Goal: Task Accomplishment & Management: Manage account settings

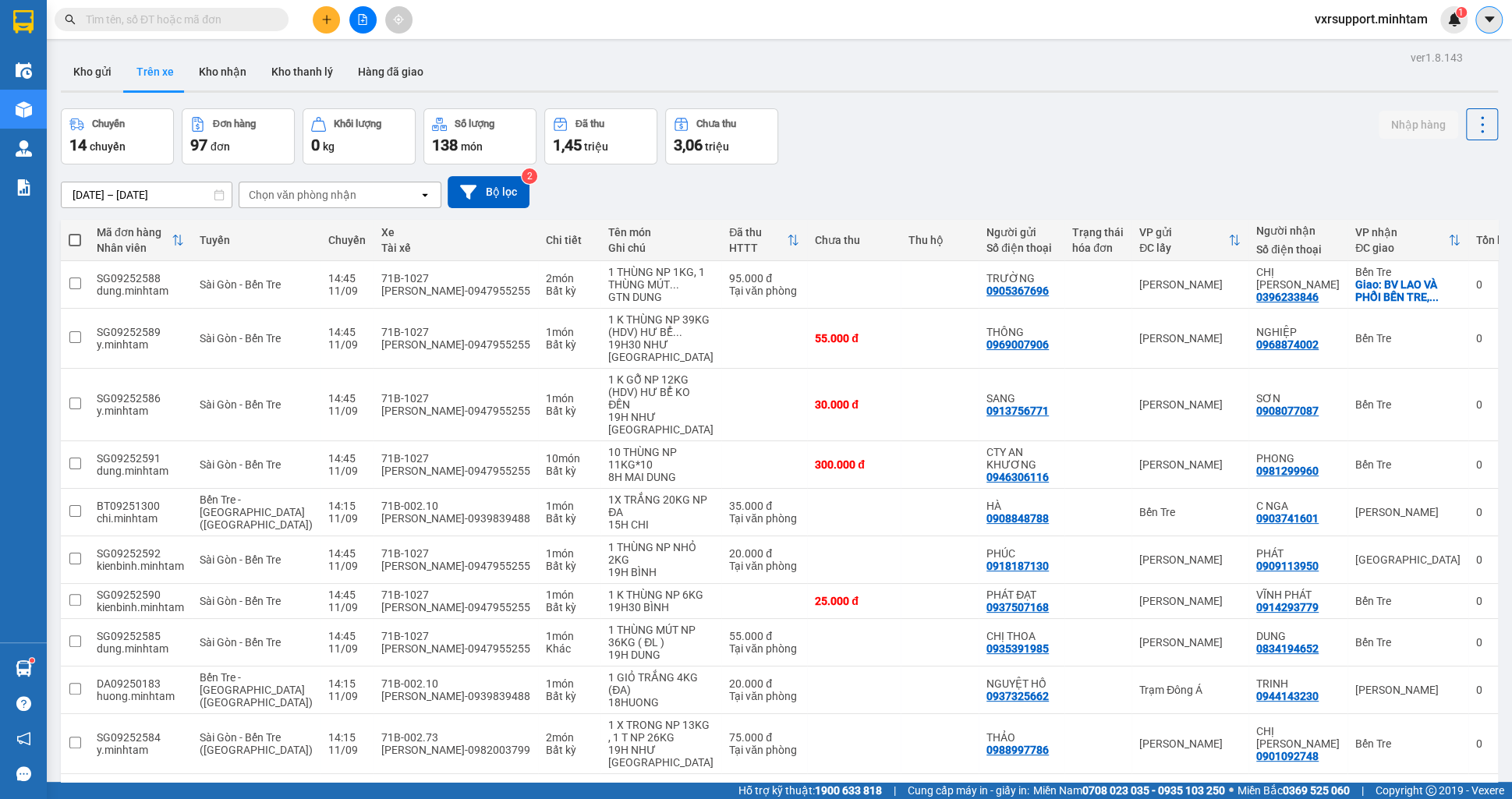
click at [1479, 23] on button at bounding box center [1489, 20] width 27 height 27
click at [1373, 23] on span "vxrsupport.minhtam" at bounding box center [1372, 19] width 138 height 20
click at [1354, 40] on span "Đăng xuất" at bounding box center [1376, 48] width 109 height 17
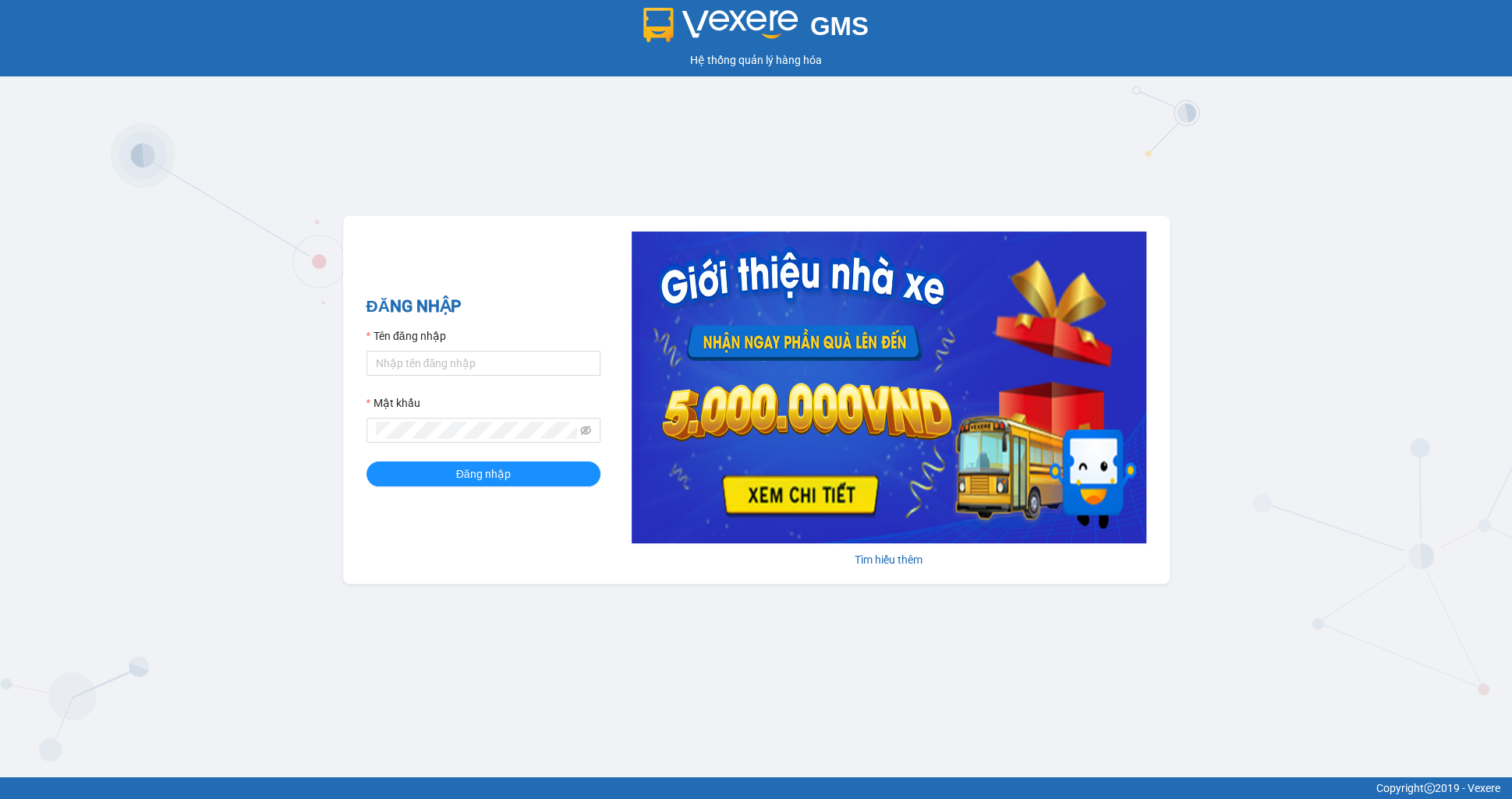
click at [461, 376] on form "Tên đăng nhập Mật khẩu Đăng nhập" at bounding box center [483, 407] width 234 height 159
click at [457, 369] on input "Tên đăng nhập" at bounding box center [483, 363] width 234 height 25
type input "ly.xtl"
click at [366, 461] on button "Đăng nhập" at bounding box center [483, 473] width 234 height 25
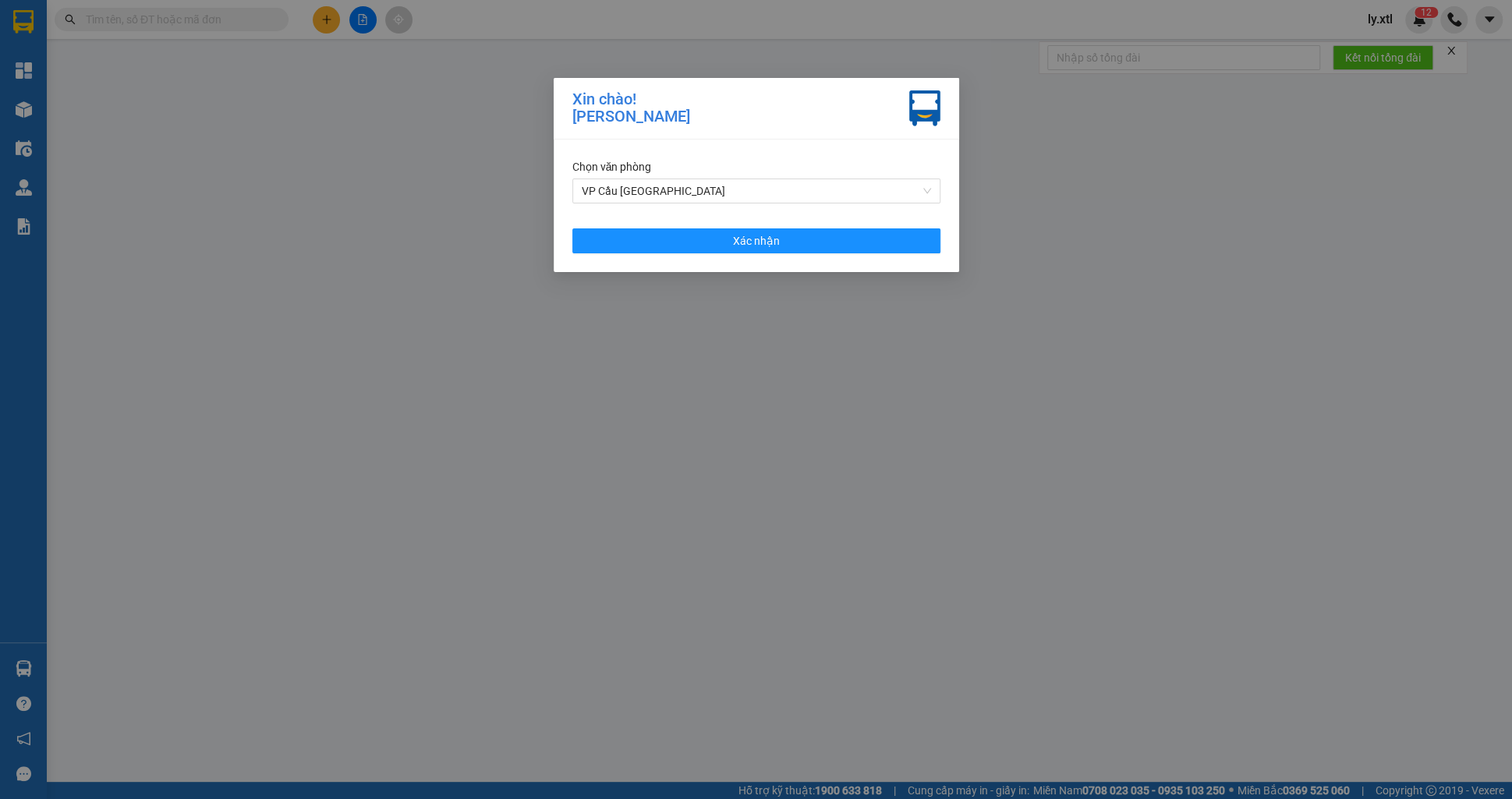
click at [741, 281] on div "Xin chào! [PERSON_NAME] Lê Test Chọn văn phòng VP Cầu [GEOGRAPHIC_DATA] Xác nhận" at bounding box center [756, 400] width 1512 height 799
click at [693, 238] on button "Xác nhận" at bounding box center [756, 240] width 368 height 25
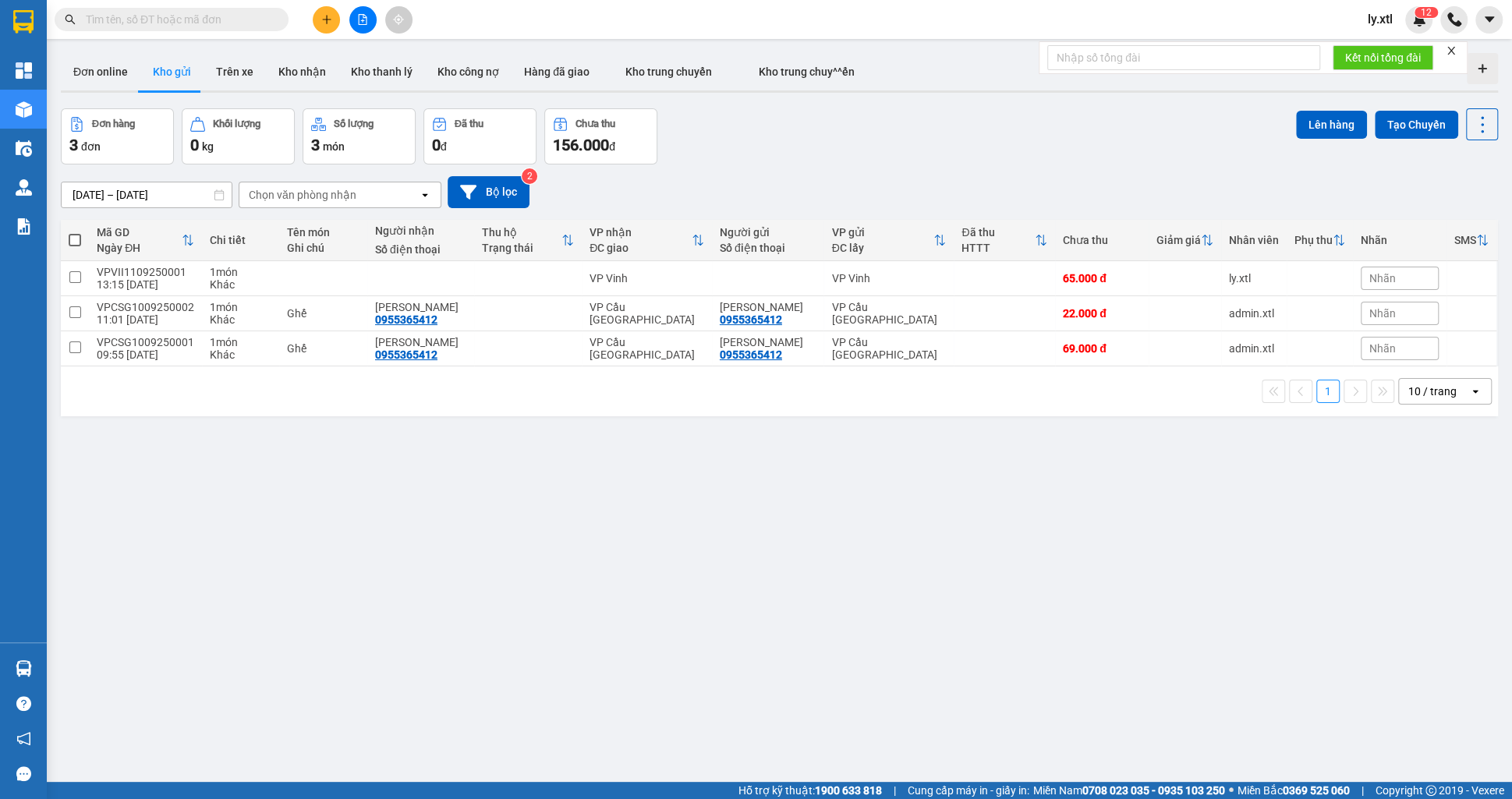
click at [327, 20] on icon "plus" at bounding box center [326, 19] width 9 height 1
click at [350, 49] on div "Tạo đơn hàng" at bounding box center [381, 58] width 117 height 29
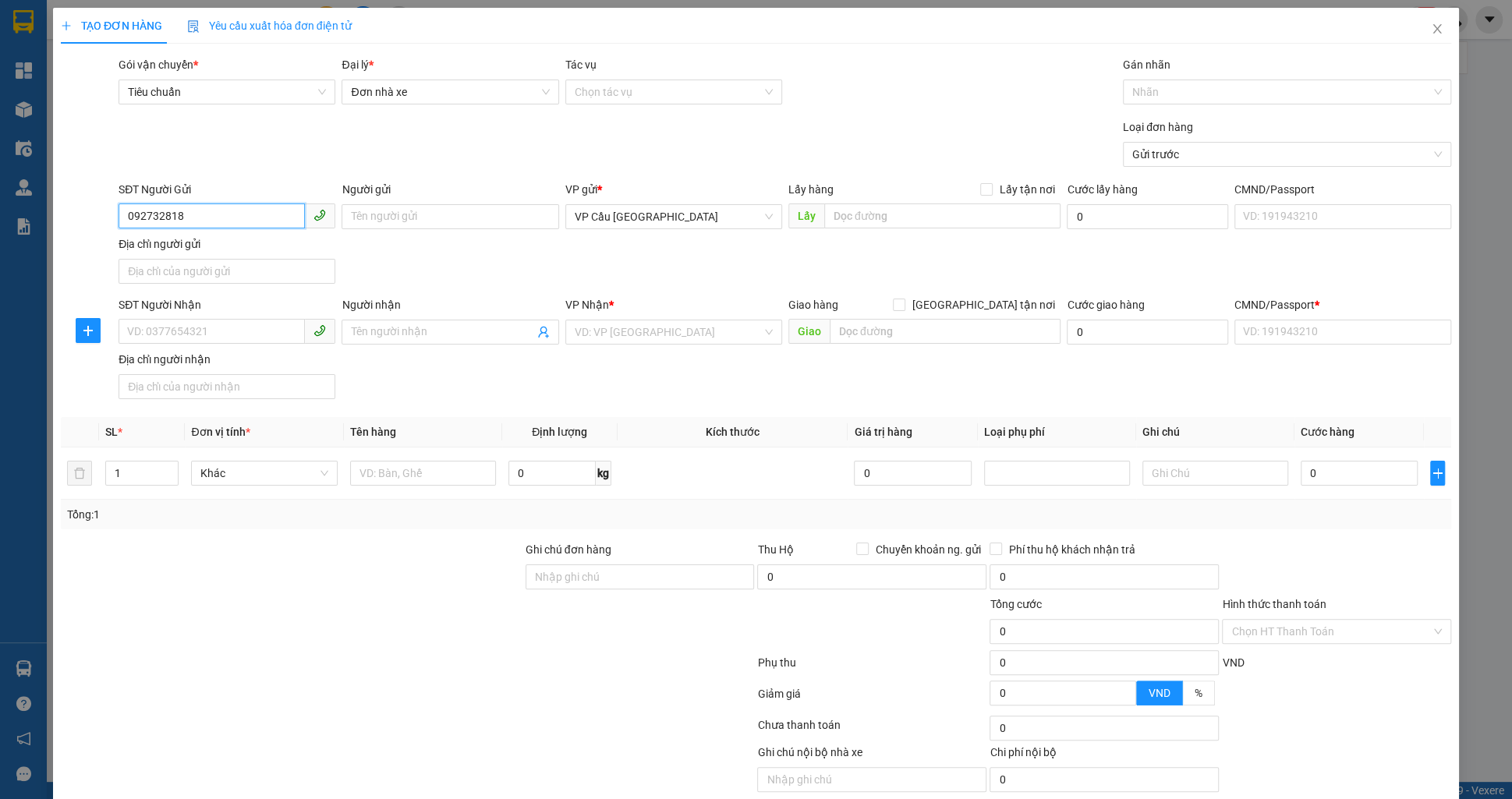
type input "0927328187"
click at [235, 242] on div "0927328187 - test 15" at bounding box center [227, 247] width 198 height 17
type input "test 15"
type input "điện biên phủ"
type input "123456789112"
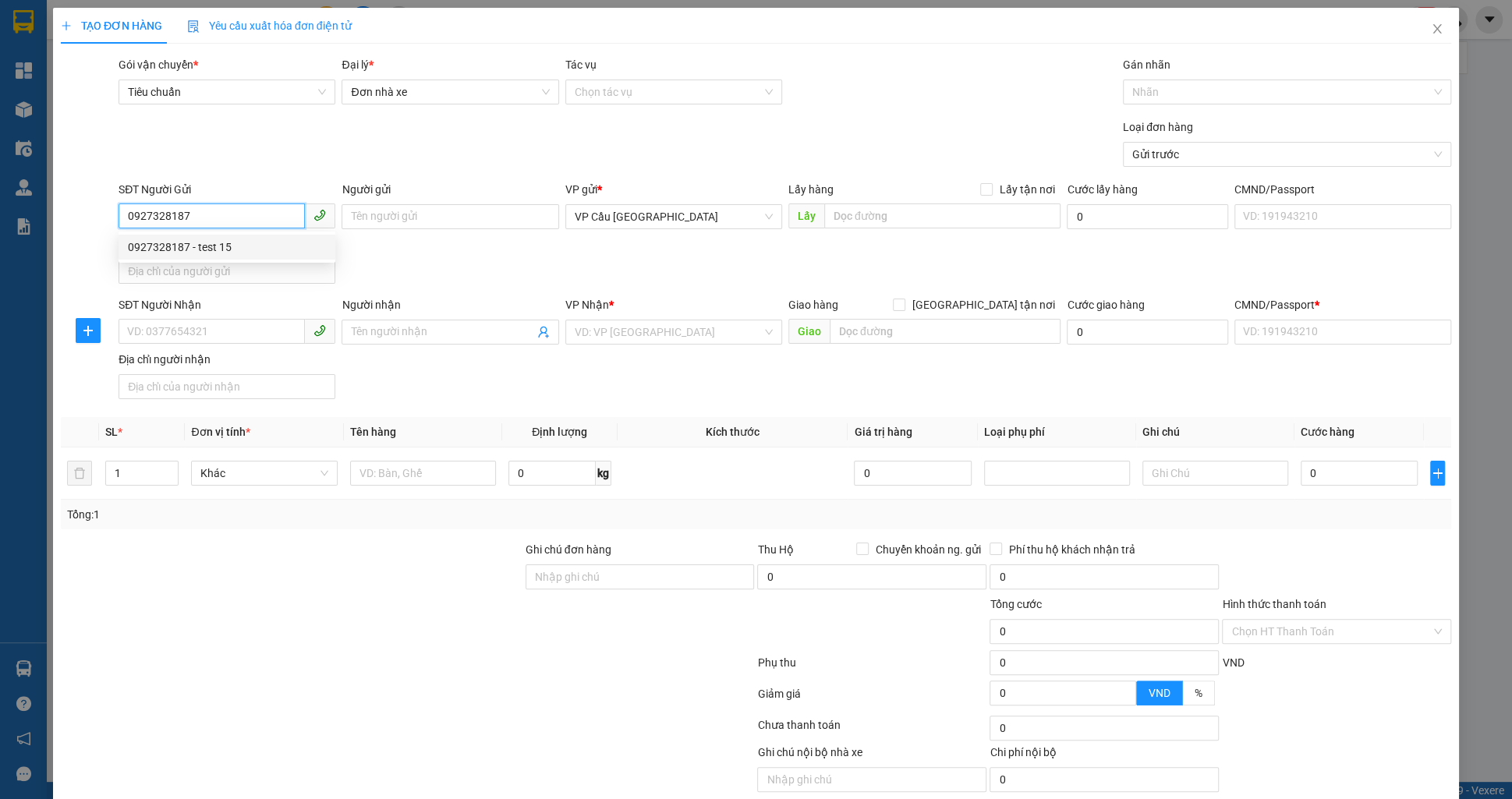
type input "0938096867"
type input "test 15"
type input "chợ thị nghè"
type input "123456789456"
type input "1.000.000"
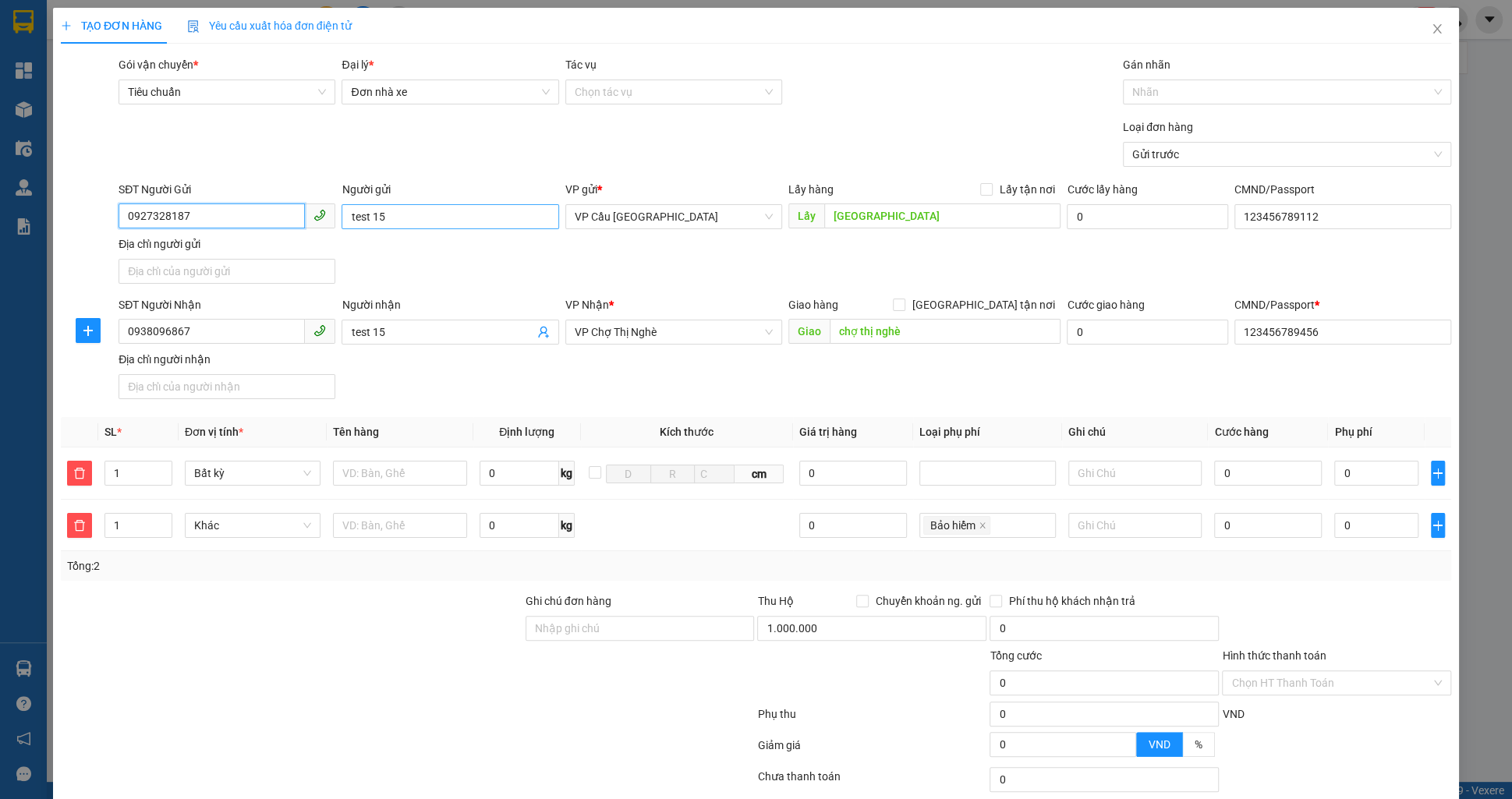
type input "0927328187"
click at [404, 218] on input "test 15" at bounding box center [450, 216] width 216 height 25
type input "test 17"
click at [225, 224] on input "0927328187" at bounding box center [212, 216] width 186 height 25
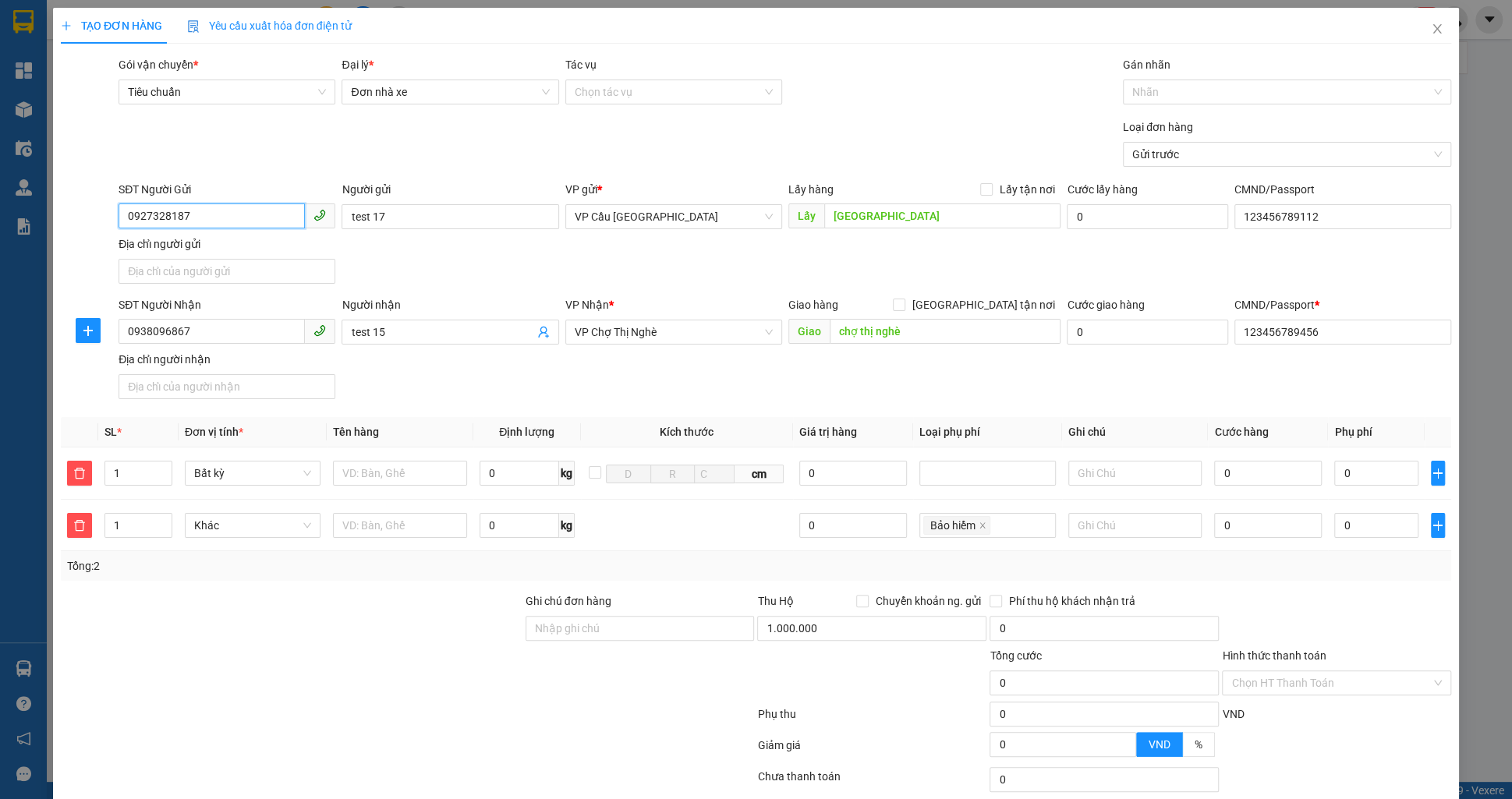
click at [225, 224] on input "0927328187" at bounding box center [212, 216] width 186 height 25
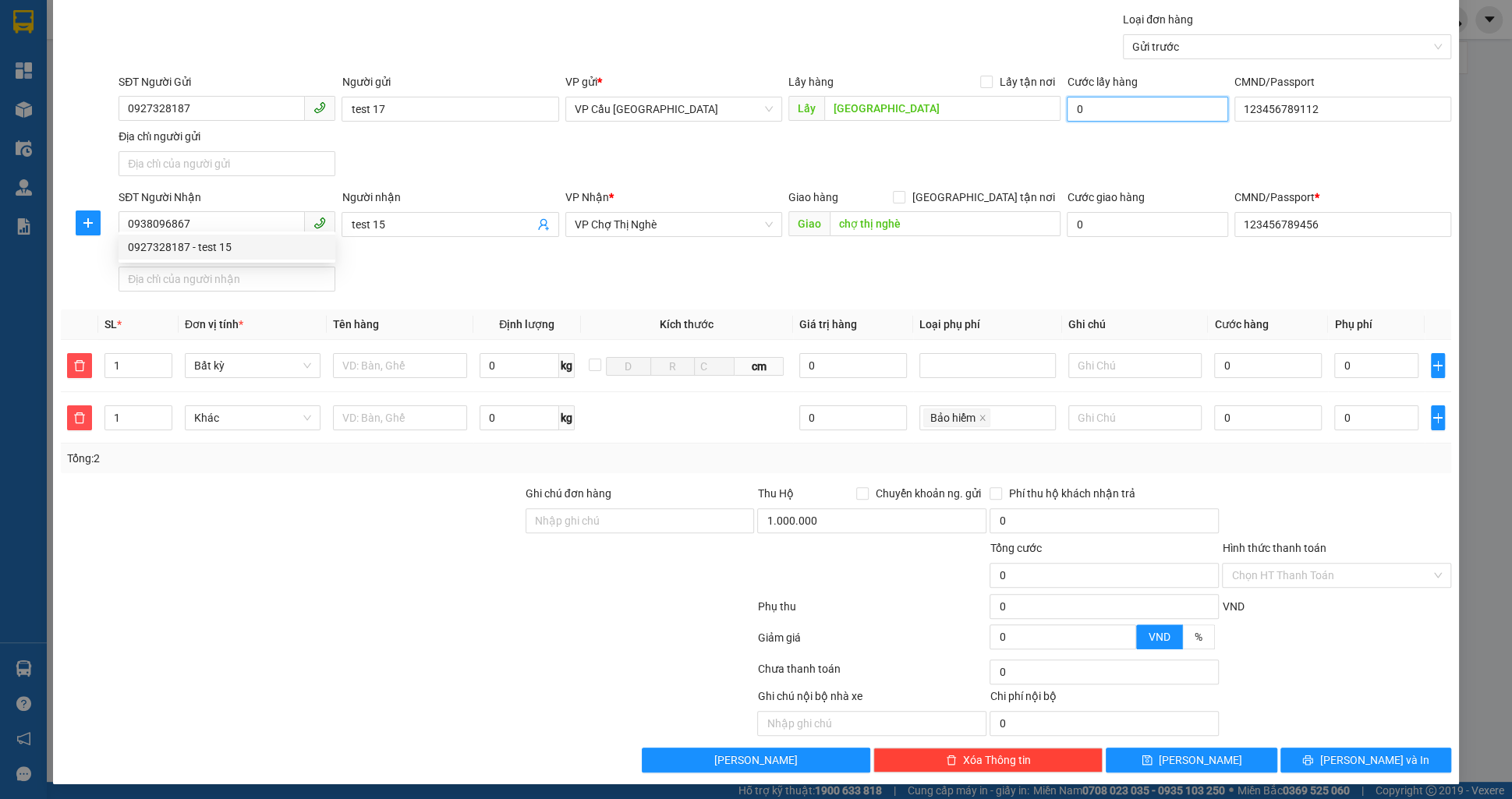
click at [1114, 117] on input "0" at bounding box center [1148, 109] width 162 height 25
type input "1"
type input "14"
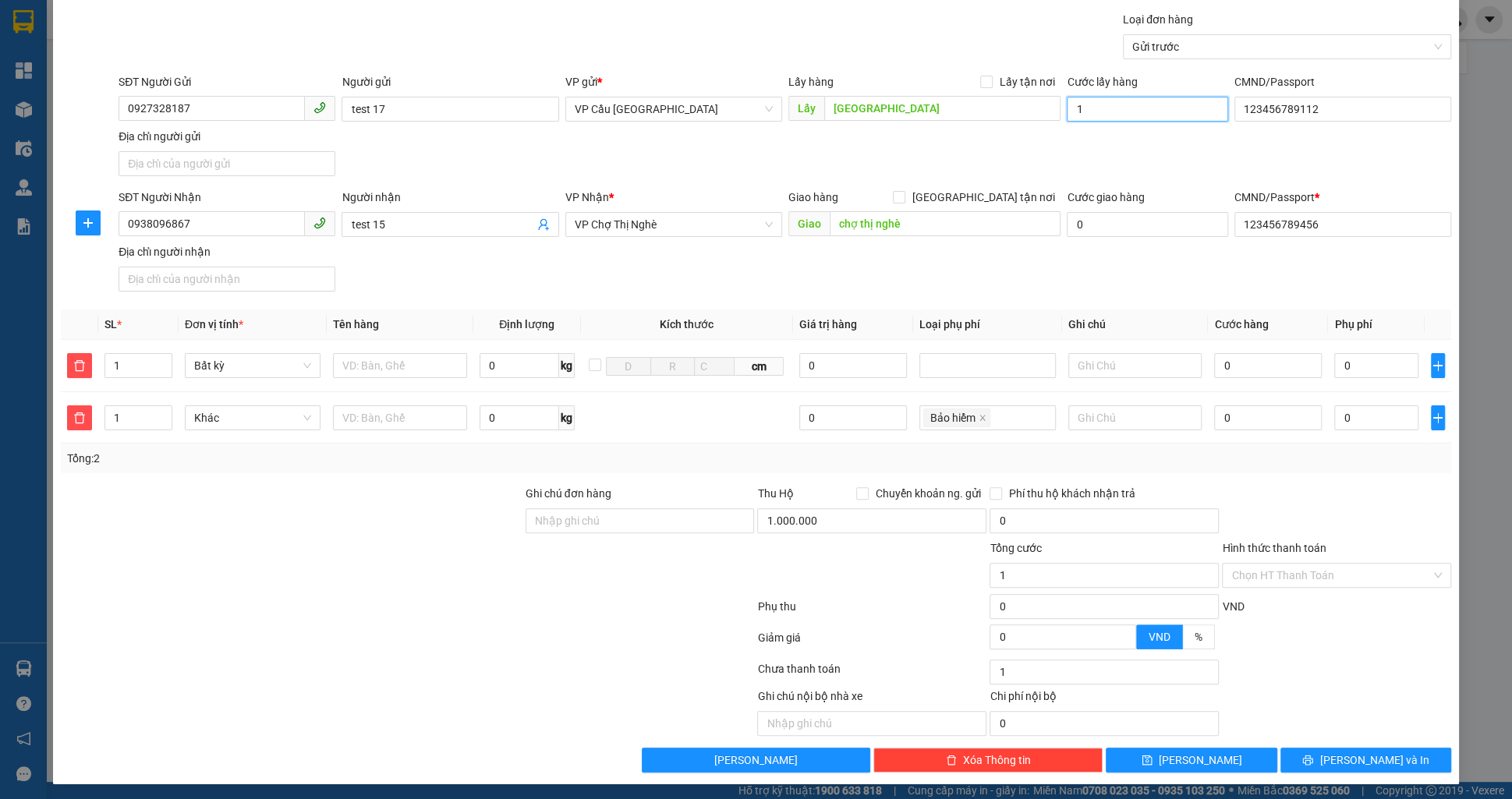
type input "14"
type input "145"
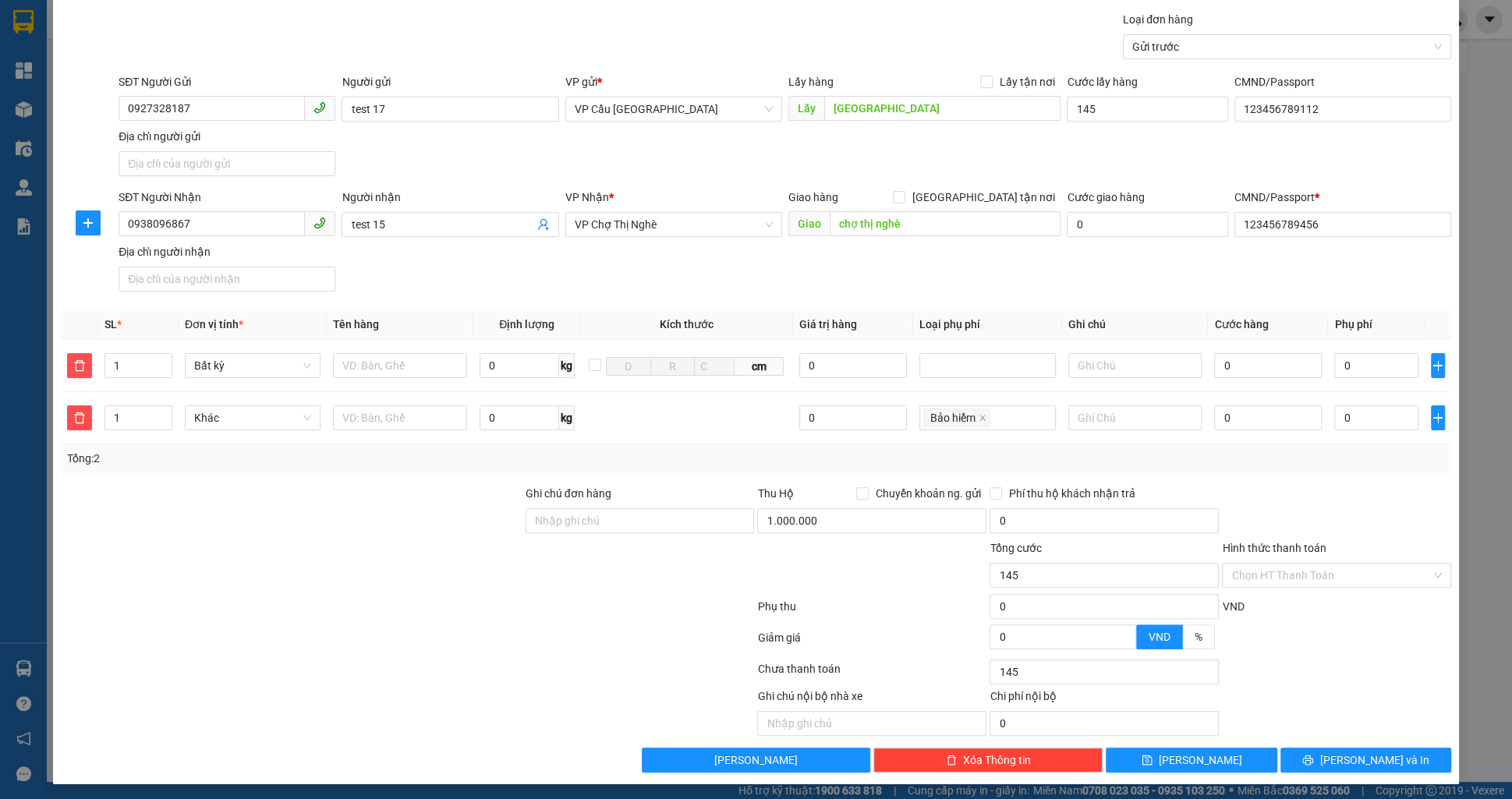
type input "145.000"
click at [1106, 141] on div "SĐT Người Gửi 0927328187 Người gửi test 17 VP gửi * VP Cầu Sài Gòn Lấy hàng Lấy…" at bounding box center [785, 128] width 1339 height 109
click at [1110, 224] on input "0" at bounding box center [1148, 224] width 162 height 25
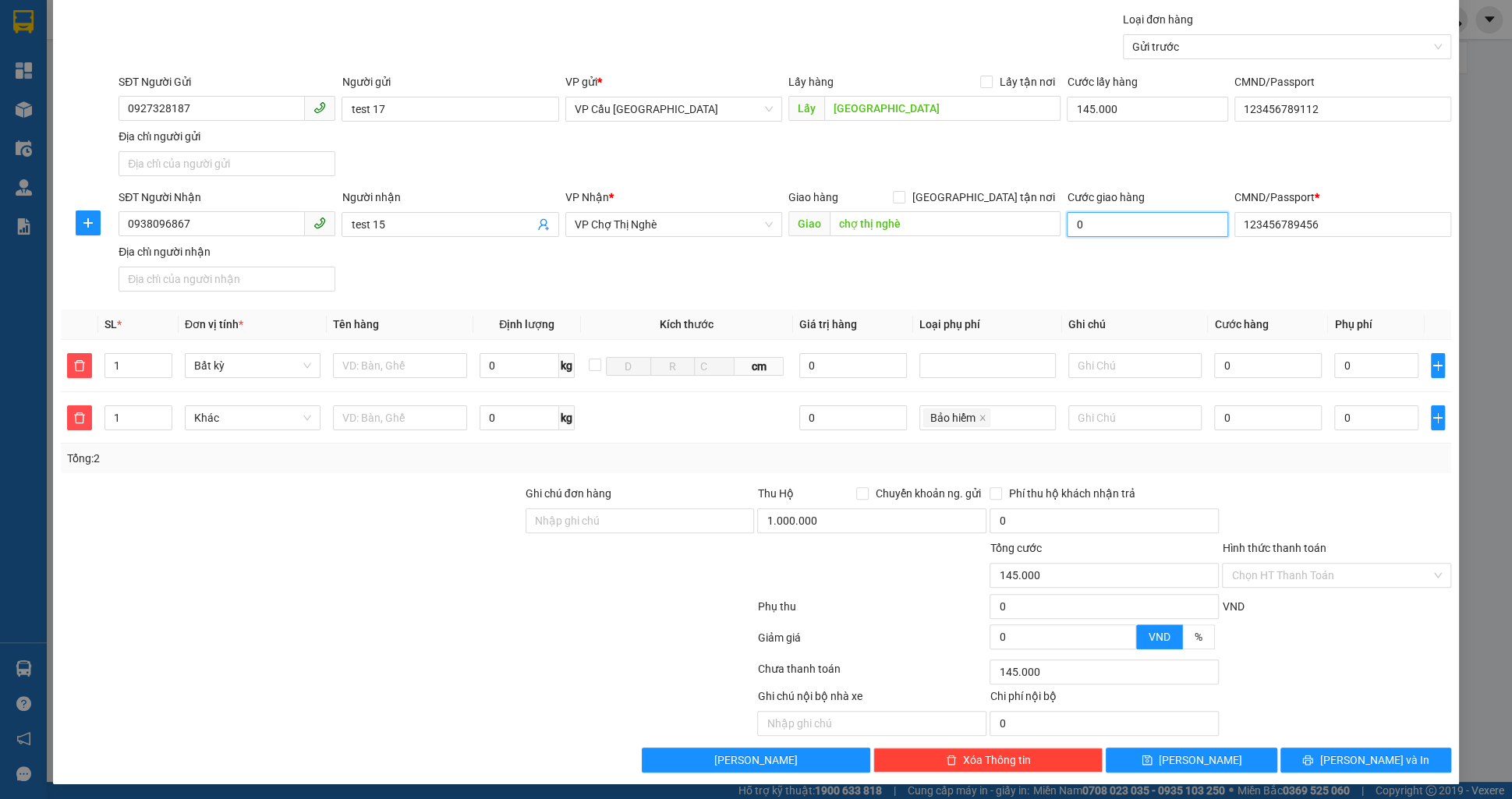
type input "2"
type input "145.002"
type input "25"
type input "145.025"
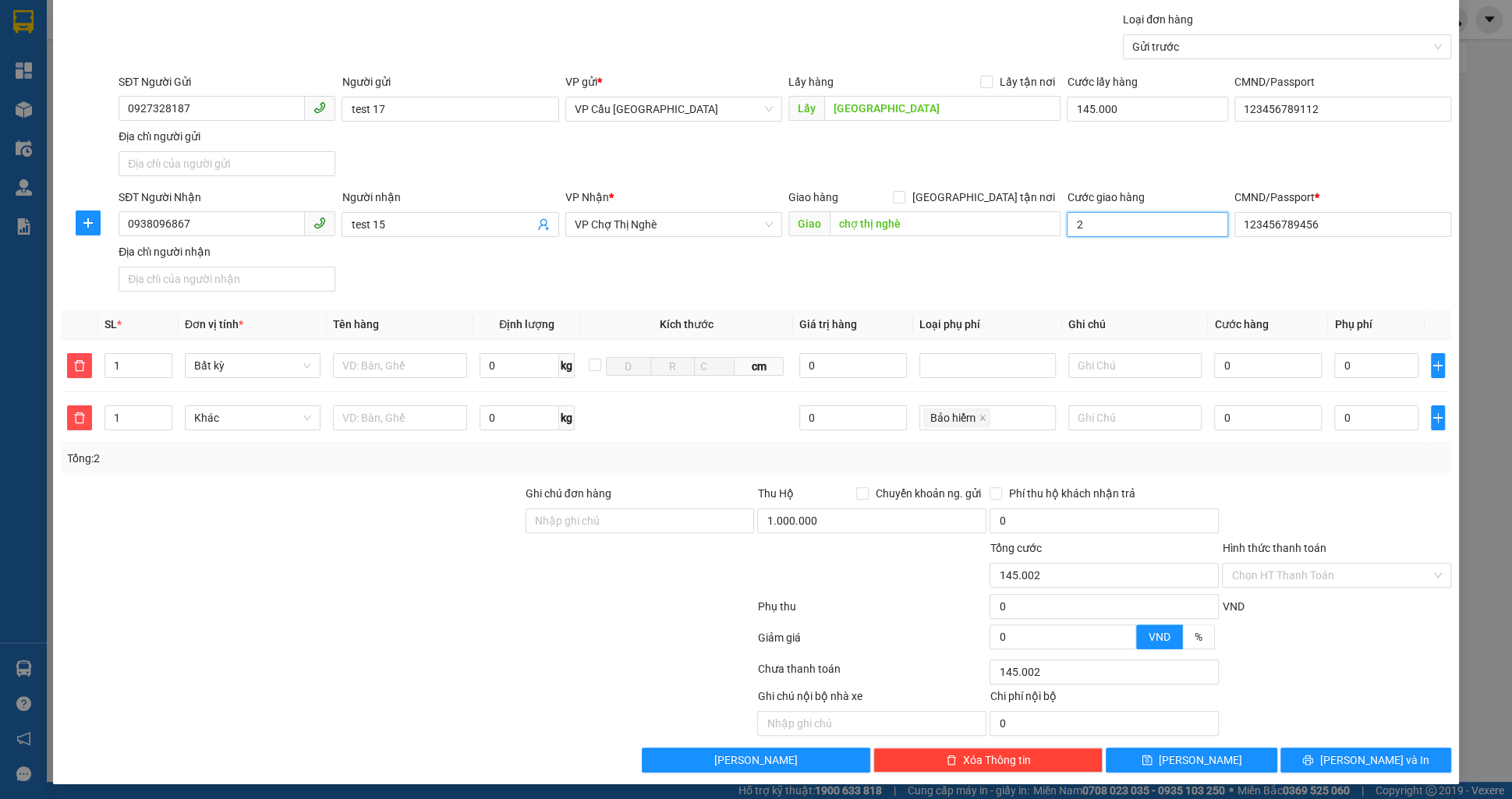
type input "145.025"
type input "25.000"
type input "170.000"
click at [1143, 184] on form "SĐT Người Gửi 0927328187 Người gửi test 17 VP gửi * VP Cầu Sài Gòn Lấy hàng Lấy…" at bounding box center [756, 185] width 1391 height 224
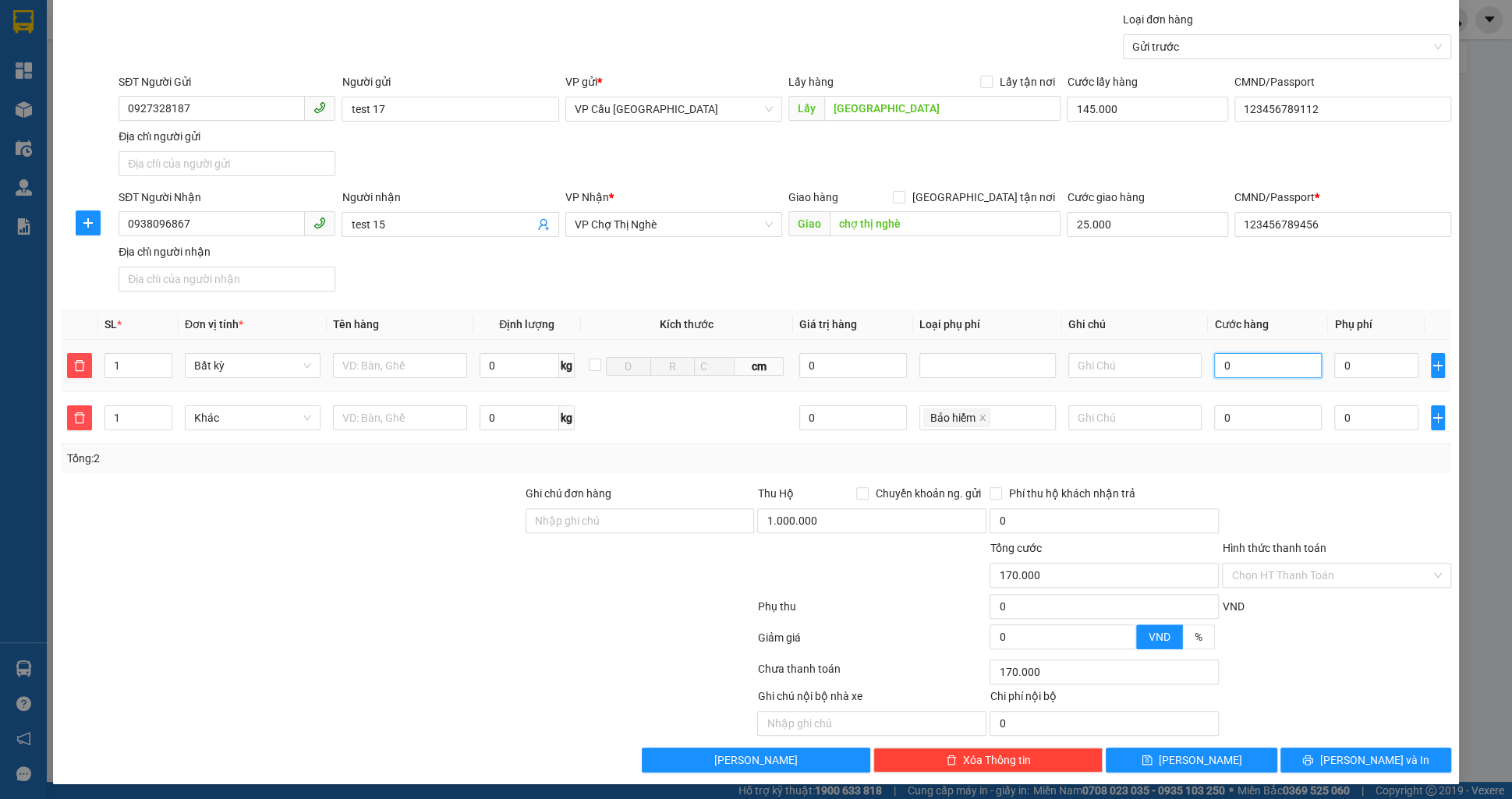
click at [1238, 365] on input "0" at bounding box center [1268, 365] width 108 height 25
type input "170.003"
type input "3"
type input "170.035"
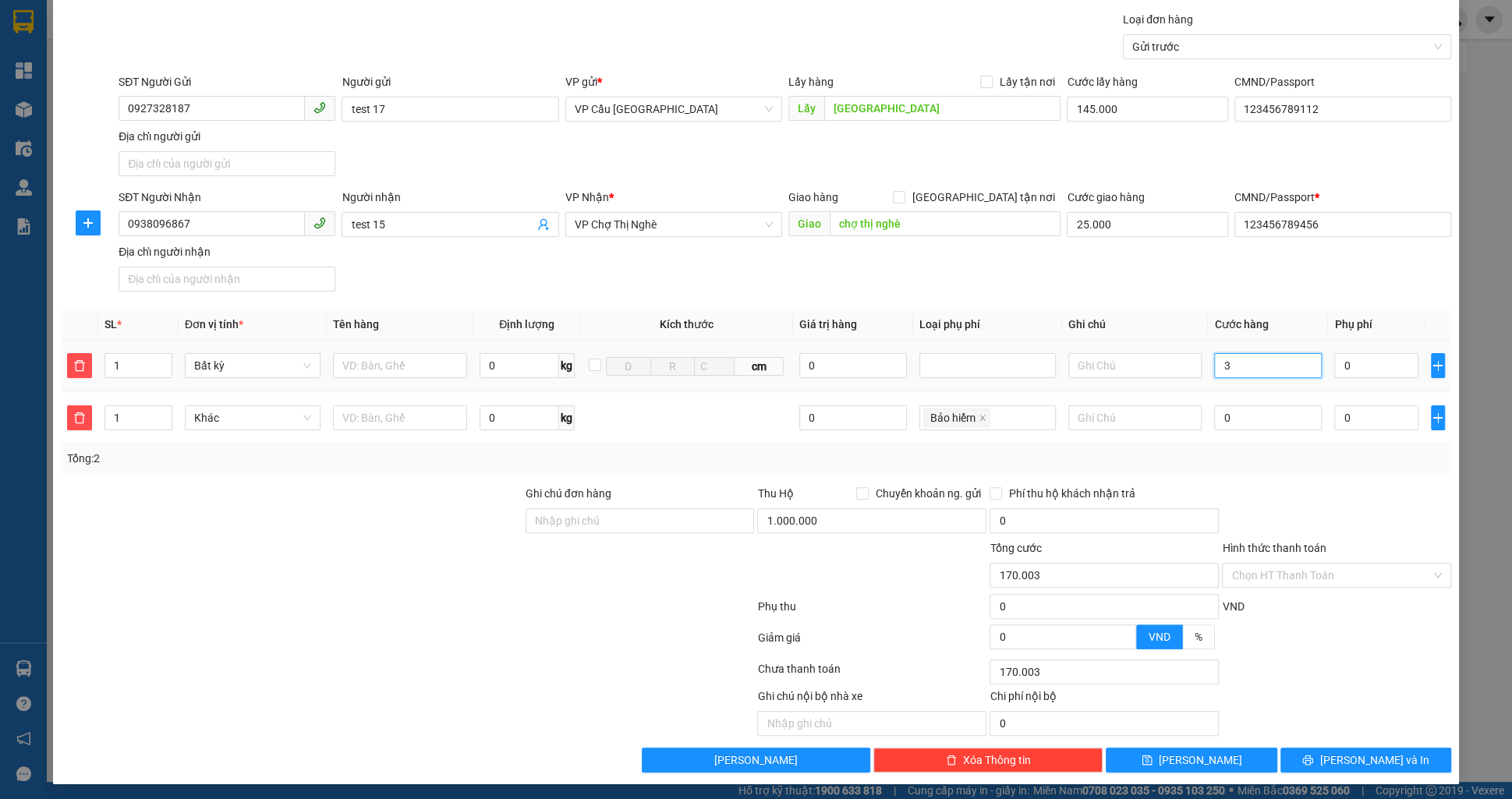
type input "170.035"
type input "35"
type input "205.000"
type input "35.000"
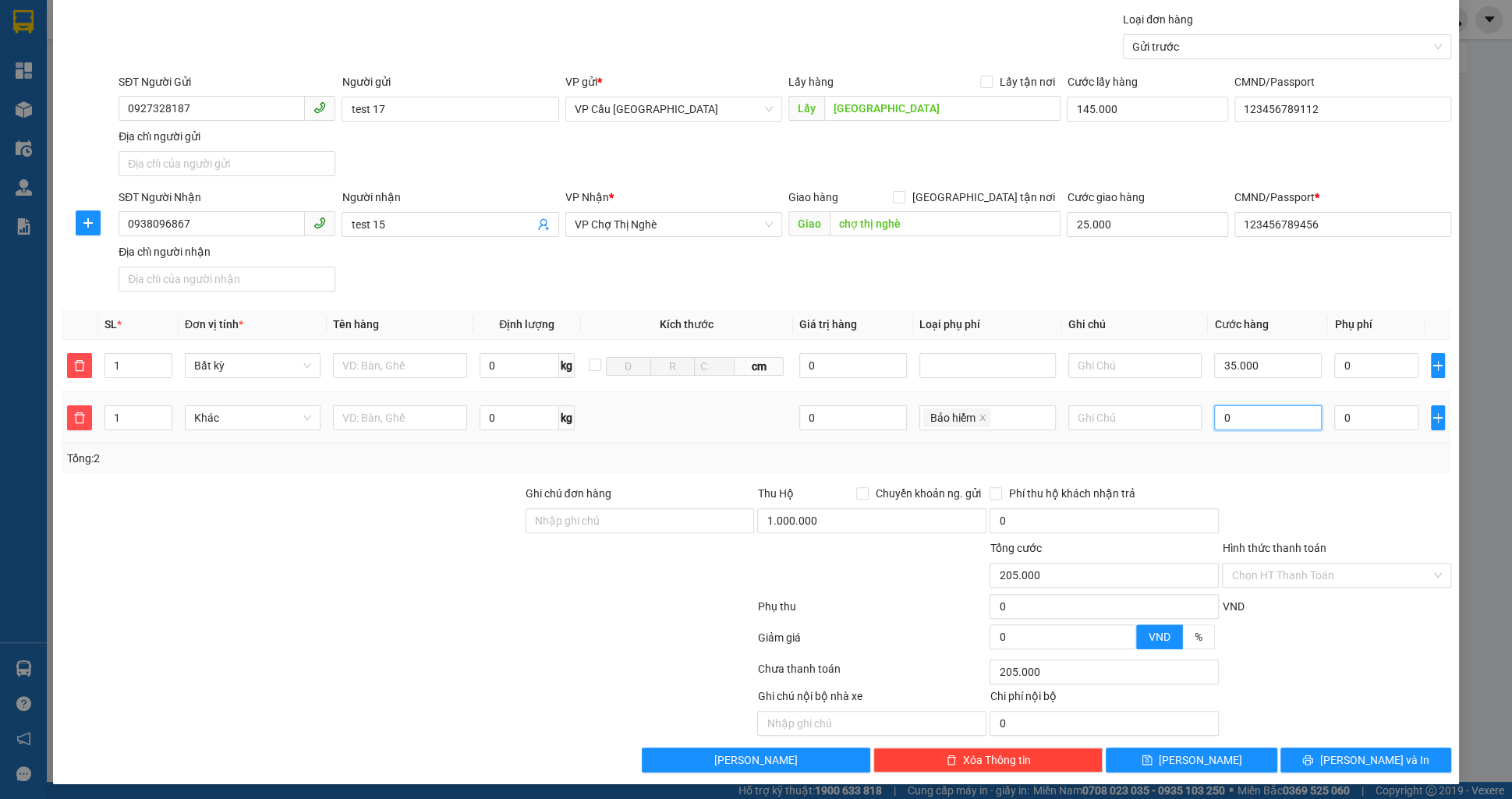
click at [1269, 424] on input "0" at bounding box center [1268, 417] width 108 height 25
type input "205.004"
type input "4"
type input "205.040"
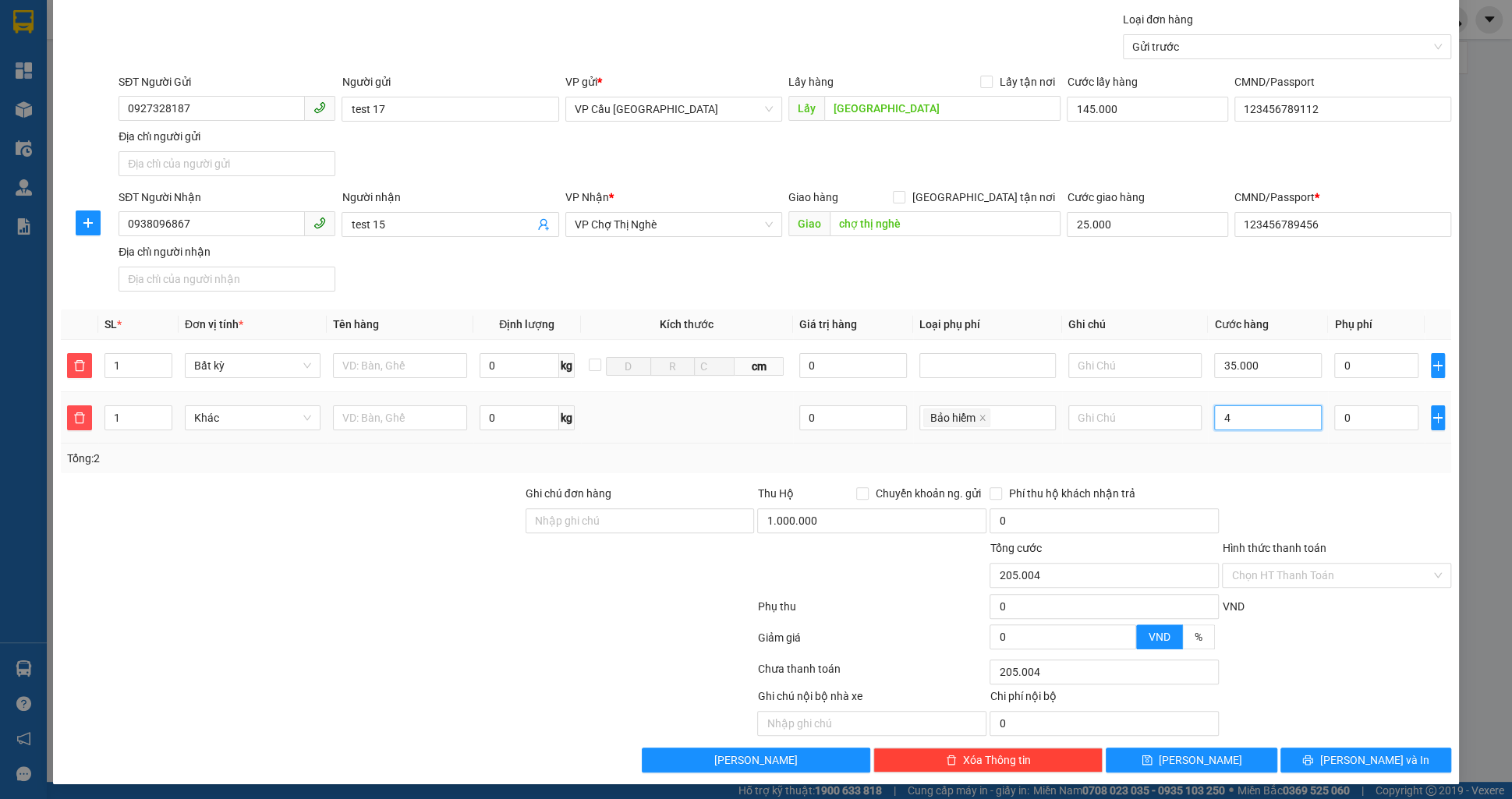
type input "205.040"
type input "40"
type input "245.000"
type input "40.000"
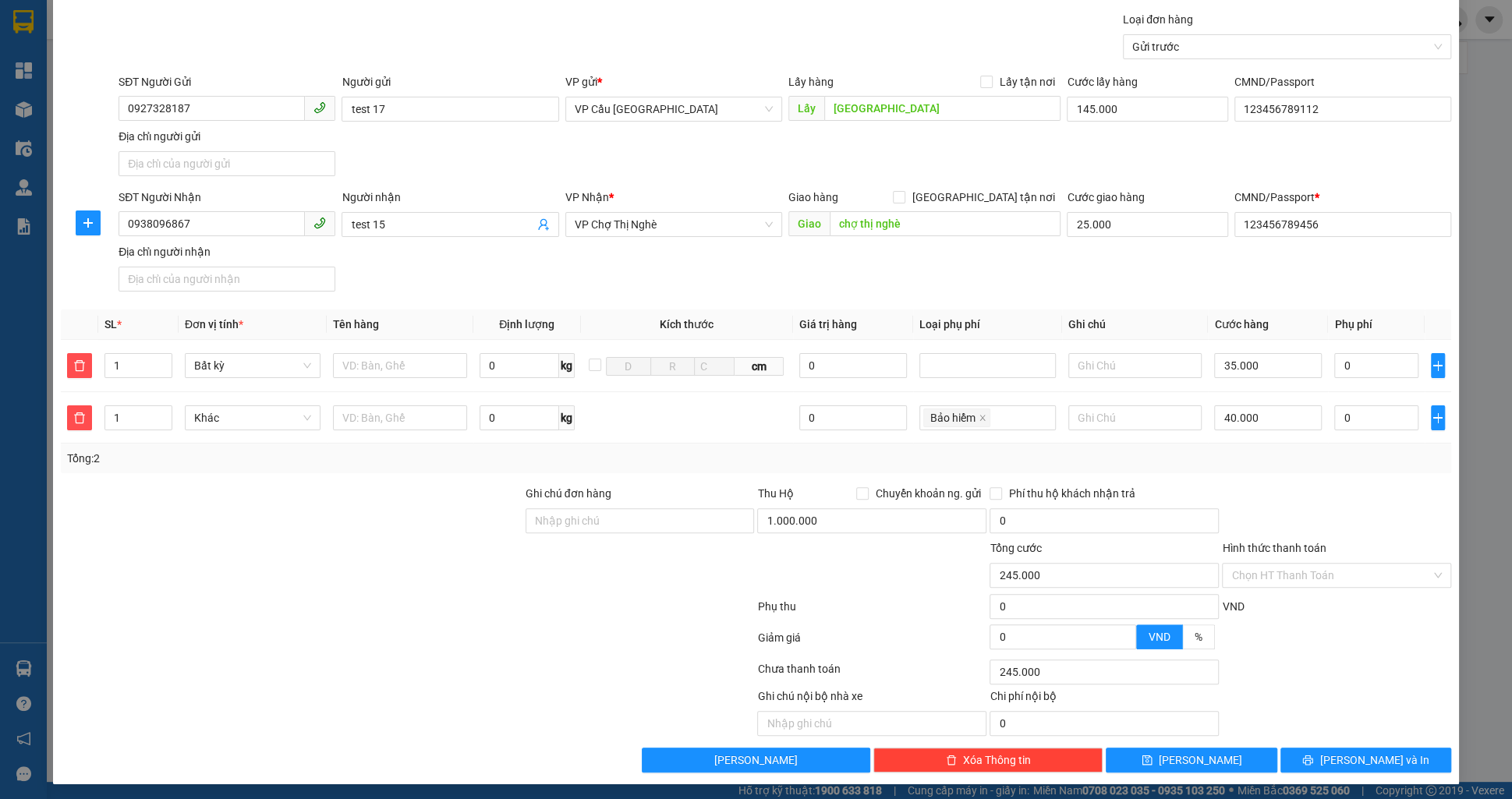
click at [1087, 457] on div "Tổng: 2" at bounding box center [756, 459] width 1378 height 17
click at [1034, 528] on input "0" at bounding box center [1104, 520] width 229 height 25
type input "25.000"
click at [1117, 464] on div "Tổng: 2" at bounding box center [756, 459] width 1378 height 17
click at [1265, 582] on input "Hình thức thanh toán" at bounding box center [1331, 575] width 200 height 24
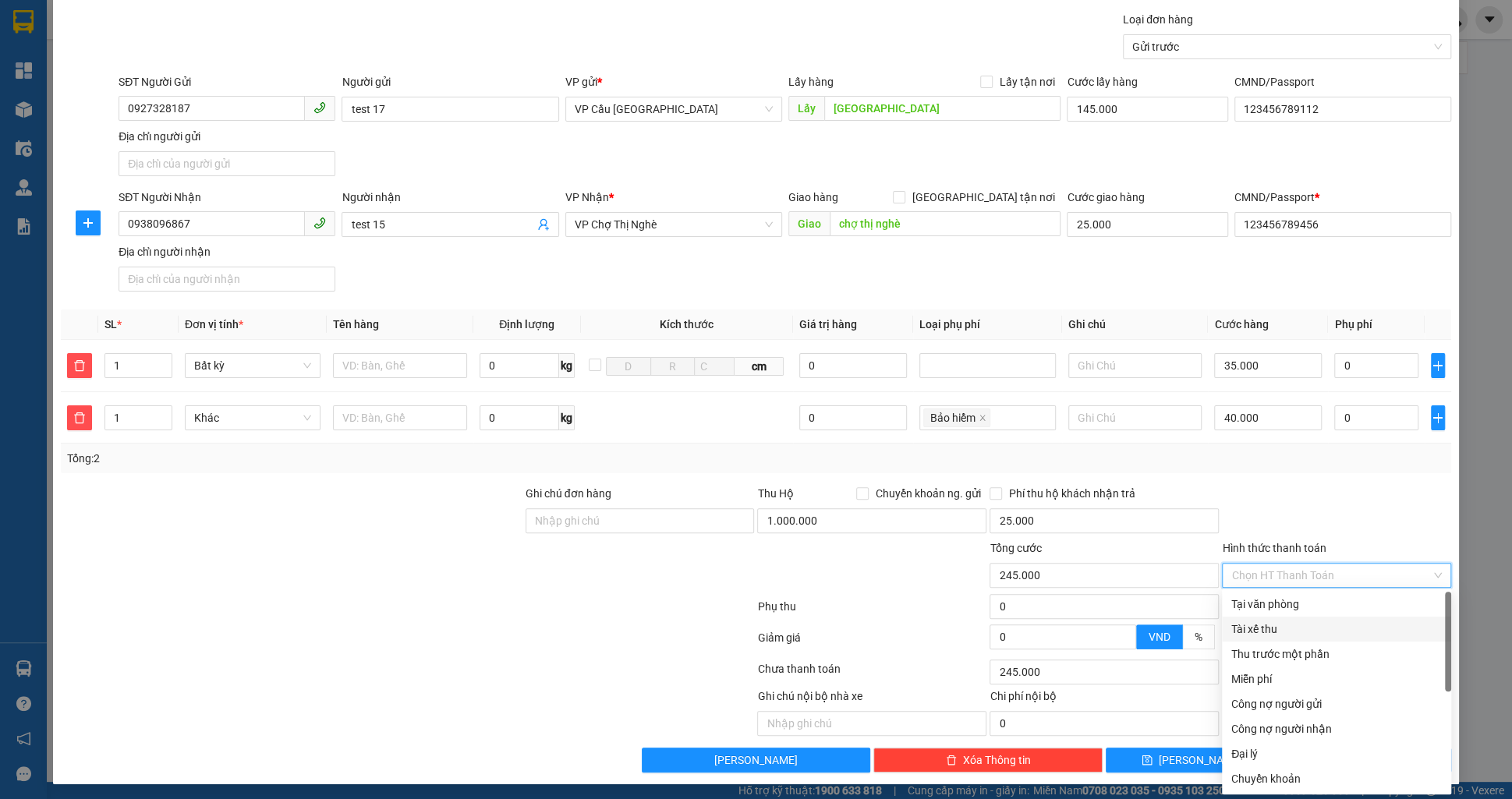
click at [1274, 627] on div "Tài xế thu" at bounding box center [1337, 629] width 211 height 17
type input "0"
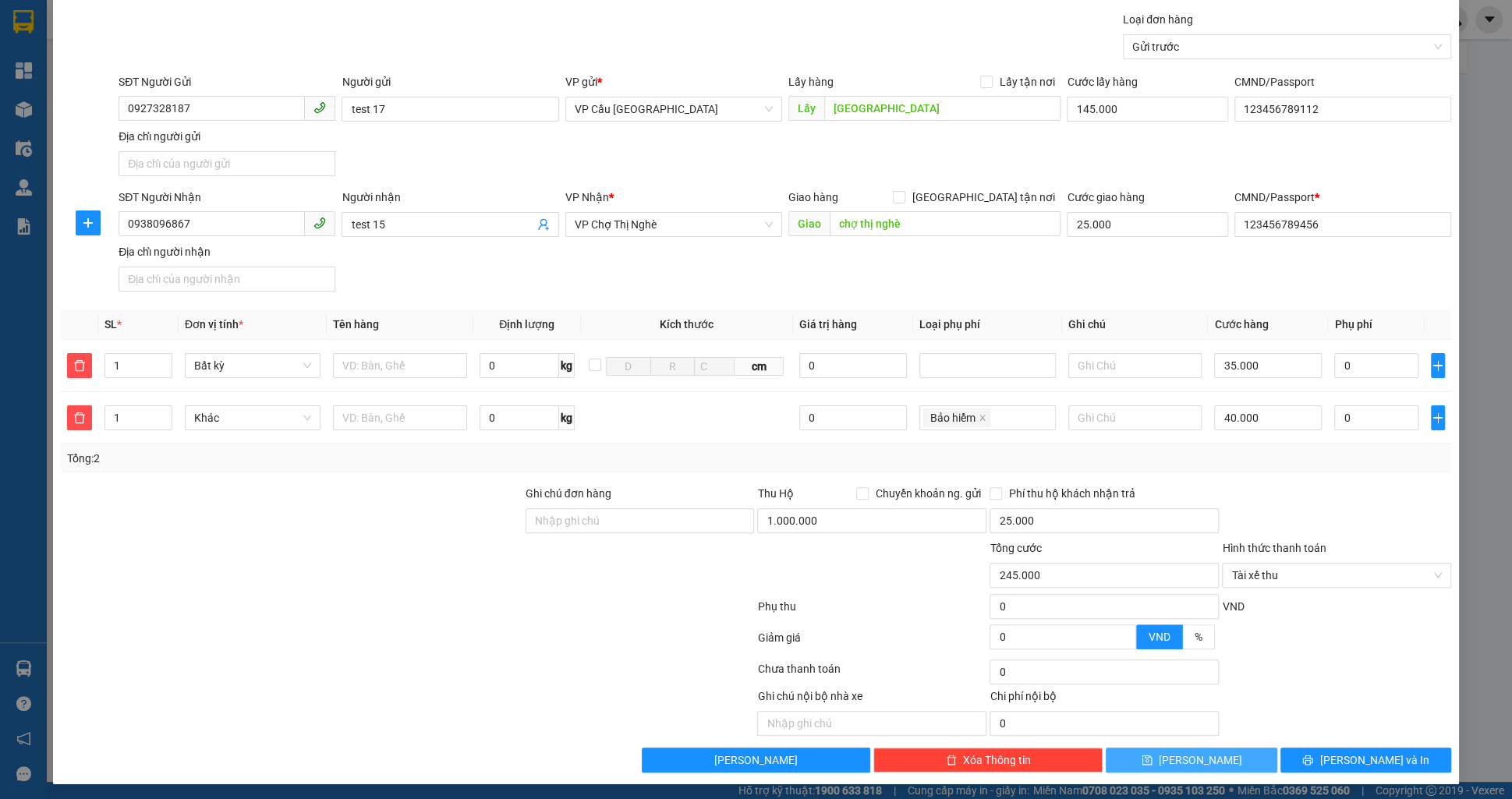
click at [1181, 747] on button "Lưu" at bounding box center [1191, 759] width 170 height 25
type input "0"
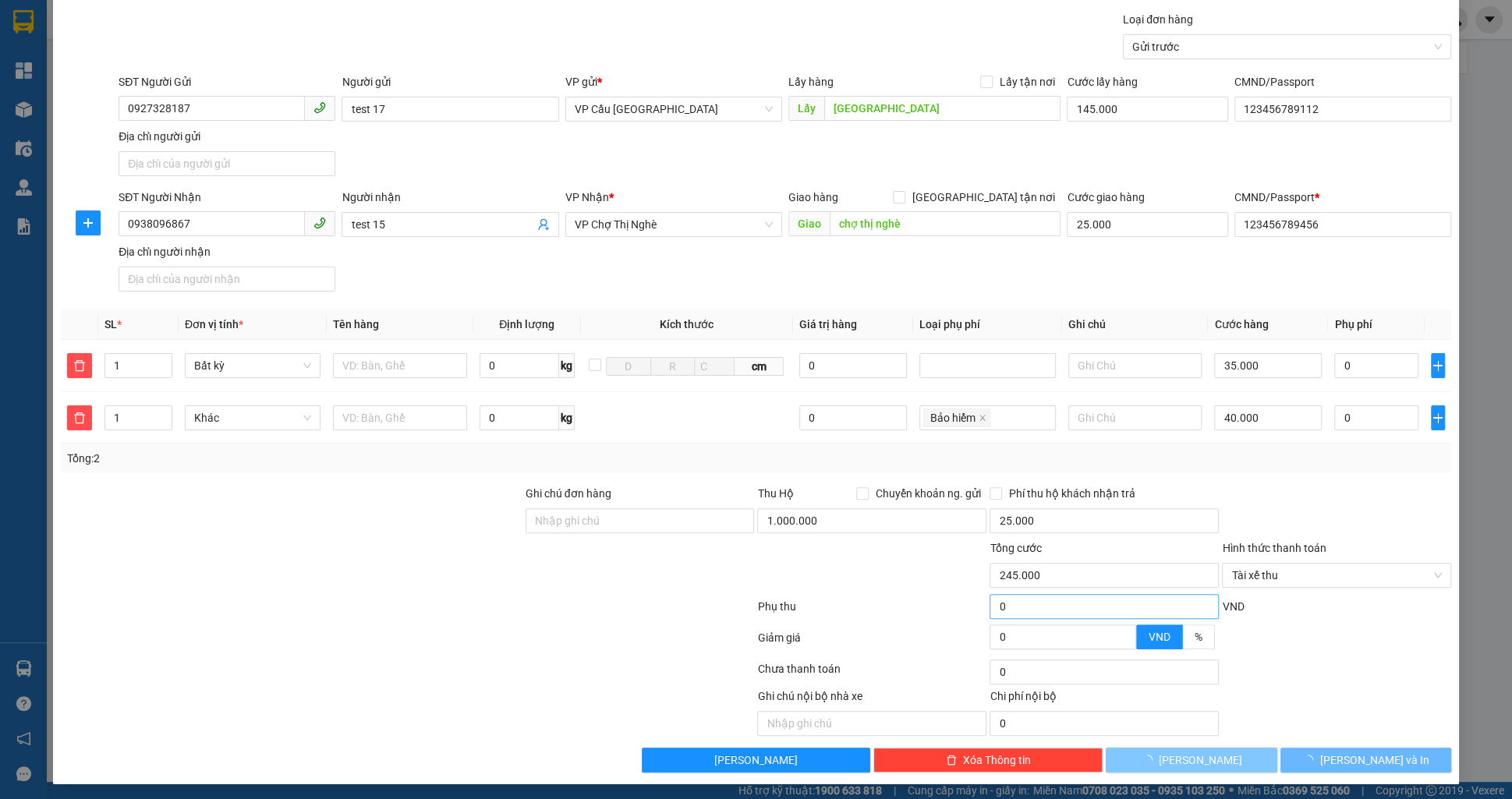
type input "0"
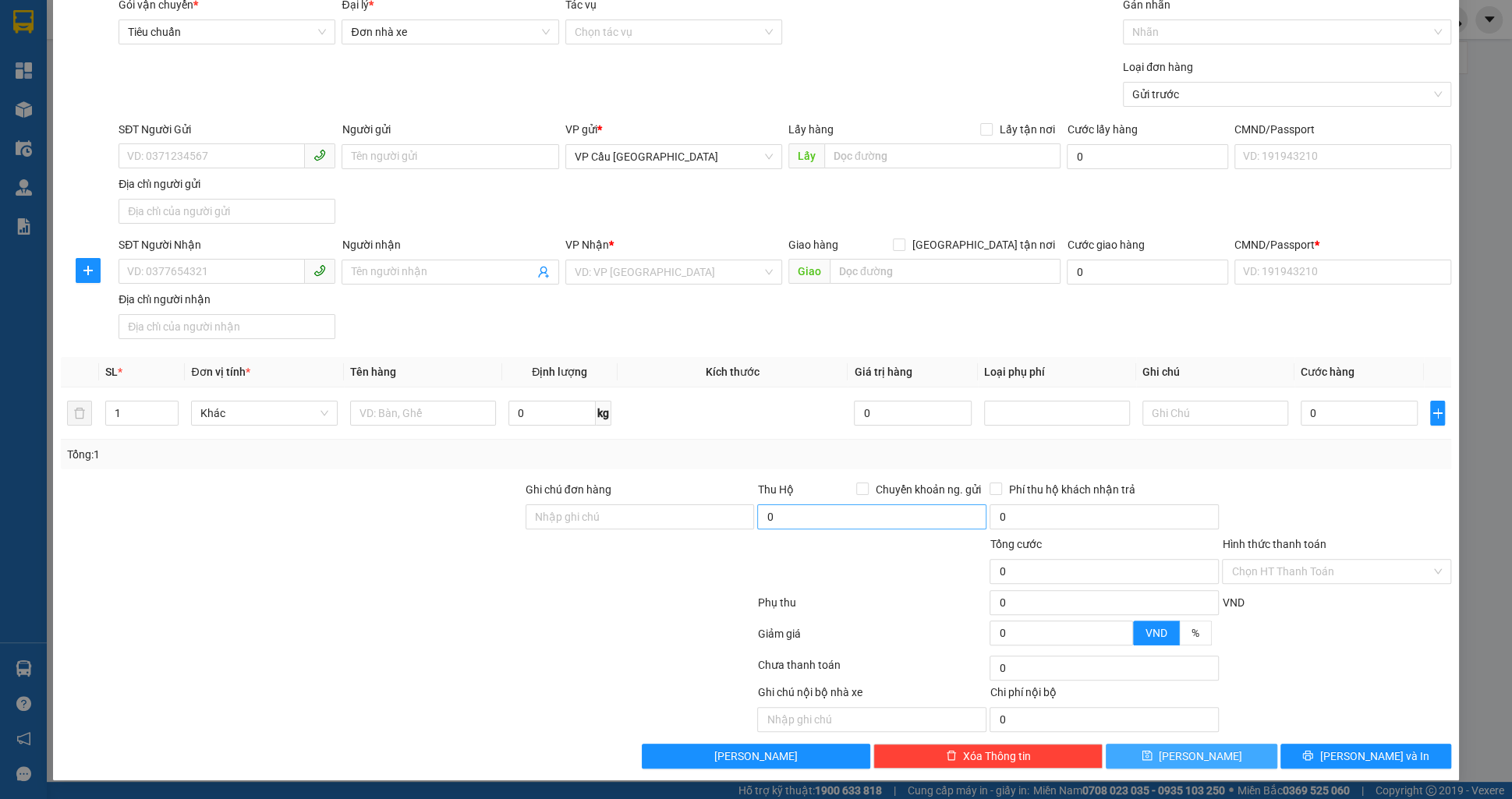
scroll to position [56, 0]
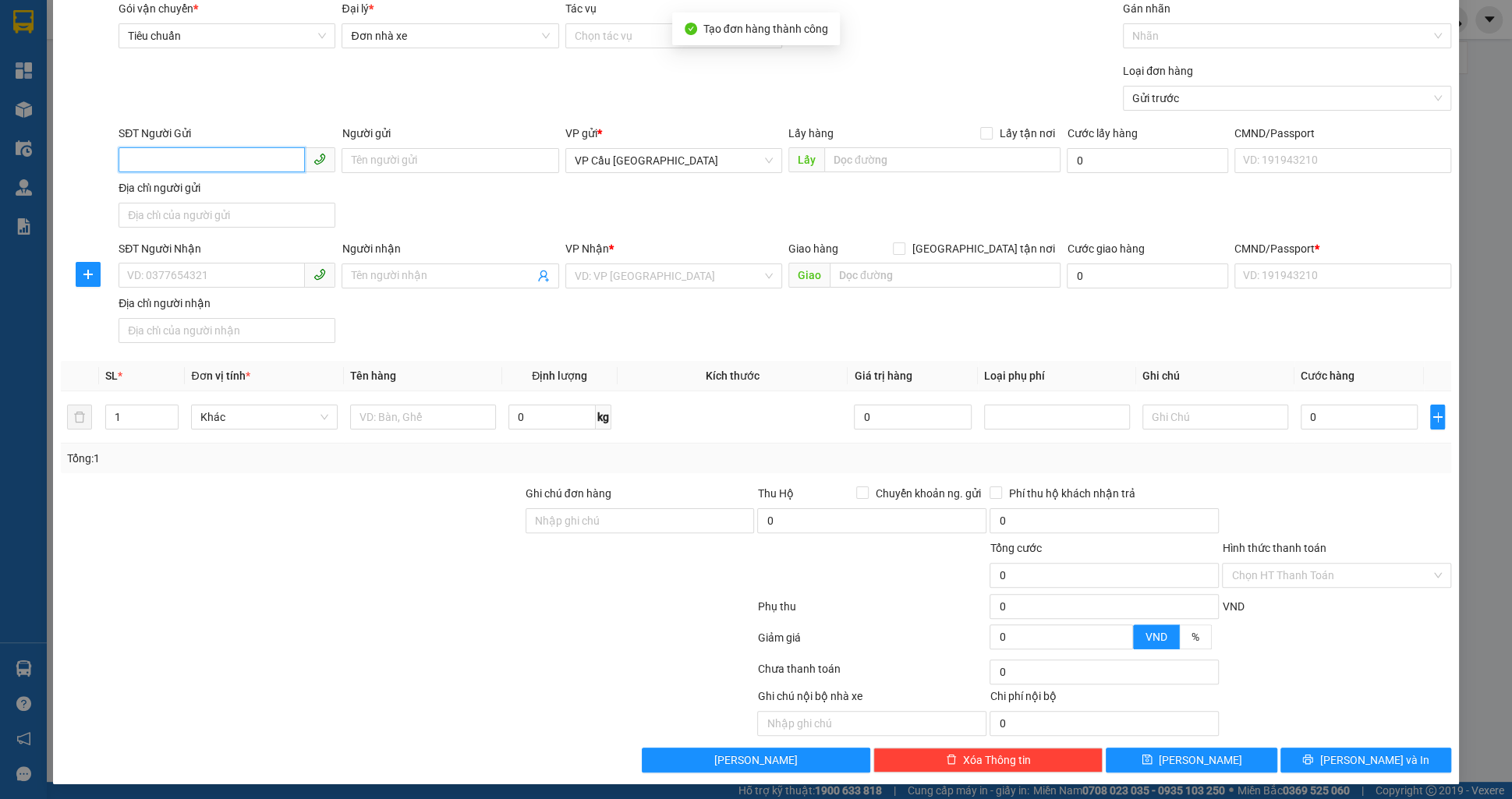
click at [249, 159] on input "SĐT Người Gửi" at bounding box center [212, 159] width 186 height 25
paste input "0927328187"
type input "0927328187"
click at [313, 189] on div "0927328187 - test 15" at bounding box center [227, 191] width 198 height 17
type input "test 15"
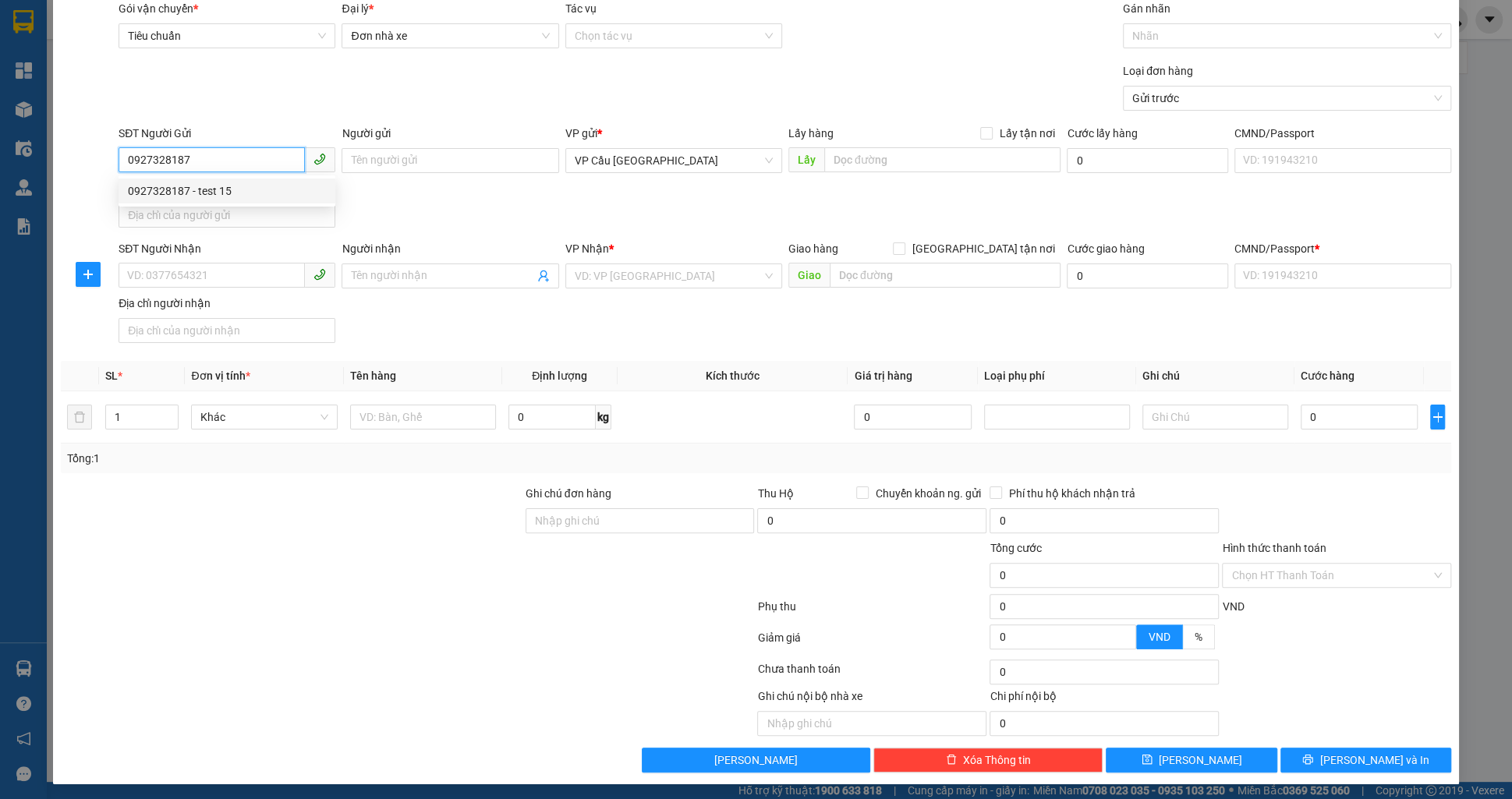
type input "điện biên phủ"
type input "145.000"
type input "123456789112"
type input "0938096867"
type input "test 15"
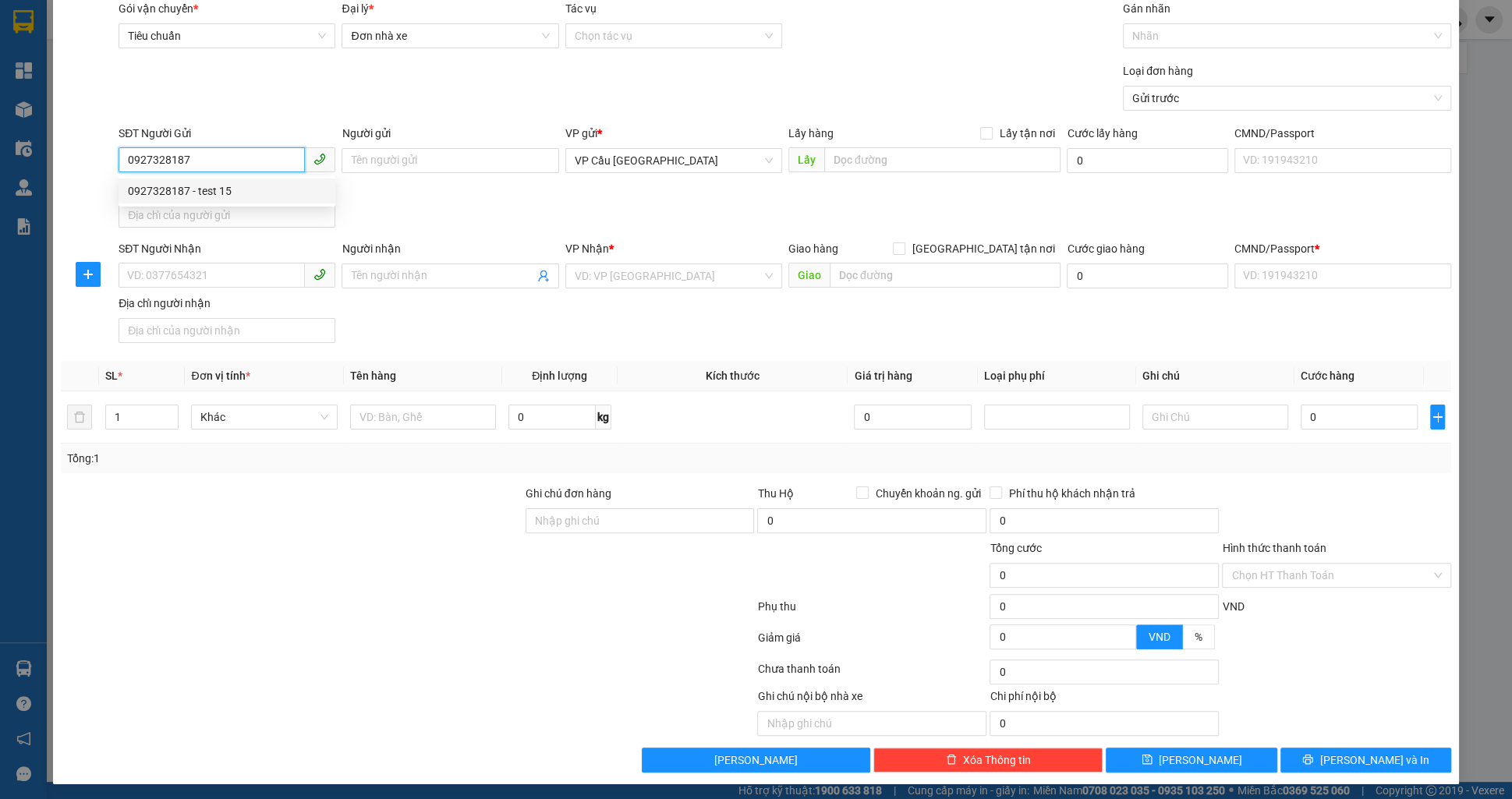
type input "chợ thị nghè"
type input "25.000"
type input "123456789456"
type input "1.000.000"
type input "25.000"
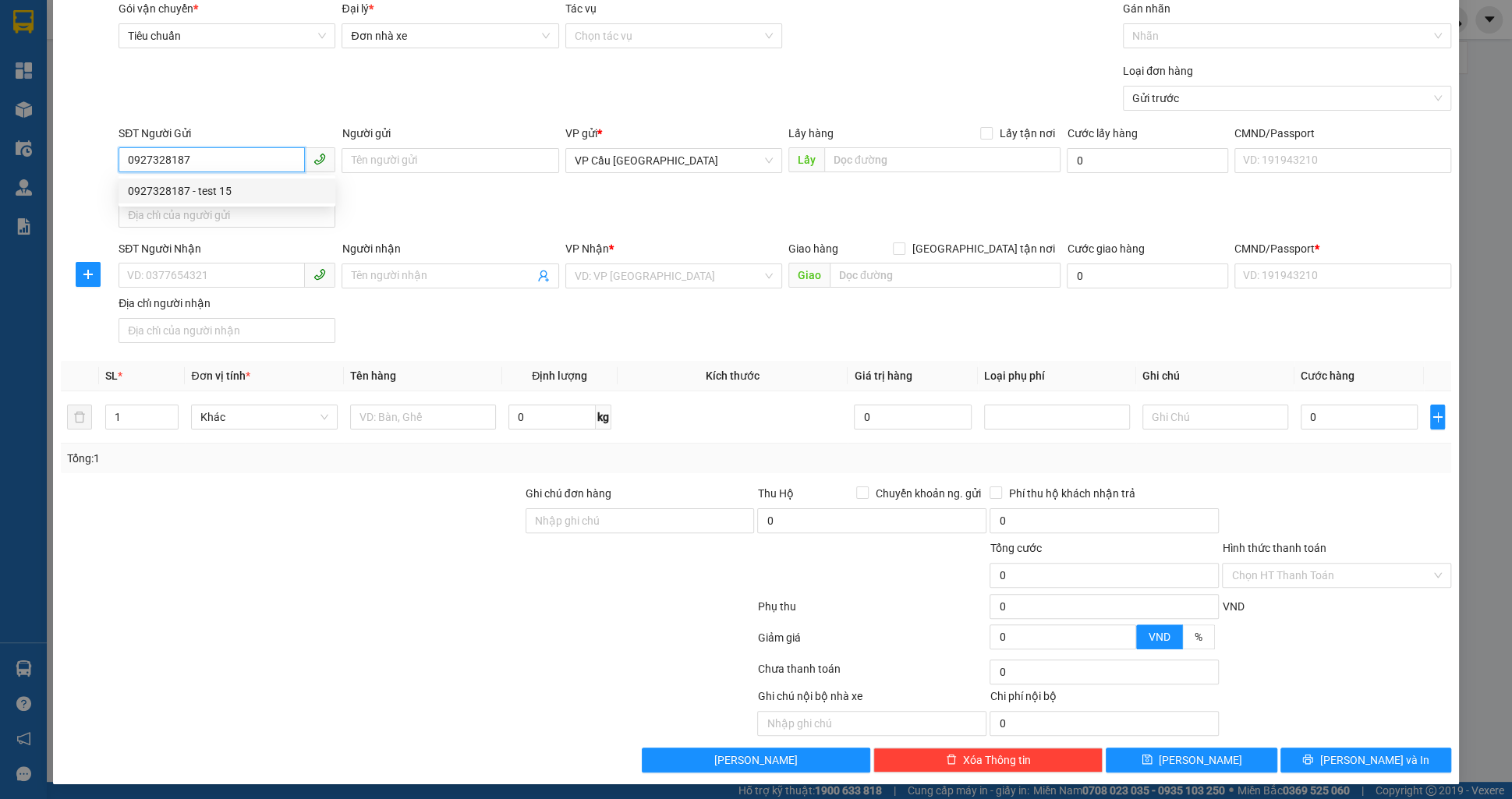
type input "170.000"
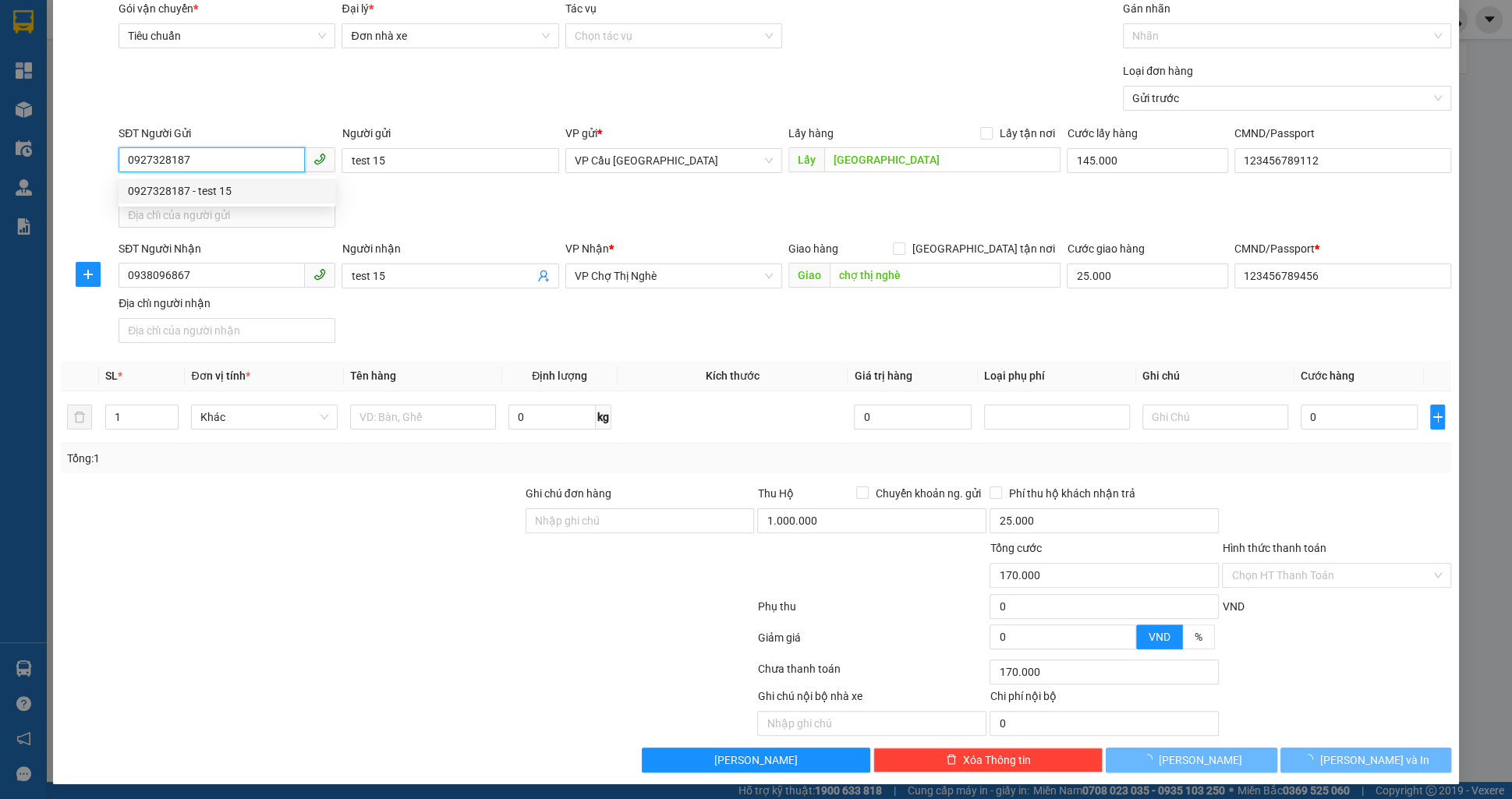
type input "245.000"
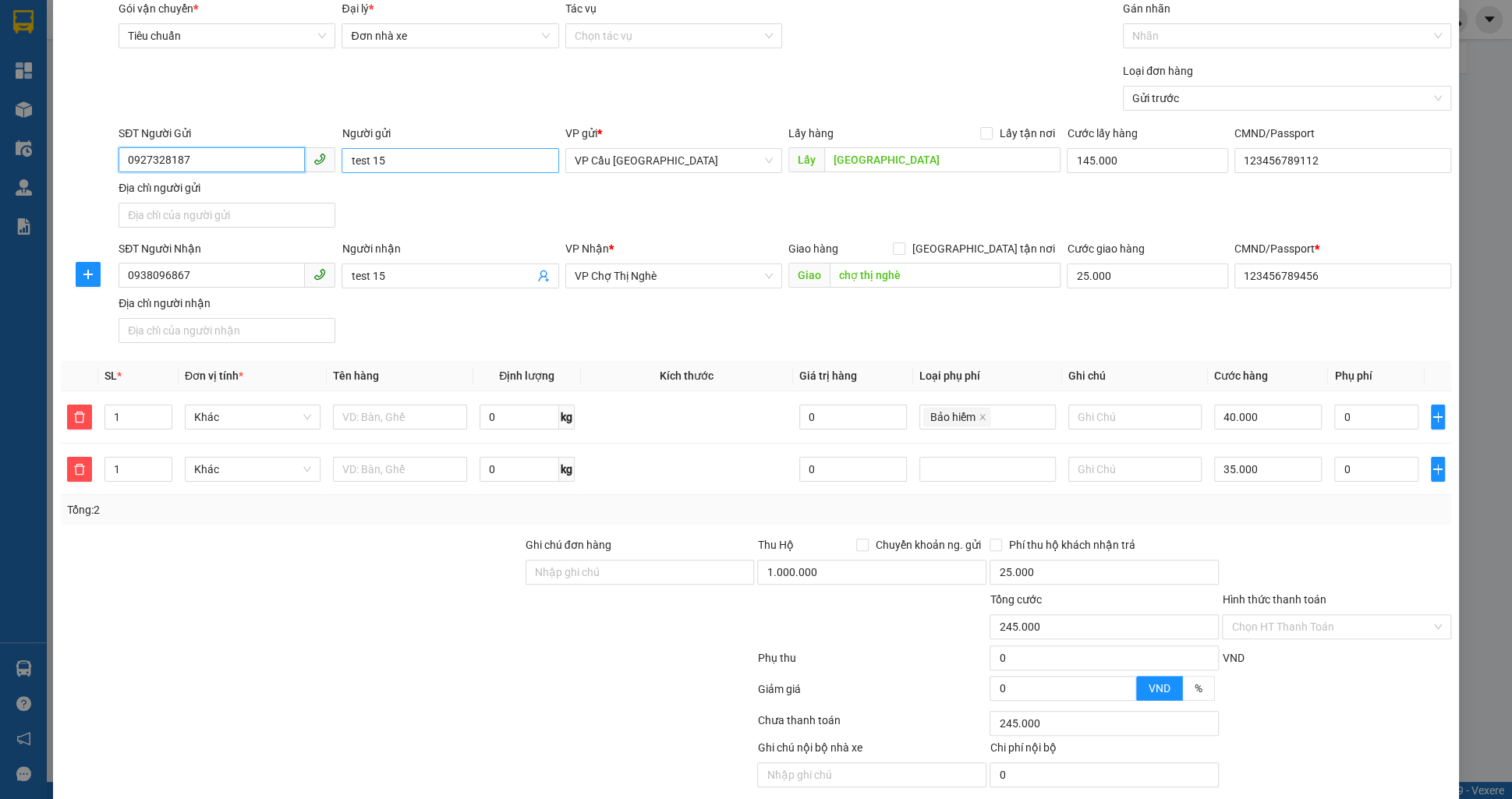
type input "0927328187"
drag, startPoint x: 414, startPoint y: 157, endPoint x: 390, endPoint y: 197, distance: 46.6
click at [414, 156] on input "test 15" at bounding box center [450, 160] width 216 height 25
type input "test 17"
click at [431, 283] on input "test 15" at bounding box center [442, 276] width 182 height 17
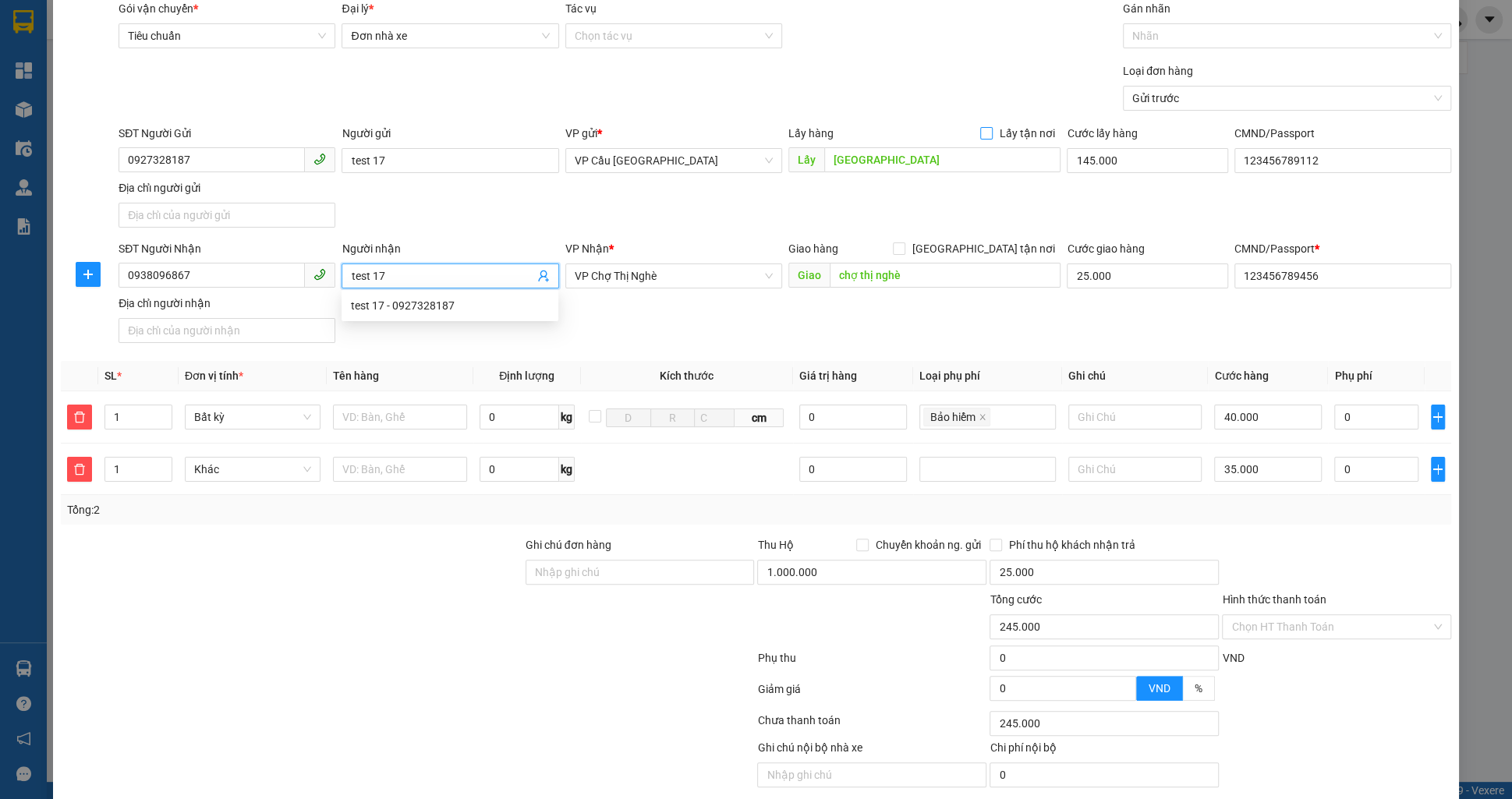
type input "test 17"
click at [1047, 124] on span "Lấy tận nơi" at bounding box center [1027, 133] width 68 height 17
click at [991, 127] on input "Lấy tận nơi" at bounding box center [986, 132] width 11 height 11
checkbox input "true"
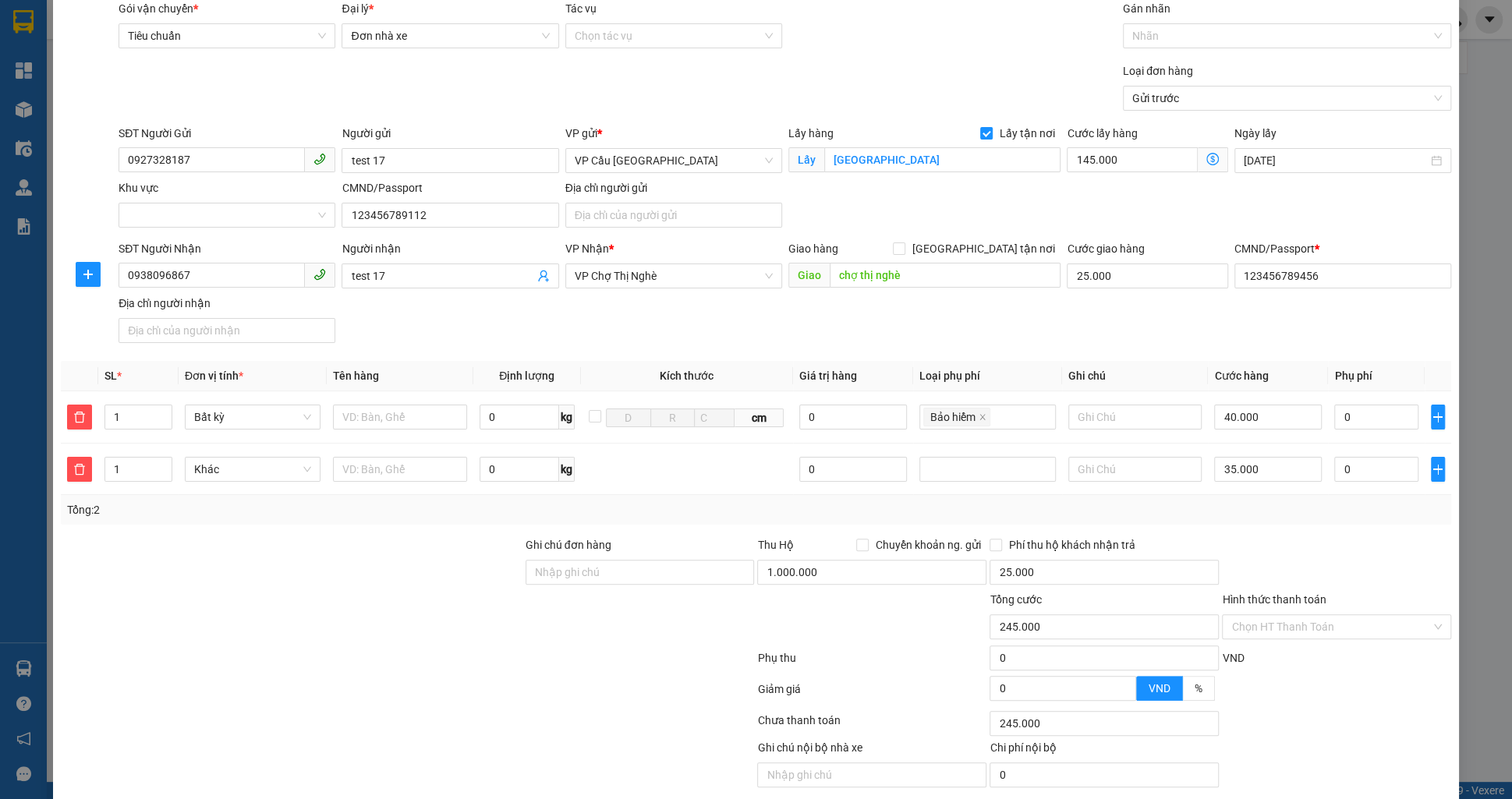
click at [1012, 237] on form "SĐT Người Gửi 0927328187 Người gửi test 17 VP gửi * VP Cầu Sài Gòn Lấy hàng Lấy…" at bounding box center [756, 236] width 1391 height 224
click at [1016, 240] on span "[GEOGRAPHIC_DATA] tận nơi" at bounding box center [983, 249] width 155 height 17
click at [904, 243] on input "[GEOGRAPHIC_DATA] tận nơi" at bounding box center [898, 248] width 11 height 11
checkbox input "true"
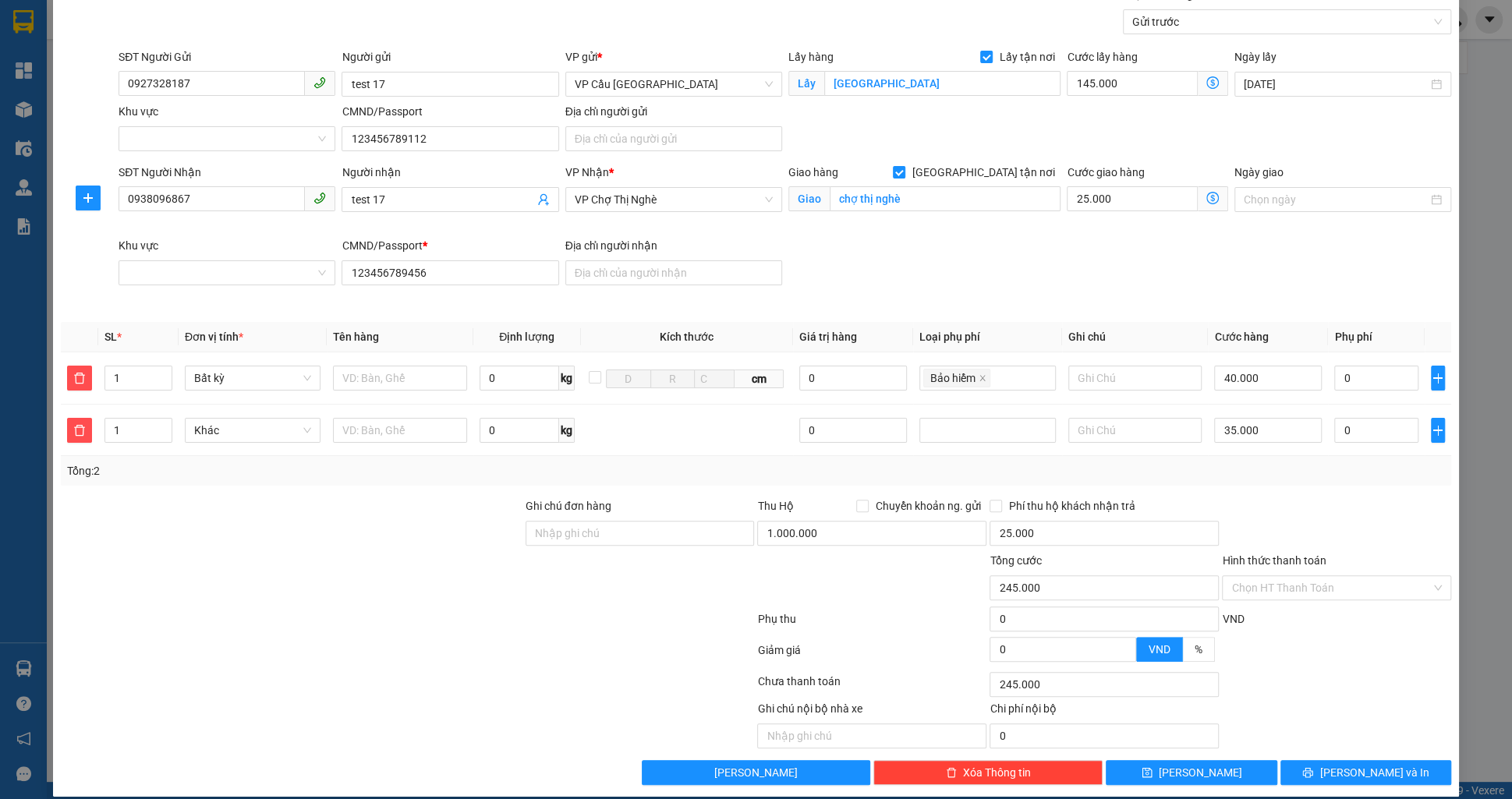
scroll to position [139, 0]
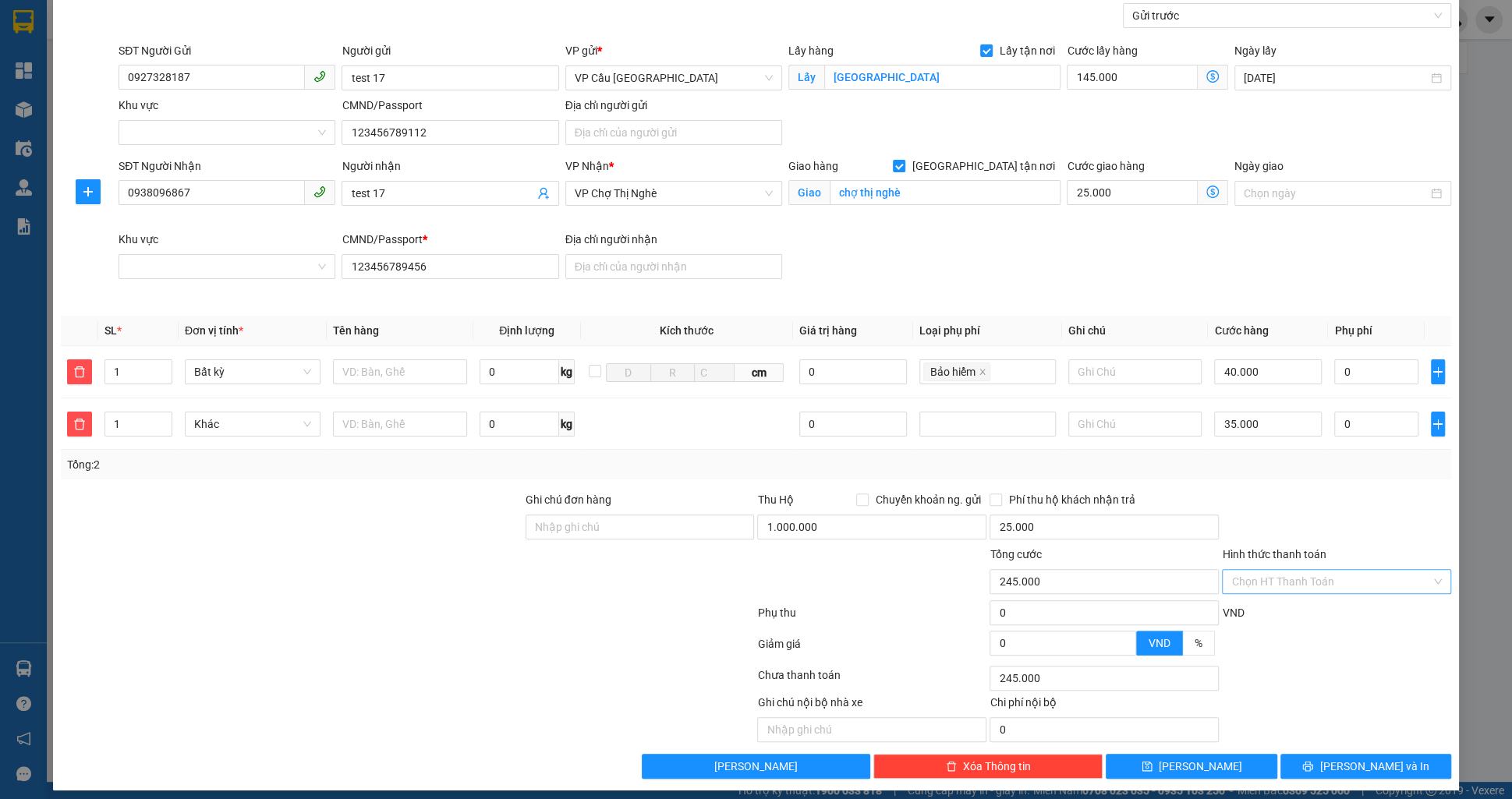
click at [1276, 583] on input "Hình thức thanh toán" at bounding box center [1331, 582] width 200 height 24
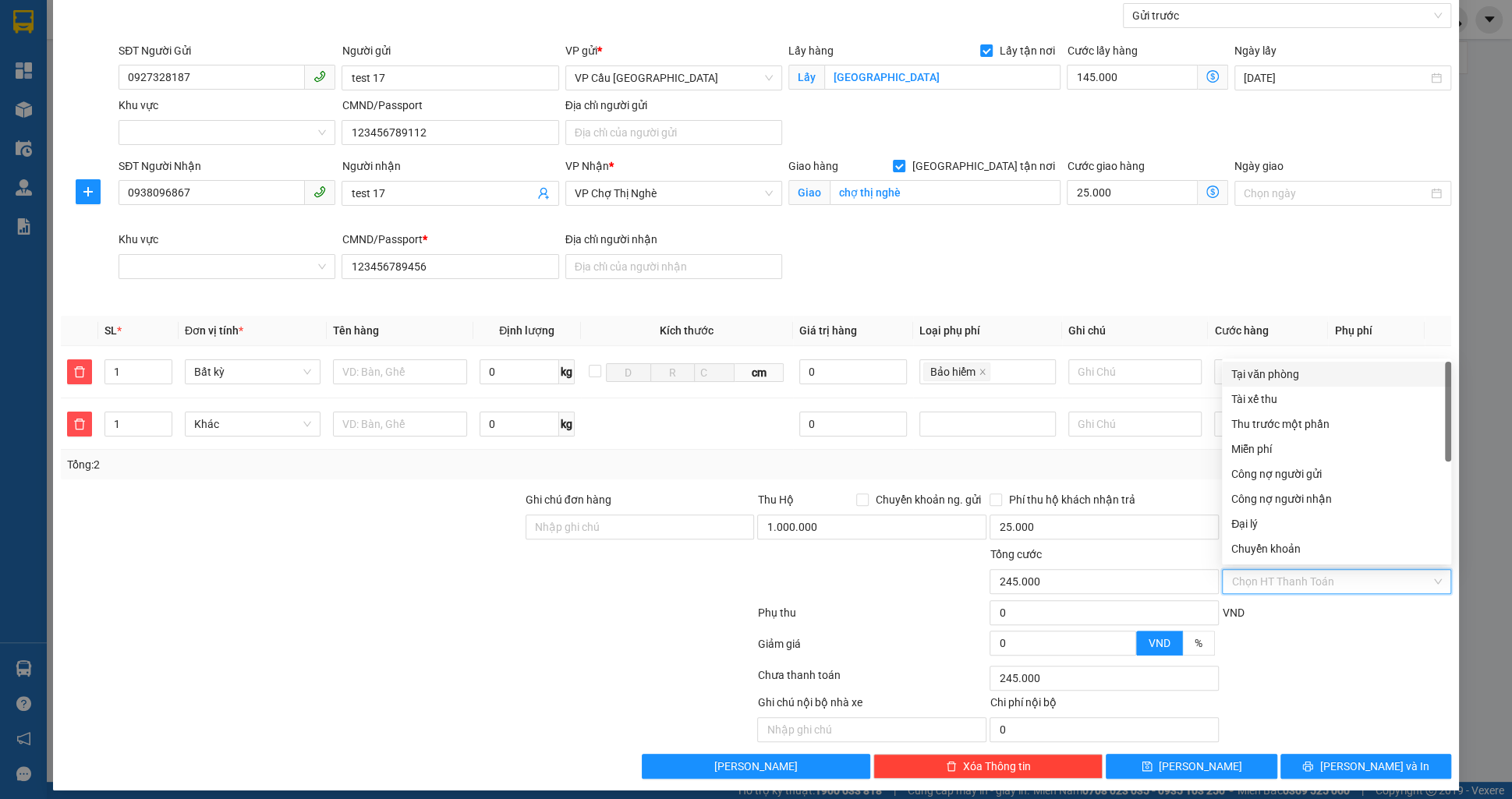
click at [1283, 385] on div "Tại văn phòng" at bounding box center [1336, 373] width 229 height 25
type input "0"
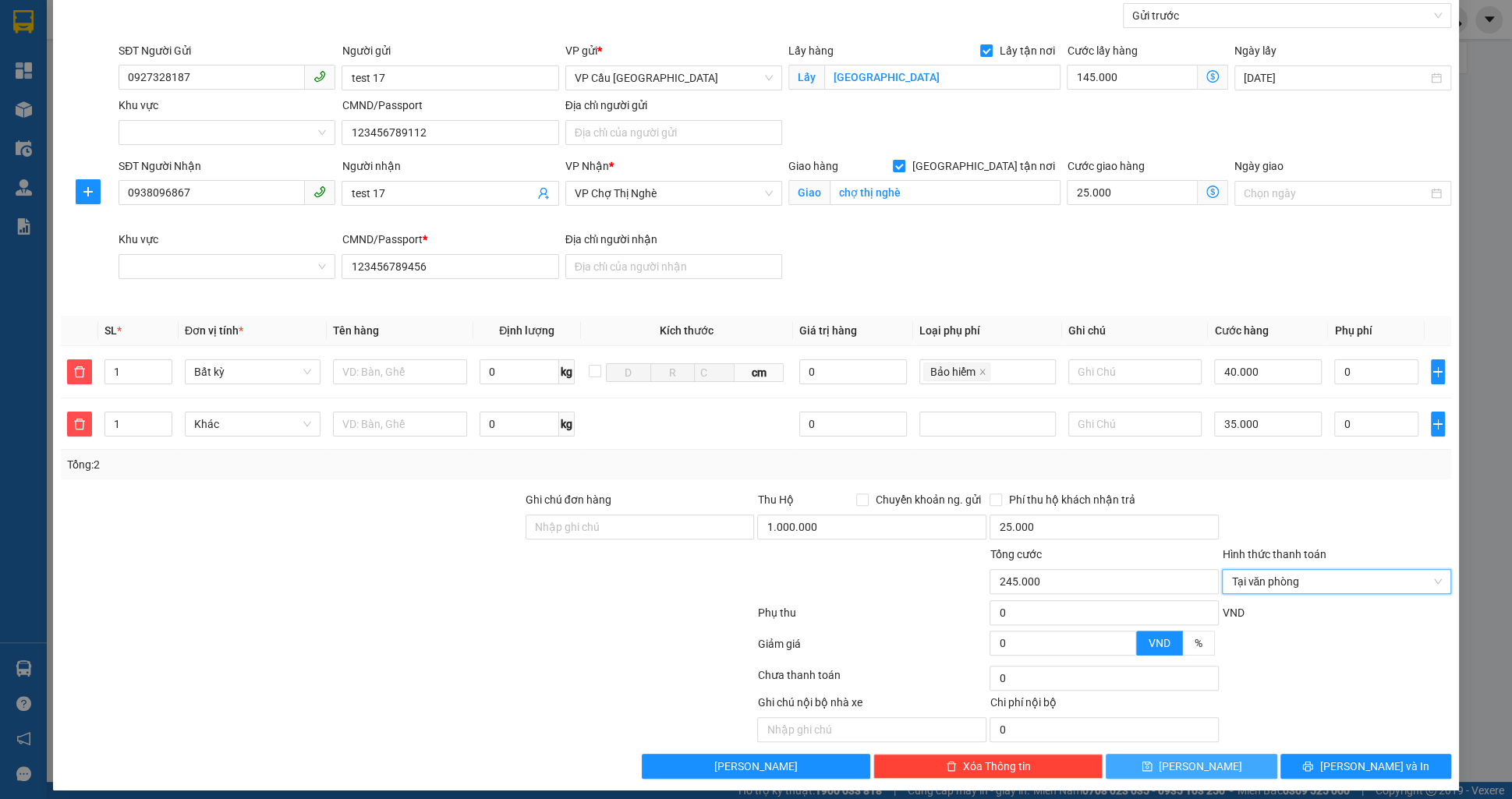
click at [1152, 762] on icon "save" at bounding box center [1146, 767] width 10 height 10
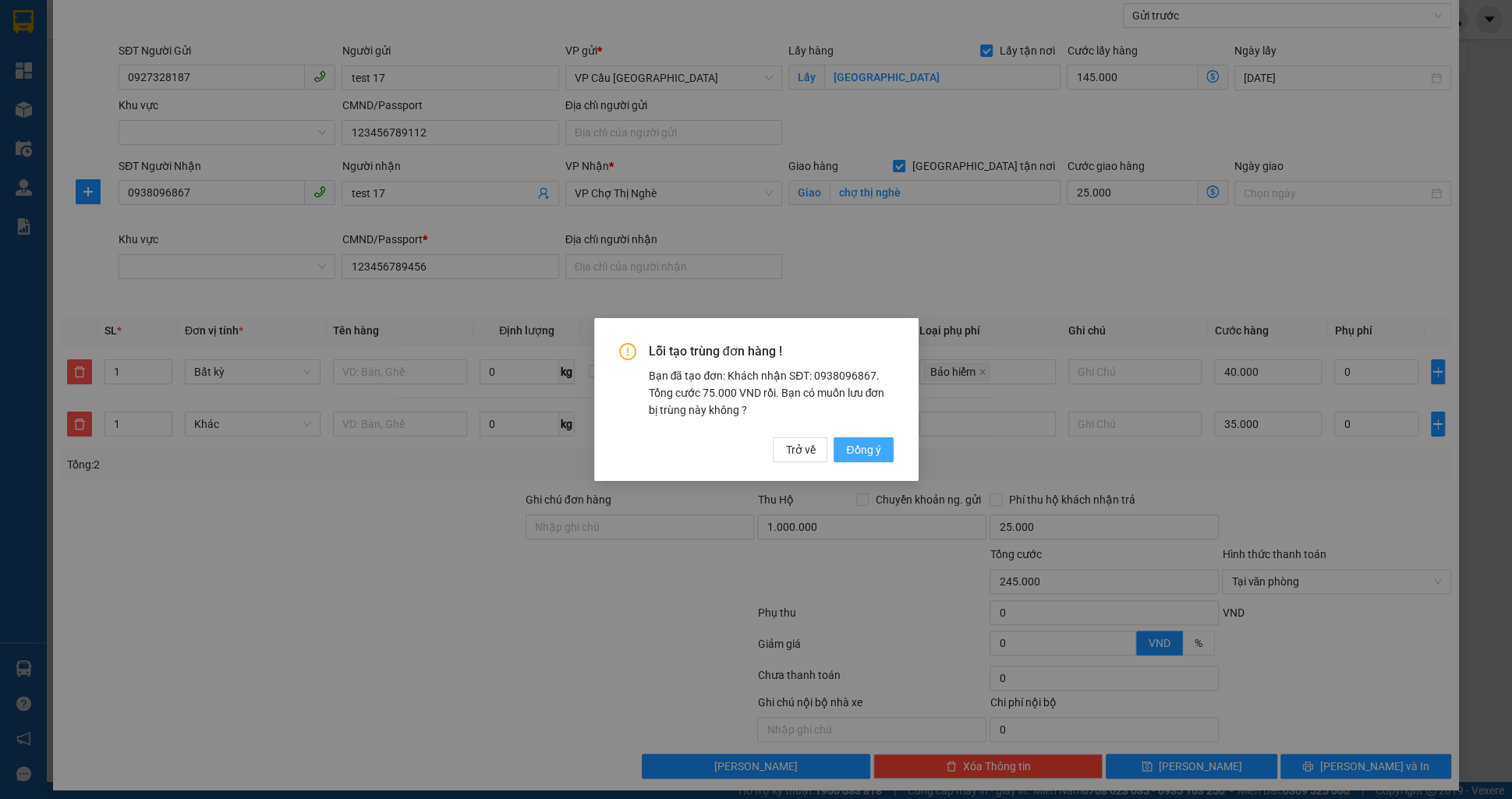
click at [862, 461] on button "Đồng ý" at bounding box center [863, 449] width 59 height 25
checkbox input "false"
type input "0"
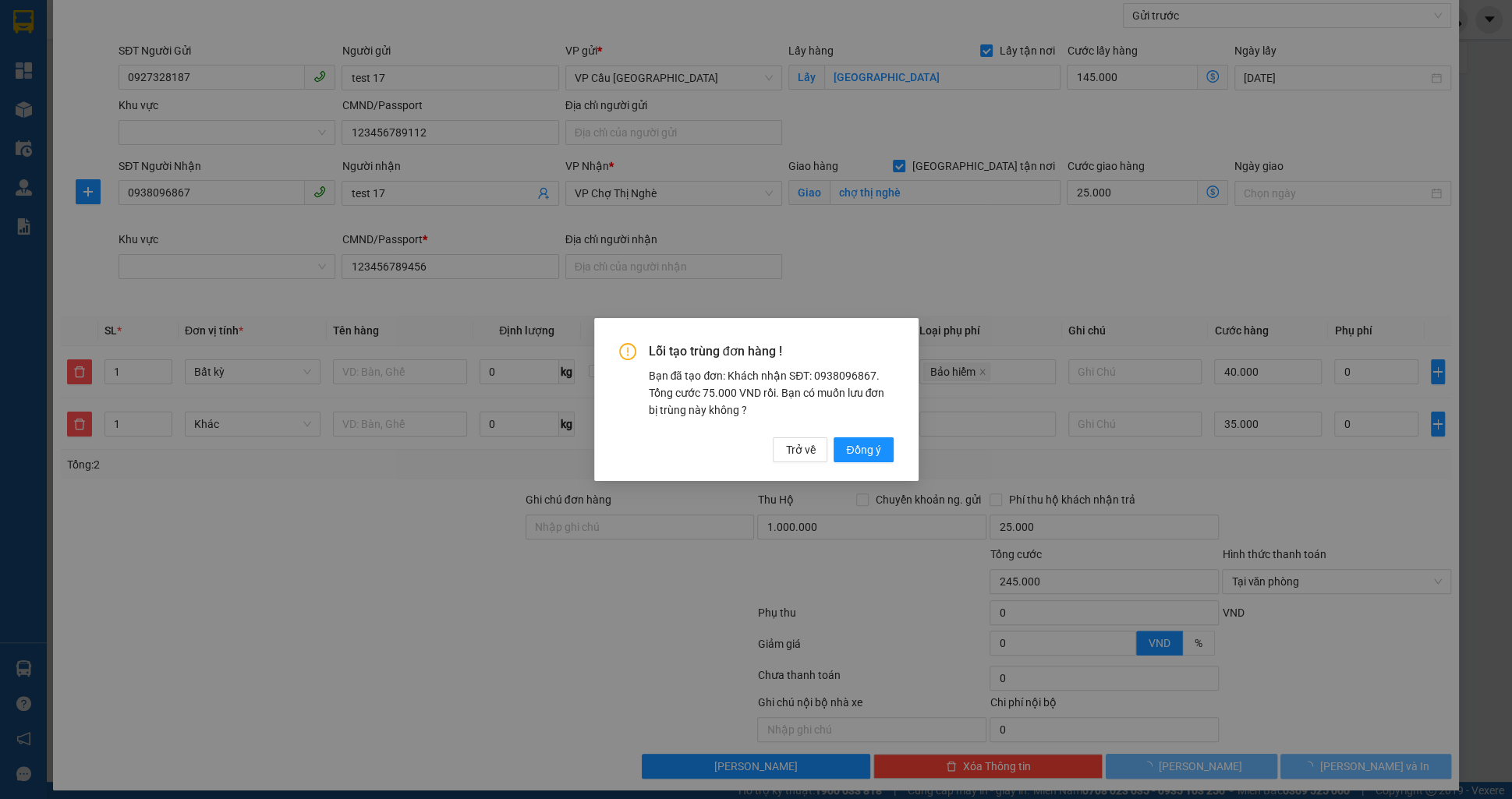
type input "0"
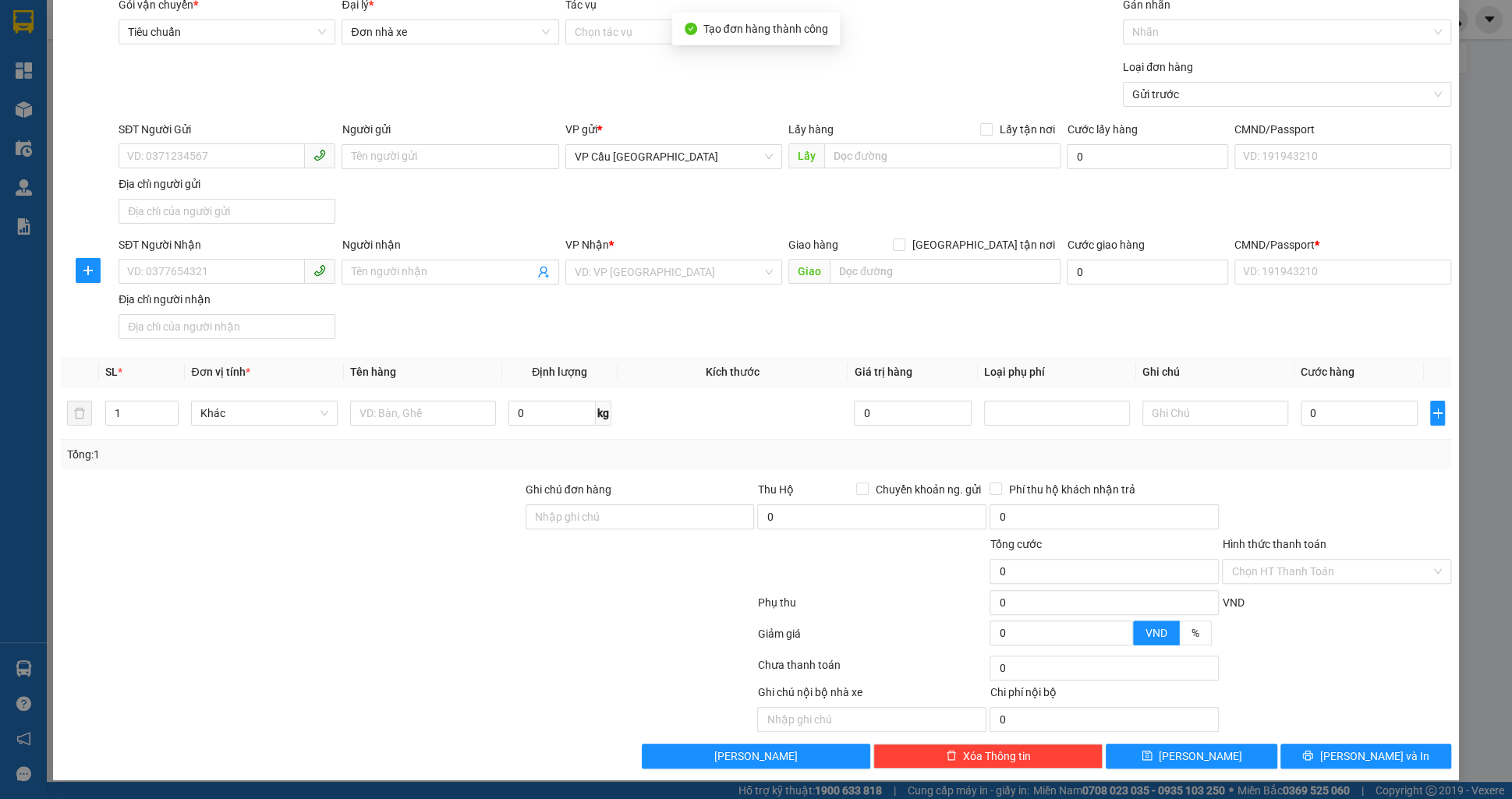
scroll to position [56, 0]
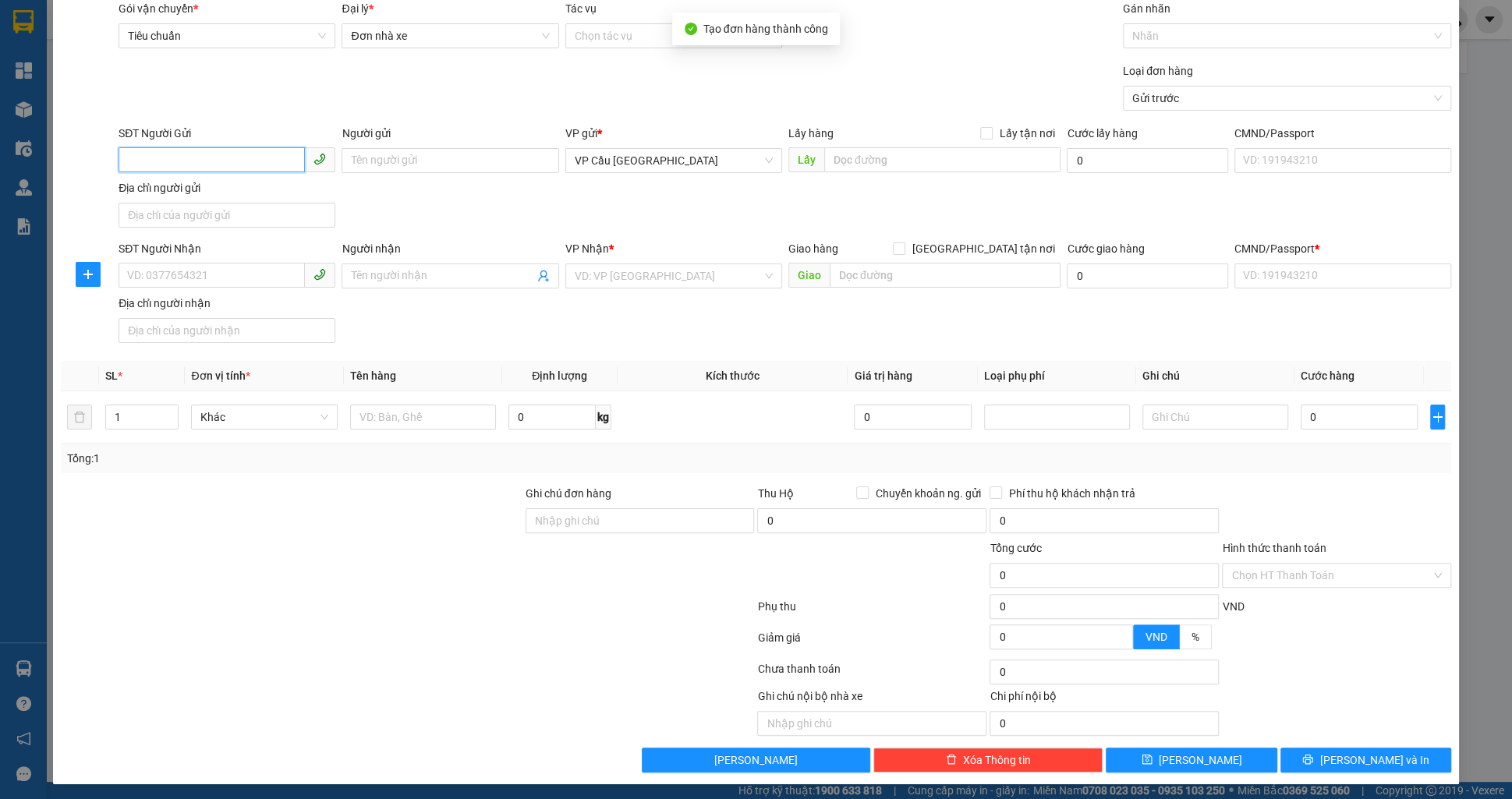
click at [180, 169] on input "SĐT Người Gửi" at bounding box center [212, 159] width 186 height 25
paste input "0927328187"
type input "0927328187"
click at [287, 196] on div "0927328187 - test 17" at bounding box center [227, 191] width 198 height 17
type input "test 17"
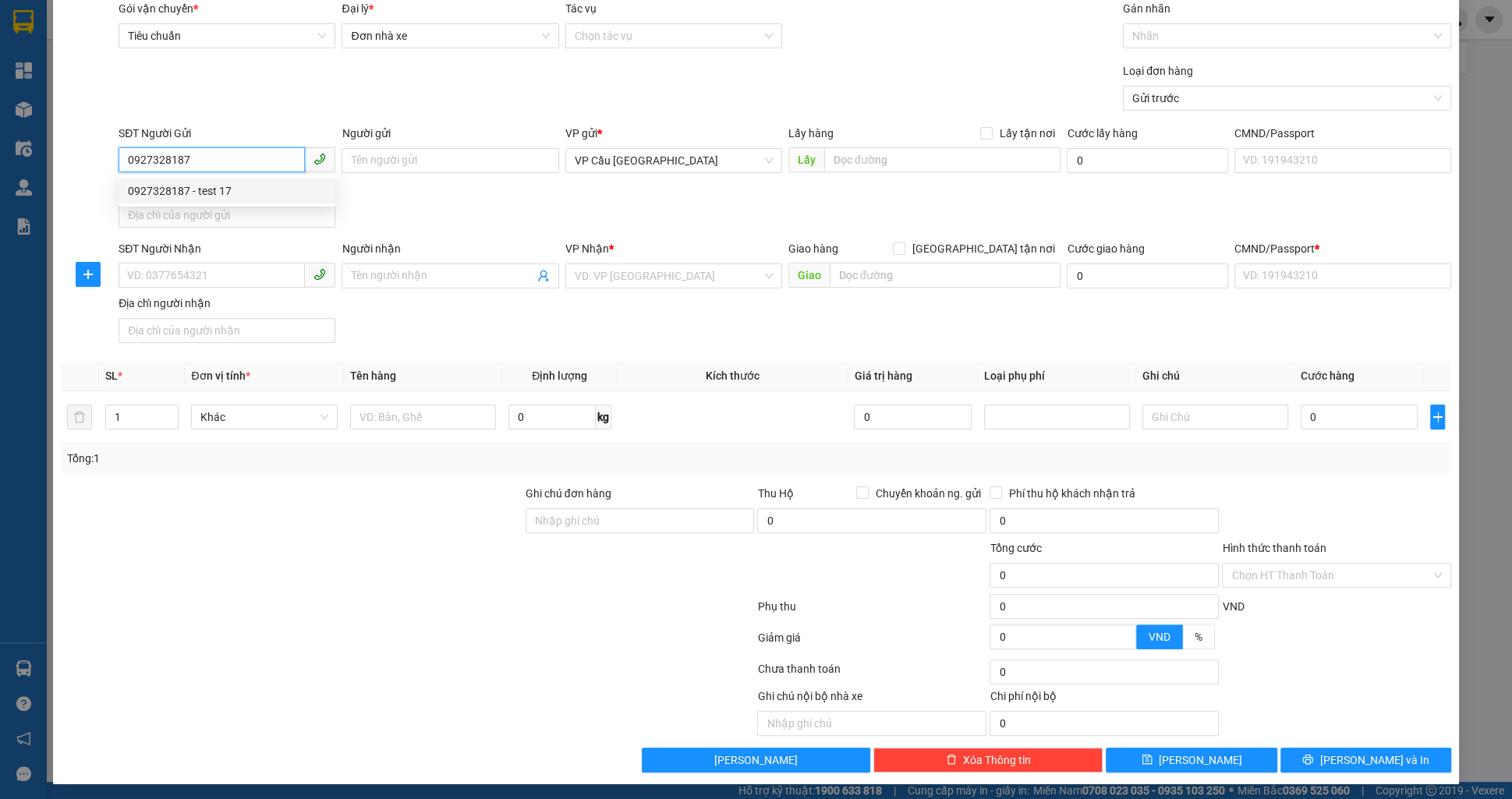
checkbox input "true"
type input "điện biên phủ"
type input "123456789112"
type input "0938096867"
type input "test 15"
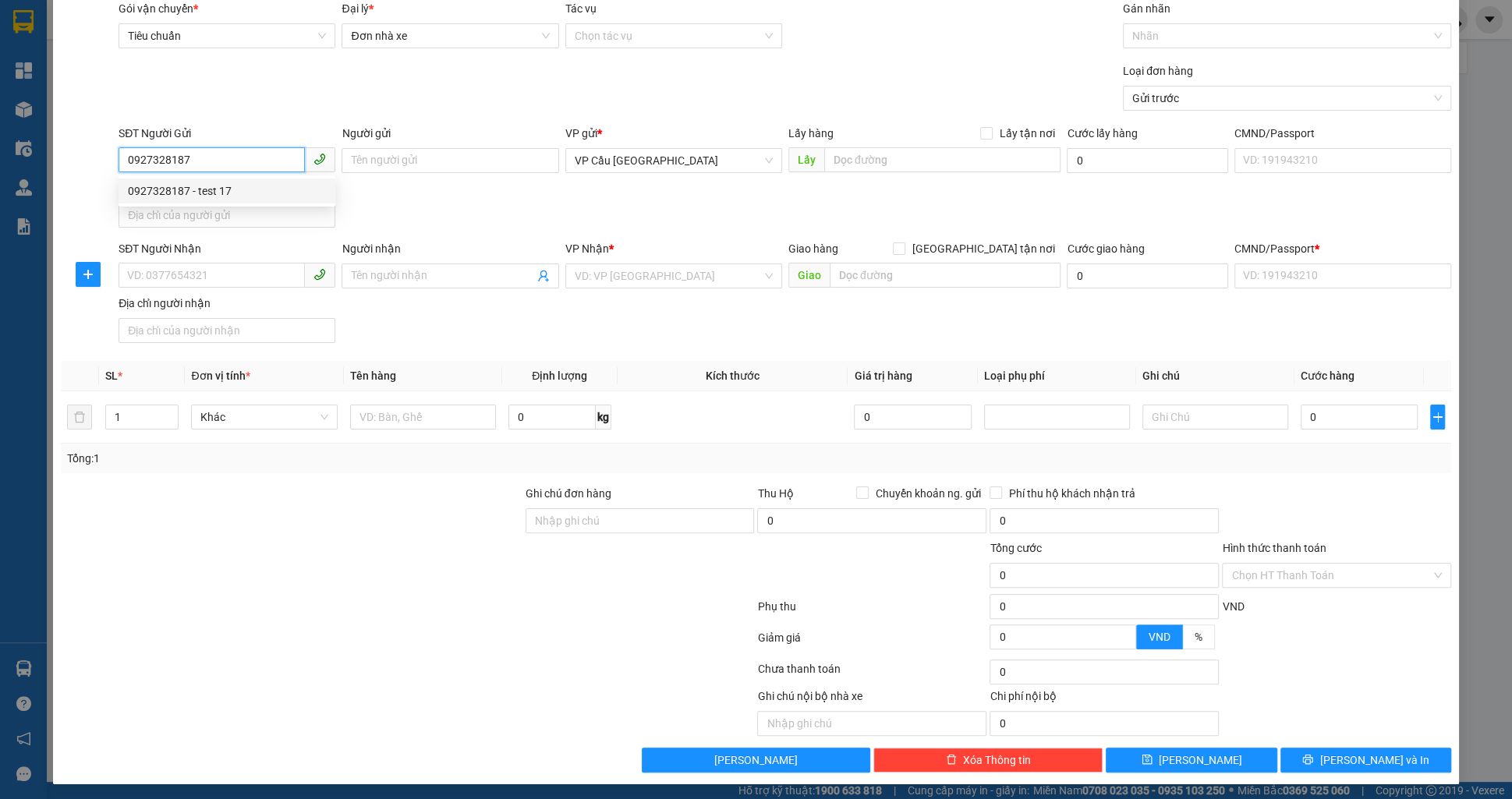
checkbox input "true"
type input "chợ thị nghè"
type input "123456789456"
type input "1.000.000"
type input "25.000"
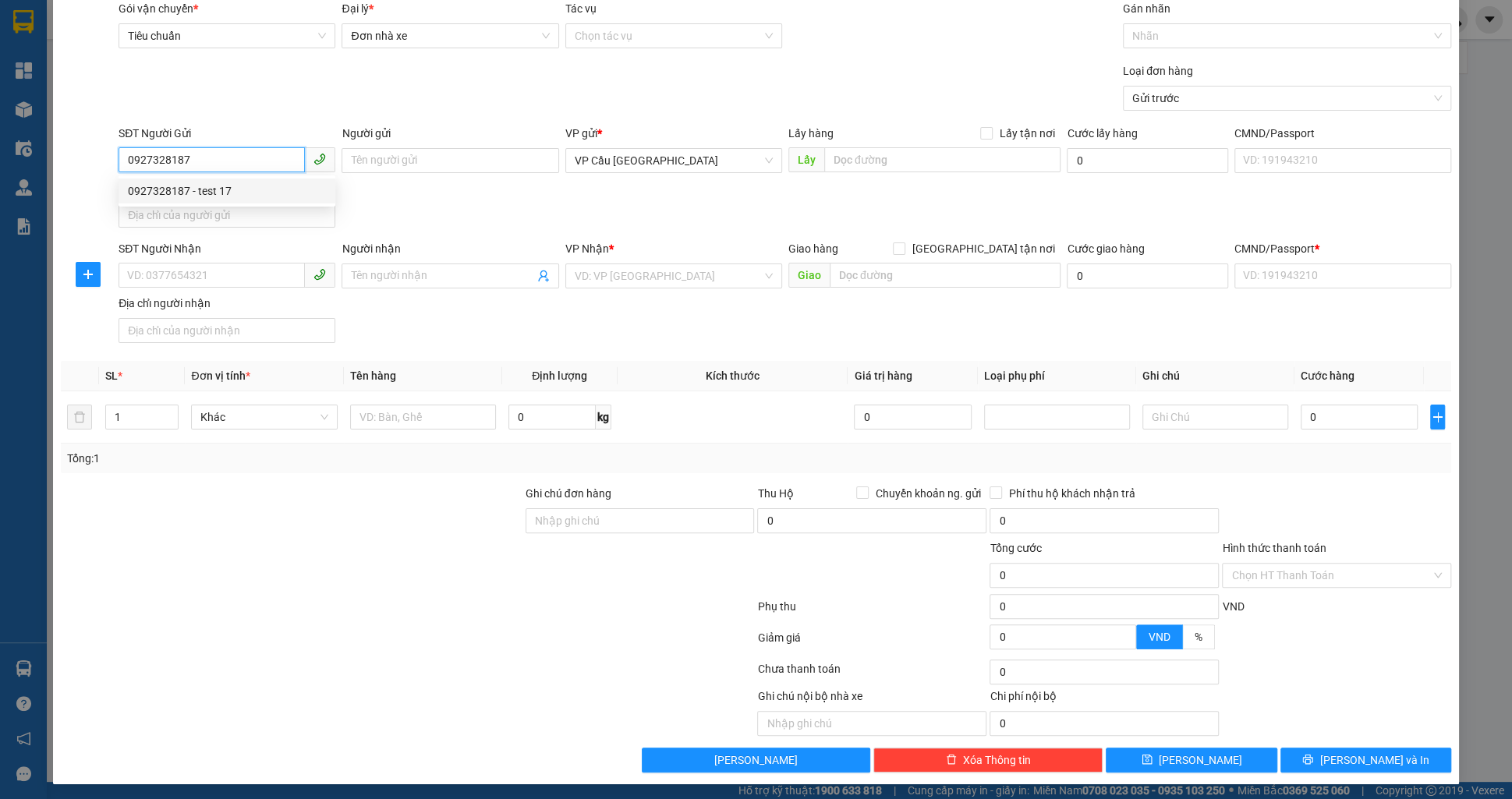
type input "170.000"
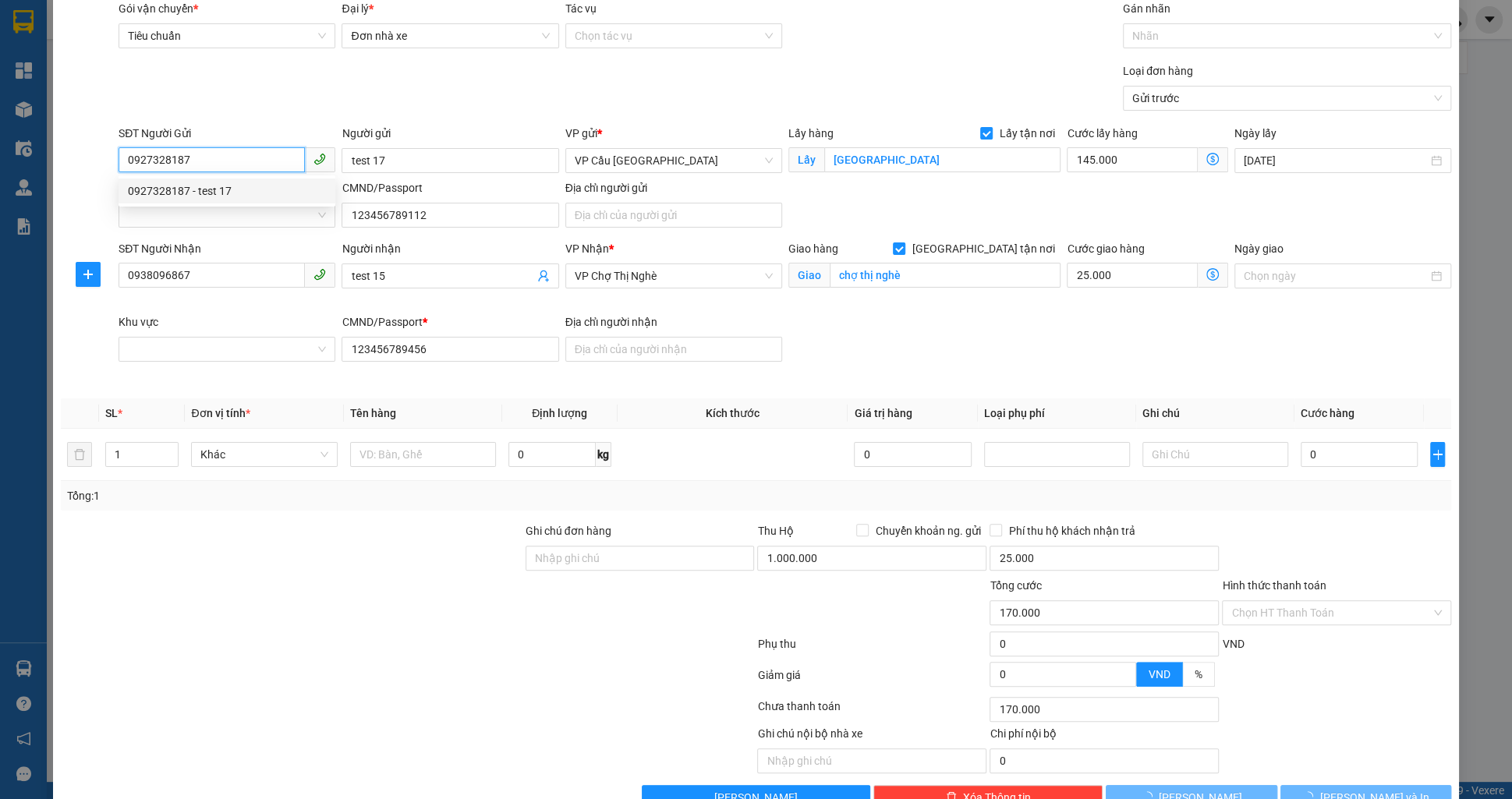
type input "245.000"
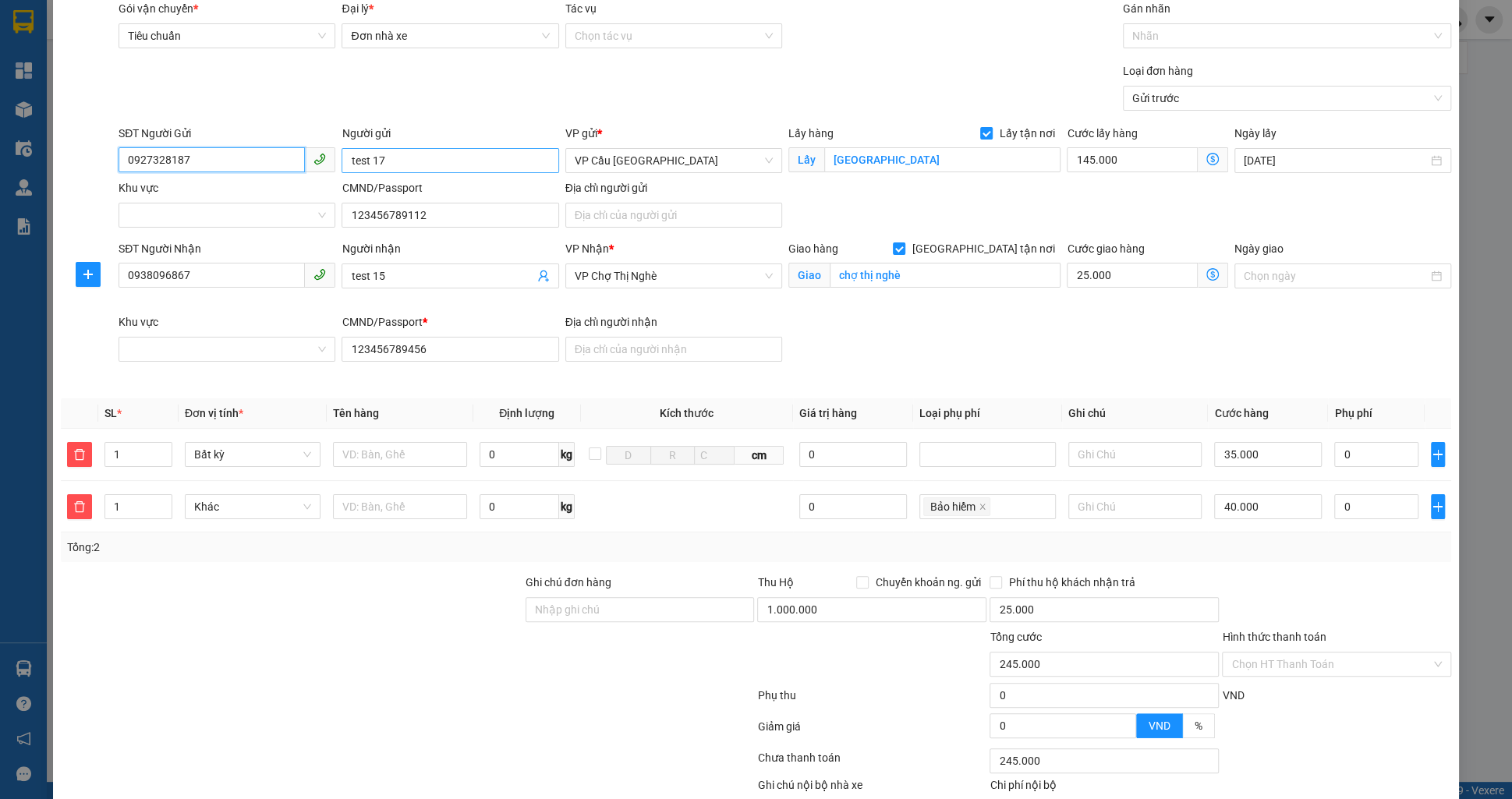
type input "0927328187"
click at [460, 160] on input "test 17" at bounding box center [450, 160] width 216 height 25
type input "test 18"
click at [434, 270] on input "test 15" at bounding box center [442, 276] width 182 height 17
type input "test 18"
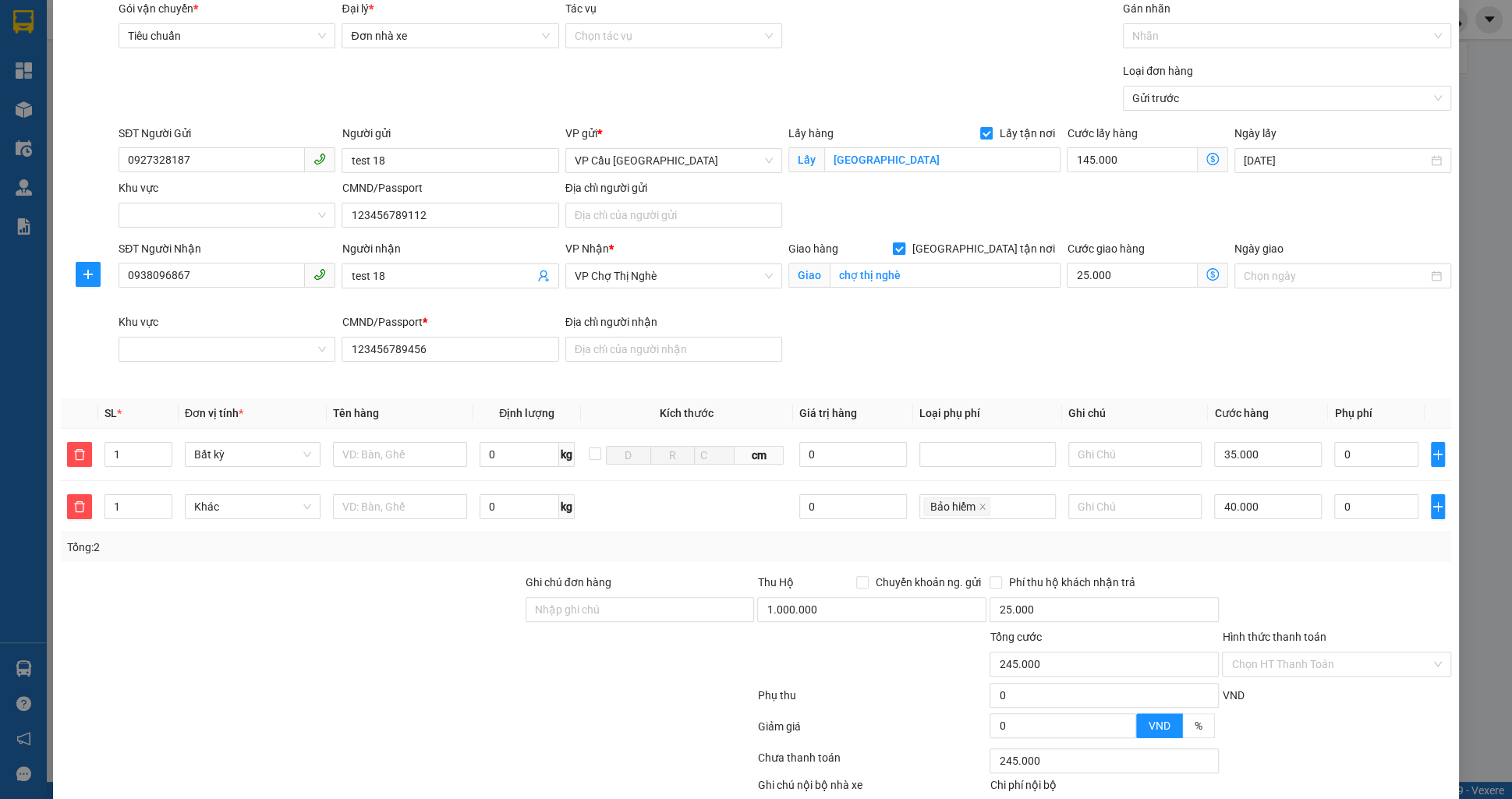
click at [1001, 246] on span "[GEOGRAPHIC_DATA] tận nơi" at bounding box center [983, 249] width 155 height 17
click at [904, 246] on input "[GEOGRAPHIC_DATA] tận nơi" at bounding box center [898, 248] width 11 height 11
checkbox input "false"
type input "100.000"
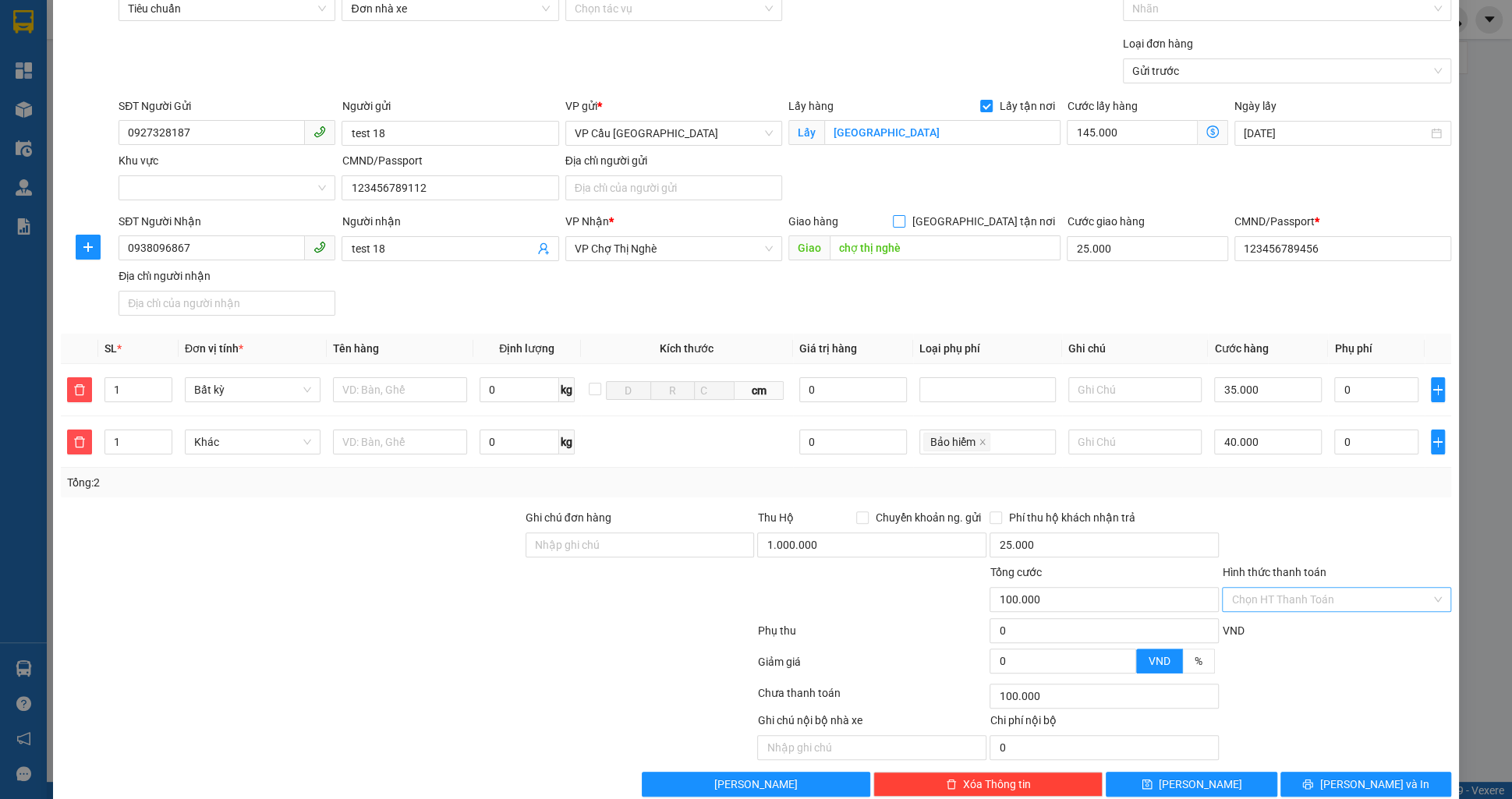
scroll to position [97, 0]
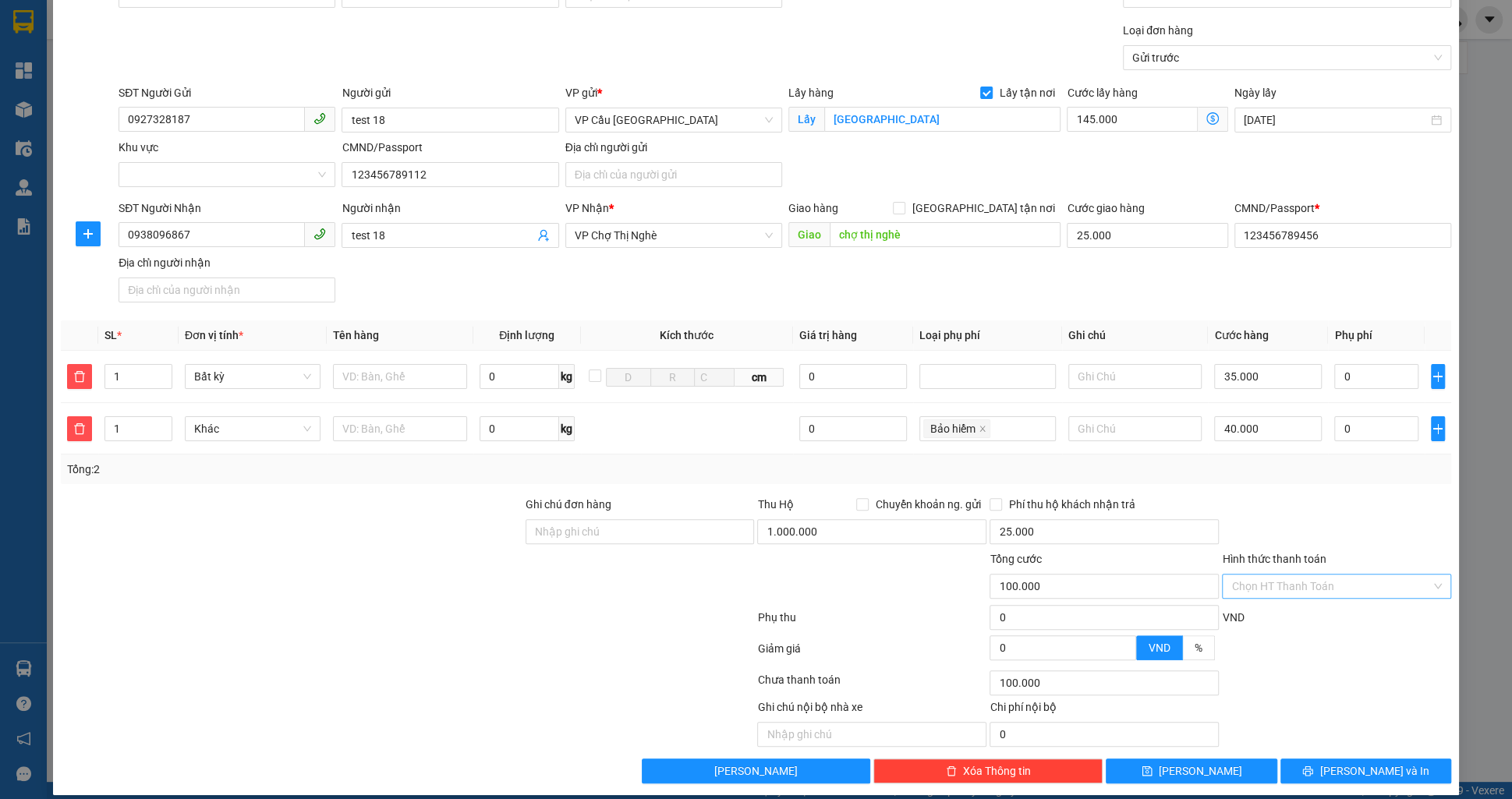
click at [1243, 584] on input "Hình thức thanh toán" at bounding box center [1331, 587] width 200 height 24
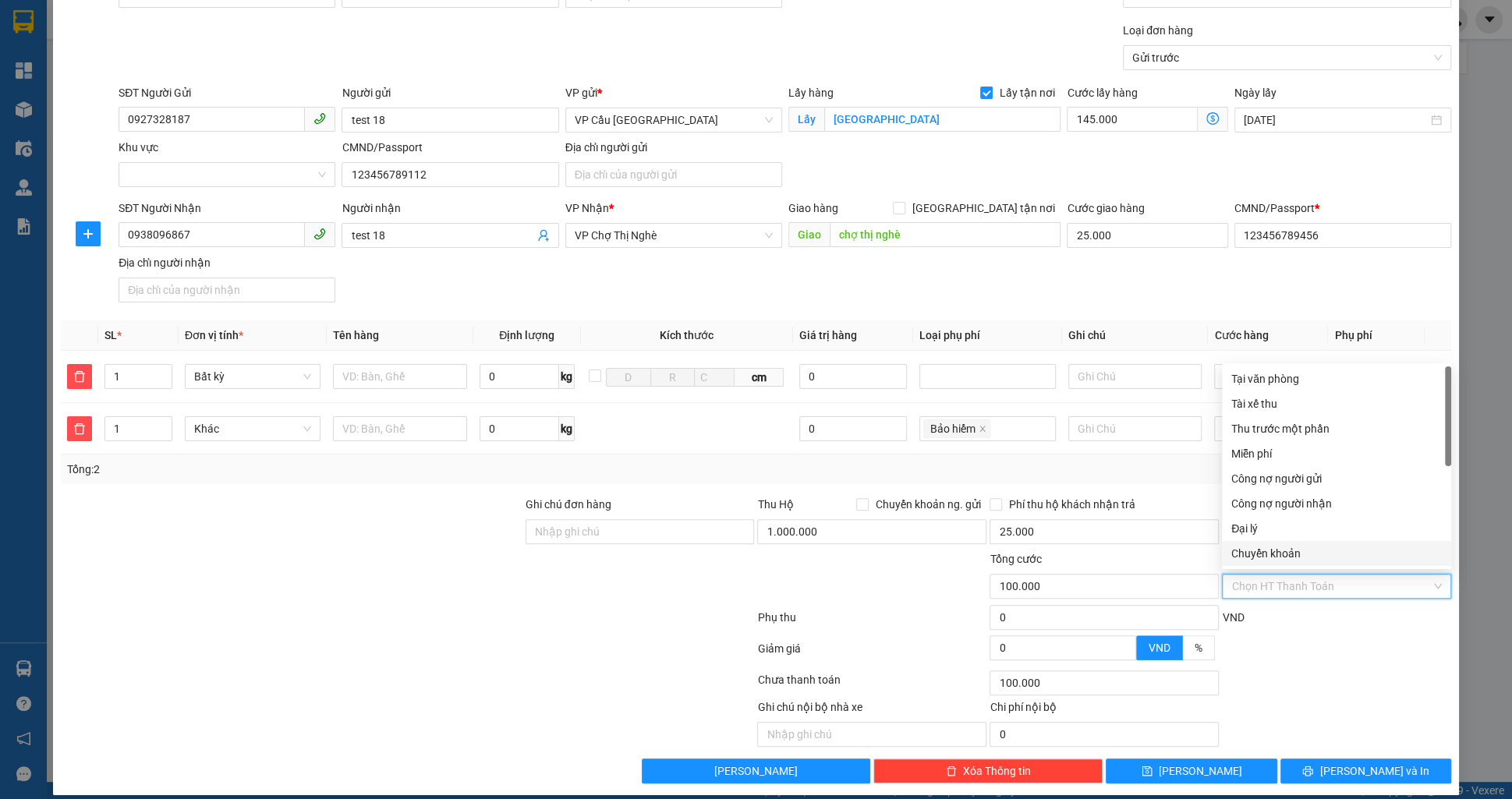
click at [1247, 564] on div "Chuyển khoản" at bounding box center [1336, 553] width 229 height 25
type input "245.000"
type input "0"
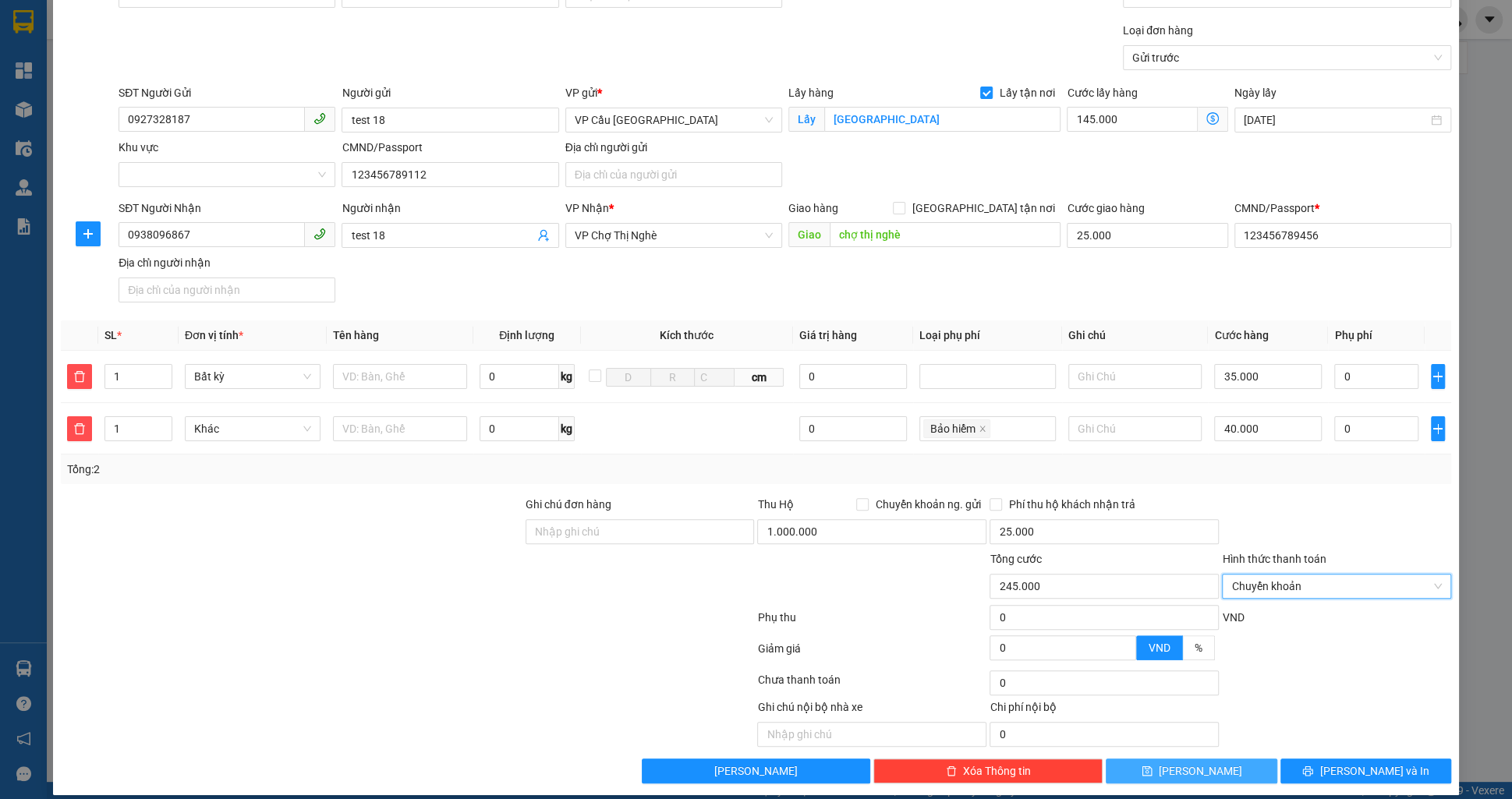
click at [1150, 774] on button "[PERSON_NAME]" at bounding box center [1191, 770] width 170 height 25
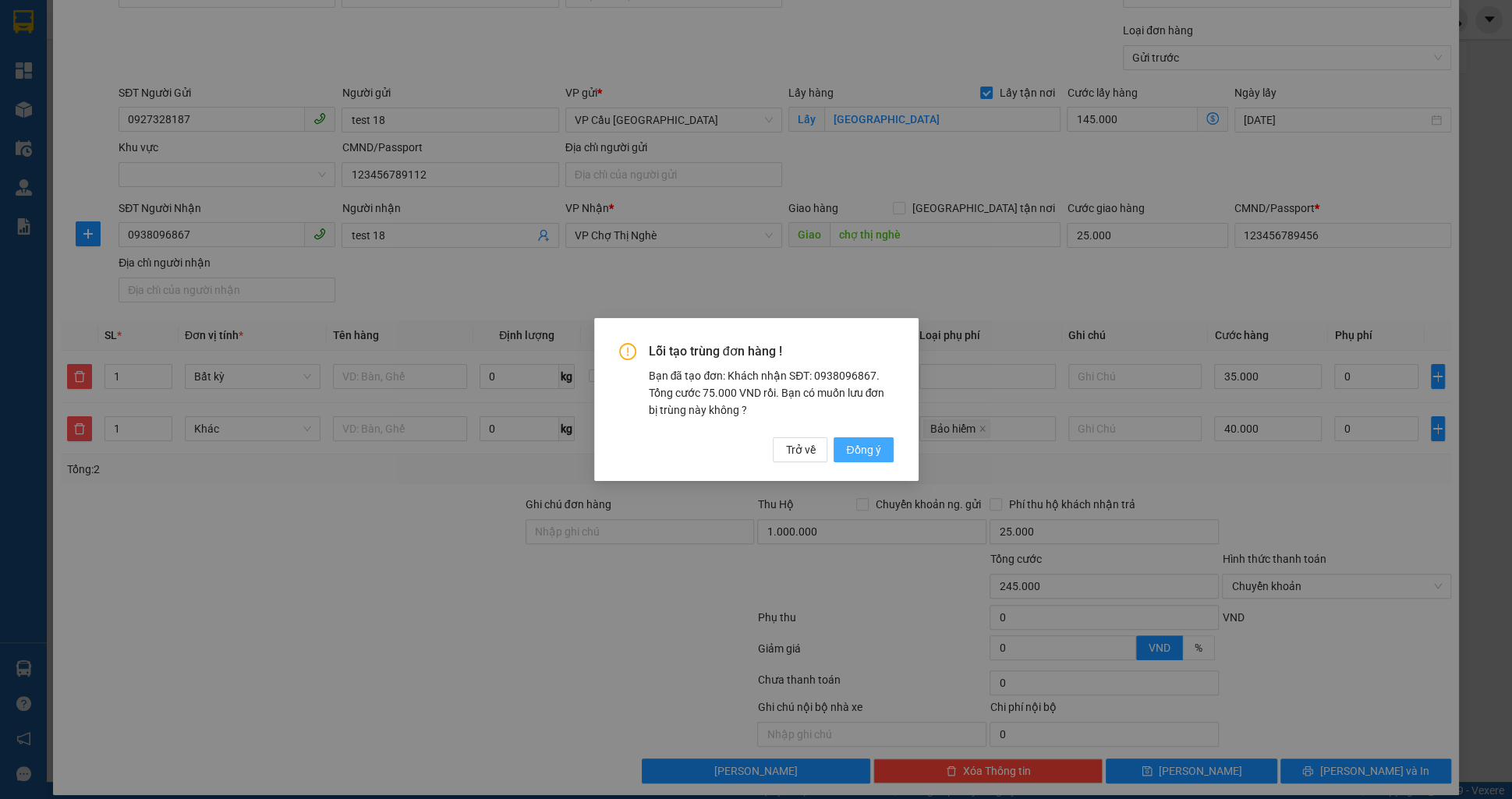
click at [841, 438] on button "Đồng ý" at bounding box center [863, 449] width 59 height 25
checkbox input "false"
type input "0"
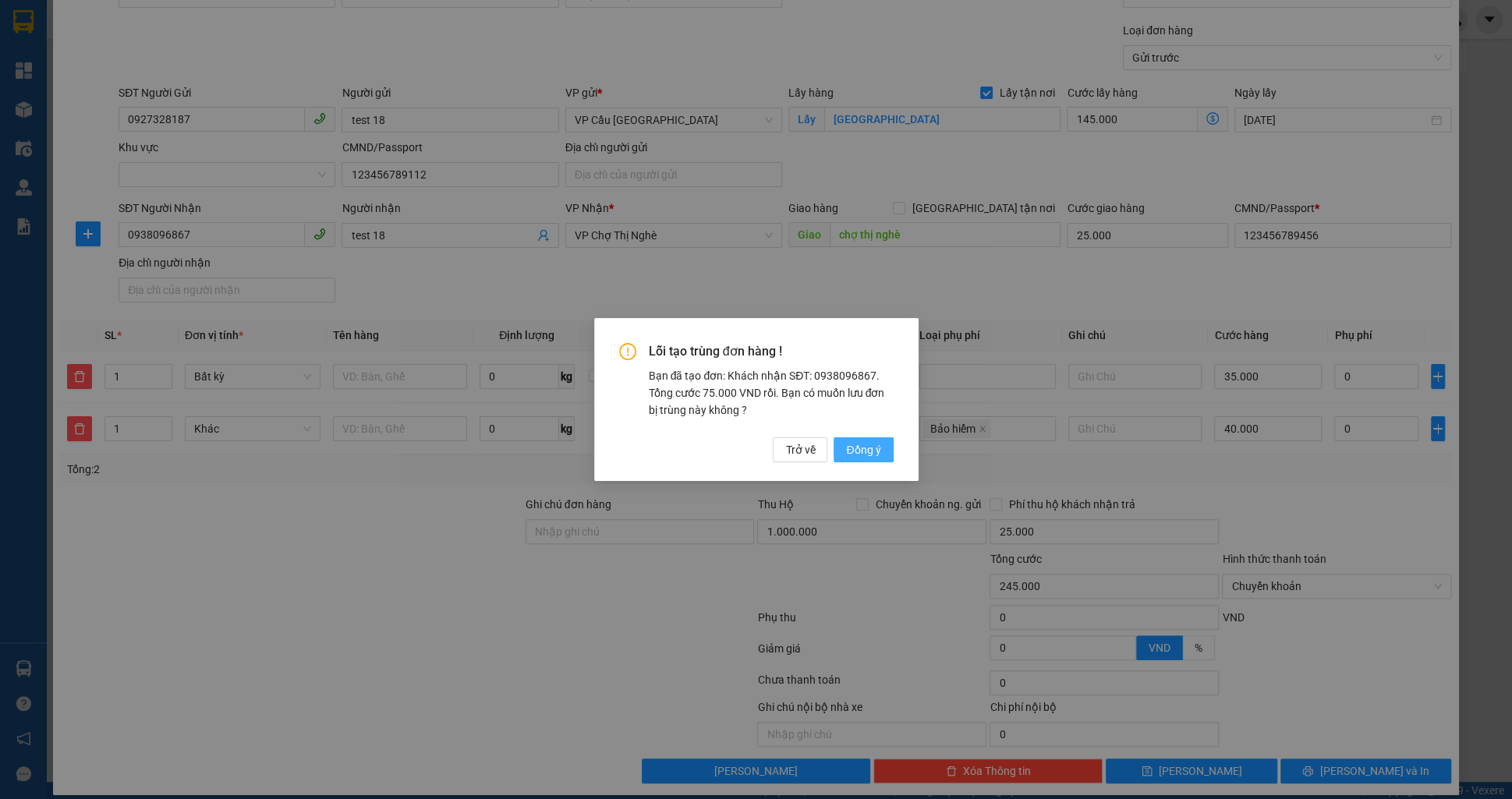
type input "0"
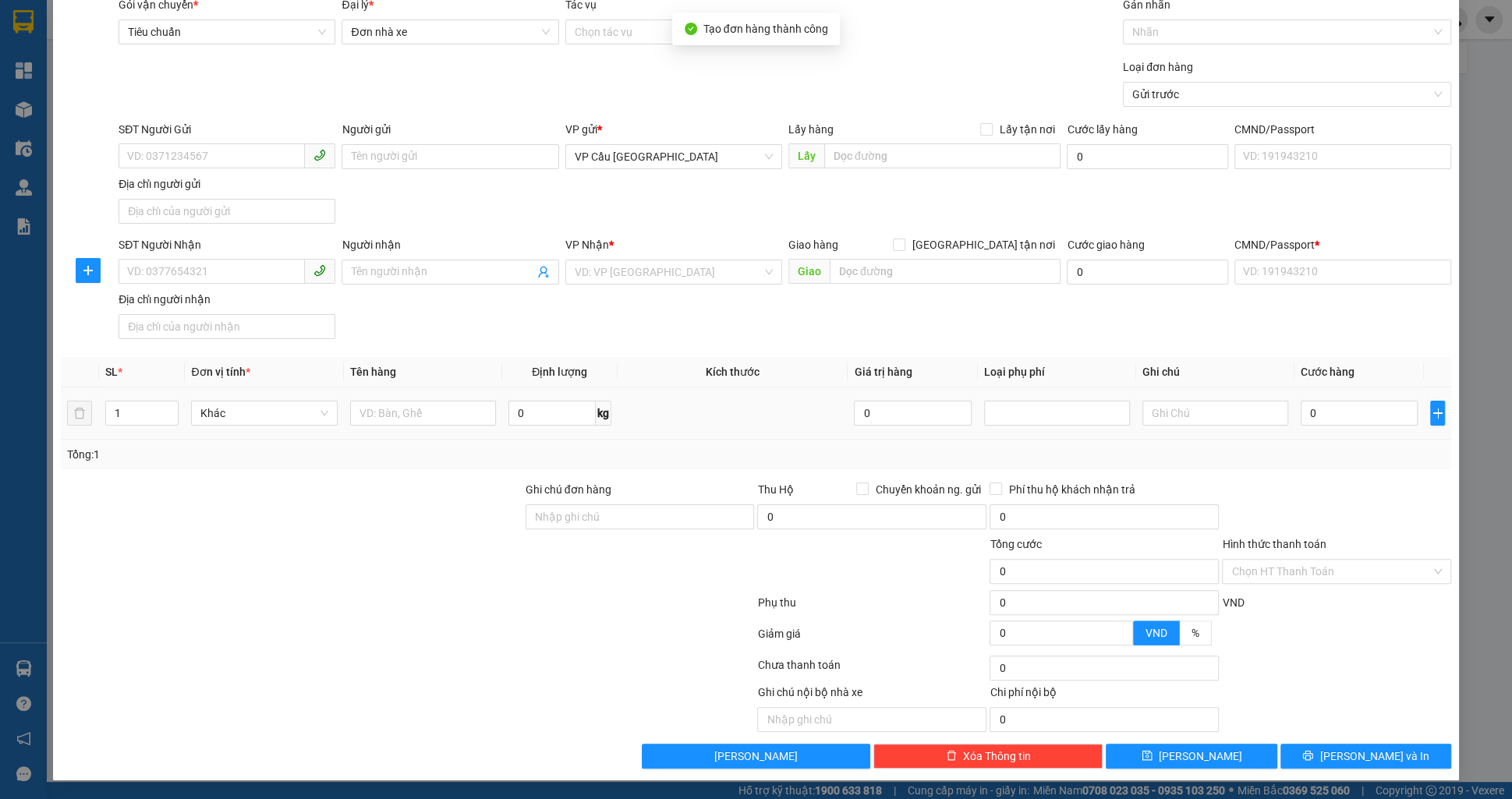
scroll to position [56, 0]
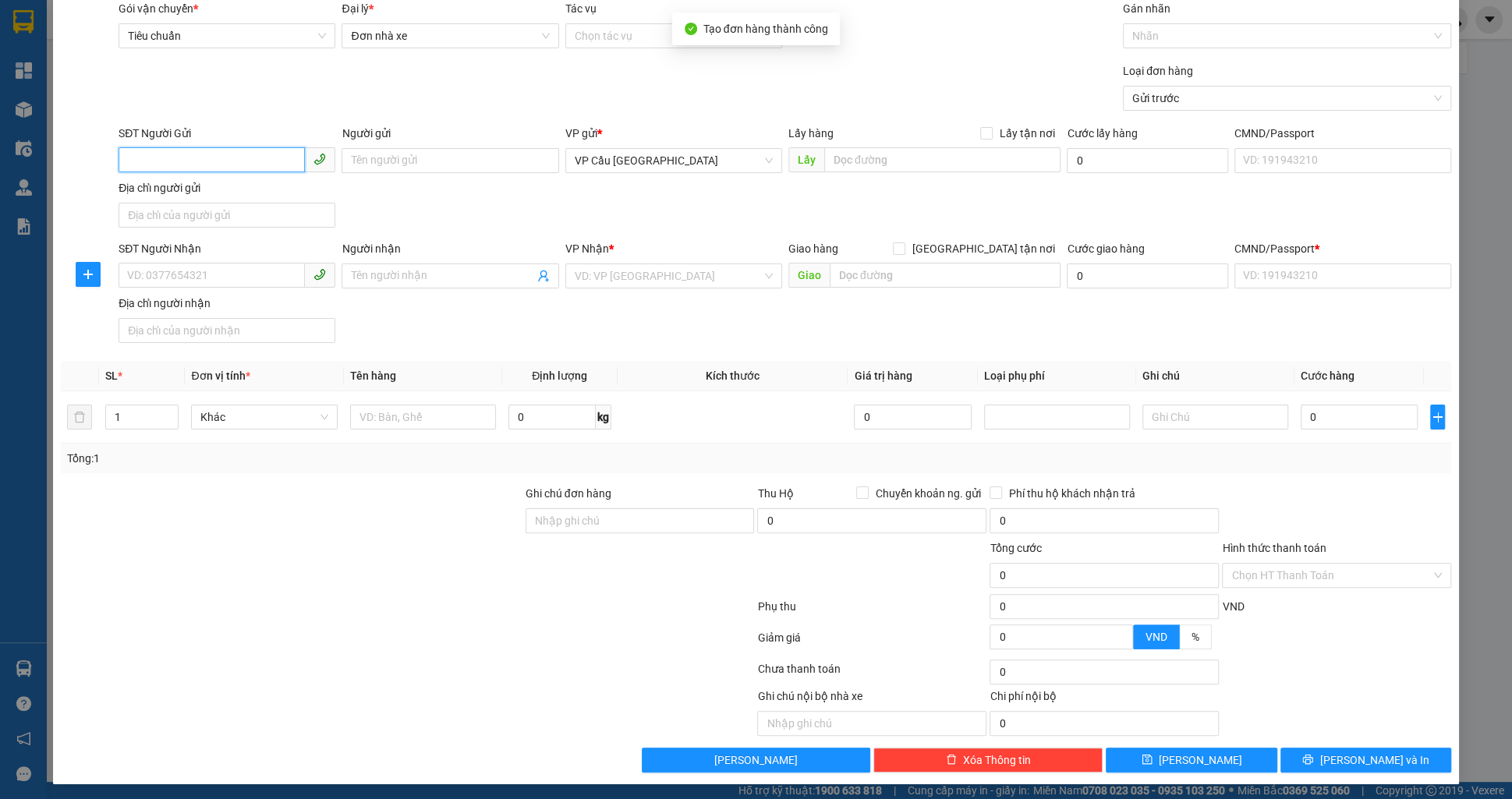
click at [228, 166] on input "SĐT Người Gửi" at bounding box center [212, 159] width 186 height 25
paste input "0927328187"
type input "0927328187"
click at [251, 186] on div "0927328187 - test 17" at bounding box center [227, 191] width 198 height 17
type input "test 17"
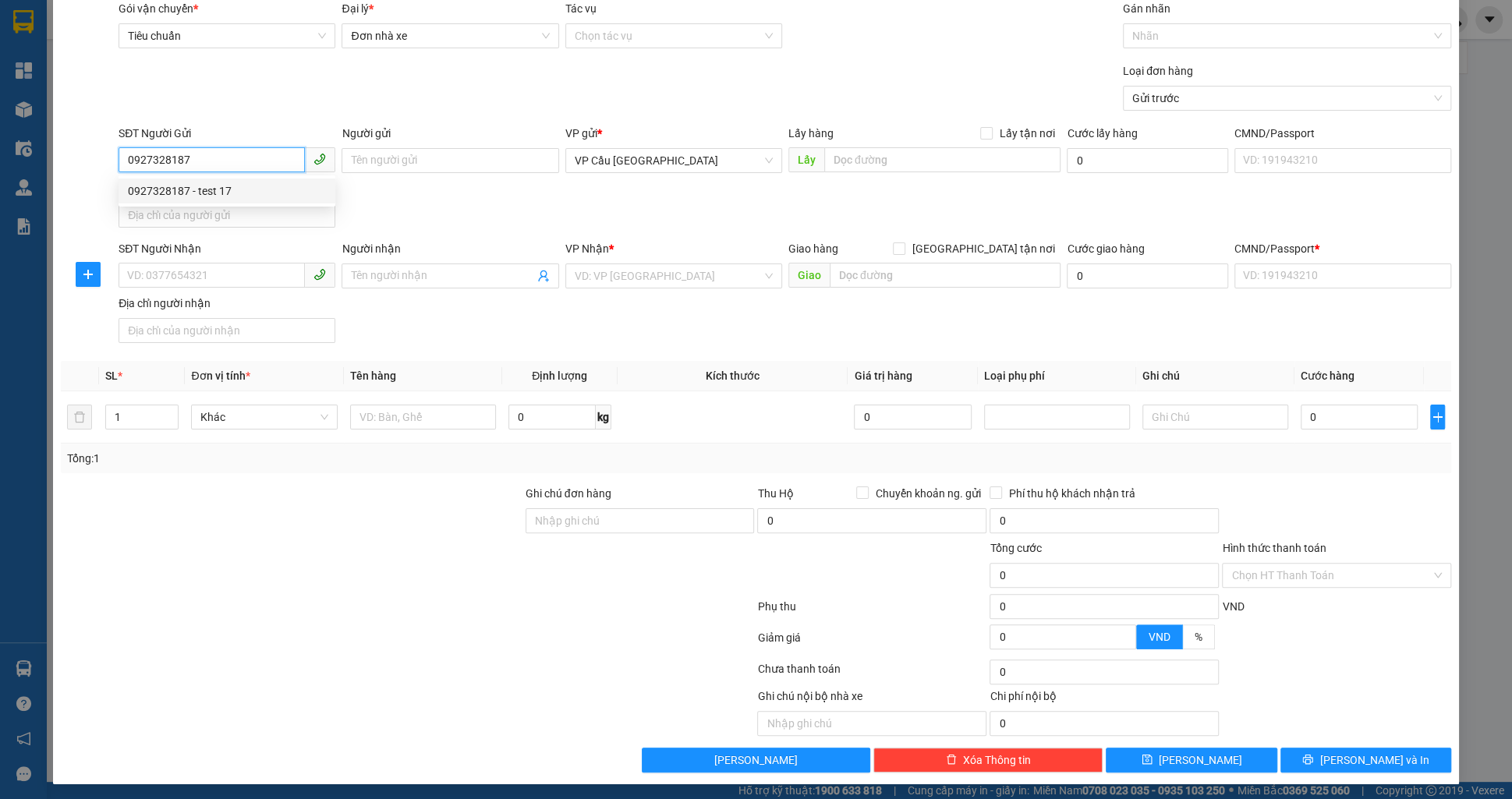
checkbox input "true"
type input "điện biên phủ"
type input "123456789112"
type input "0938096867"
type input "test 17"
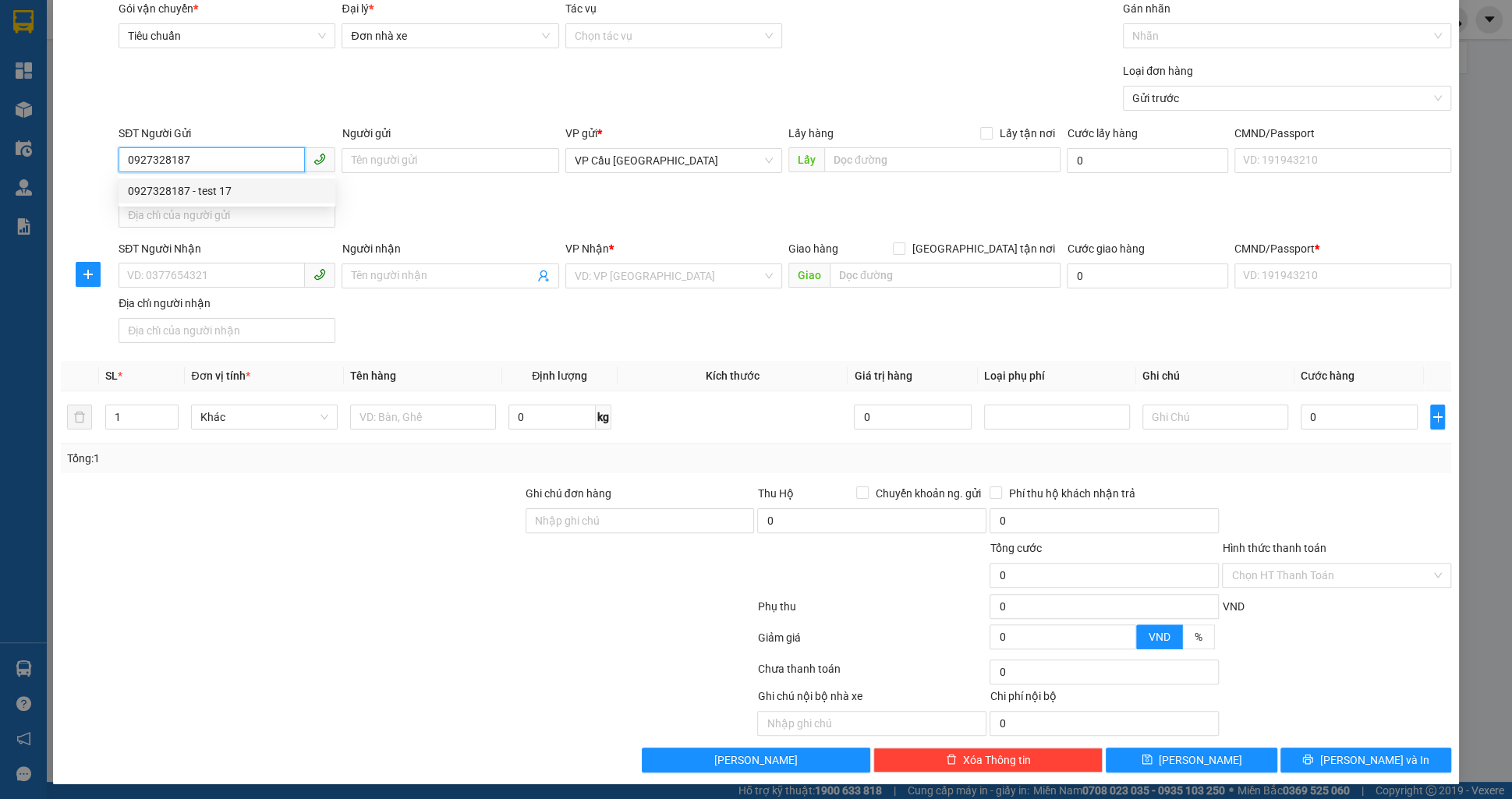
type input "chợ thị nghè"
type input "123456789456"
type input "1.000.000"
type input "25.000"
type input "170.000"
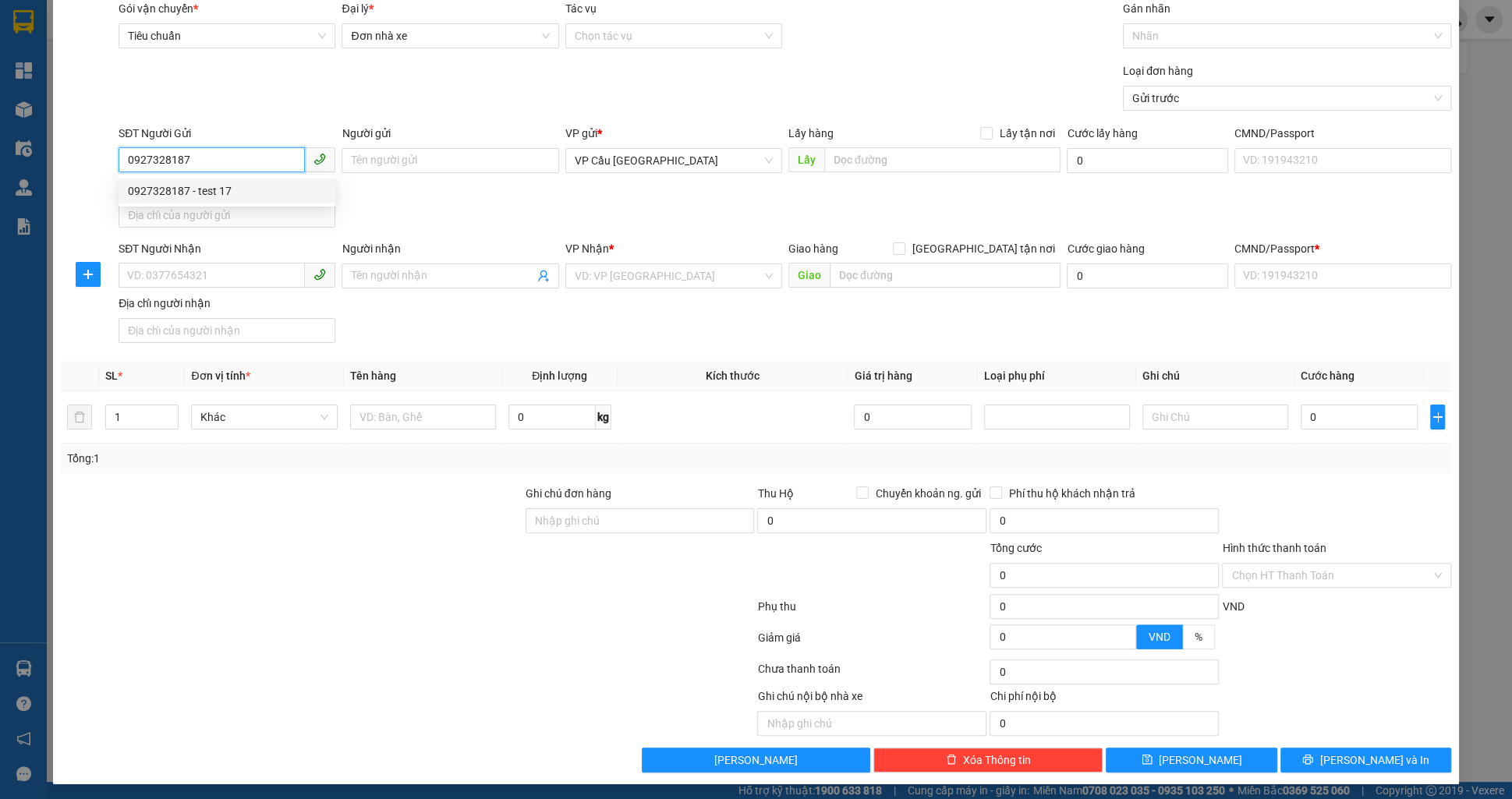
type input "170.000"
type input "25.000"
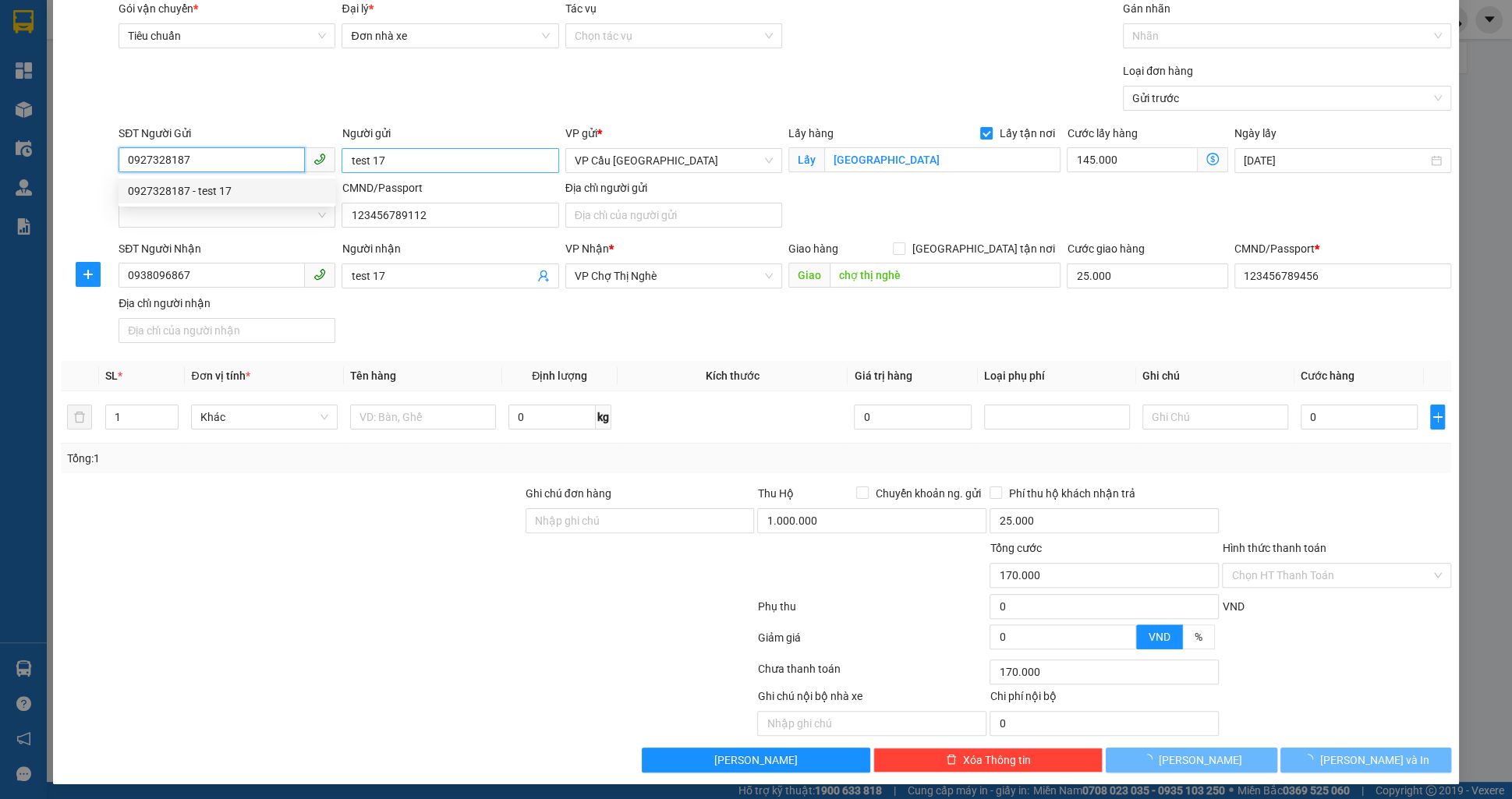
type input "245.000"
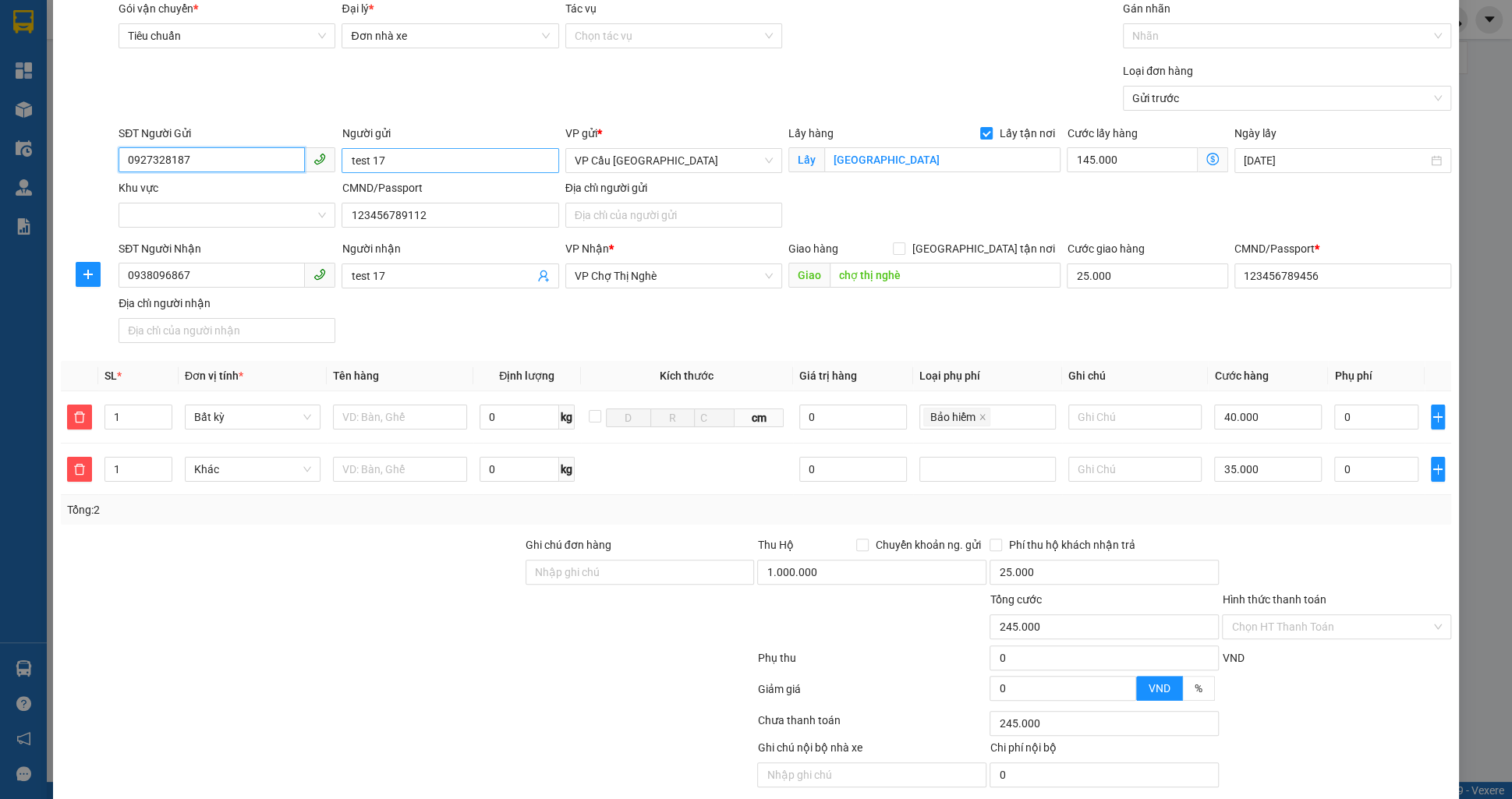
type input "0927328187"
click at [432, 166] on input "test 17" at bounding box center [450, 160] width 216 height 25
type input "test 19"
click at [413, 270] on input "test 17" at bounding box center [442, 276] width 182 height 17
type input "test 19"
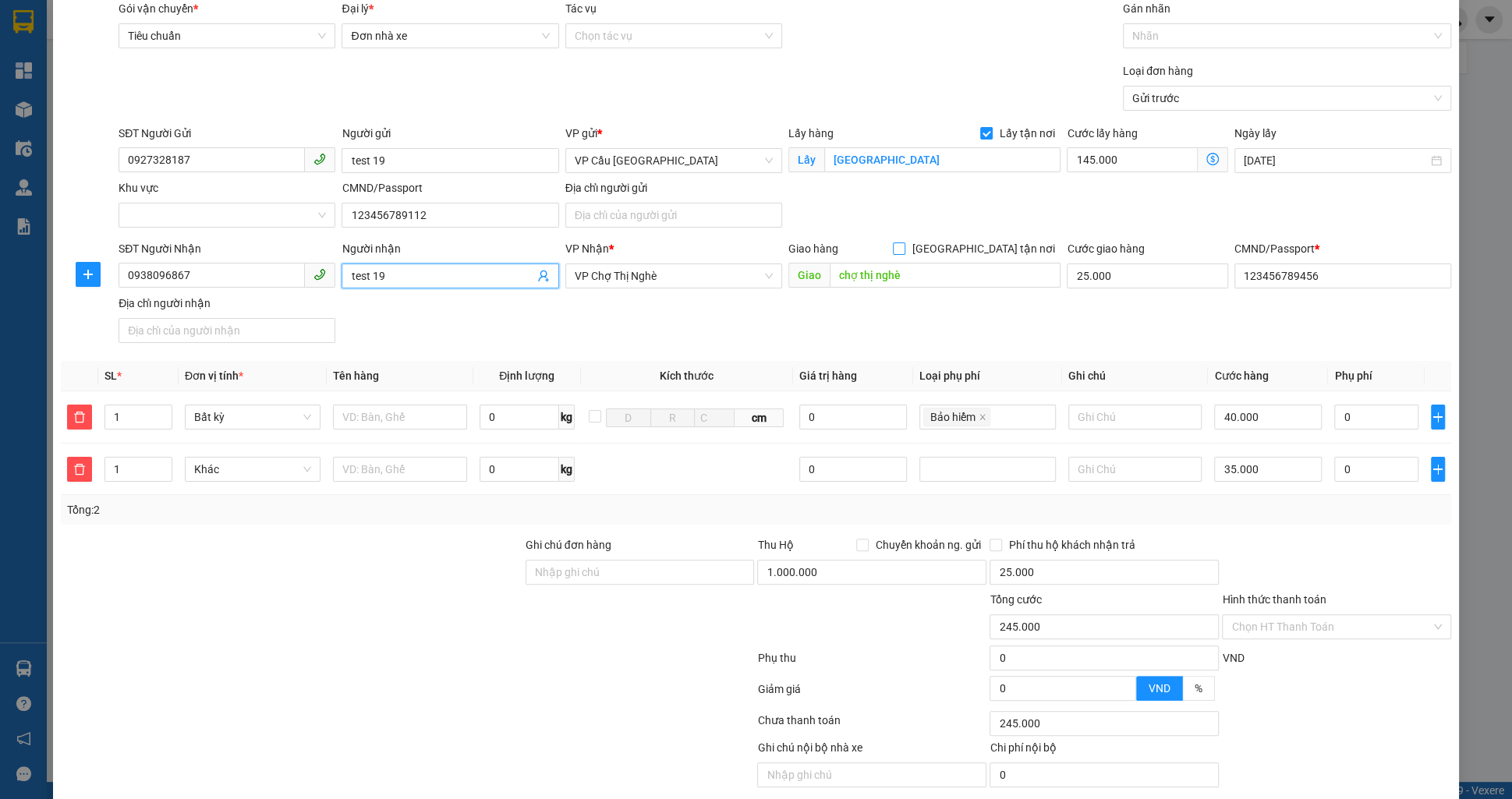
click at [995, 248] on span "[GEOGRAPHIC_DATA] tận nơi" at bounding box center [983, 249] width 155 height 17
click at [904, 248] on input "[GEOGRAPHIC_DATA] tận nơi" at bounding box center [898, 248] width 11 height 11
checkbox input "true"
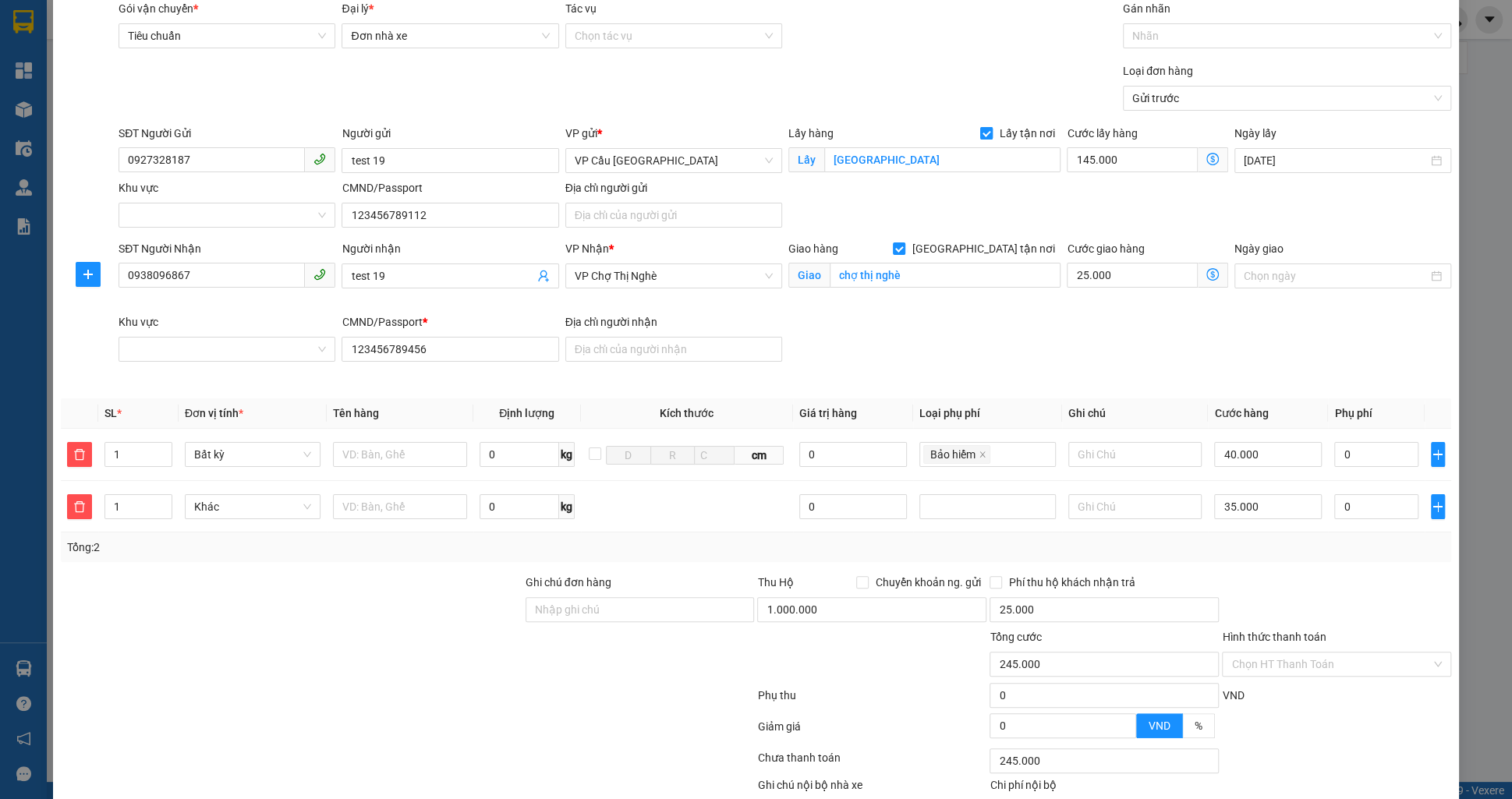
click at [982, 133] on input "Lấy tận nơi" at bounding box center [986, 132] width 11 height 11
checkbox input "false"
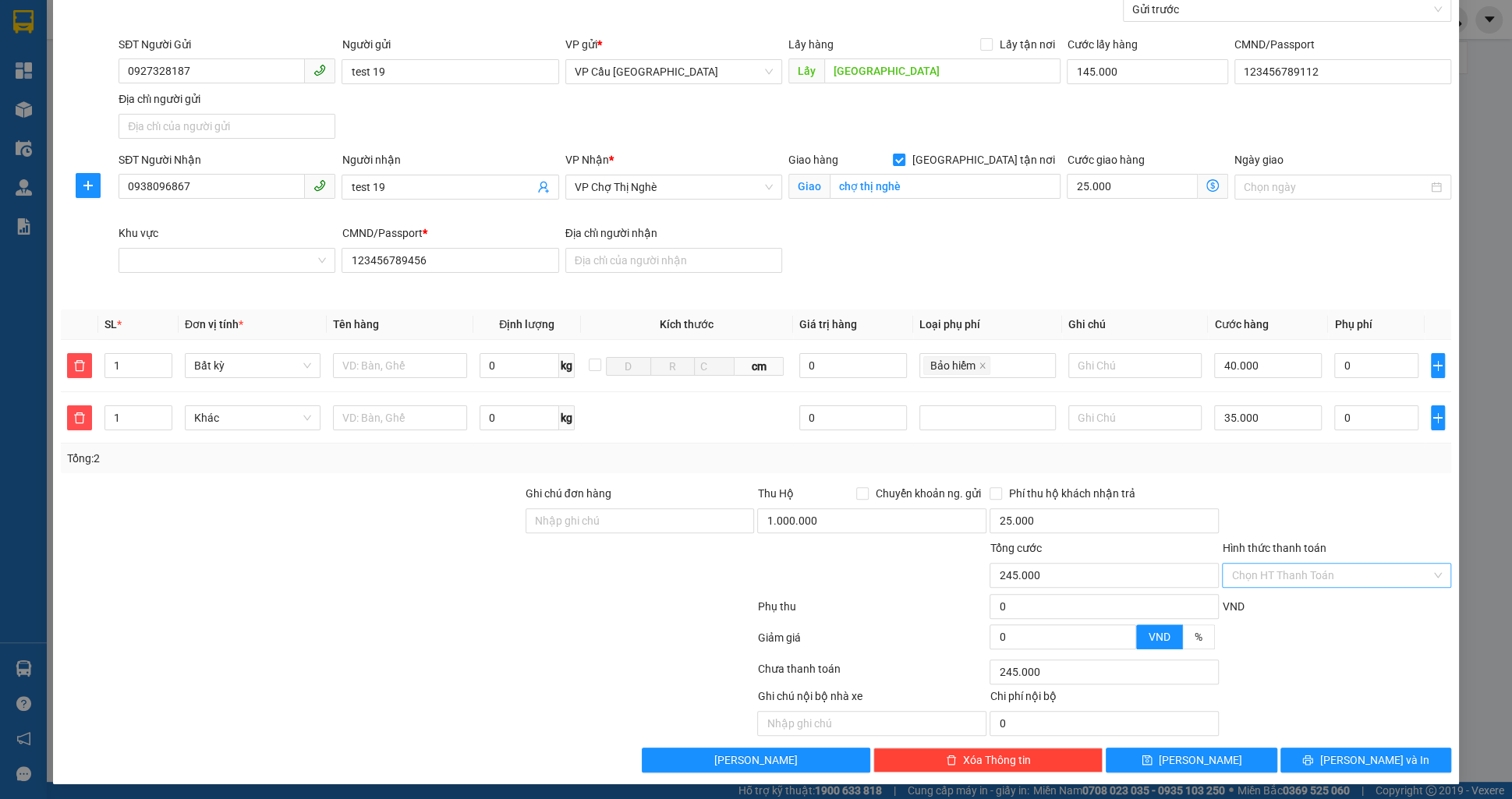
click at [1292, 578] on input "Hình thức thanh toán" at bounding box center [1331, 575] width 200 height 24
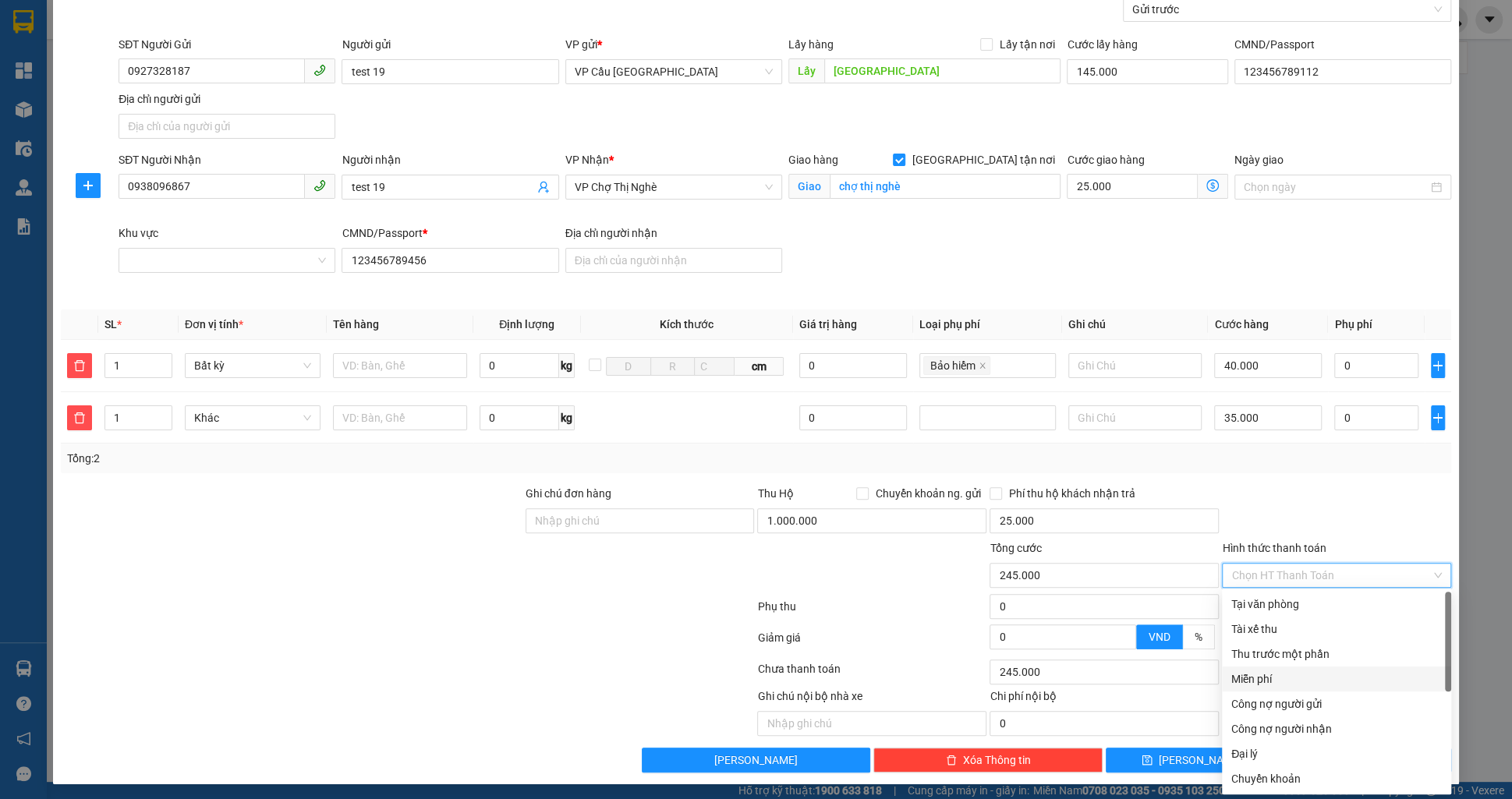
click at [1276, 671] on div "Miễn phí" at bounding box center [1337, 679] width 211 height 17
type input "0"
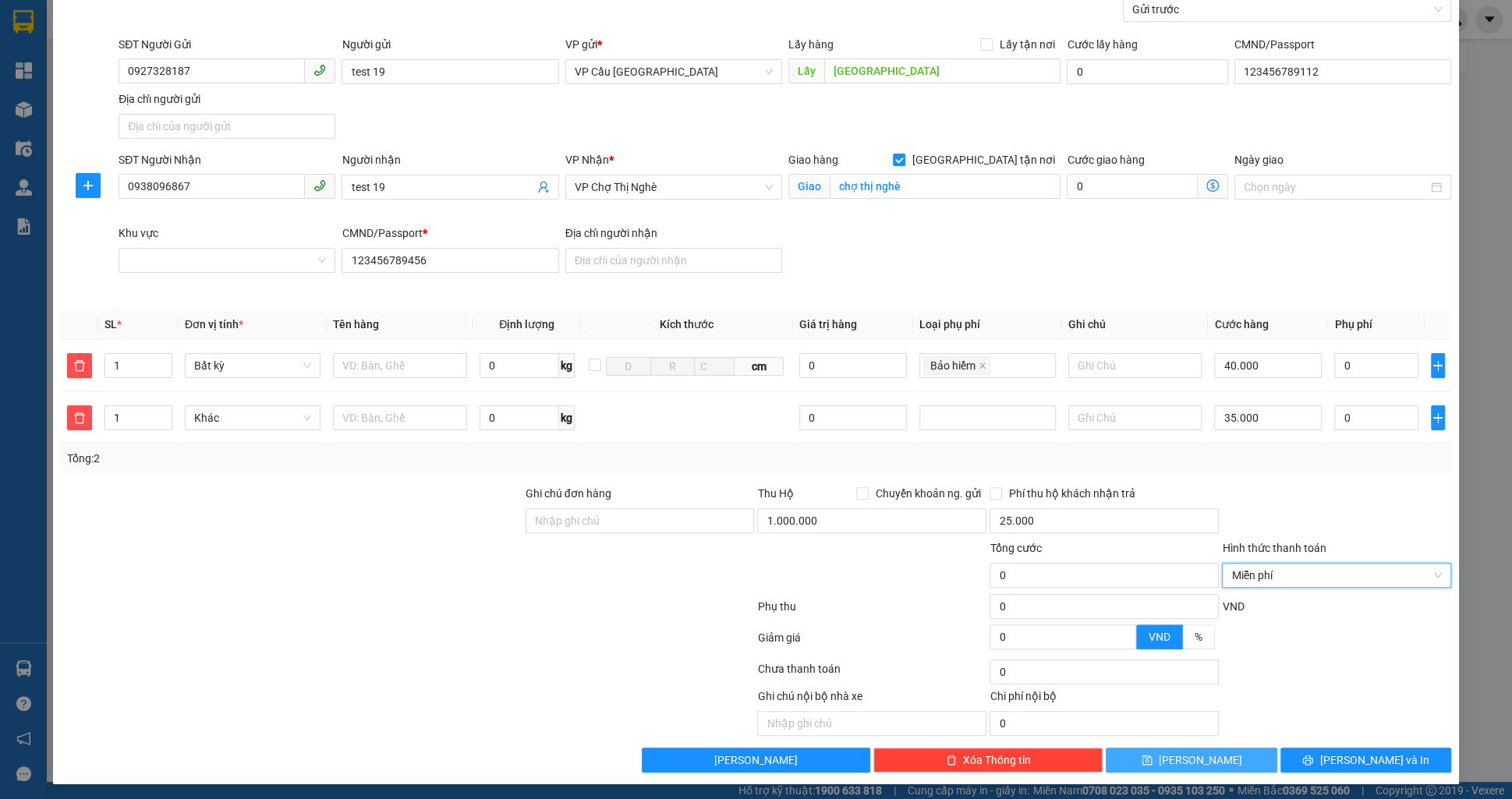
click at [1153, 763] on button "[PERSON_NAME]" at bounding box center [1191, 759] width 170 height 25
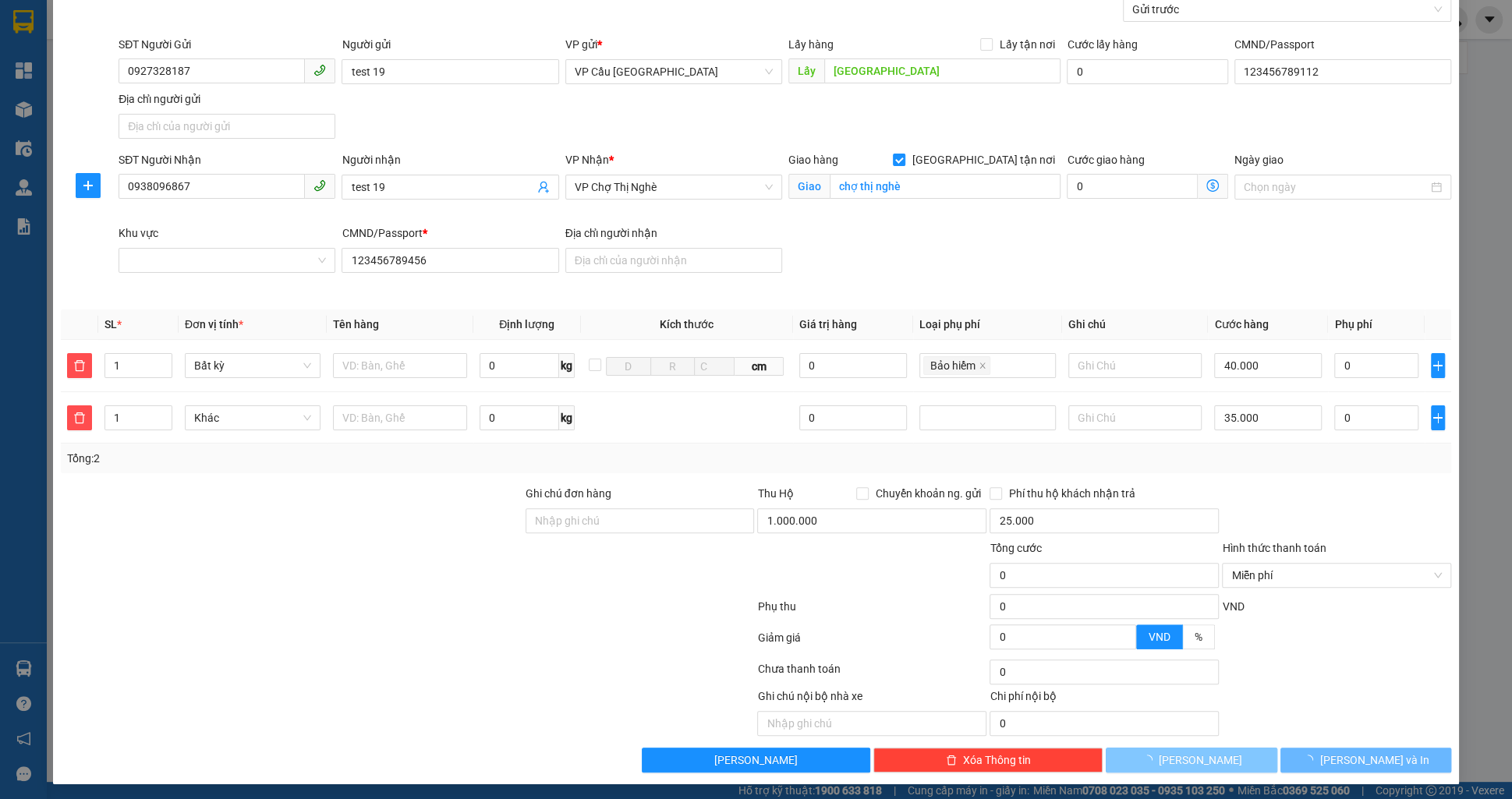
checkbox input "false"
type input "0"
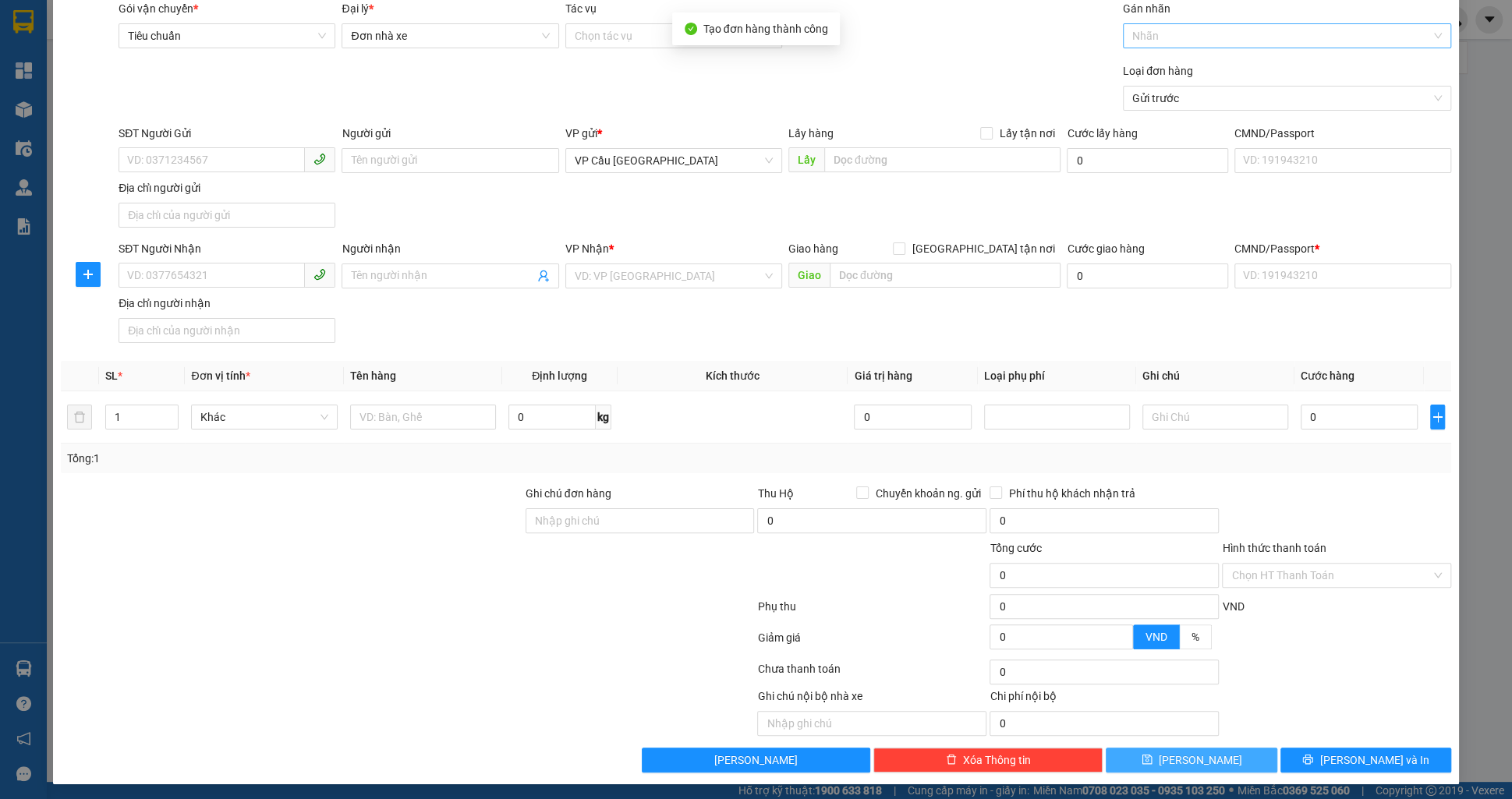
scroll to position [0, 0]
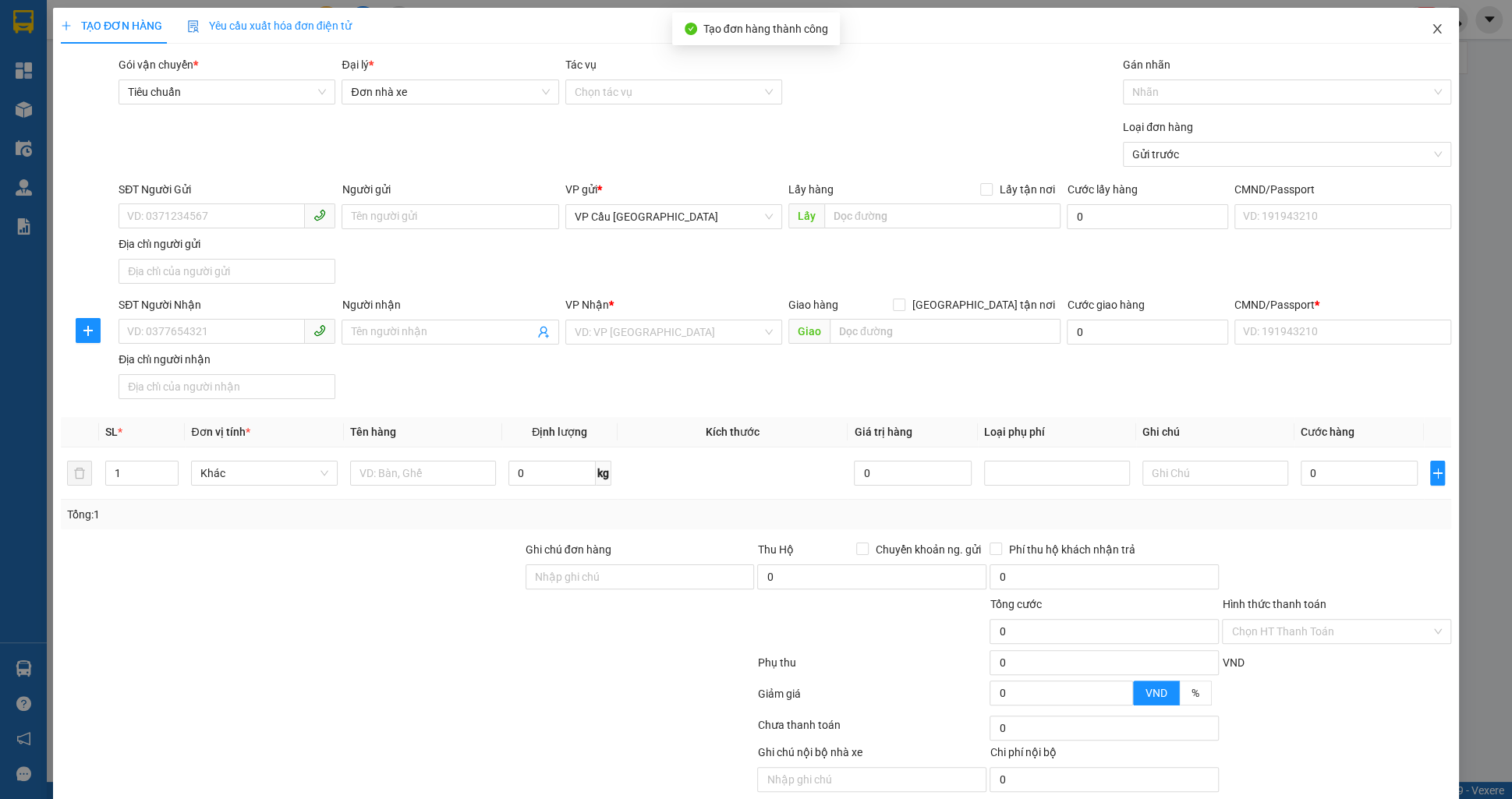
click at [1426, 36] on span "Close" at bounding box center [1437, 29] width 44 height 44
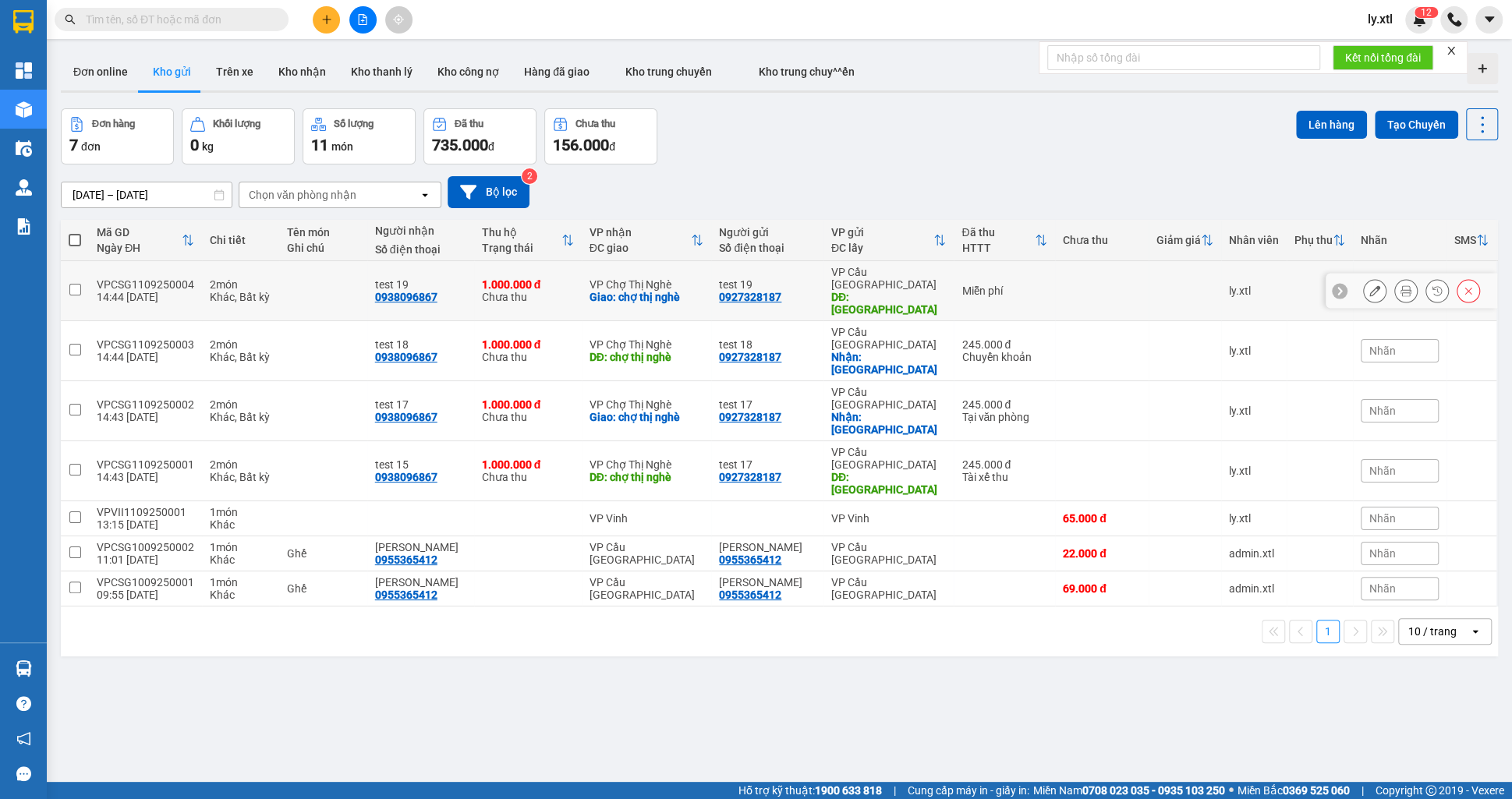
click at [78, 268] on td at bounding box center [75, 292] width 28 height 60
checkbox input "true"
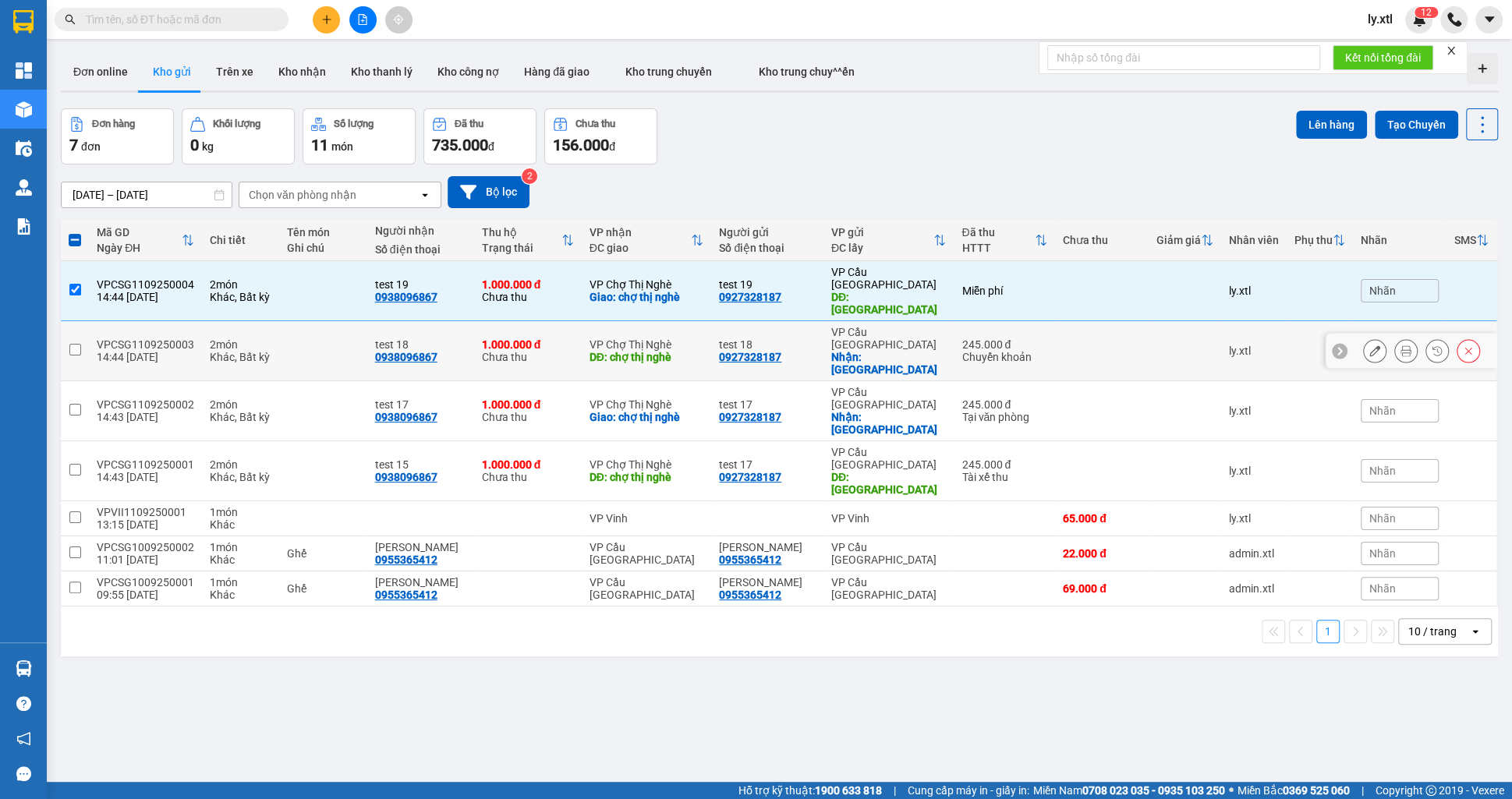
click at [71, 344] on input "checkbox" at bounding box center [75, 350] width 12 height 12
checkbox input "true"
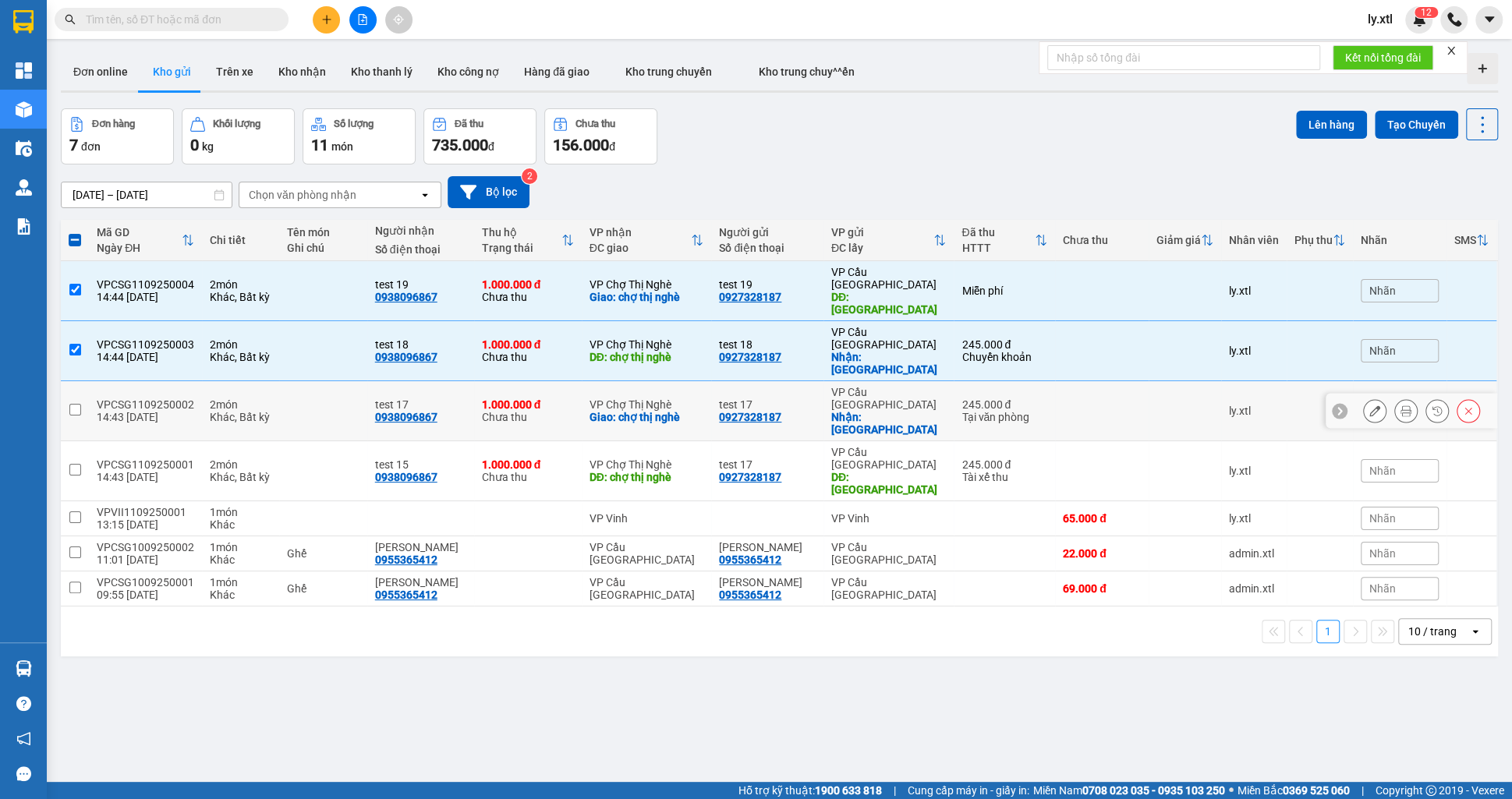
click at [74, 403] on input "checkbox" at bounding box center [75, 409] width 12 height 12
checkbox input "true"
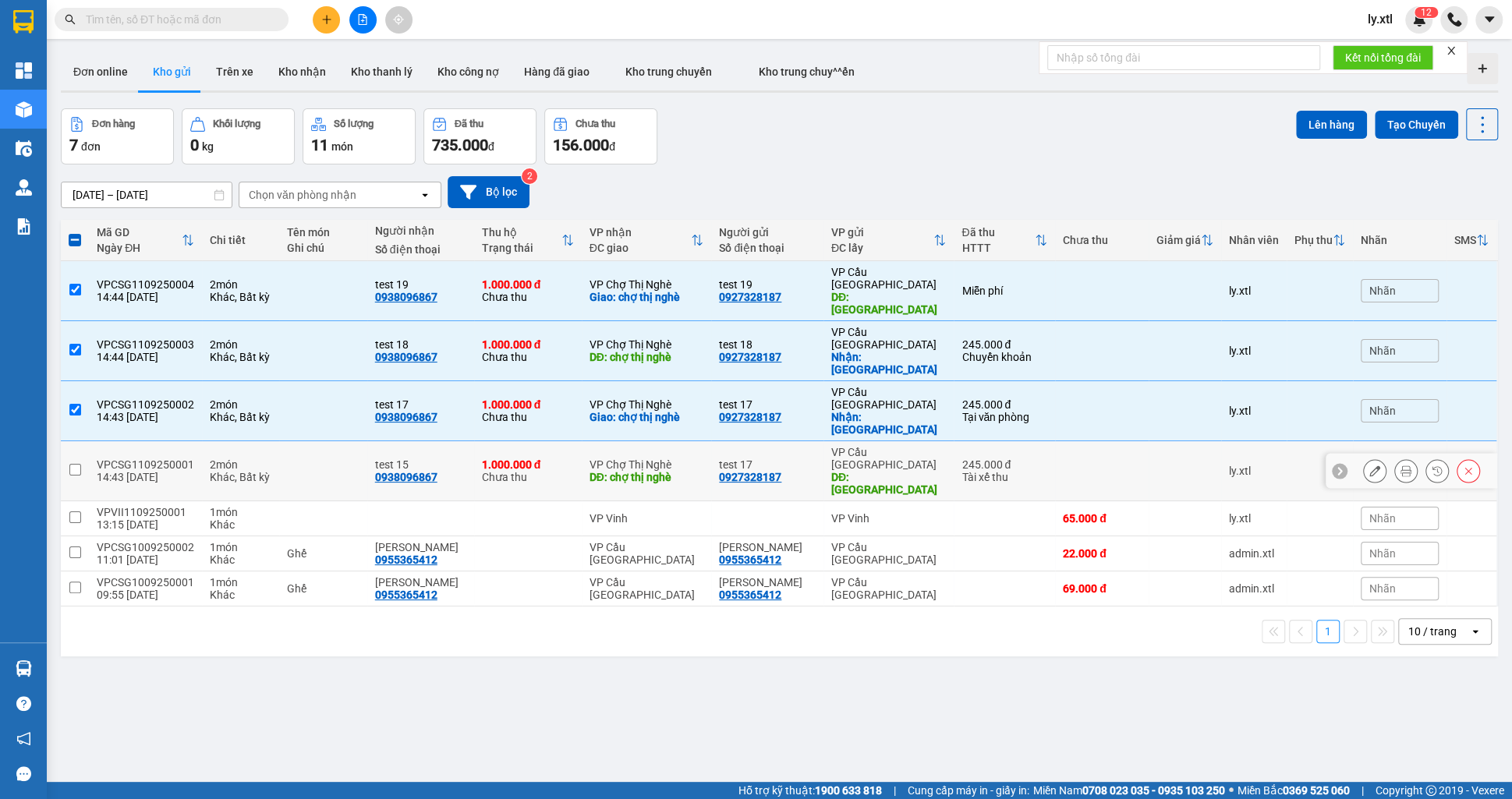
click at [75, 464] on input "checkbox" at bounding box center [75, 469] width 12 height 12
checkbox input "true"
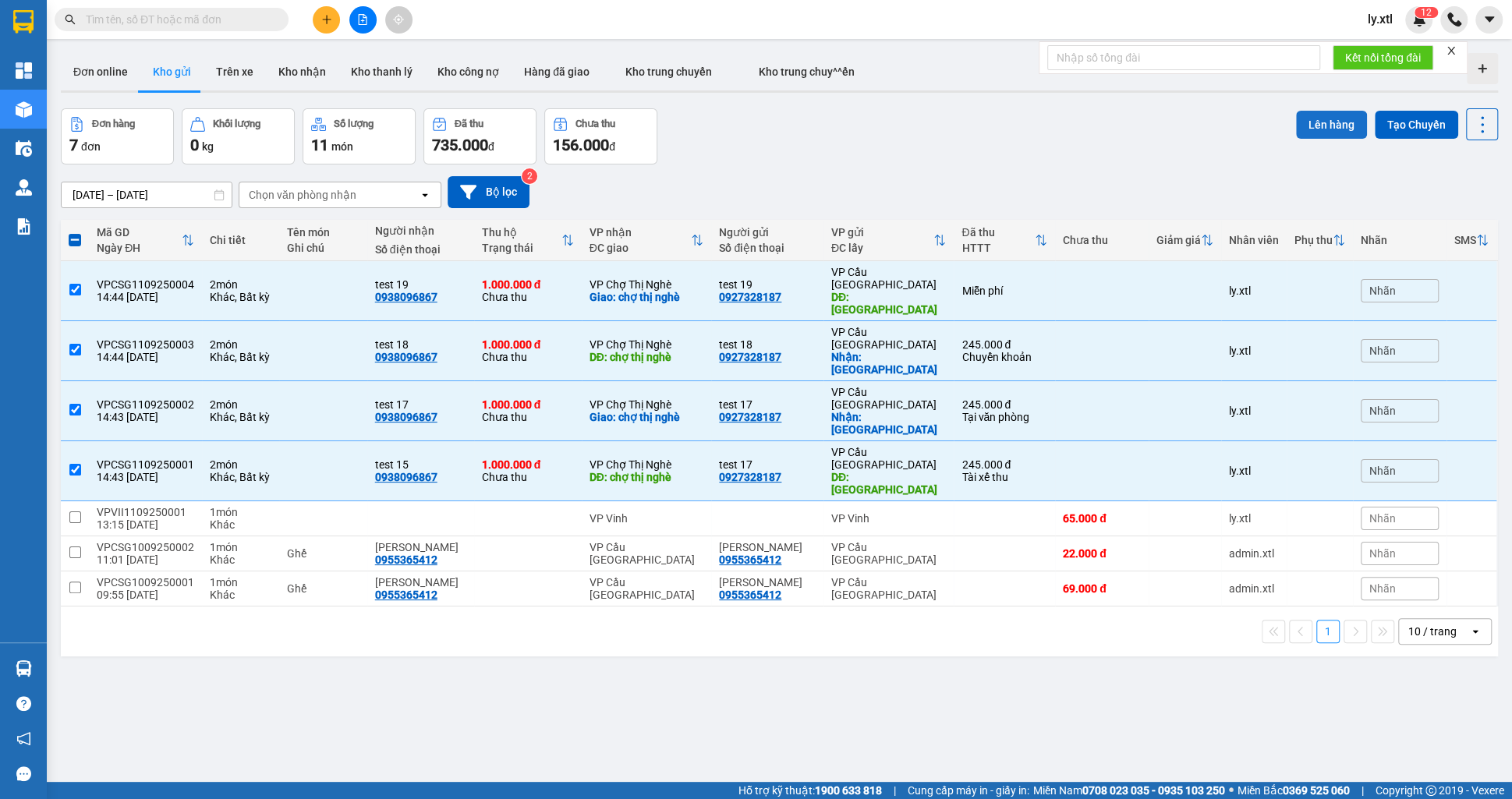
click at [1349, 123] on button "Lên hàng" at bounding box center [1332, 124] width 71 height 28
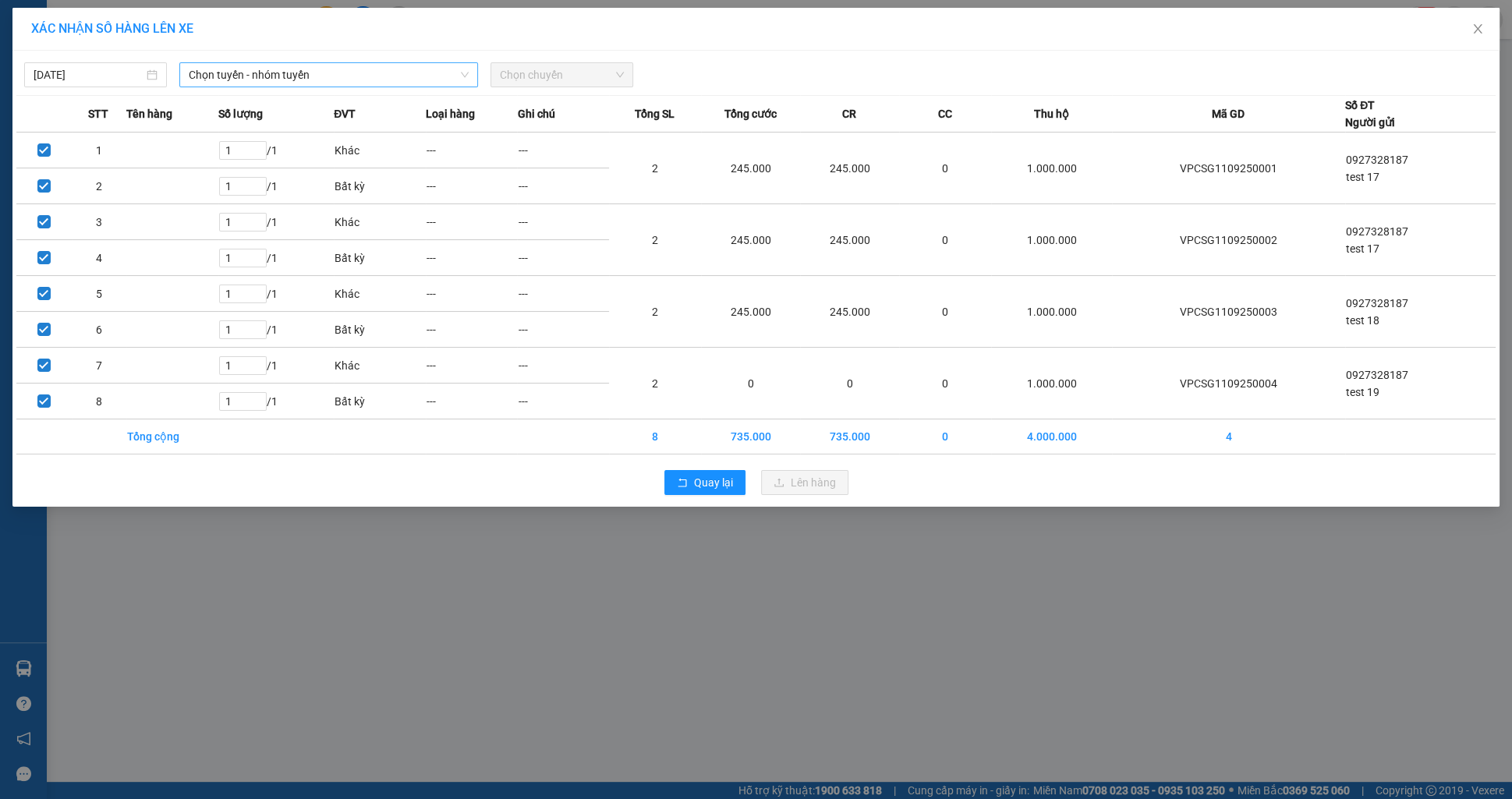
click at [229, 71] on span "Chọn tuyến - nhóm tuyến" at bounding box center [328, 75] width 280 height 24
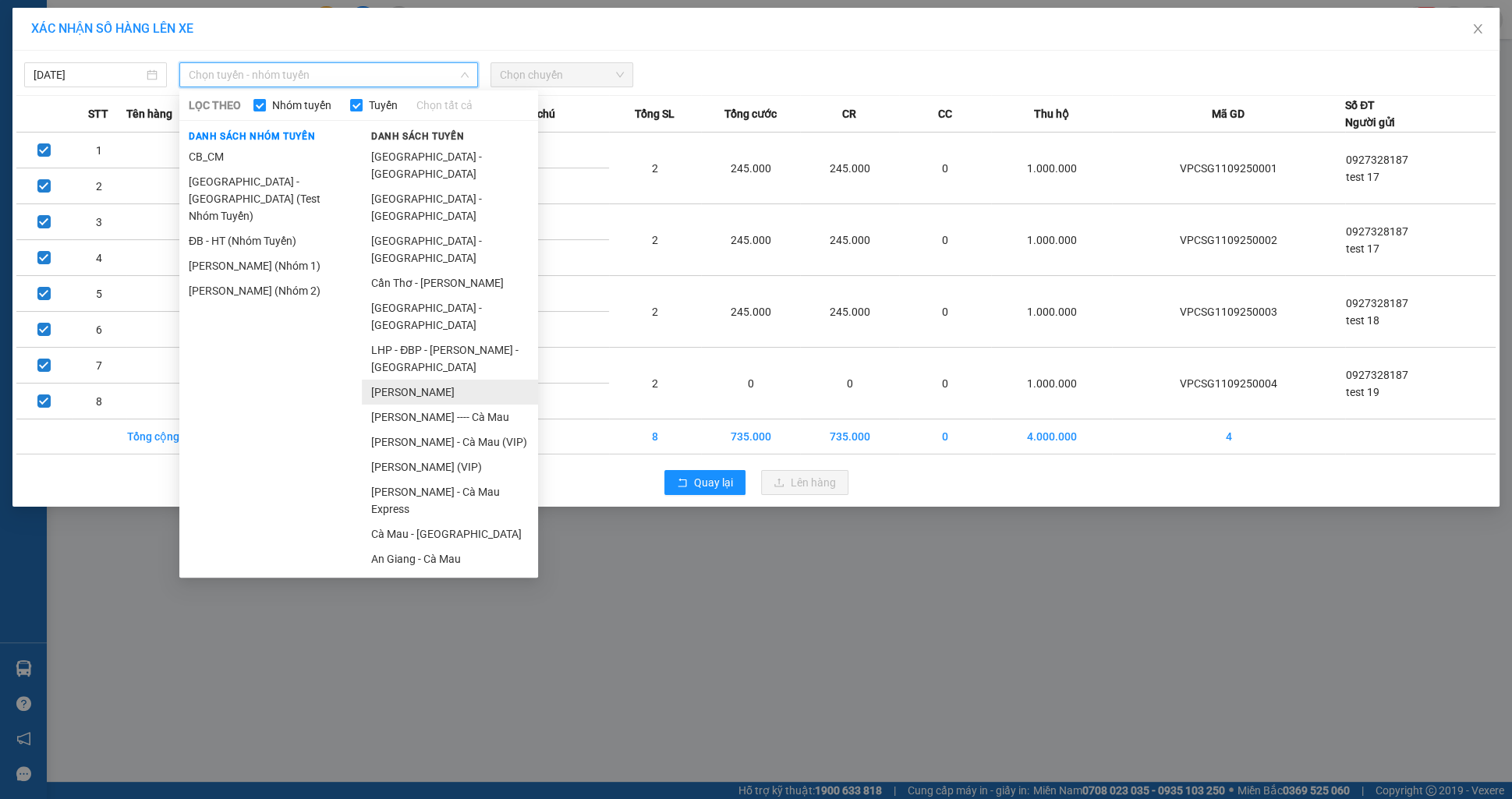
click at [442, 380] on li "[PERSON_NAME]" at bounding box center [450, 392] width 176 height 25
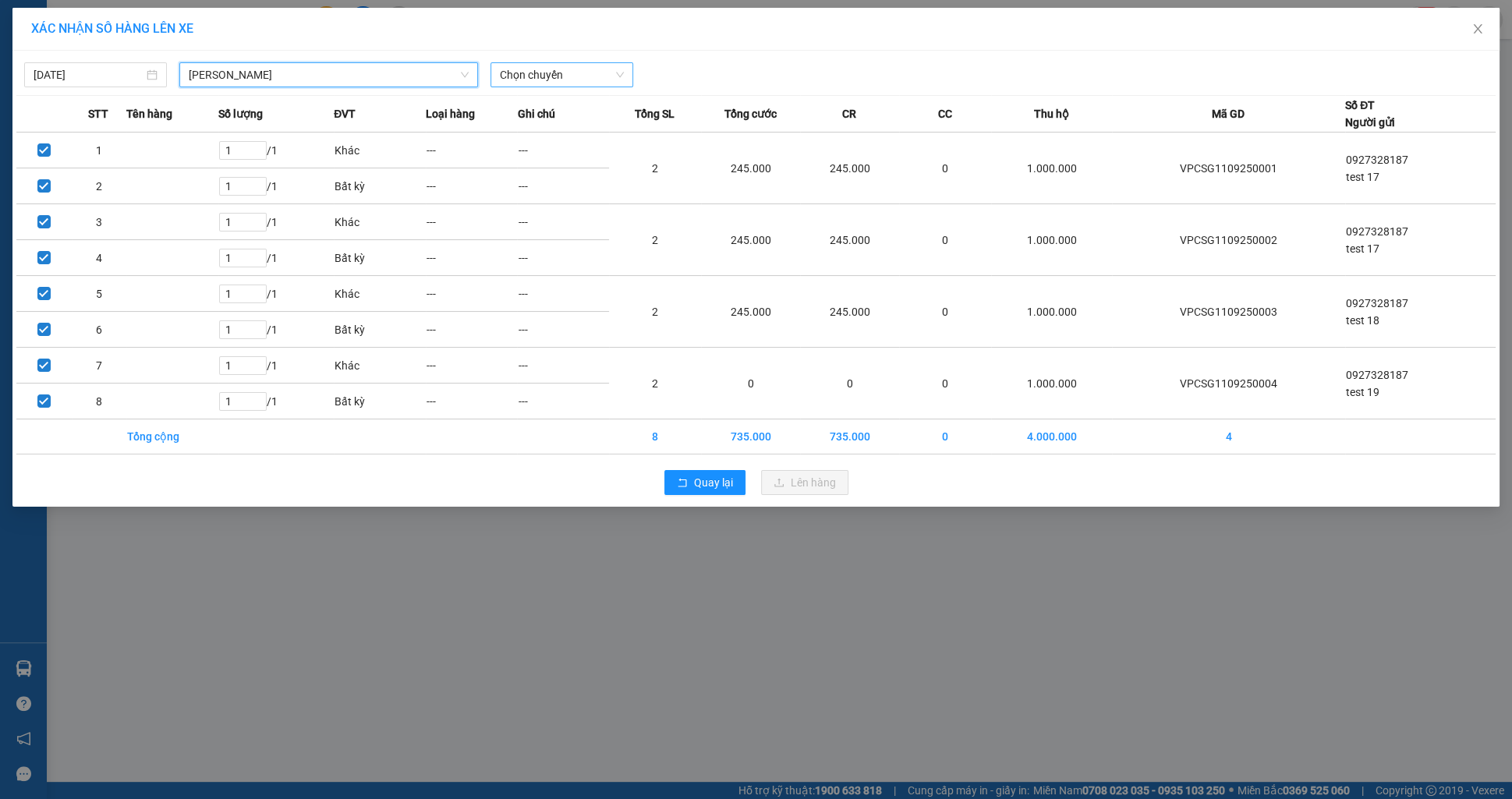
click at [533, 71] on span "Chọn chuyến" at bounding box center [561, 75] width 124 height 24
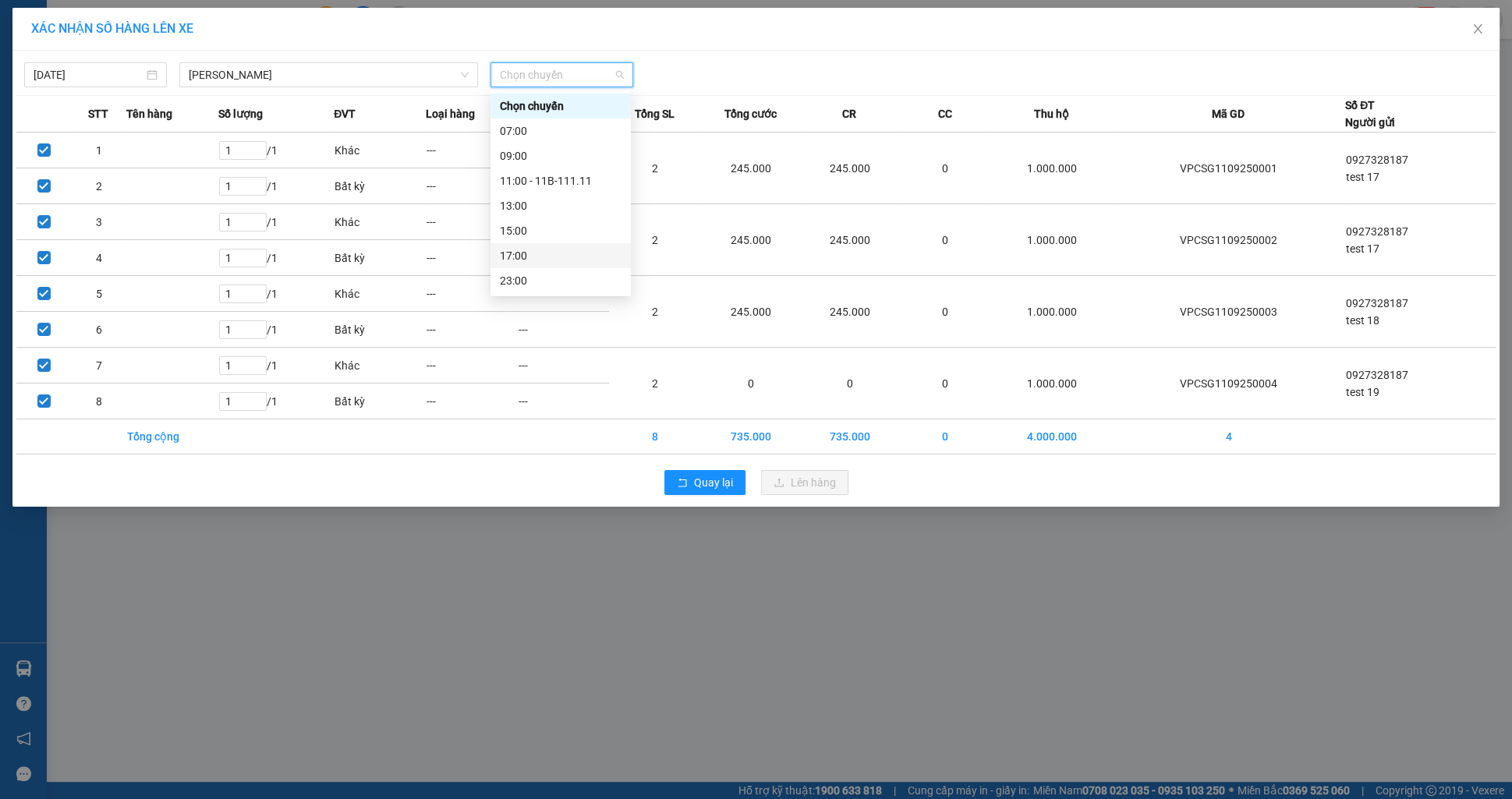
scroll to position [25, 0]
click at [556, 270] on div "23:30" at bounding box center [561, 280] width 140 height 25
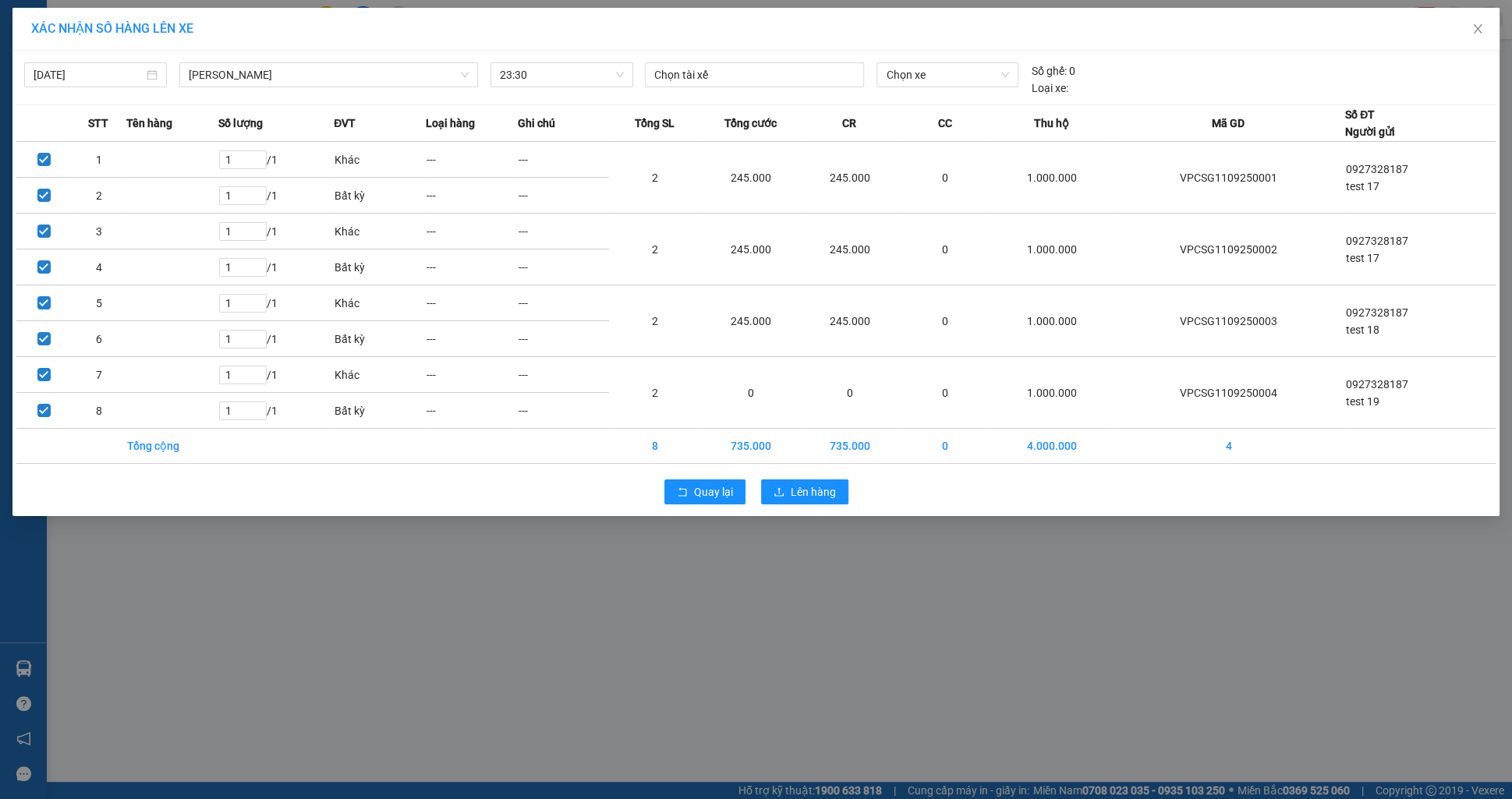
click at [707, 86] on div "Chọn tài xế" at bounding box center [755, 79] width 232 height 34
click at [701, 81] on div at bounding box center [754, 75] width 212 height 19
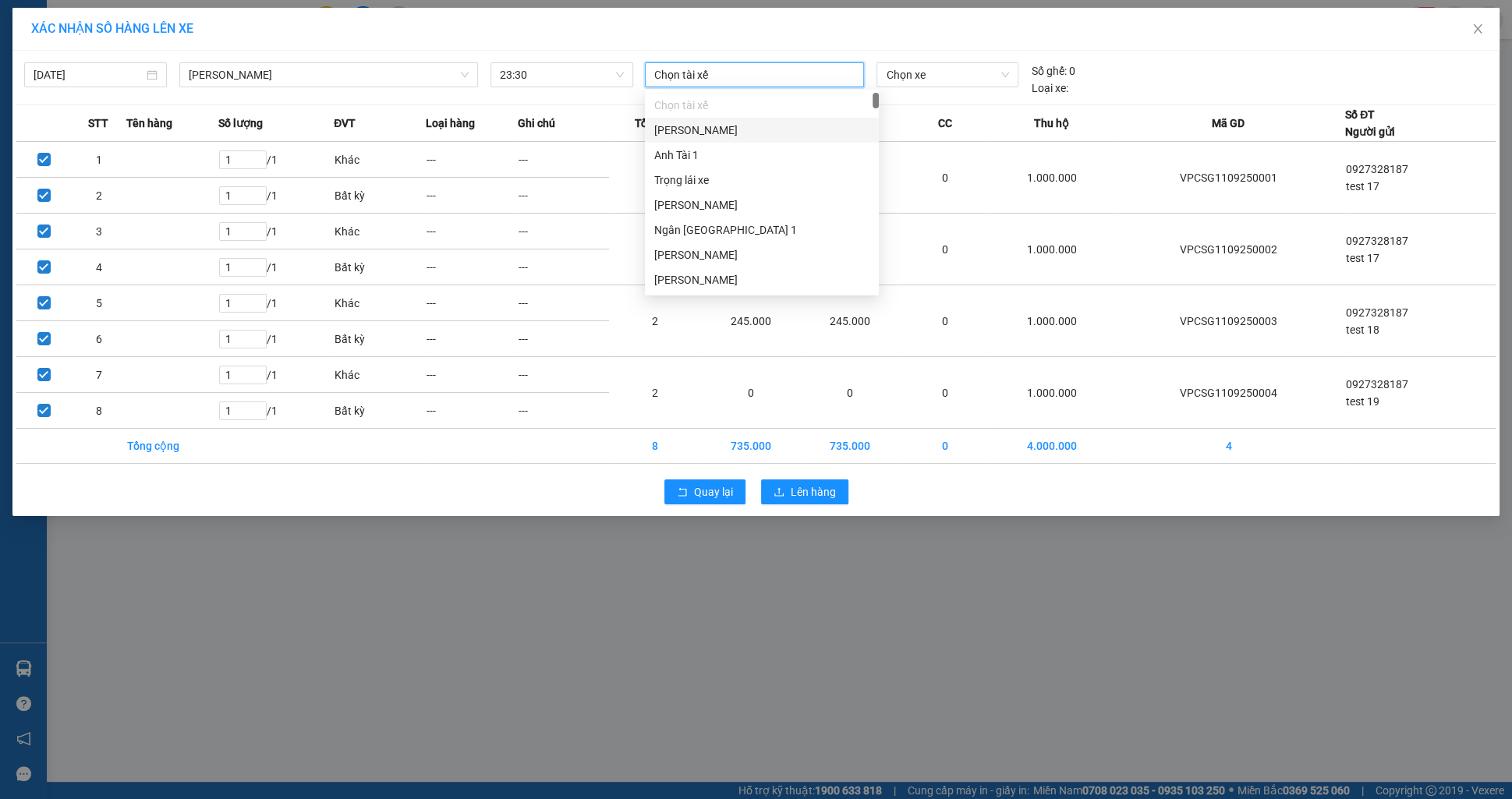
click at [716, 119] on div "[PERSON_NAME]" at bounding box center [761, 130] width 234 height 25
click at [886, 73] on span "Chọn xe" at bounding box center [947, 75] width 123 height 24
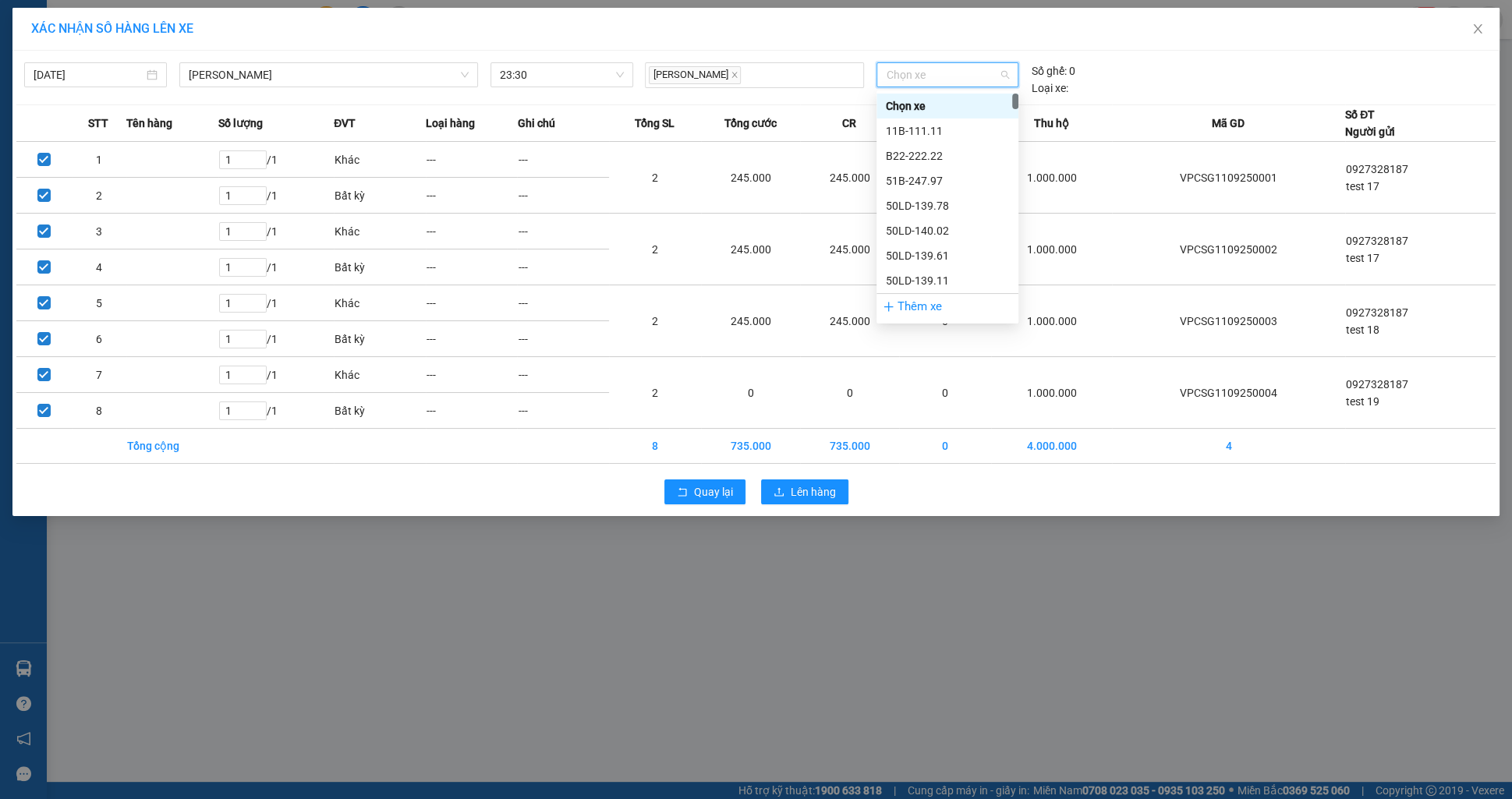
click at [906, 105] on div "Chọn xe" at bounding box center [947, 106] width 123 height 17
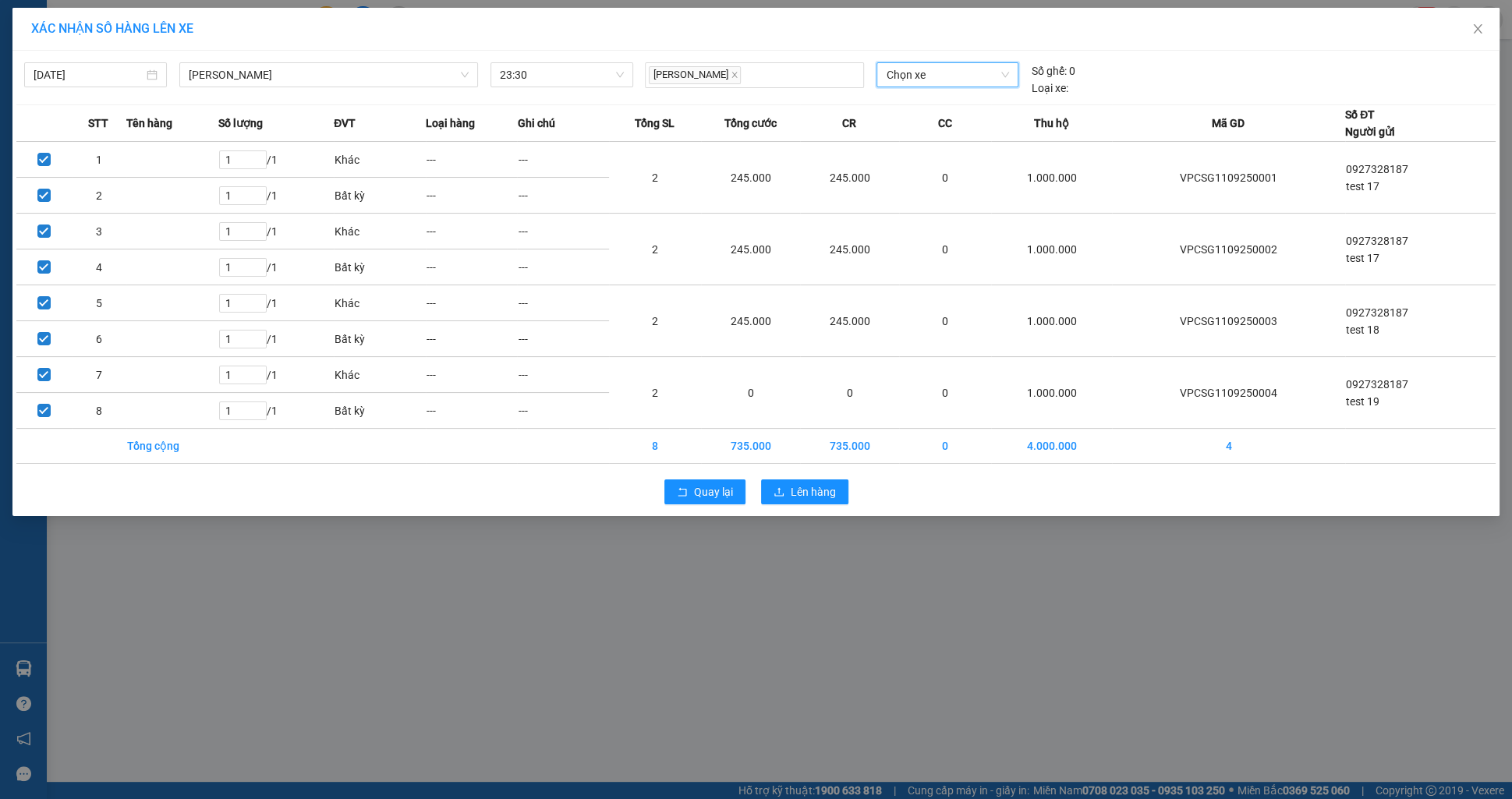
click at [918, 68] on span "Chọn xe" at bounding box center [947, 75] width 123 height 24
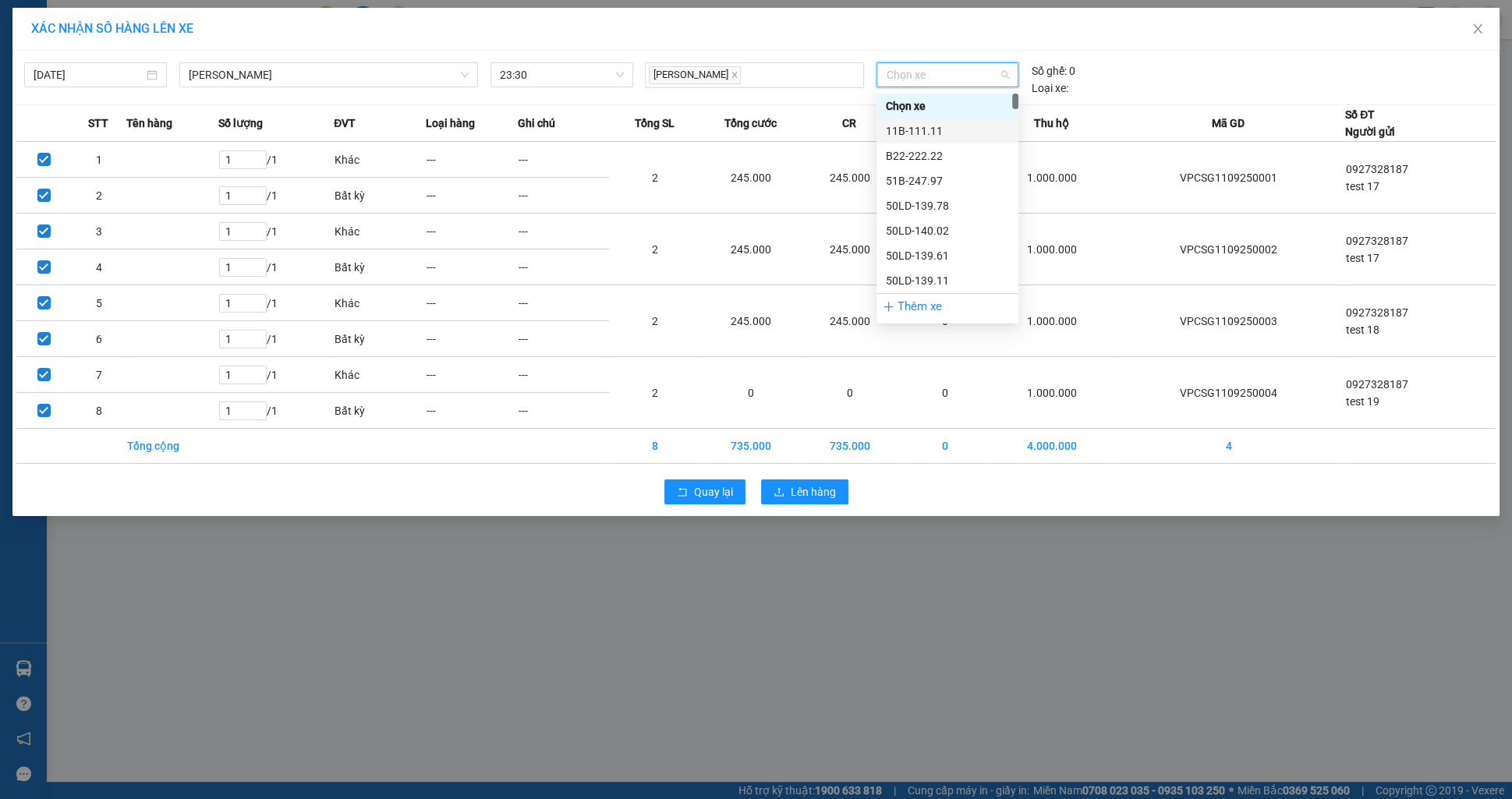
click at [919, 145] on div "B22-222.22" at bounding box center [947, 155] width 142 height 25
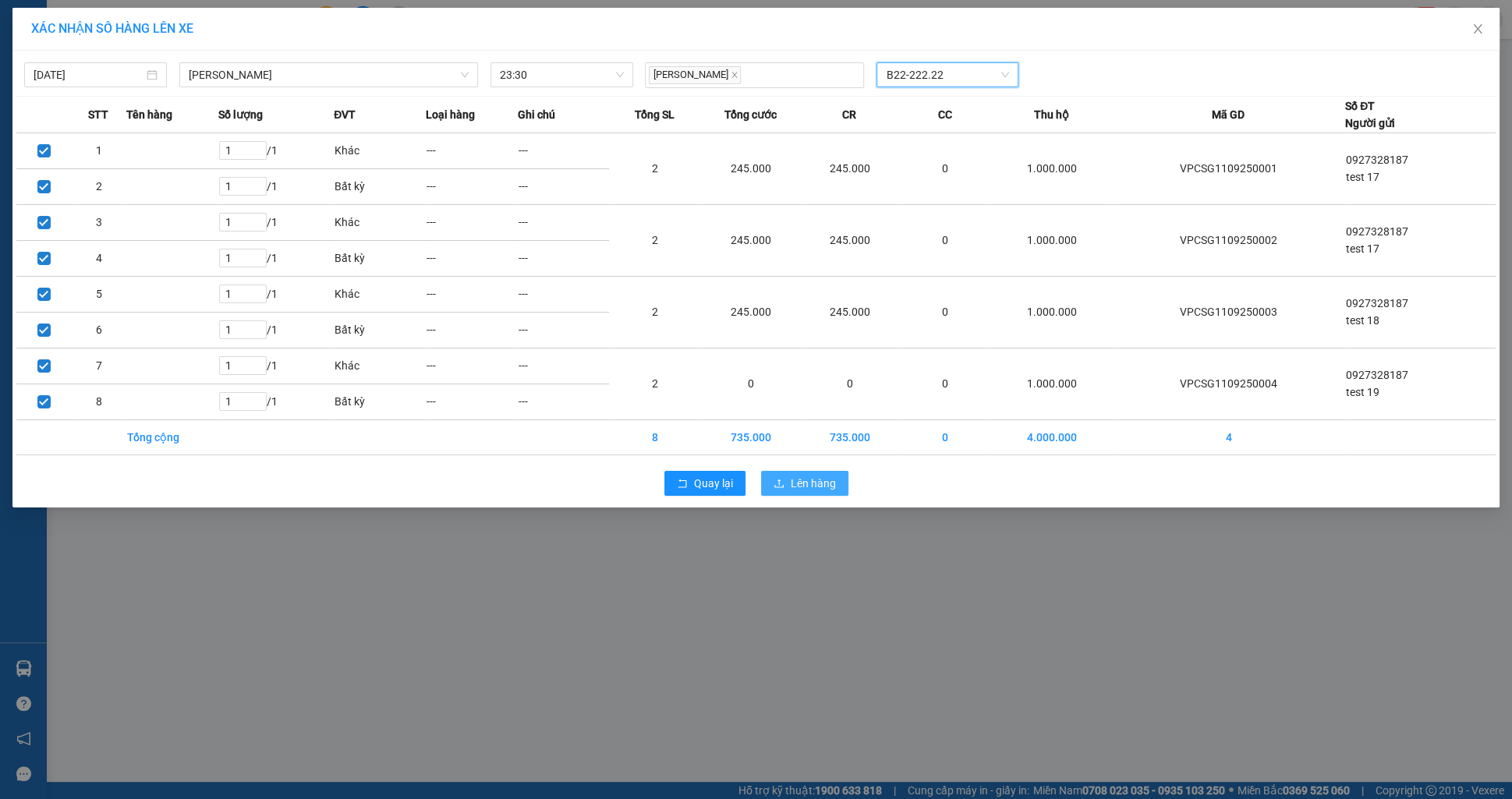
click at [779, 480] on icon "upload" at bounding box center [779, 484] width 11 height 11
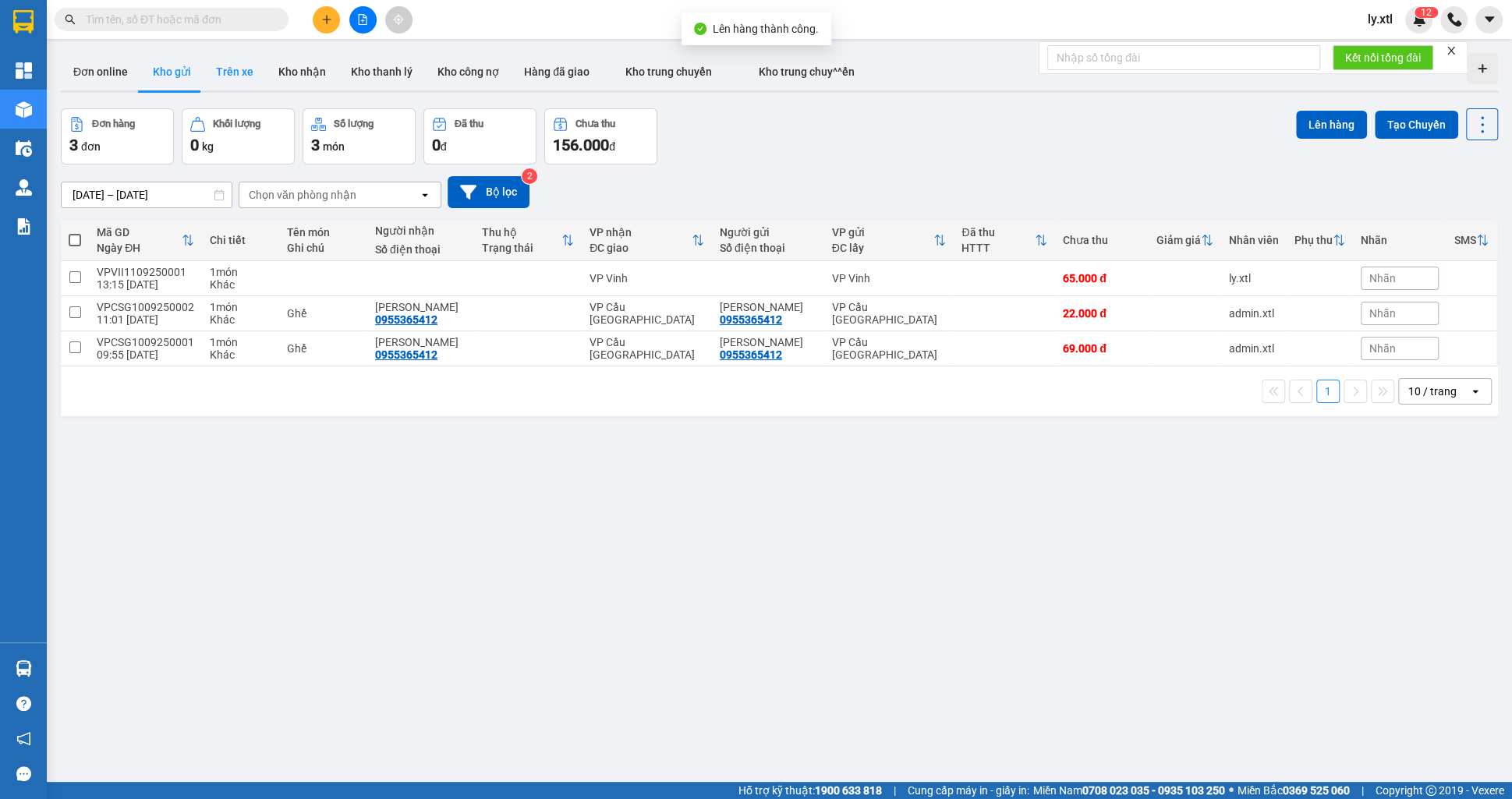
click at [249, 82] on button "Trên xe" at bounding box center [235, 71] width 63 height 37
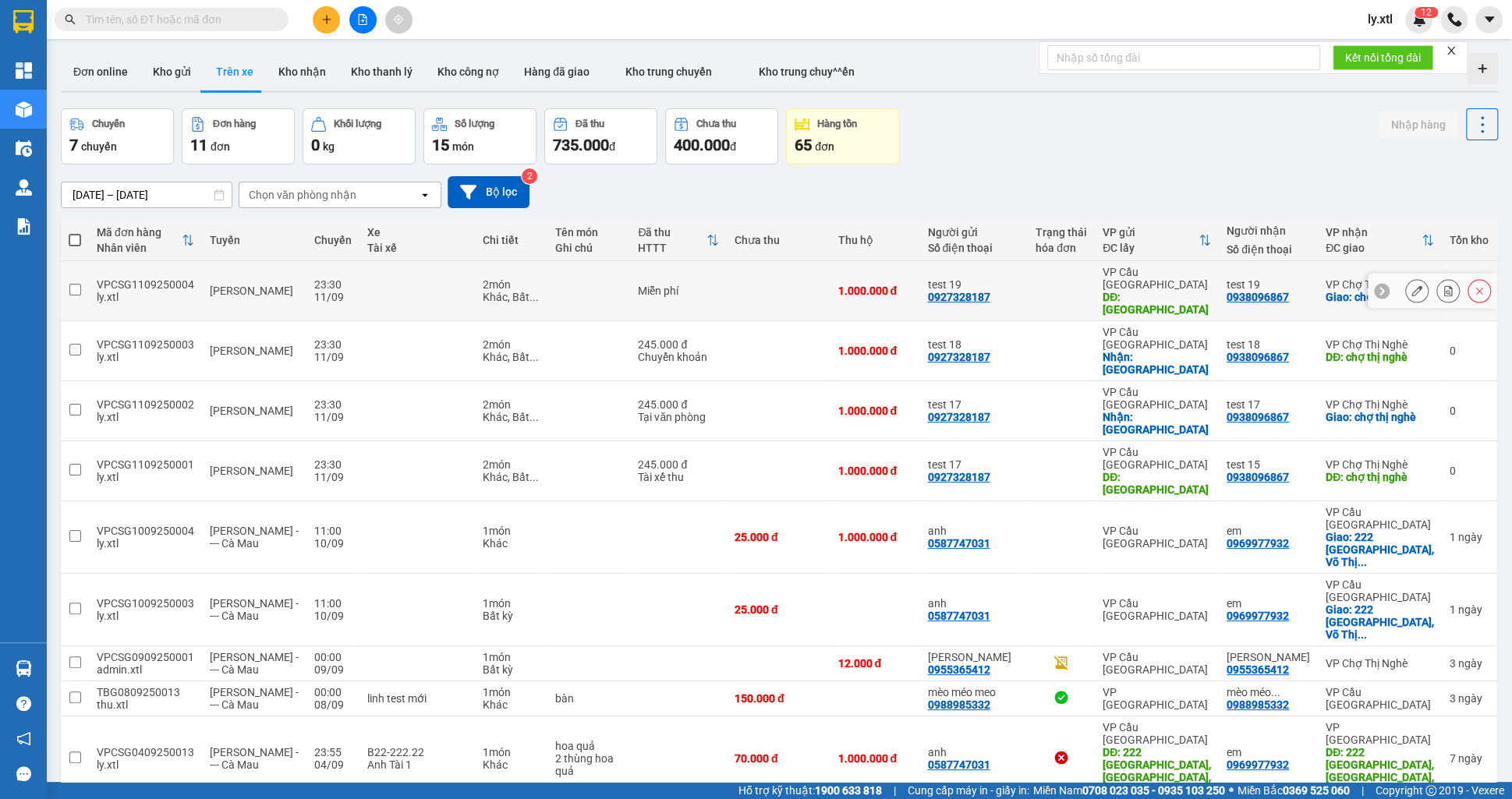
drag, startPoint x: 79, startPoint y: 270, endPoint x: 81, endPoint y: 281, distance: 11.2
click at [81, 270] on td at bounding box center [75, 292] width 28 height 60
checkbox input "true"
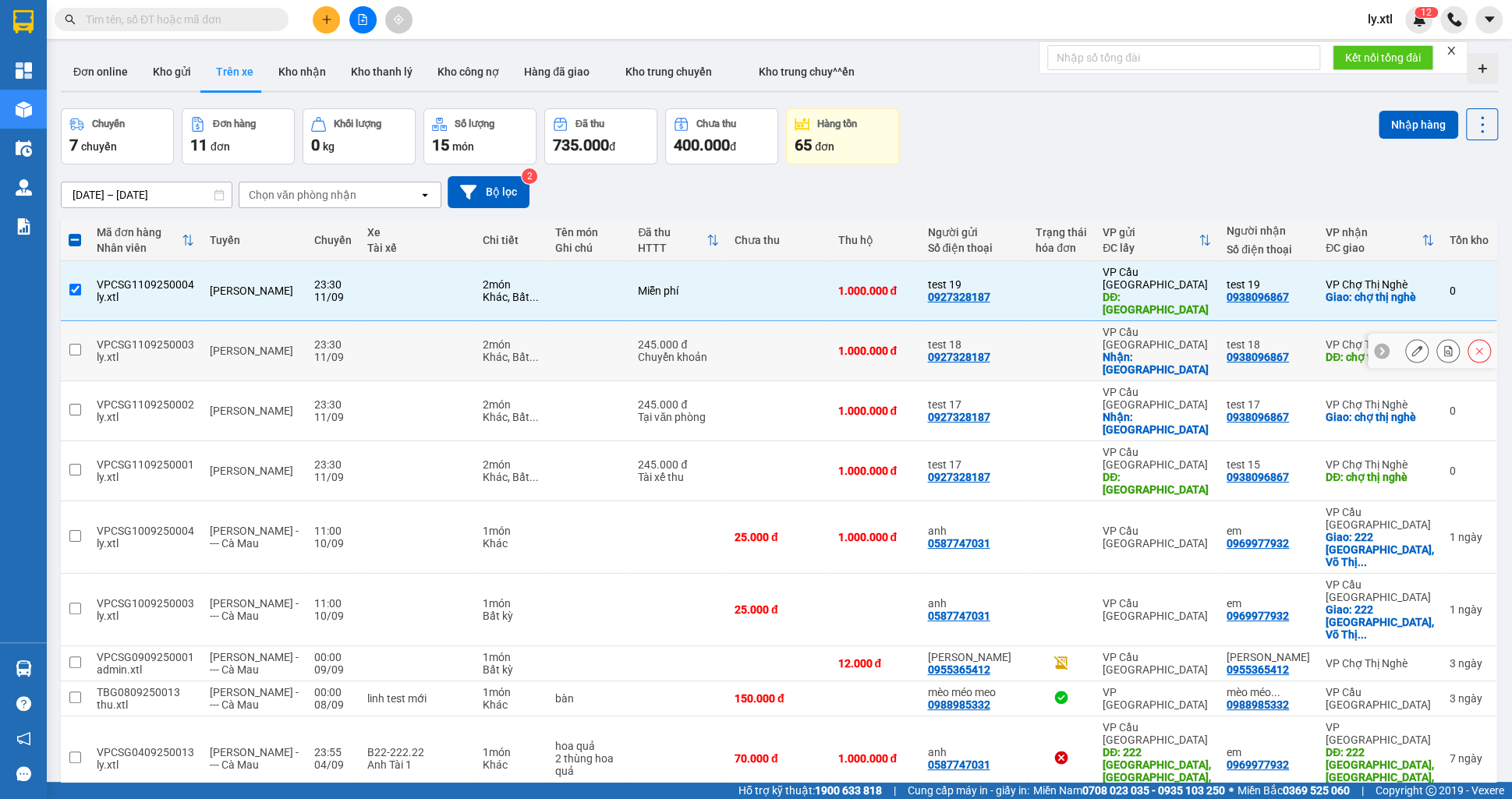
click at [80, 344] on input "checkbox" at bounding box center [75, 350] width 12 height 12
checkbox input "true"
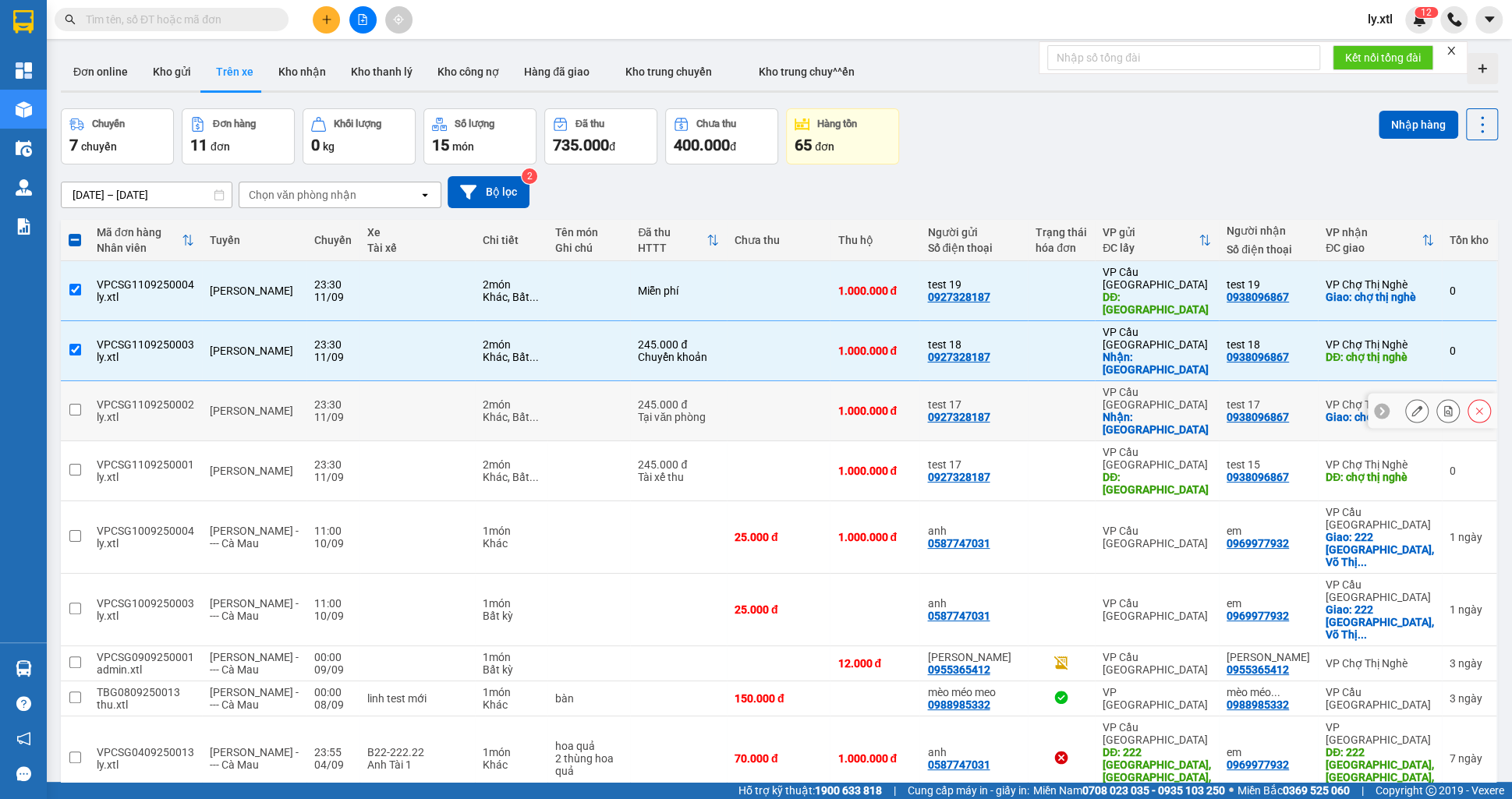
click at [73, 403] on input "checkbox" at bounding box center [75, 409] width 12 height 12
checkbox input "true"
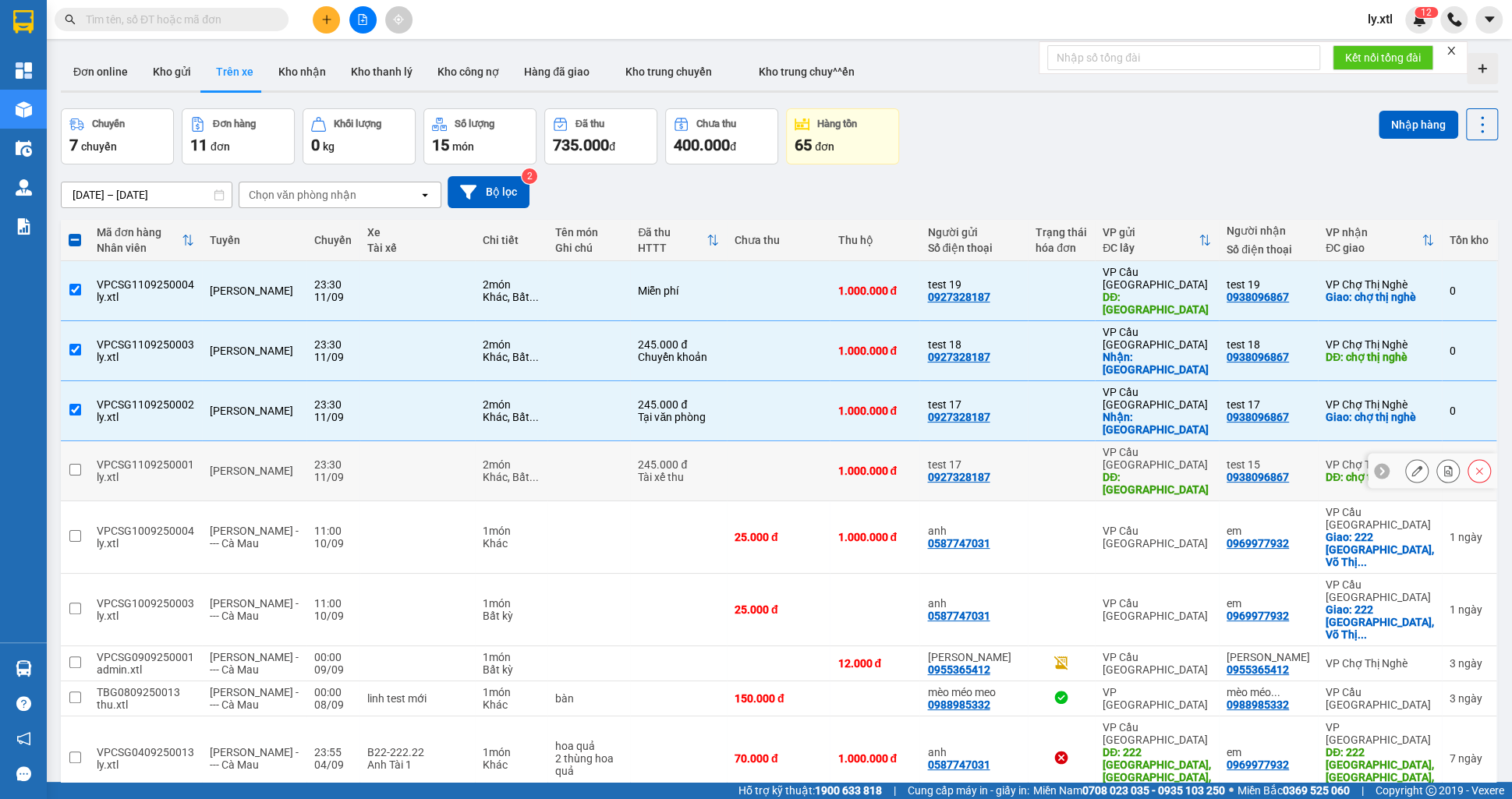
click at [74, 464] on input "checkbox" at bounding box center [75, 469] width 12 height 12
checkbox input "true"
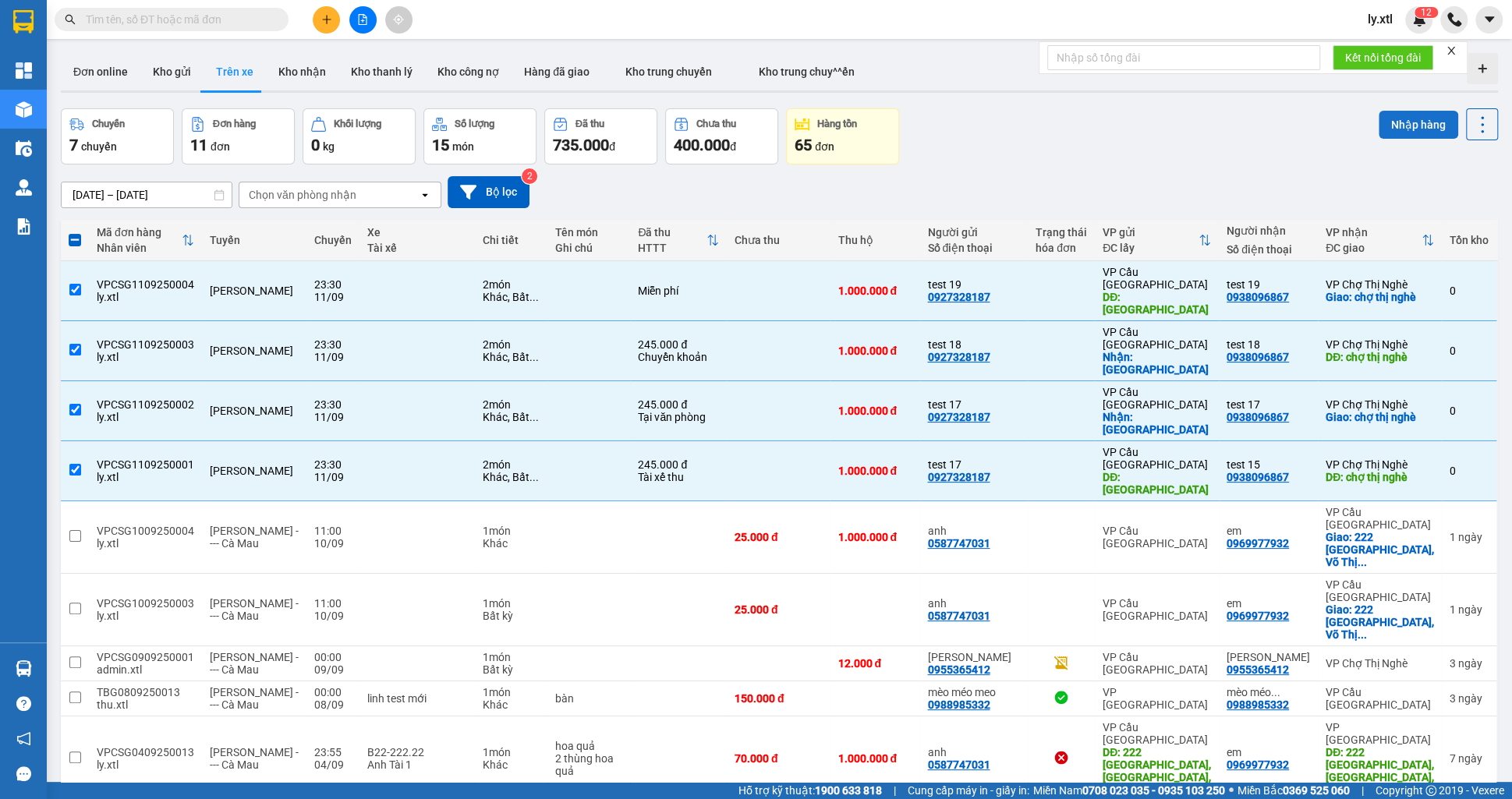
click at [1442, 131] on button "Nhập hàng" at bounding box center [1418, 124] width 79 height 28
checkbox input "false"
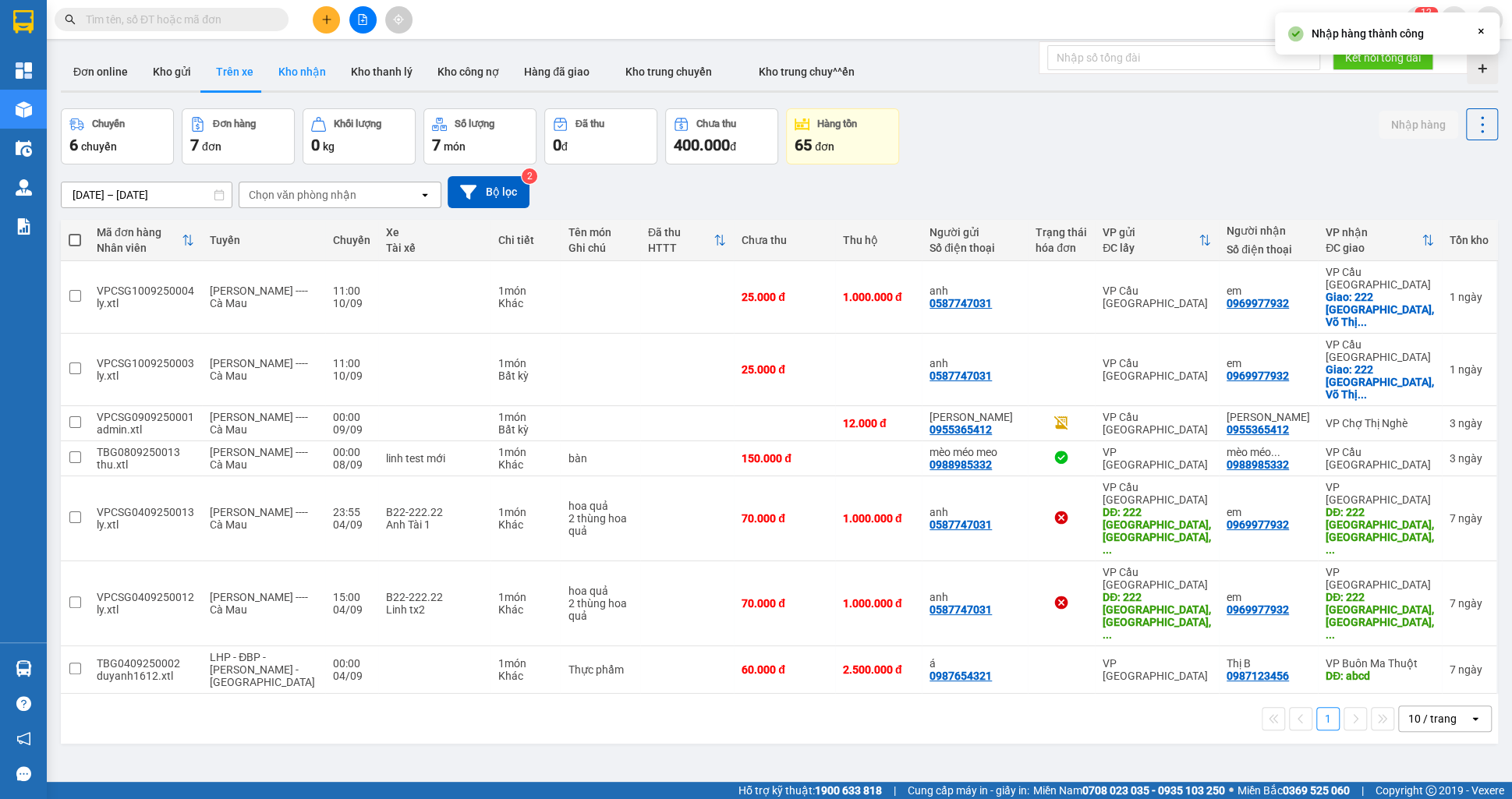
click at [276, 77] on button "Kho nhận" at bounding box center [301, 71] width 72 height 37
type input "[DATE] – [DATE]"
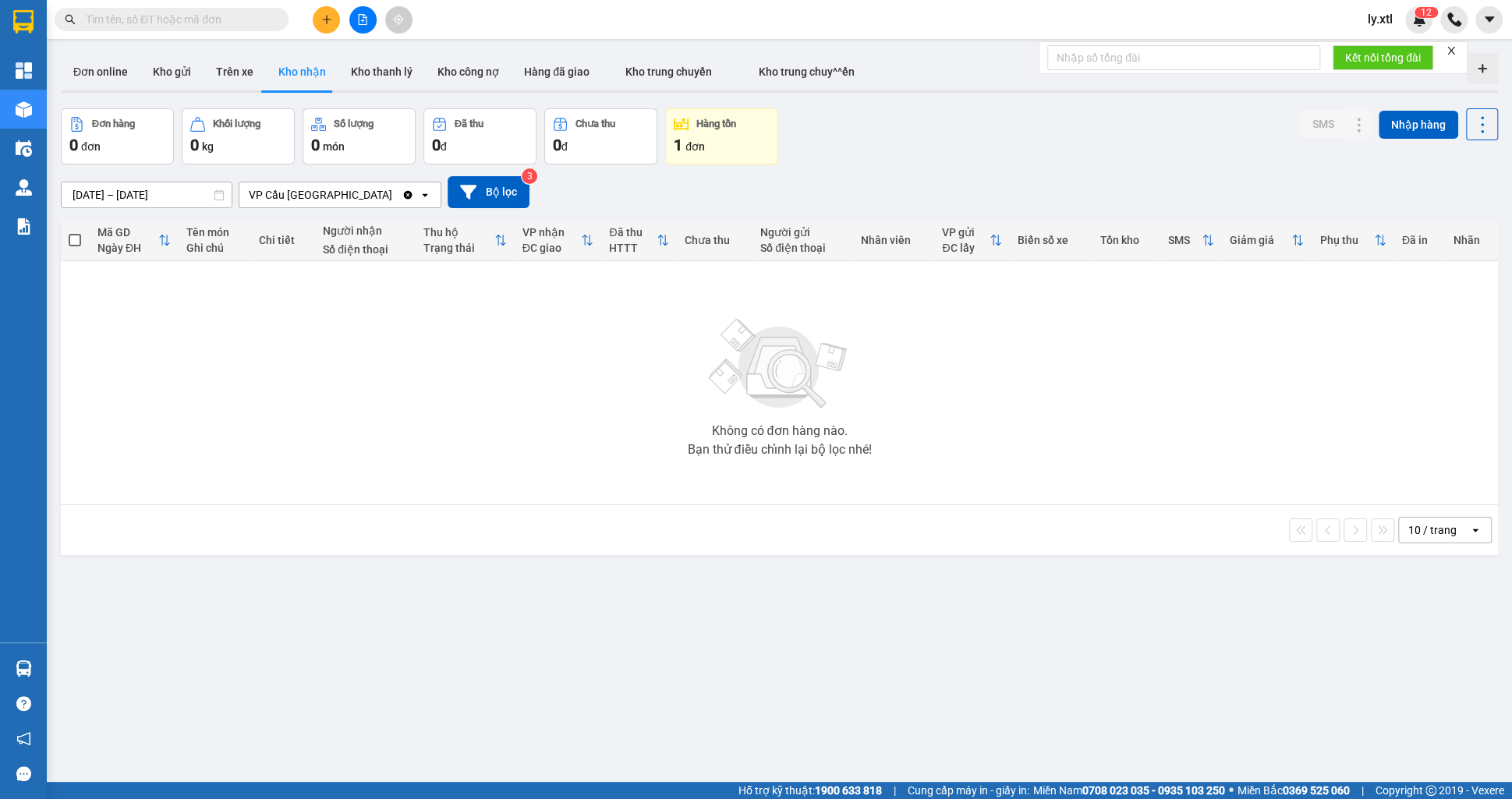
click at [364, 198] on div "VP Cầu [GEOGRAPHIC_DATA]" at bounding box center [320, 194] width 163 height 25
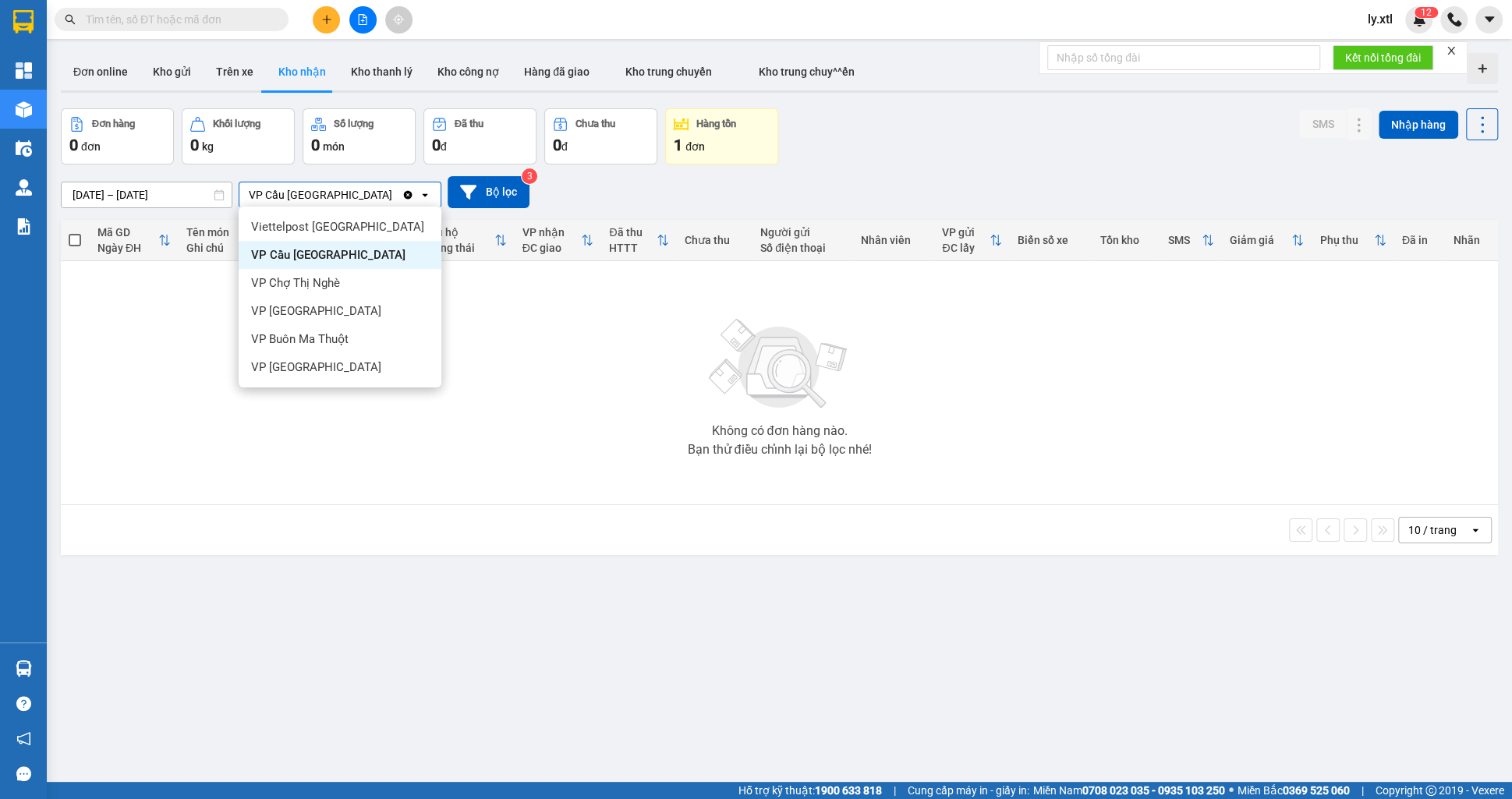
click at [406, 197] on icon "Clear value" at bounding box center [408, 194] width 9 height 9
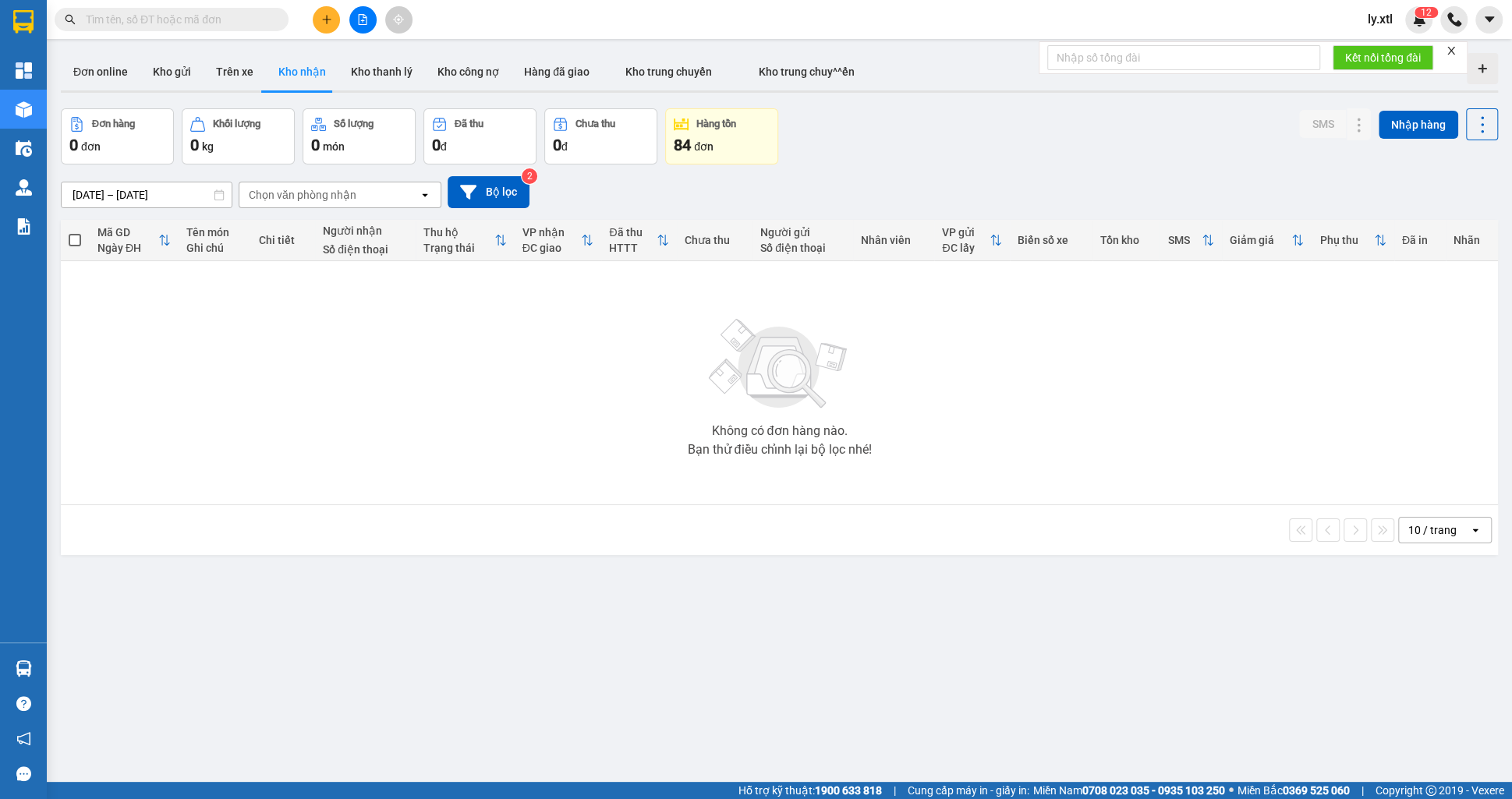
click at [386, 193] on div "Chọn văn phòng nhận" at bounding box center [329, 194] width 179 height 25
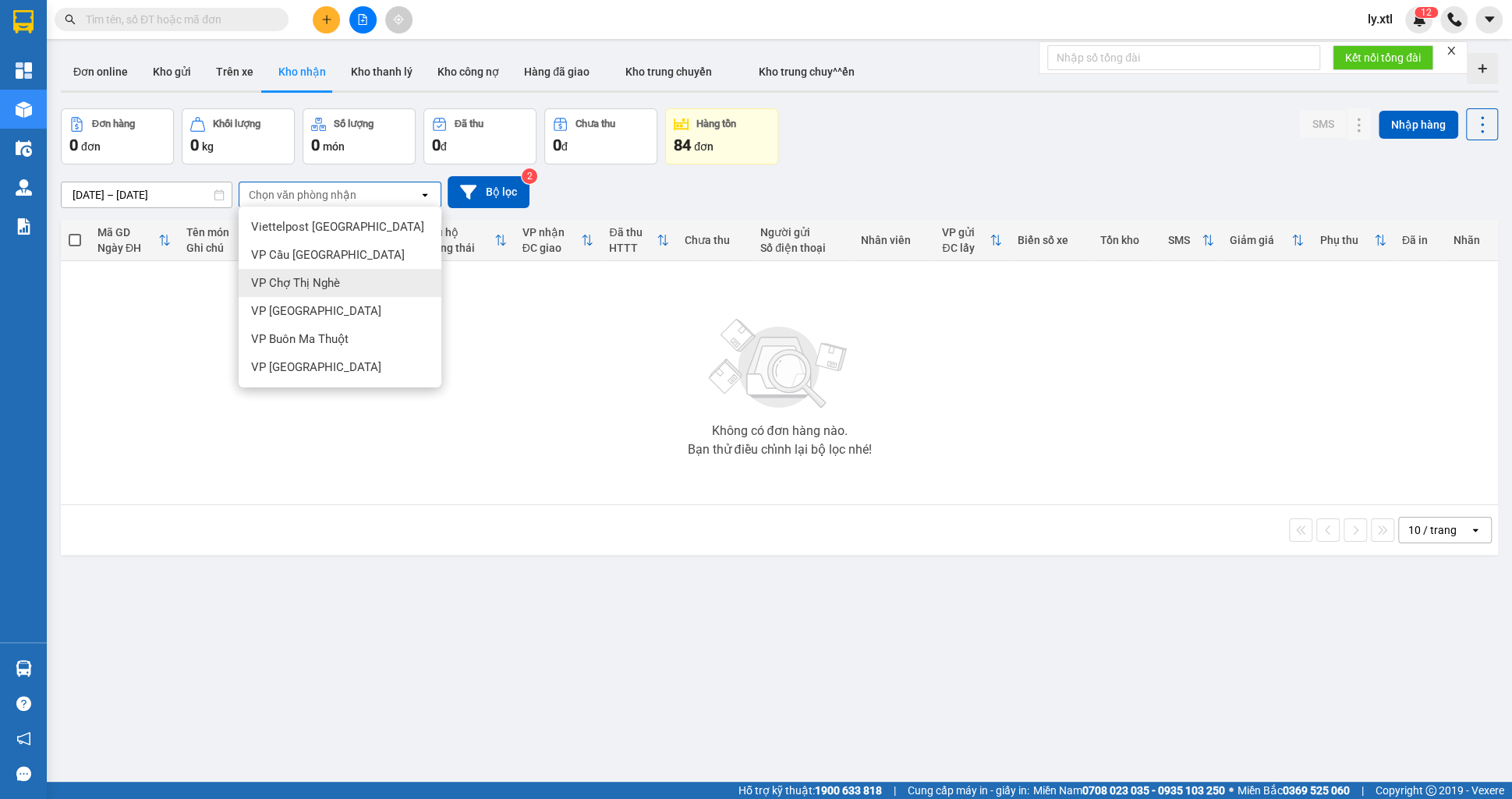
click at [347, 277] on div "VP Chợ Thị Nghè" at bounding box center [340, 282] width 203 height 28
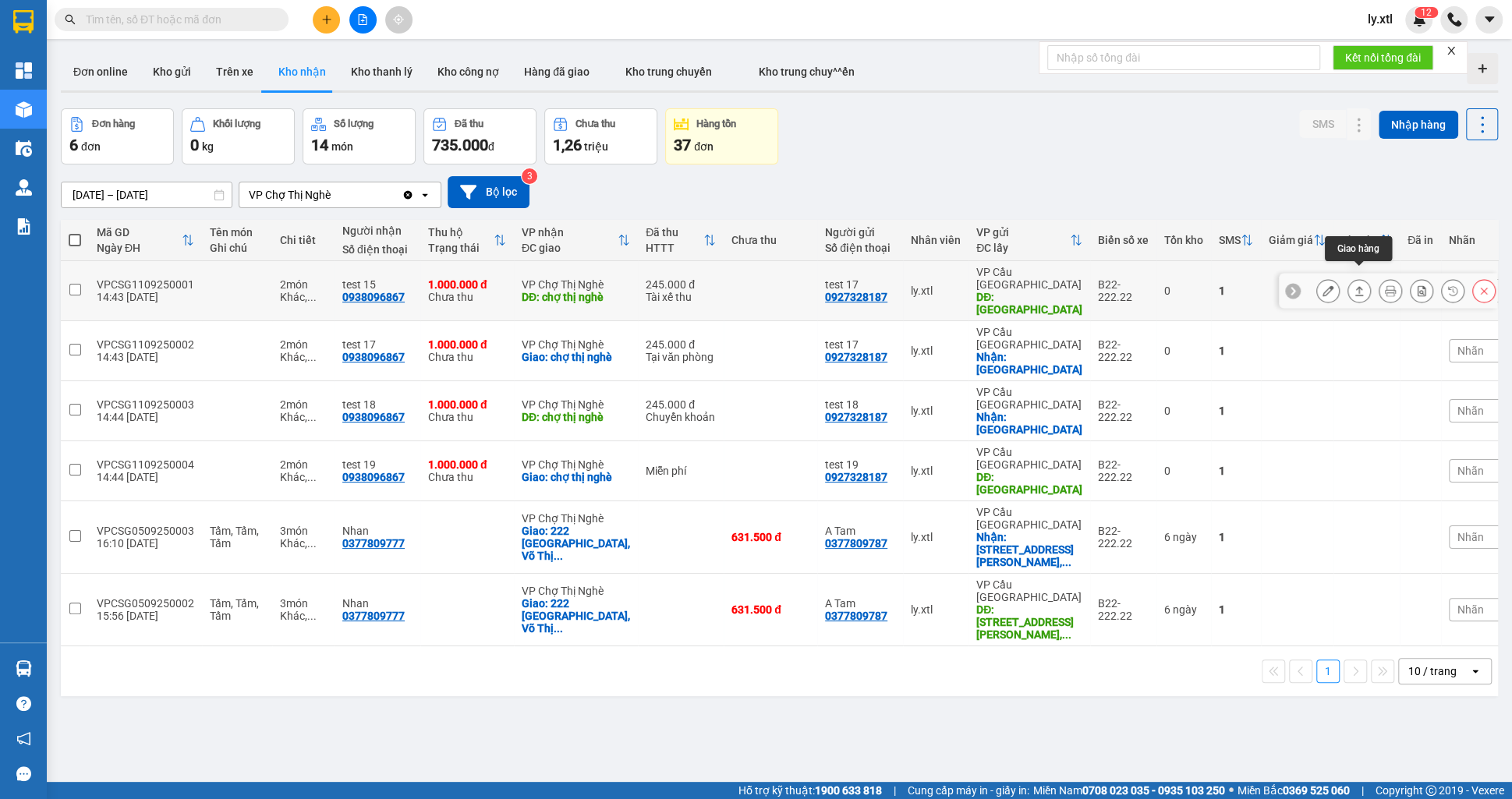
click at [1355, 285] on icon at bounding box center [1360, 291] width 11 height 11
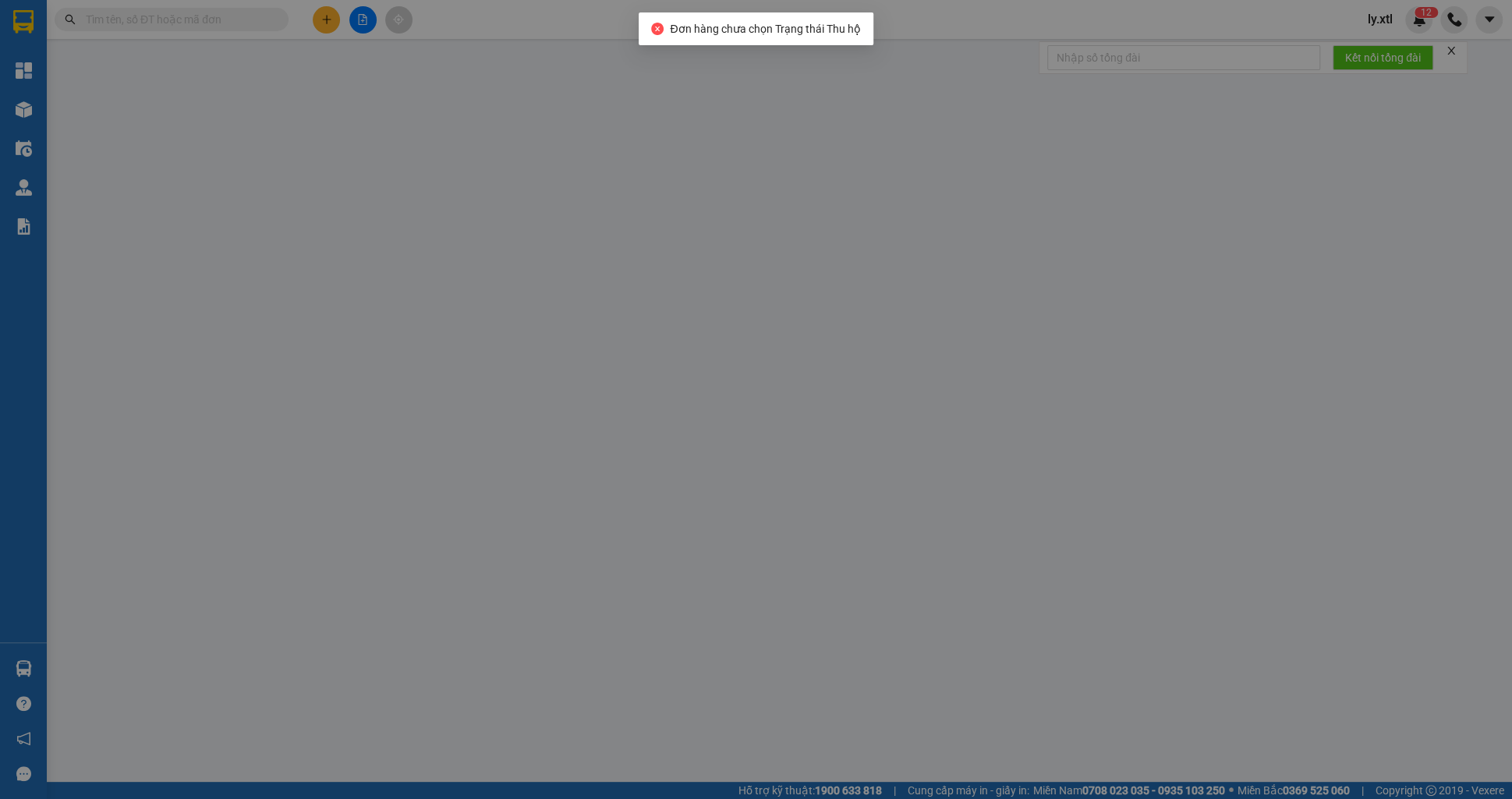
type input "0927328187"
type input "test 17"
type input "điện biên phủ"
type input "145.000"
type input "123456789112"
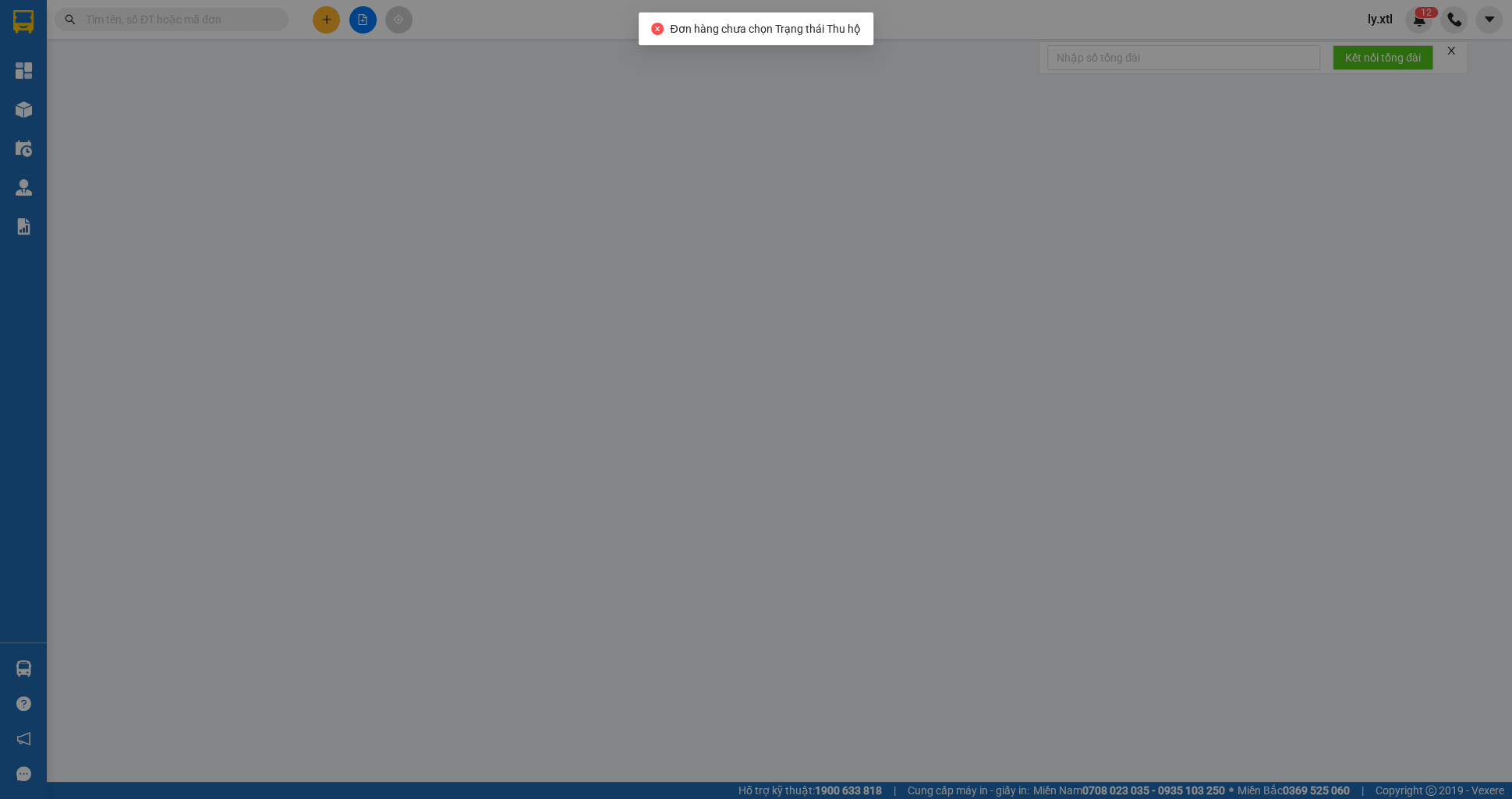
type input "0938096867"
type input "test 15"
type input "chợ thị nghè"
type input "25.000"
type input "123456789456"
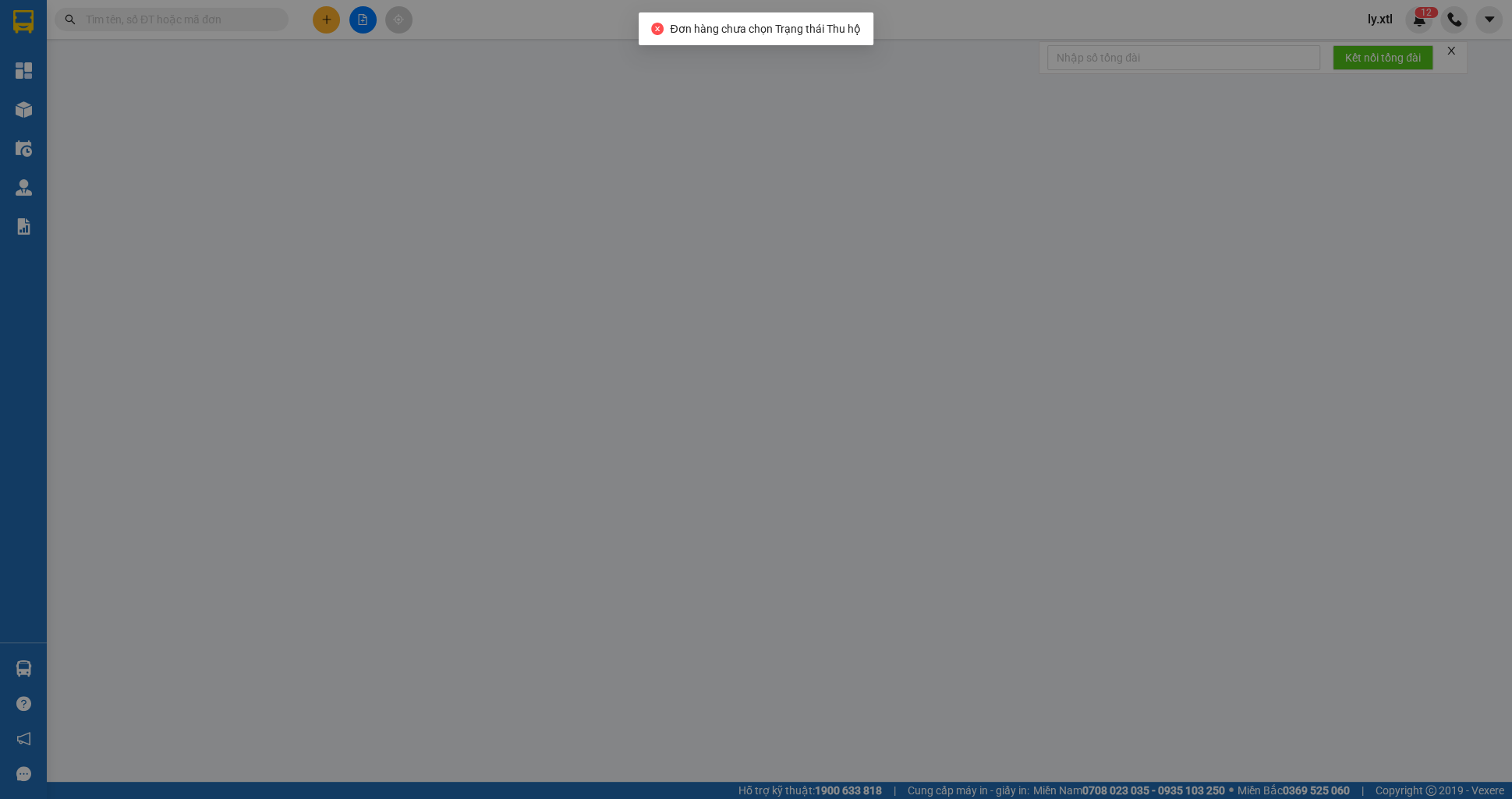
type input "245.000"
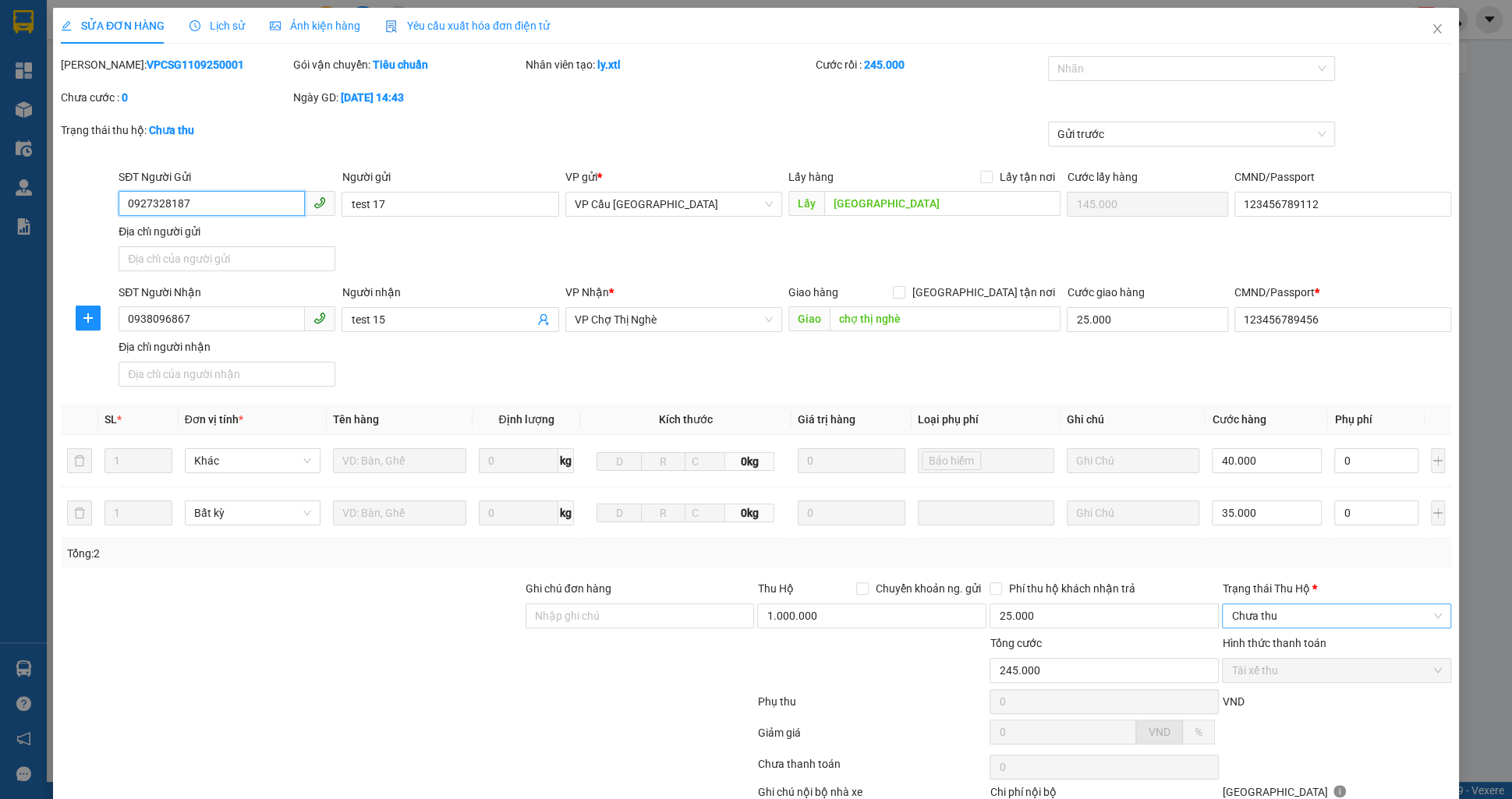
click at [1293, 604] on span "Chưa thu" at bounding box center [1337, 616] width 211 height 24
click at [1277, 604] on span "Chưa thu" at bounding box center [1337, 616] width 211 height 24
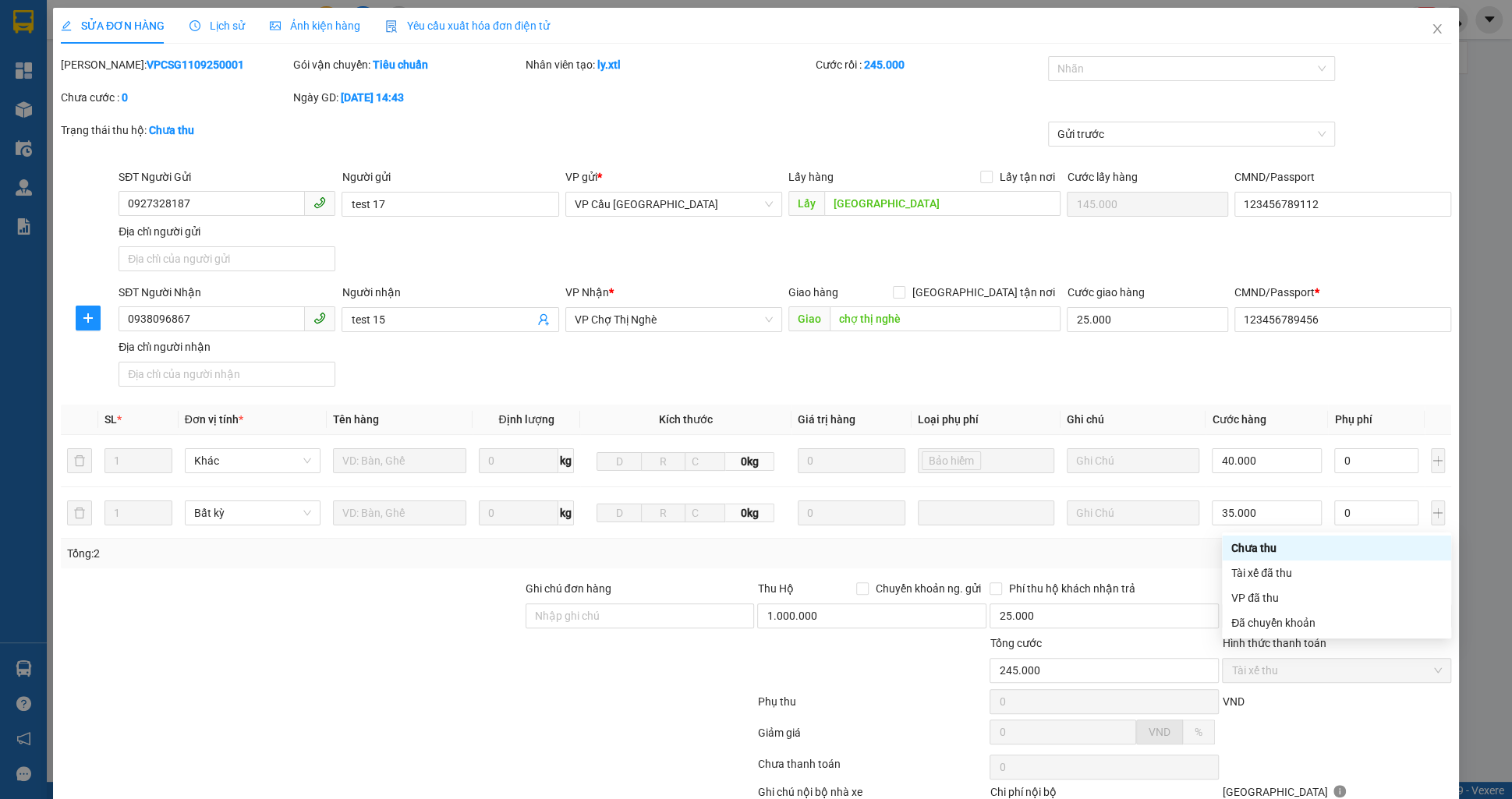
scroll to position [97, 0]
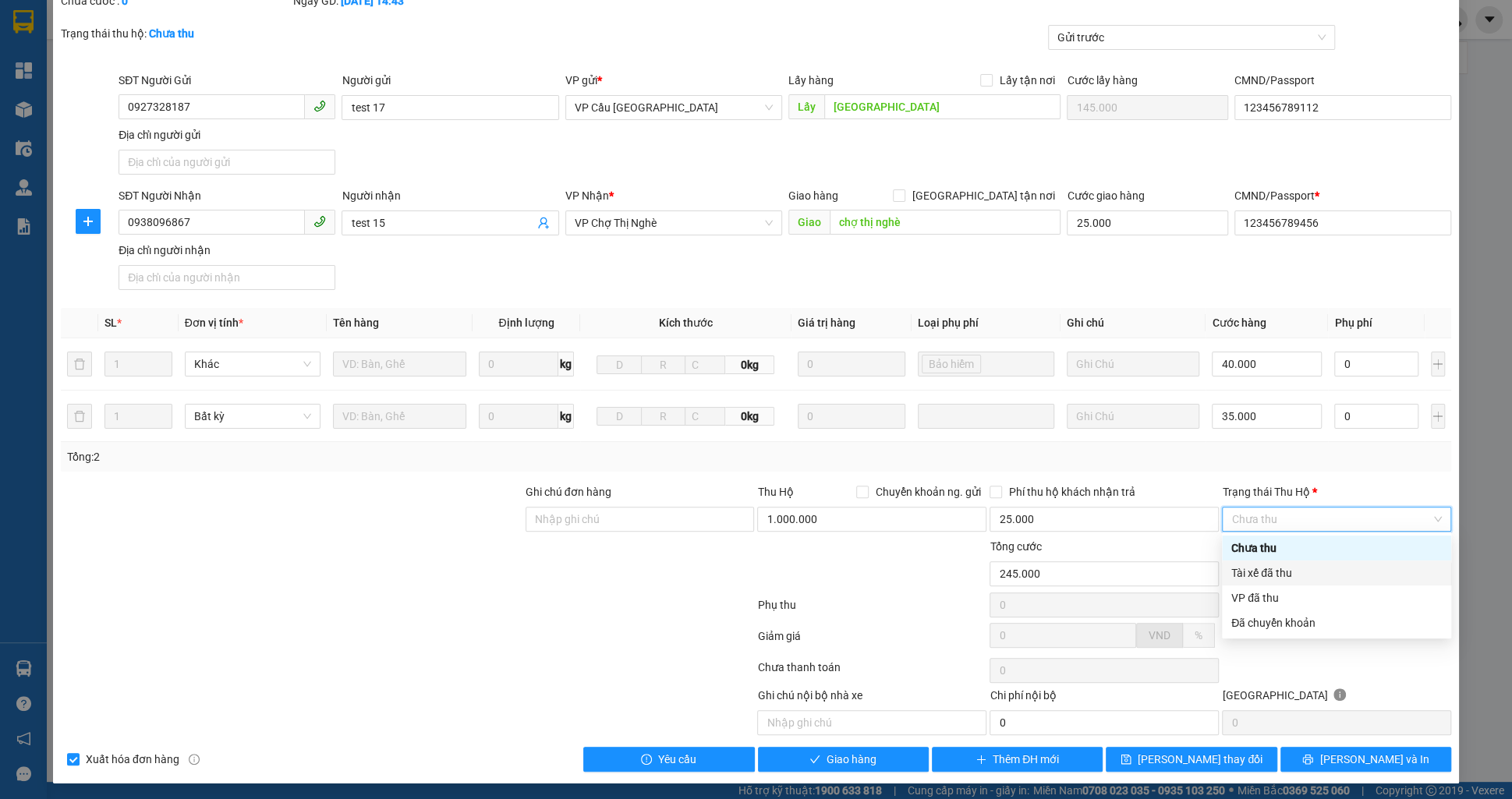
click at [1273, 568] on div "Tài xế đã thu" at bounding box center [1337, 573] width 211 height 17
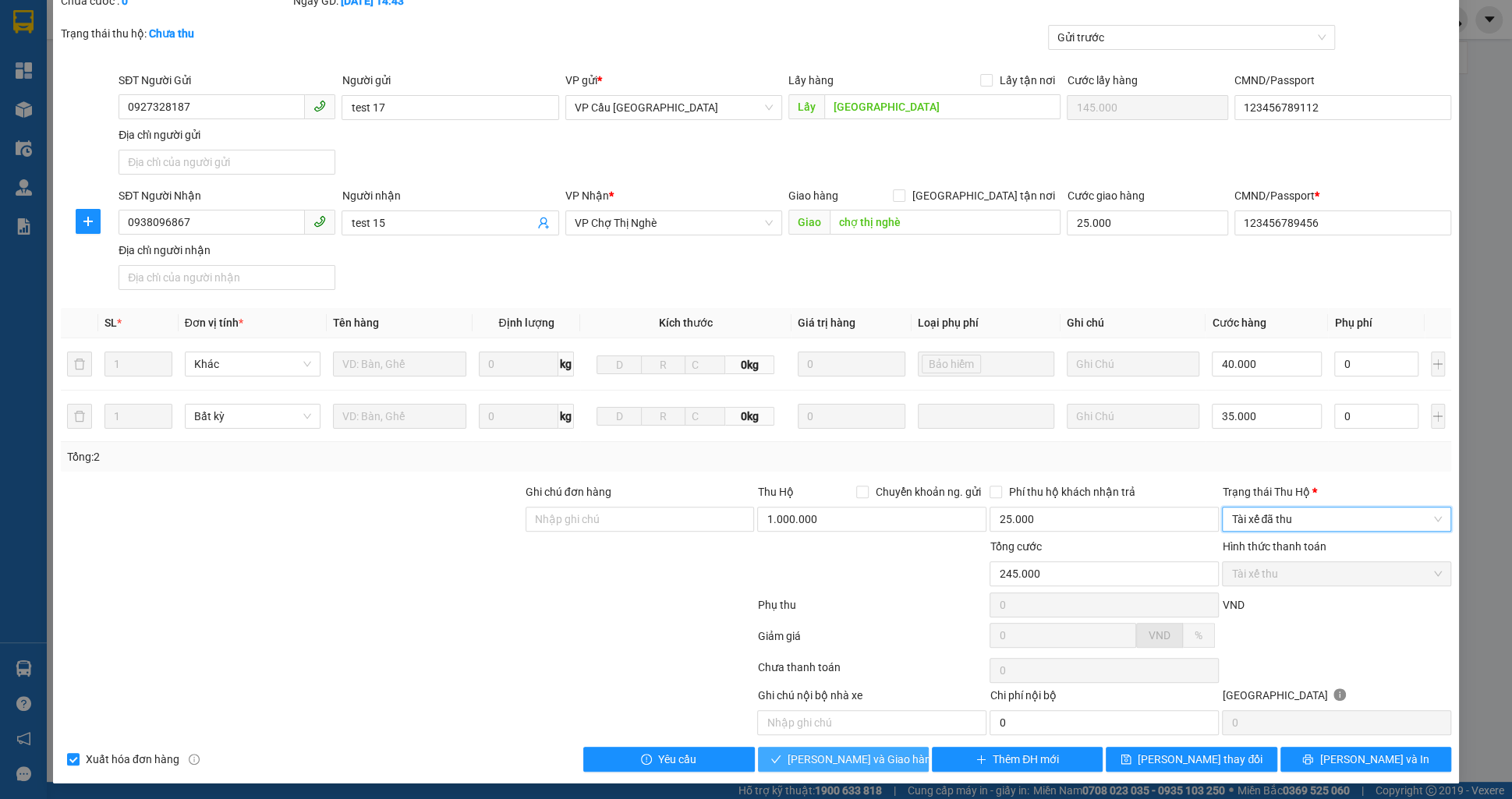
click at [860, 751] on span "[PERSON_NAME] và Giao hàng" at bounding box center [862, 759] width 150 height 17
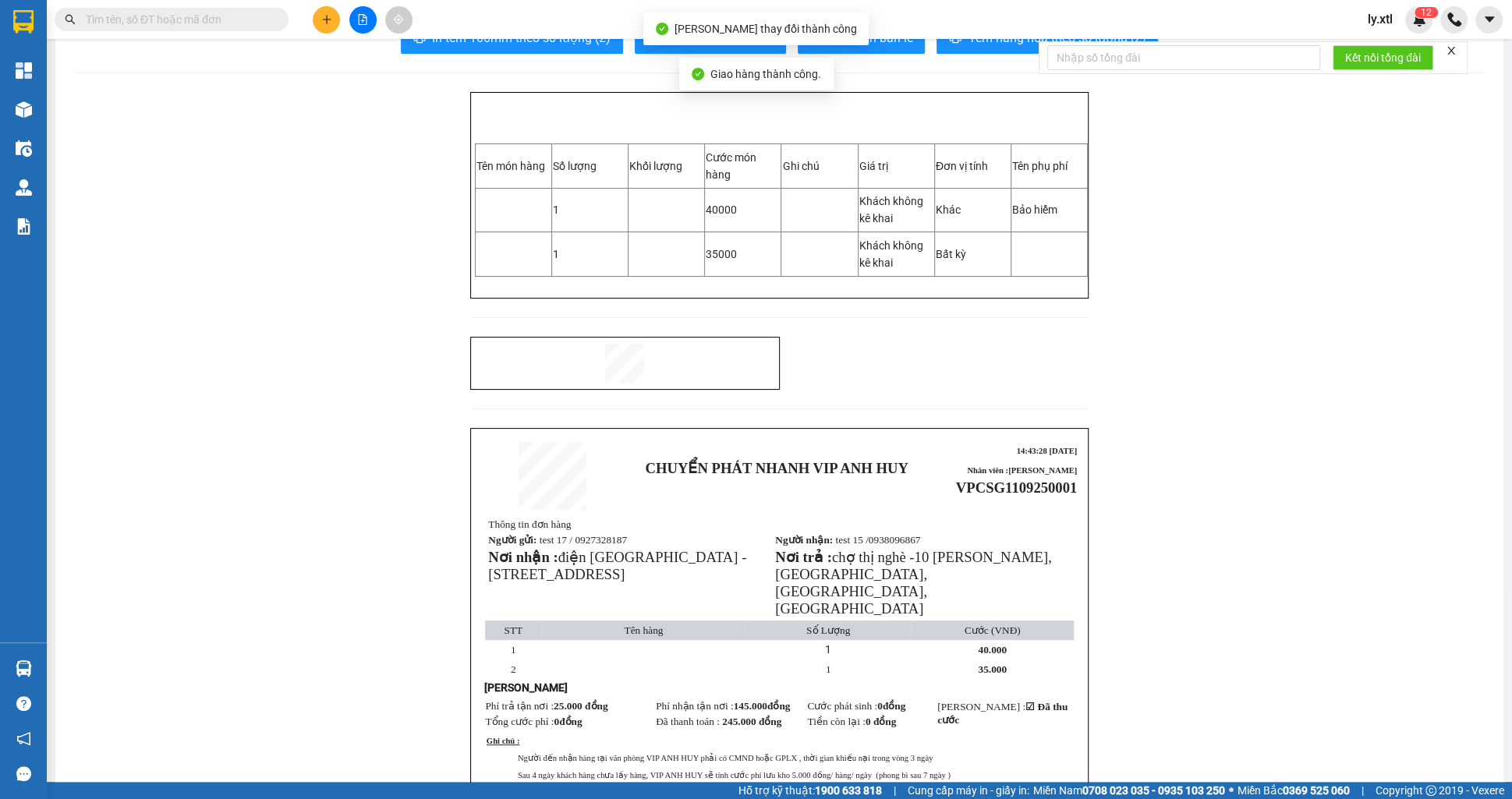
scroll to position [51, 0]
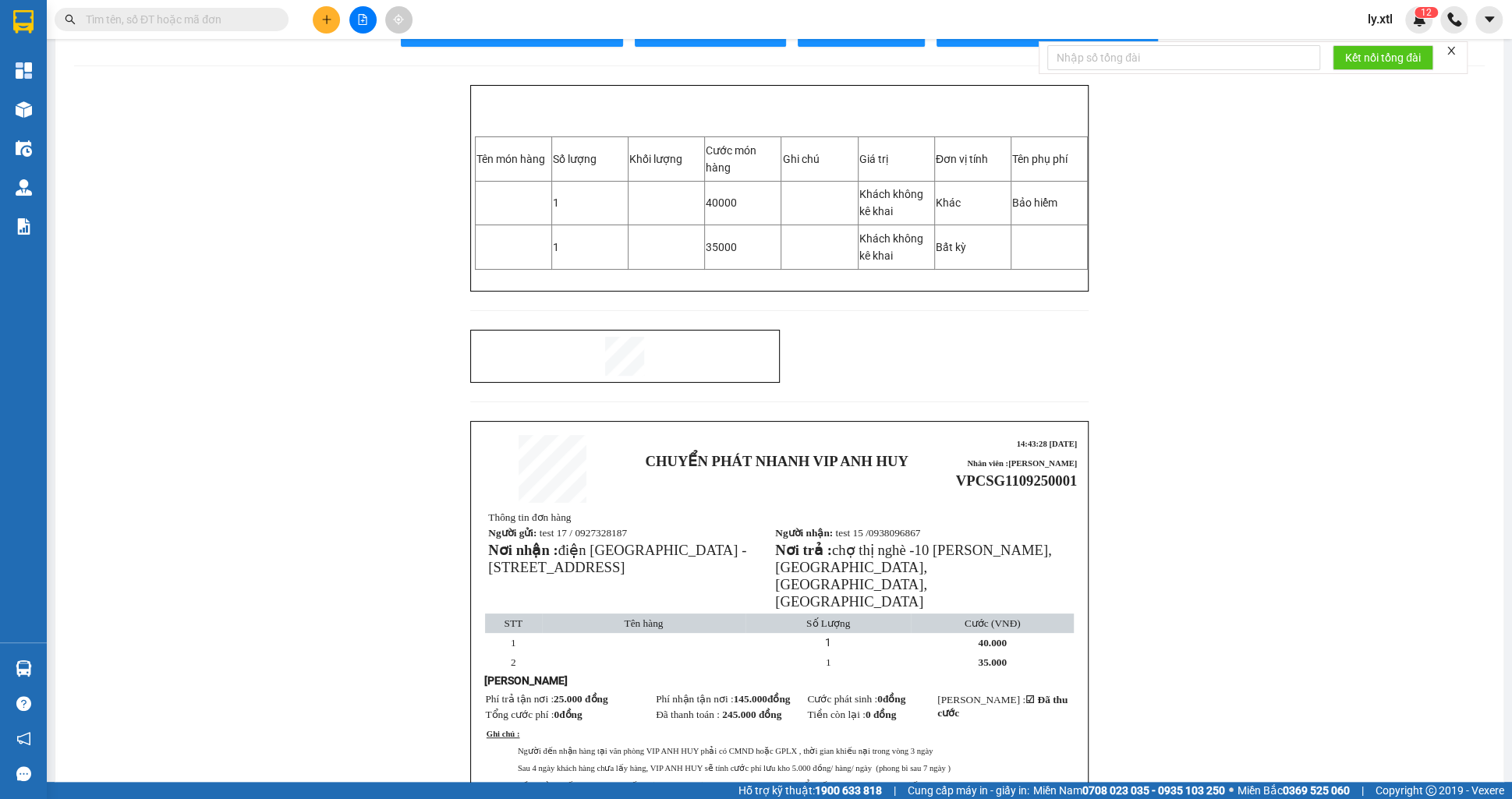
click at [993, 476] on span "VPCSG1109250001" at bounding box center [1016, 480] width 121 height 17
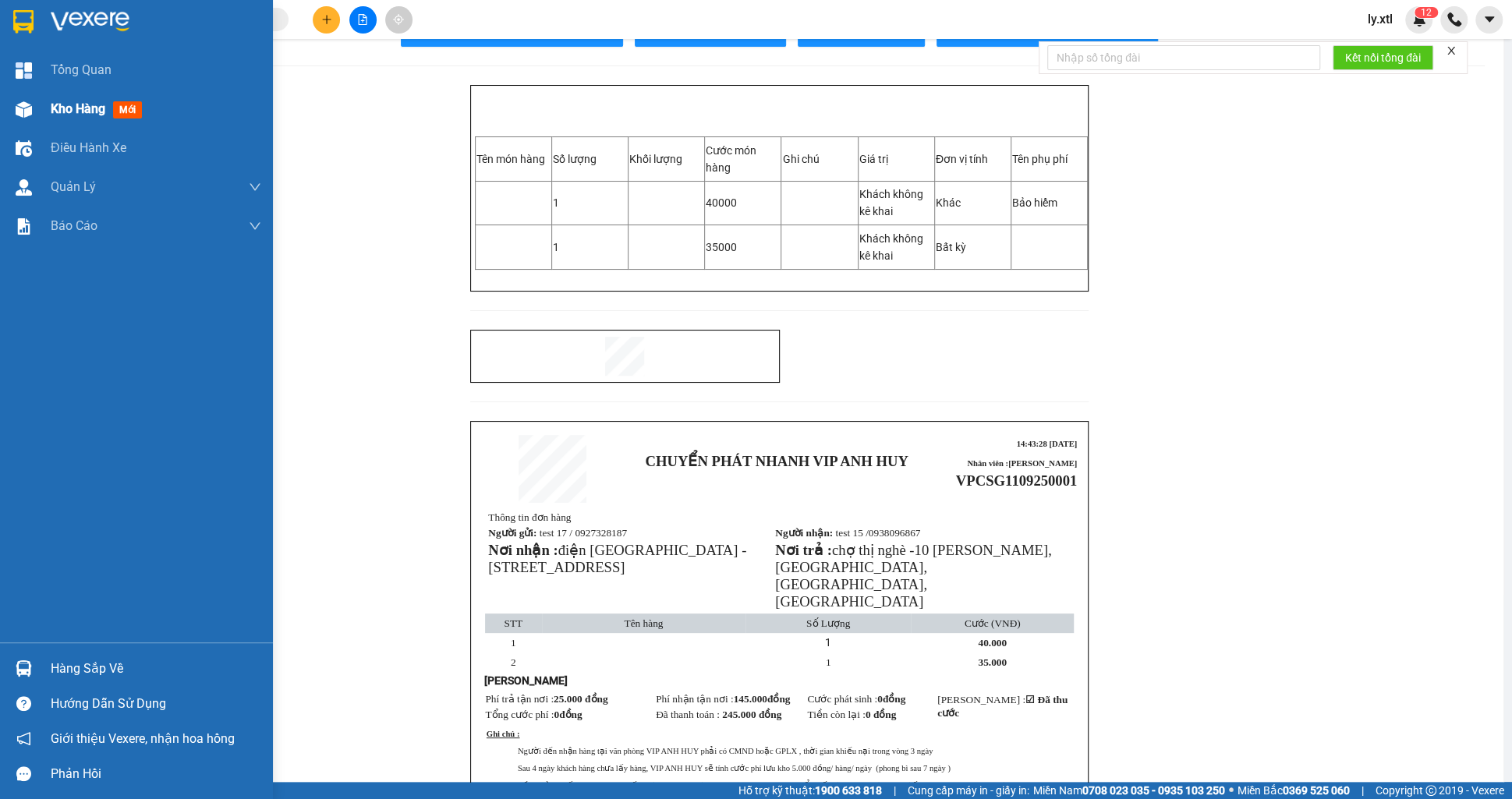
click at [41, 106] on div "Kho hàng mới" at bounding box center [136, 109] width 273 height 39
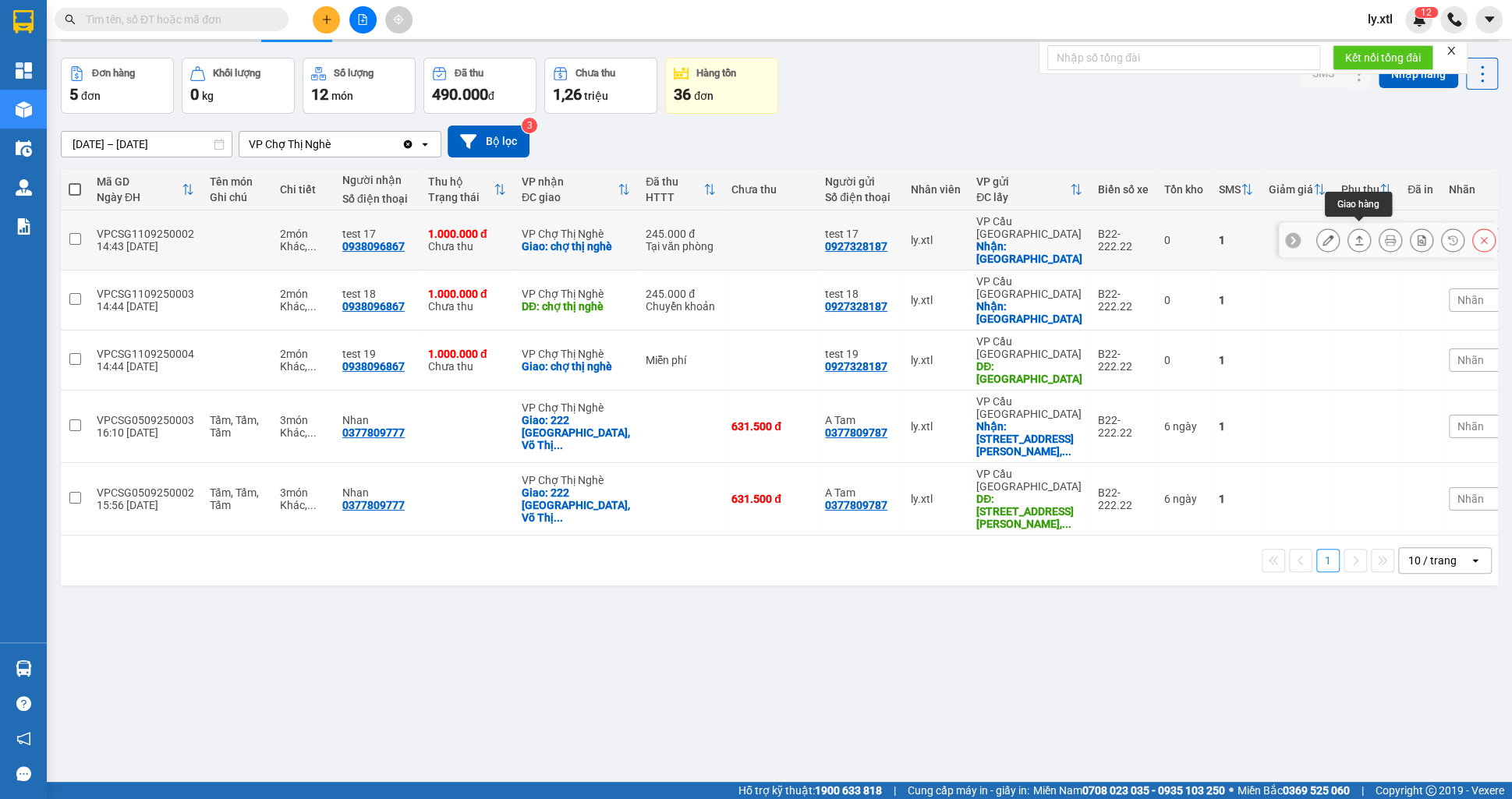
click at [1357, 237] on icon at bounding box center [1359, 240] width 9 height 10
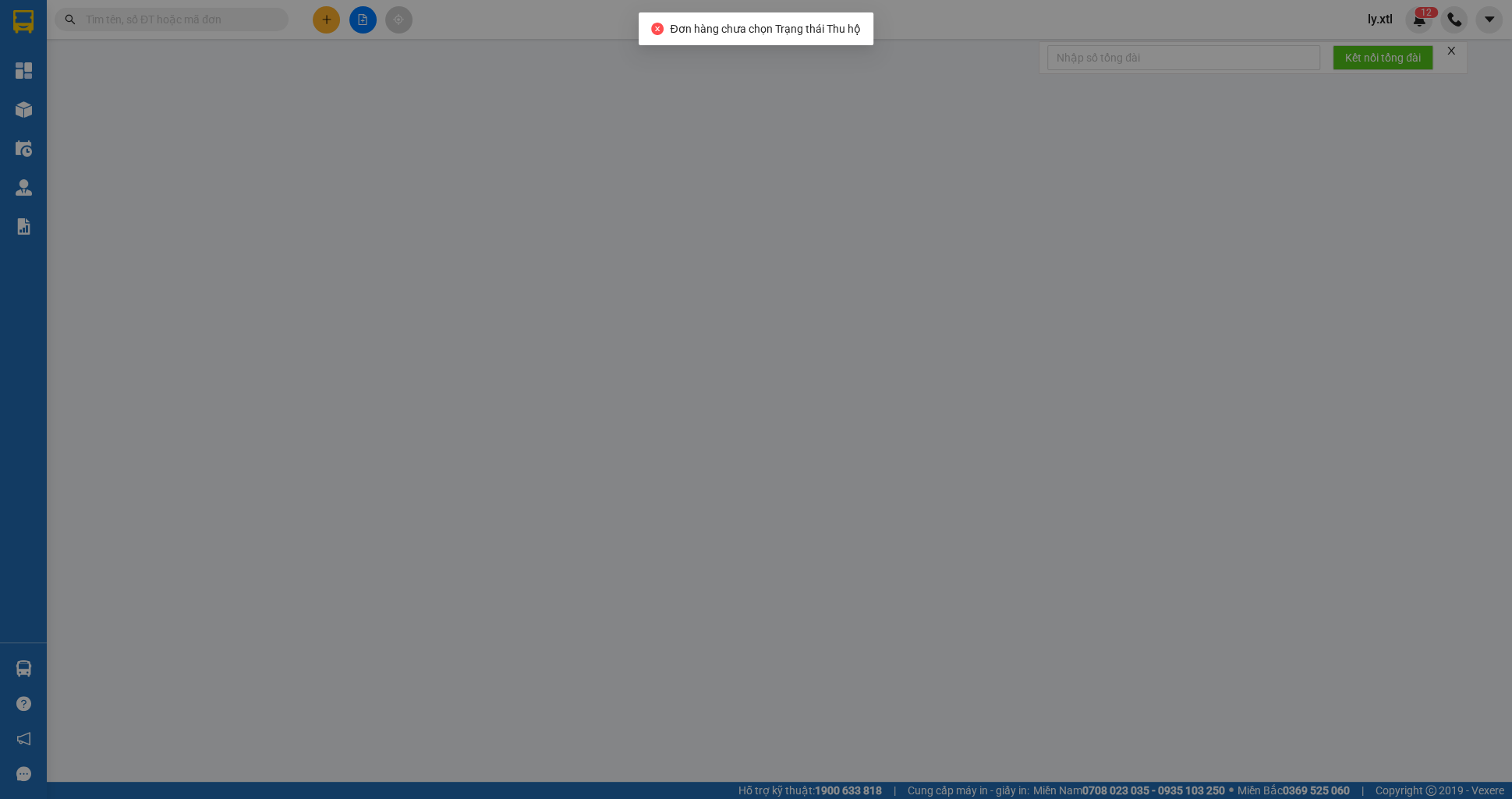
type input "0927328187"
type input "test 17"
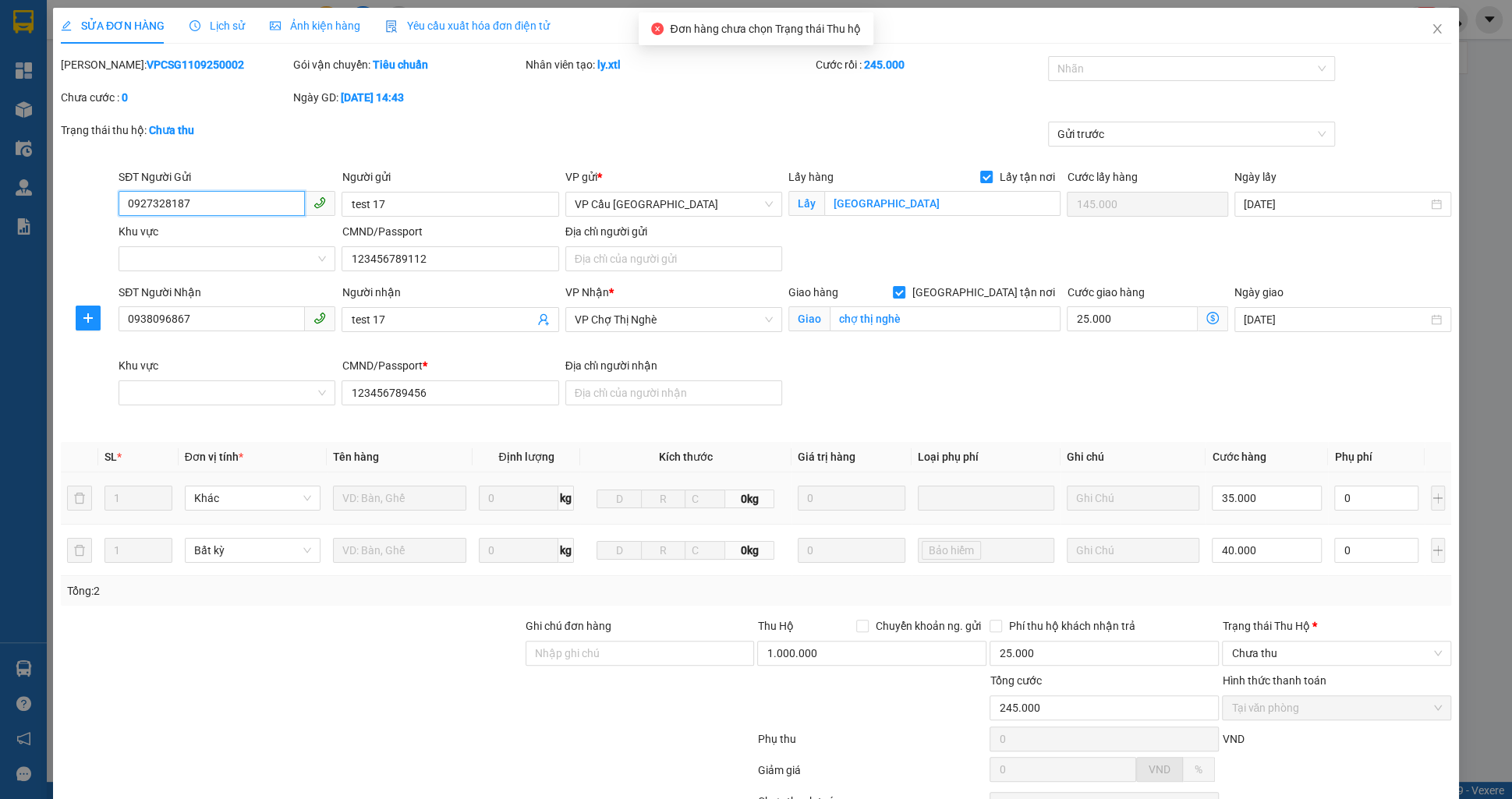
scroll to position [135, 0]
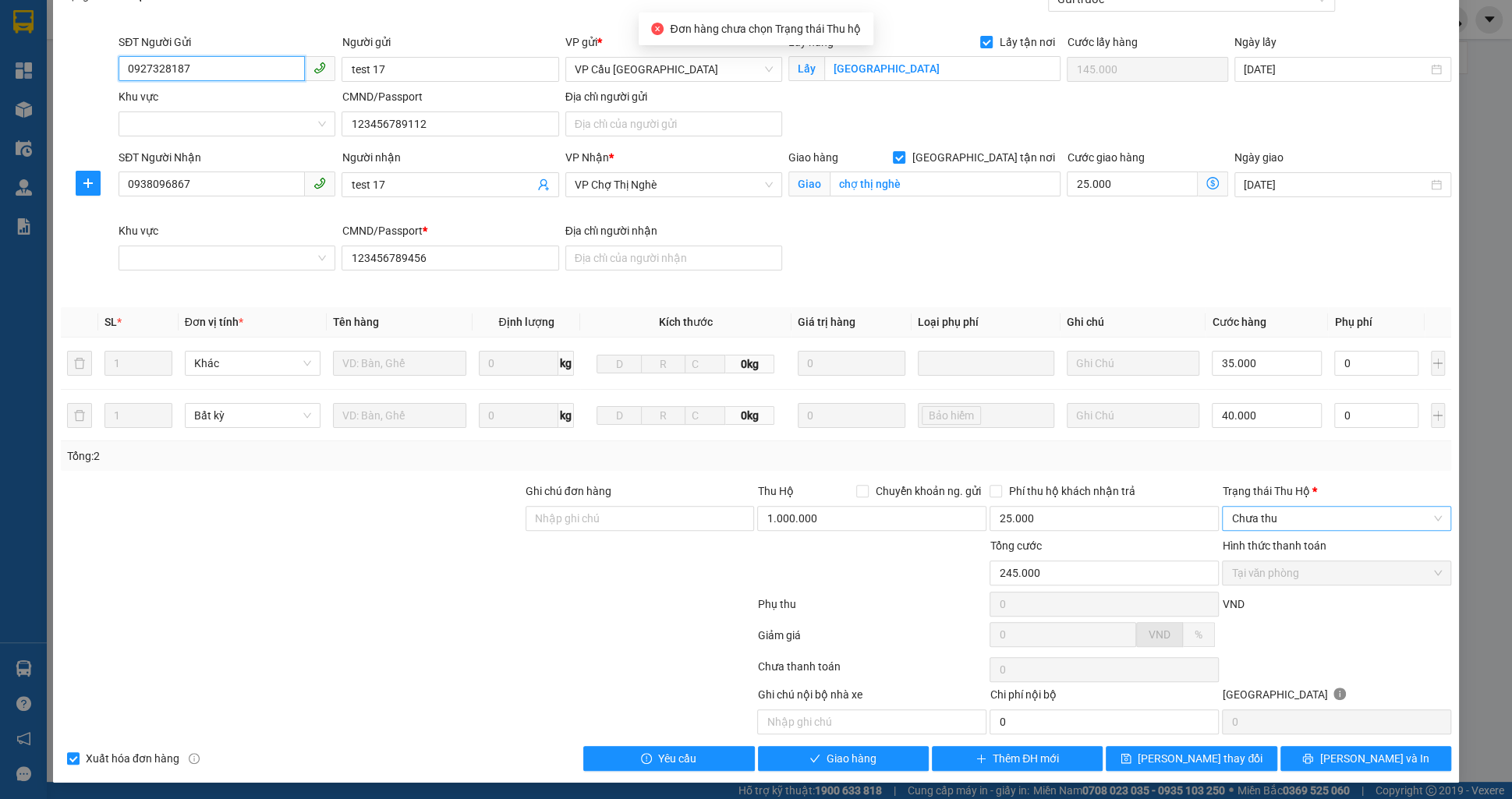
click at [1269, 514] on span "Chưa thu" at bounding box center [1337, 518] width 211 height 24
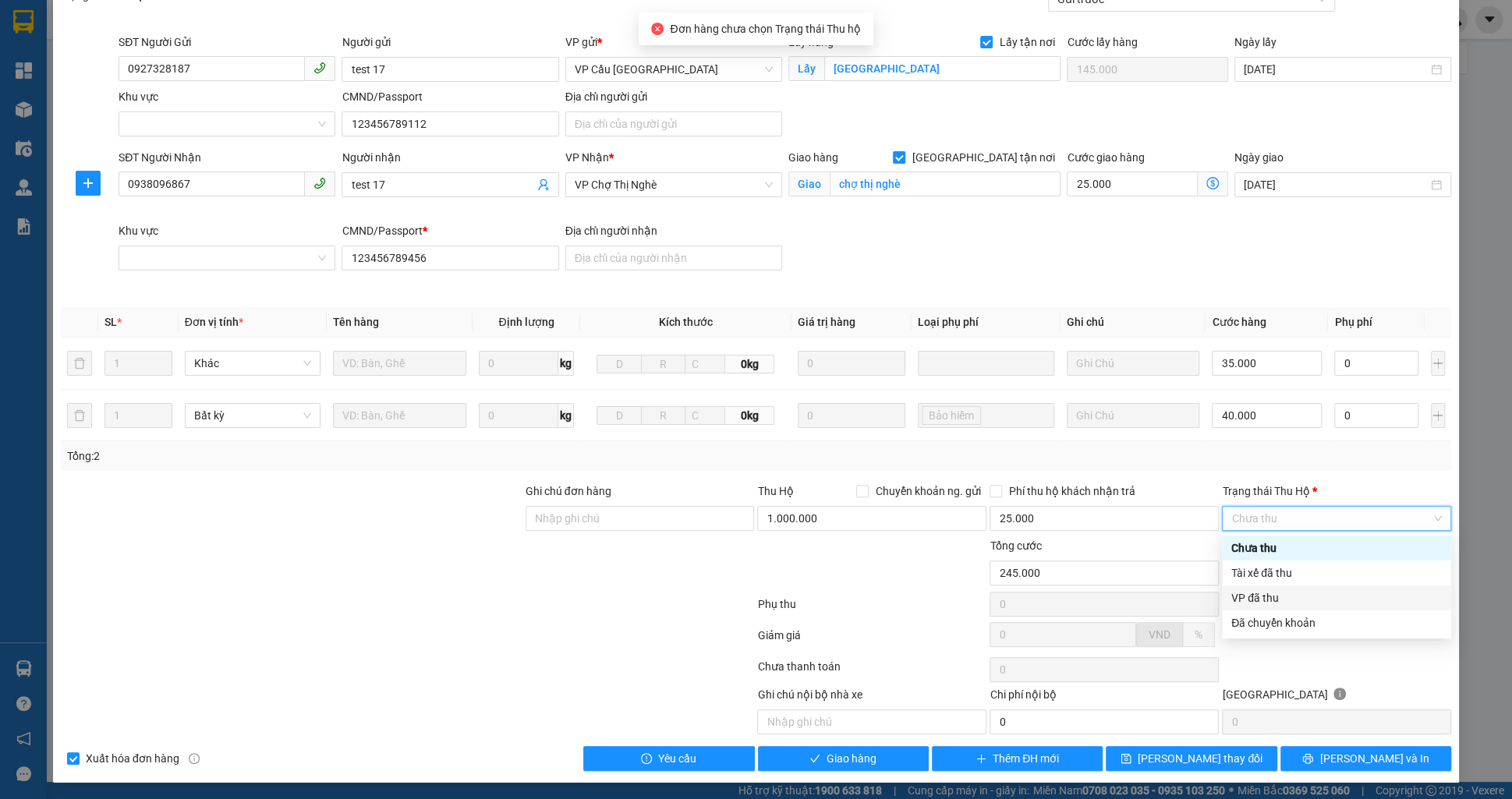
click at [1276, 597] on div "VP đã thu" at bounding box center [1337, 598] width 211 height 17
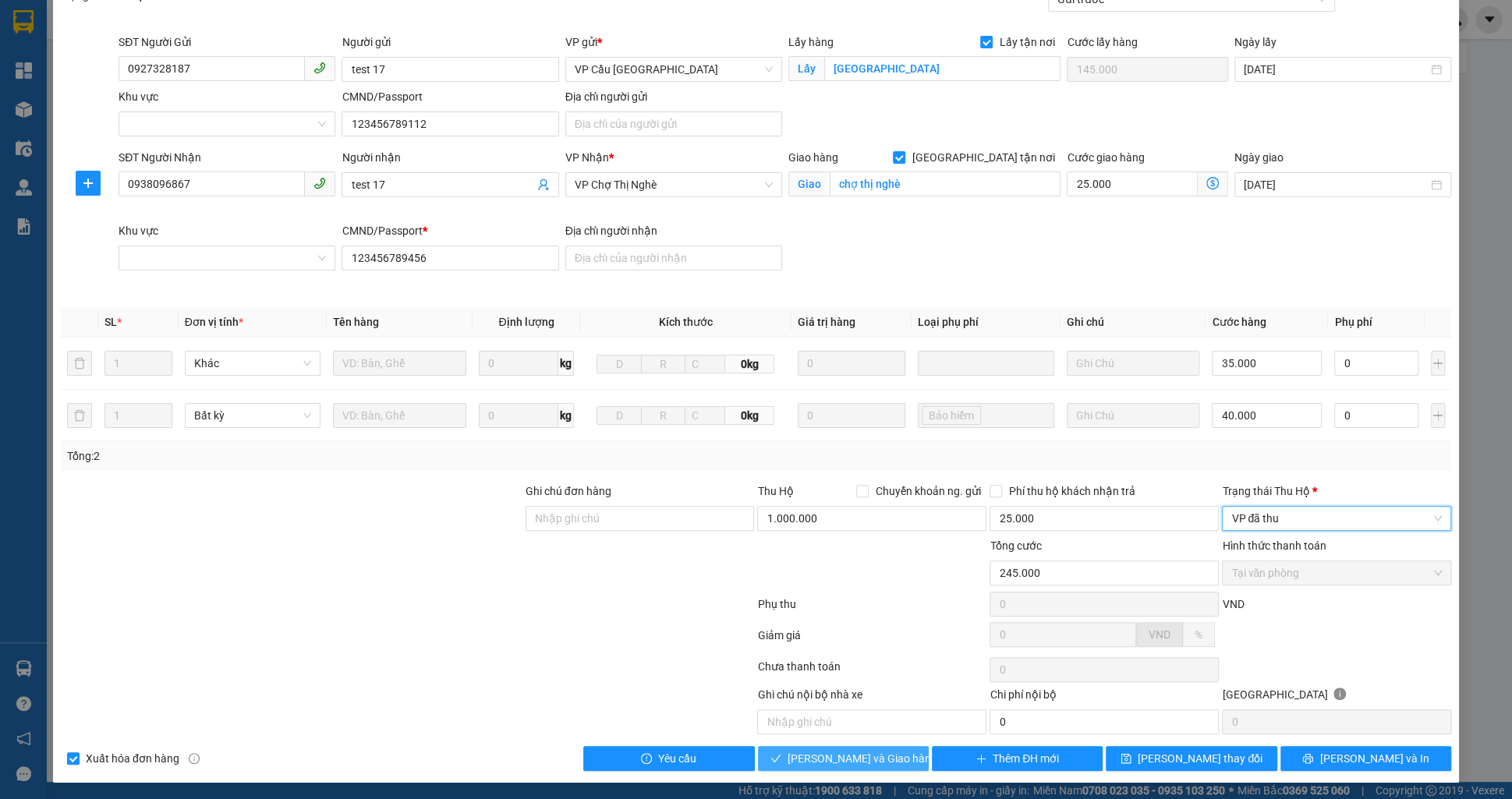
click at [866, 760] on span "[PERSON_NAME] và Giao hàng" at bounding box center [862, 759] width 150 height 17
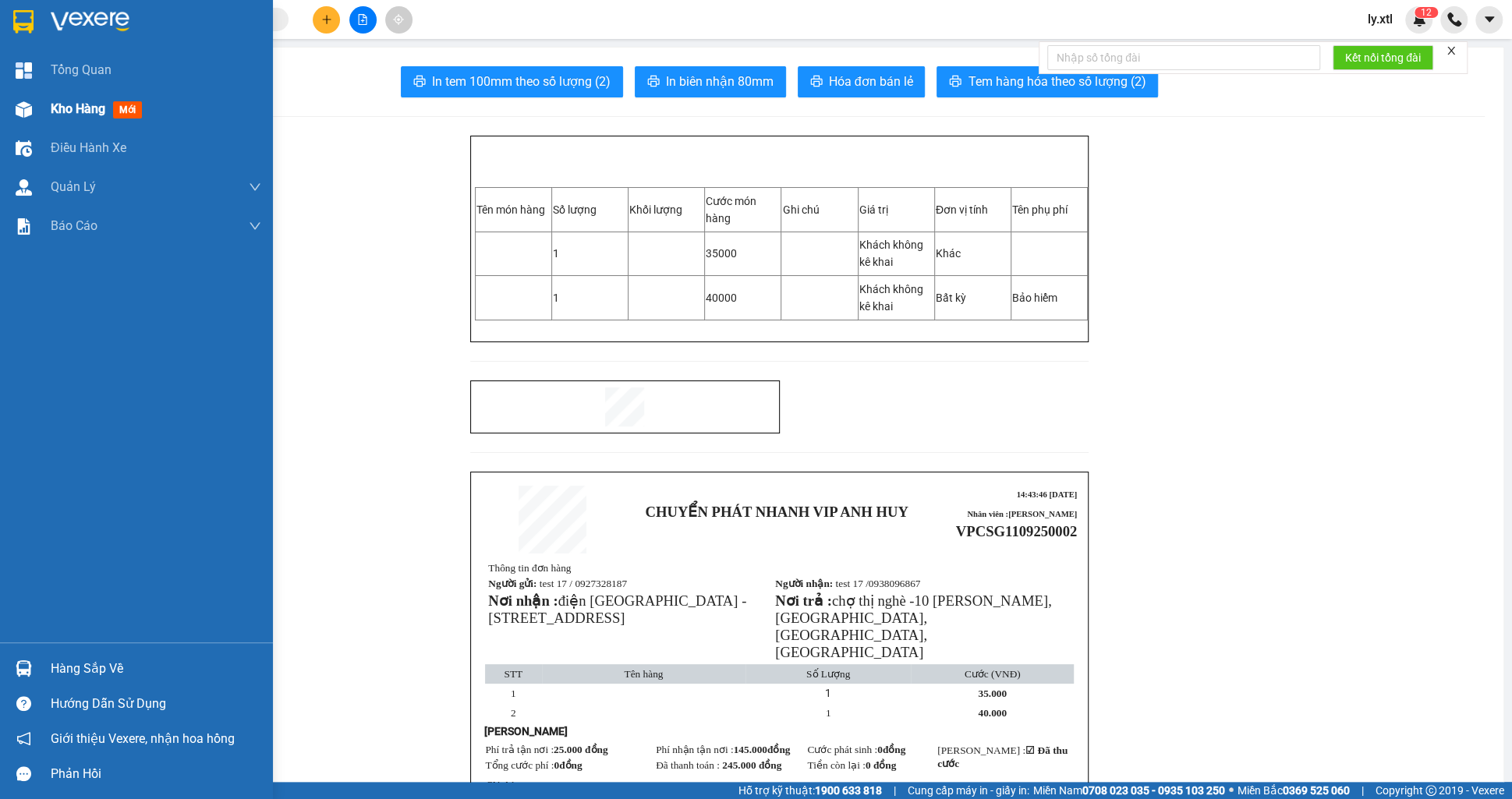
click at [37, 116] on div "Kho hàng mới" at bounding box center [136, 109] width 273 height 39
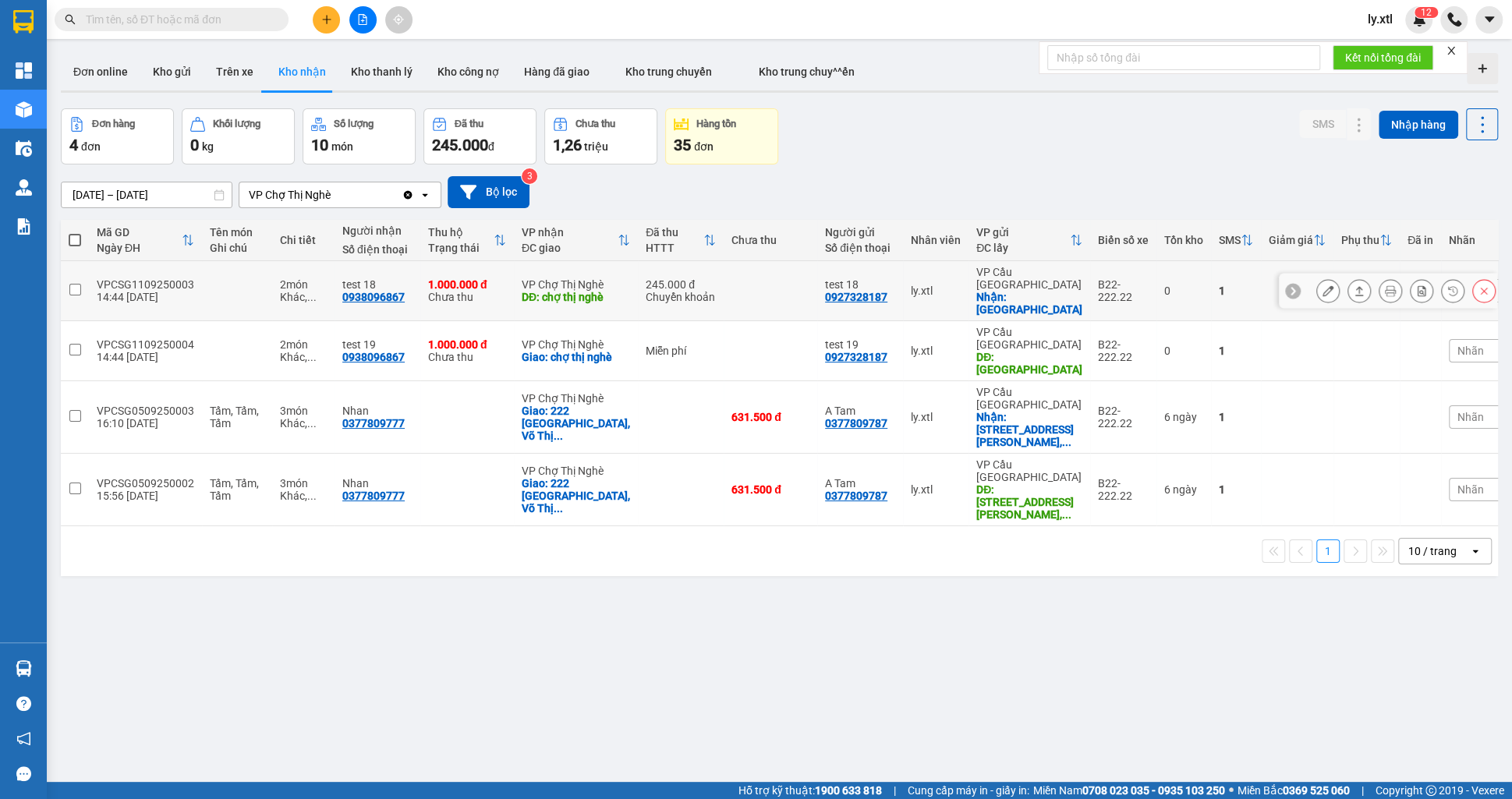
click at [1356, 285] on icon at bounding box center [1360, 291] width 11 height 11
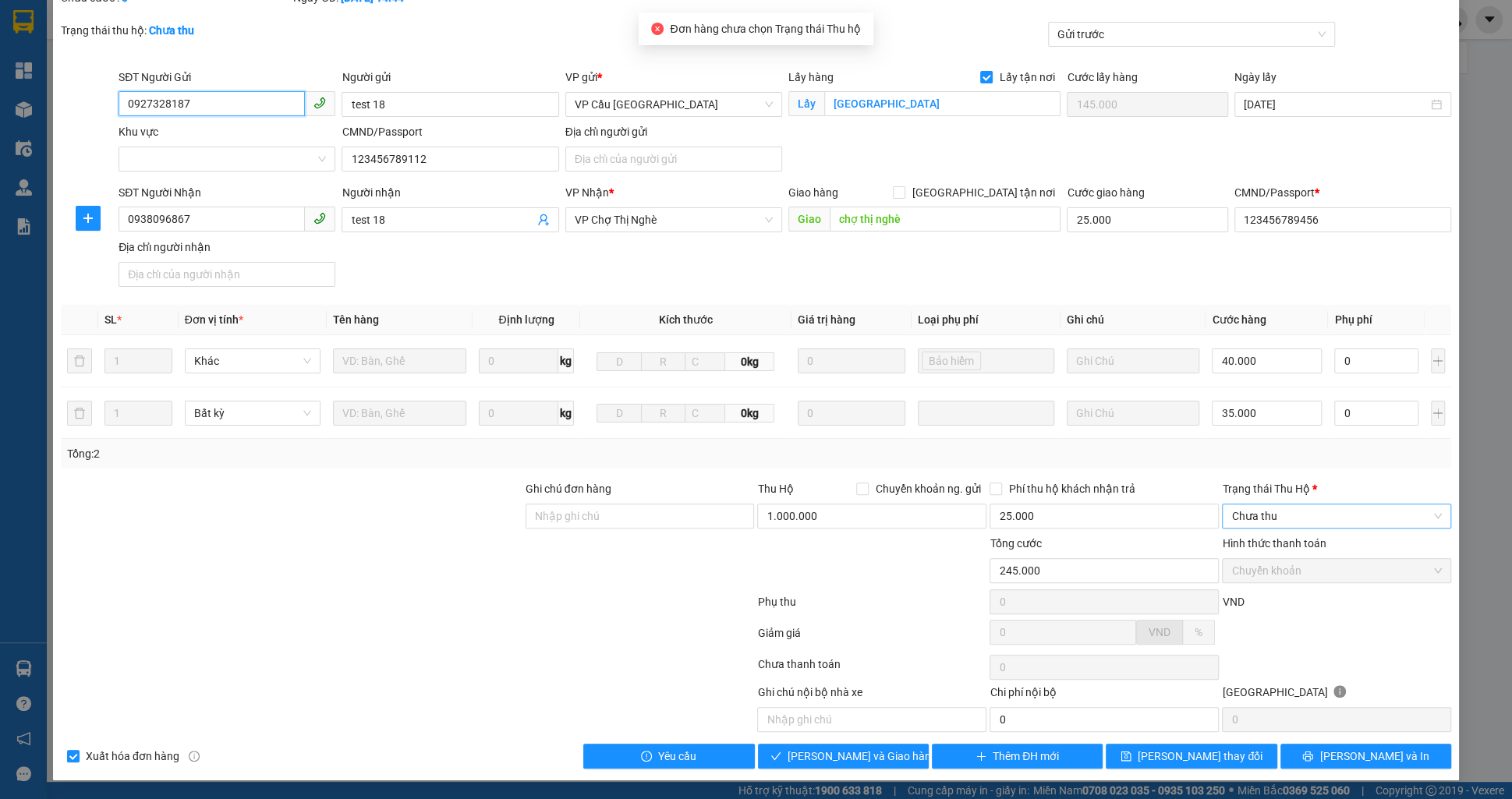
scroll to position [97, 0]
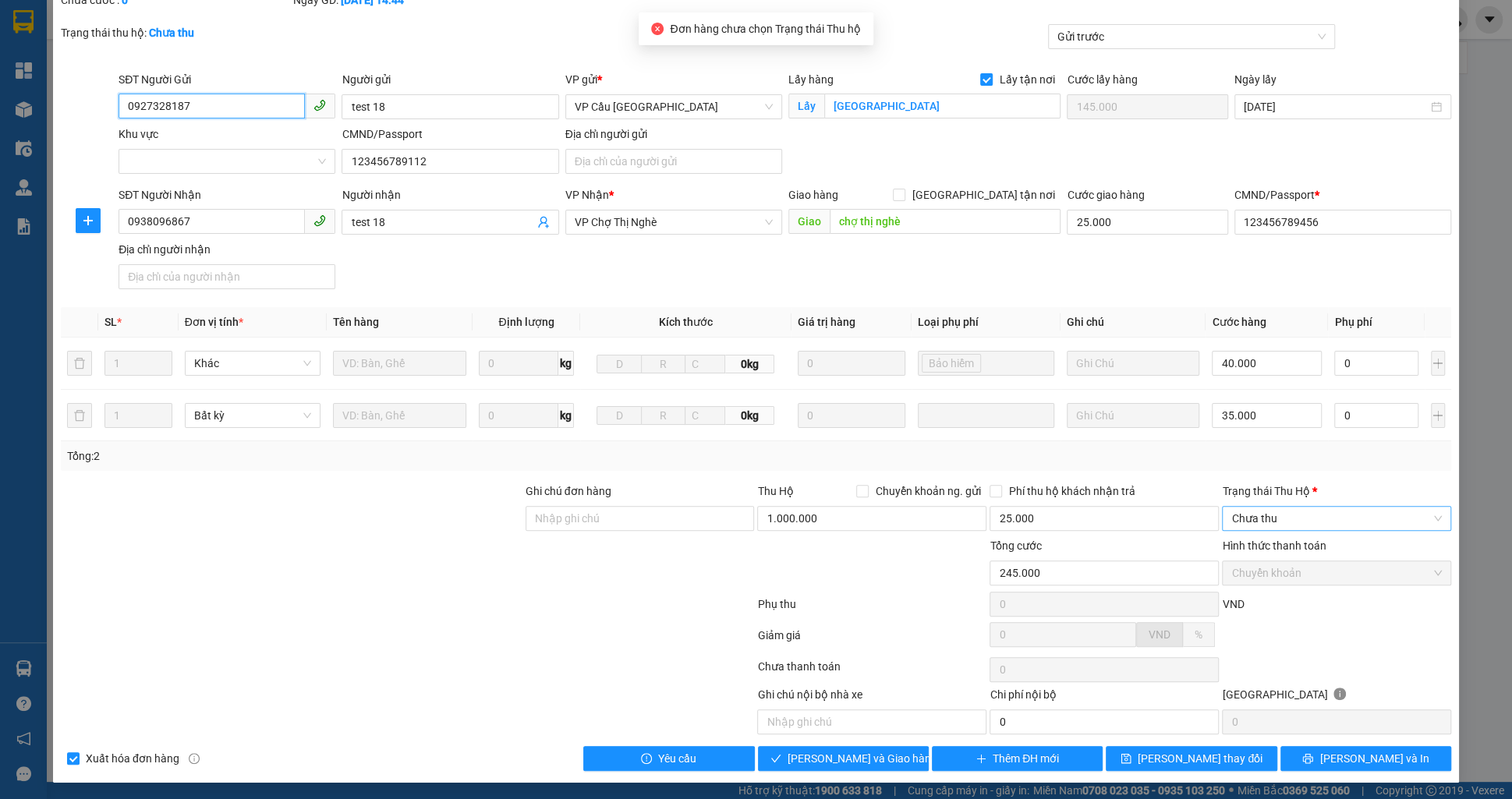
click at [1276, 518] on span "Chưa thu" at bounding box center [1337, 518] width 211 height 24
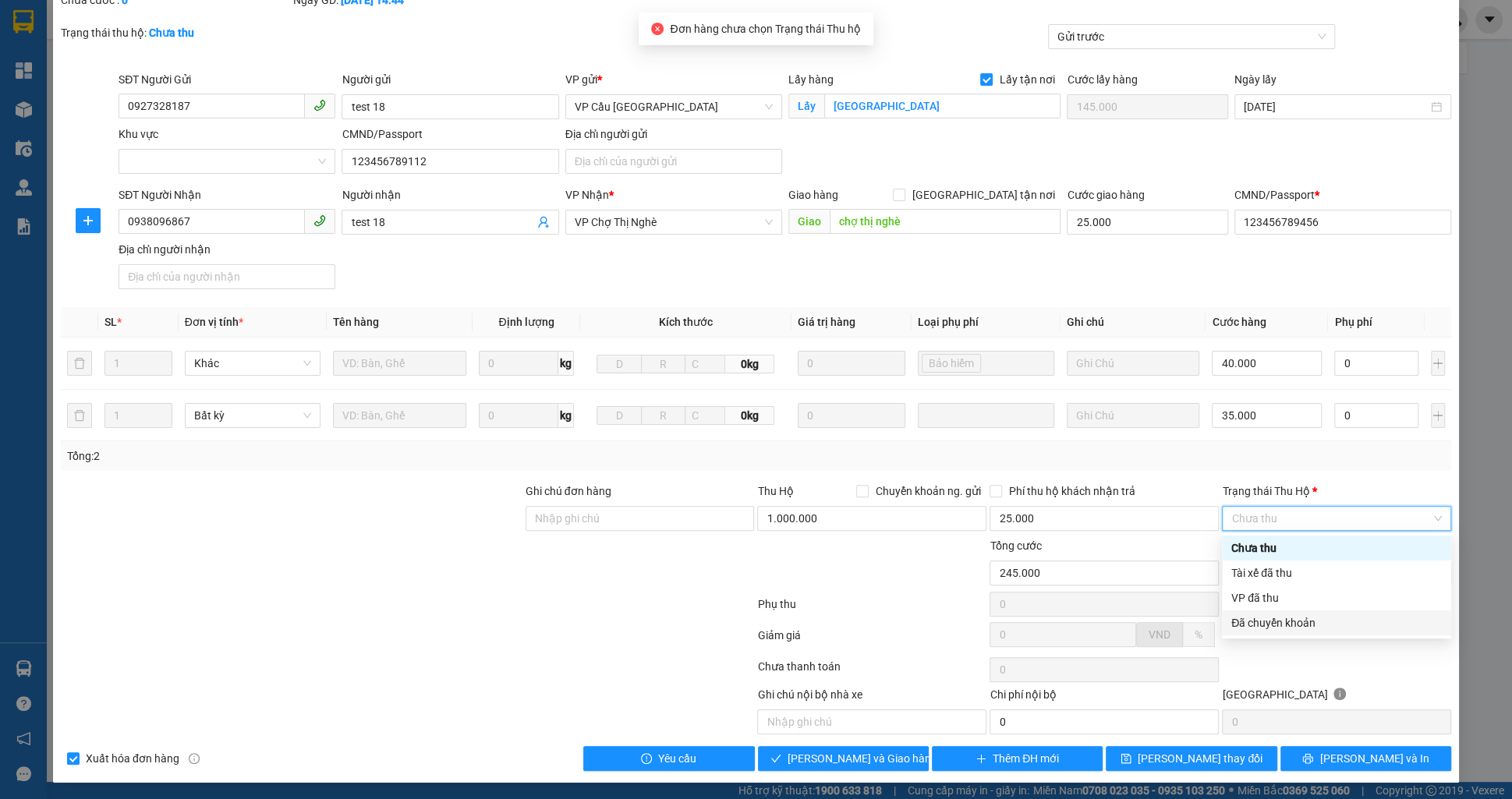
click at [1283, 617] on div "Đã chuyển khoản" at bounding box center [1337, 623] width 211 height 17
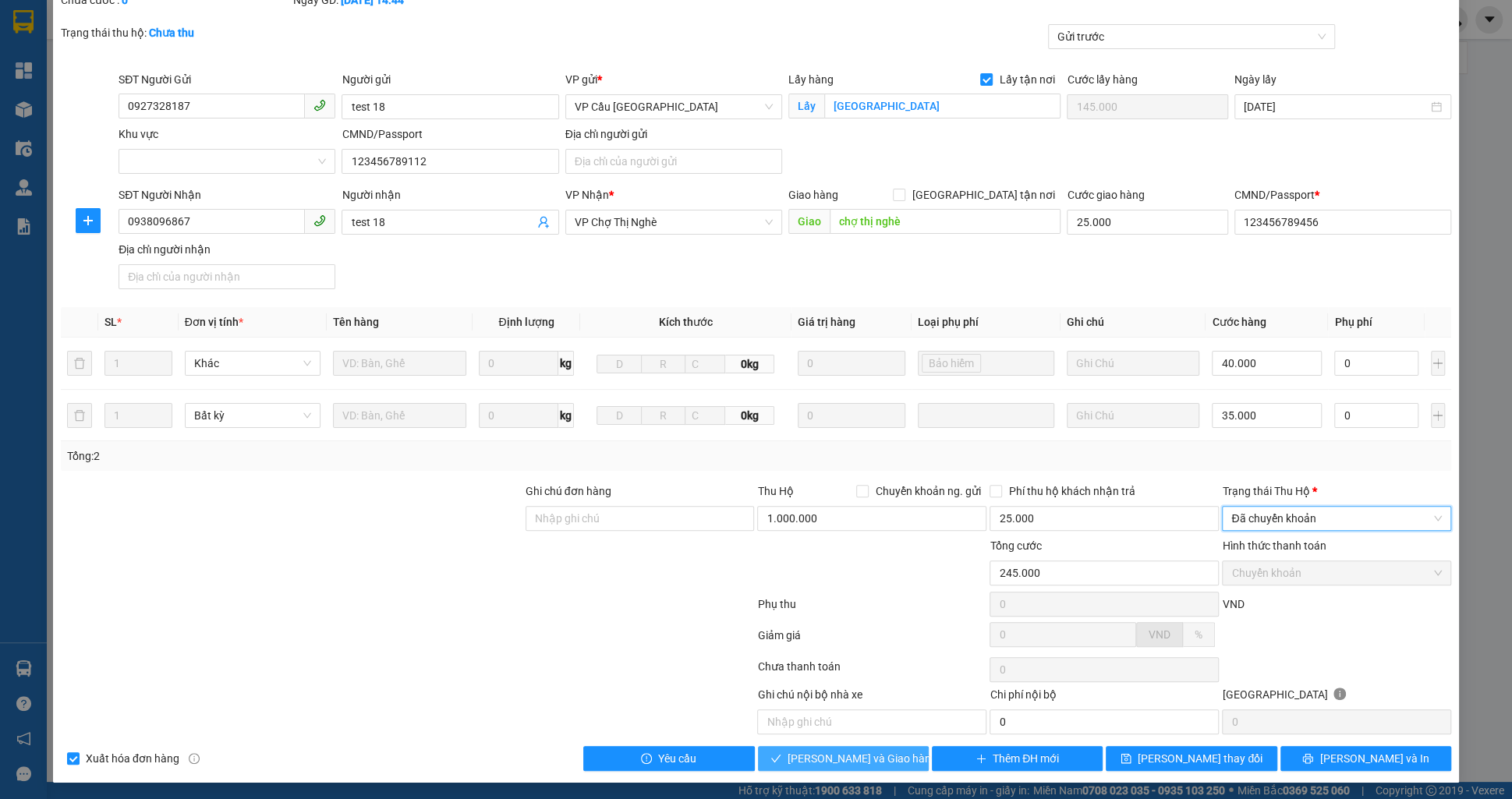
click at [890, 751] on span "[PERSON_NAME] và Giao hàng" at bounding box center [862, 759] width 150 height 17
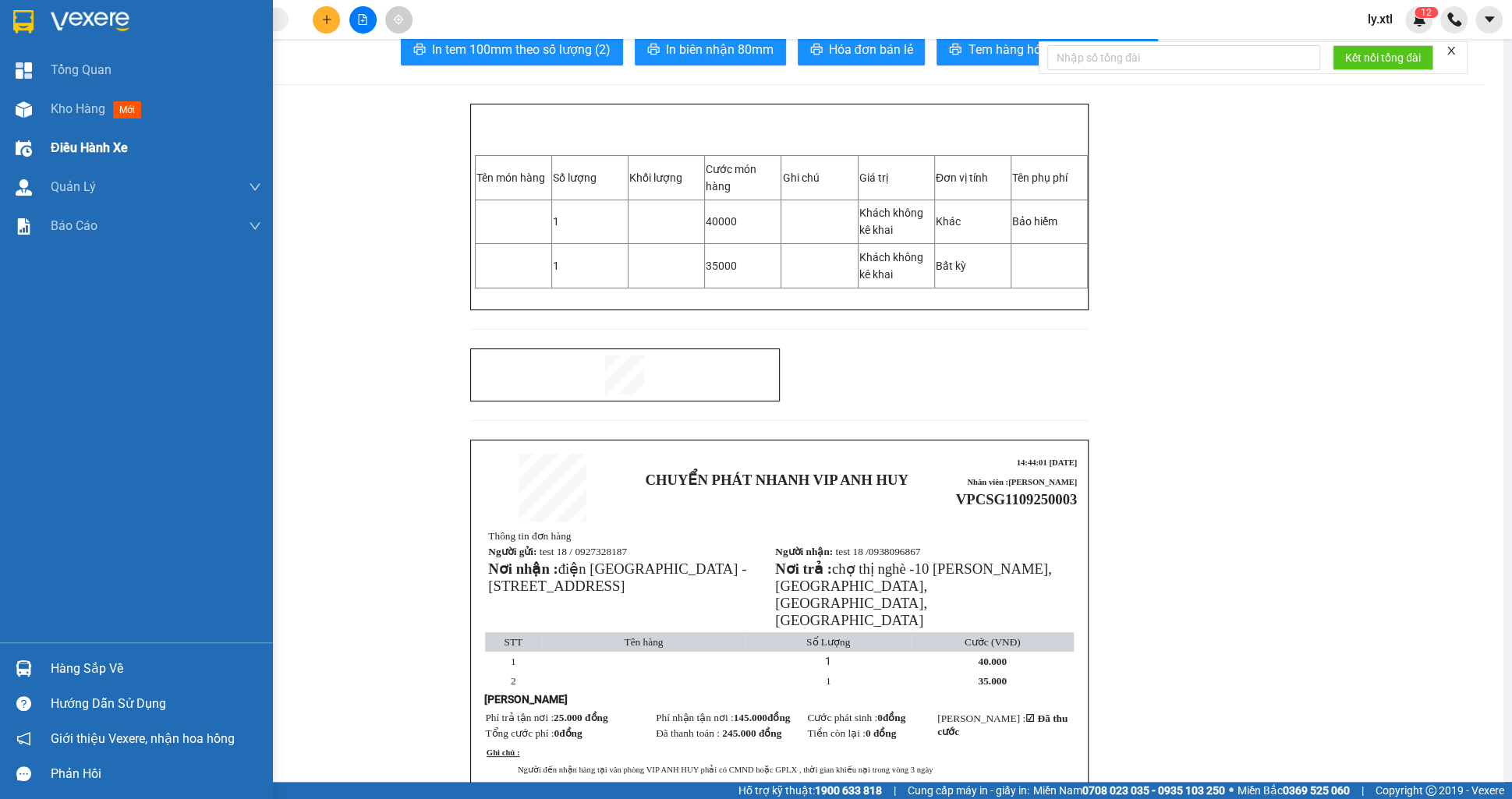
scroll to position [13, 0]
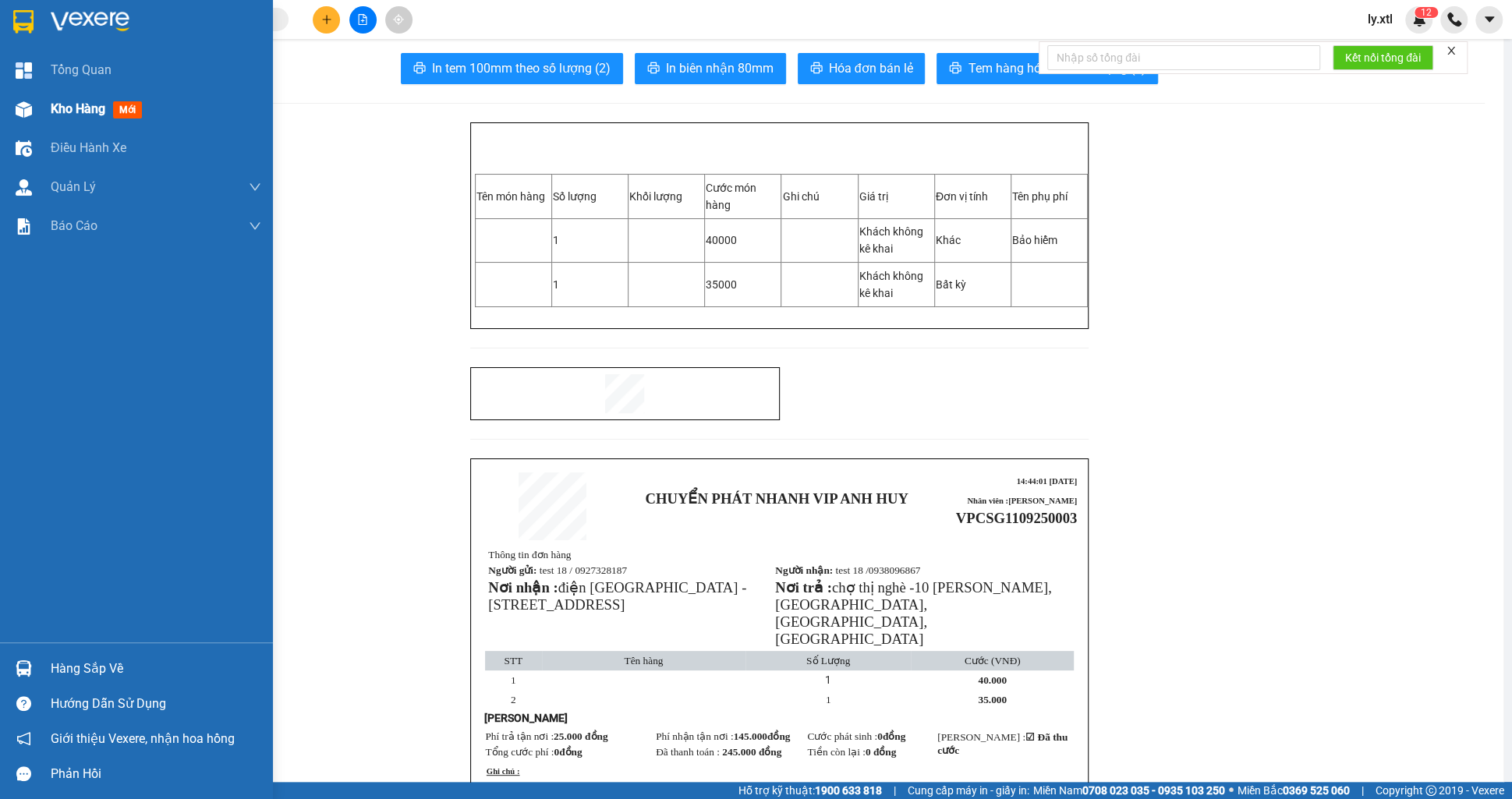
click at [64, 105] on span "Kho hàng" at bounding box center [78, 109] width 55 height 15
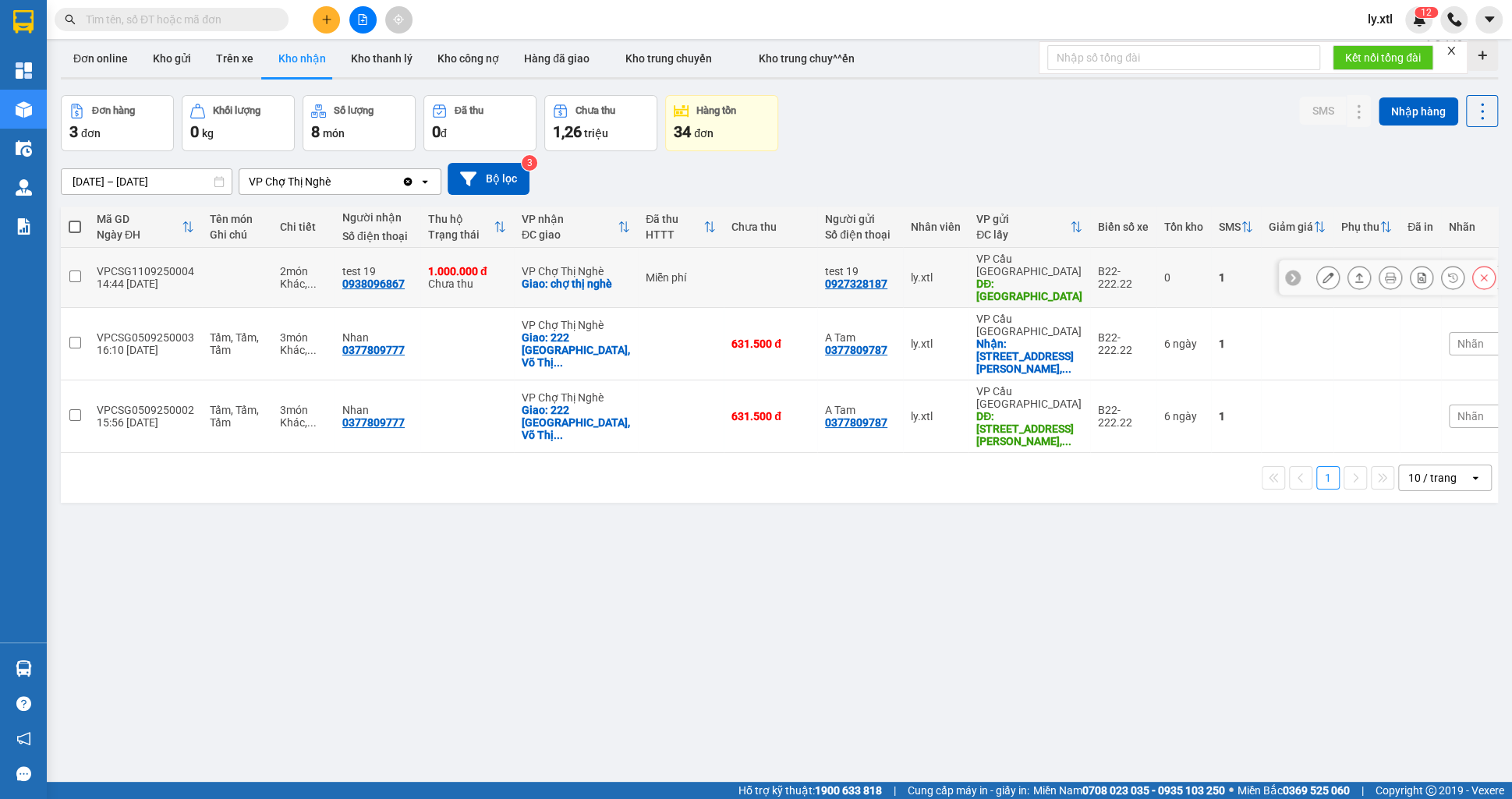
click at [1364, 264] on button at bounding box center [1360, 277] width 22 height 27
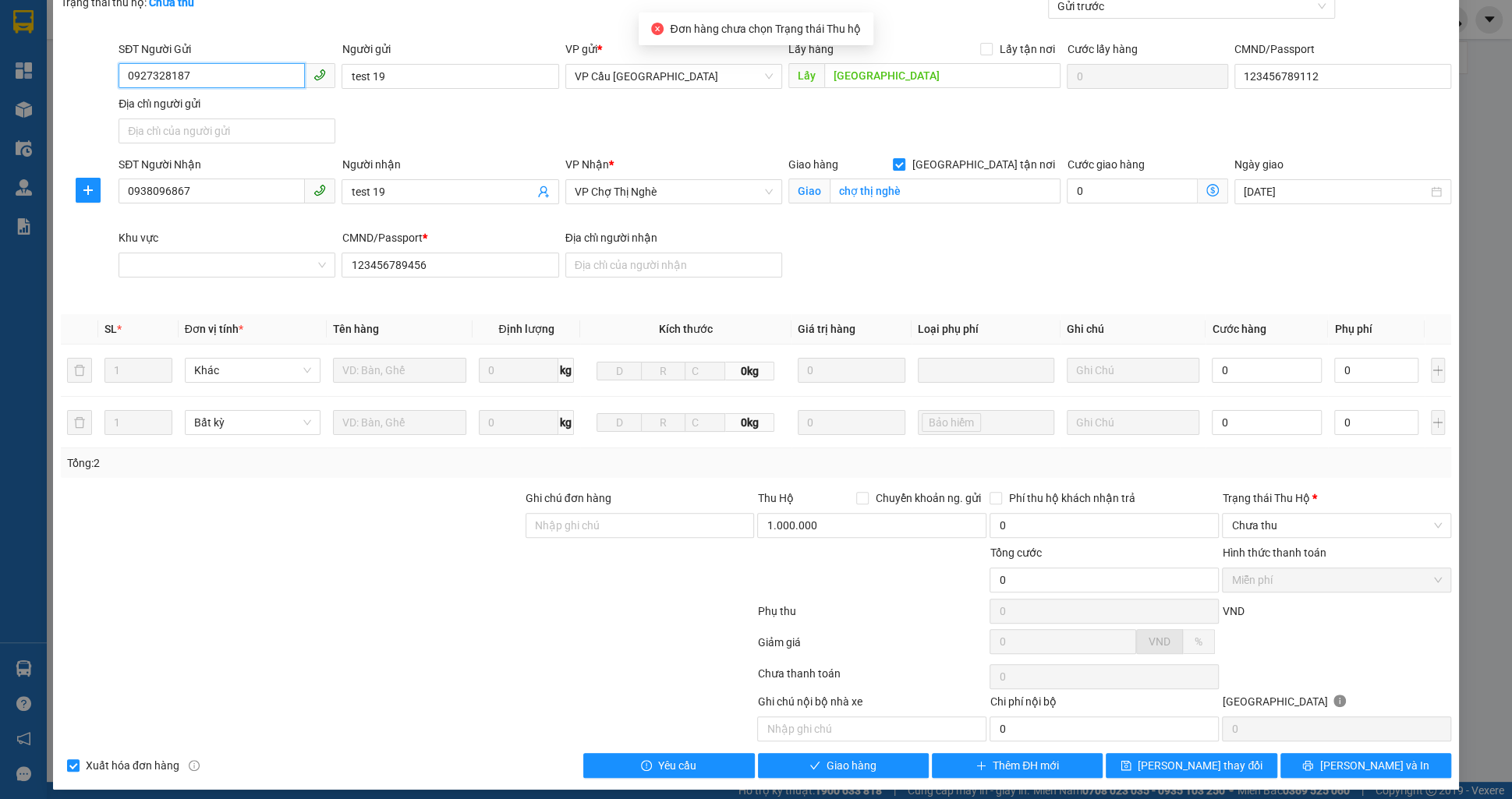
scroll to position [134, 0]
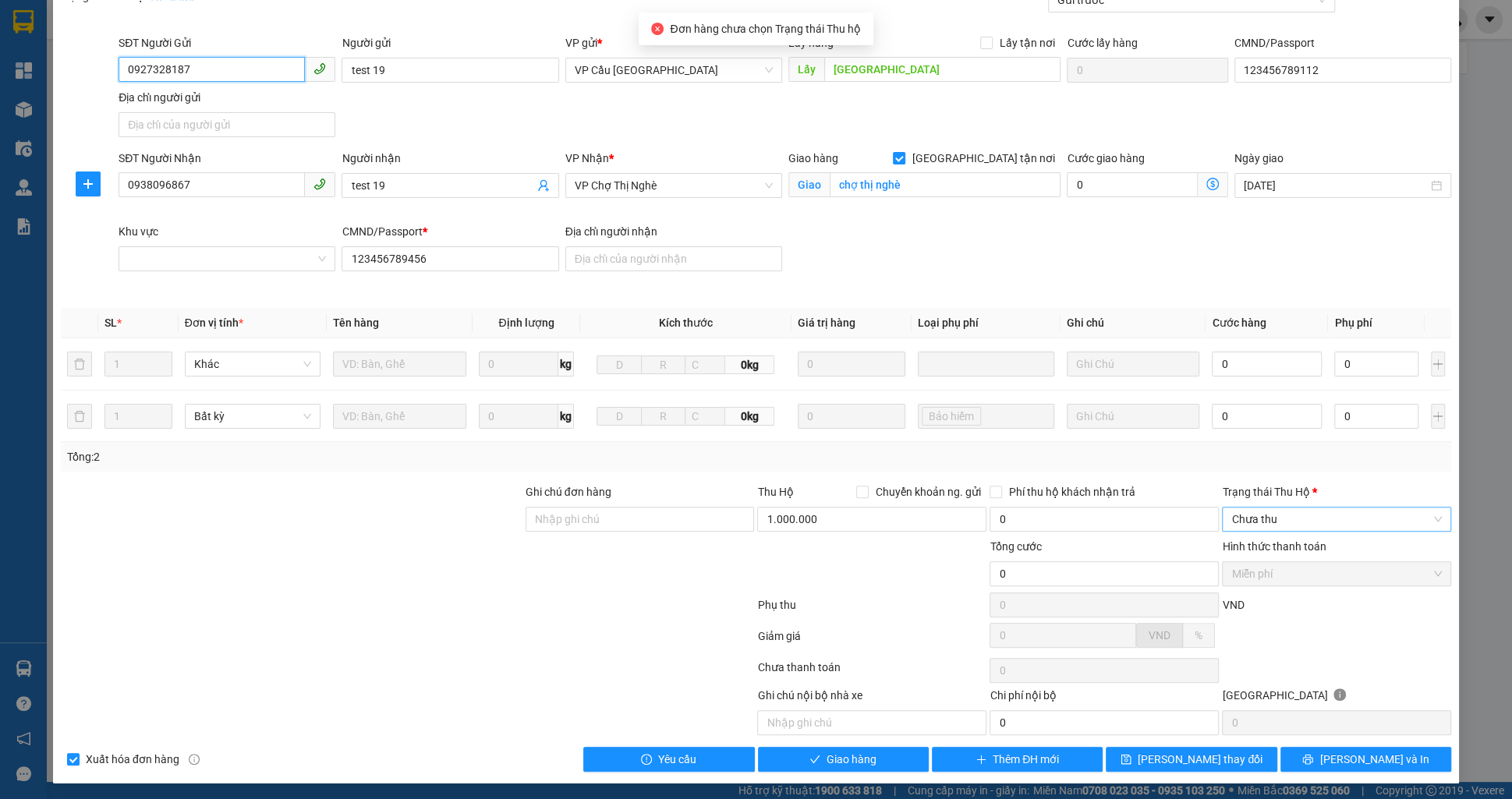
click at [1296, 525] on span "Chưa thu" at bounding box center [1337, 519] width 211 height 24
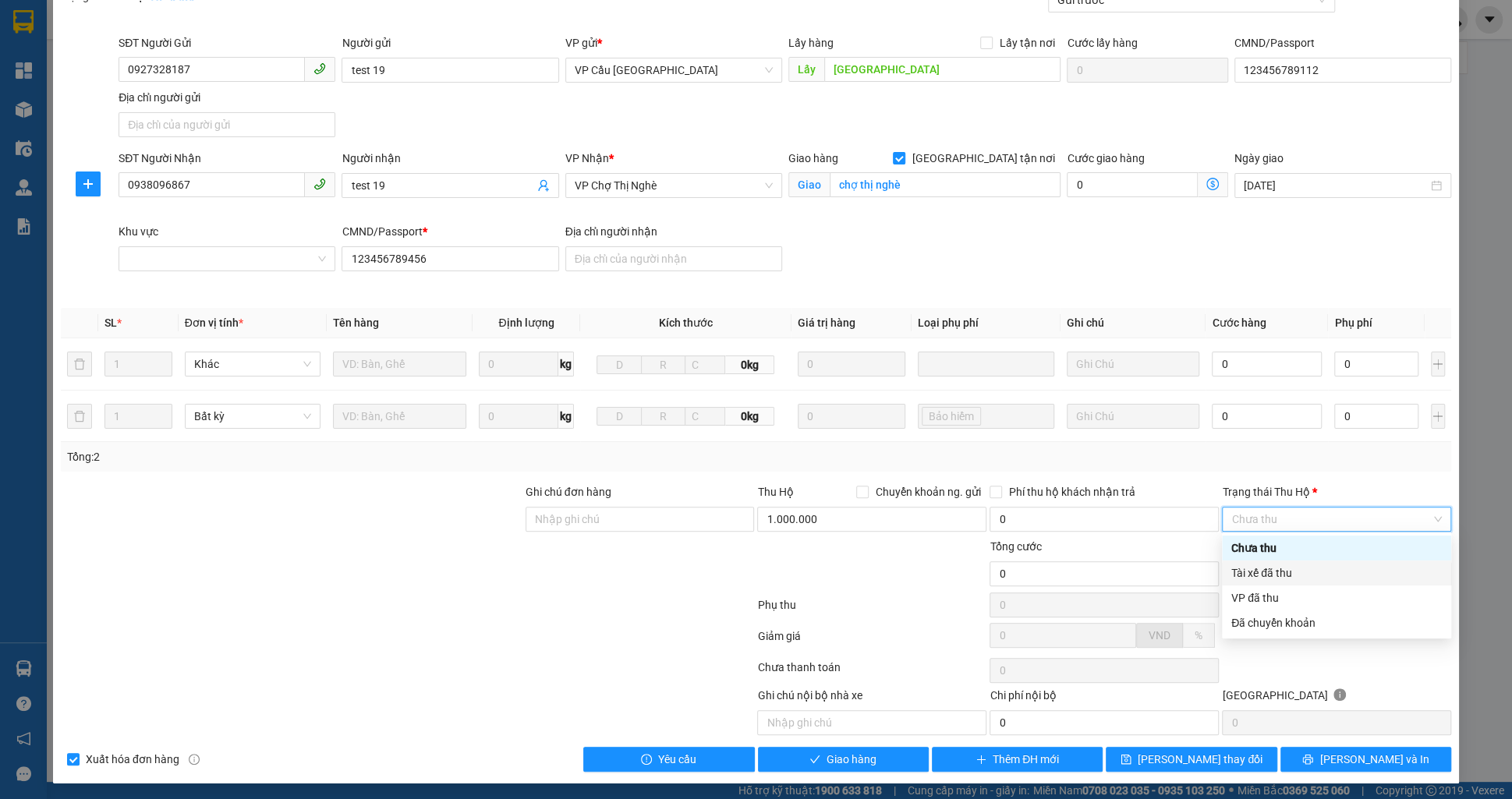
click at [1300, 571] on div "Tài xế đã thu" at bounding box center [1337, 573] width 211 height 17
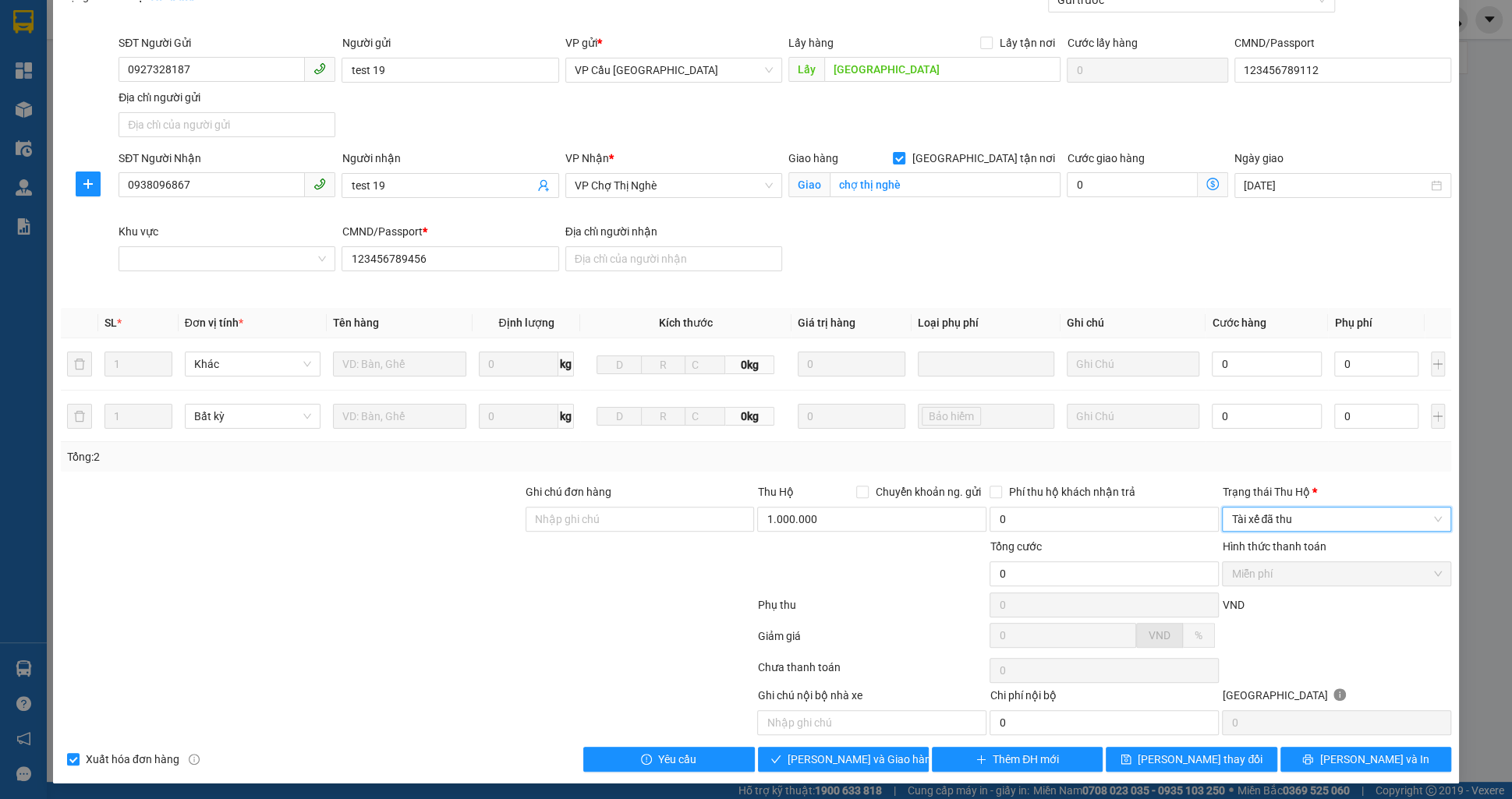
click at [840, 769] on div "SỬA ĐƠN HÀNG Lịch sử Ảnh kiện hàng Yêu cầu xuất hóa đơn điện tử Total Paid Fee …" at bounding box center [756, 329] width 1406 height 910
click at [832, 760] on span "[PERSON_NAME] và Giao hàng" at bounding box center [862, 759] width 150 height 17
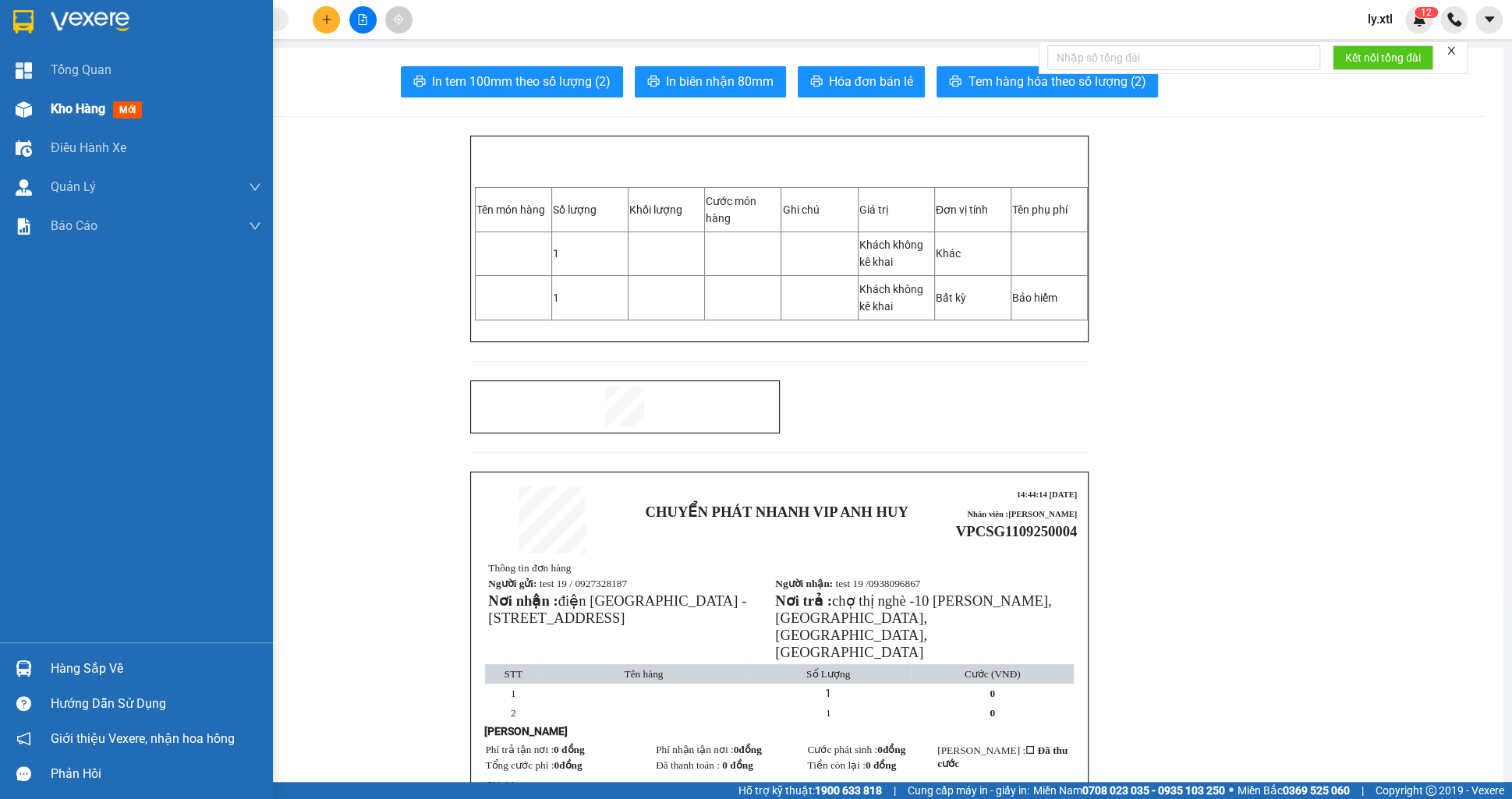
click at [20, 107] on img at bounding box center [24, 109] width 17 height 17
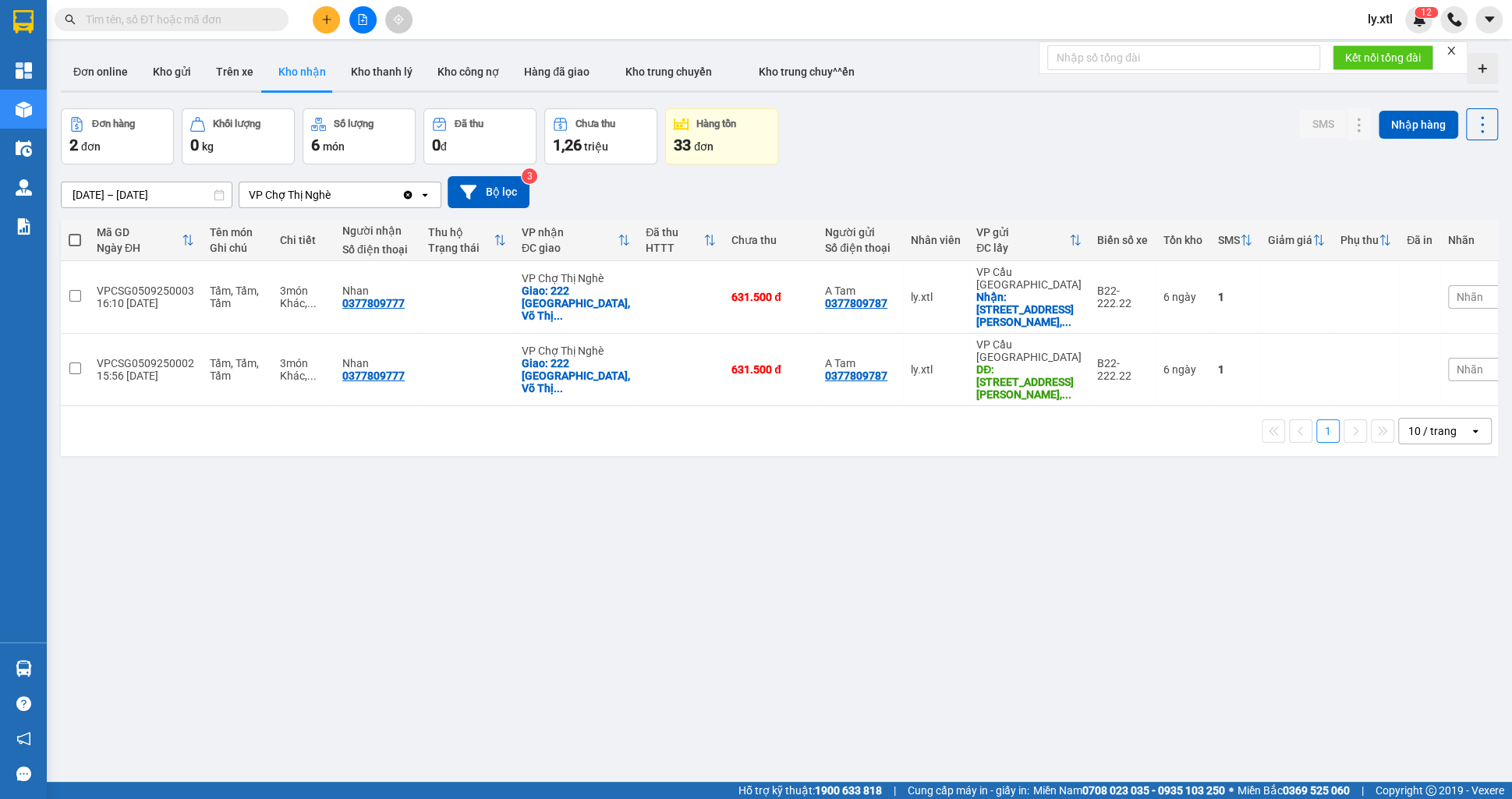
click at [327, 21] on icon "plus" at bounding box center [327, 20] width 11 height 11
click at [364, 66] on div "Tạo đơn hàng" at bounding box center [389, 59] width 68 height 17
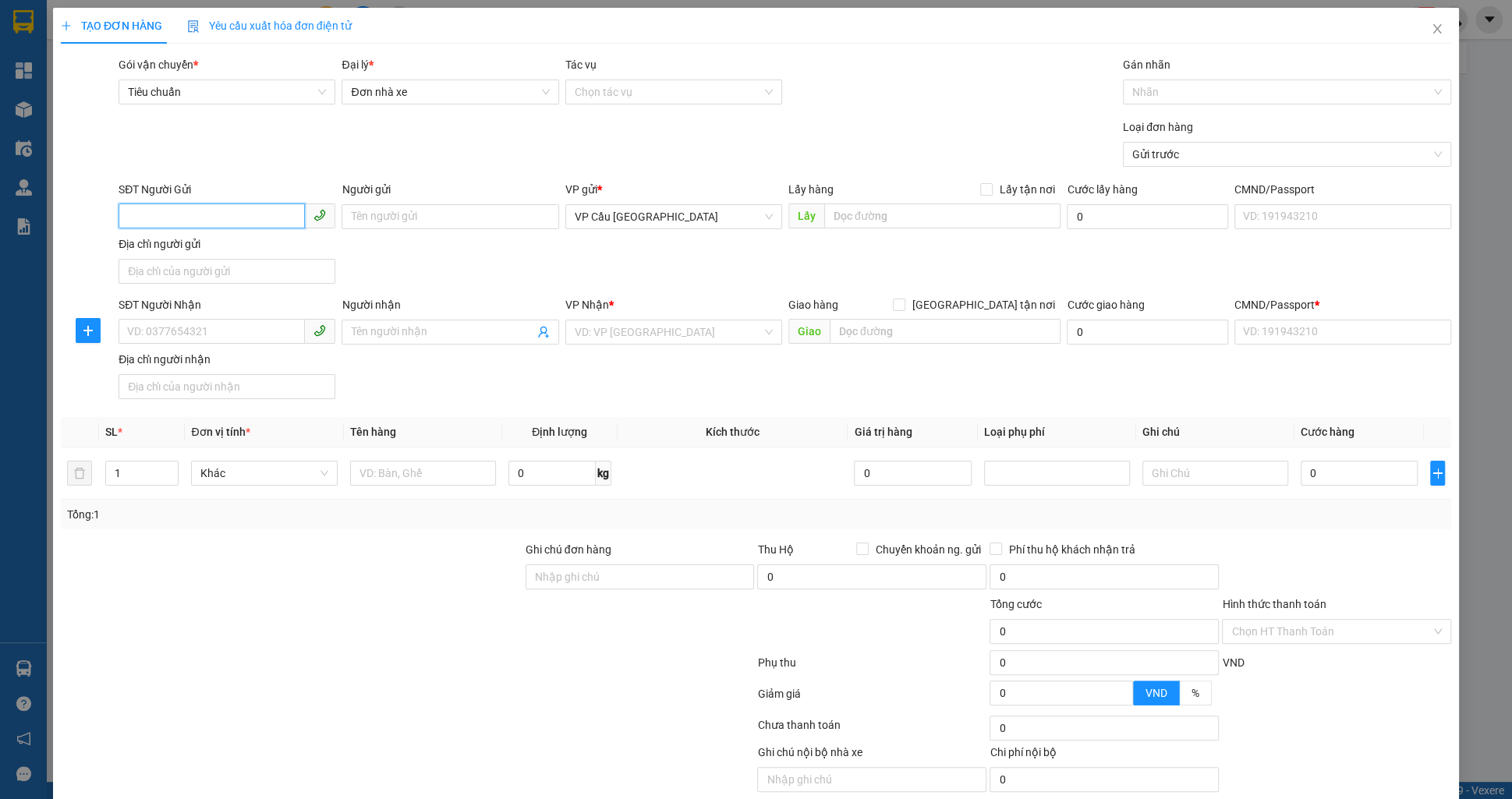
paste input "https://jira.vexere.net//browse/BOP-15913"
click at [211, 258] on div "0927328187 - test 19" at bounding box center [227, 247] width 216 height 25
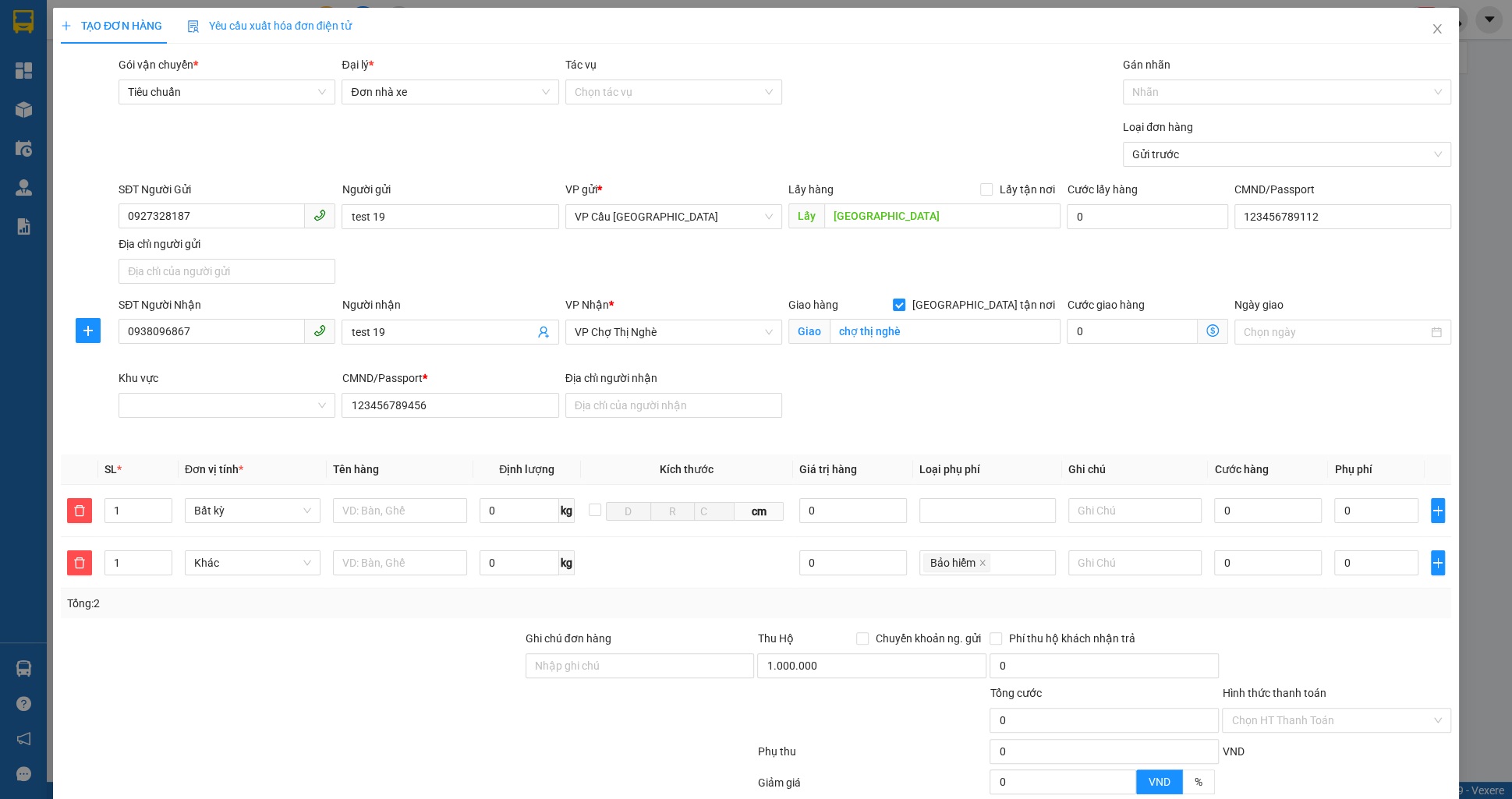
click at [936, 230] on div "Lấy hàng Lấy tận nơi Lấy điện biên phủ" at bounding box center [924, 208] width 273 height 55
drag, startPoint x: 935, startPoint y: 214, endPoint x: 742, endPoint y: 168, distance: 198.4
click at [742, 168] on div "Transit Pickup Surcharge Ids Transit Deliver Surcharge Ids Transit Deliver Surc…" at bounding box center [756, 487] width 1391 height 862
click at [887, 340] on input "chợ thị nghè" at bounding box center [946, 331] width 232 height 25
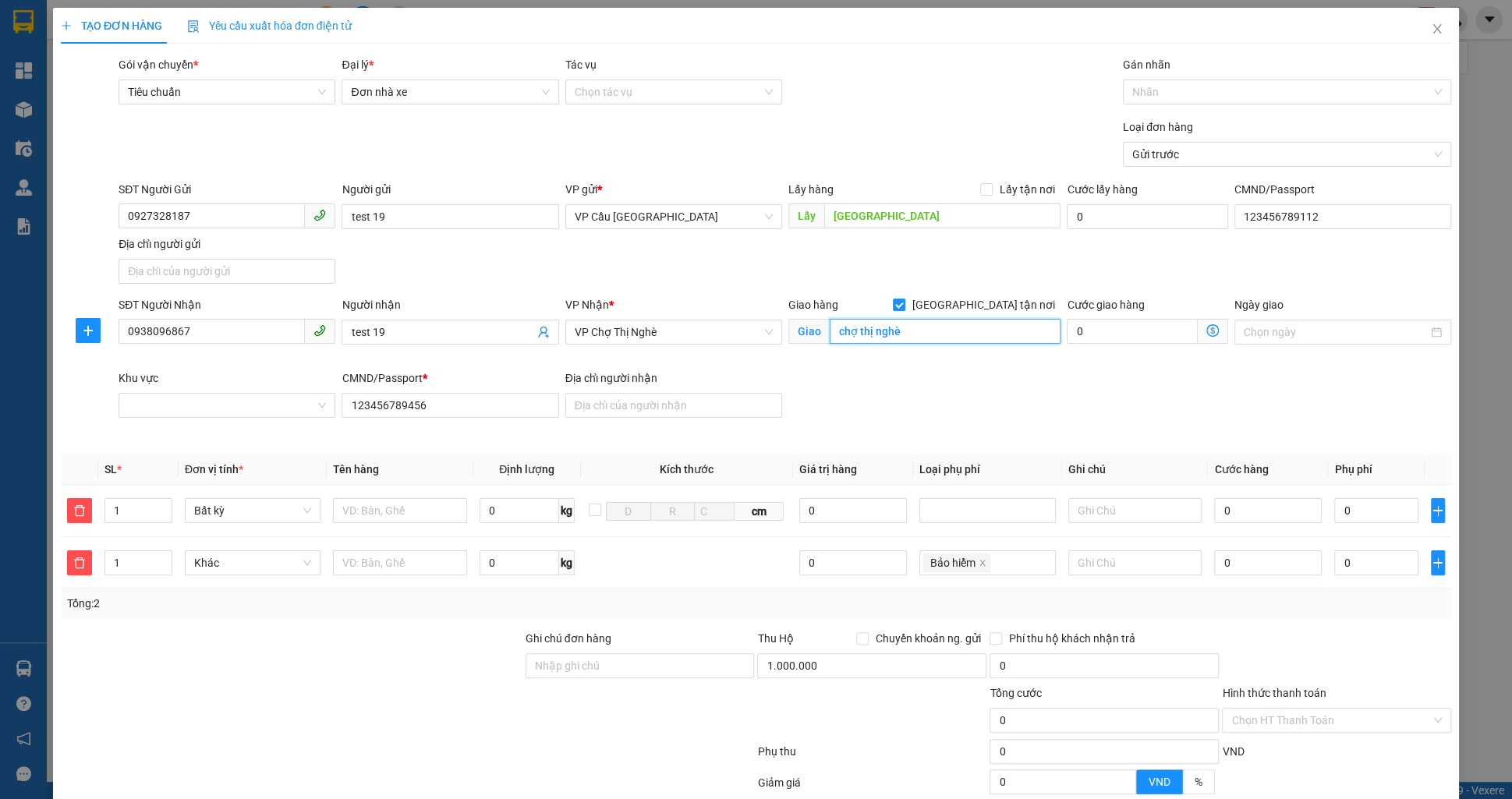
click at [887, 340] on input "chợ thị nghè" at bounding box center [946, 331] width 232 height 25
click at [1431, 31] on icon "close" at bounding box center [1437, 29] width 13 height 13
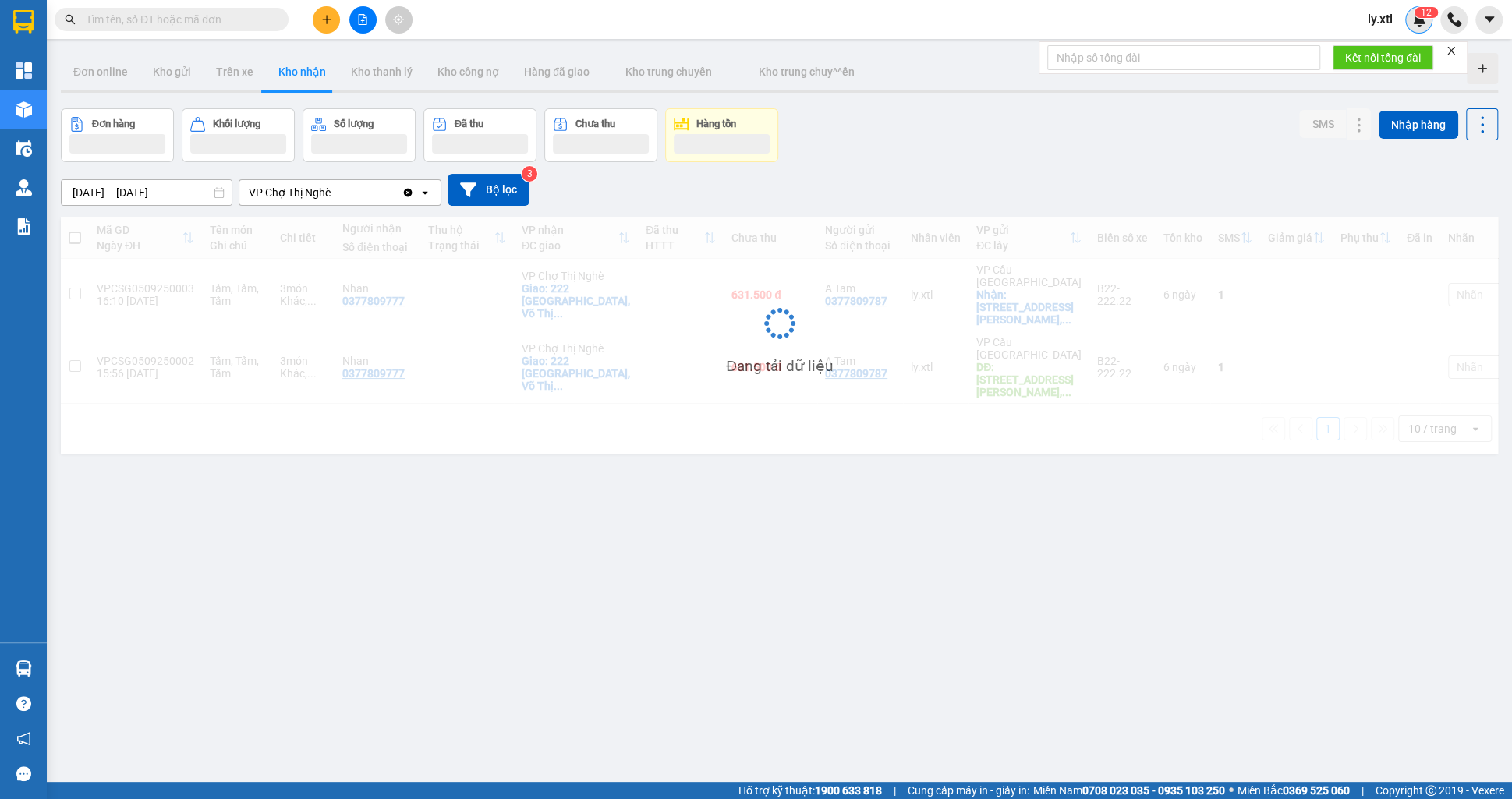
click at [1419, 27] on div "1 2" at bounding box center [1418, 20] width 27 height 27
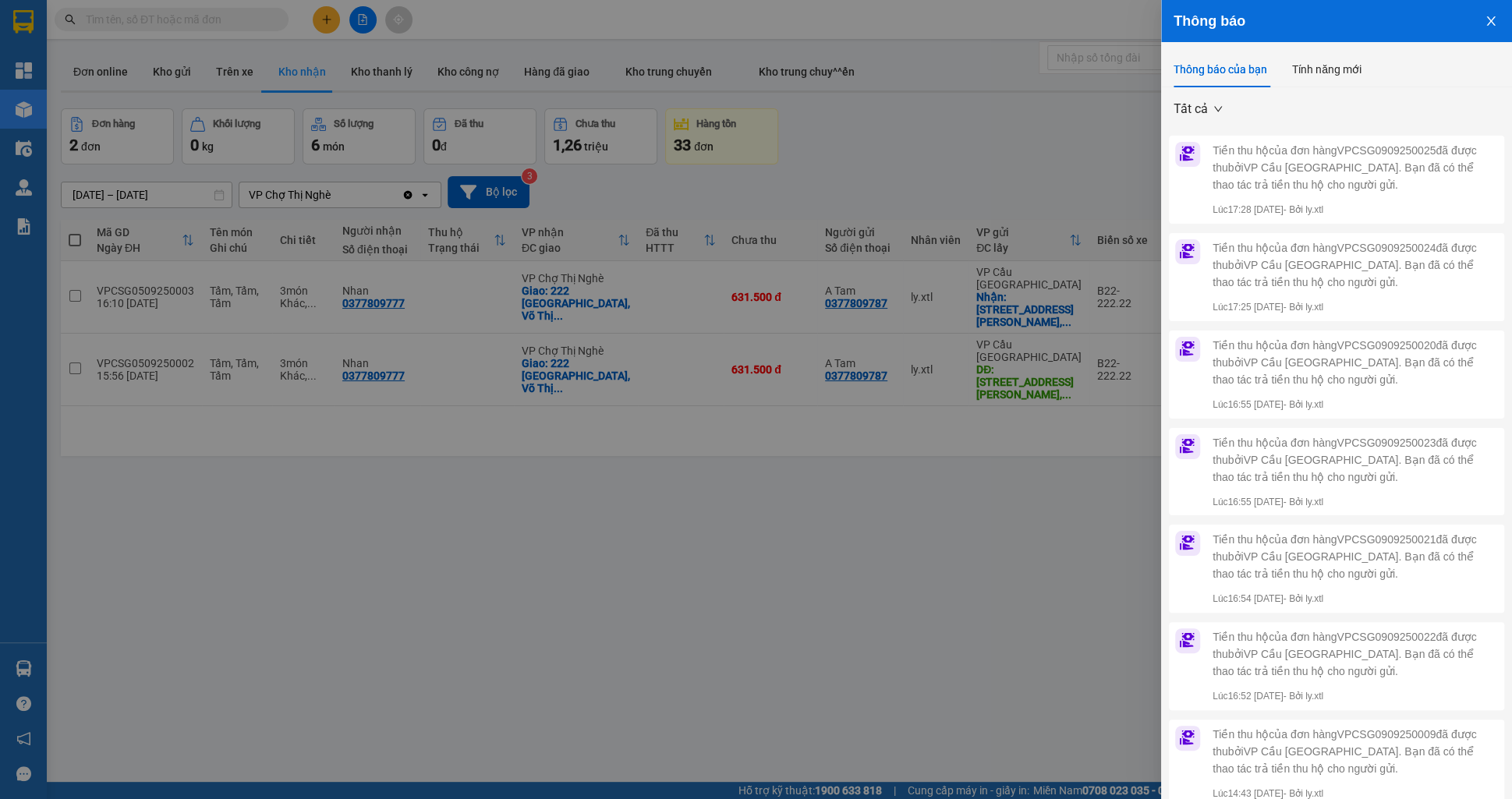
click at [1488, 24] on icon "close" at bounding box center [1491, 21] width 9 height 10
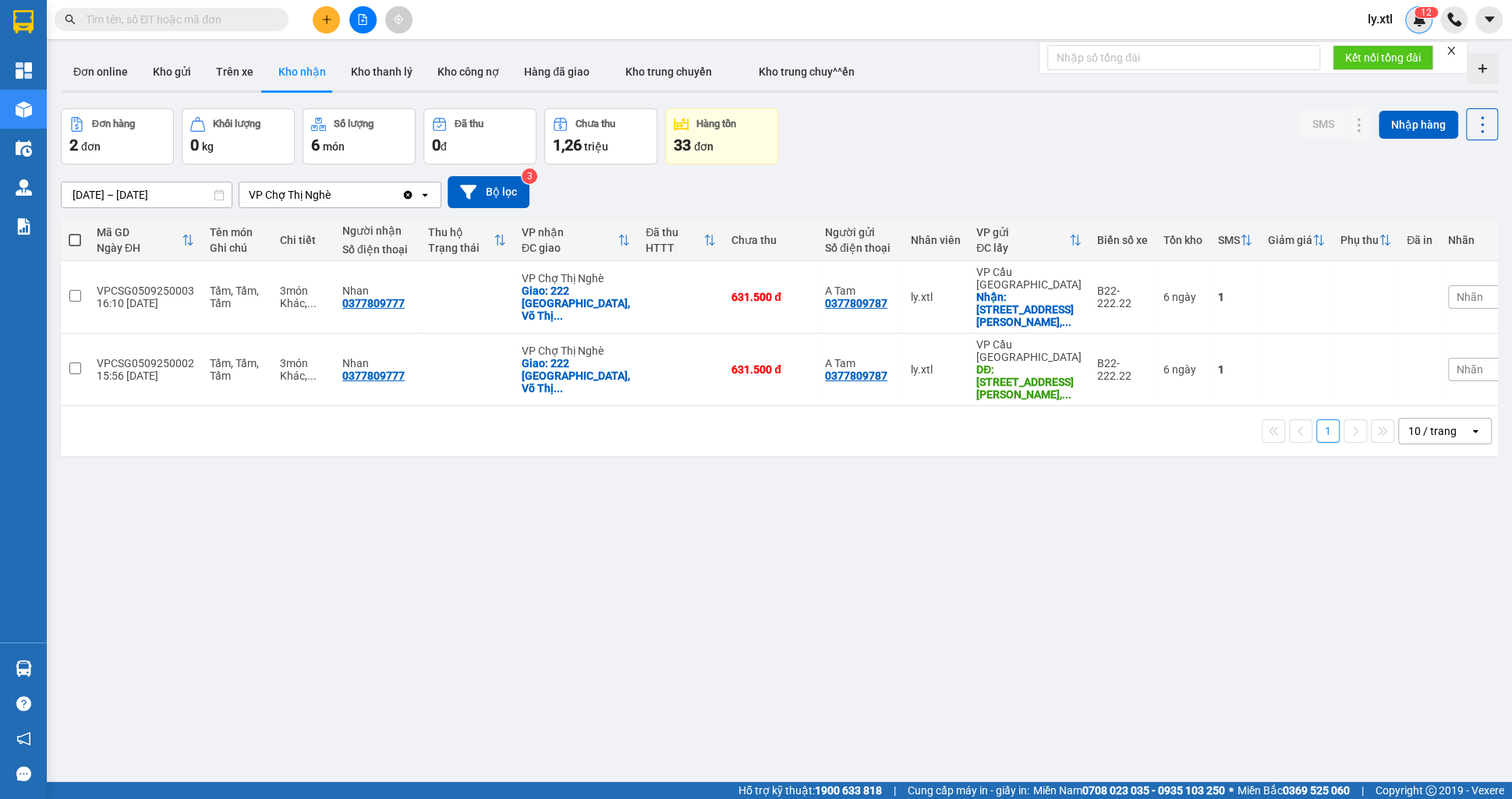
click at [1427, 26] on div "1 2" at bounding box center [1418, 20] width 27 height 27
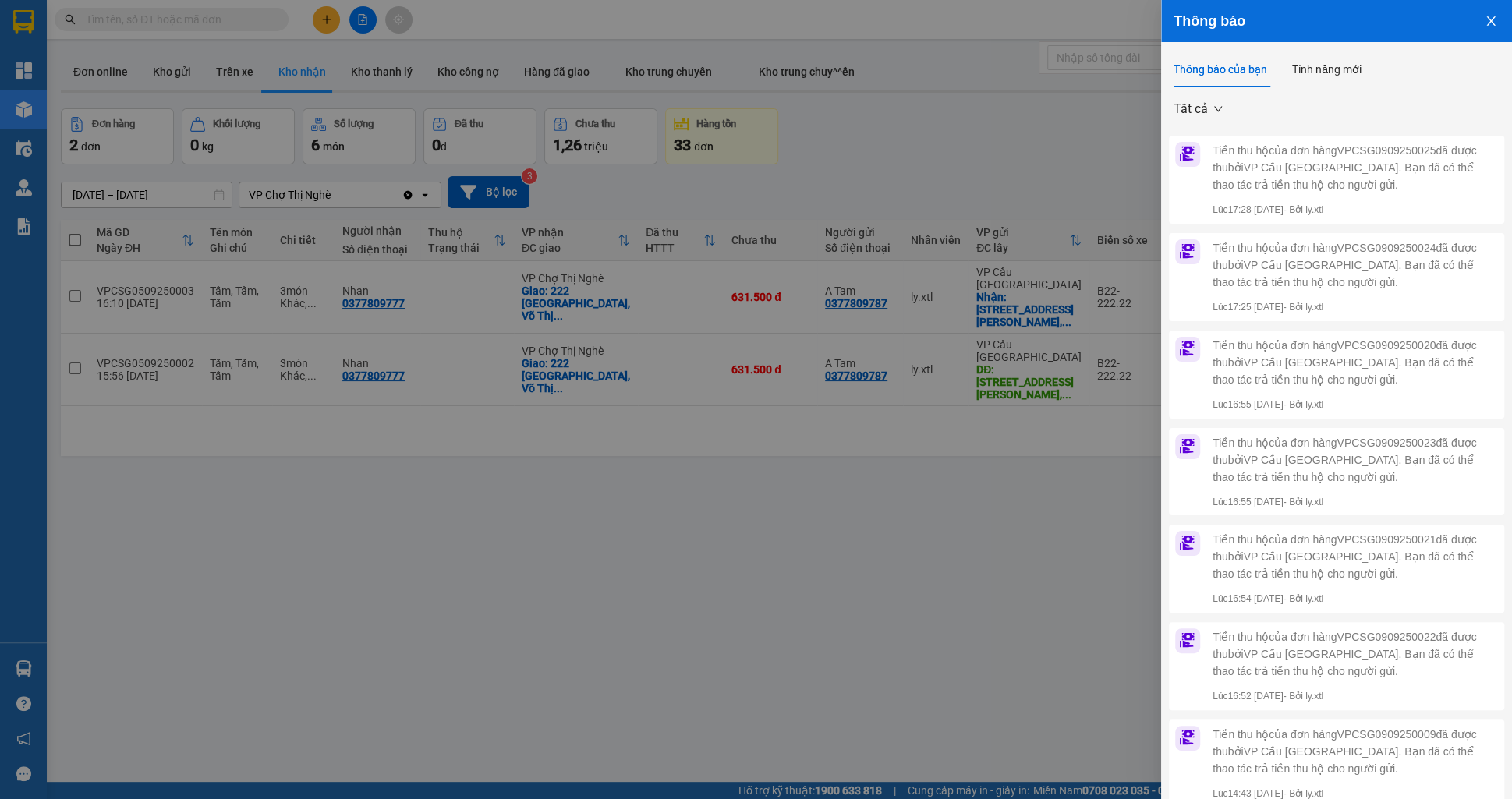
click at [1506, 29] on button "Close" at bounding box center [1491, 20] width 42 height 40
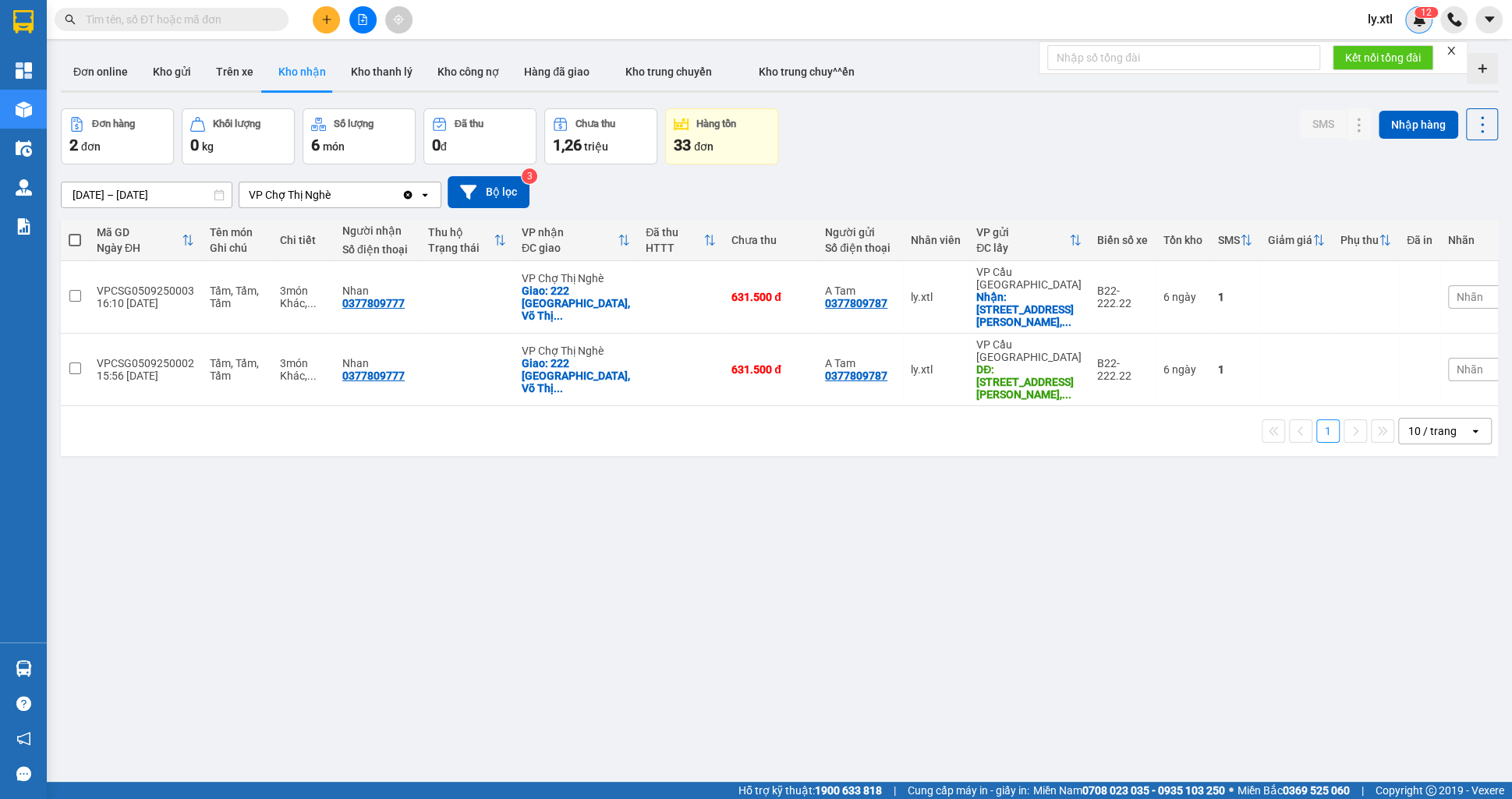
click at [1423, 28] on div "1 2" at bounding box center [1418, 20] width 27 height 27
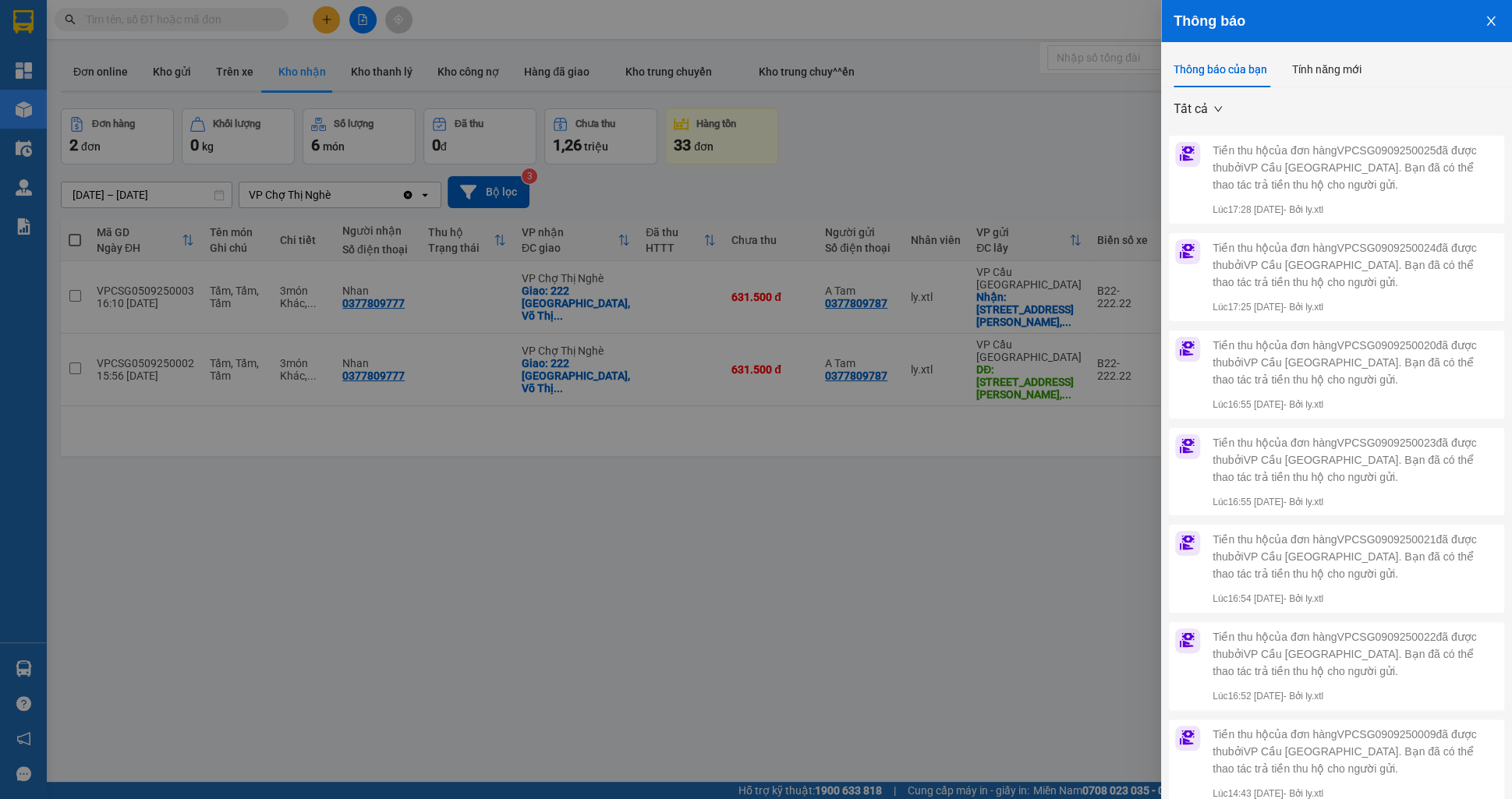
click at [1479, 33] on button "Close" at bounding box center [1491, 20] width 42 height 40
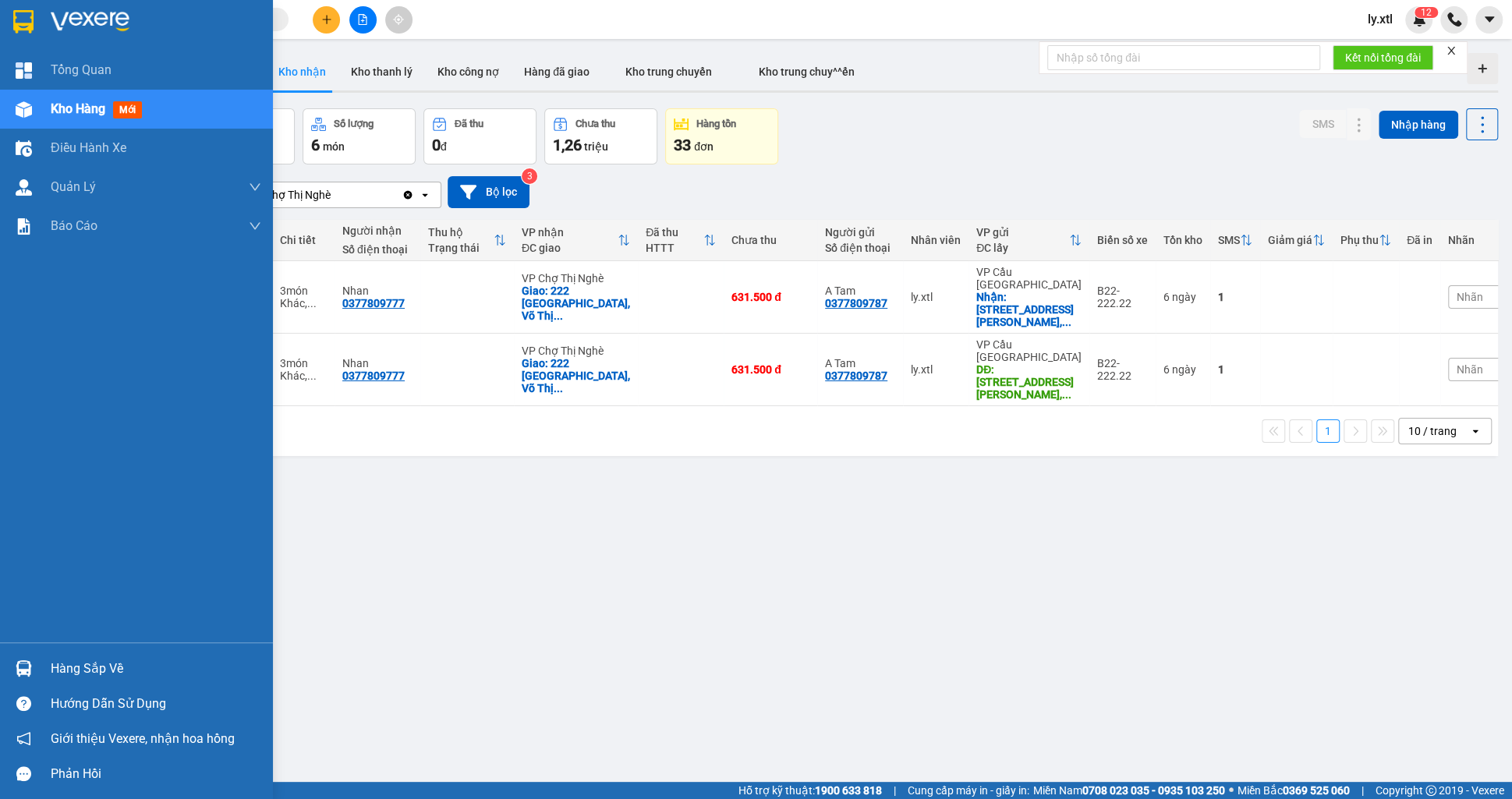
click at [27, 110] on img at bounding box center [24, 109] width 17 height 17
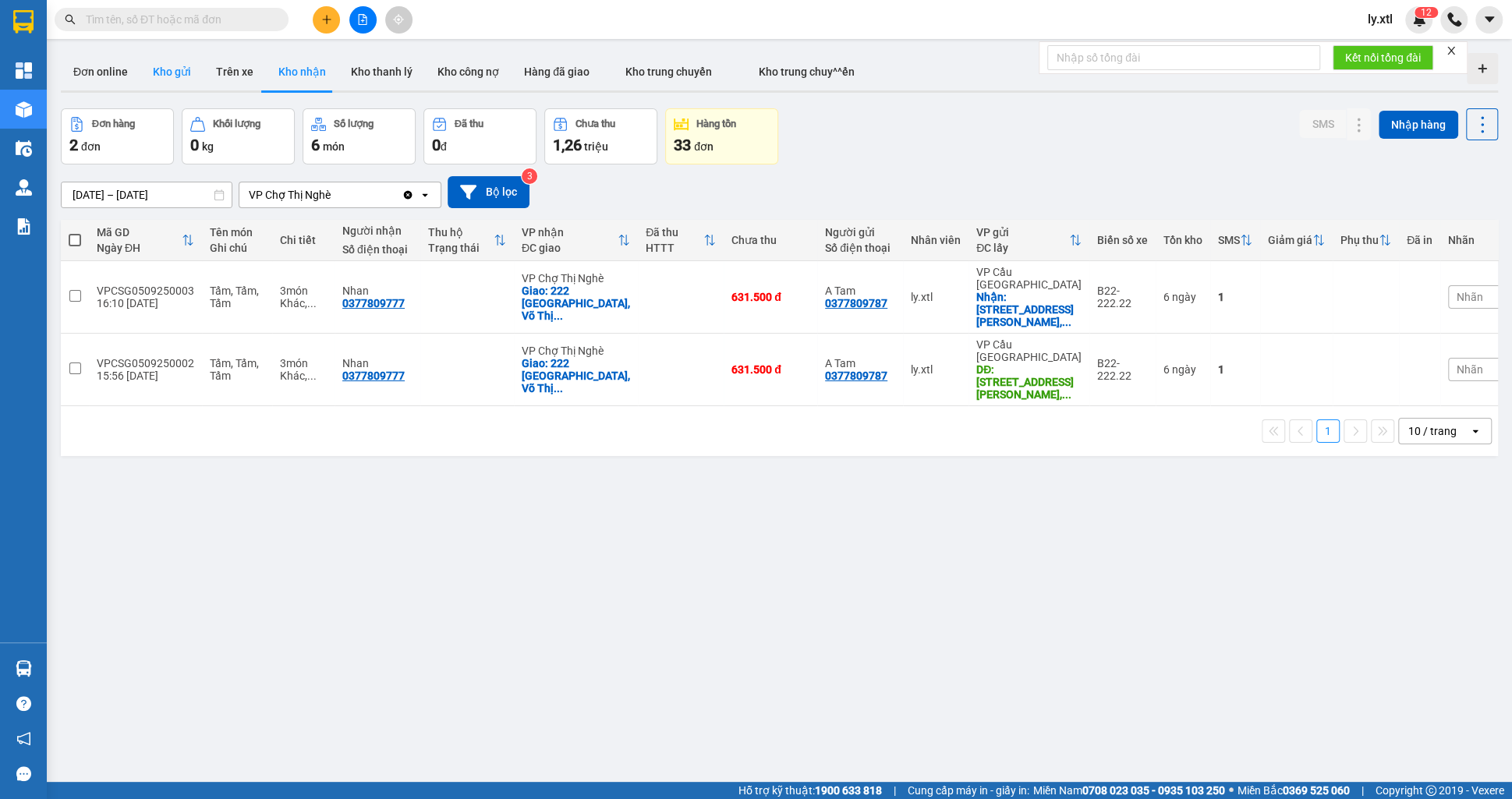
click at [155, 73] on button "Kho gửi" at bounding box center [172, 71] width 63 height 37
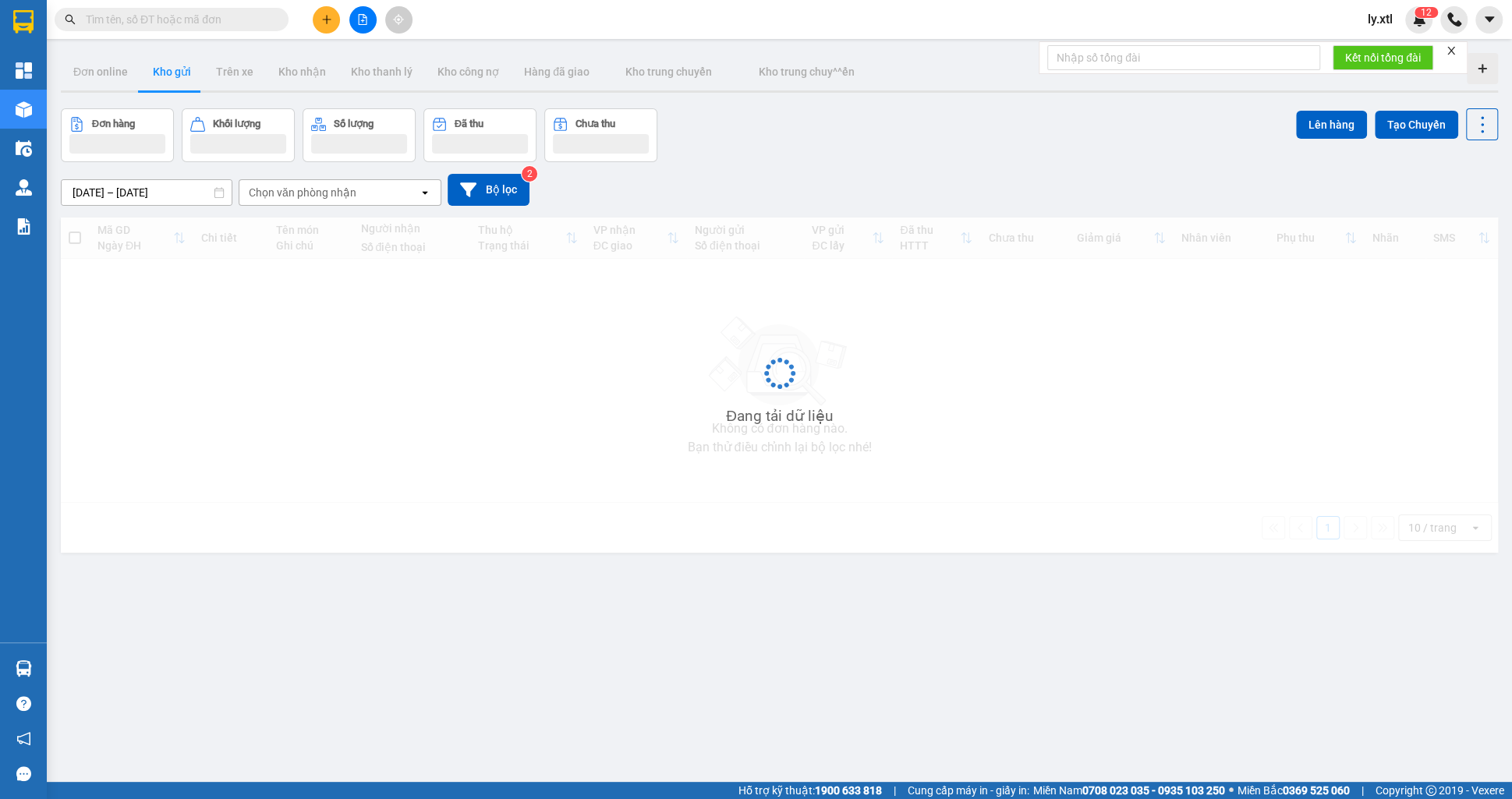
click at [323, 21] on icon "plus" at bounding box center [327, 20] width 11 height 11
click at [377, 53] on div "Tạo đơn hàng" at bounding box center [389, 59] width 68 height 17
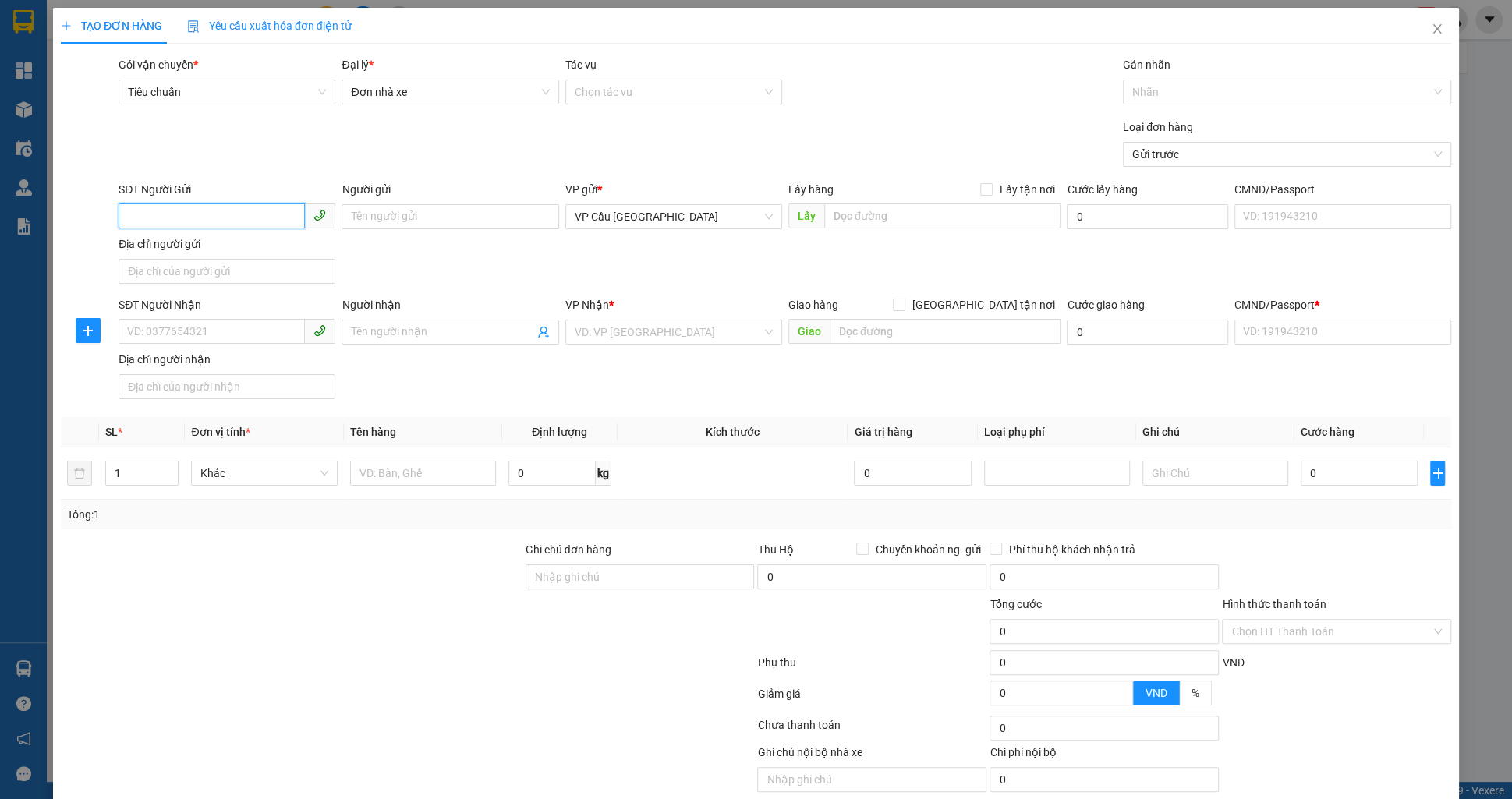
paste input "0927328187"
drag, startPoint x: 307, startPoint y: 251, endPoint x: 377, endPoint y: 243, distance: 70.5
click at [307, 250] on div "0927328187 - test 19" at bounding box center [227, 247] width 198 height 17
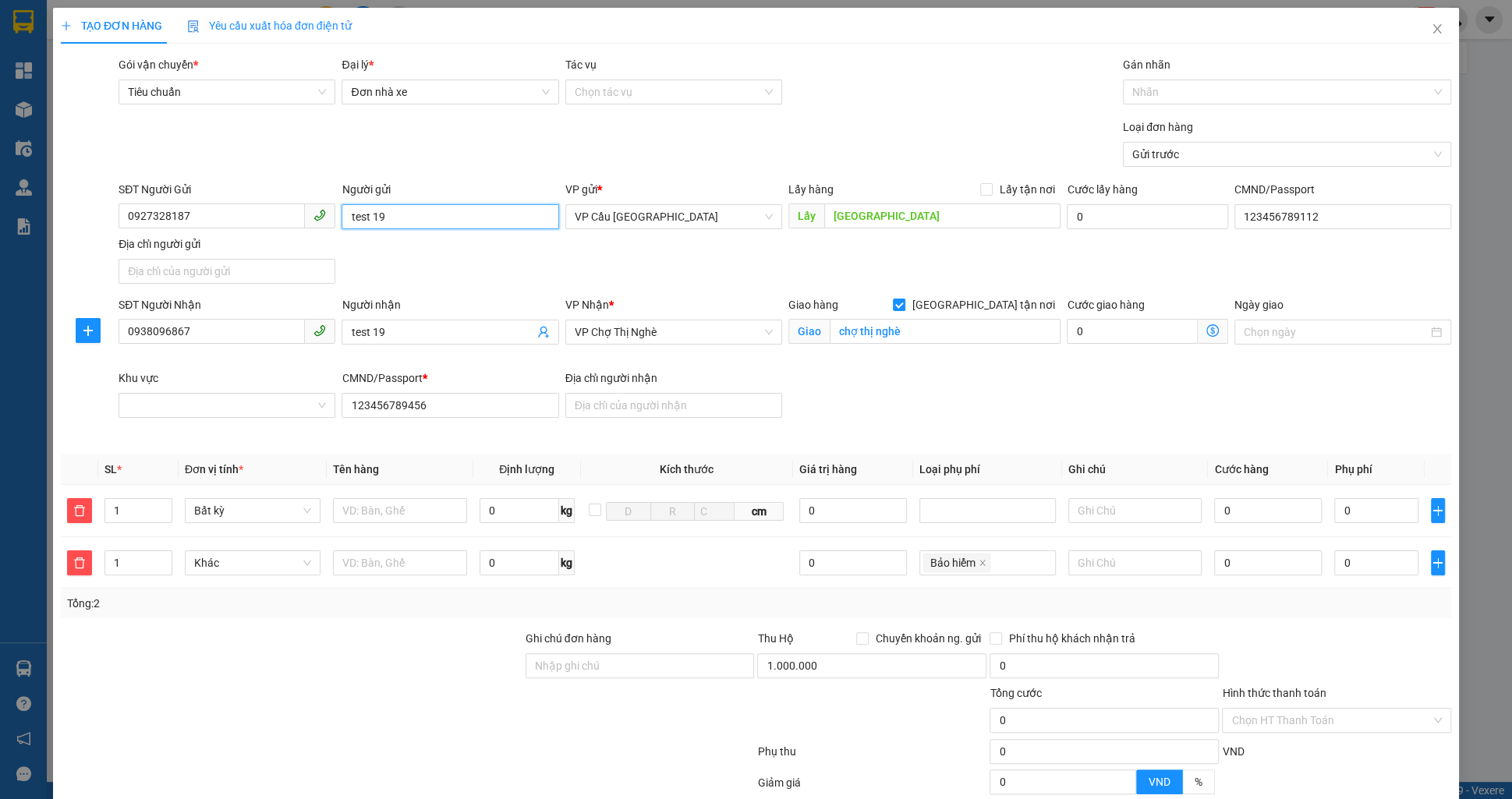
click at [404, 214] on input "test 19" at bounding box center [450, 216] width 216 height 25
click at [446, 258] on div "SĐT Người Gửi 0927328187 Người gửi test 35 test 35 VP gửi * VP Cầu Sài Gòn Lấy …" at bounding box center [785, 235] width 1339 height 109
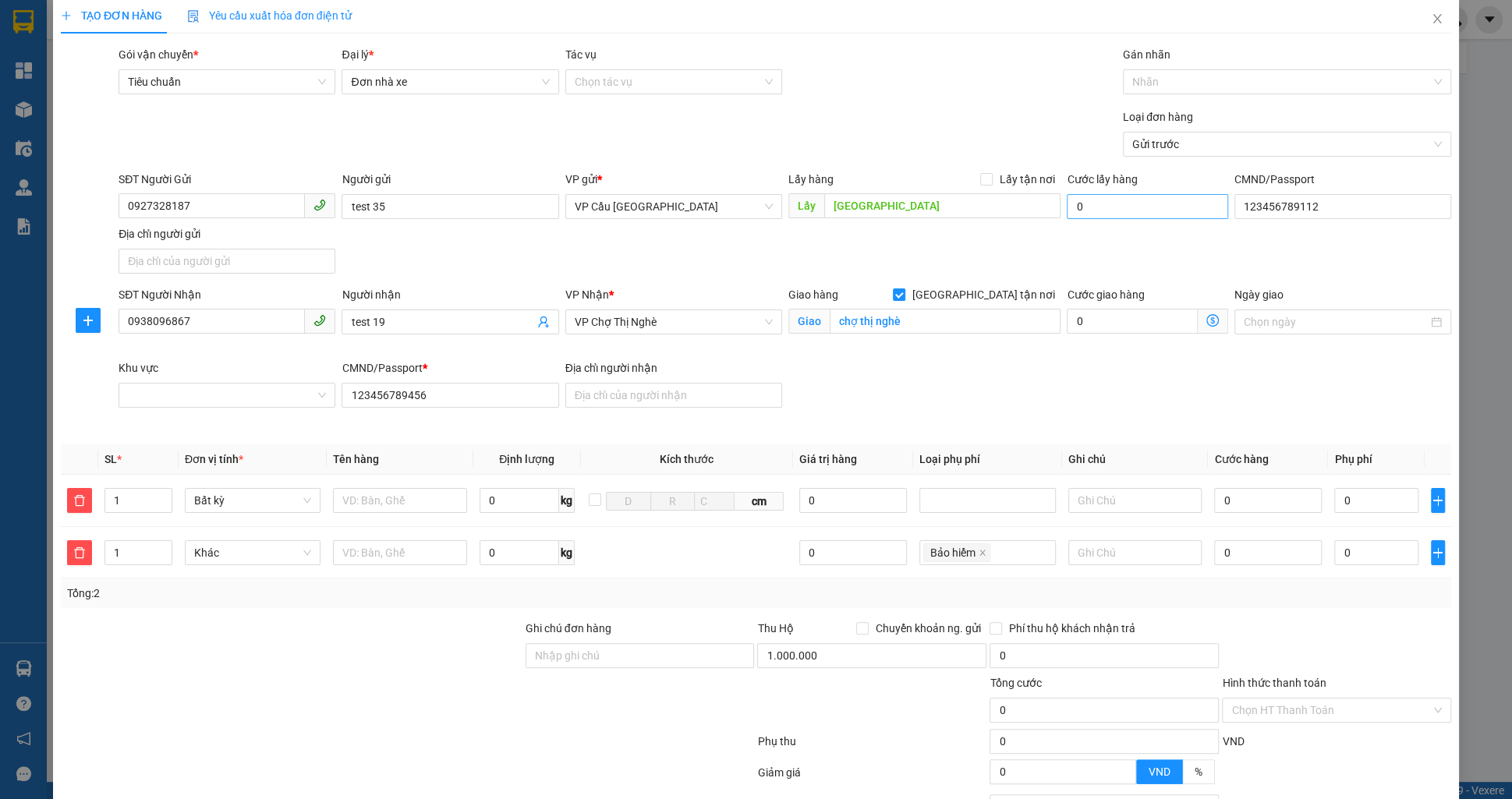
scroll to position [13, 0]
click at [1105, 205] on input "0" at bounding box center [1148, 204] width 162 height 25
click at [1123, 317] on input "0" at bounding box center [1132, 319] width 131 height 25
click at [1065, 365] on div "SĐT Người Nhận 0938096867 Người nhận test 19 VP Nhận * VP Chợ Thị Nghè Giao hàn…" at bounding box center [785, 357] width 1339 height 147
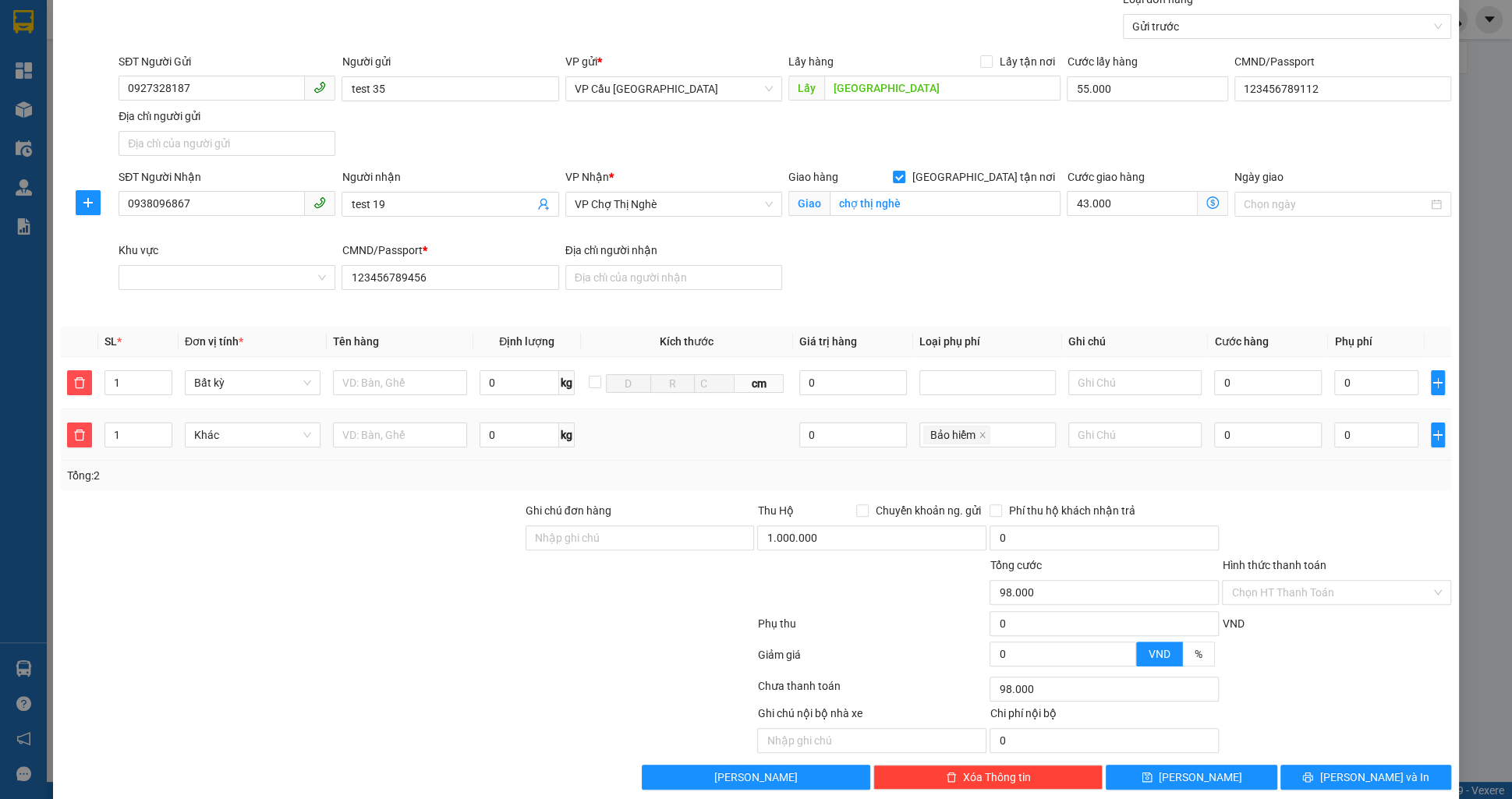
scroll to position [145, 0]
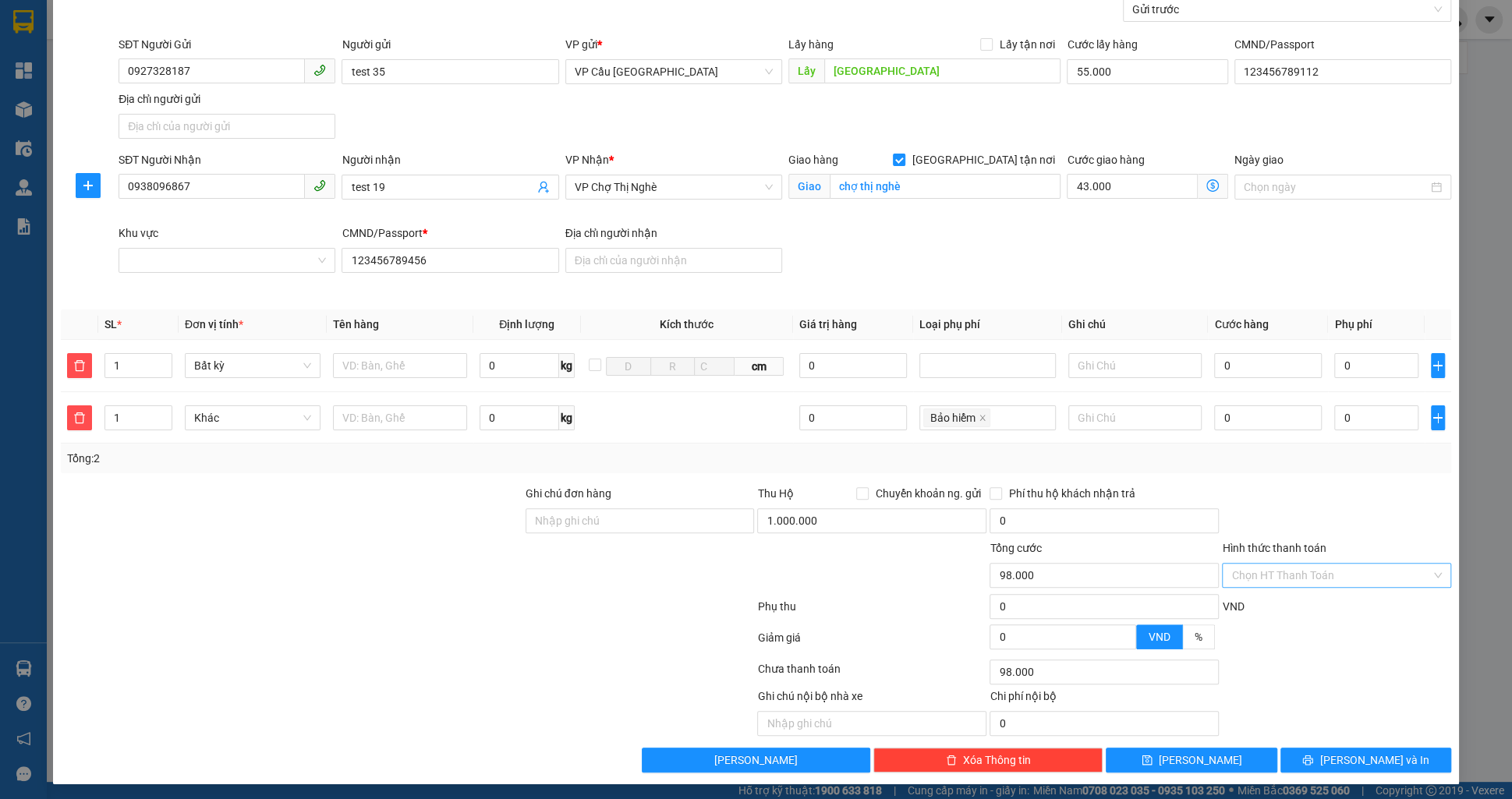
click at [1319, 565] on input "Hình thức thanh toán" at bounding box center [1331, 575] width 200 height 24
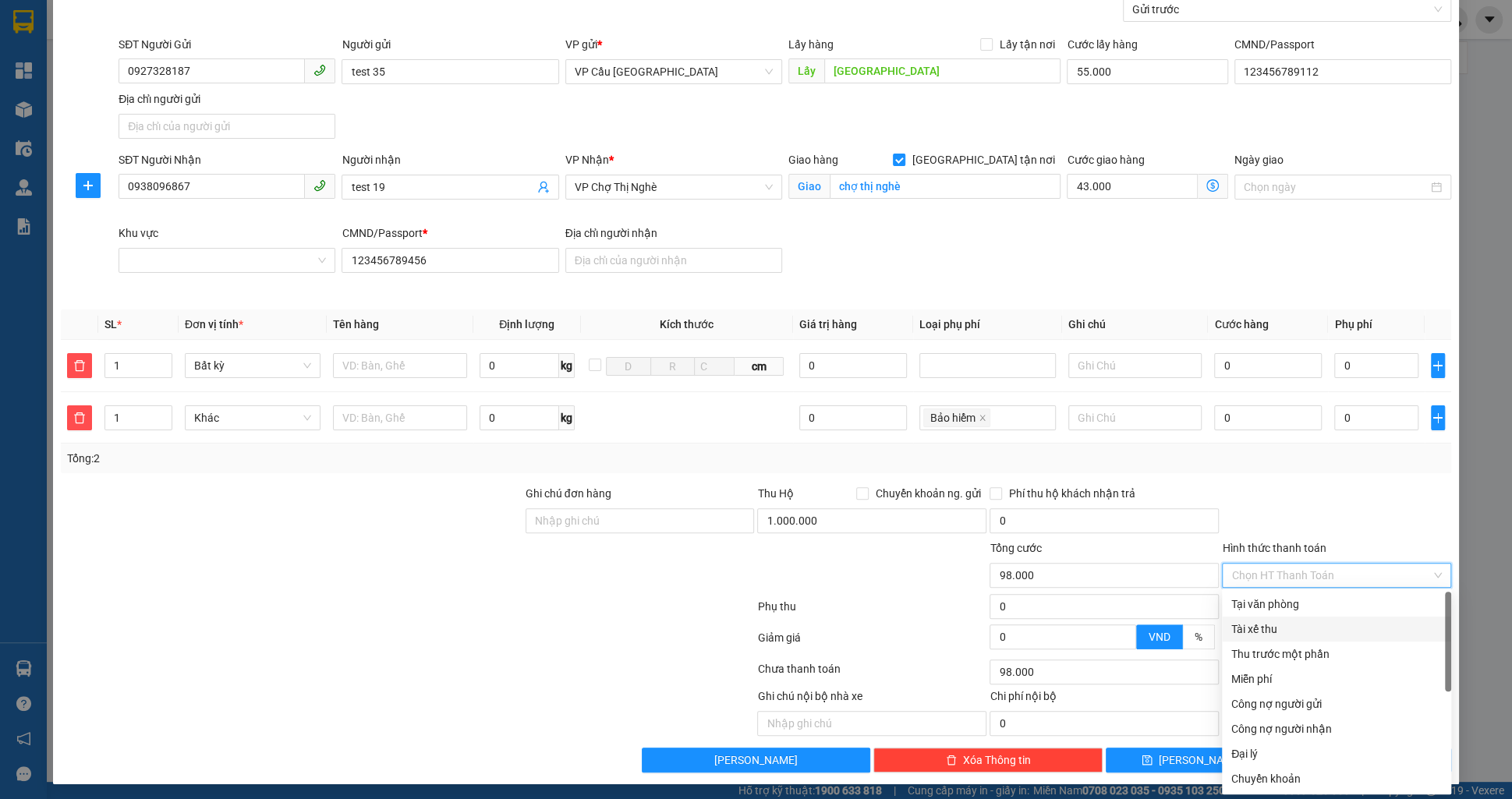
click at [1262, 634] on div "Tài xế thu" at bounding box center [1337, 629] width 211 height 17
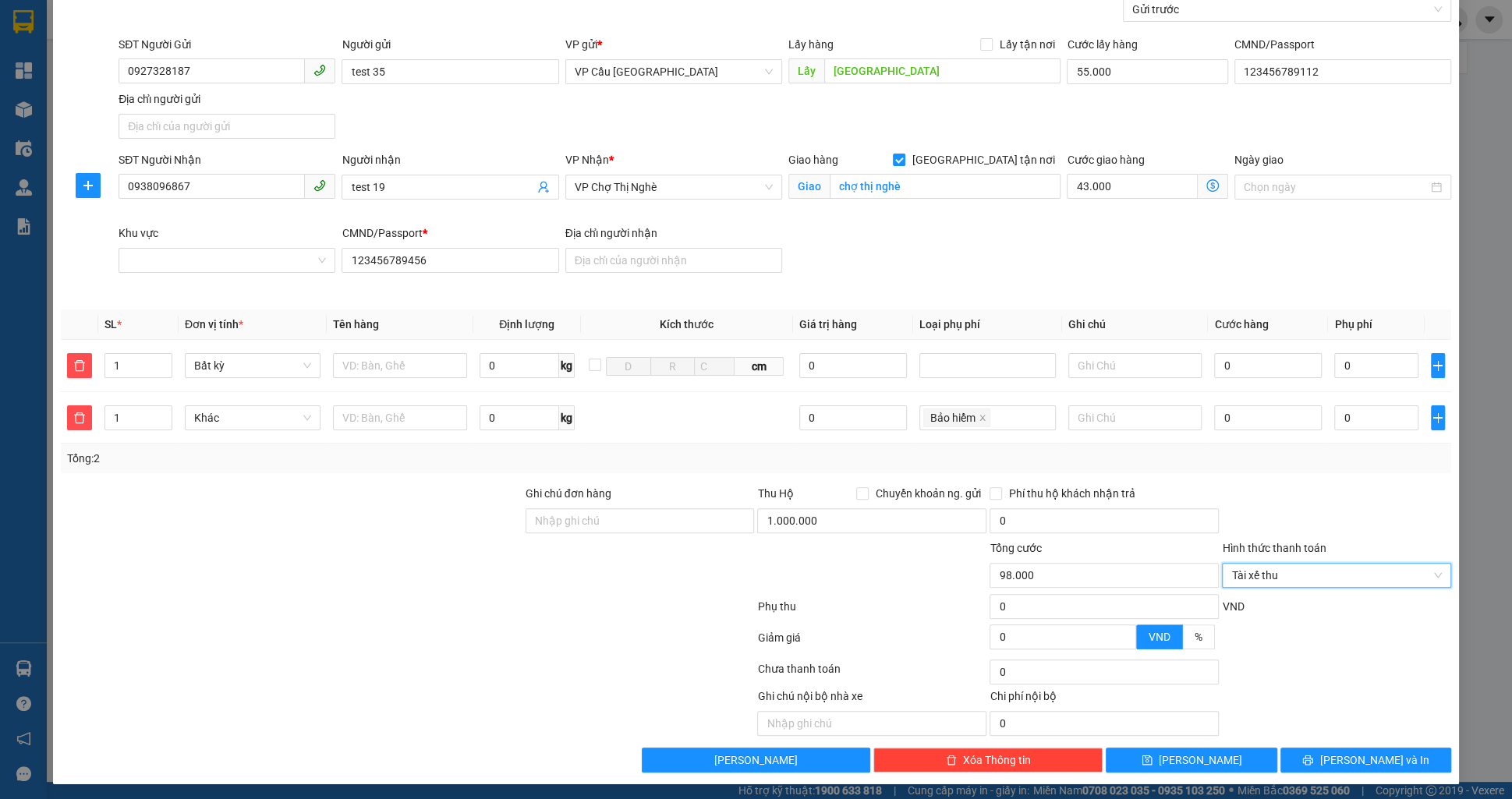
click at [929, 500] on div "Thu Hộ Chuyển khoản ng. gửi" at bounding box center [871, 497] width 229 height 24
click at [928, 508] on input "1.000.000" at bounding box center [871, 520] width 229 height 25
click at [929, 508] on input "1.000.000" at bounding box center [871, 520] width 229 height 25
click at [1300, 438] on td "0" at bounding box center [1268, 419] width 120 height 52
click at [879, 517] on input "1.000.000" at bounding box center [871, 520] width 229 height 25
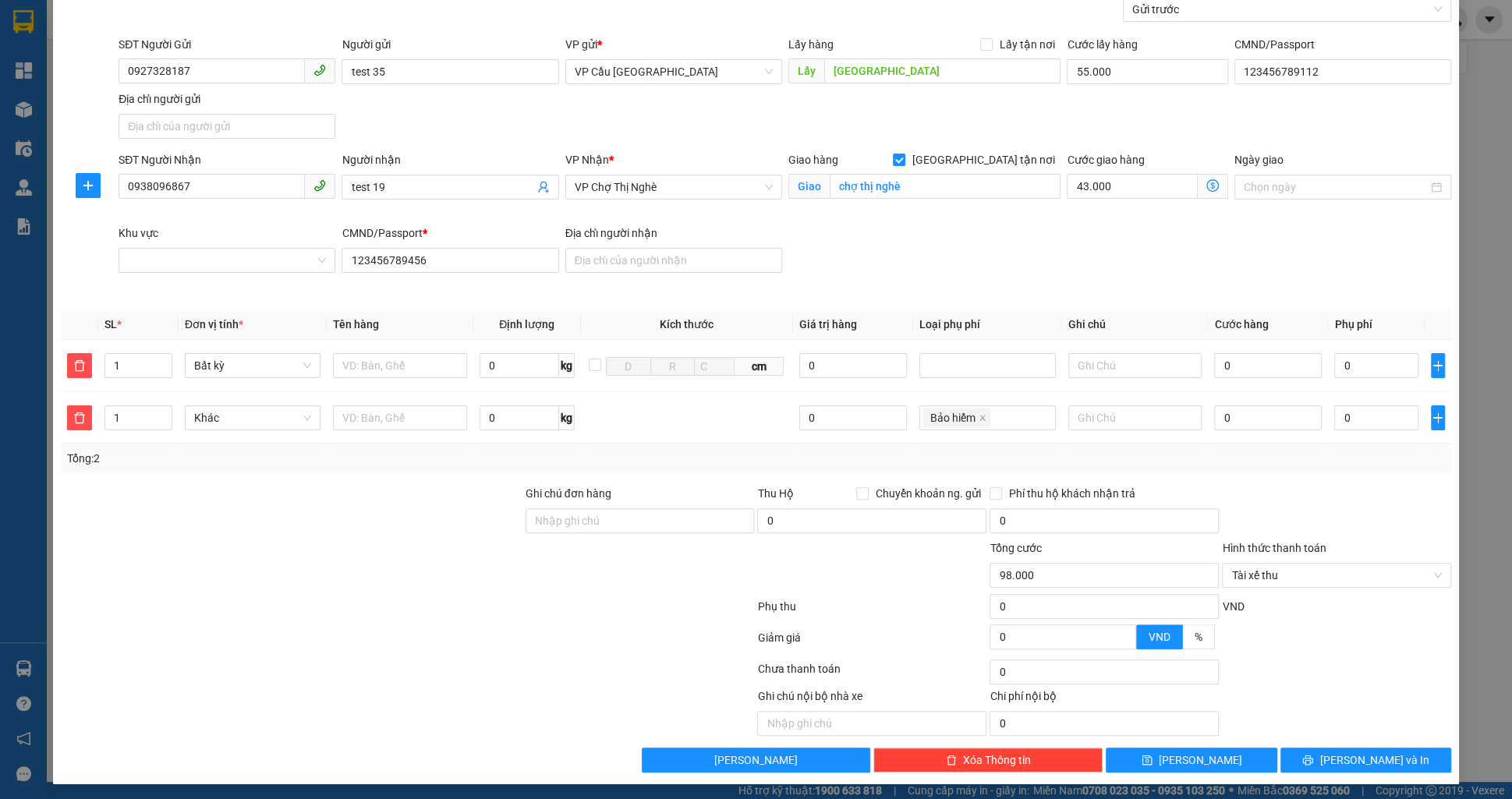
drag, startPoint x: 1158, startPoint y: 461, endPoint x: 1173, endPoint y: 558, distance: 98.2
click at [1159, 461] on div "Tổng: 2" at bounding box center [756, 459] width 1378 height 17
click at [1179, 747] on button "[PERSON_NAME]" at bounding box center [1191, 759] width 170 height 25
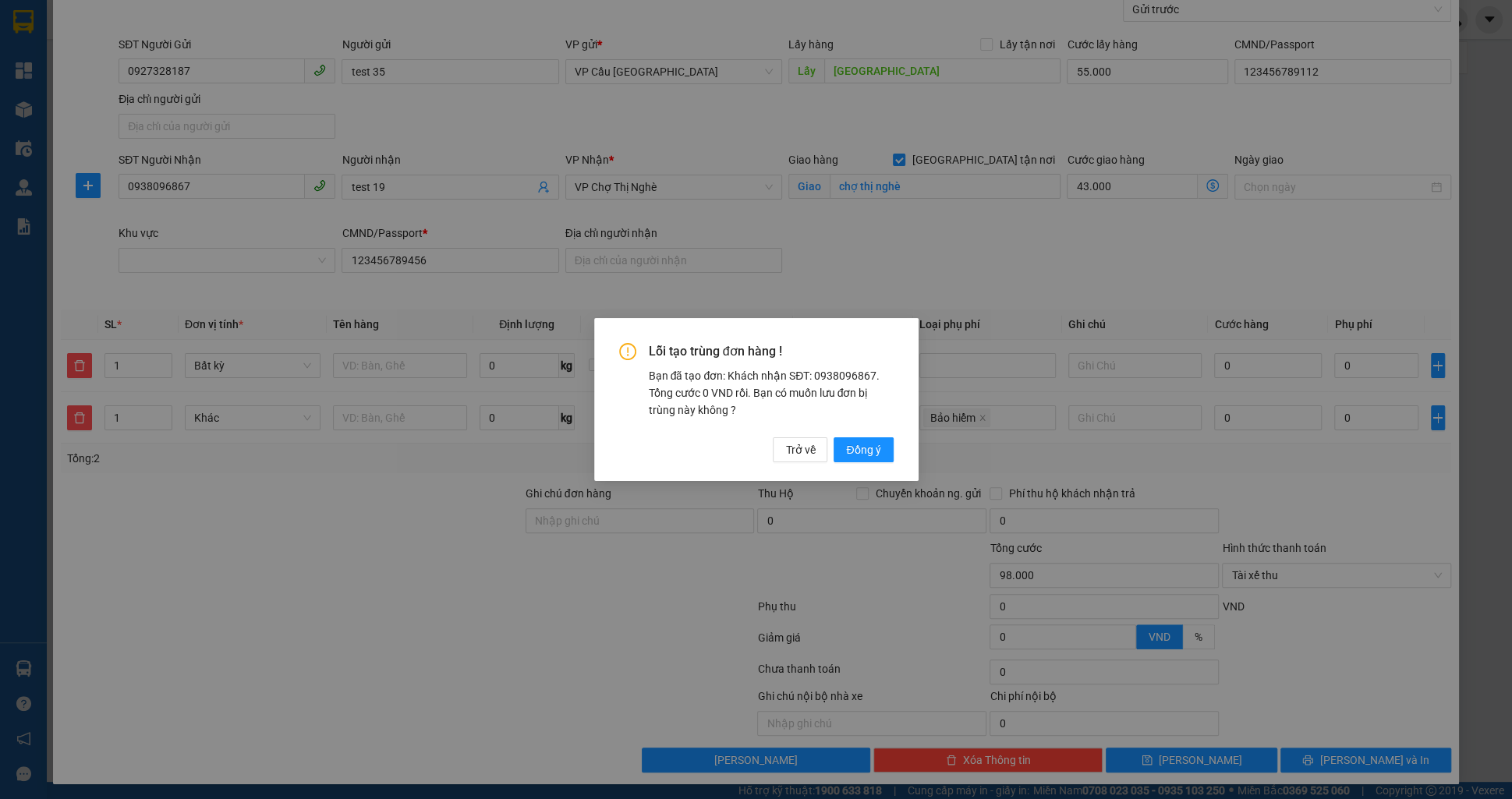
click at [852, 463] on div "Lỗi tạo trùng đơn hàng ! Bạn đã tạo đơn: Khách nhận SĐT: 0938096867. Tổng cước …" at bounding box center [756, 399] width 324 height 162
click at [855, 453] on span "Đồng ý" at bounding box center [863, 450] width 34 height 17
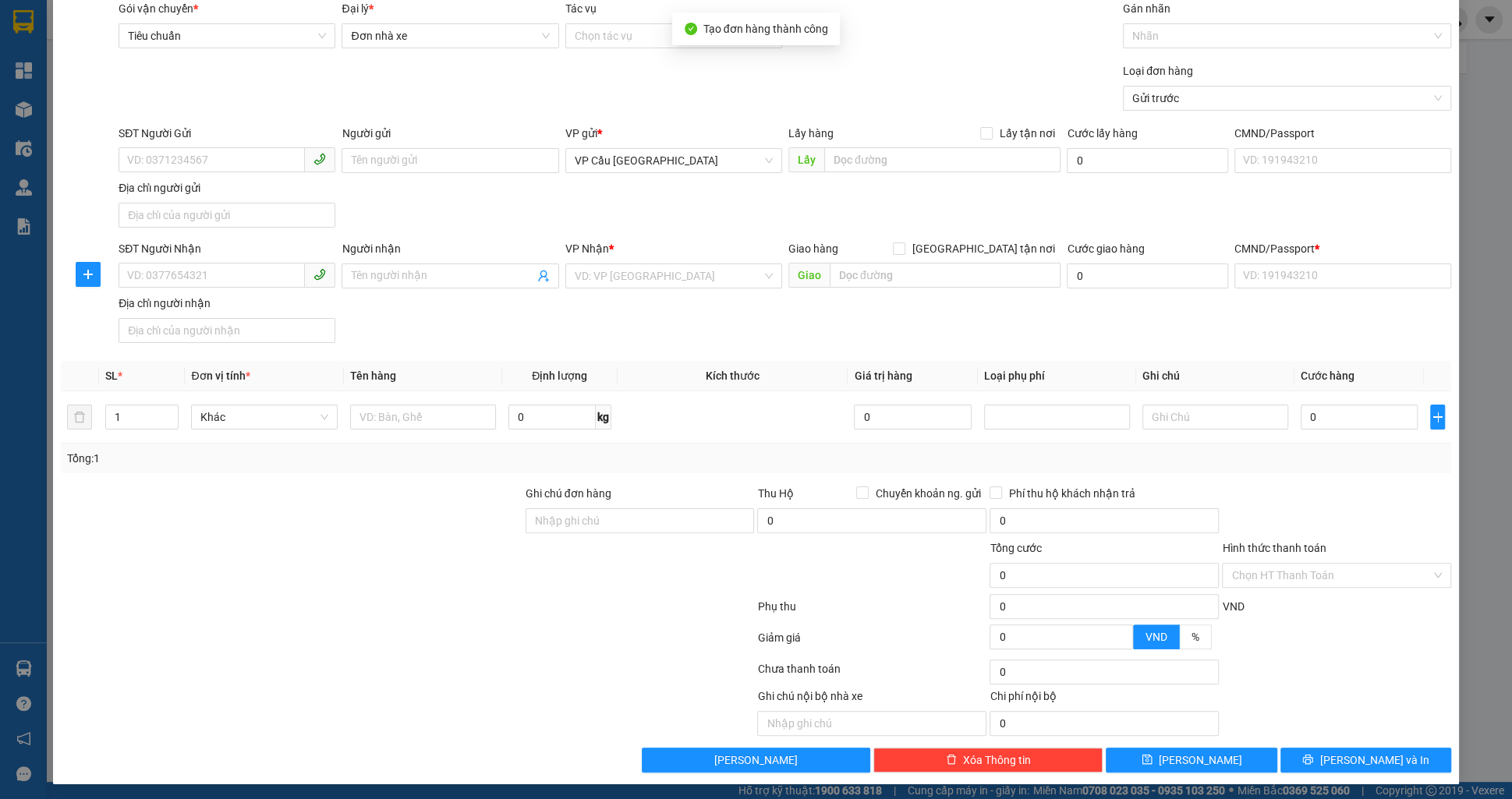
scroll to position [0, 0]
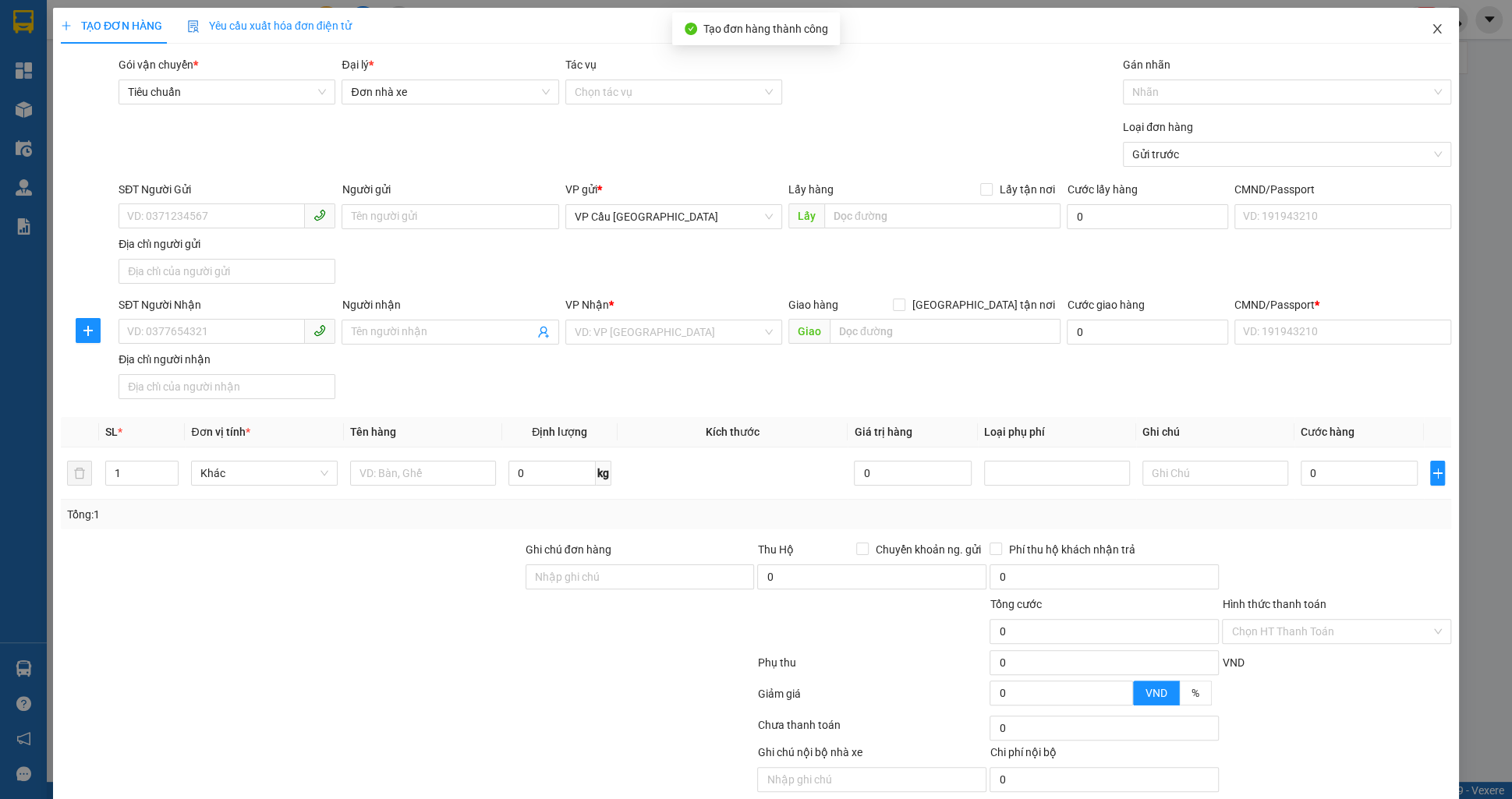
click at [1436, 49] on span "Close" at bounding box center [1437, 29] width 44 height 44
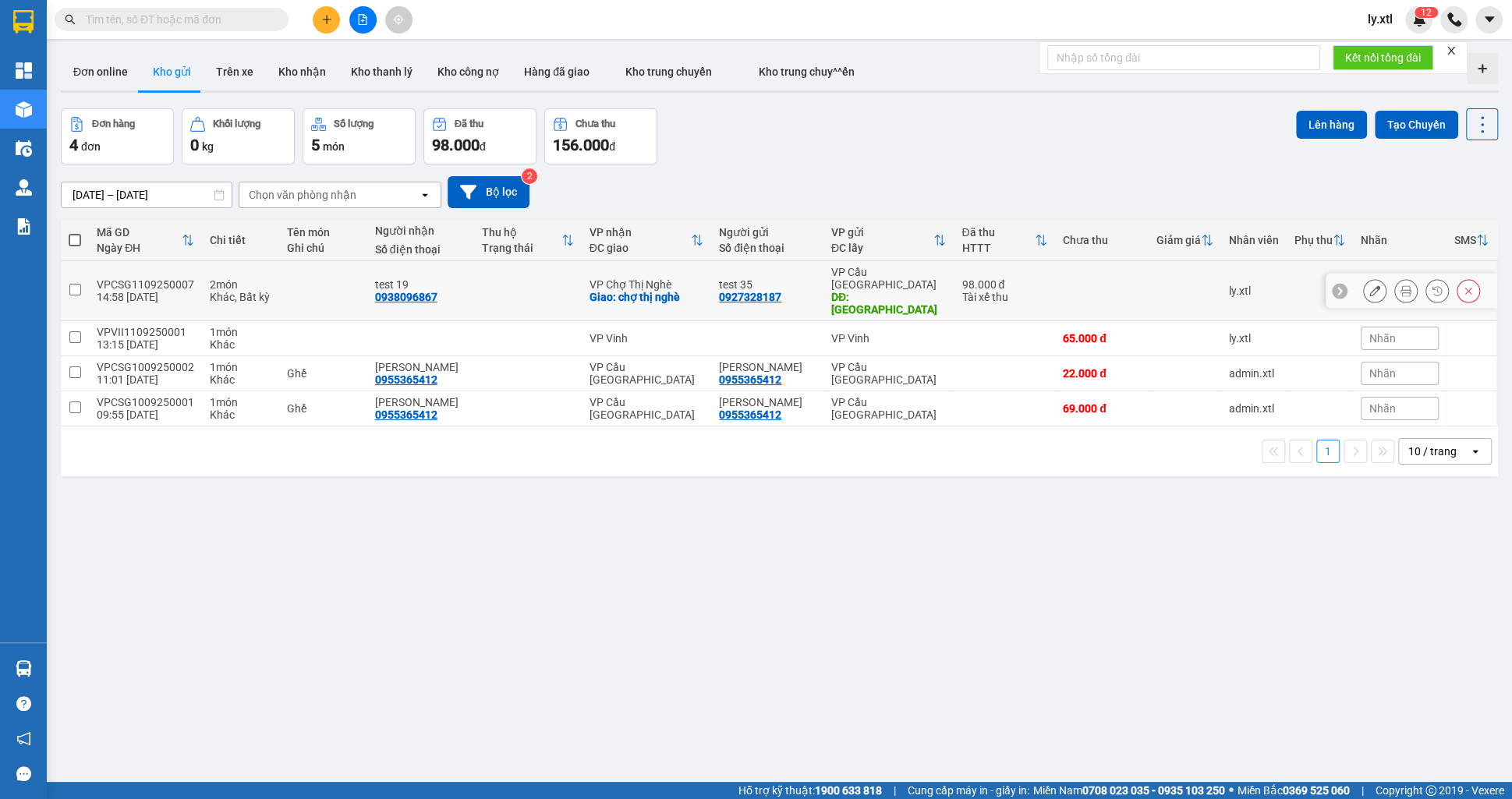
click at [75, 284] on input "checkbox" at bounding box center [75, 289] width 12 height 12
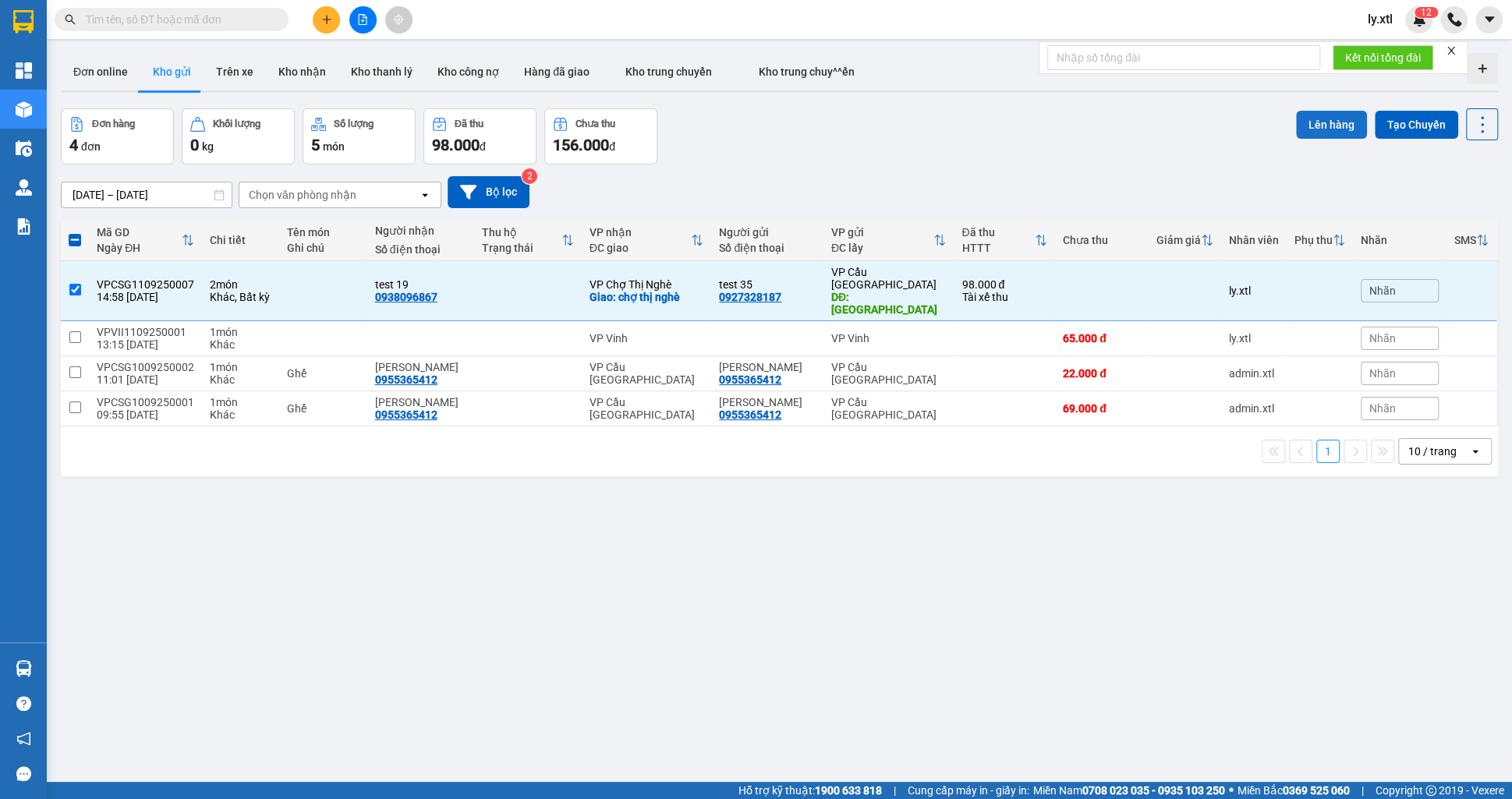
click at [1315, 117] on button "Lên hàng" at bounding box center [1332, 124] width 71 height 28
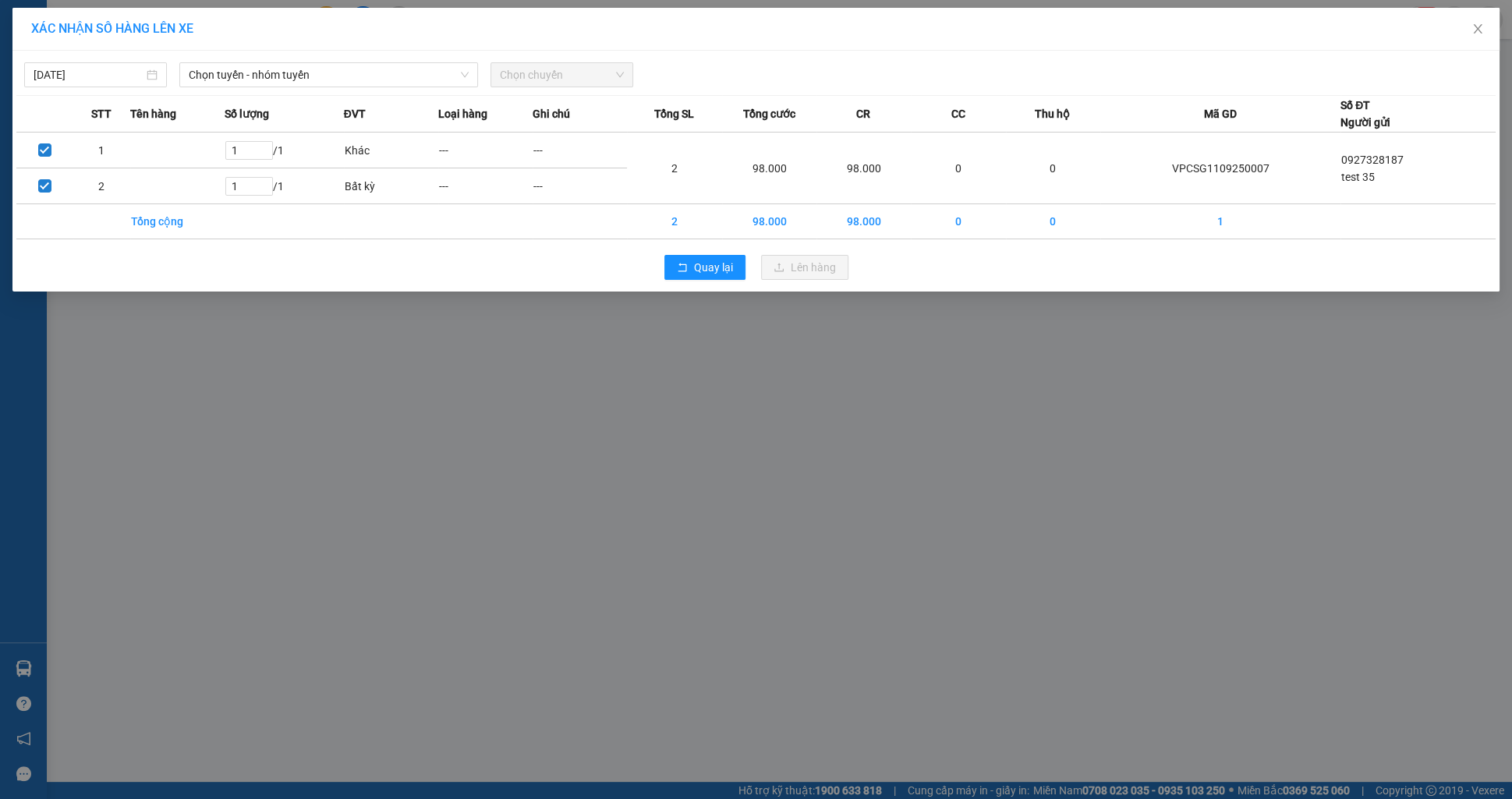
click at [276, 92] on div "11/09/2025 Chọn tuyến - nhóm tuyến Chọn chuyến STT Tên hàng Số lượng ĐVT Loại h…" at bounding box center [756, 171] width 1487 height 241
click at [270, 82] on span "Chọn tuyến - nhóm tuyến" at bounding box center [328, 75] width 280 height 24
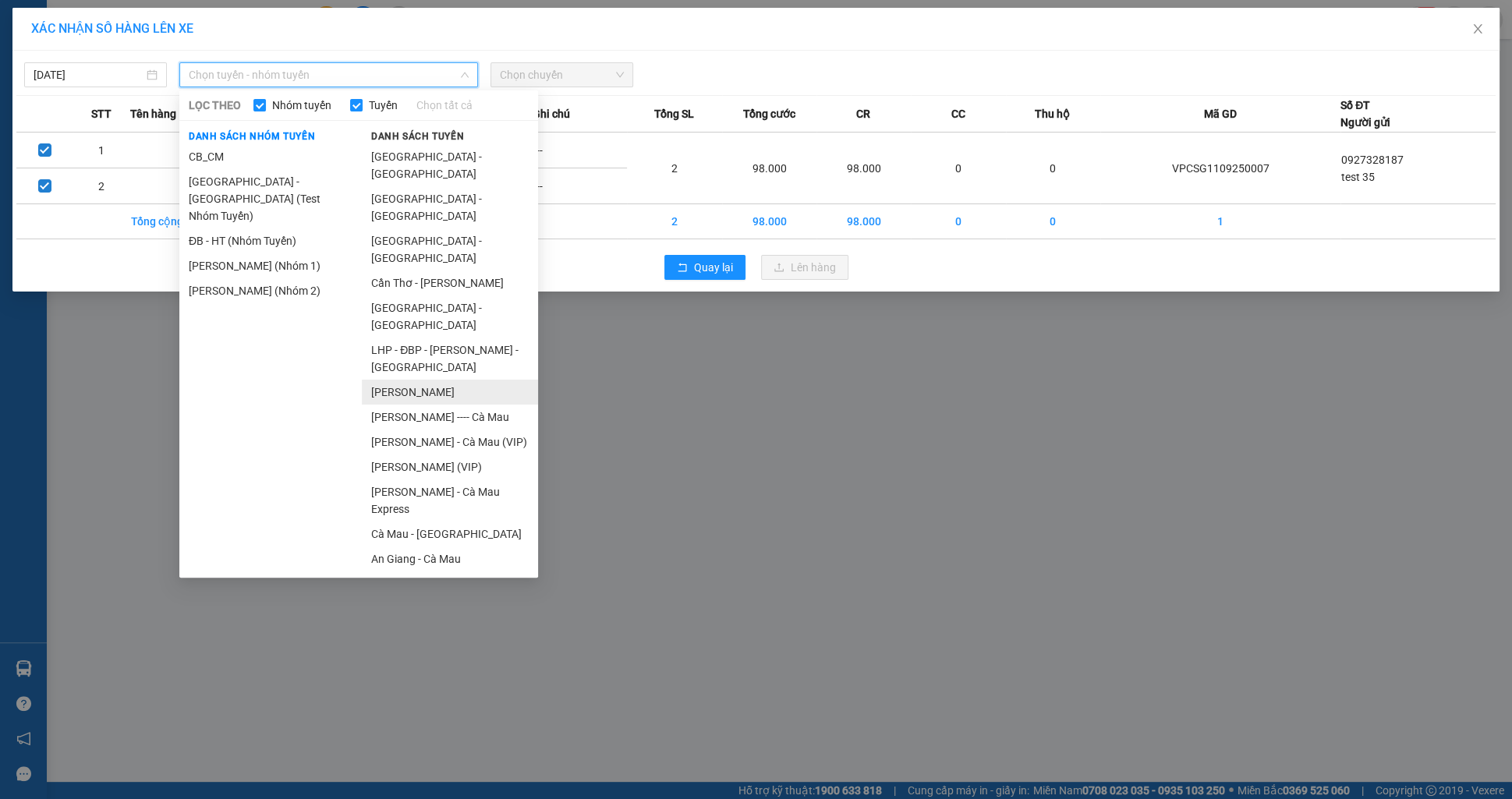
click at [446, 380] on li "[PERSON_NAME]" at bounding box center [450, 392] width 176 height 25
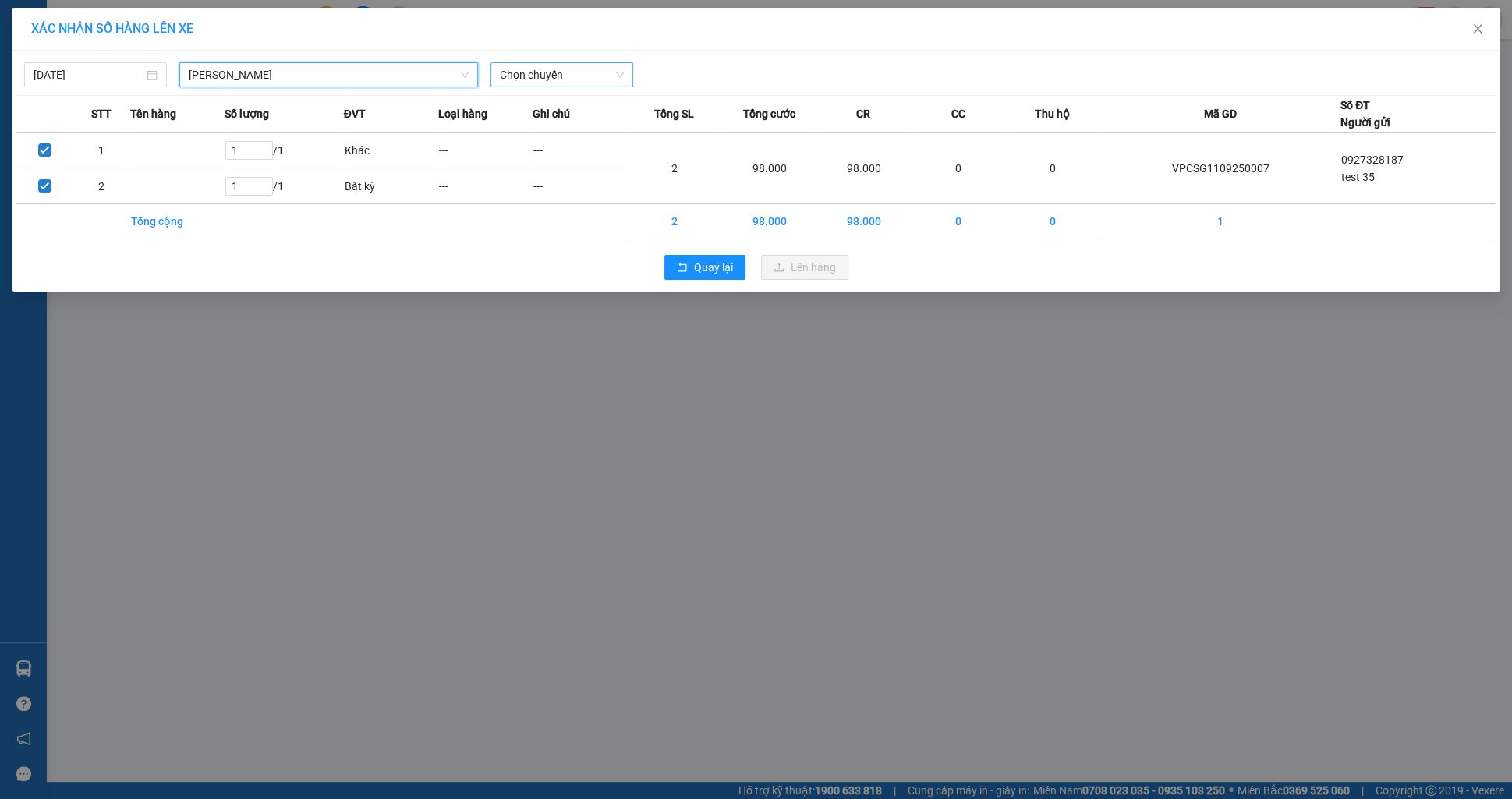
click at [538, 84] on span "Chọn chuyến" at bounding box center [561, 75] width 124 height 24
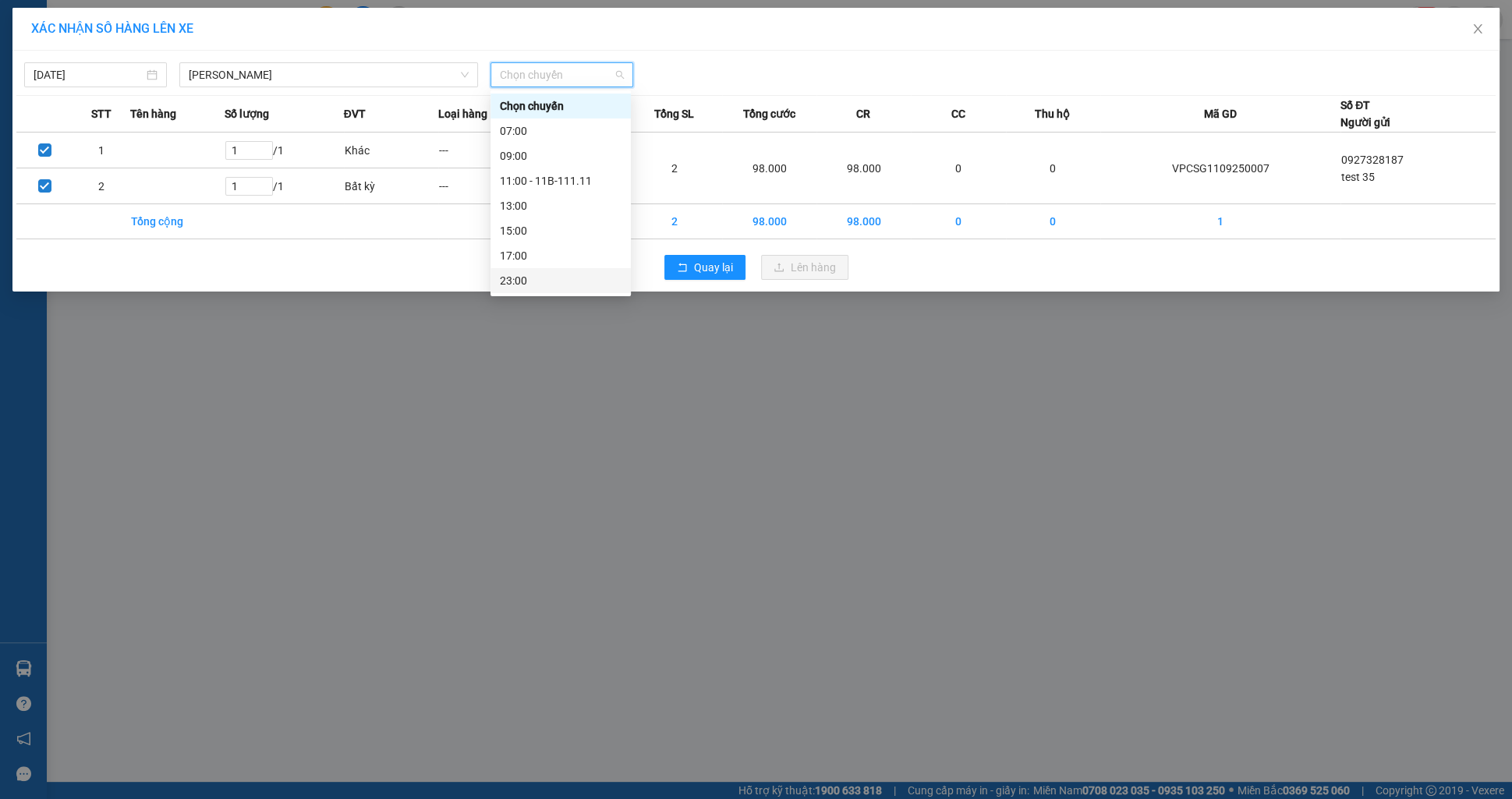
click at [521, 284] on div "23:00" at bounding box center [560, 281] width 121 height 17
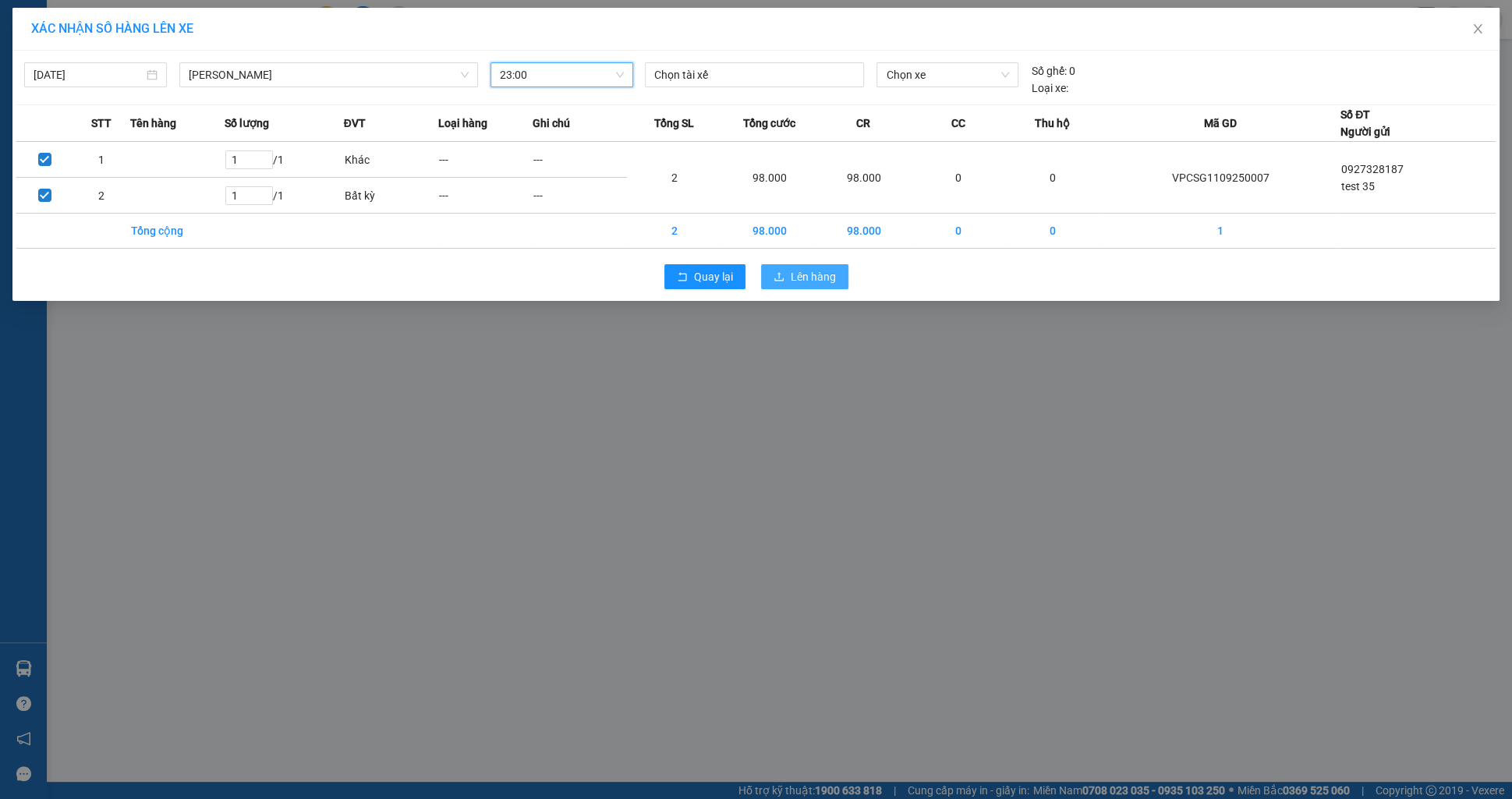
click at [810, 281] on span "Lên hàng" at bounding box center [813, 277] width 45 height 17
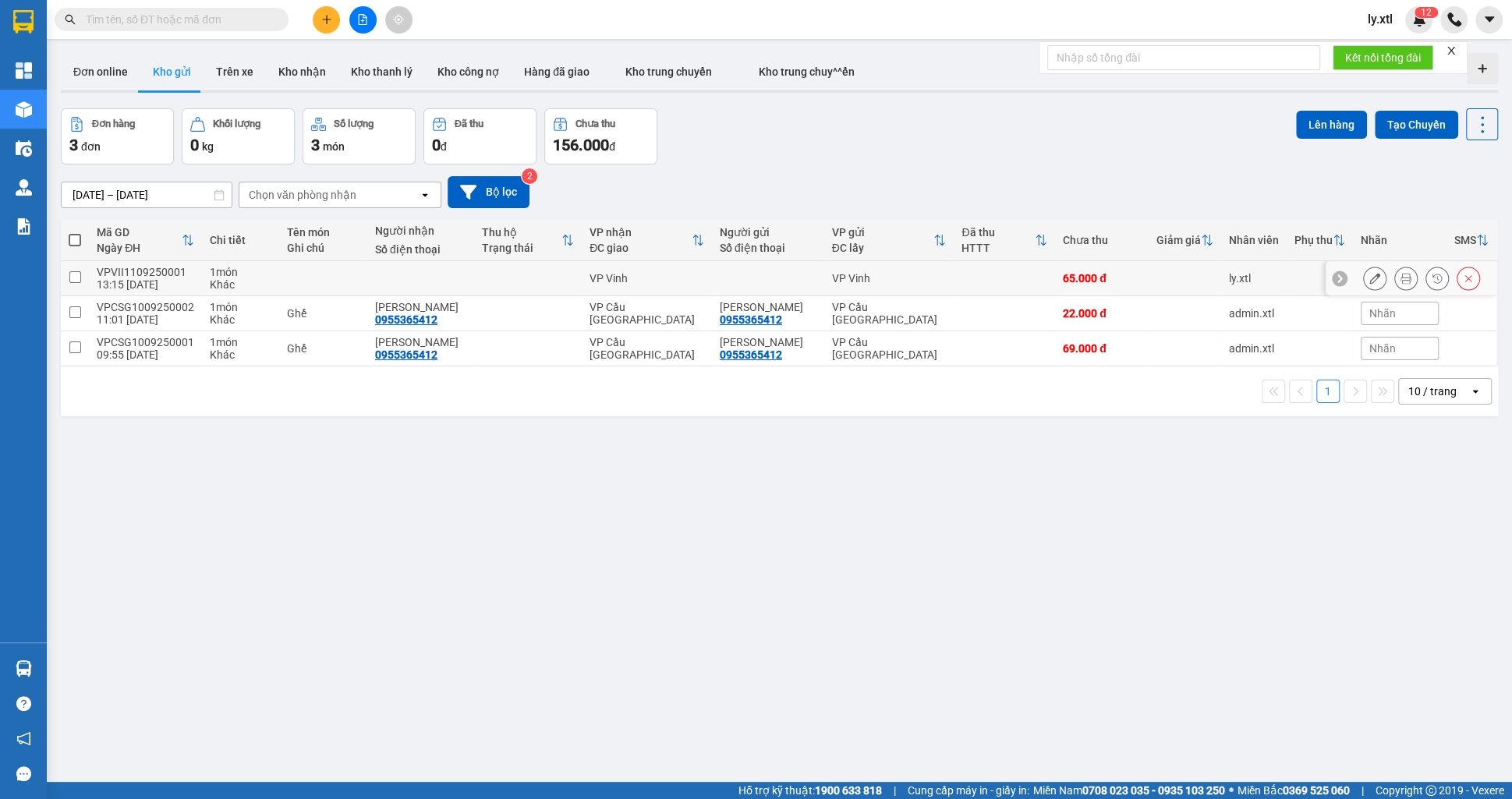
click at [73, 273] on input "checkbox" at bounding box center [75, 277] width 12 height 12
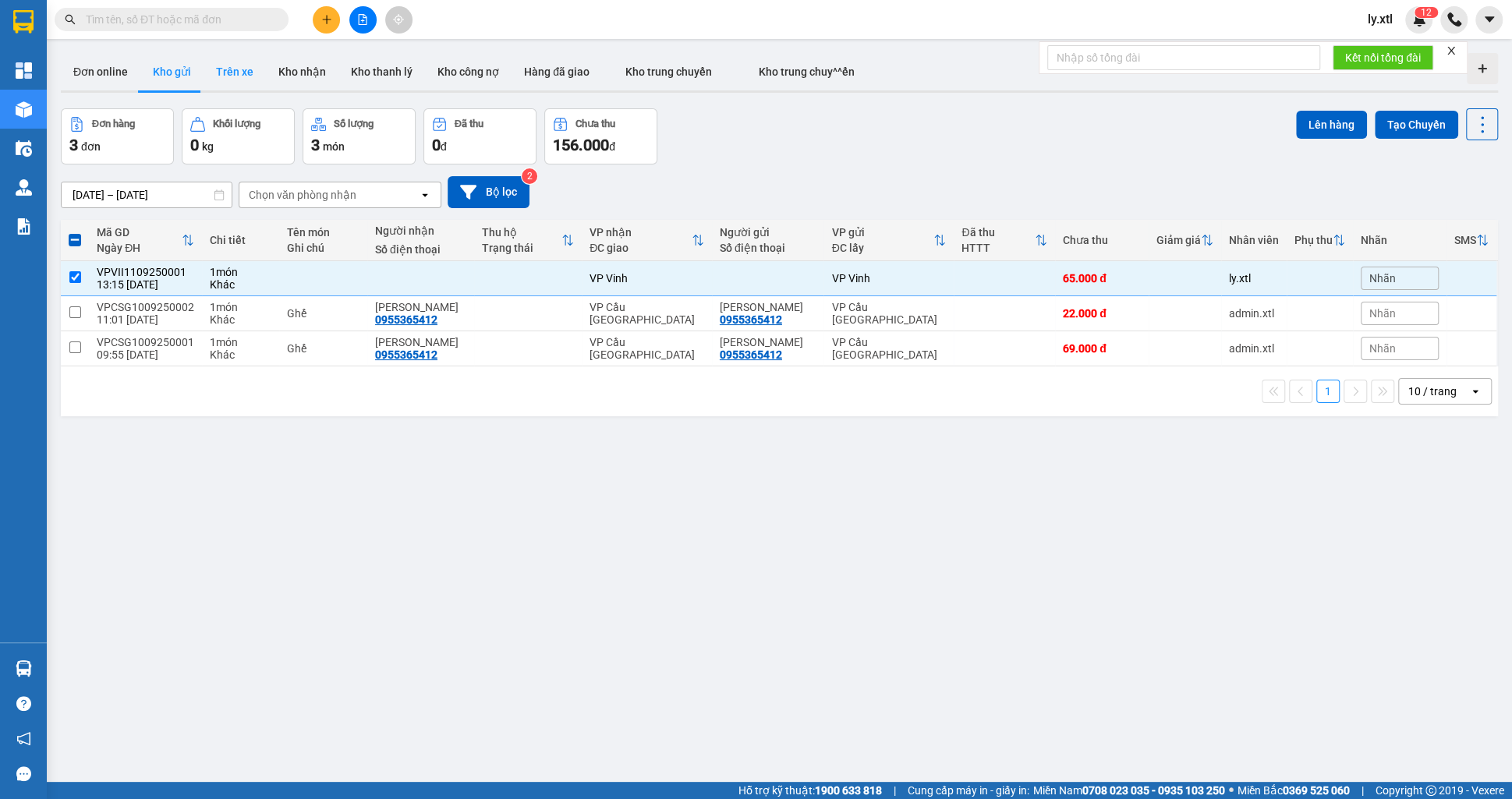
click at [233, 67] on button "Trên xe" at bounding box center [235, 71] width 63 height 37
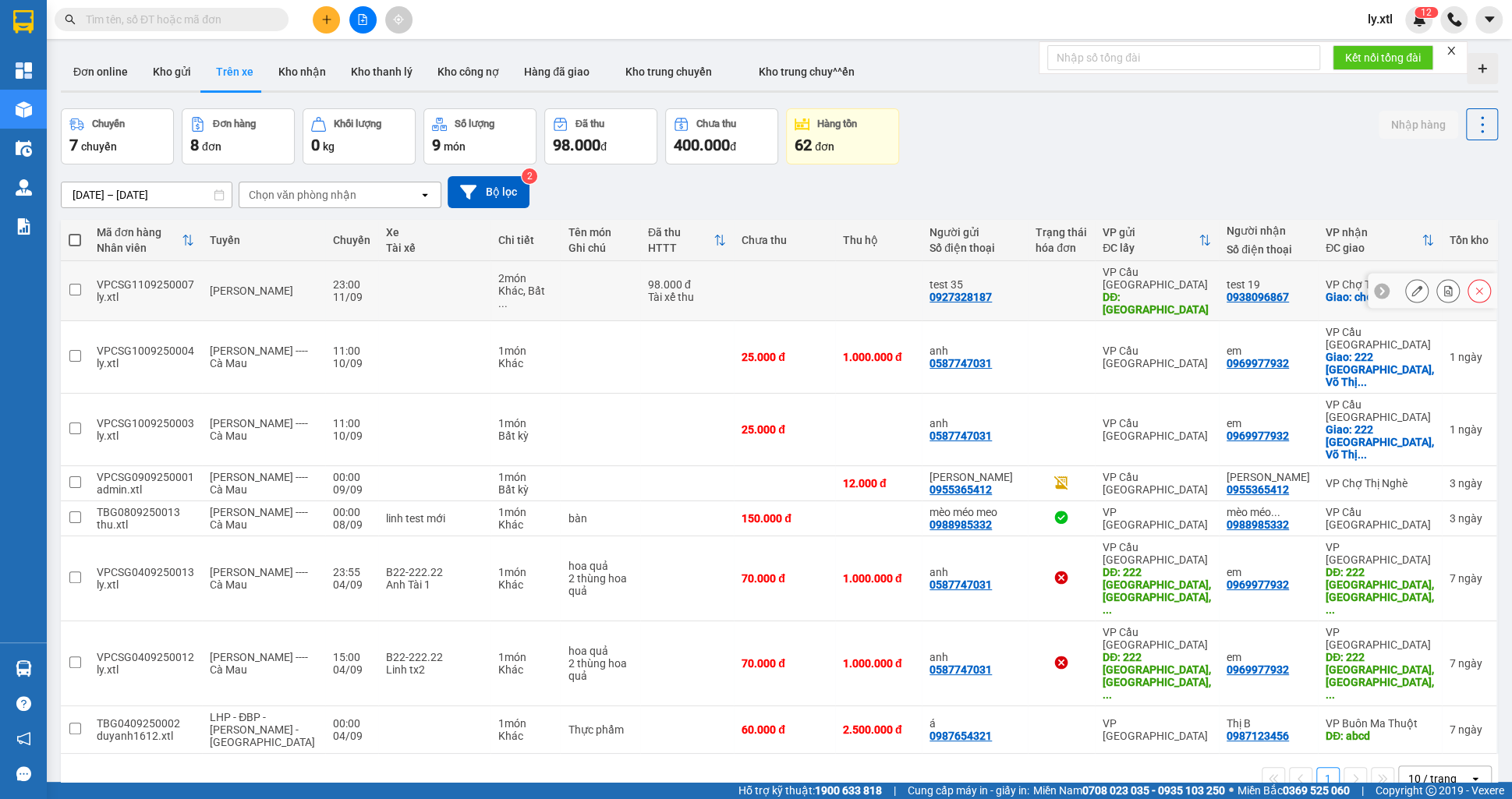
drag, startPoint x: 80, startPoint y: 271, endPoint x: 88, endPoint y: 269, distance: 8.2
click at [80, 284] on input "checkbox" at bounding box center [75, 289] width 12 height 12
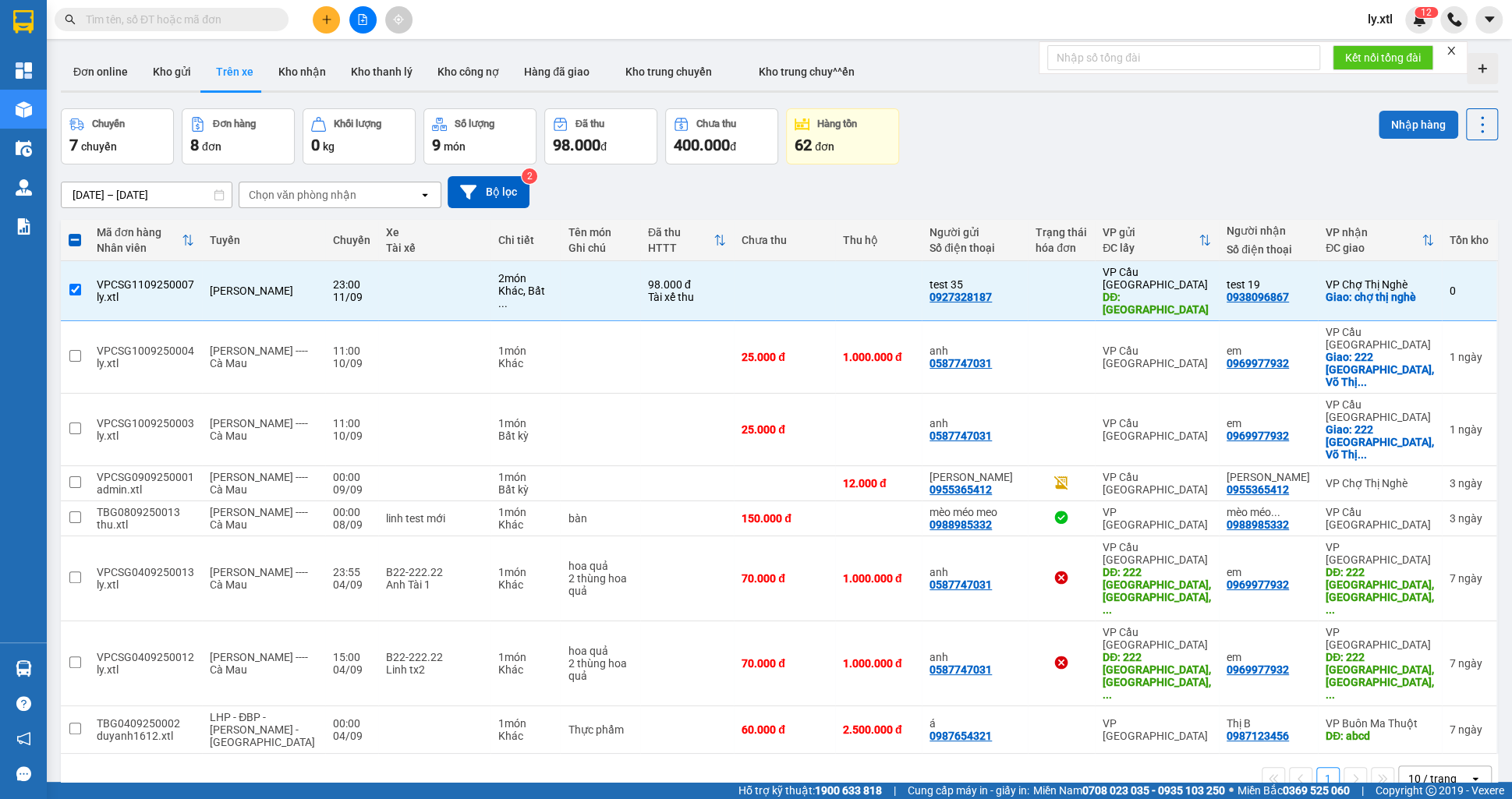
click at [1427, 120] on button "Nhập hàng" at bounding box center [1418, 124] width 79 height 28
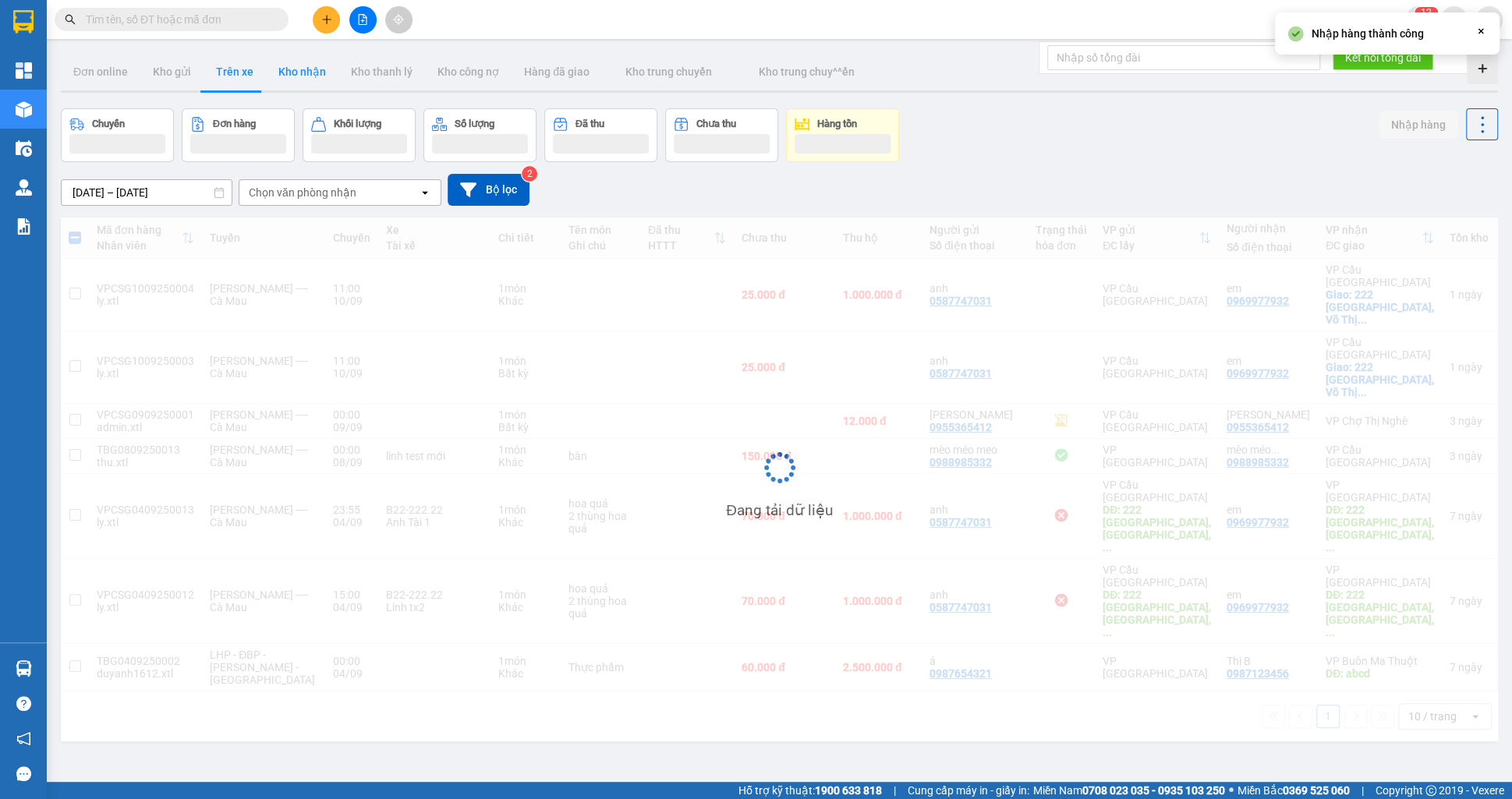
click at [284, 77] on button "Kho nhận" at bounding box center [301, 71] width 72 height 37
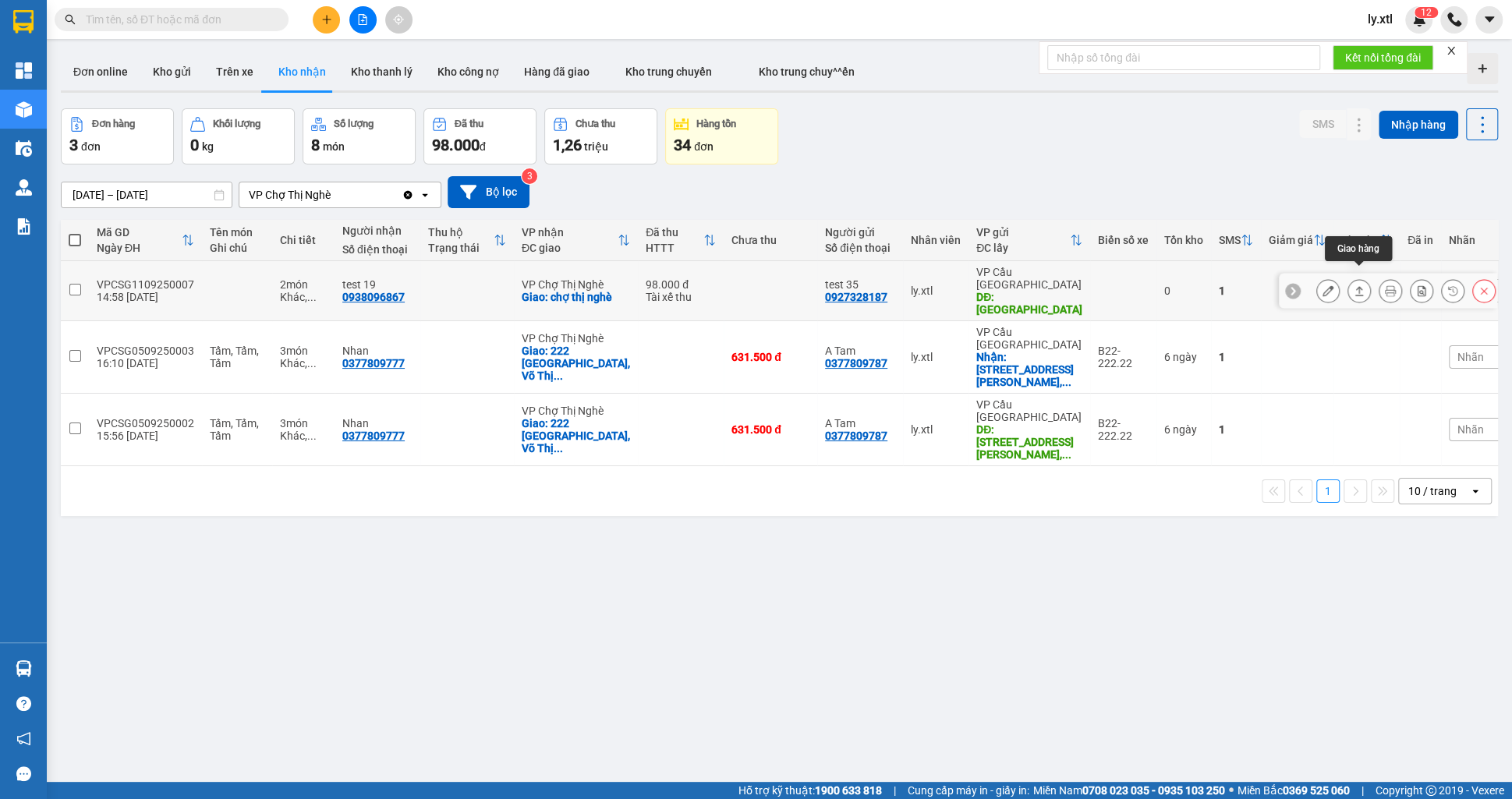
click at [1356, 277] on button at bounding box center [1360, 291] width 22 height 27
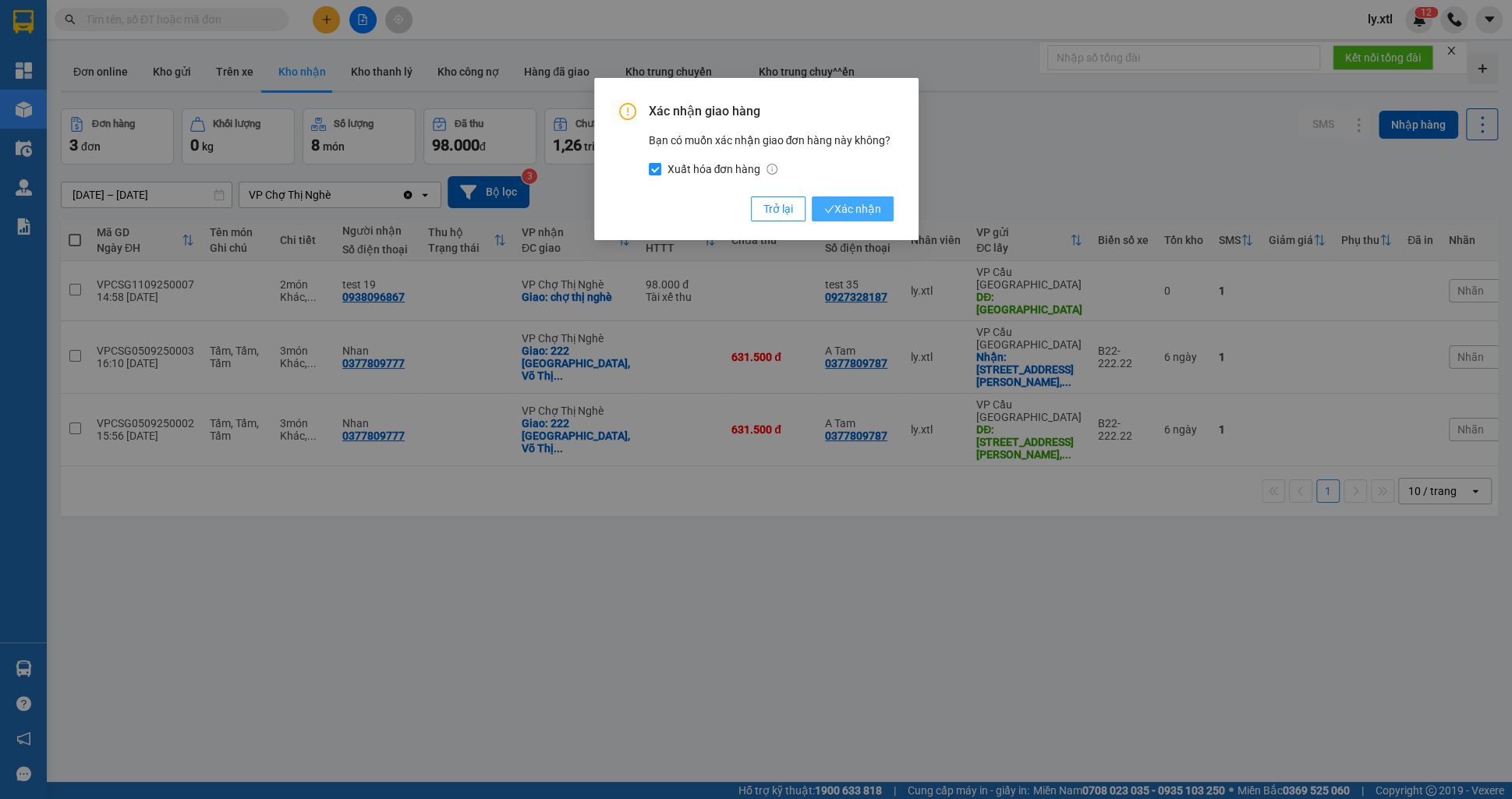
click at [844, 208] on span "Xác nhận" at bounding box center [853, 209] width 57 height 17
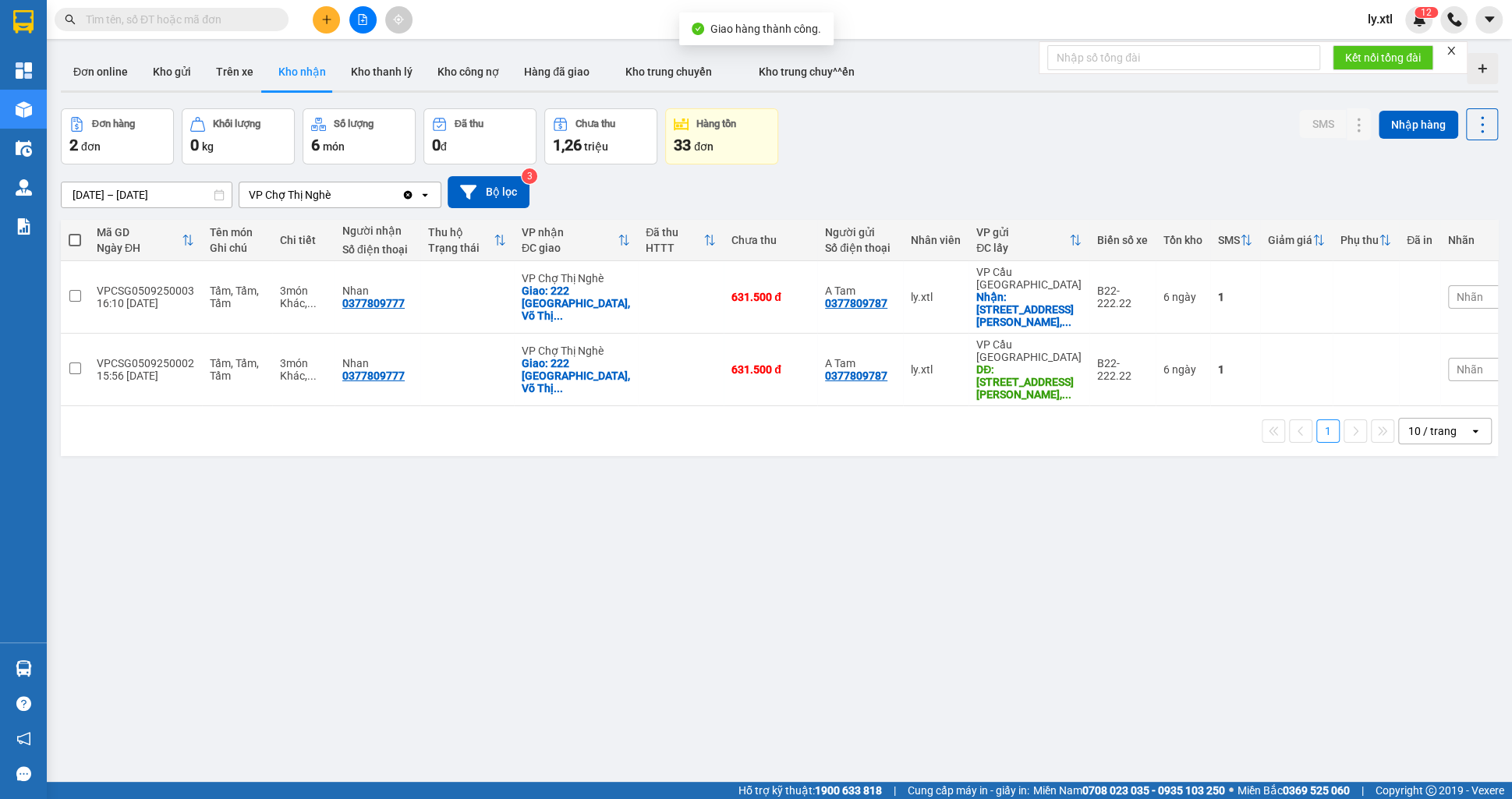
click at [552, 90] on div at bounding box center [779, 91] width 1437 height 2
click at [549, 81] on button "Hàng đã giao" at bounding box center [557, 71] width 90 height 37
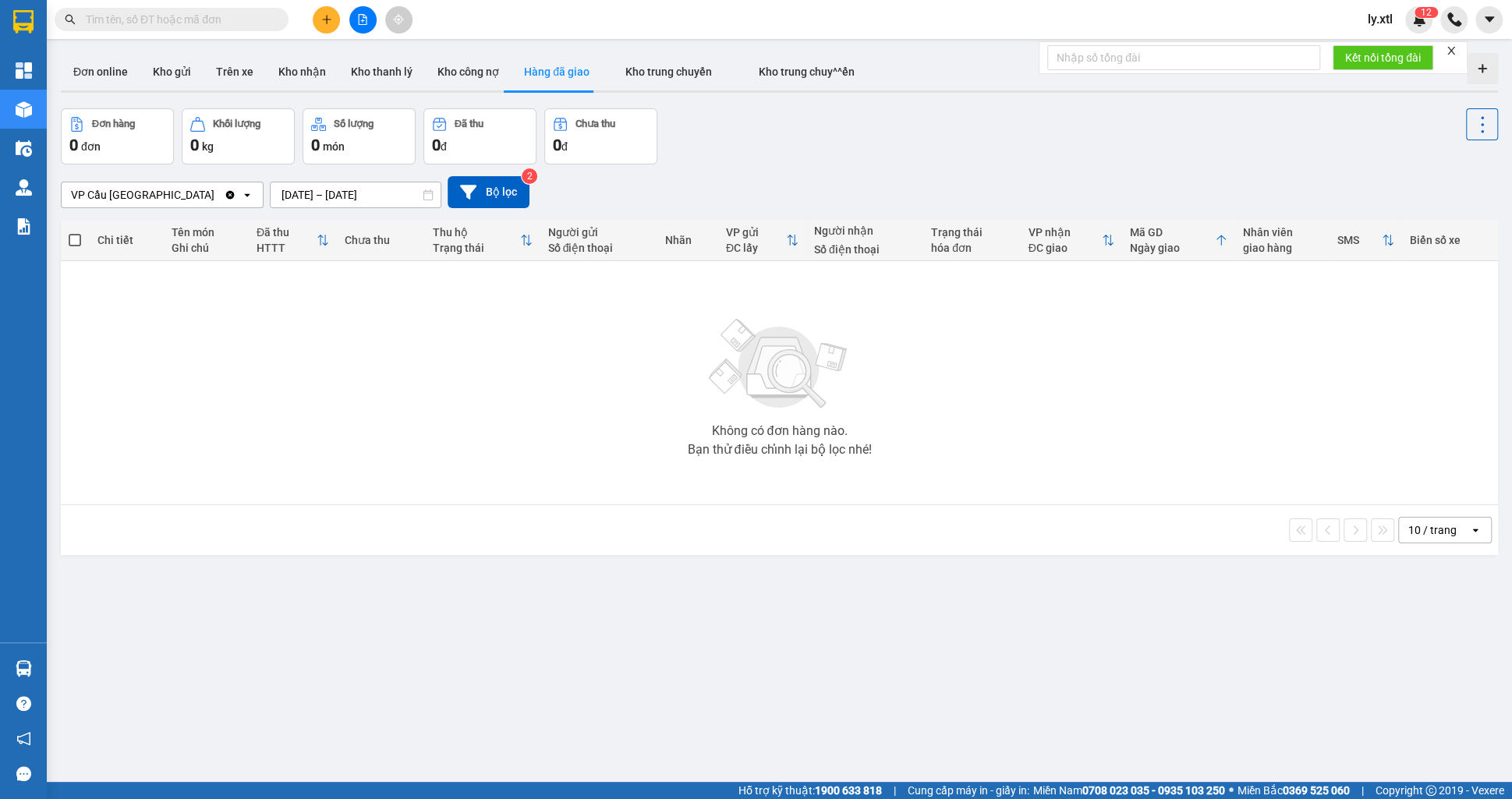
click at [206, 205] on div "VP Cầu [GEOGRAPHIC_DATA]" at bounding box center [143, 194] width 163 height 25
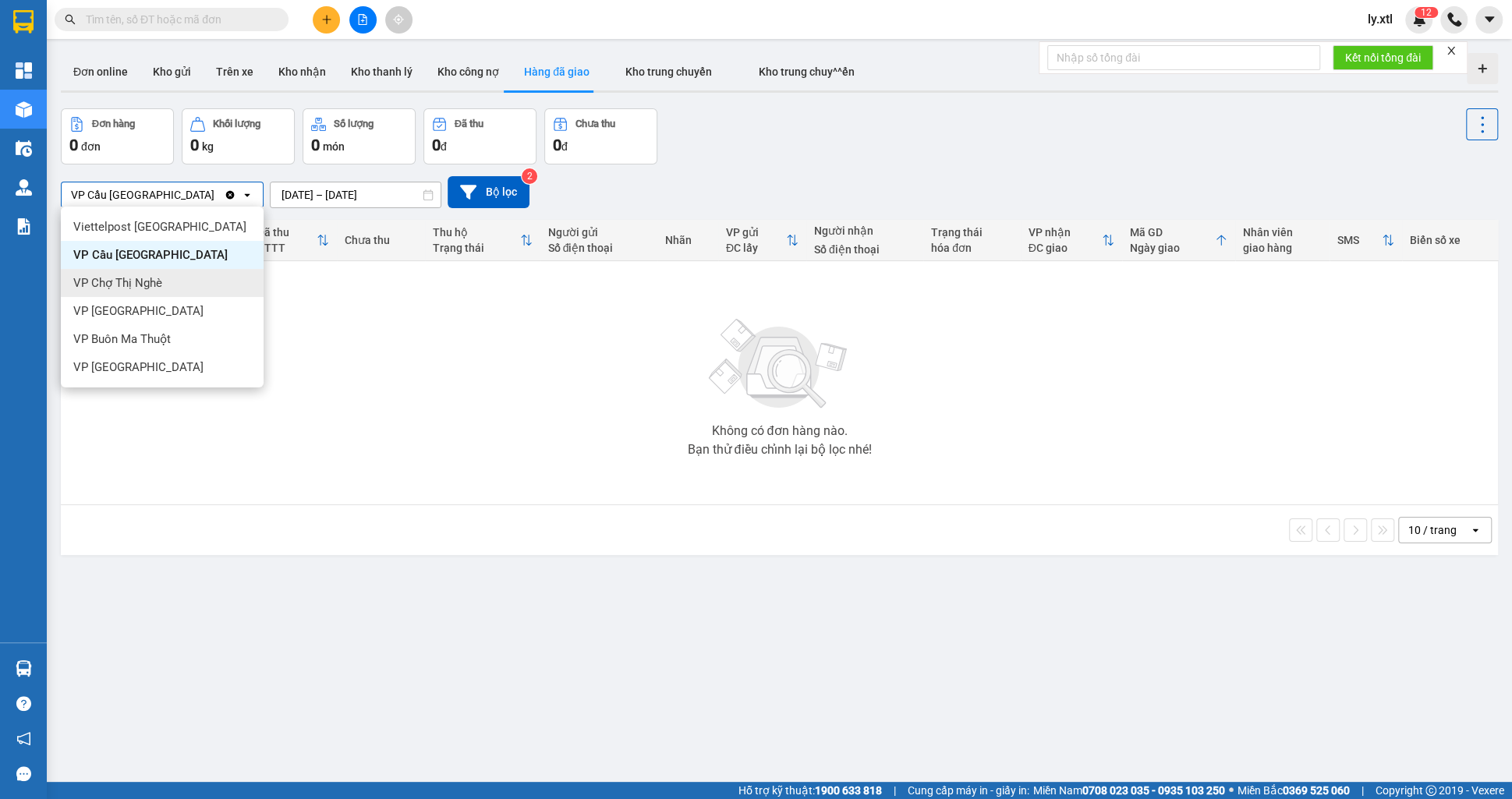
click at [186, 286] on div "VP Chợ Thị Nghè" at bounding box center [163, 282] width 203 height 28
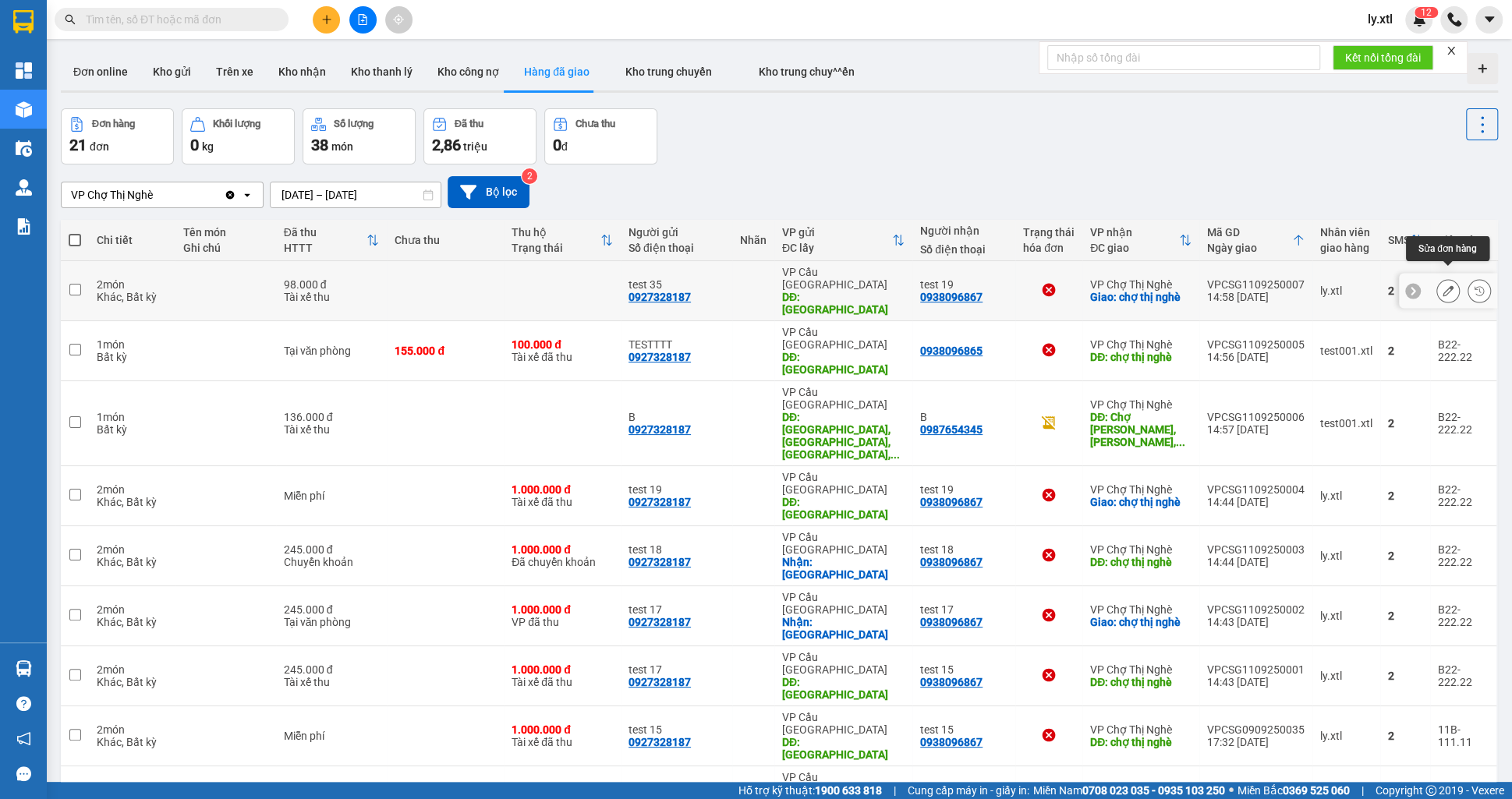
click at [1445, 285] on icon at bounding box center [1449, 291] width 11 height 11
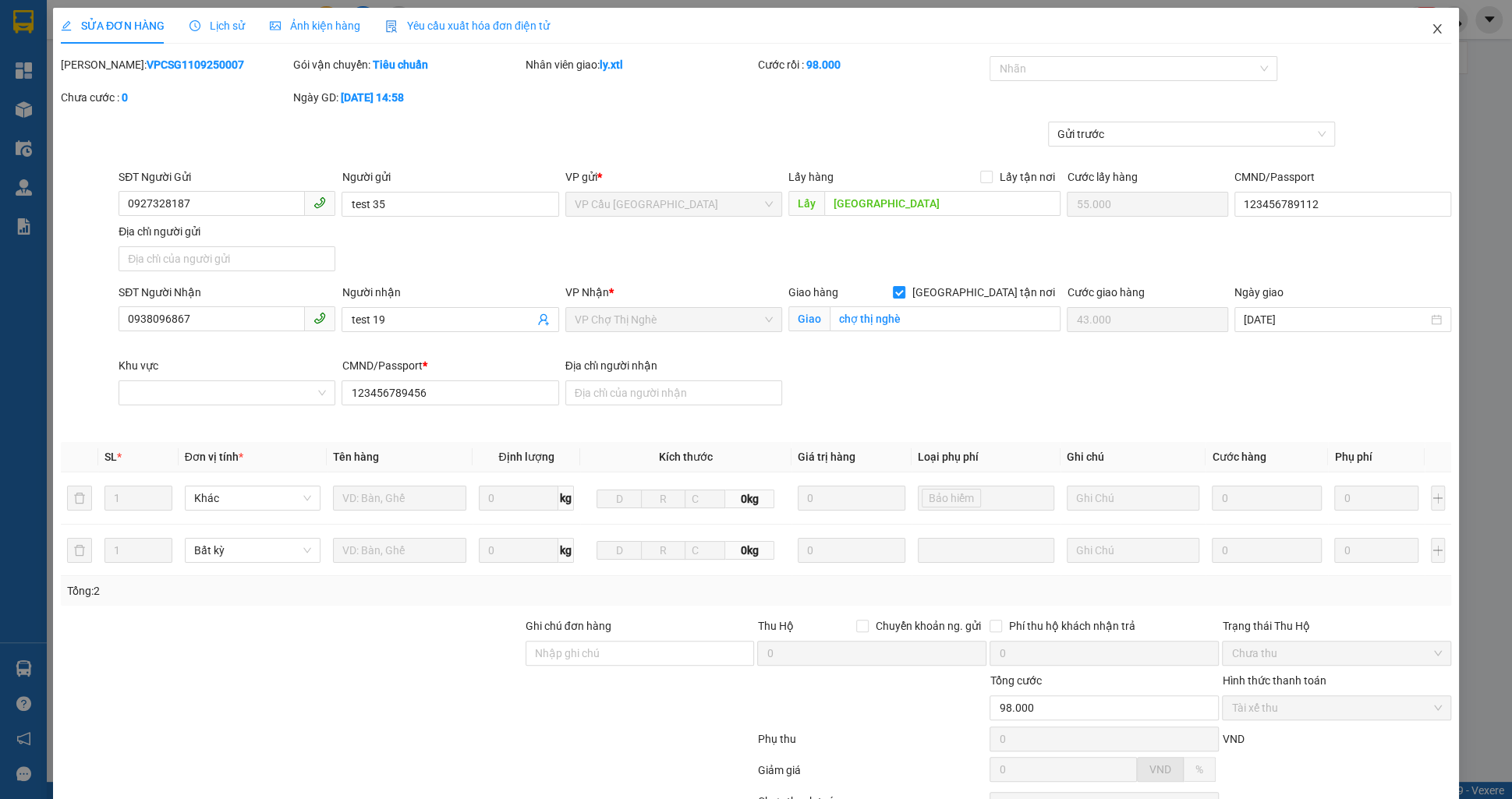
click at [1434, 26] on icon "close" at bounding box center [1437, 29] width 9 height 10
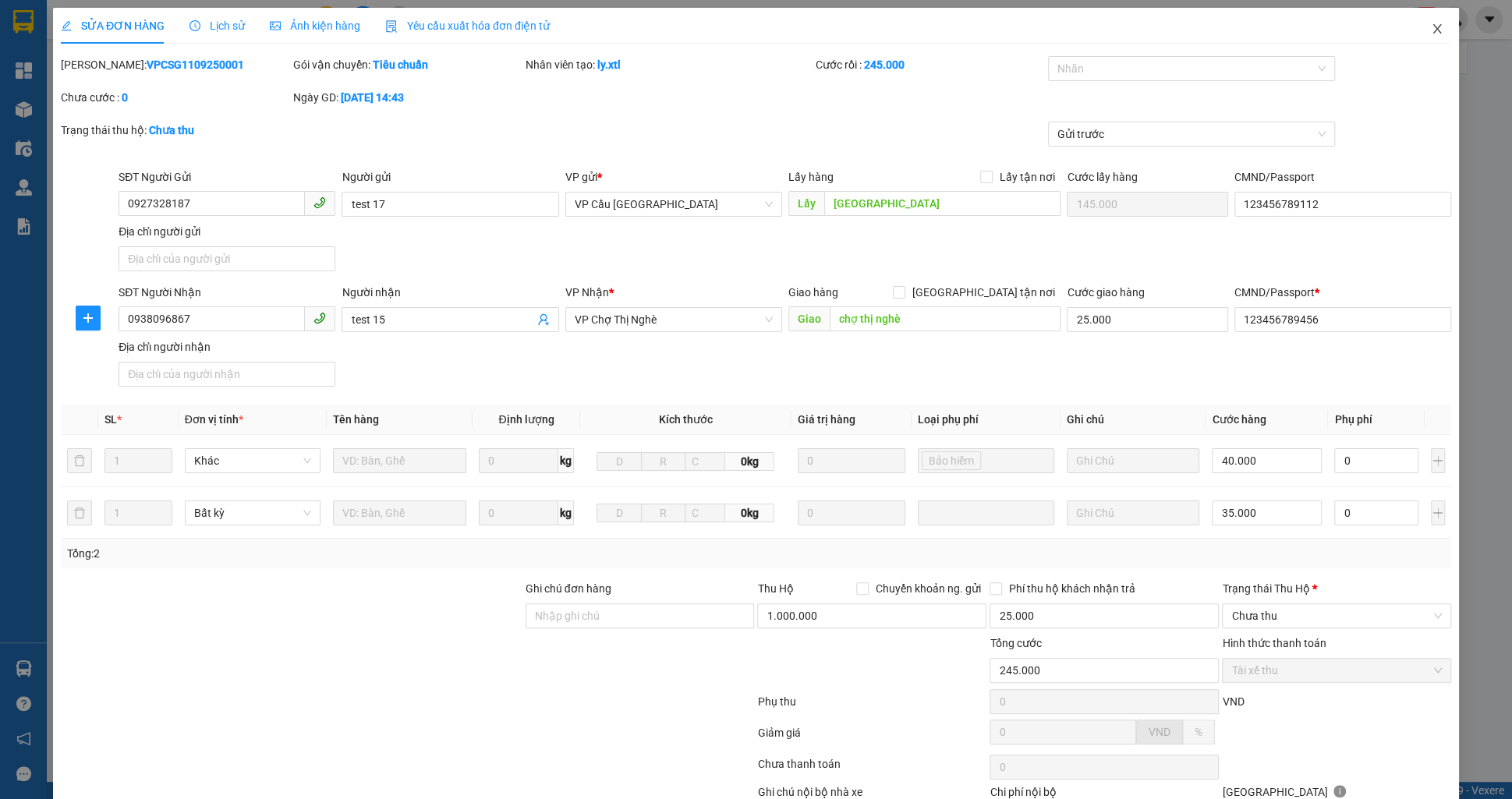
click at [1441, 25] on icon "close" at bounding box center [1437, 29] width 9 height 10
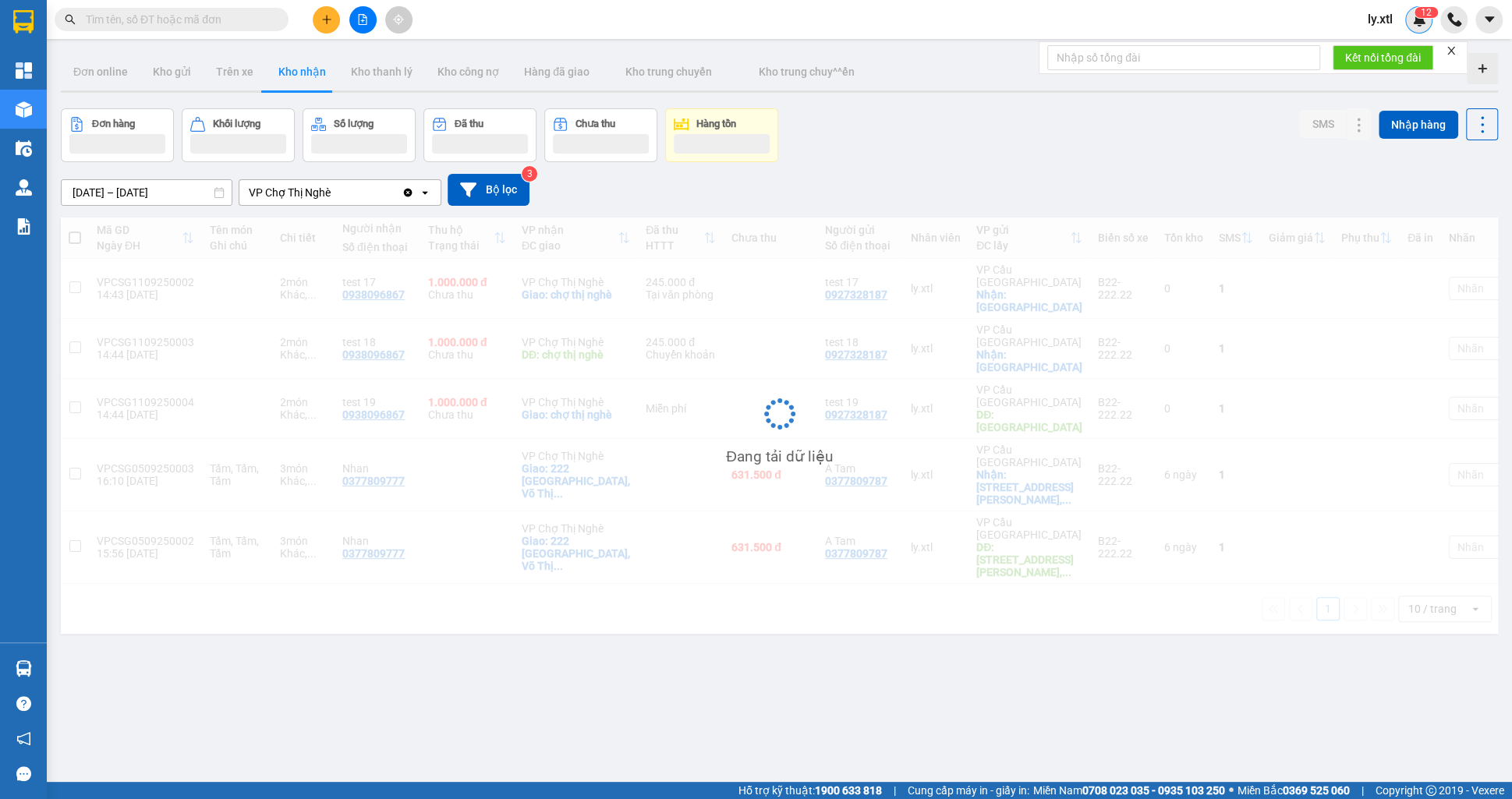
click at [1413, 26] on div "1 2" at bounding box center [1418, 20] width 27 height 27
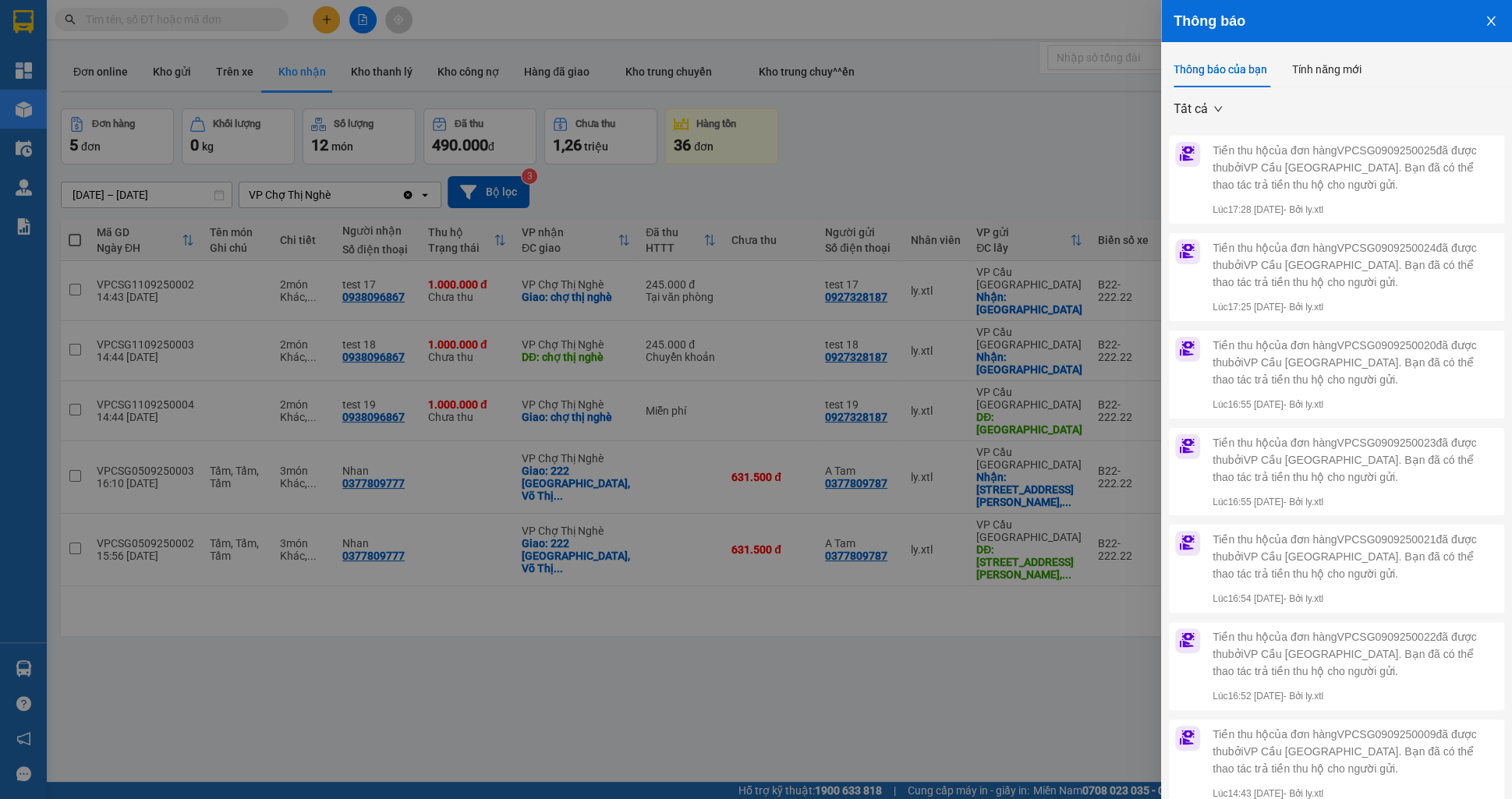
click at [1501, 10] on button "Close" at bounding box center [1491, 20] width 42 height 40
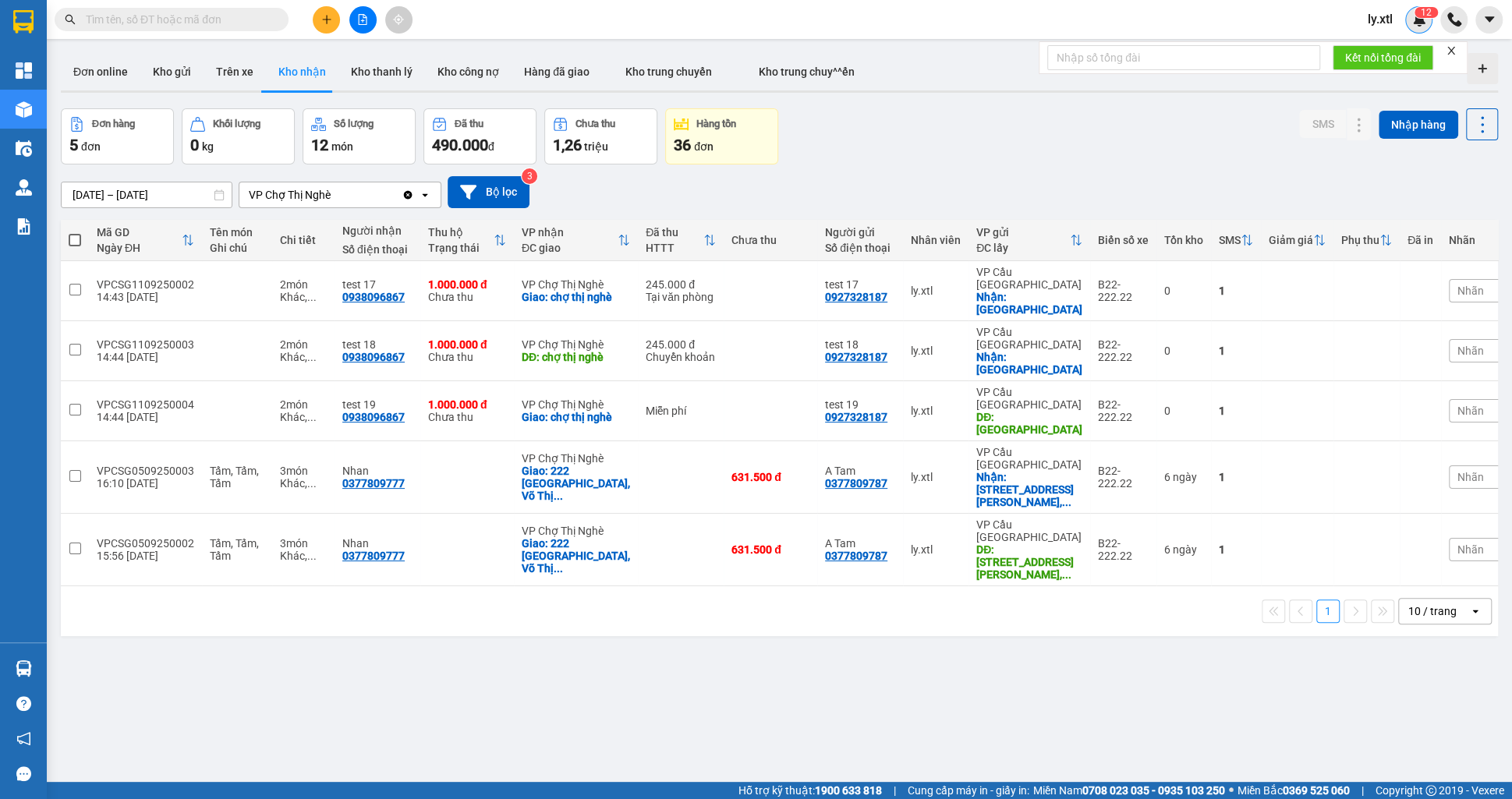
click at [1419, 32] on div "1 2" at bounding box center [1418, 20] width 27 height 27
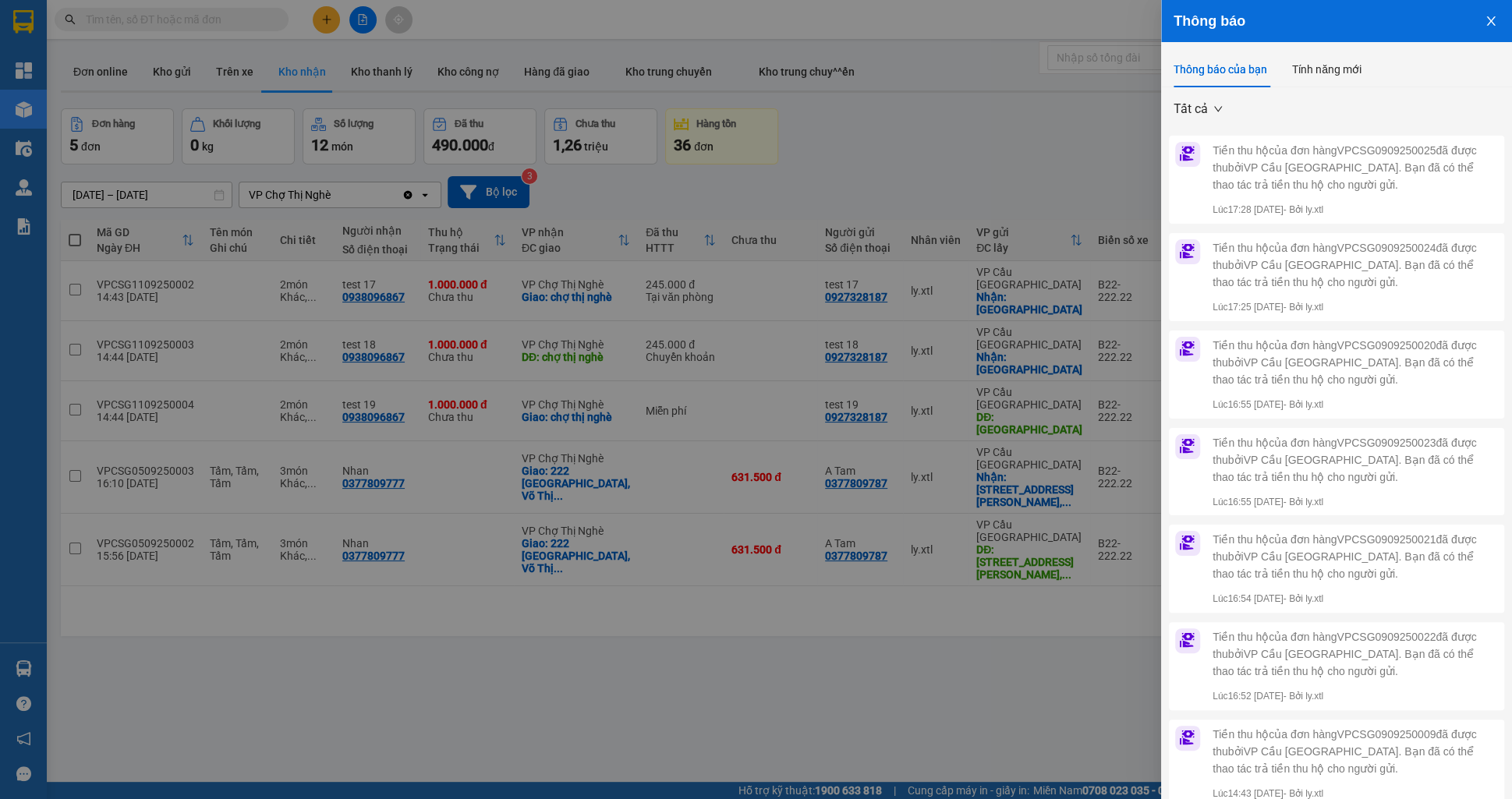
click at [1490, 30] on button "Close" at bounding box center [1491, 20] width 42 height 40
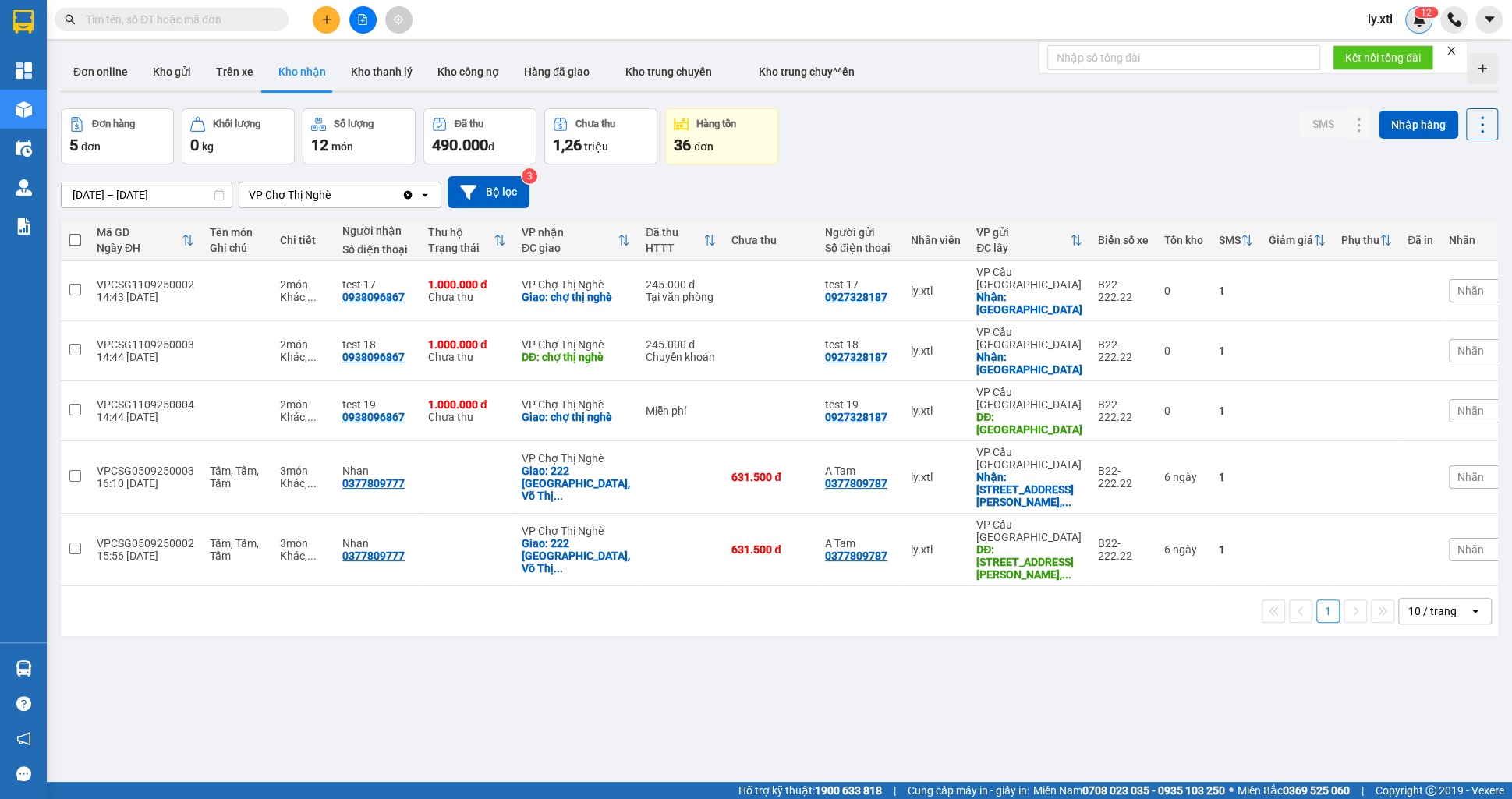
drag, startPoint x: 1426, startPoint y: 14, endPoint x: 1428, endPoint y: 22, distance: 8.2
click at [1426, 15] on span "2" at bounding box center [1429, 13] width 6 height 11
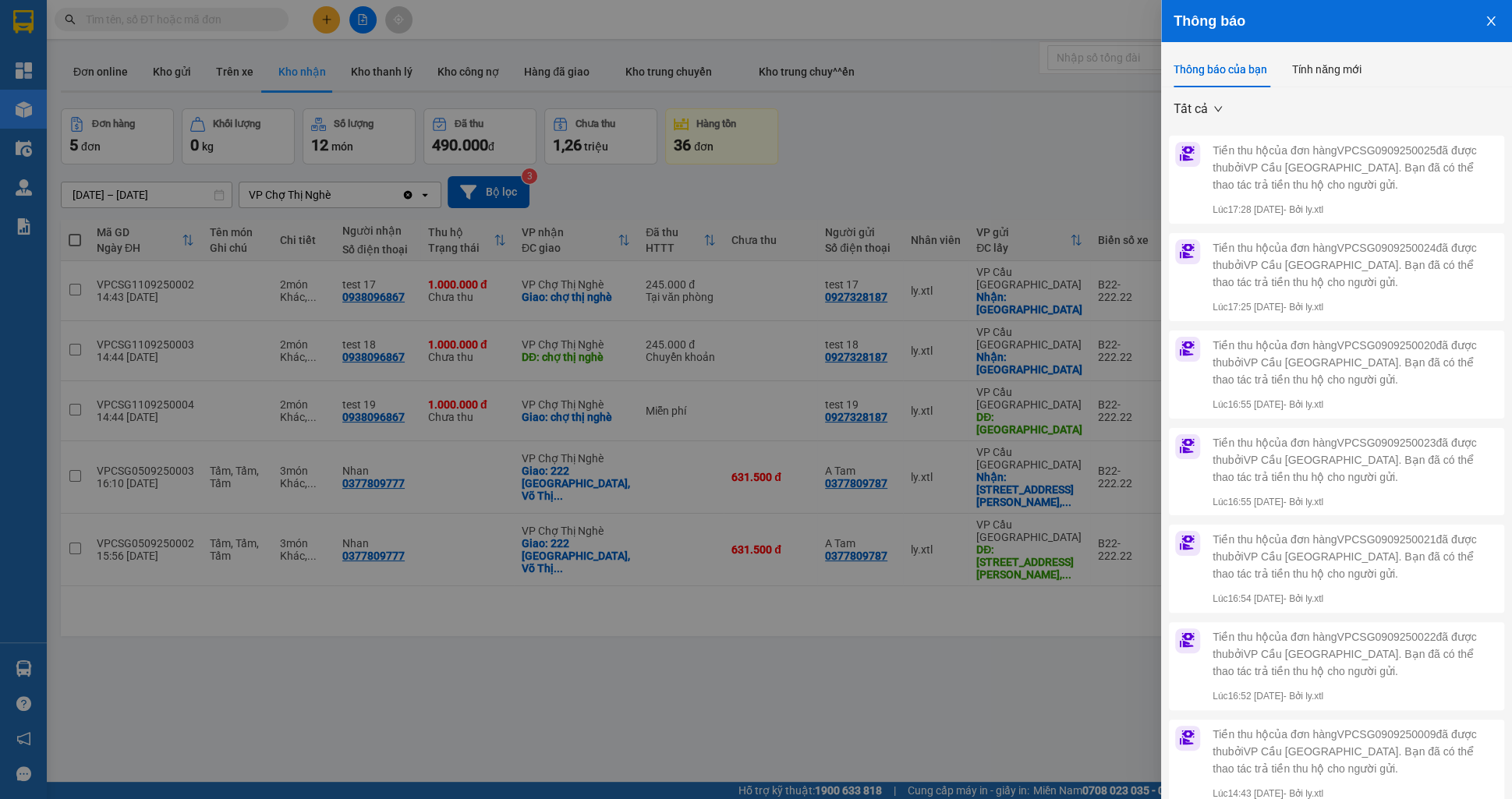
click at [1464, 35] on div "Thông báo" at bounding box center [1337, 21] width 351 height 42
click at [1484, 33] on button "Close" at bounding box center [1491, 20] width 42 height 40
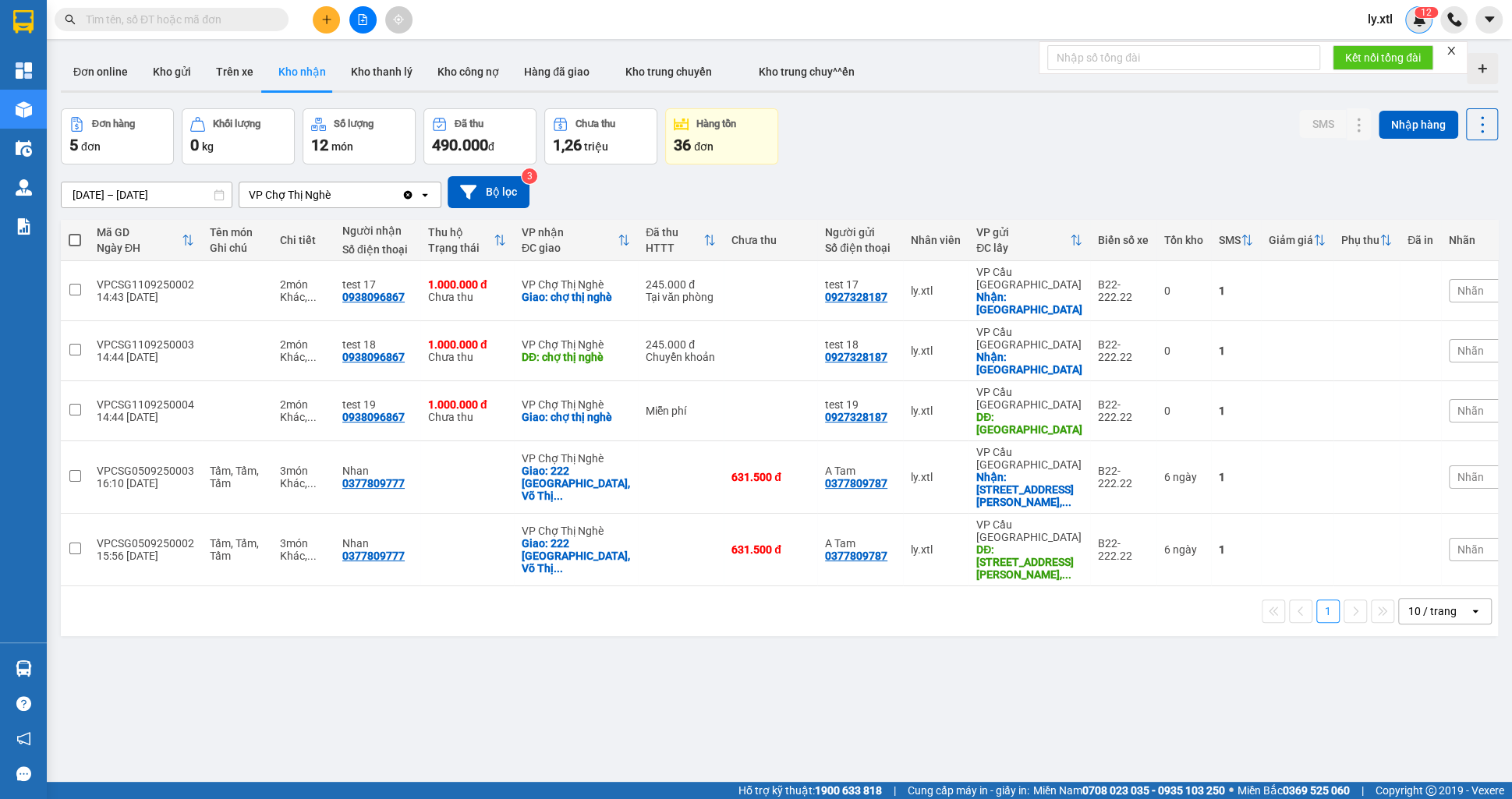
click at [1422, 25] on img at bounding box center [1419, 20] width 14 height 14
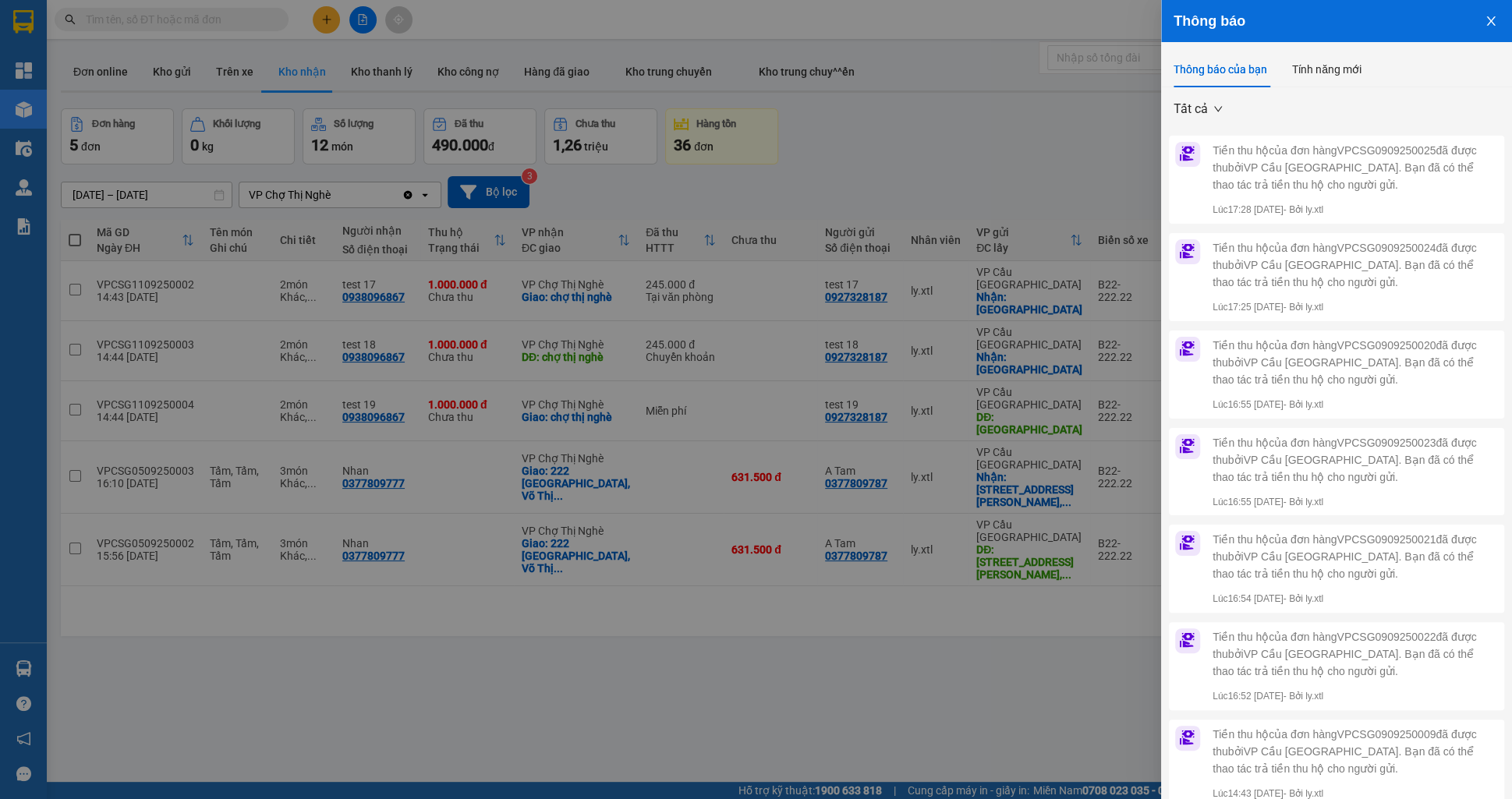
click at [1497, 29] on button "Close" at bounding box center [1491, 20] width 42 height 40
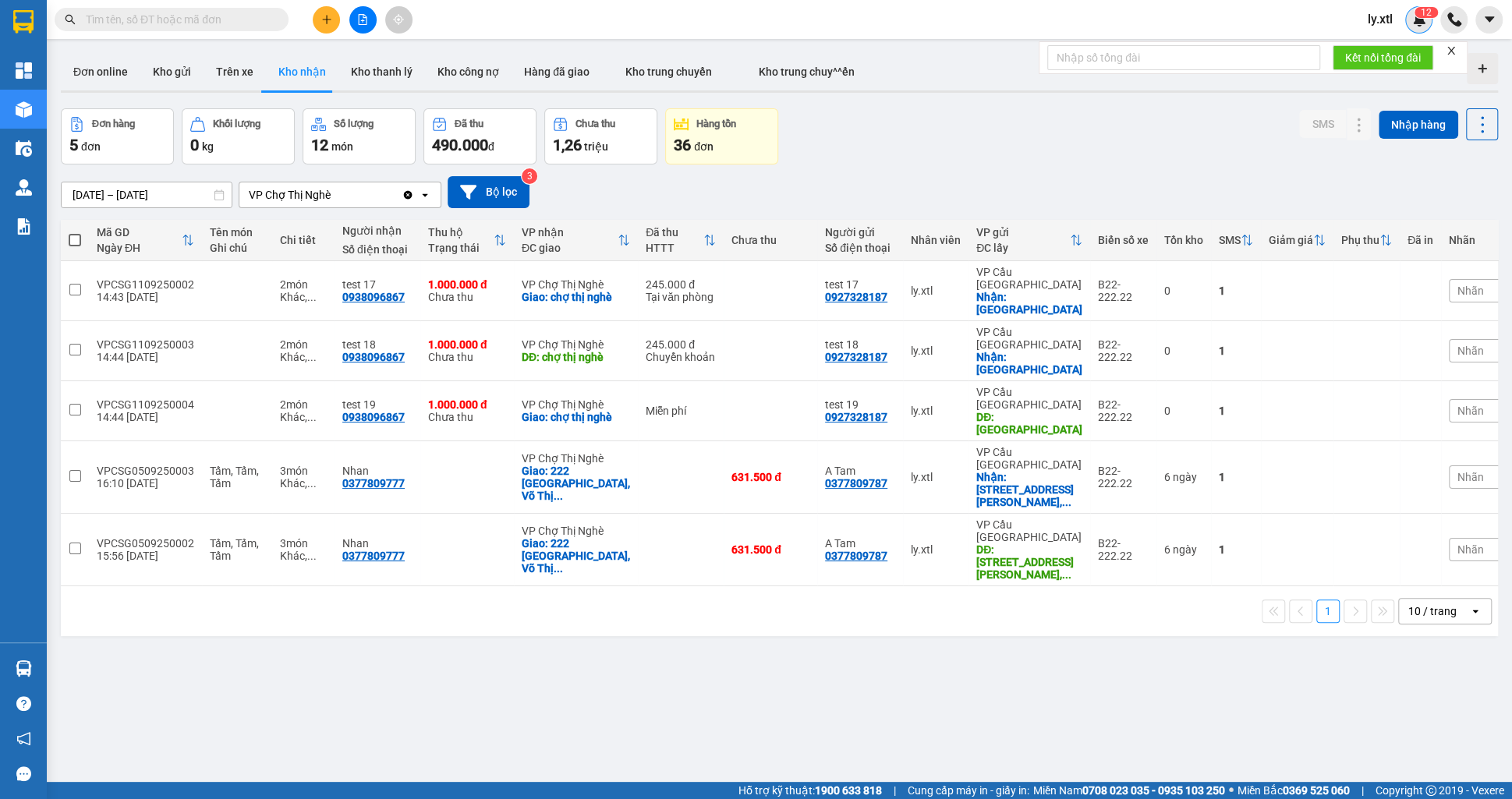
click at [1414, 23] on img at bounding box center [1419, 20] width 14 height 14
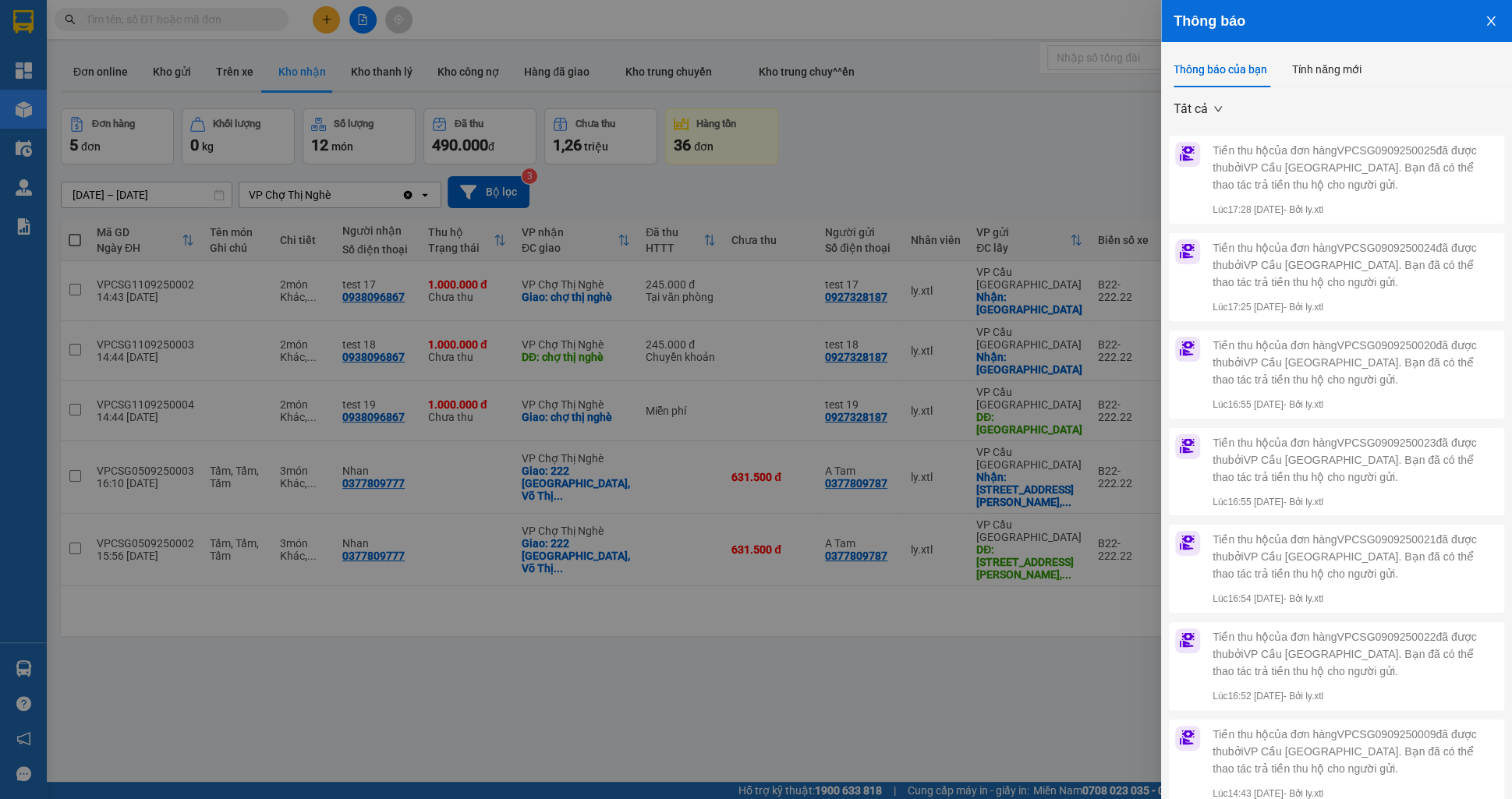
click at [1482, 24] on button "Close" at bounding box center [1491, 20] width 42 height 40
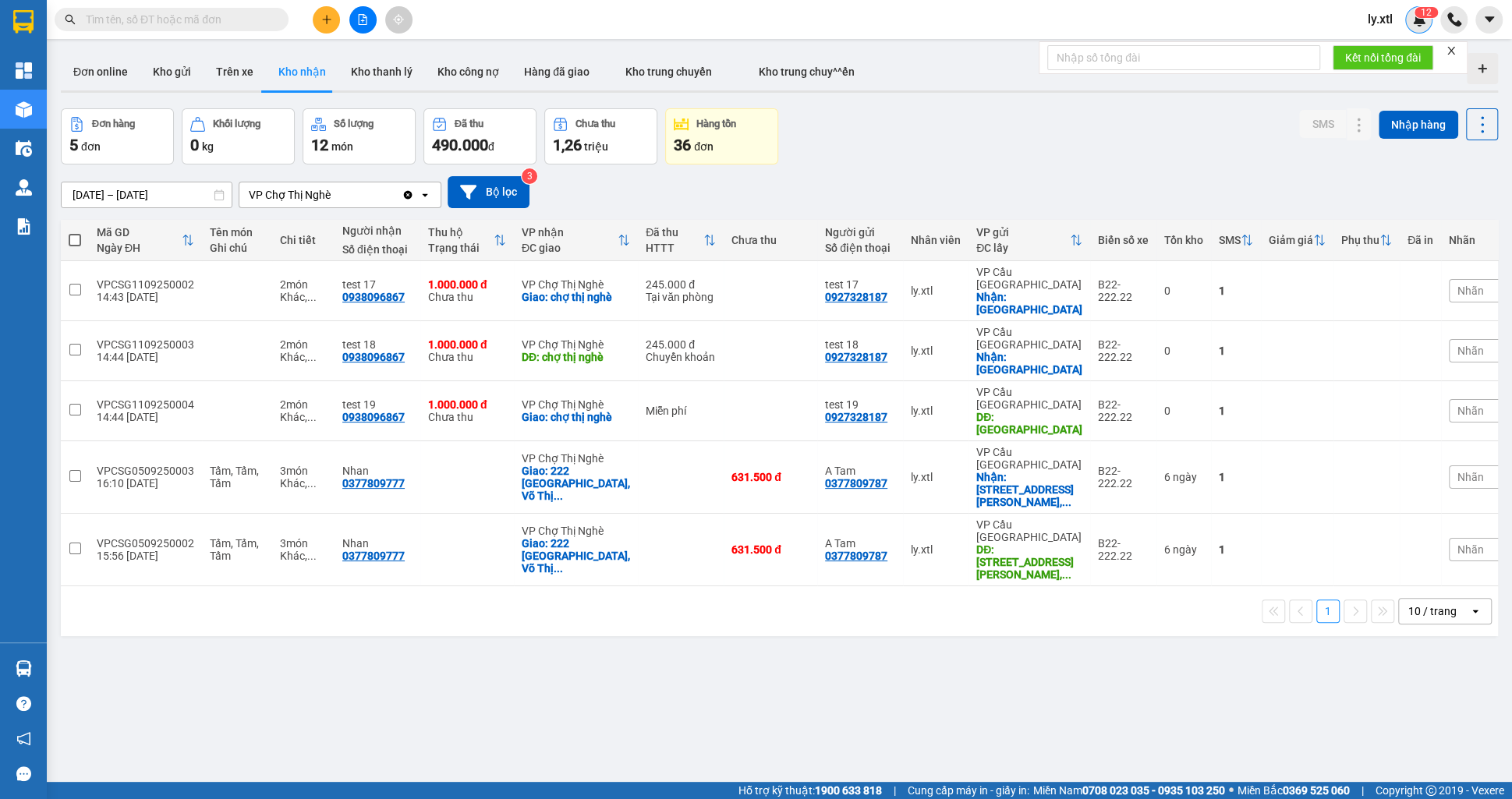
click at [1420, 23] on img at bounding box center [1419, 20] width 14 height 14
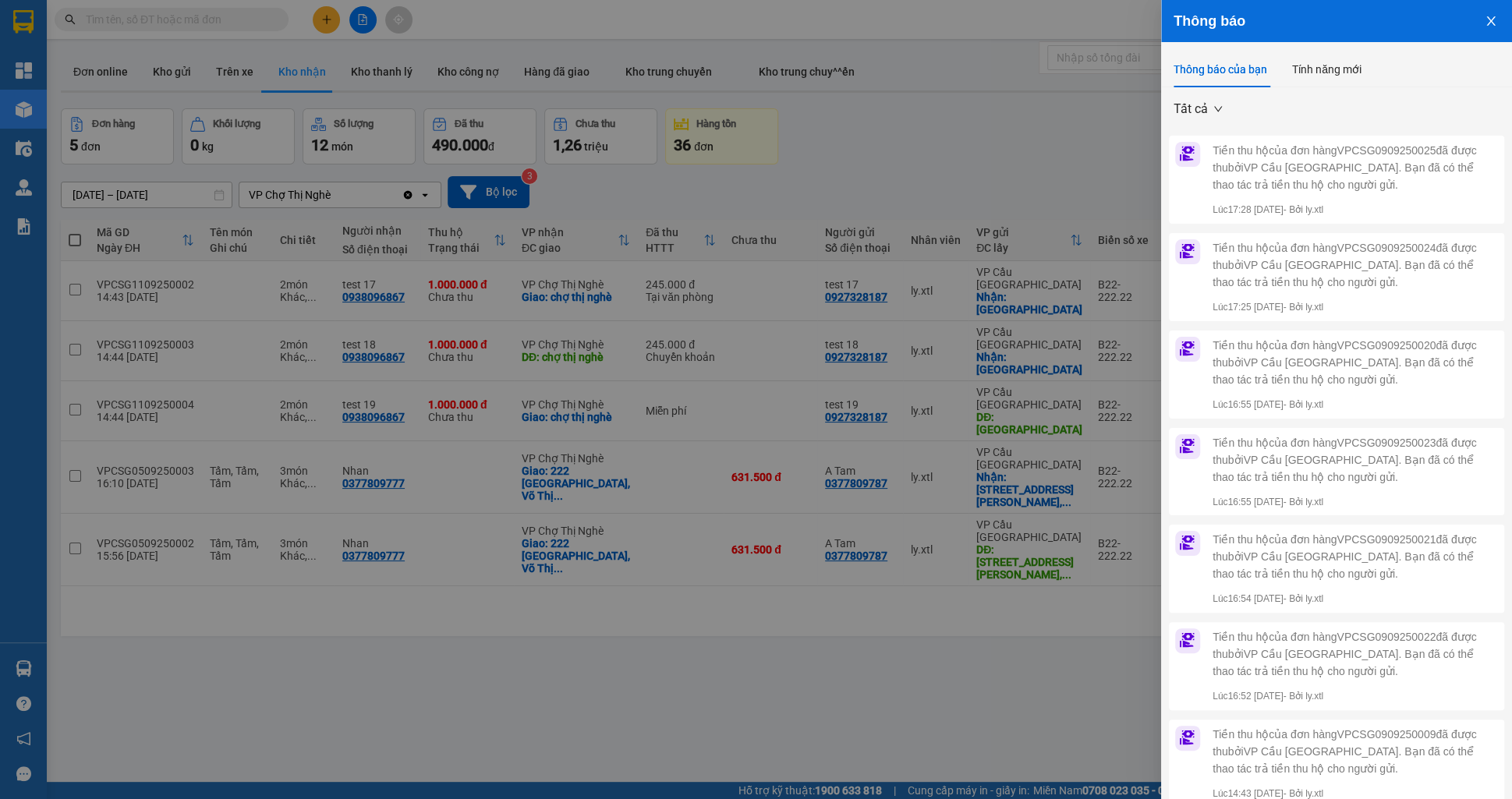
click at [1479, 30] on button "Close" at bounding box center [1491, 20] width 42 height 40
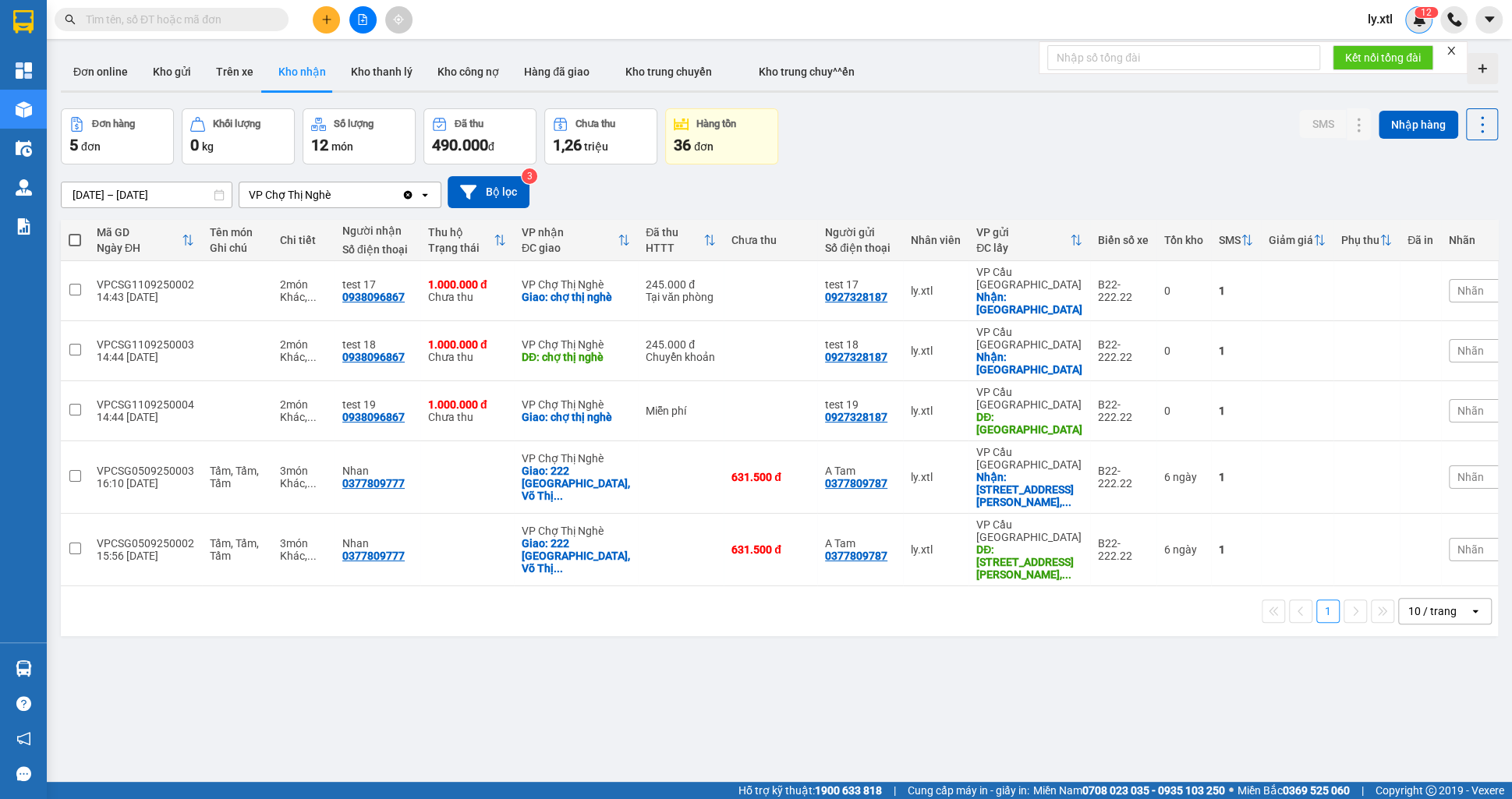
click at [1425, 28] on div "1 2" at bounding box center [1418, 20] width 27 height 27
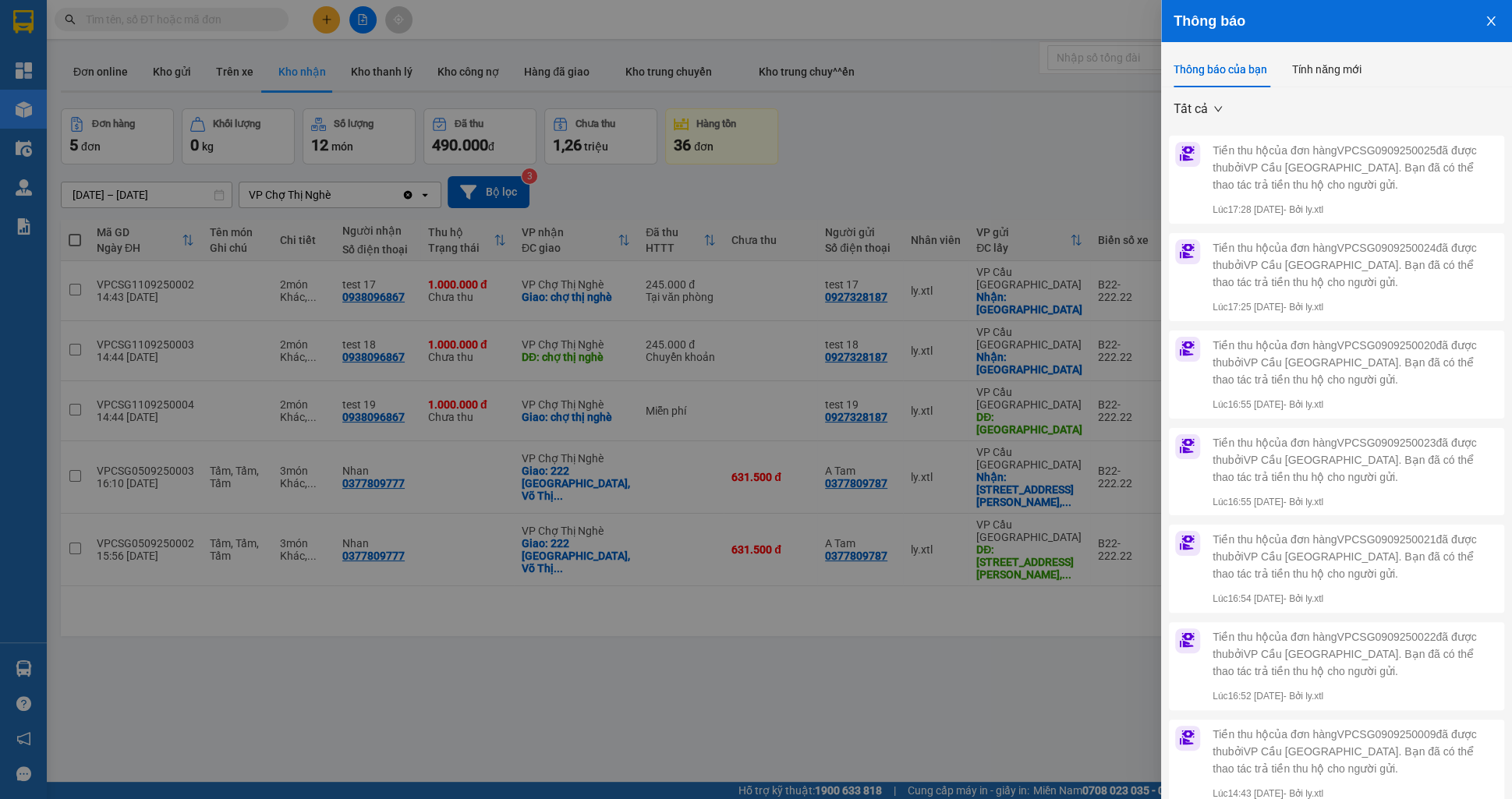
click at [1479, 21] on button "Close" at bounding box center [1491, 20] width 42 height 40
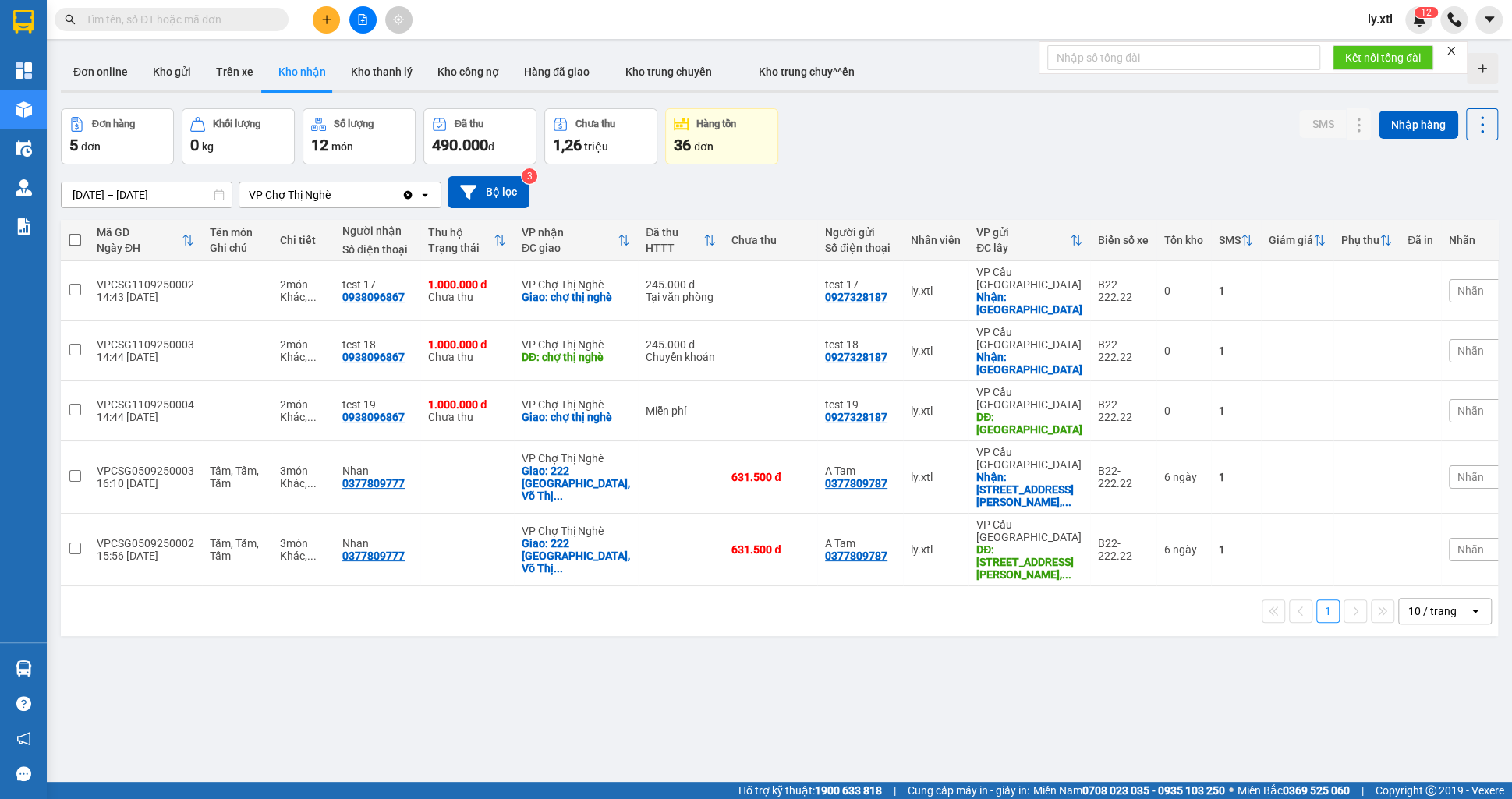
click at [1421, 33] on div "Kết quả tìm kiếm ( 0 ) Bộ lọc No Data ly.xtl 1 2" at bounding box center [756, 19] width 1512 height 39
click at [1418, 25] on img at bounding box center [1419, 20] width 14 height 14
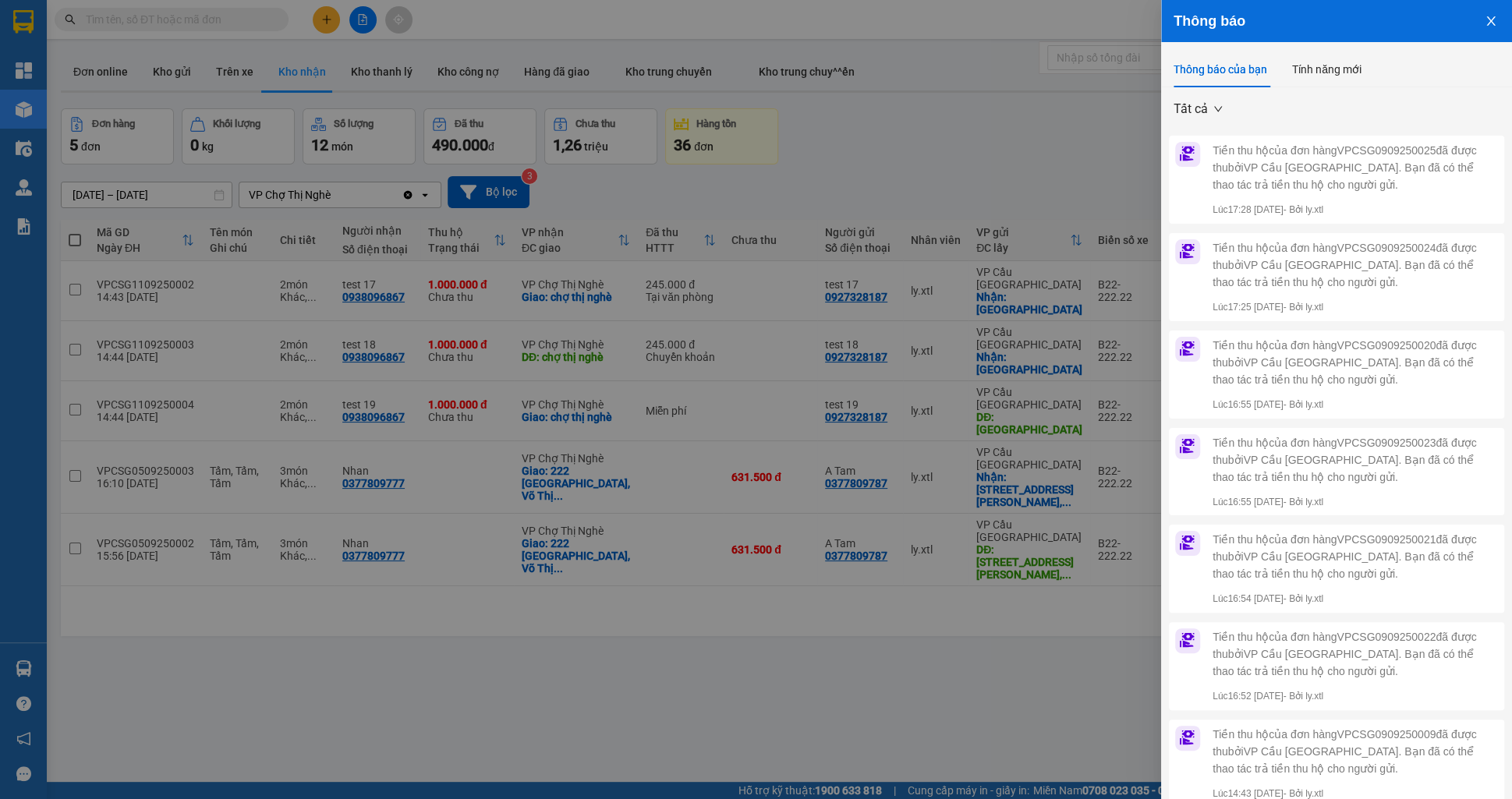
click at [1493, 12] on button "Close" at bounding box center [1491, 20] width 42 height 40
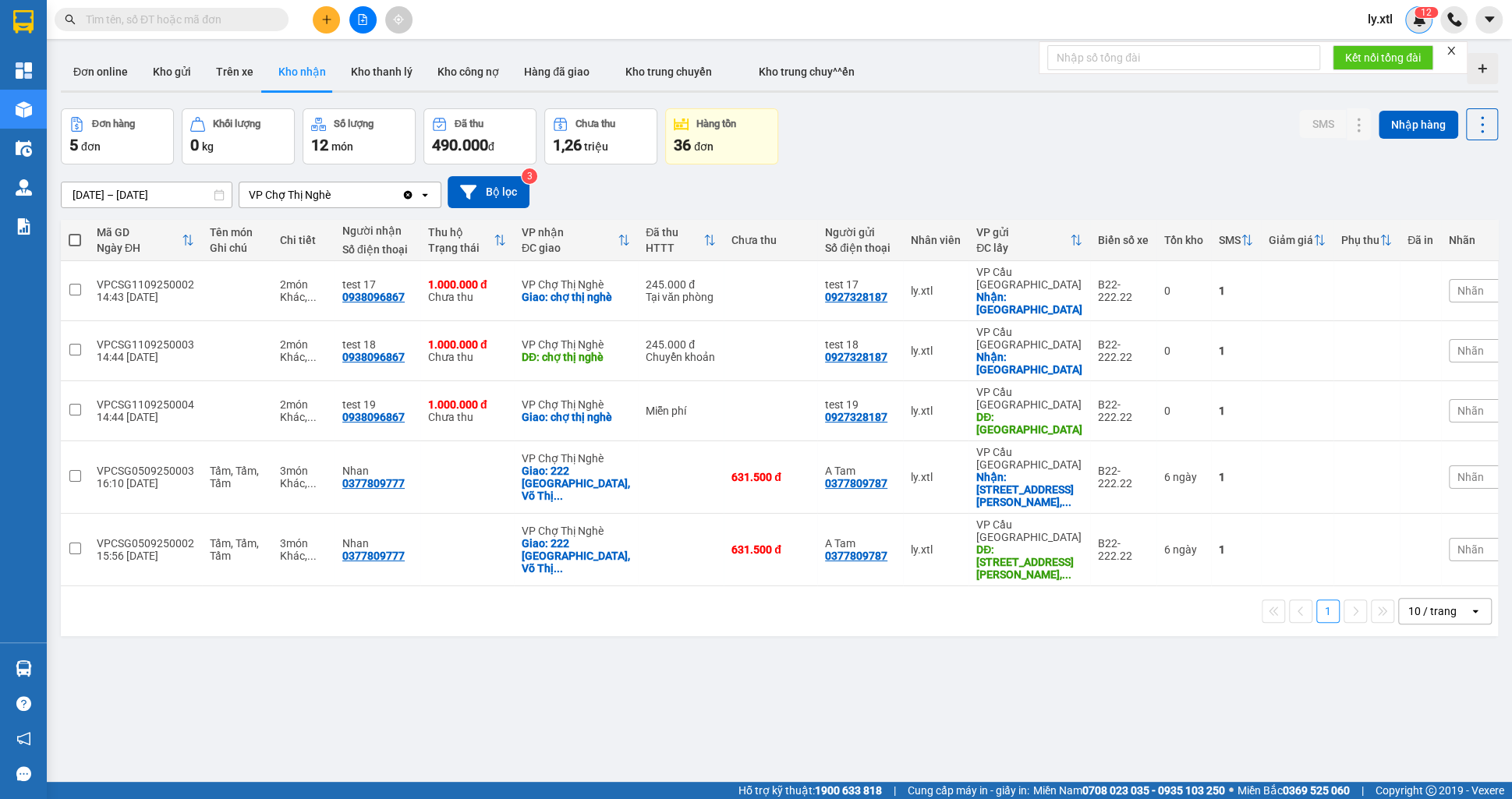
click at [1419, 20] on img at bounding box center [1419, 20] width 14 height 14
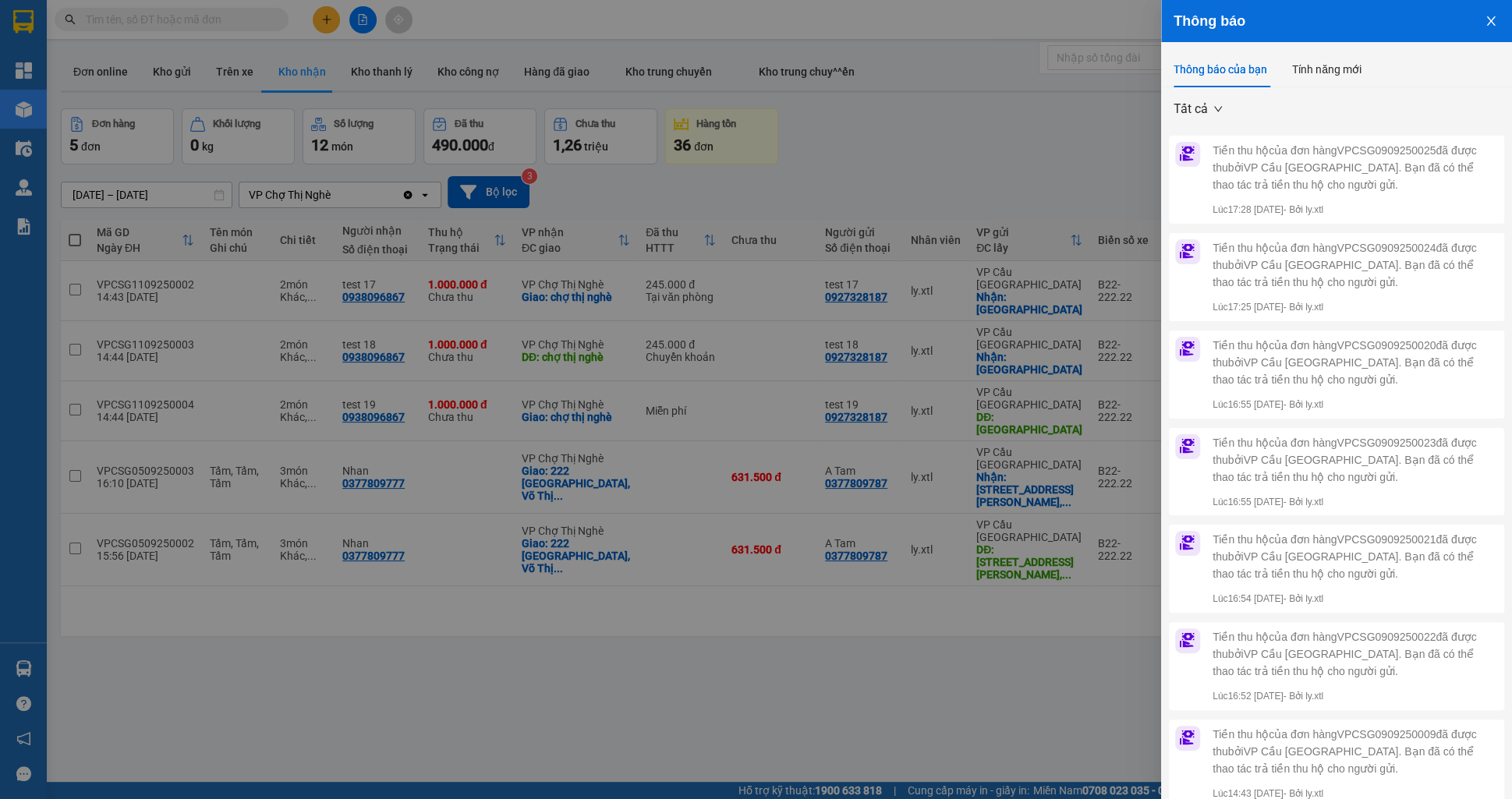
click at [1027, 484] on div at bounding box center [756, 400] width 1512 height 799
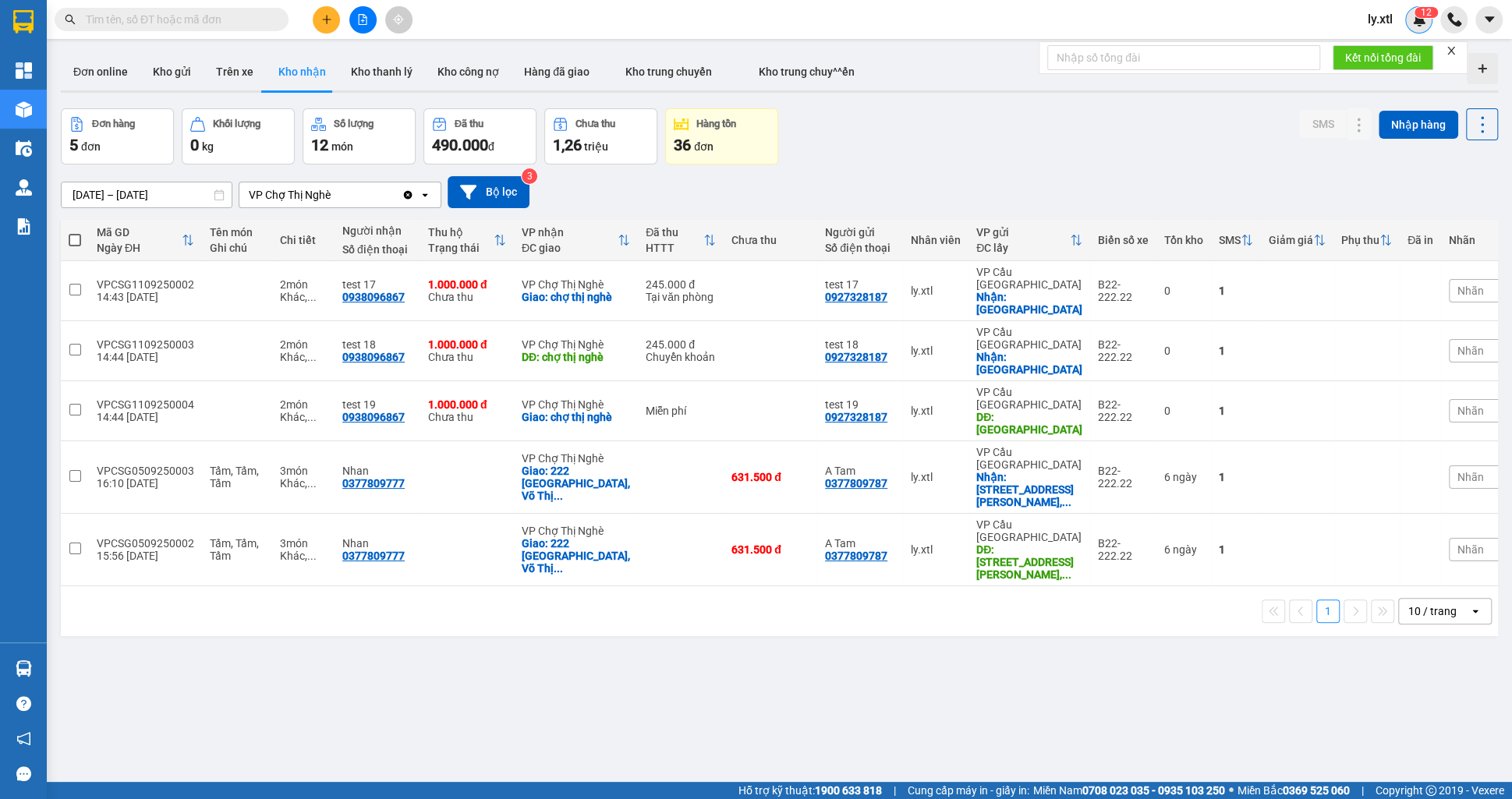
click at [1426, 19] on div "1 2" at bounding box center [1418, 20] width 27 height 27
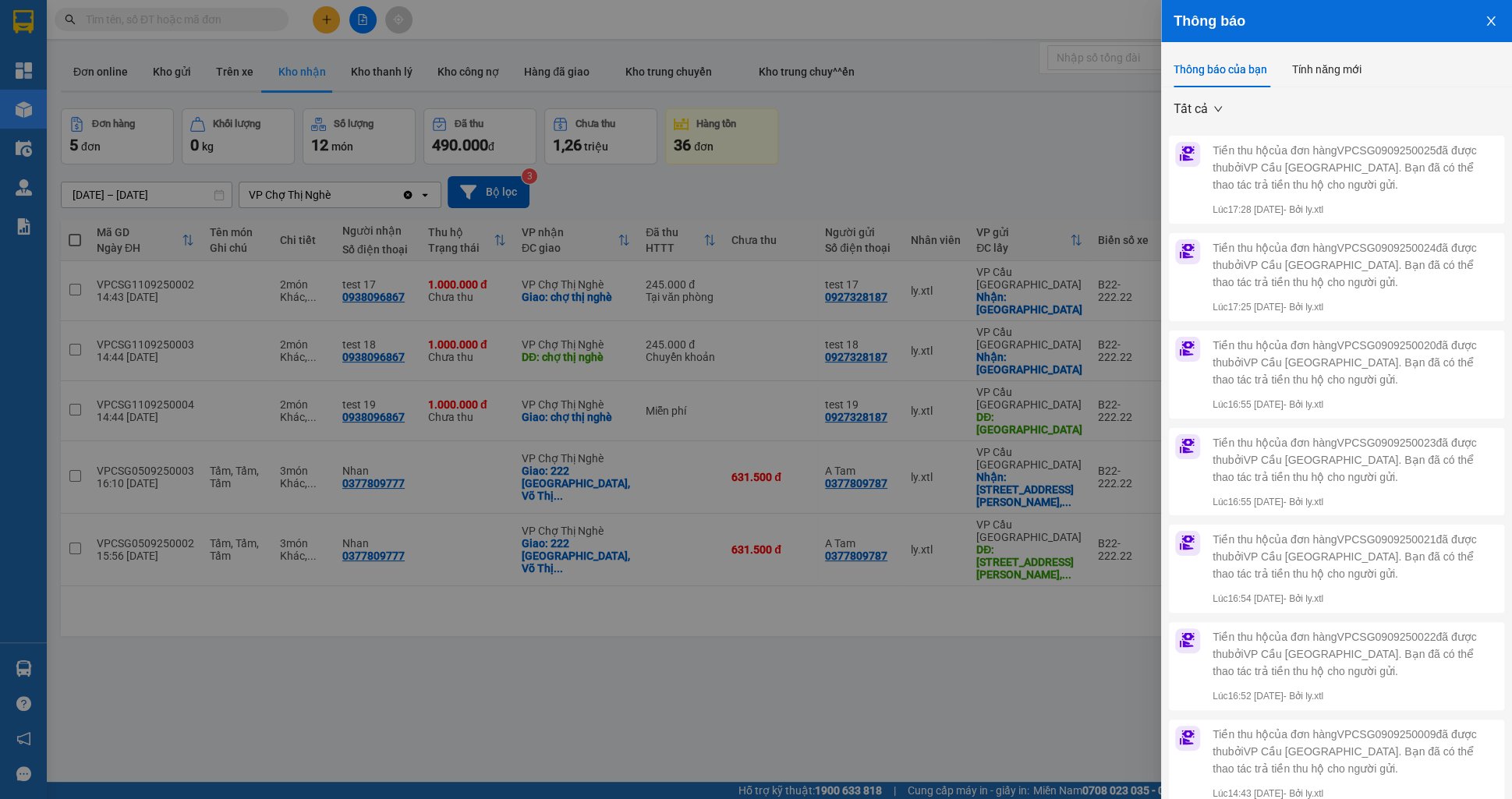
click at [1486, 28] on button "Close" at bounding box center [1491, 20] width 42 height 40
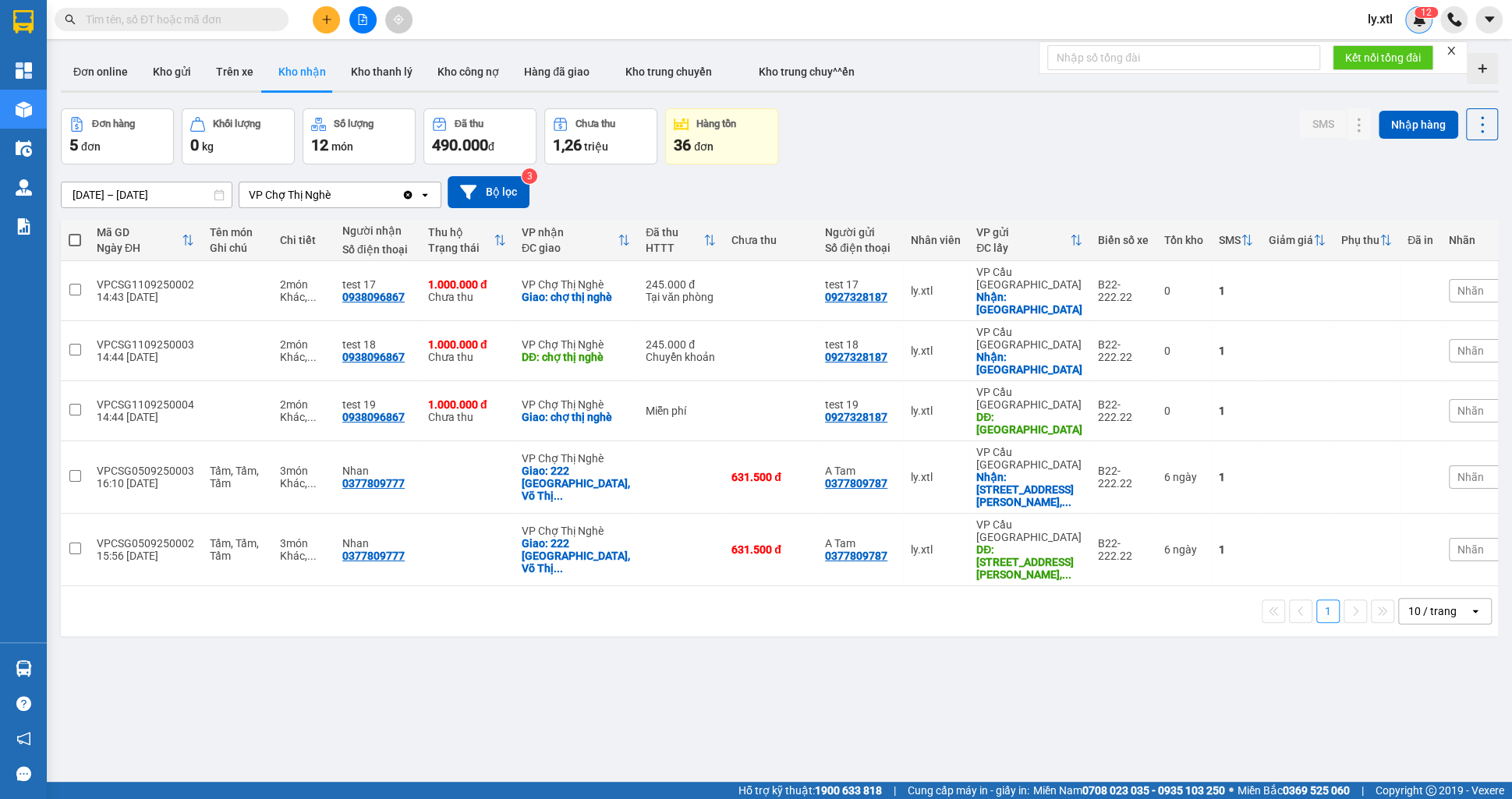
click at [1413, 21] on img at bounding box center [1419, 20] width 14 height 14
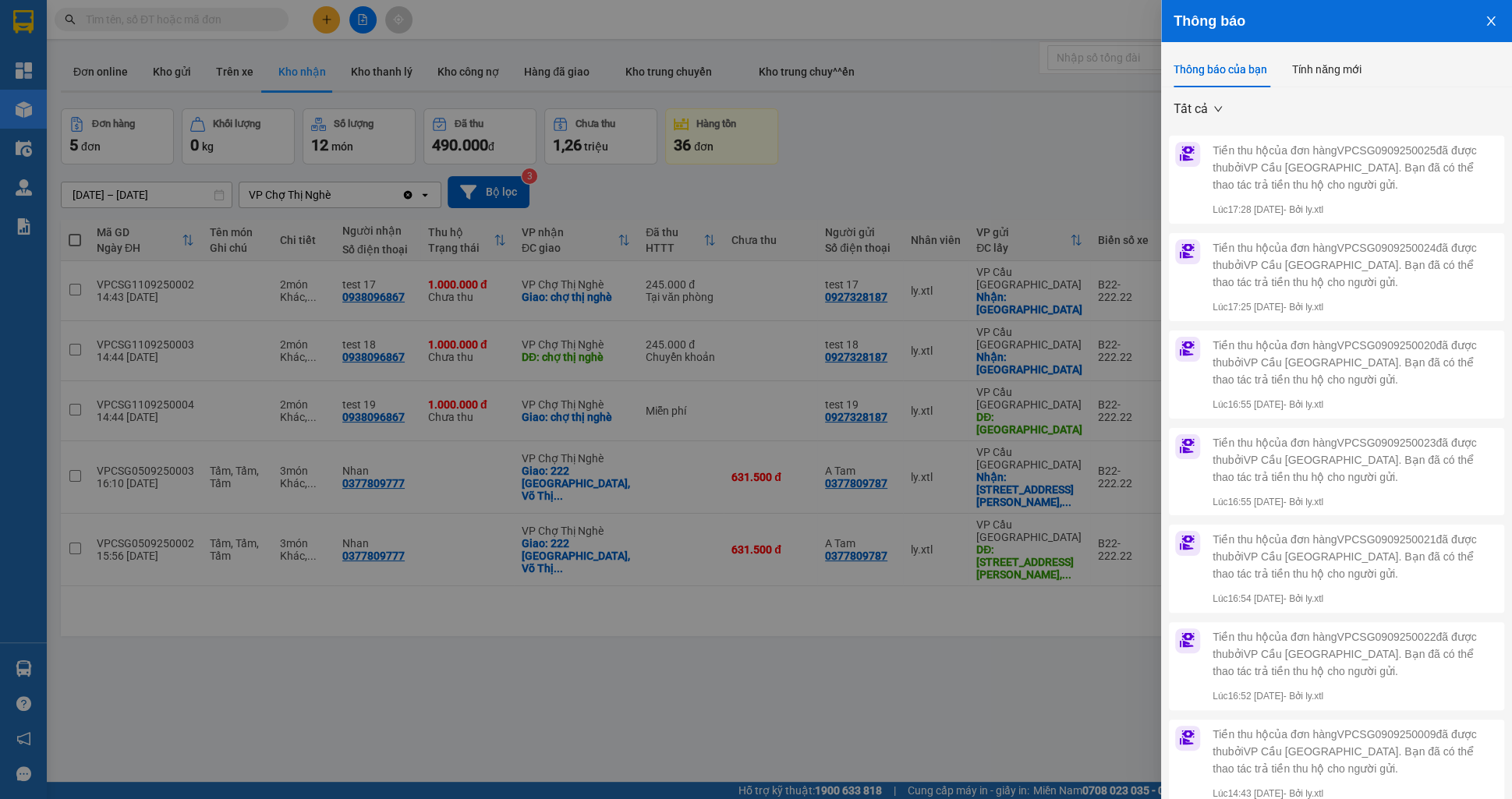
click at [1481, 22] on button "Close" at bounding box center [1491, 20] width 42 height 40
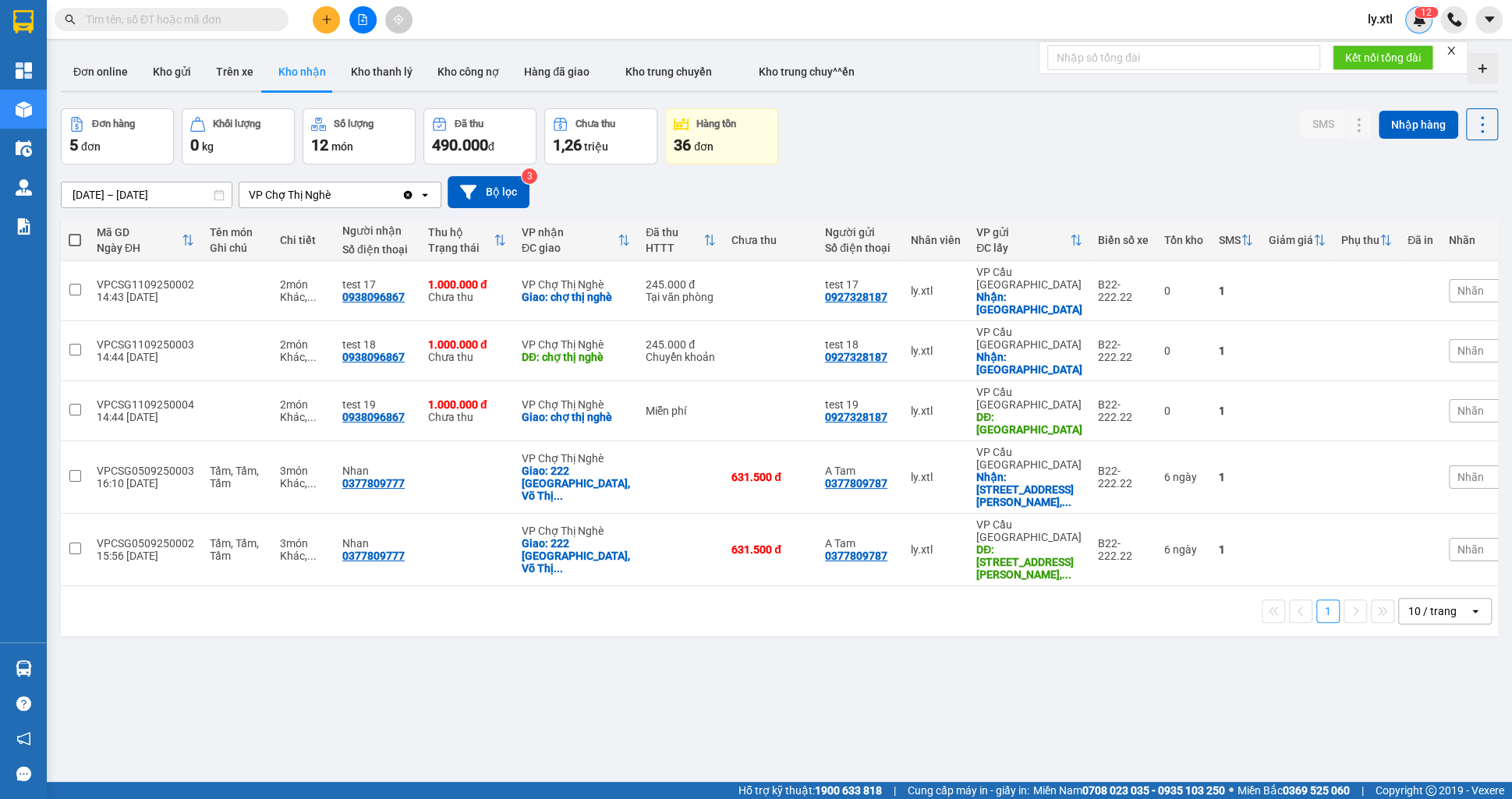
click at [1413, 27] on div "1 2" at bounding box center [1418, 20] width 27 height 27
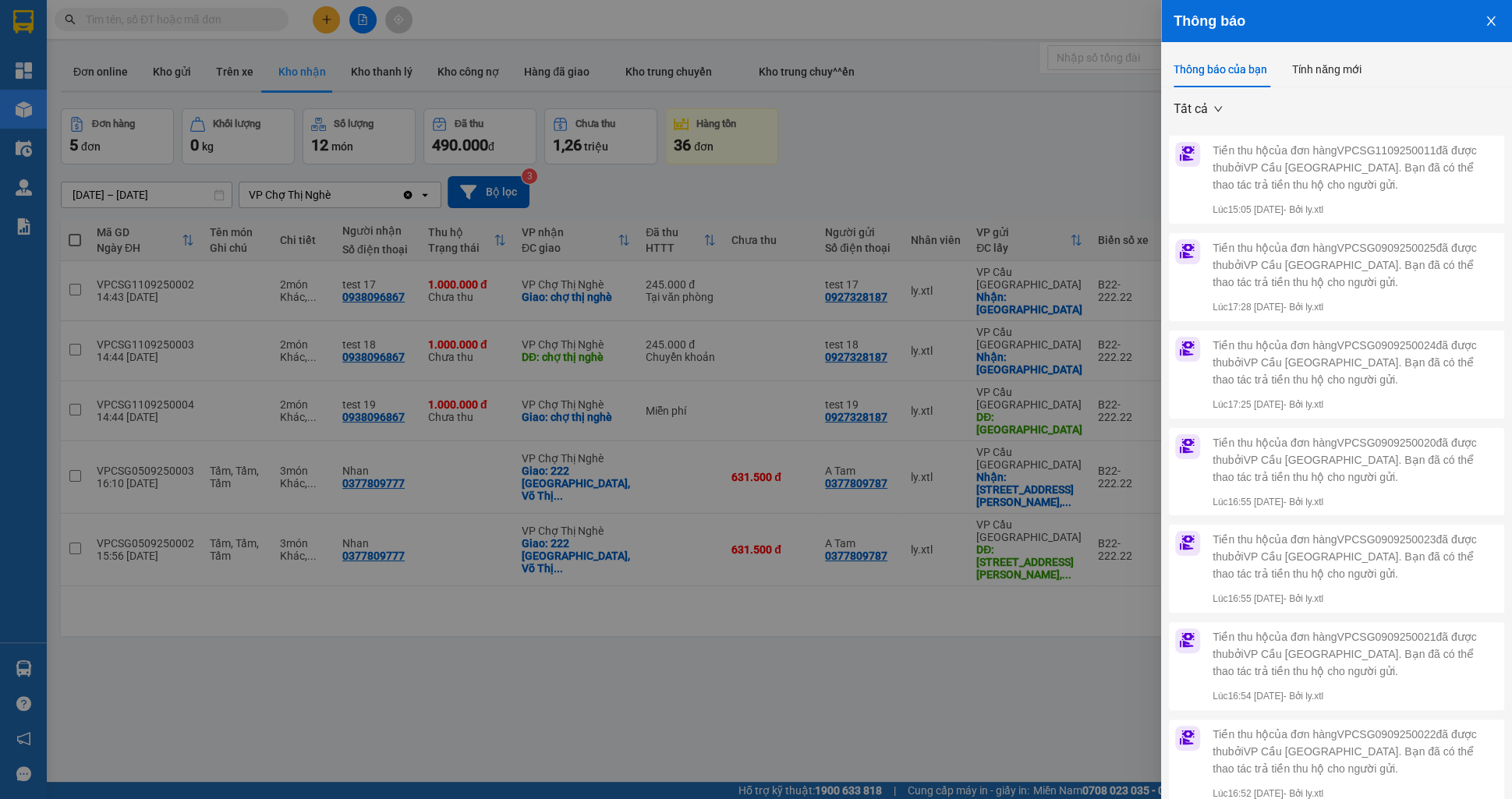
click at [1485, 23] on icon "close" at bounding box center [1491, 21] width 13 height 13
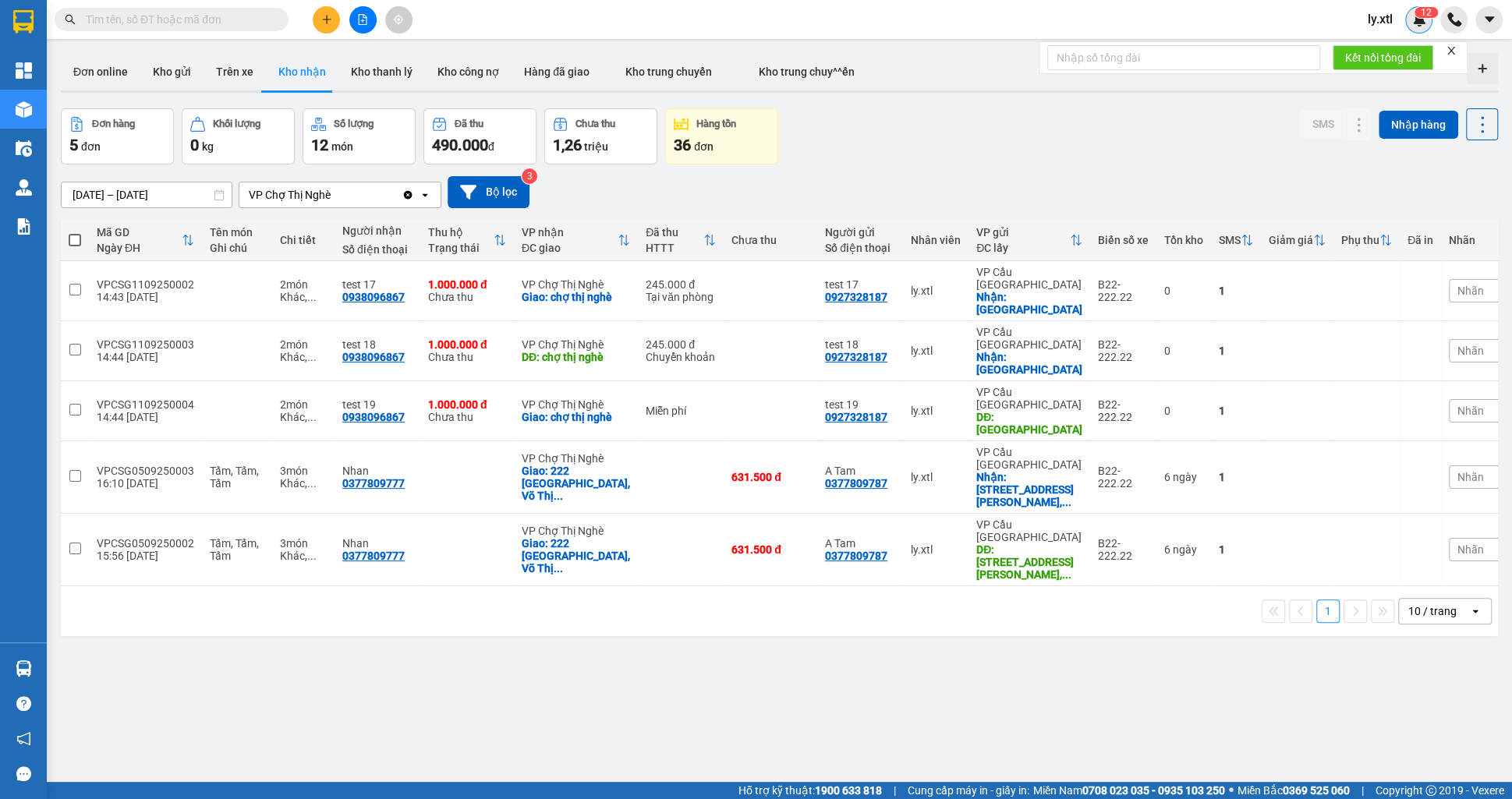
click at [1420, 21] on img at bounding box center [1419, 20] width 14 height 14
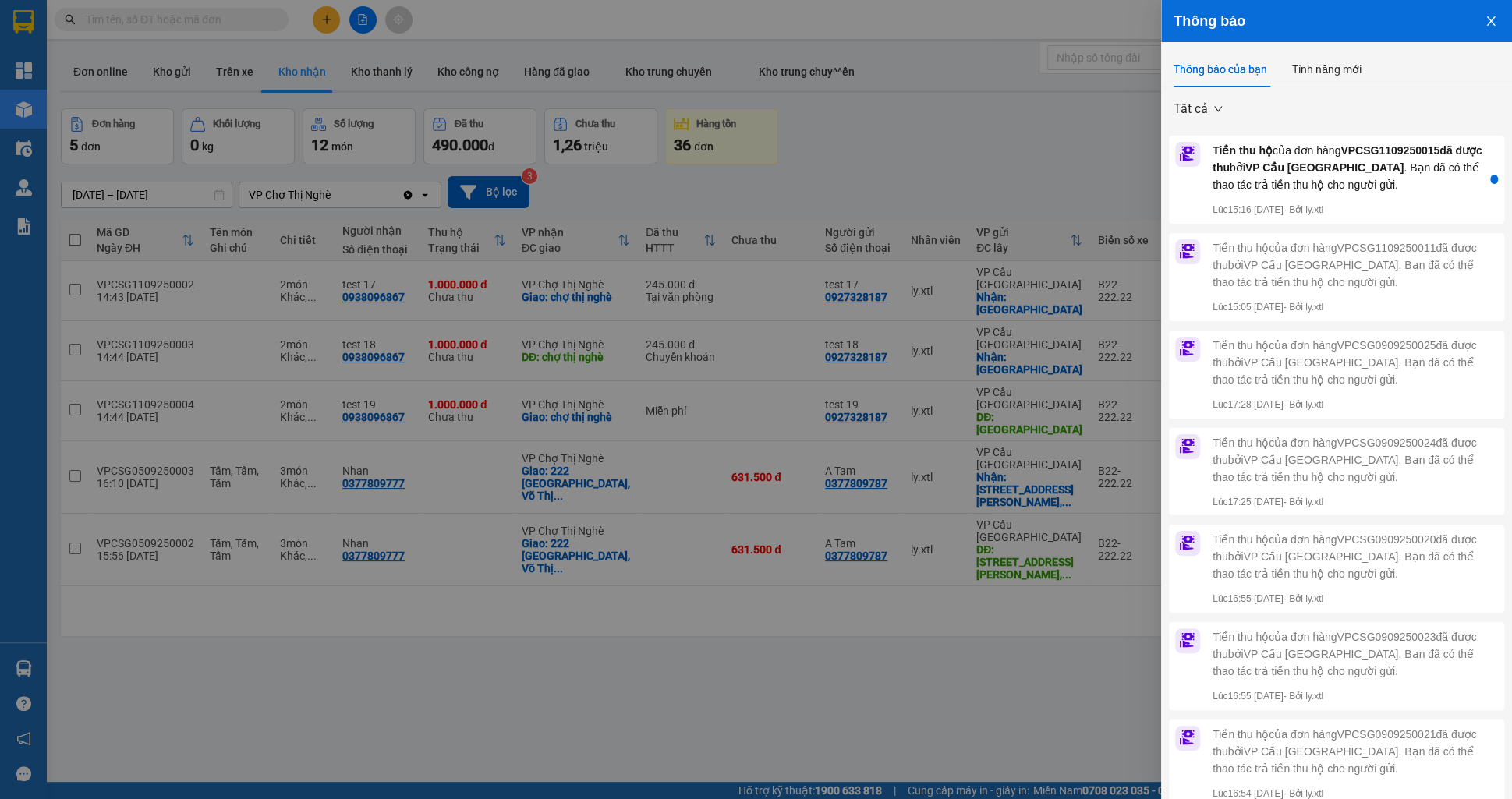
click at [1038, 163] on div at bounding box center [756, 400] width 1512 height 799
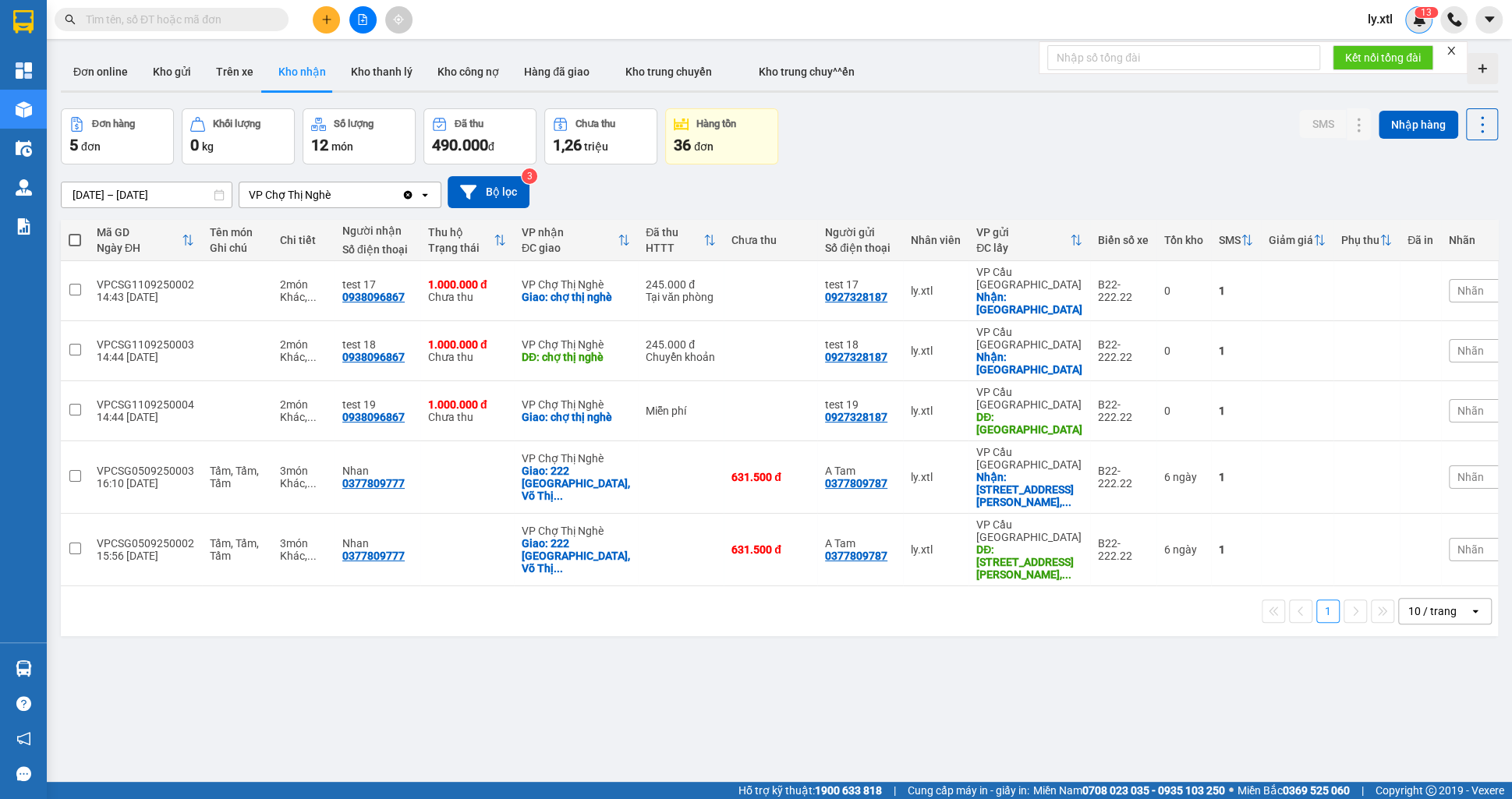
click at [1427, 21] on div "1 3" at bounding box center [1418, 20] width 27 height 27
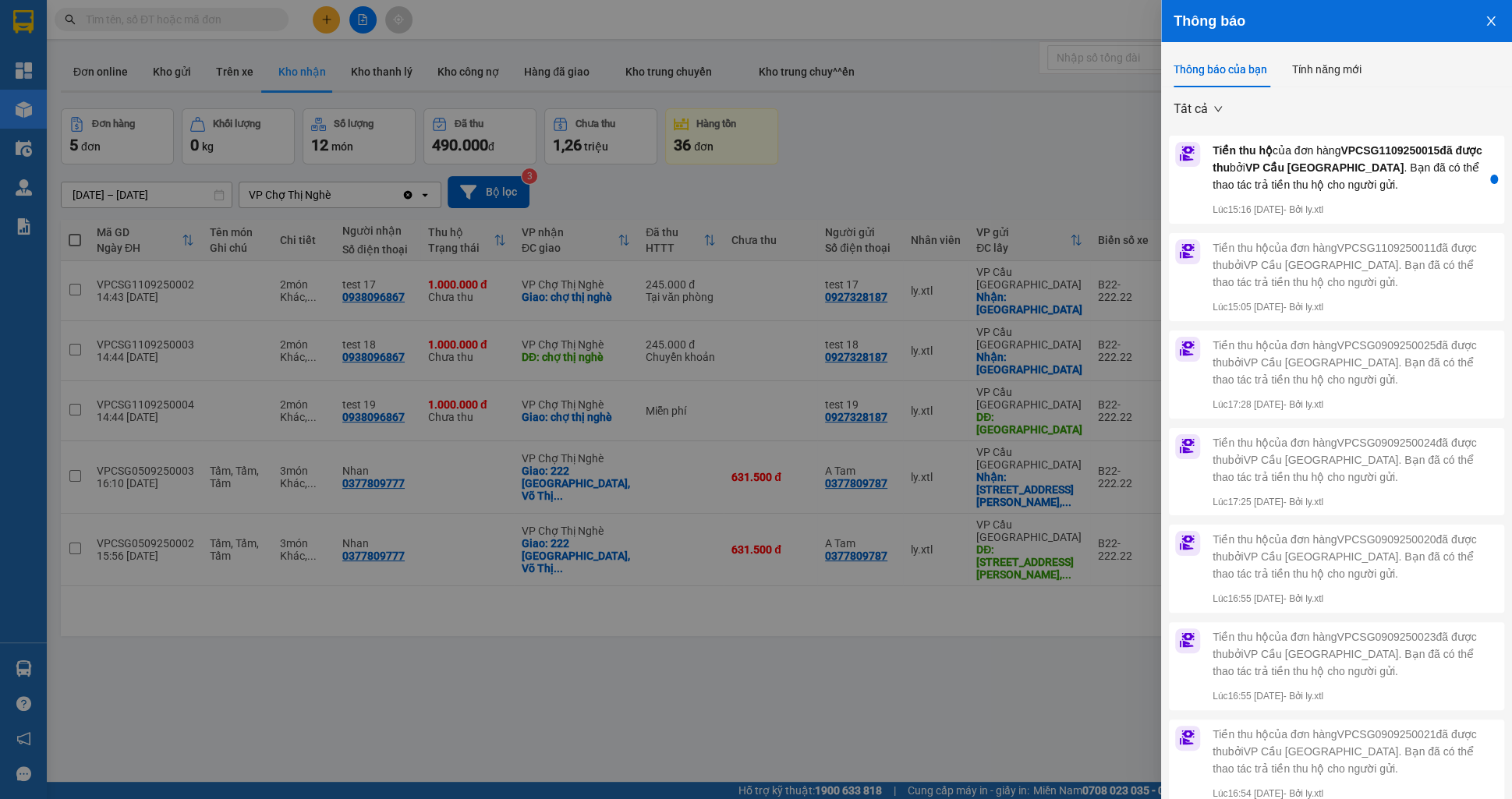
click at [1497, 21] on button "Close" at bounding box center [1491, 20] width 42 height 40
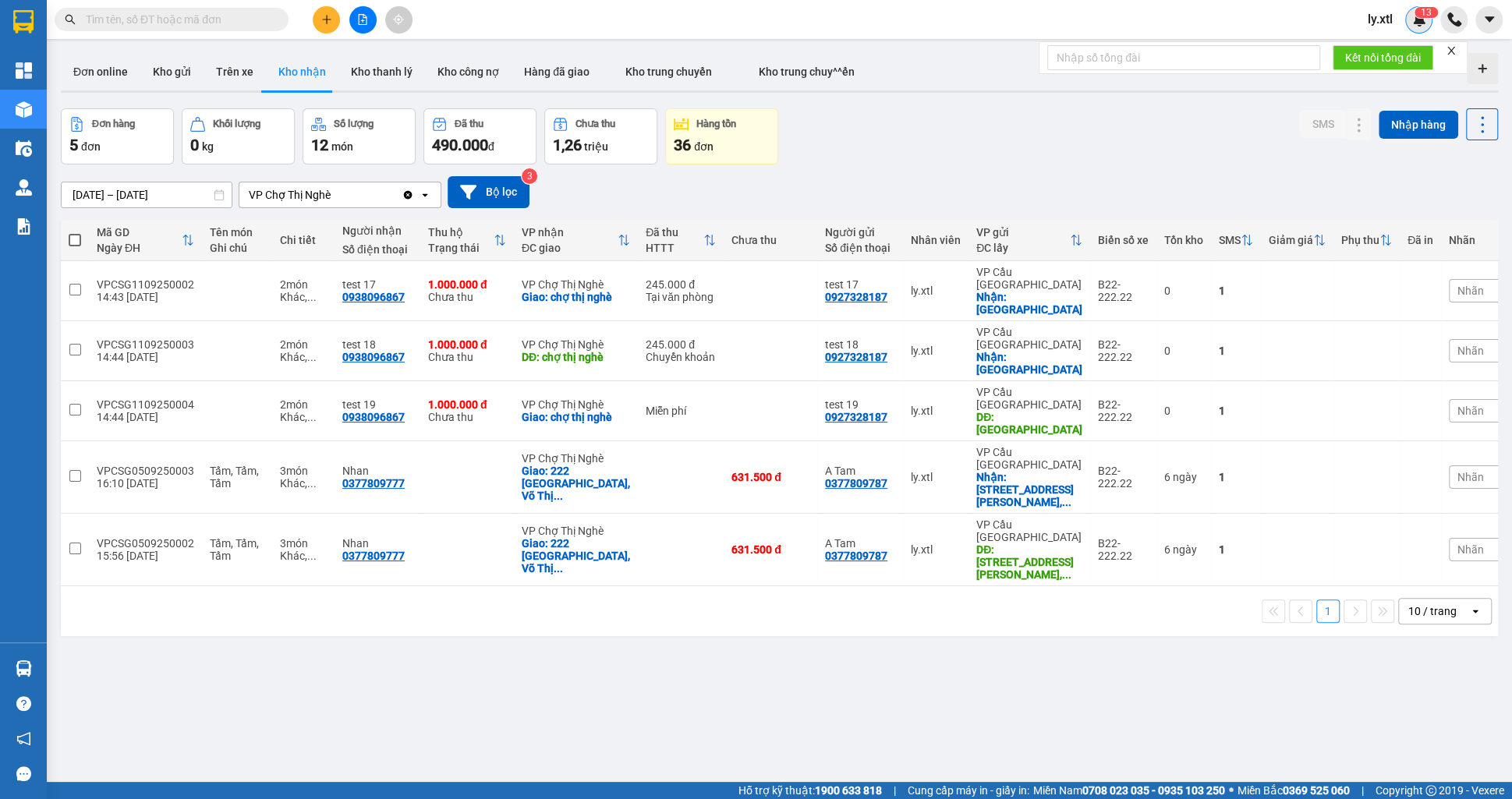
click at [1417, 17] on img at bounding box center [1419, 20] width 14 height 14
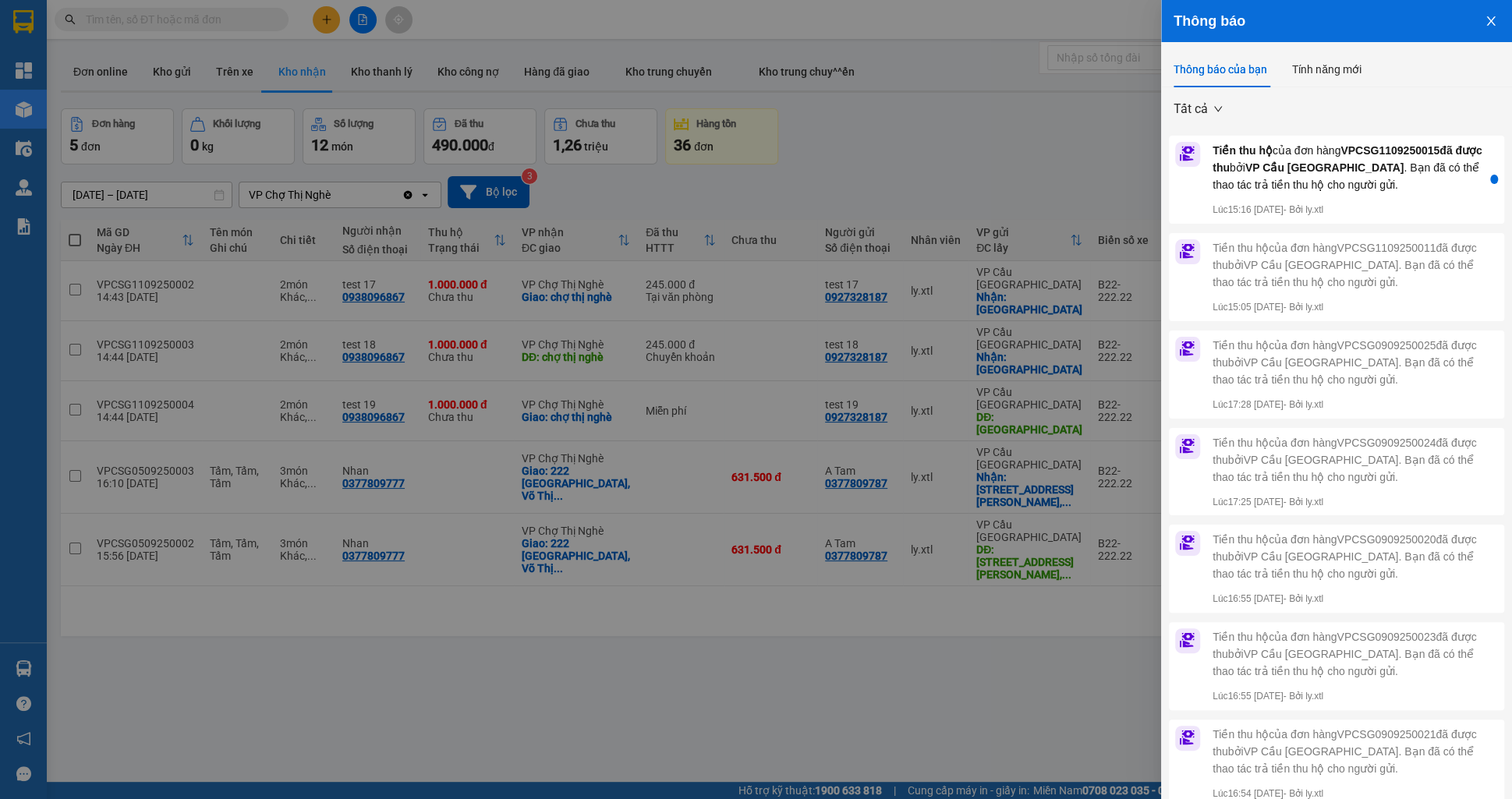
click at [1488, 23] on icon "close" at bounding box center [1491, 21] width 9 height 10
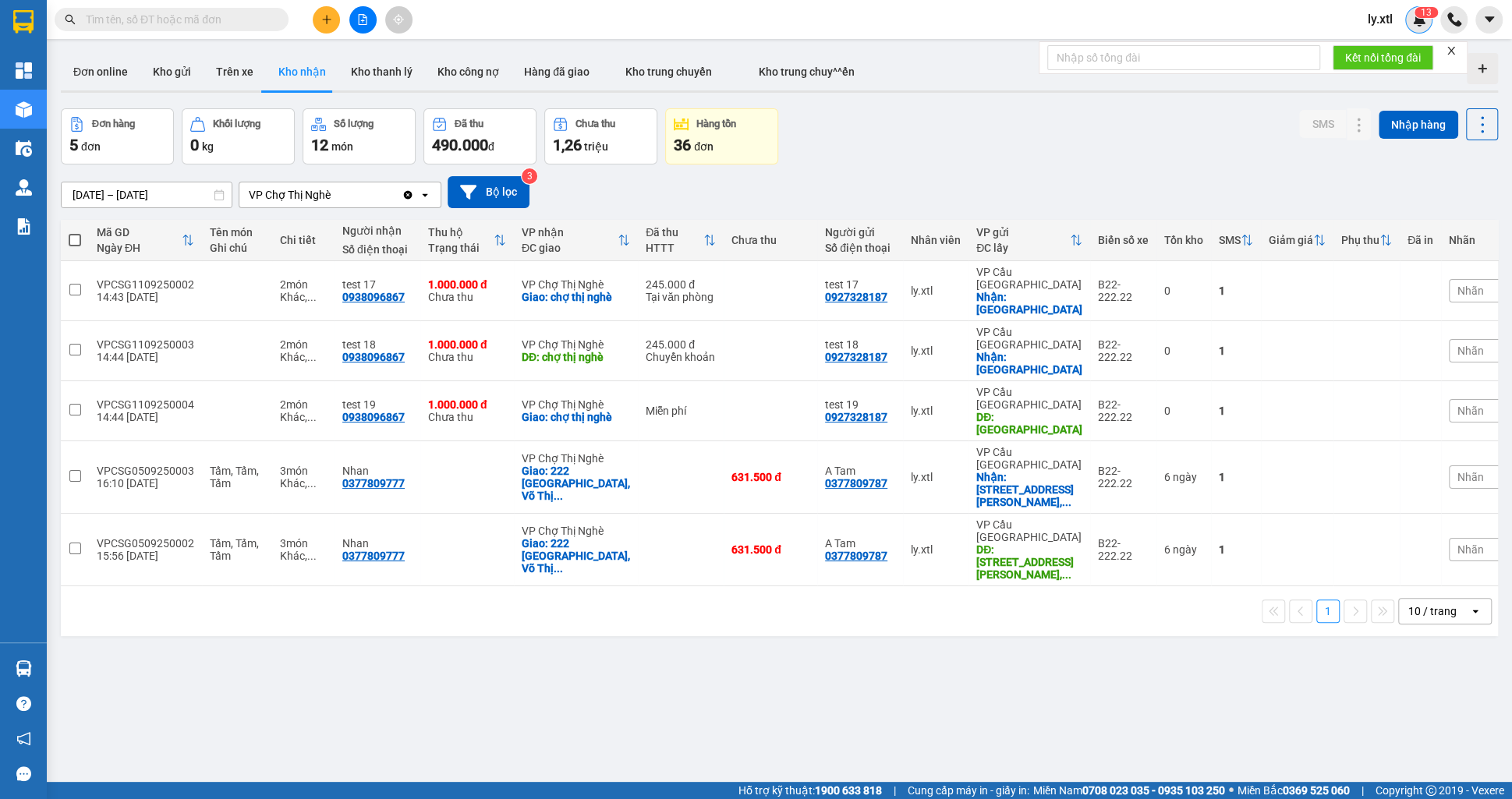
click at [1425, 24] on img at bounding box center [1419, 20] width 14 height 14
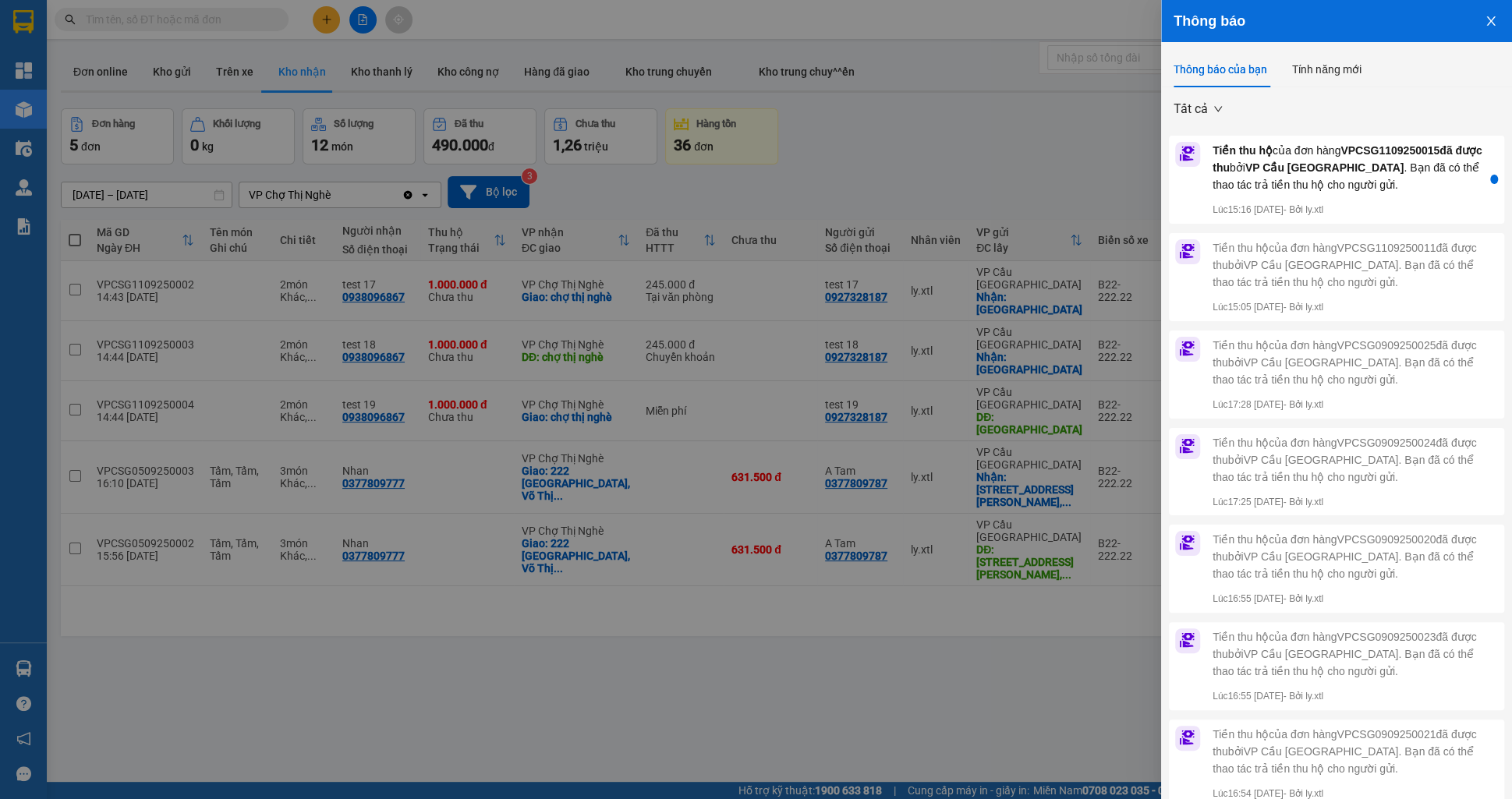
click at [1487, 17] on icon "close" at bounding box center [1491, 21] width 9 height 10
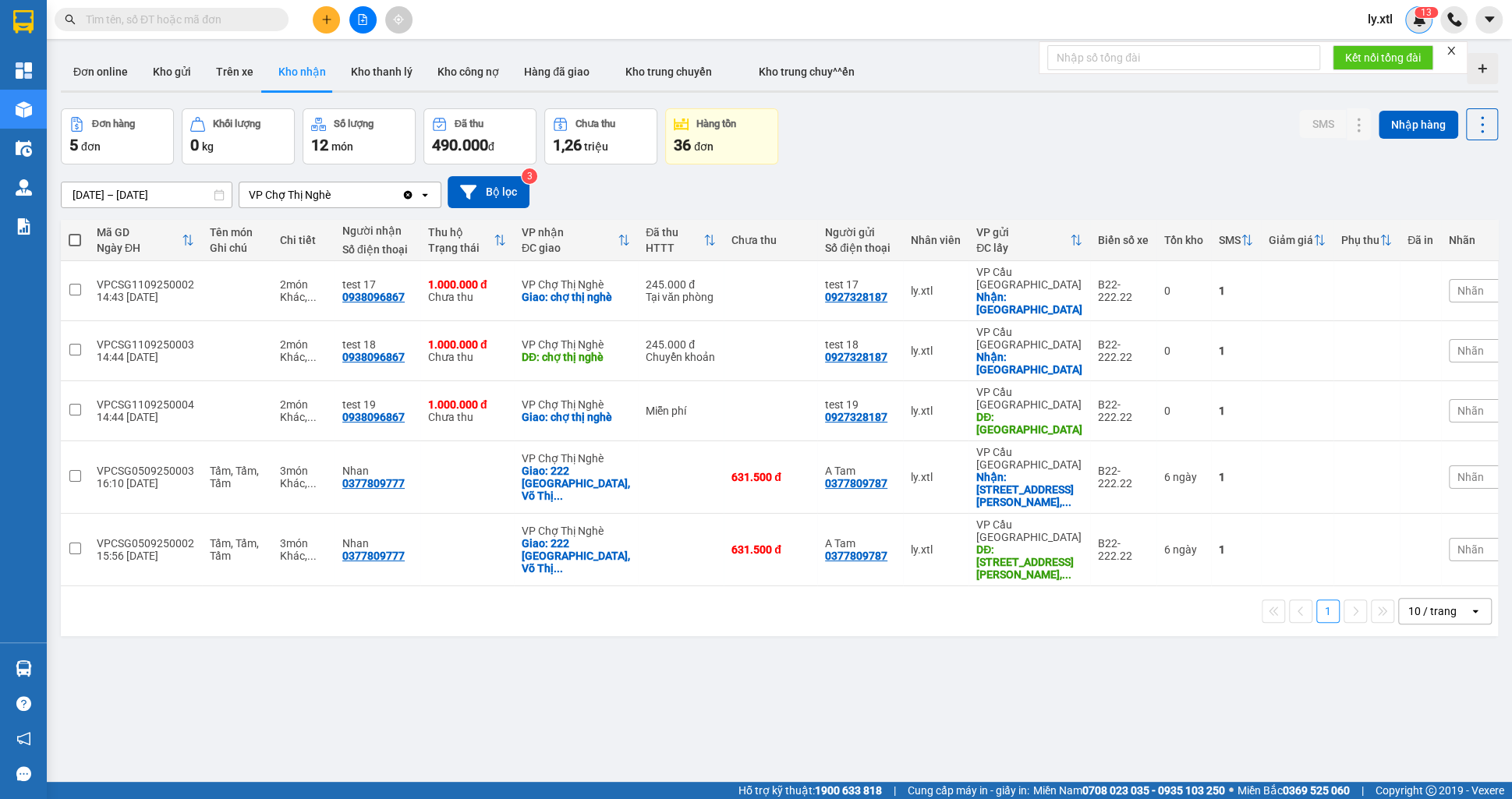
click at [1410, 19] on div "1 3" at bounding box center [1418, 20] width 27 height 27
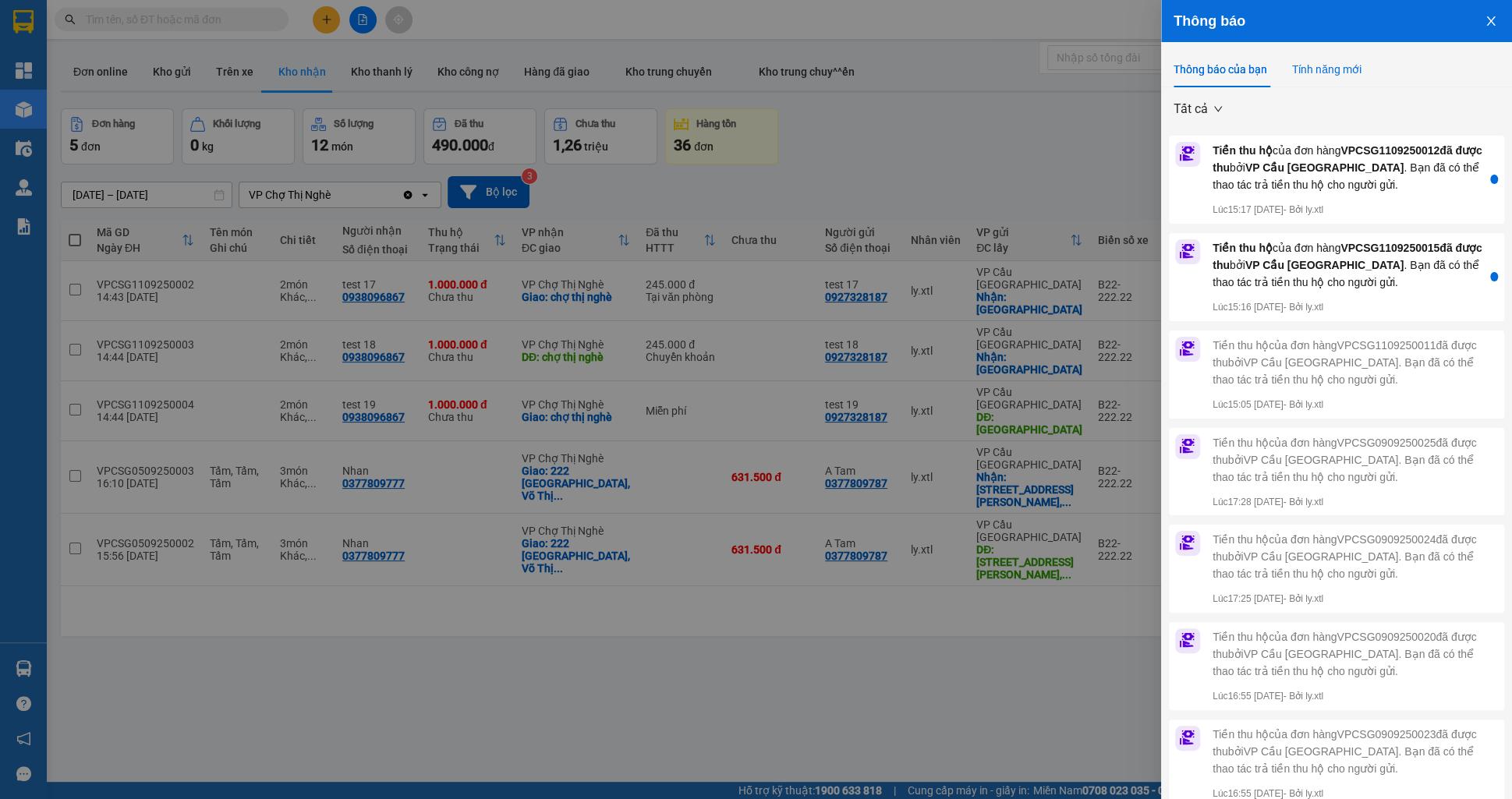
click at [1323, 69] on div "Tính năng mới" at bounding box center [1327, 70] width 70 height 17
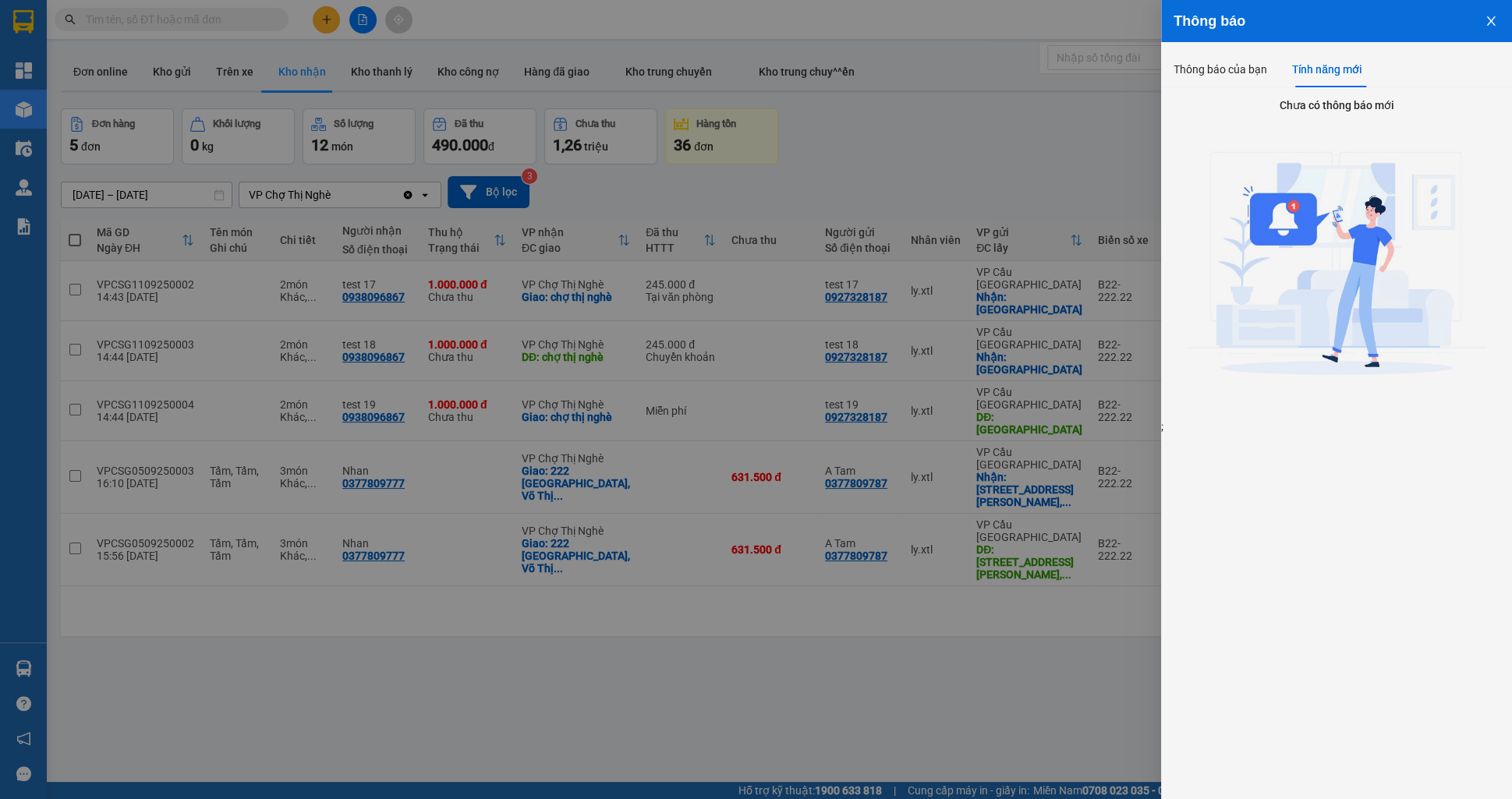
click at [1237, 89] on div "Chưa có thông báo mới ;" at bounding box center [1337, 261] width 351 height 348
click at [1231, 81] on div "Thông báo của bạn" at bounding box center [1220, 69] width 94 height 36
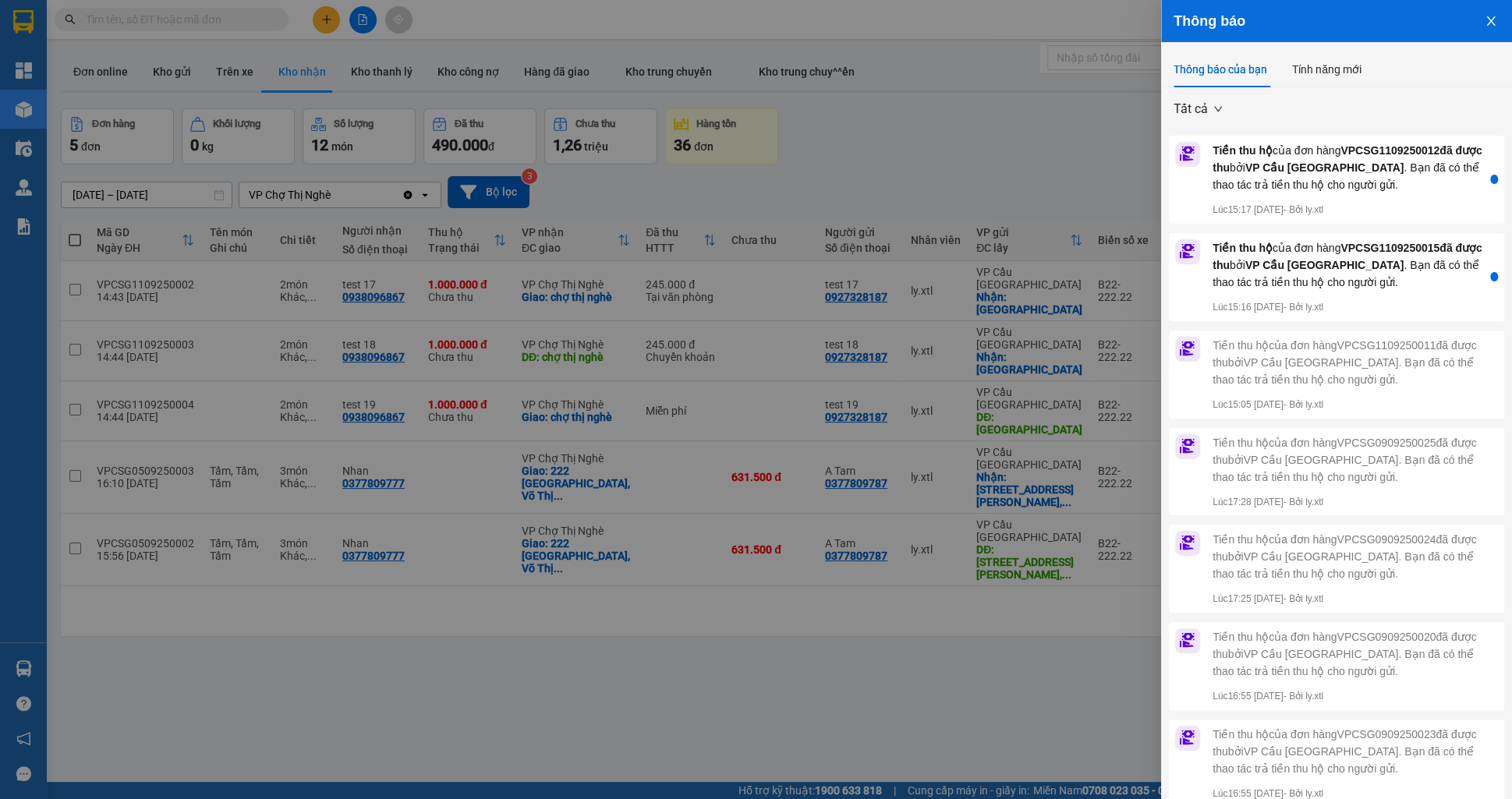
click at [1502, 19] on button "Close" at bounding box center [1491, 20] width 42 height 40
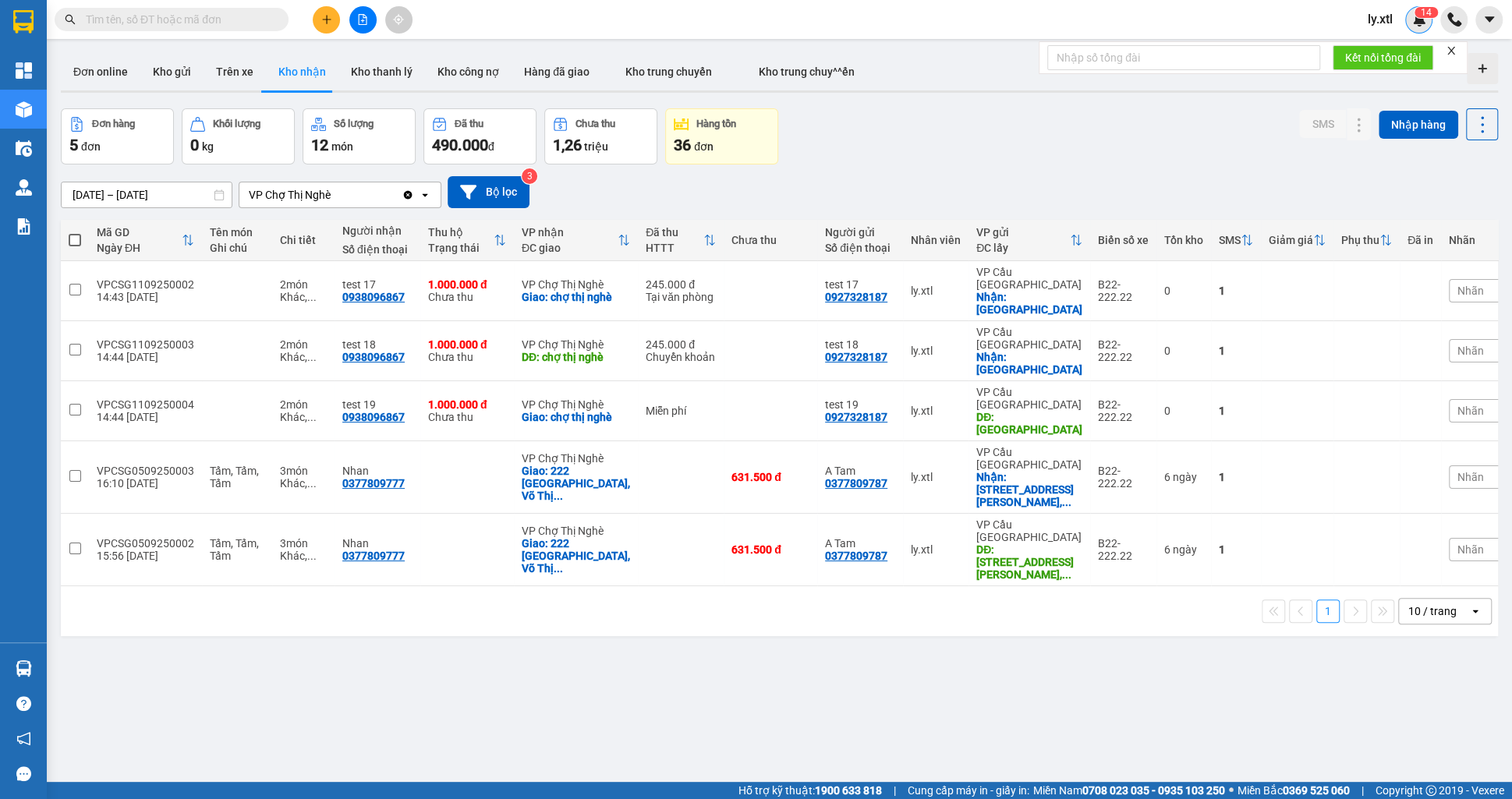
click at [1412, 31] on div "1 4" at bounding box center [1418, 20] width 27 height 27
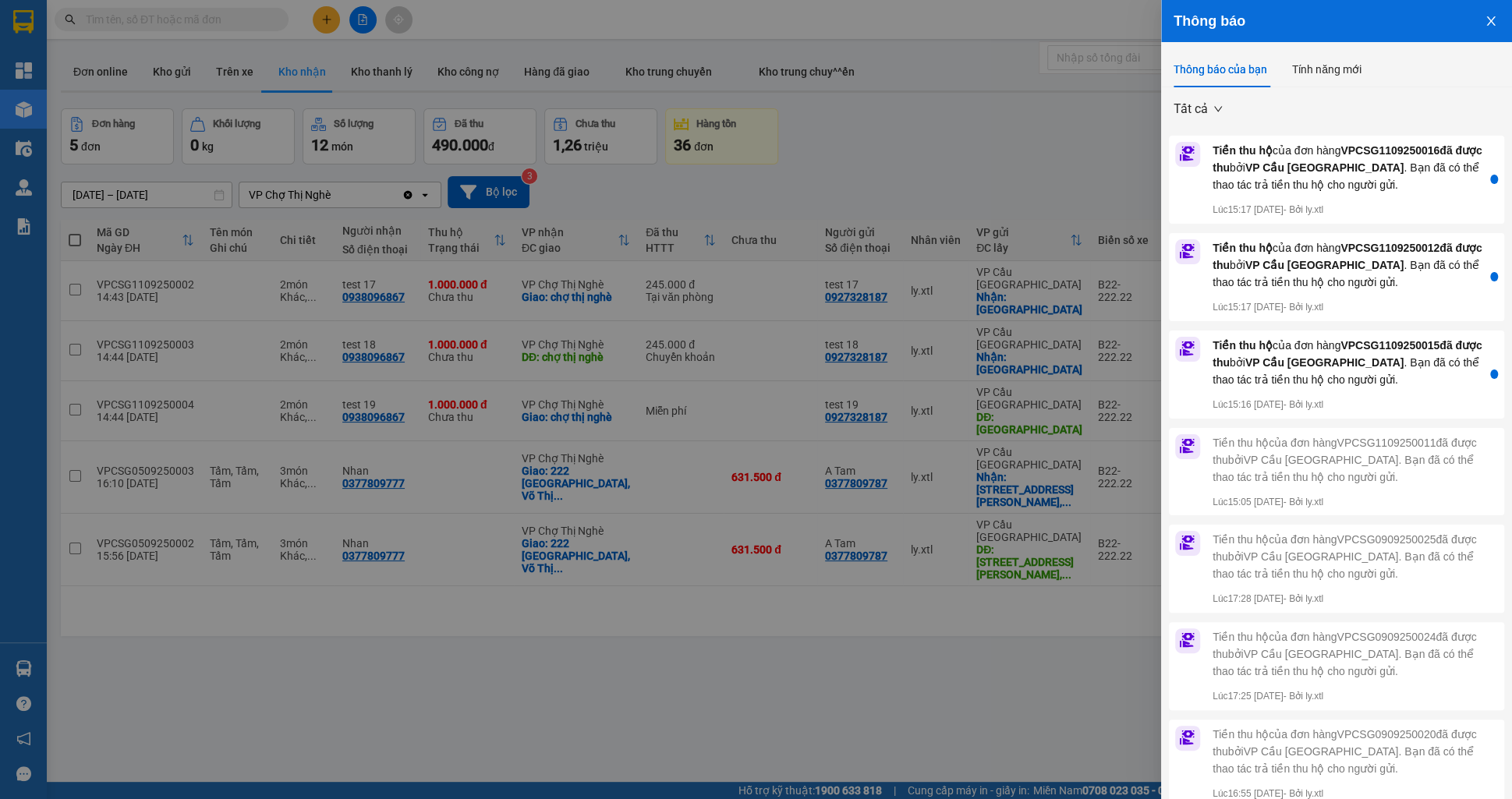
click at [1483, 18] on button "Close" at bounding box center [1491, 20] width 42 height 40
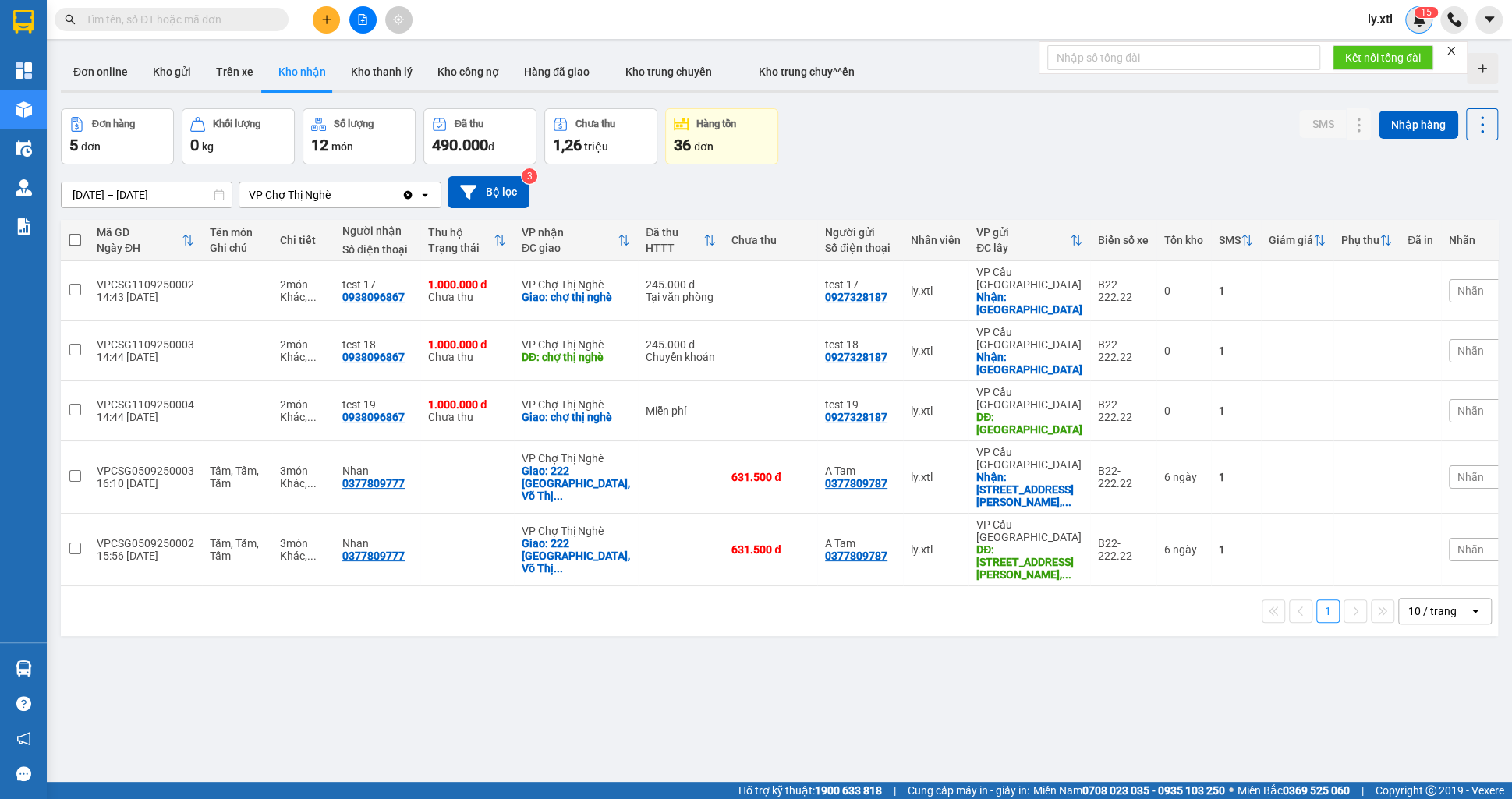
click at [1420, 25] on img at bounding box center [1419, 20] width 14 height 14
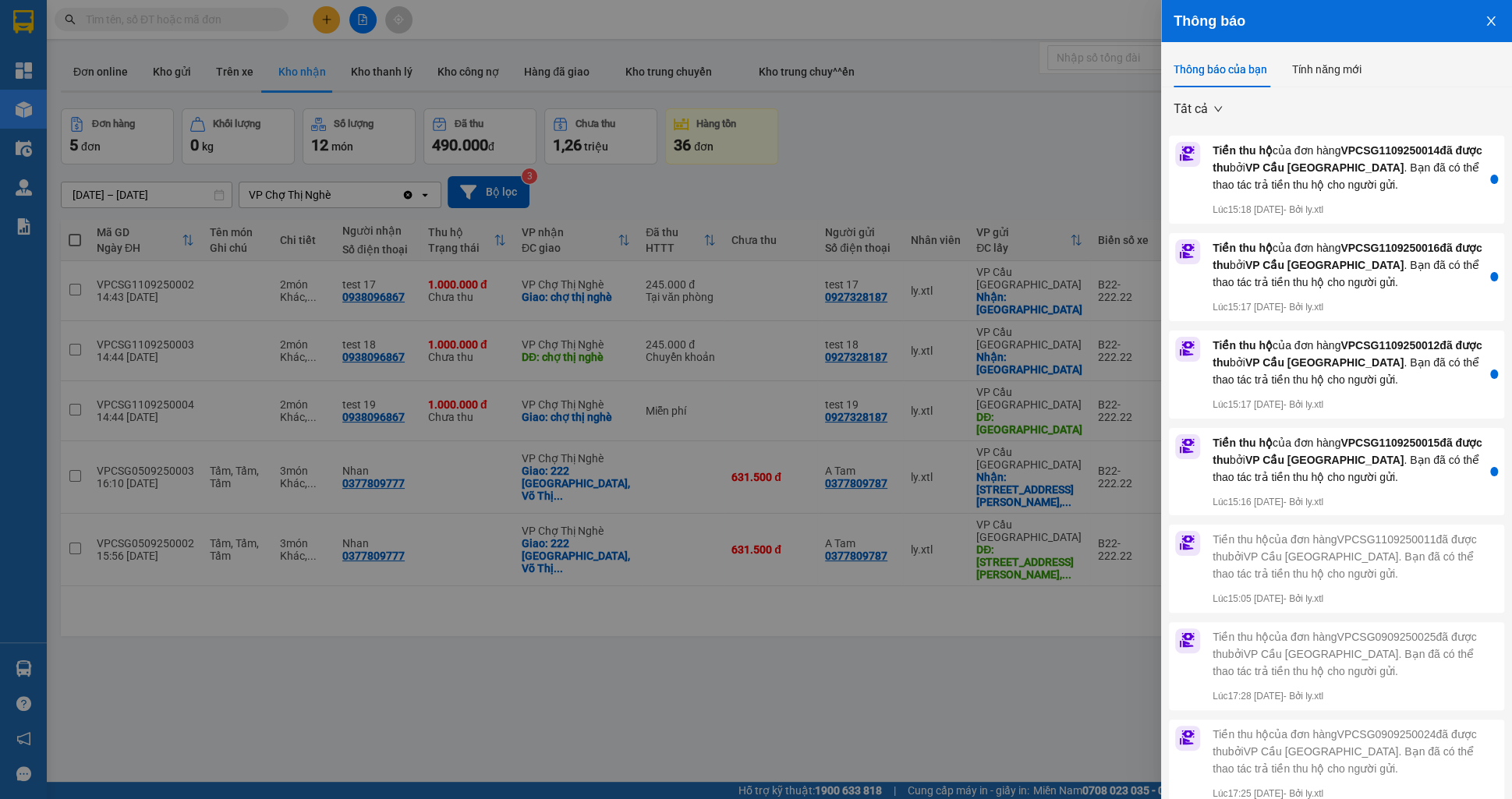
click at [1303, 113] on div "Tất cả Tiền thu hộ của đơn hàng VPCSG1109250014 đã được thu bởi VP Cầu Sài Gòn …" at bounding box center [1337, 461] width 351 height 747
click at [1215, 97] on div "Tất cả" at bounding box center [1197, 109] width 67 height 25
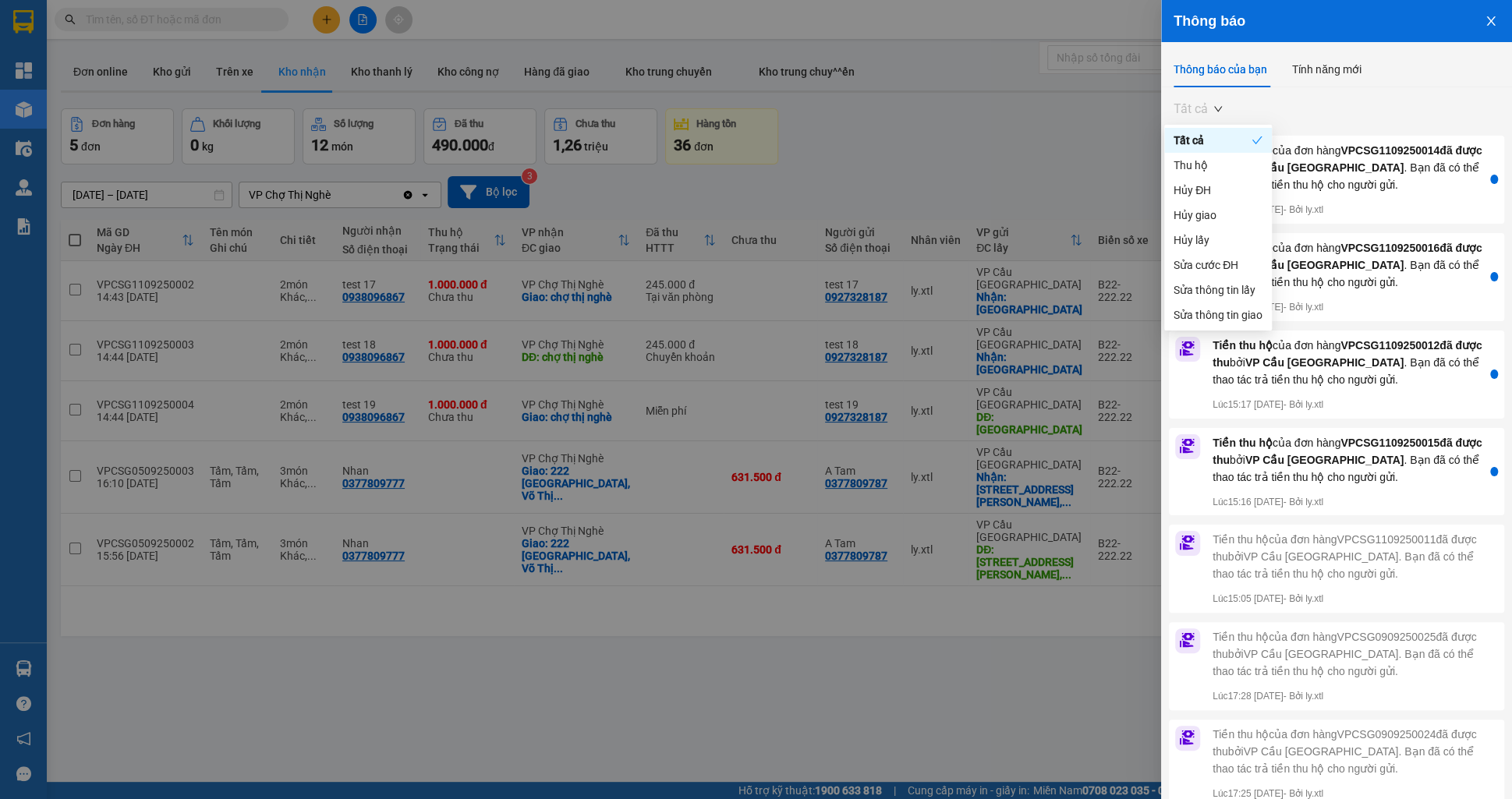
click at [1217, 107] on span "Tất cả" at bounding box center [1197, 109] width 48 height 24
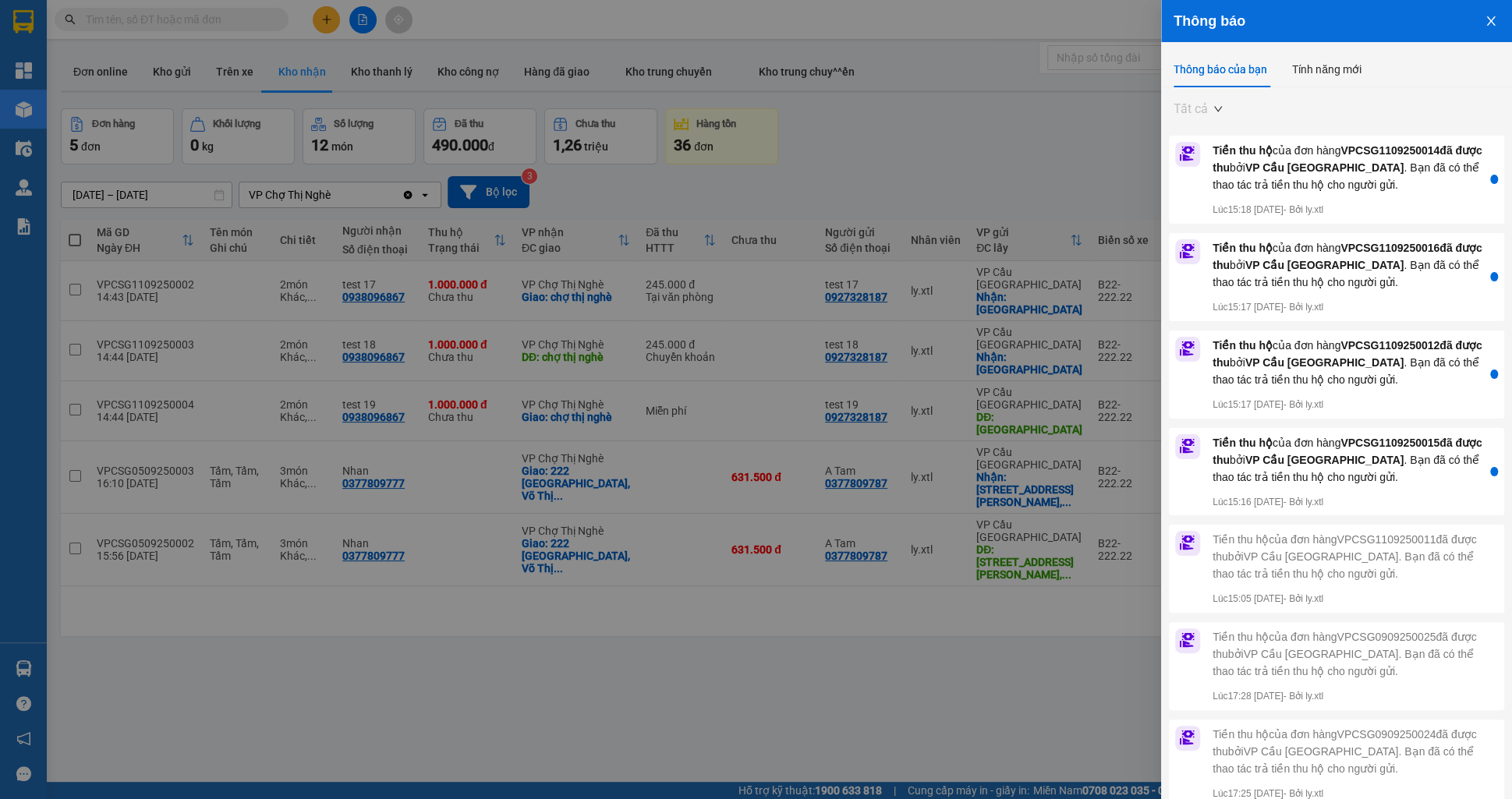
click at [1219, 113] on span "Tất cả" at bounding box center [1197, 109] width 48 height 24
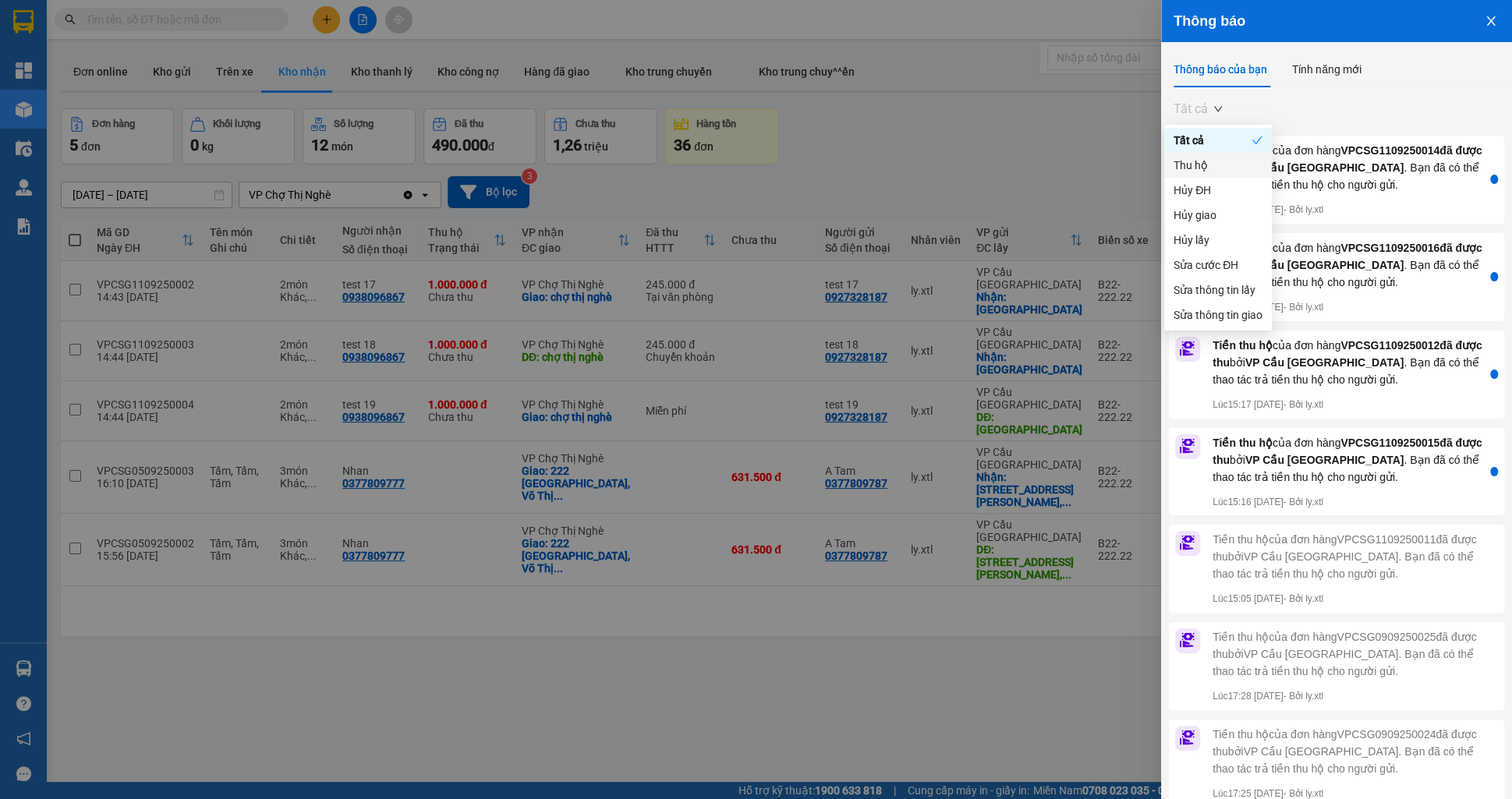
click at [1200, 162] on div "Thu hộ" at bounding box center [1218, 166] width 89 height 17
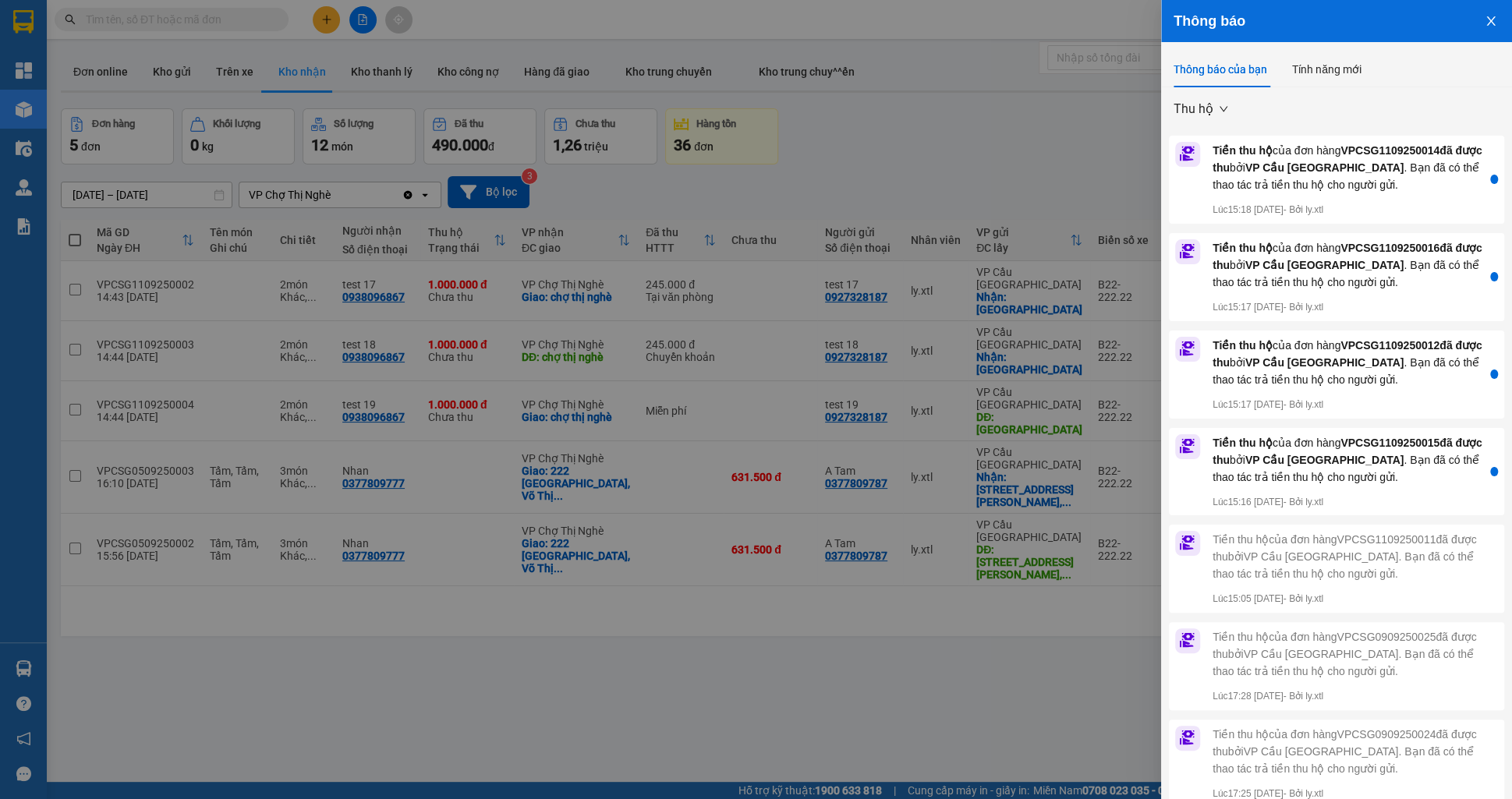
click at [1186, 111] on span "Thu hộ" at bounding box center [1200, 109] width 54 height 24
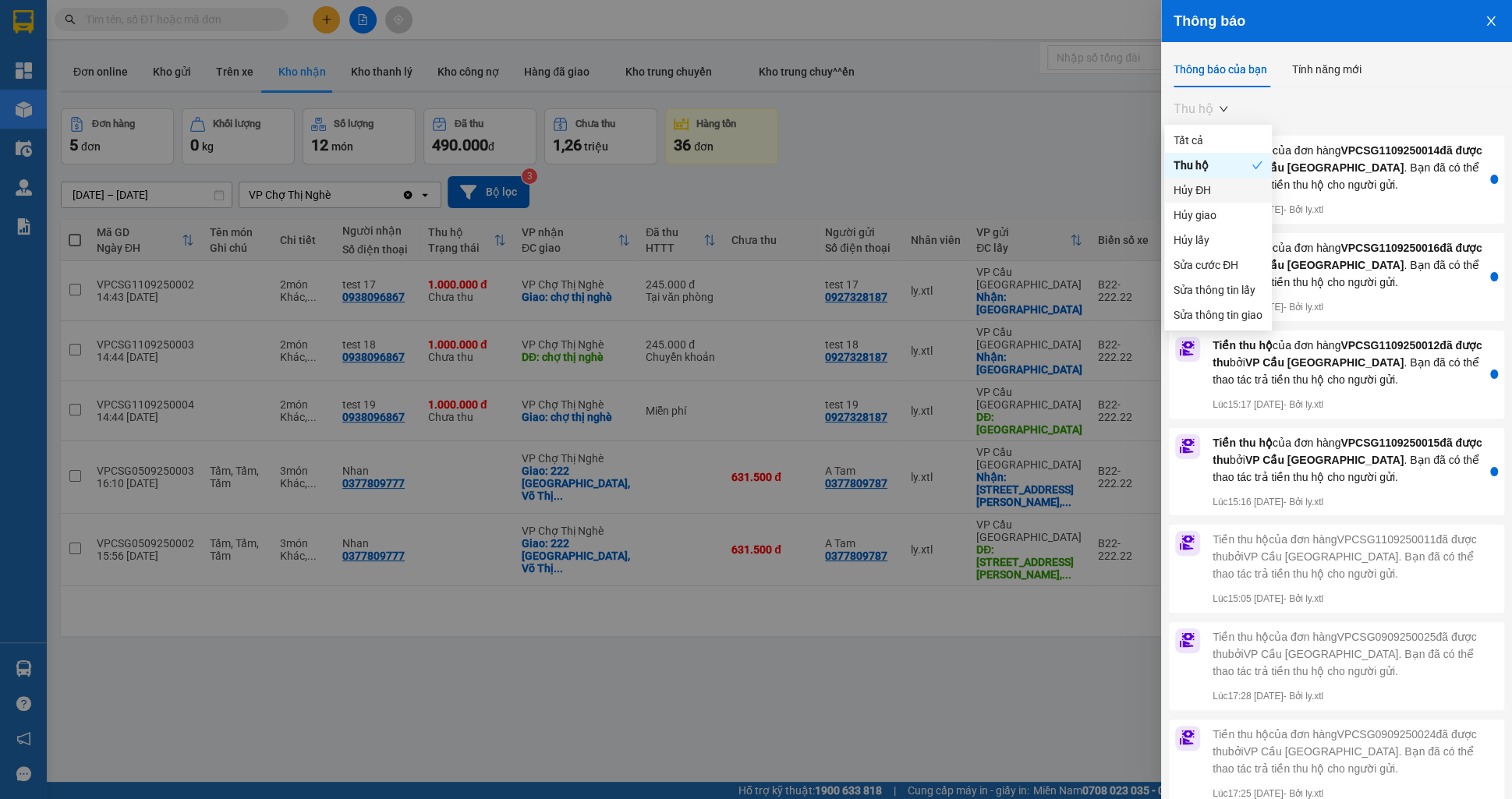
click at [1180, 188] on div "Hủy ĐH" at bounding box center [1218, 190] width 89 height 17
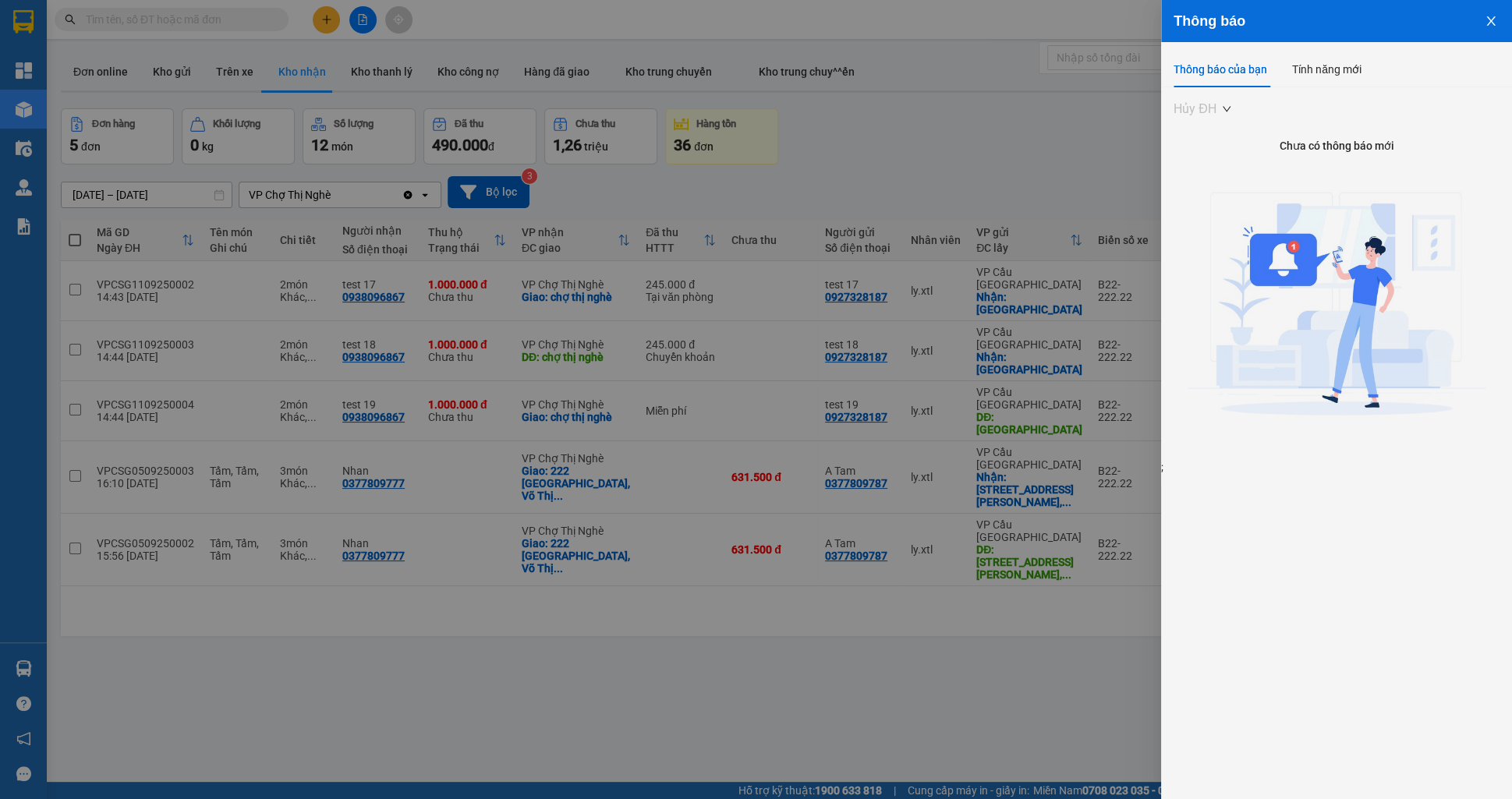
click at [1208, 115] on span "Hủy ĐH" at bounding box center [1202, 109] width 57 height 24
click at [1219, 204] on div "Hủy giao" at bounding box center [1218, 215] width 108 height 25
click at [1189, 107] on span "Hủy giao" at bounding box center [1205, 109] width 63 height 24
click at [1205, 243] on div "Hủy lấy" at bounding box center [1218, 240] width 89 height 17
click at [1219, 105] on span "Hủy lấy" at bounding box center [1201, 109] width 56 height 24
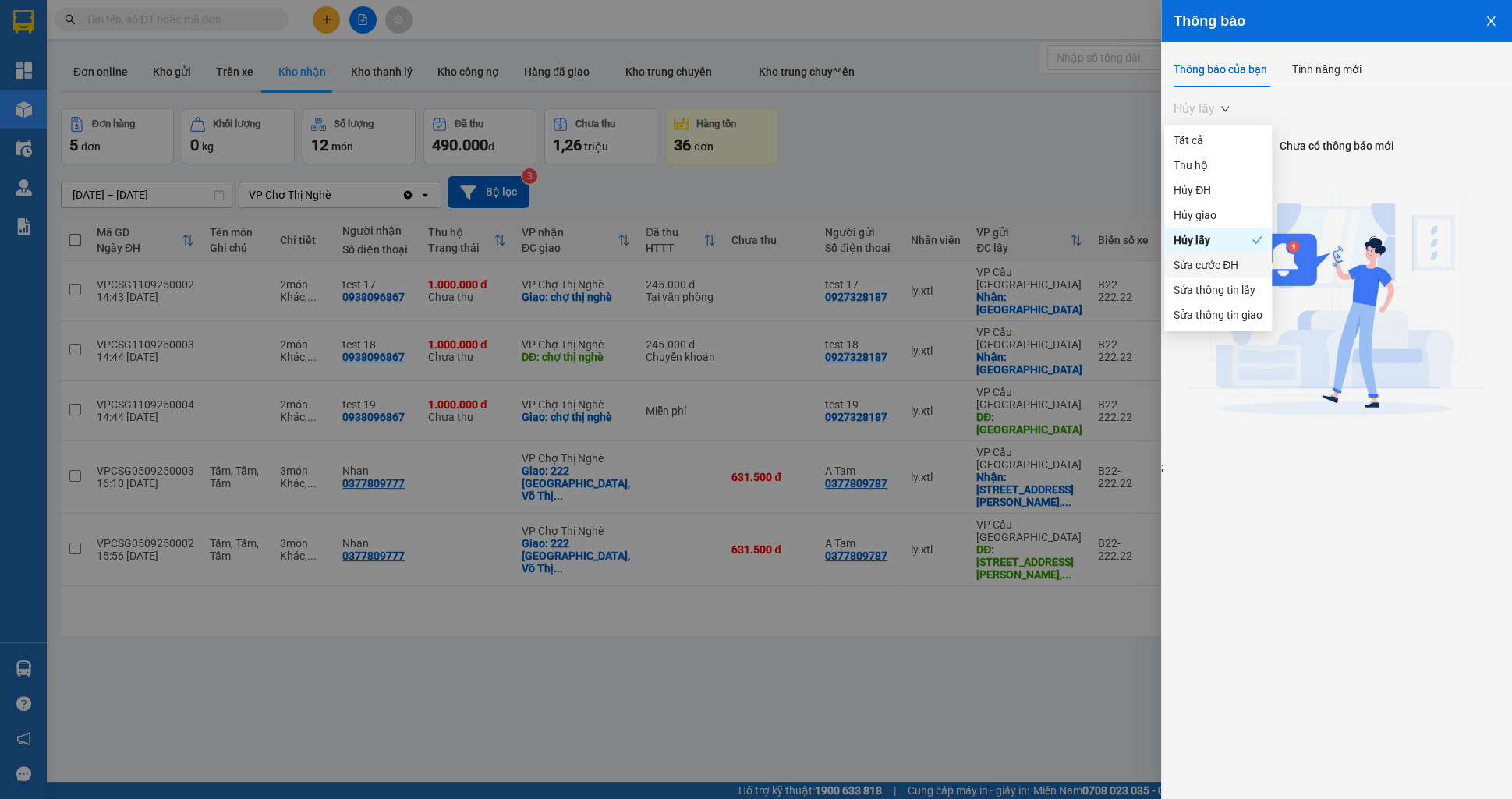
click at [1209, 257] on div "Sửa cước ĐH" at bounding box center [1218, 266] width 89 height 17
click at [1220, 89] on div "Sửa cước ĐH Sửa cước ĐH Chưa có thông báo mới ;" at bounding box center [1337, 281] width 351 height 388
click at [1223, 109] on span "Sửa cước ĐH" at bounding box center [1218, 109] width 89 height 24
click at [1200, 283] on div "Sửa thông tin lấy" at bounding box center [1218, 290] width 89 height 17
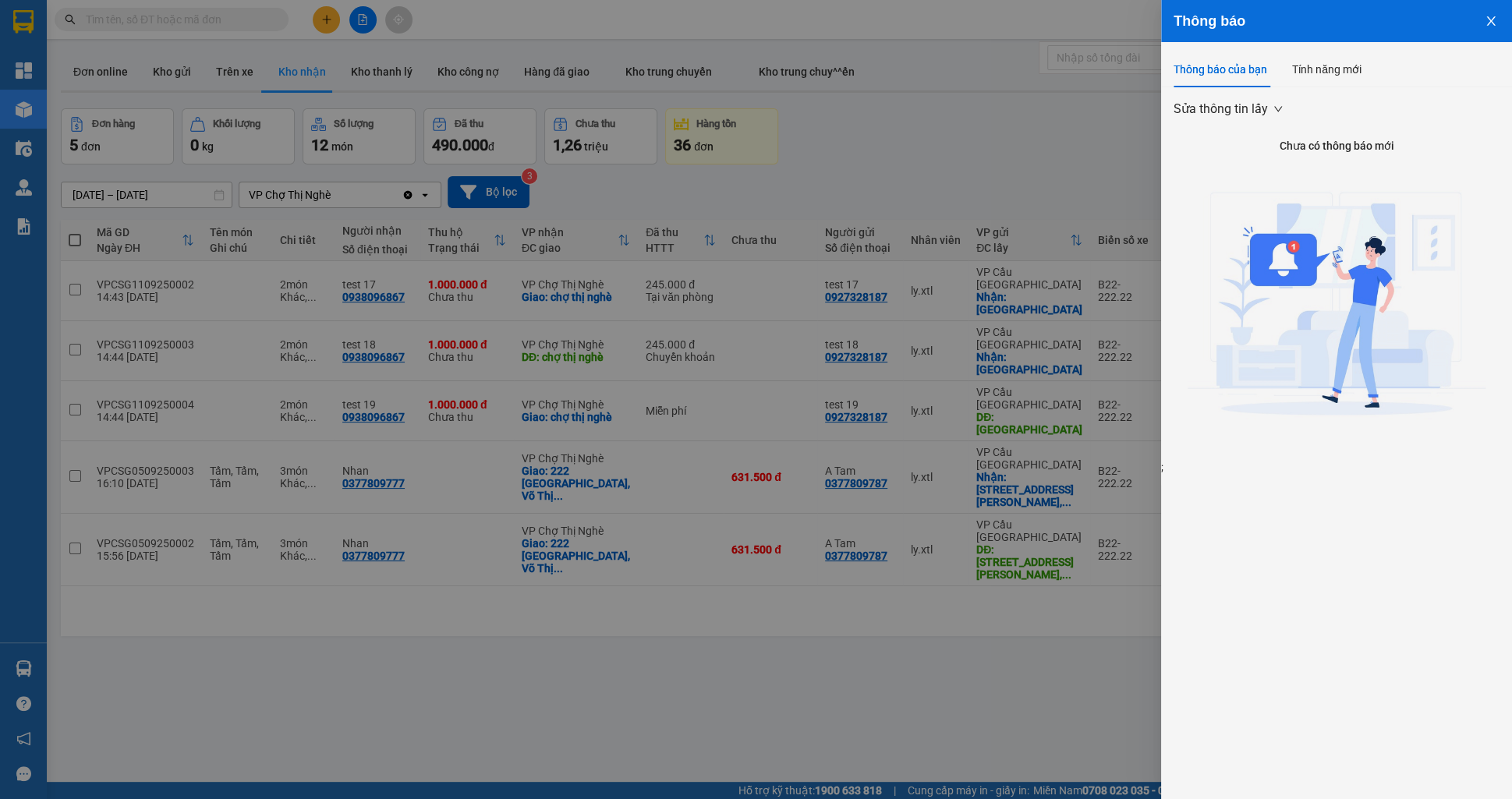
click at [1222, 98] on span "Sửa thông tin lấy" at bounding box center [1227, 109] width 109 height 24
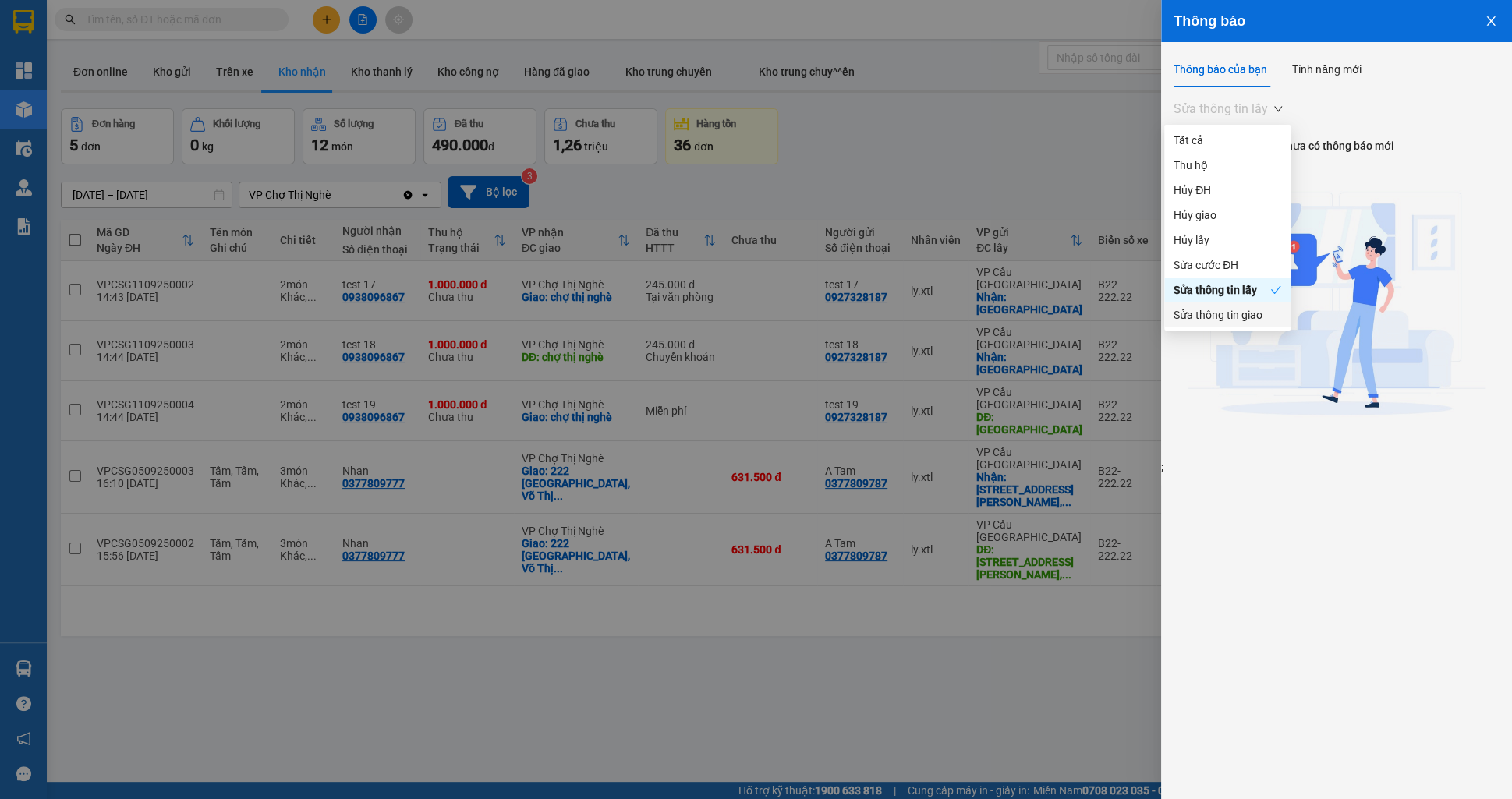
click at [1210, 324] on div "Sửa thông tin giao" at bounding box center [1227, 315] width 126 height 25
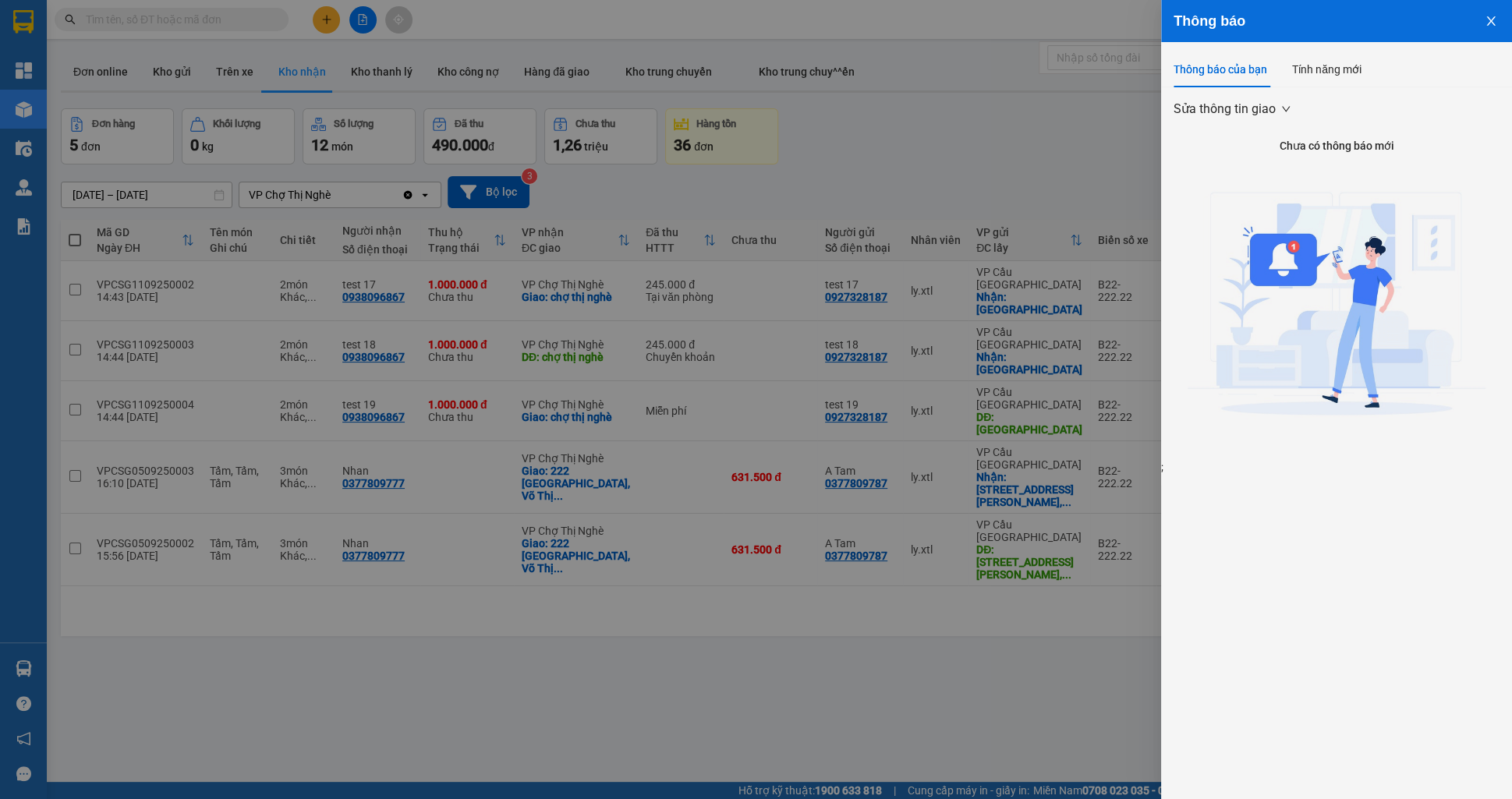
click at [1241, 109] on span "Sửa thông tin giao" at bounding box center [1231, 109] width 117 height 24
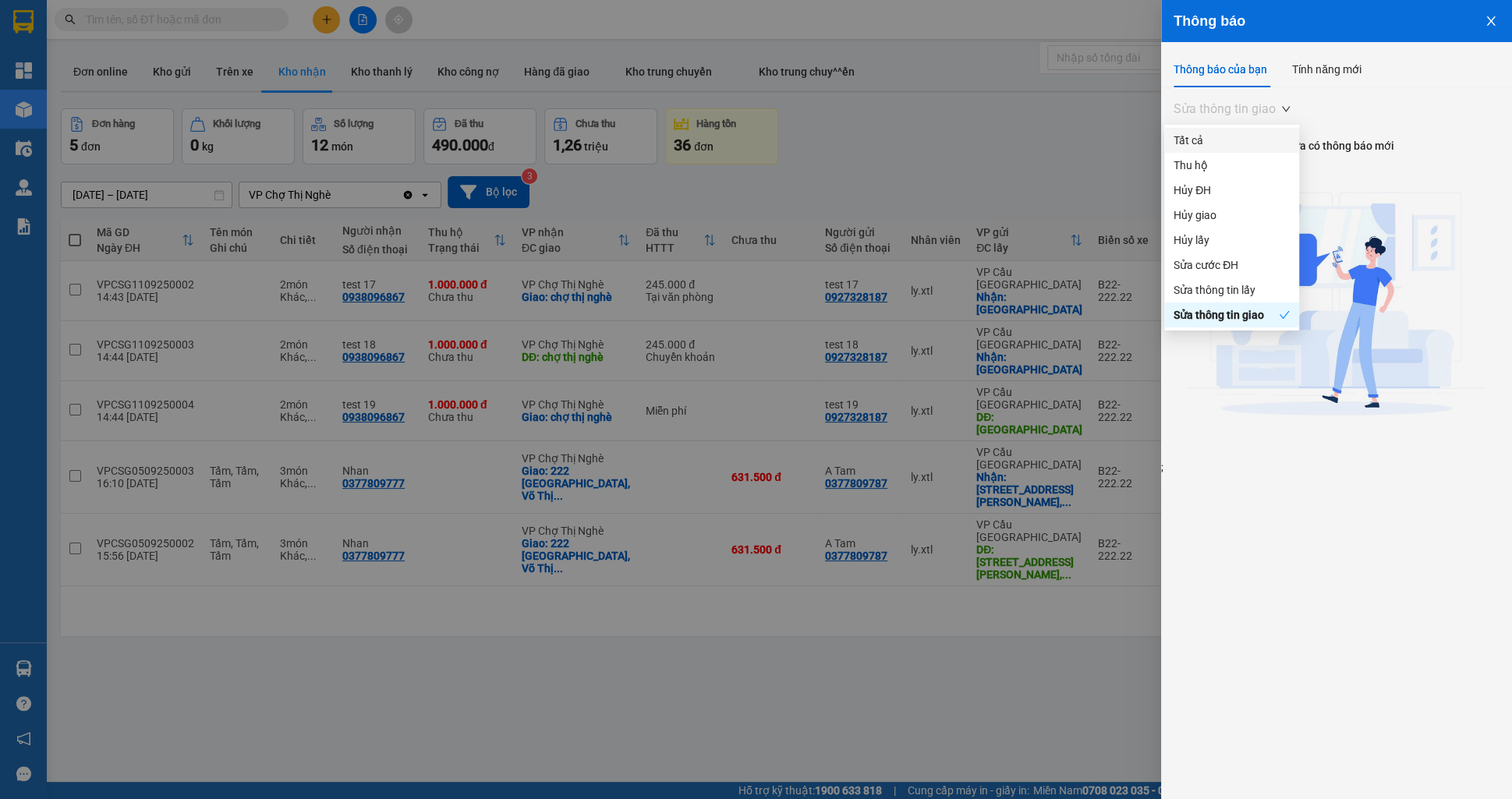
click at [1227, 143] on div "Tất cả" at bounding box center [1231, 140] width 117 height 17
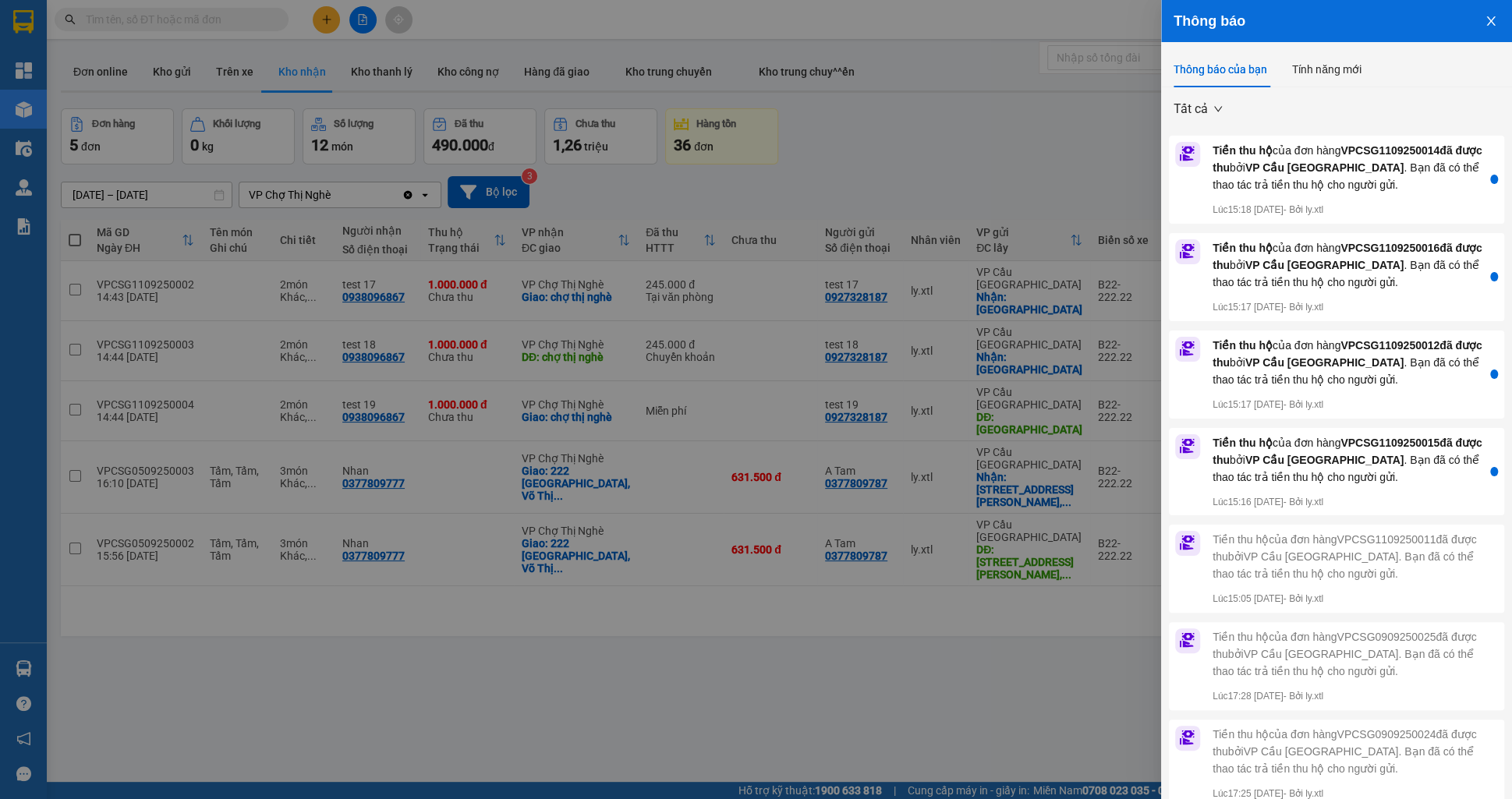
click at [1505, 21] on button "Close" at bounding box center [1491, 20] width 42 height 40
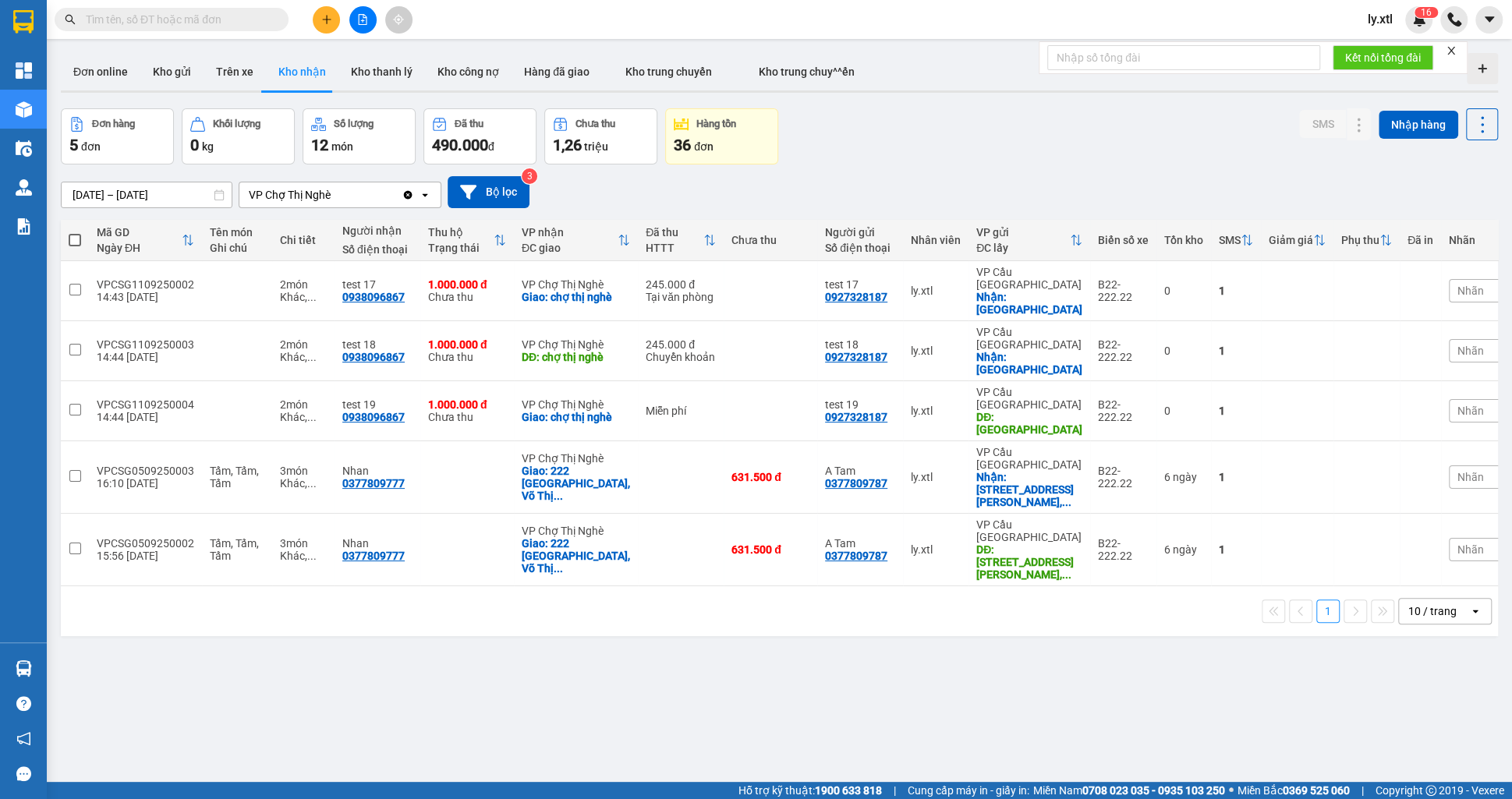
click at [1424, 25] on img at bounding box center [1419, 20] width 14 height 14
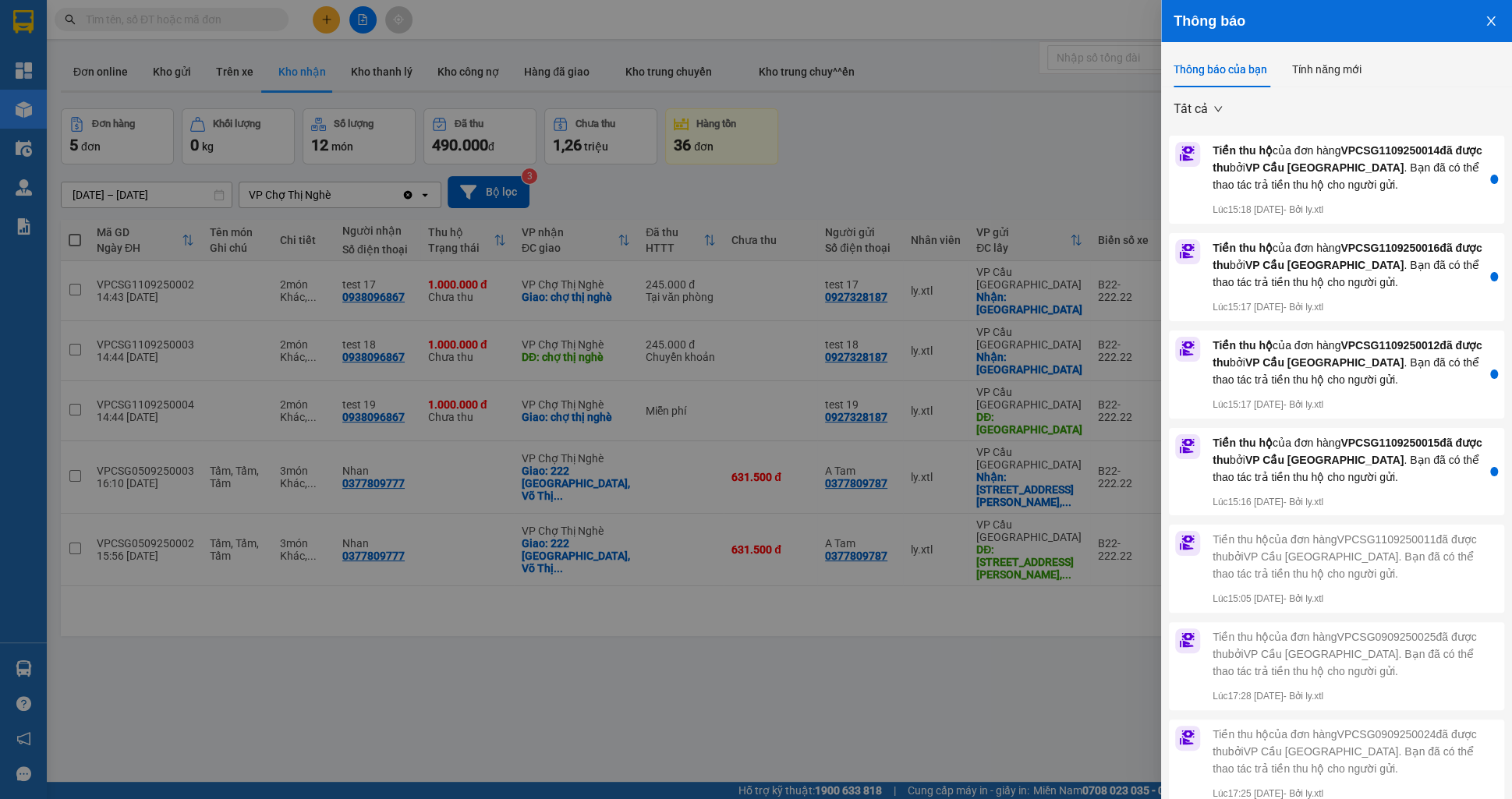
click at [1415, 154] on span "VPCSG1109250014 đã được thu" at bounding box center [1347, 159] width 270 height 29
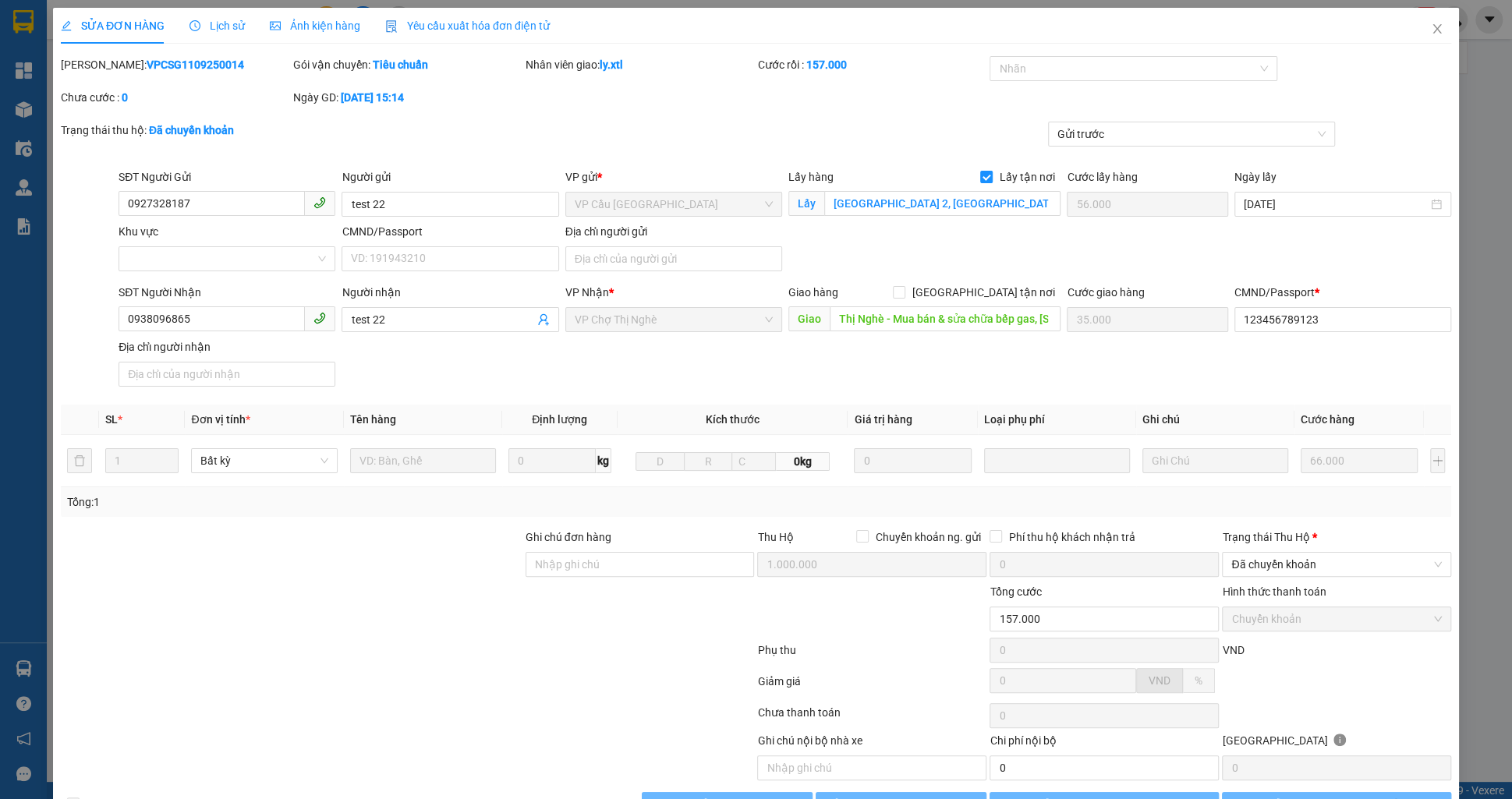
type input "0927328187"
type input "test 22"
checkbox input "true"
type input "[GEOGRAPHIC_DATA] 2, [GEOGRAPHIC_DATA], [GEOGRAPHIC_DATA], [GEOGRAPHIC_DATA]"
type input "56.000"
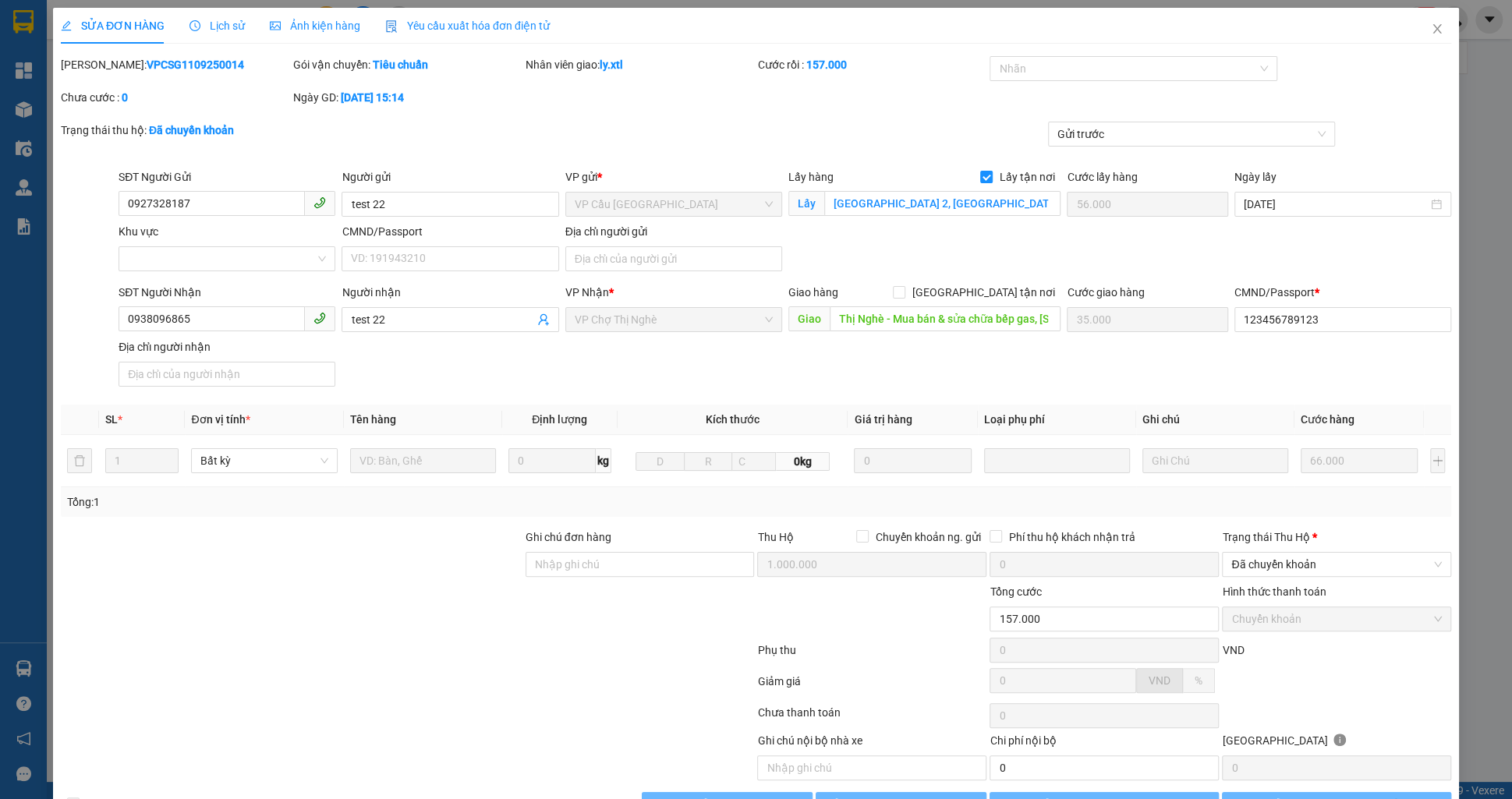
type input "0938096865"
type input "test 22"
type input "Thị Nghè - Mua bán & sửa chữa bếp gas, [STREET_ADDRESS][PERSON_NAME]"
type input "35.000"
type input "123456789123"
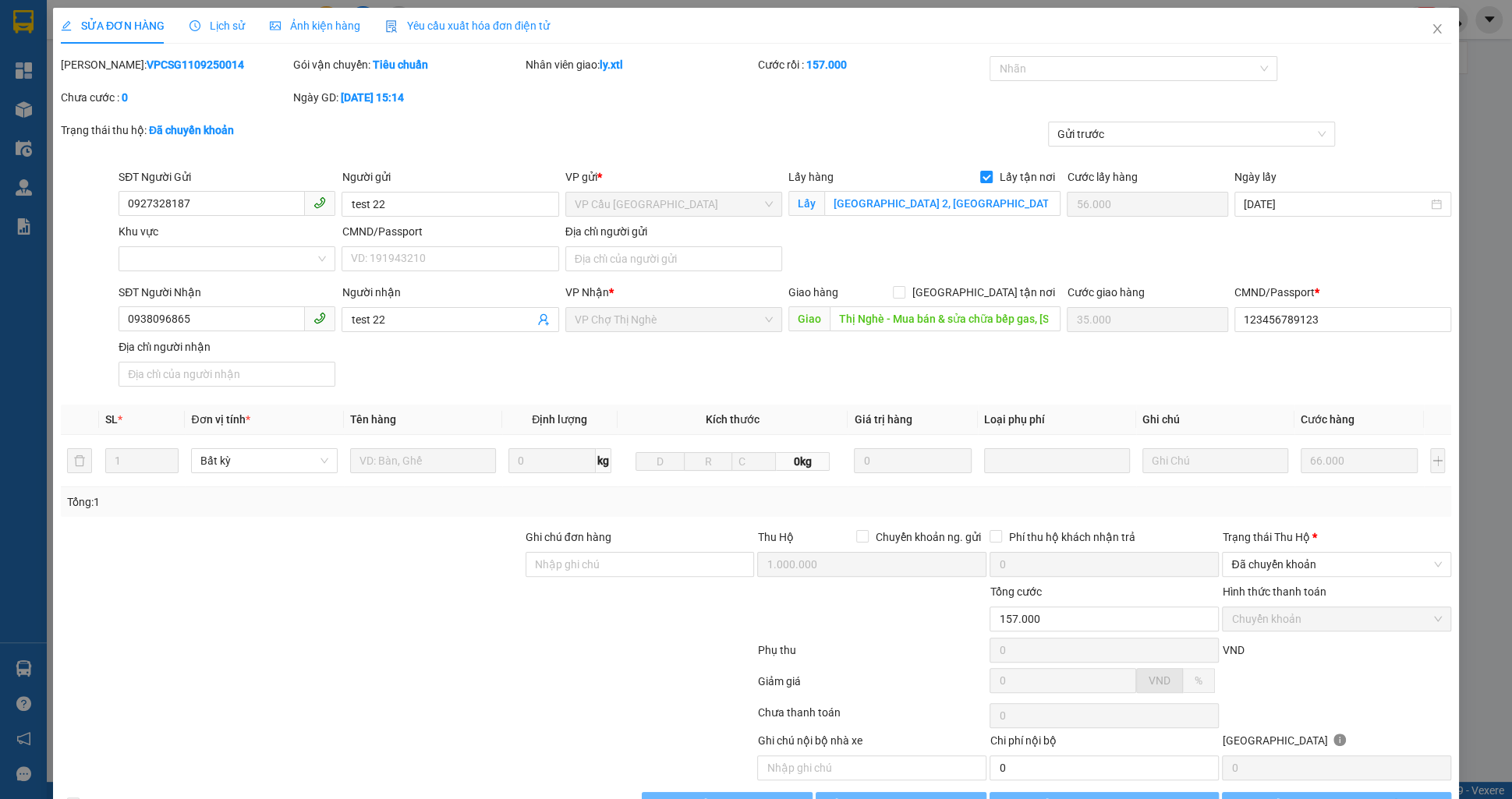
type input "1.000.000"
type input "157.000"
click at [1432, 40] on span "Close" at bounding box center [1437, 29] width 44 height 44
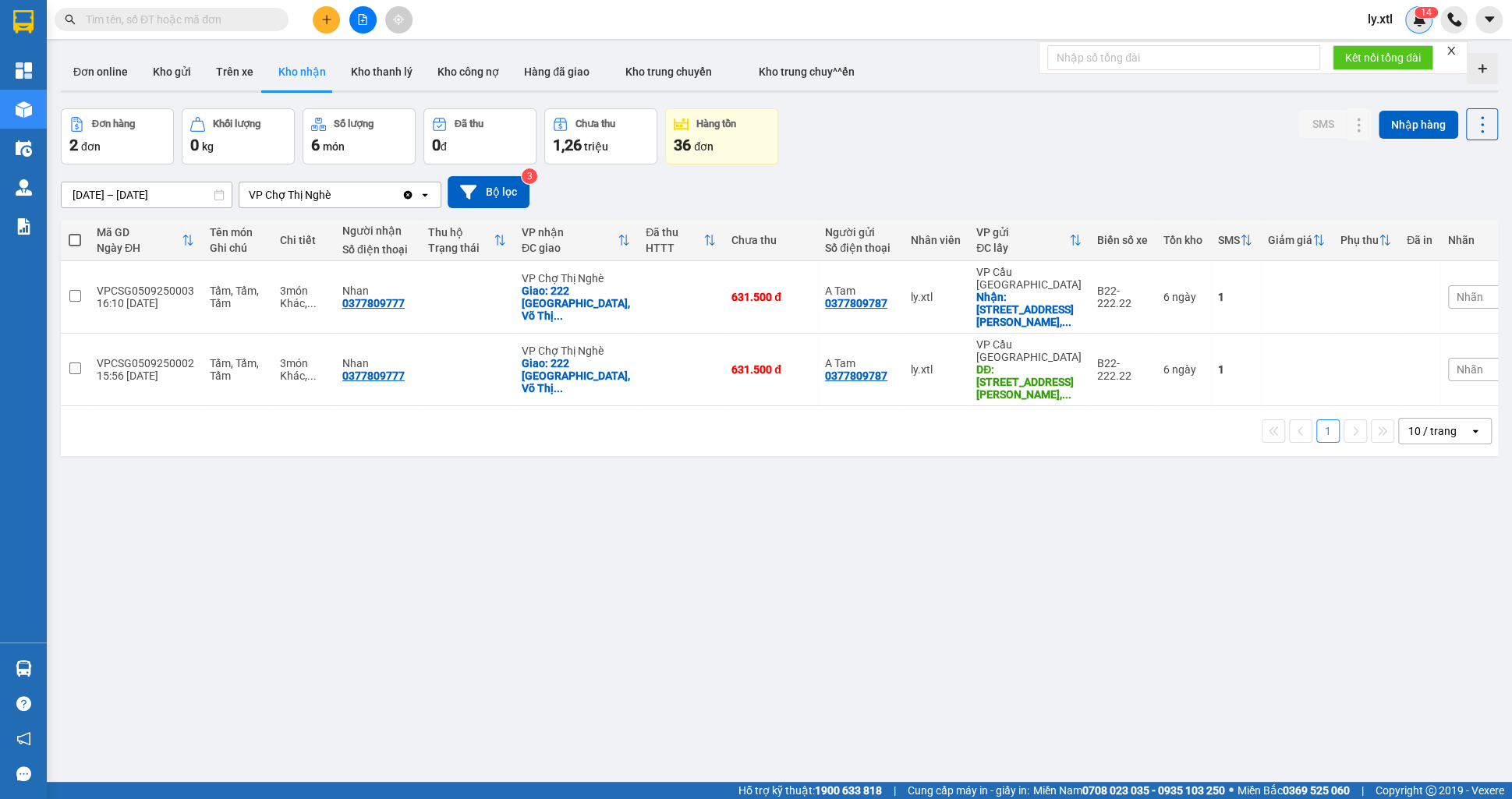
click at [1416, 16] on sup "1 4" at bounding box center [1426, 13] width 24 height 11
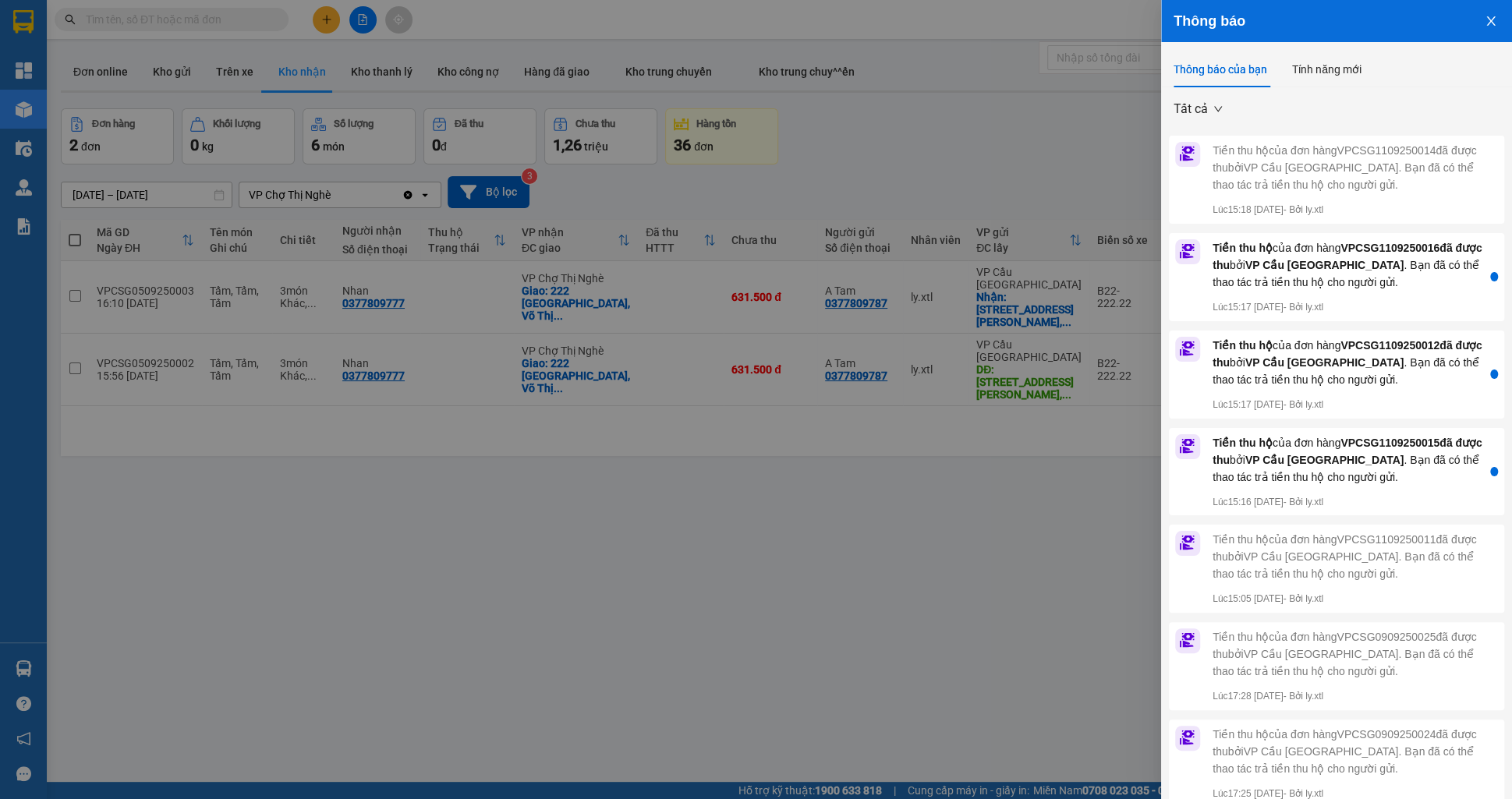
click at [1407, 277] on div "Tiền thu hộ của đơn hàng VPCSG1109250016 đã được thu bởi VP Cầu Sài Gòn . Bạn đ…" at bounding box center [1348, 265] width 271 height 52
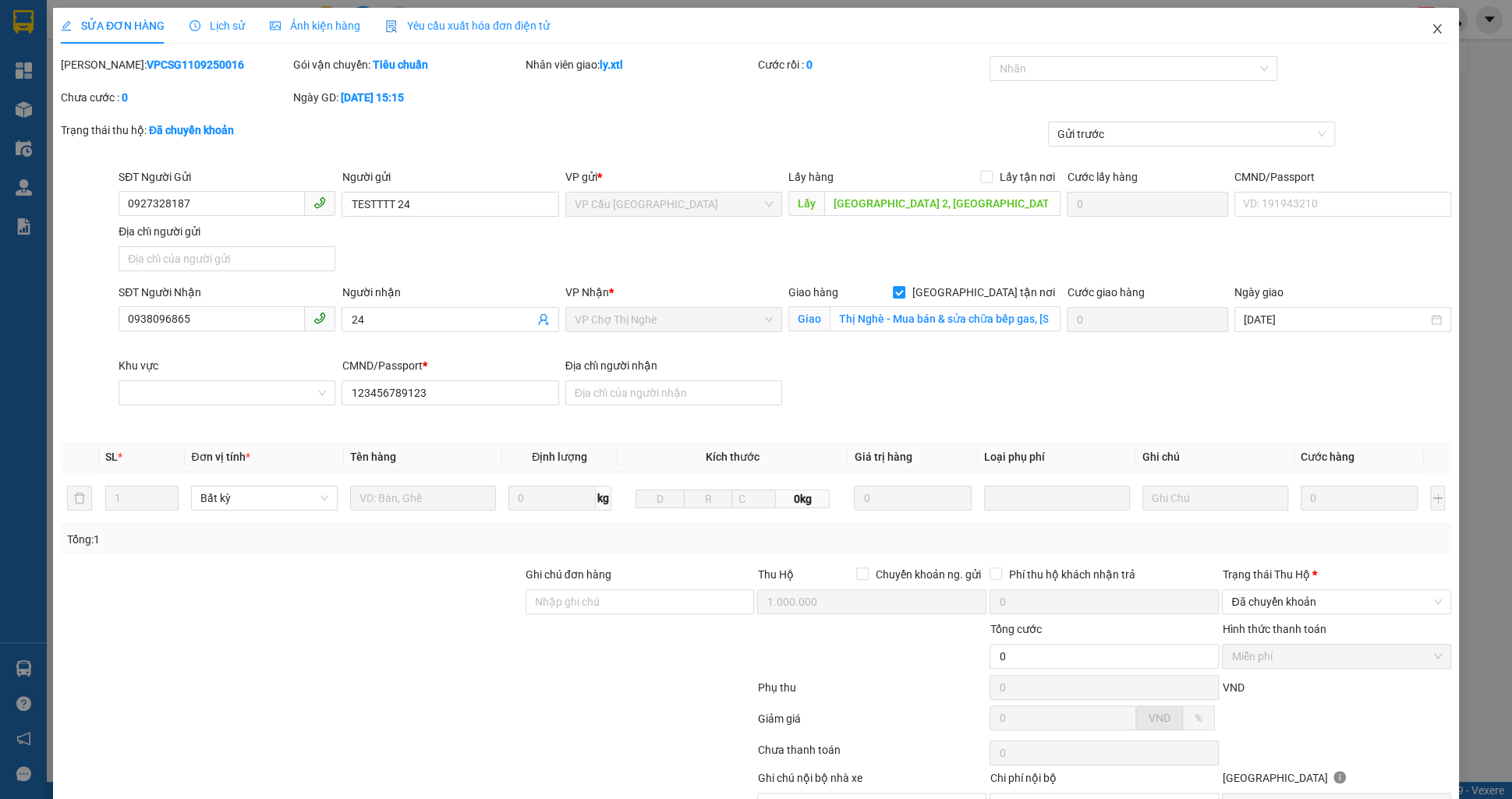
click at [1432, 38] on span "Close" at bounding box center [1437, 29] width 44 height 44
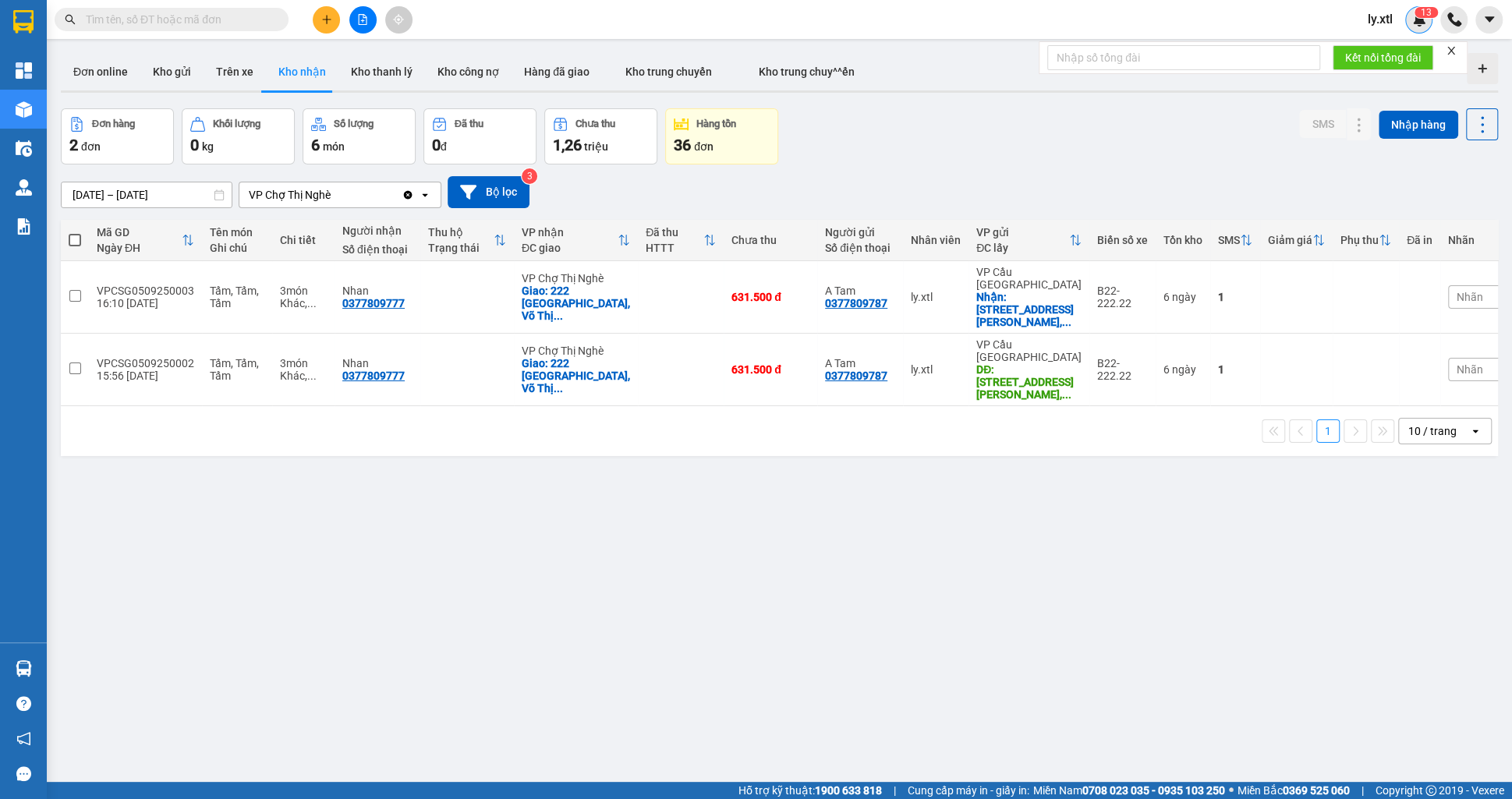
click at [1418, 29] on div "1 3" at bounding box center [1418, 20] width 27 height 27
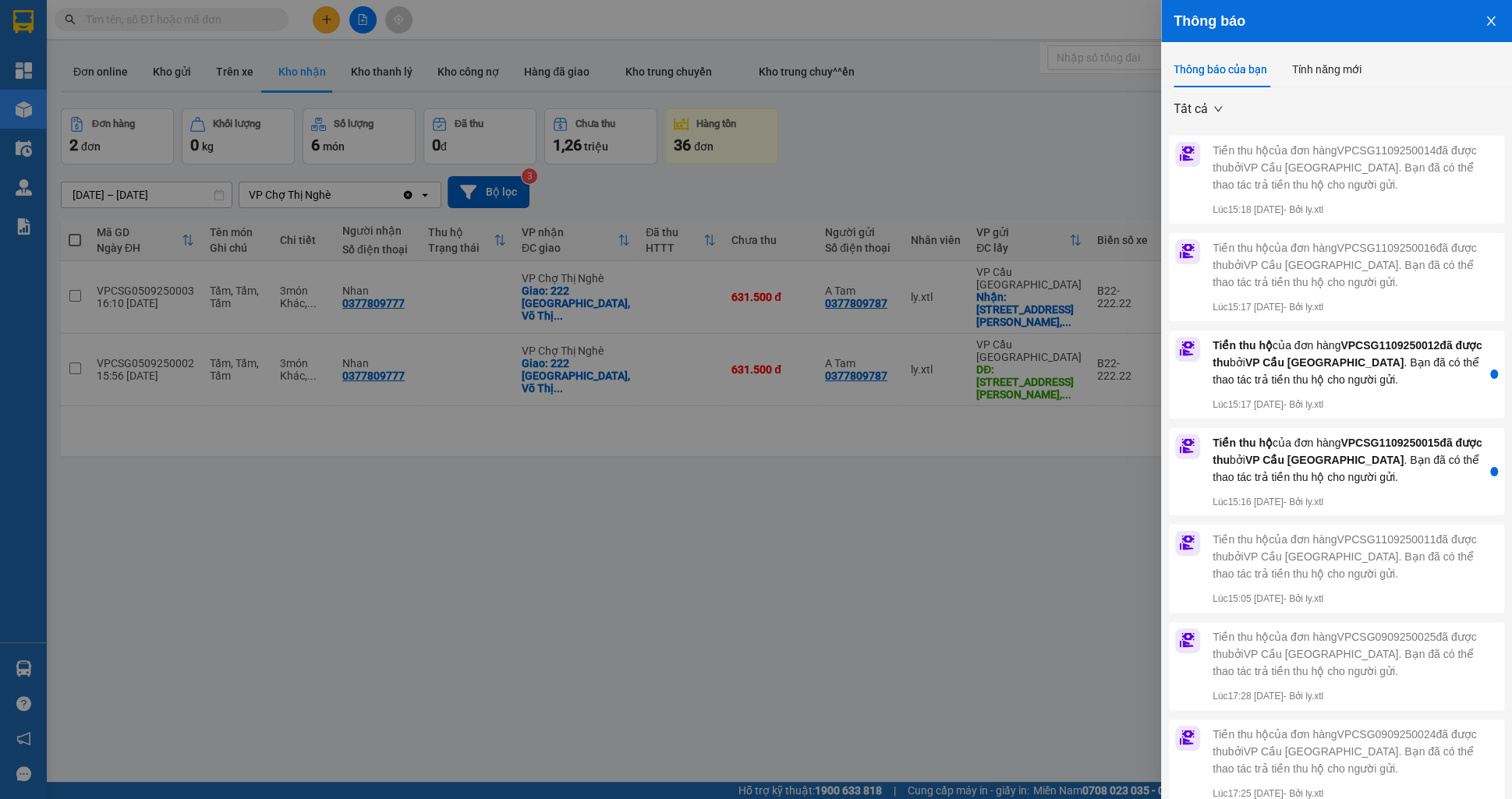
click at [1334, 357] on span "VP Cầu [GEOGRAPHIC_DATA]" at bounding box center [1325, 362] width 159 height 13
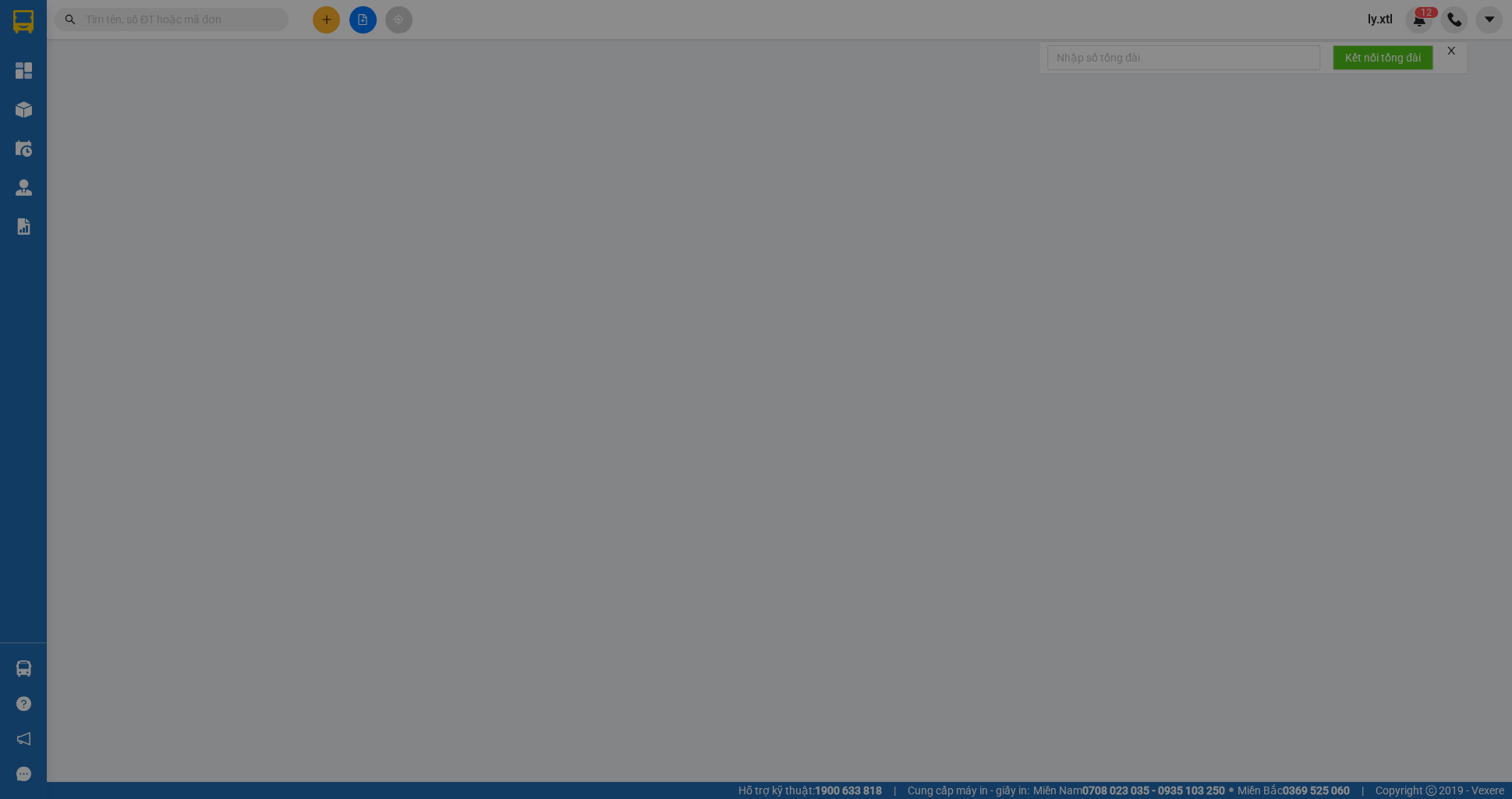
type input "0927328187"
type input "test 20"
type input "[GEOGRAPHIC_DATA] 2, [GEOGRAPHIC_DATA], [GEOGRAPHIC_DATA], [GEOGRAPHIC_DATA]"
type input "56.000"
type input "0938096865"
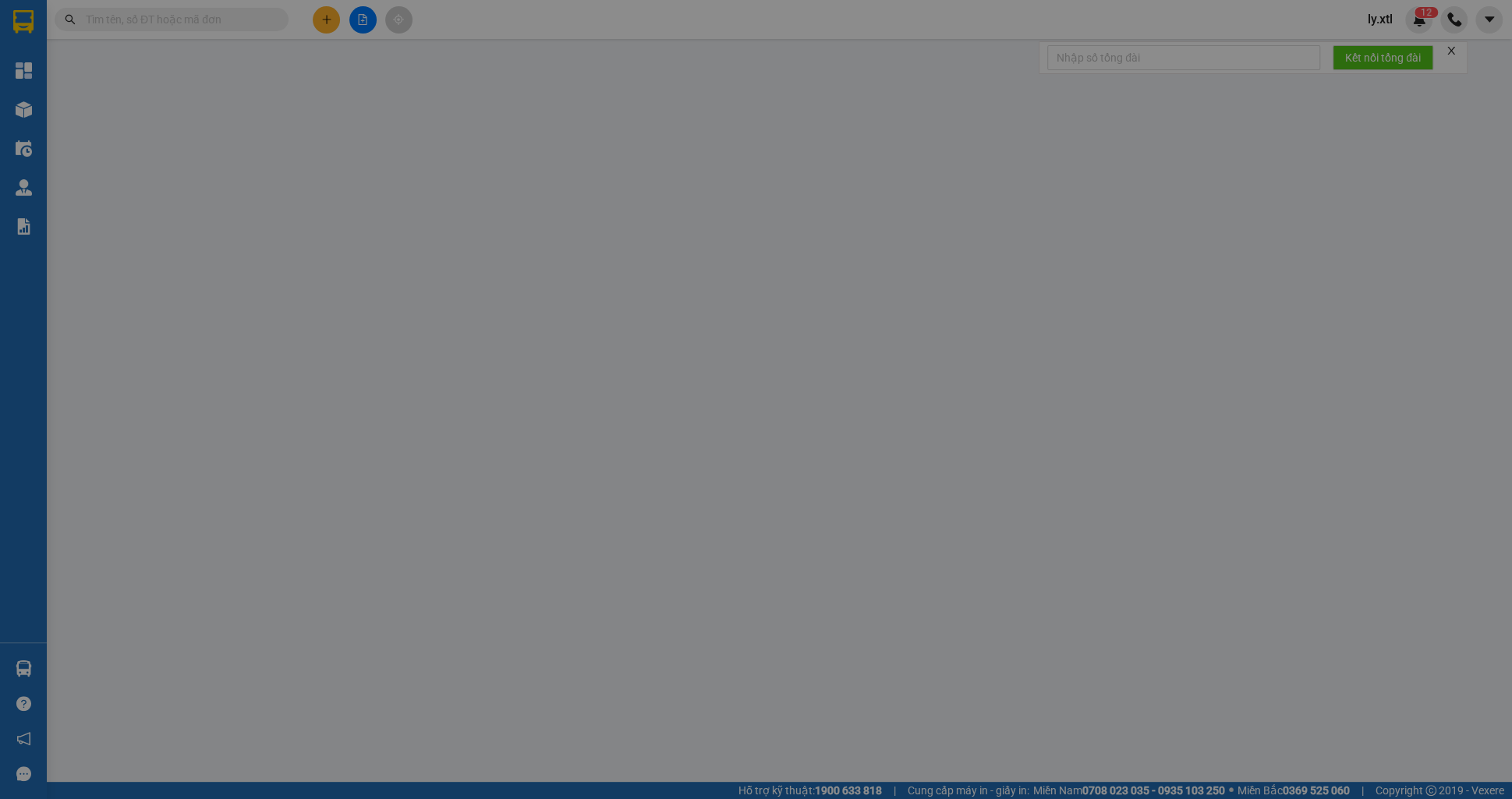
type input "test 20"
type input "Thị Nghè - Mua bán & sửa chữa bếp gas, [STREET_ADDRESS][PERSON_NAME]"
type input "35.000"
type input "123456789123"
type input "1.000.000"
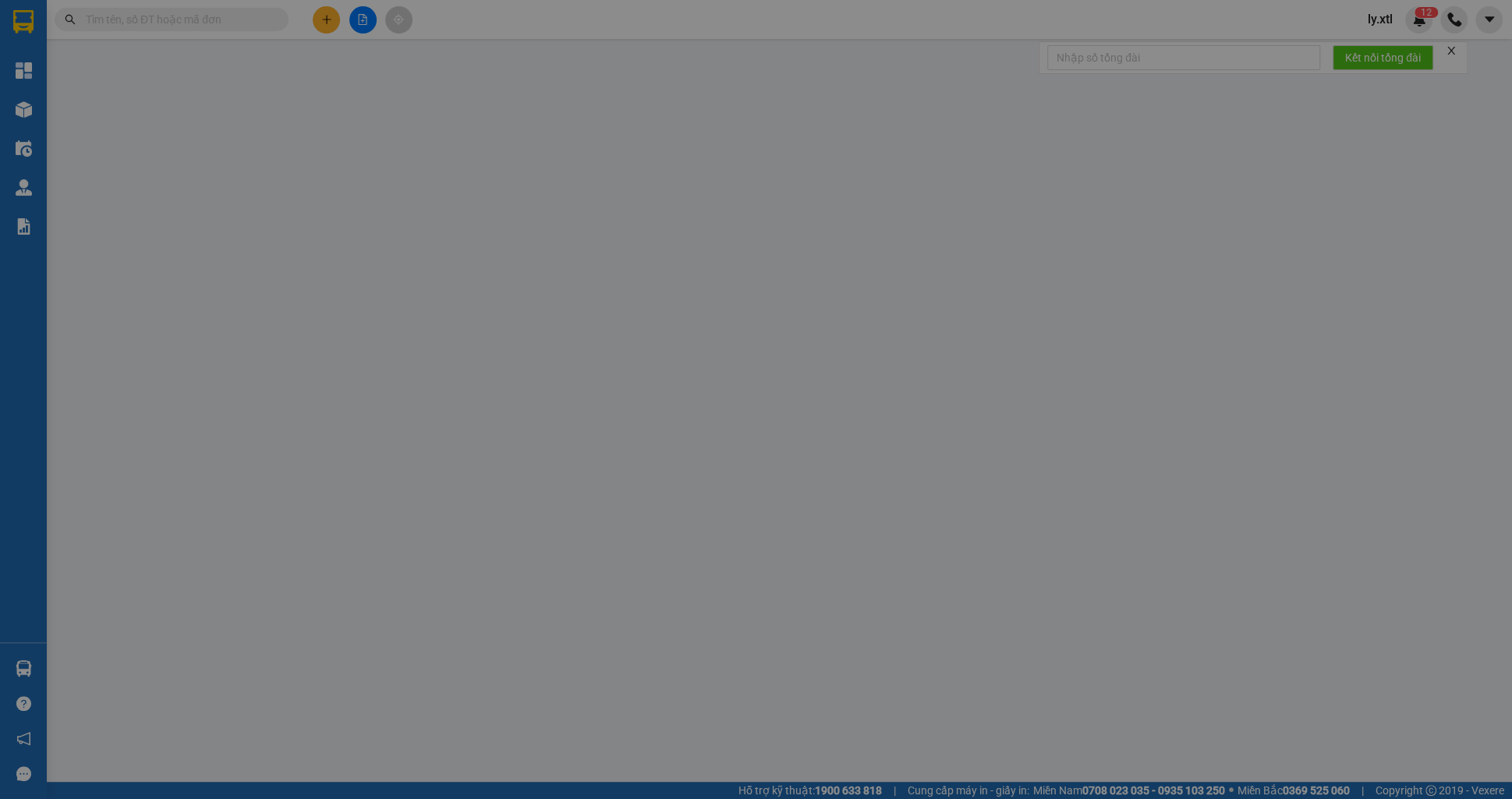
type input "157.000"
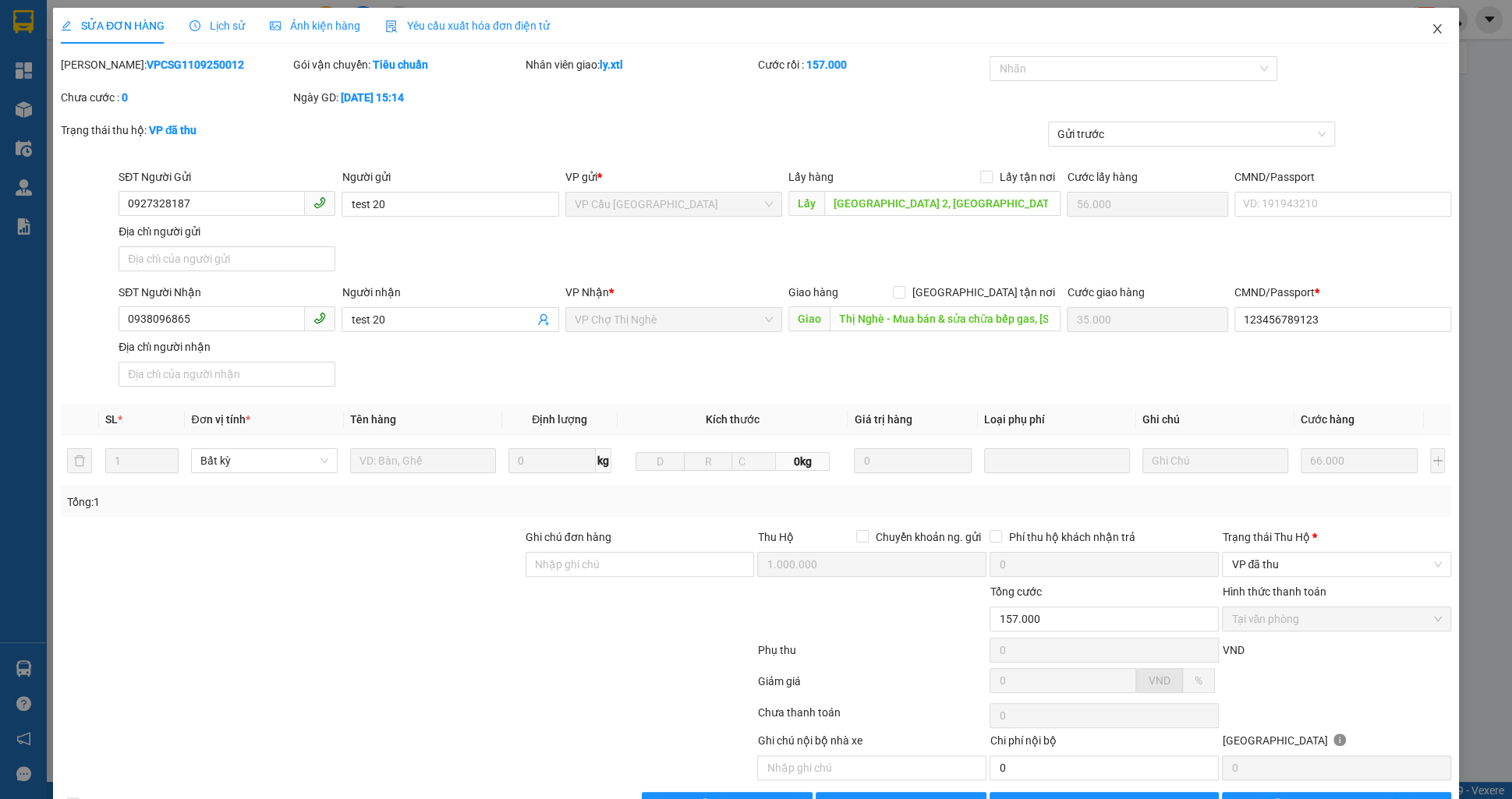
drag, startPoint x: 1434, startPoint y: 31, endPoint x: 1414, endPoint y: 65, distance: 39.4
click at [1434, 32] on icon "close" at bounding box center [1437, 29] width 9 height 10
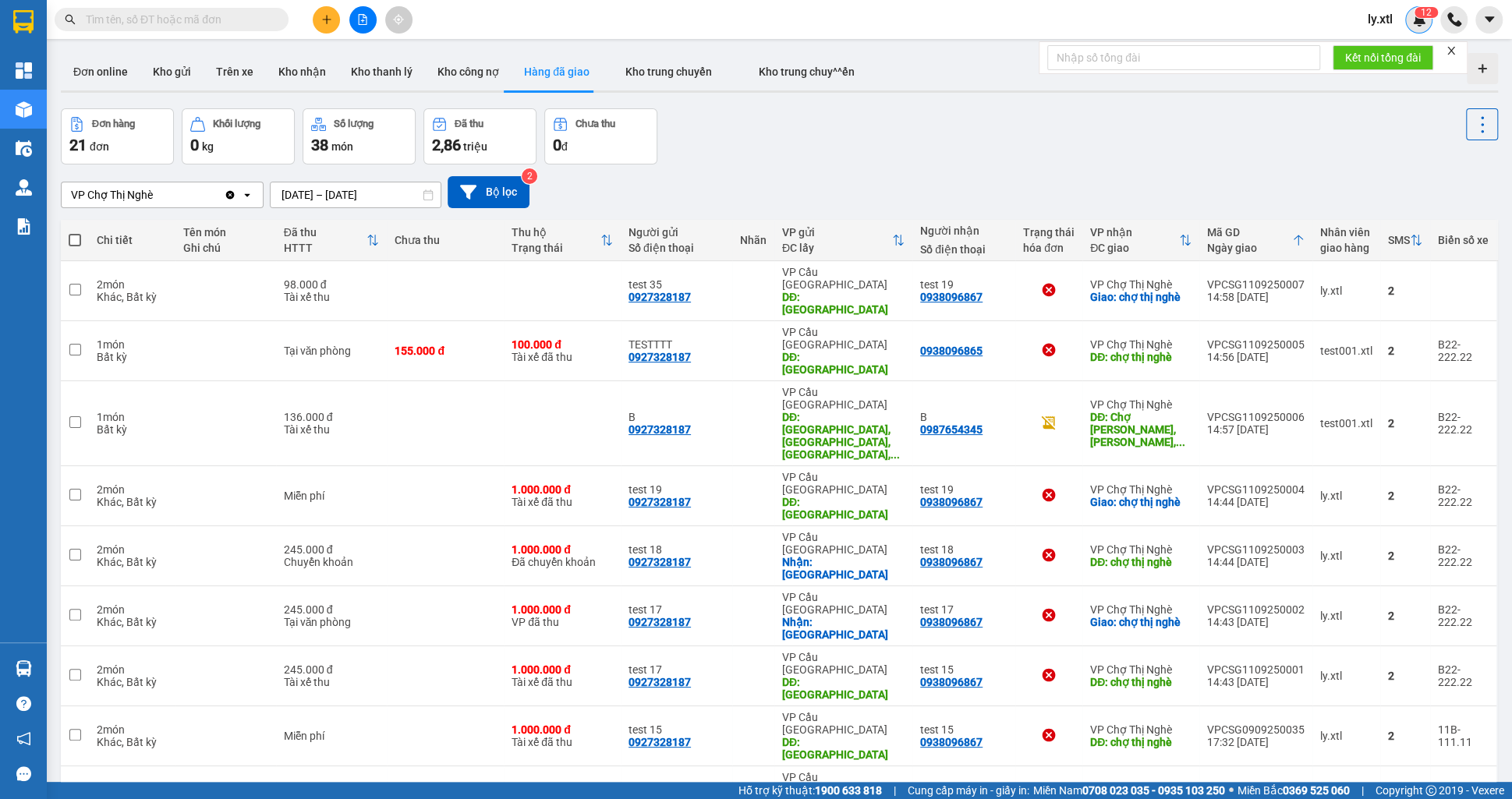
click at [1425, 24] on img at bounding box center [1419, 20] width 14 height 14
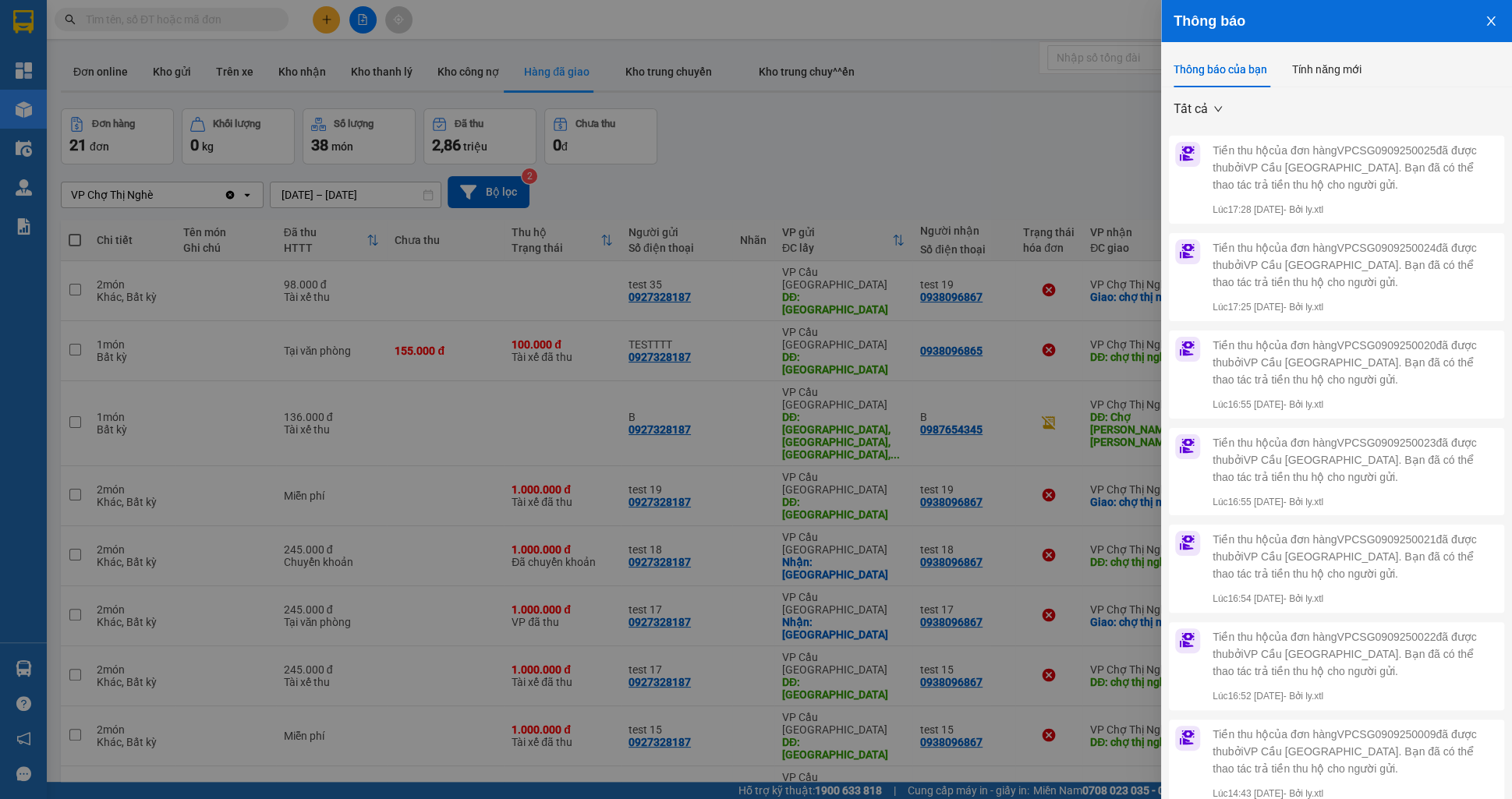
click at [1496, 15] on icon "close" at bounding box center [1491, 21] width 13 height 13
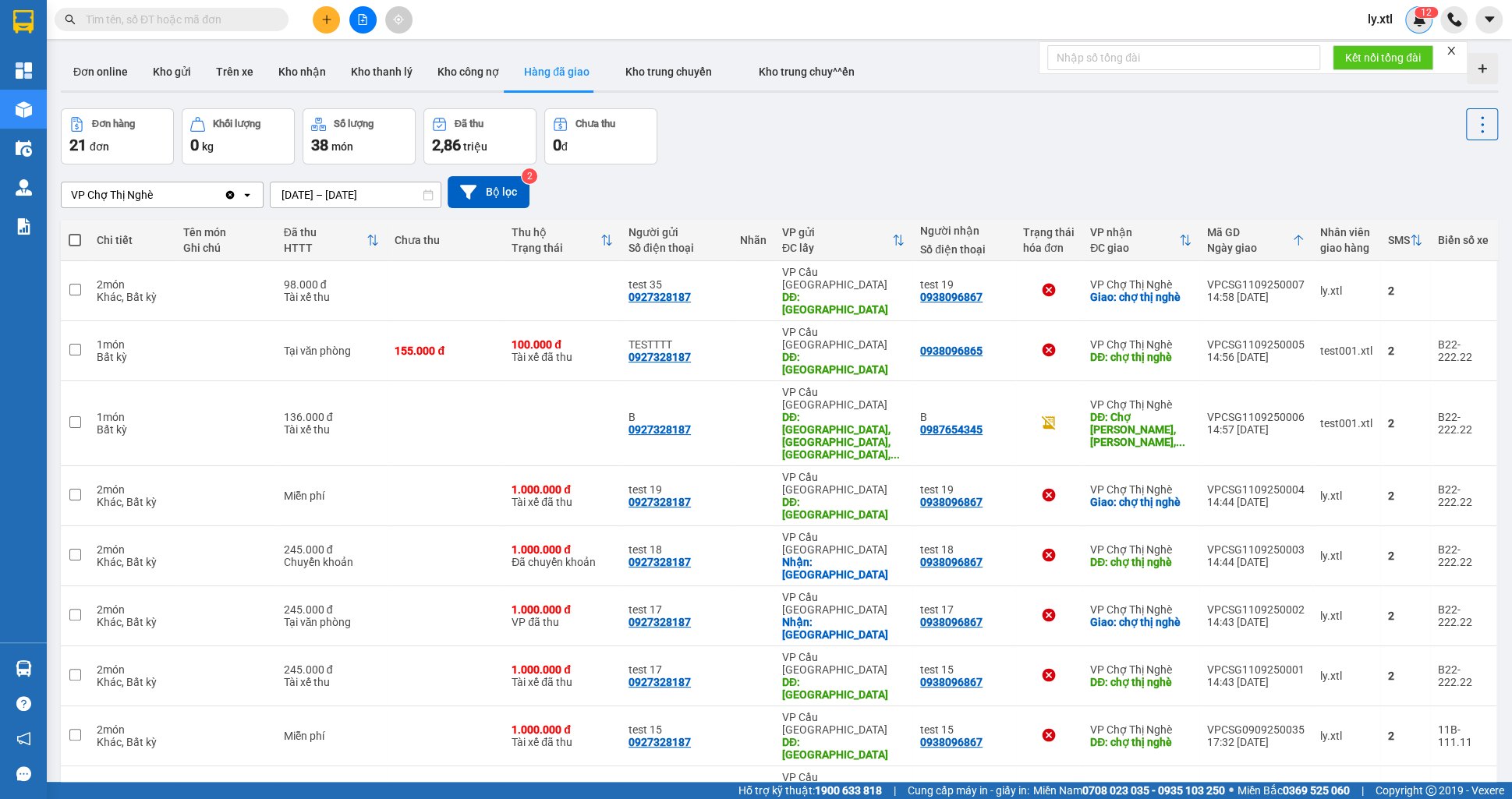
click at [1422, 16] on span "1" at bounding box center [1423, 13] width 6 height 11
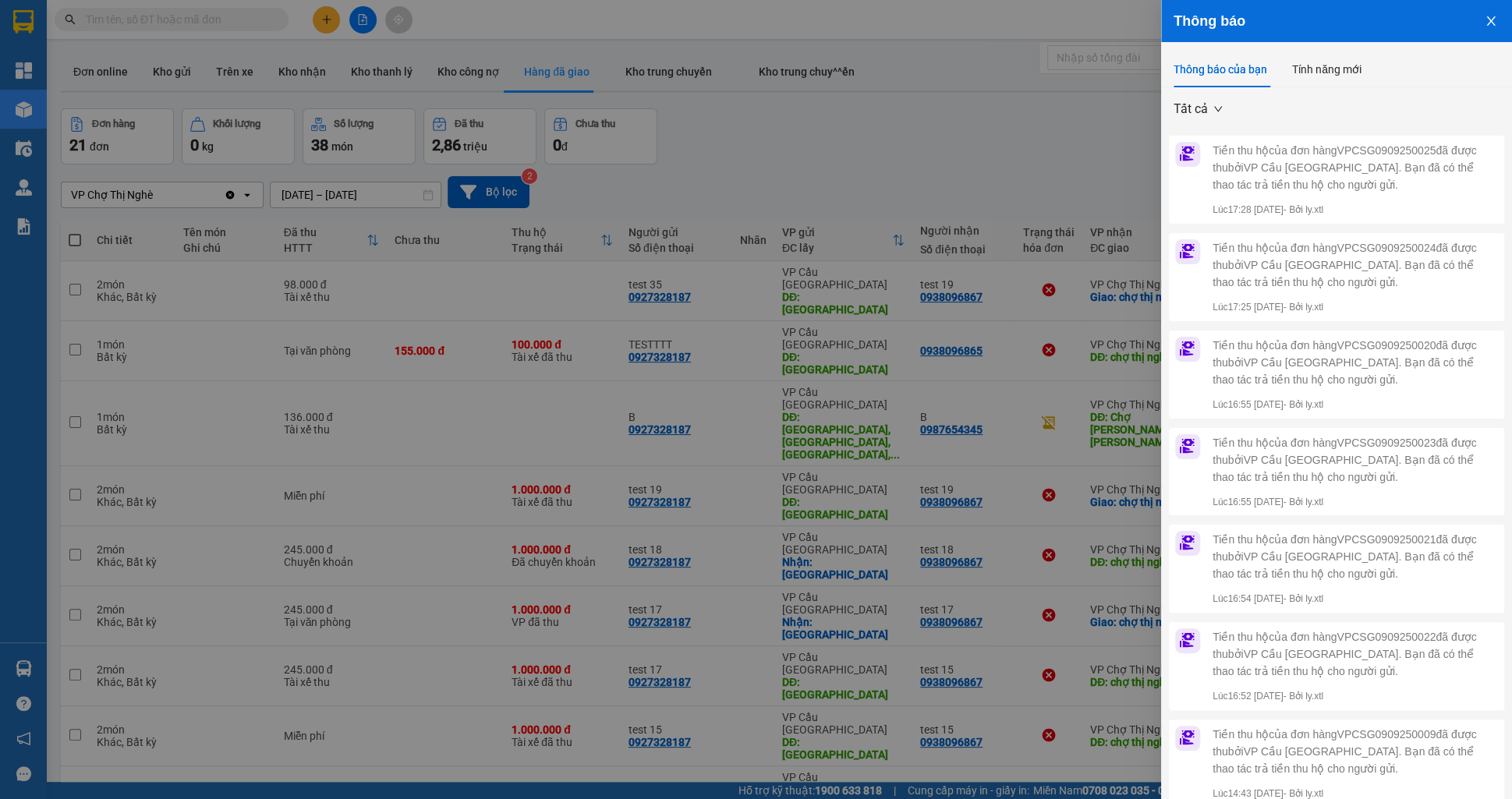
click at [1488, 28] on button "Close" at bounding box center [1491, 20] width 42 height 40
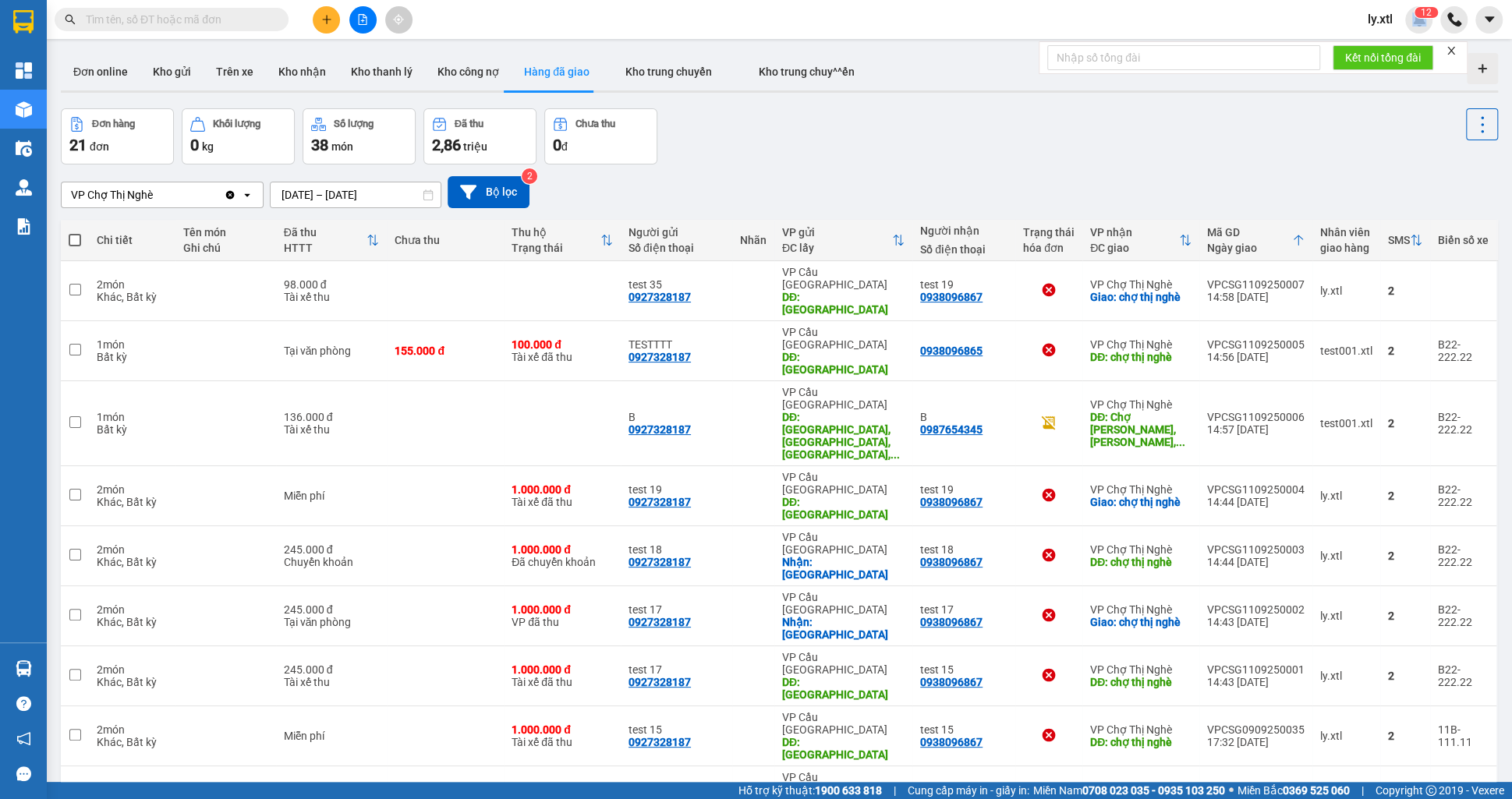
click at [1404, 26] on div "ly.xtl 1 2" at bounding box center [1393, 20] width 77 height 27
click at [1405, 25] on div "ly.xtl 1 2" at bounding box center [1393, 20] width 77 height 27
click at [1422, 16] on span "1" at bounding box center [1423, 13] width 6 height 11
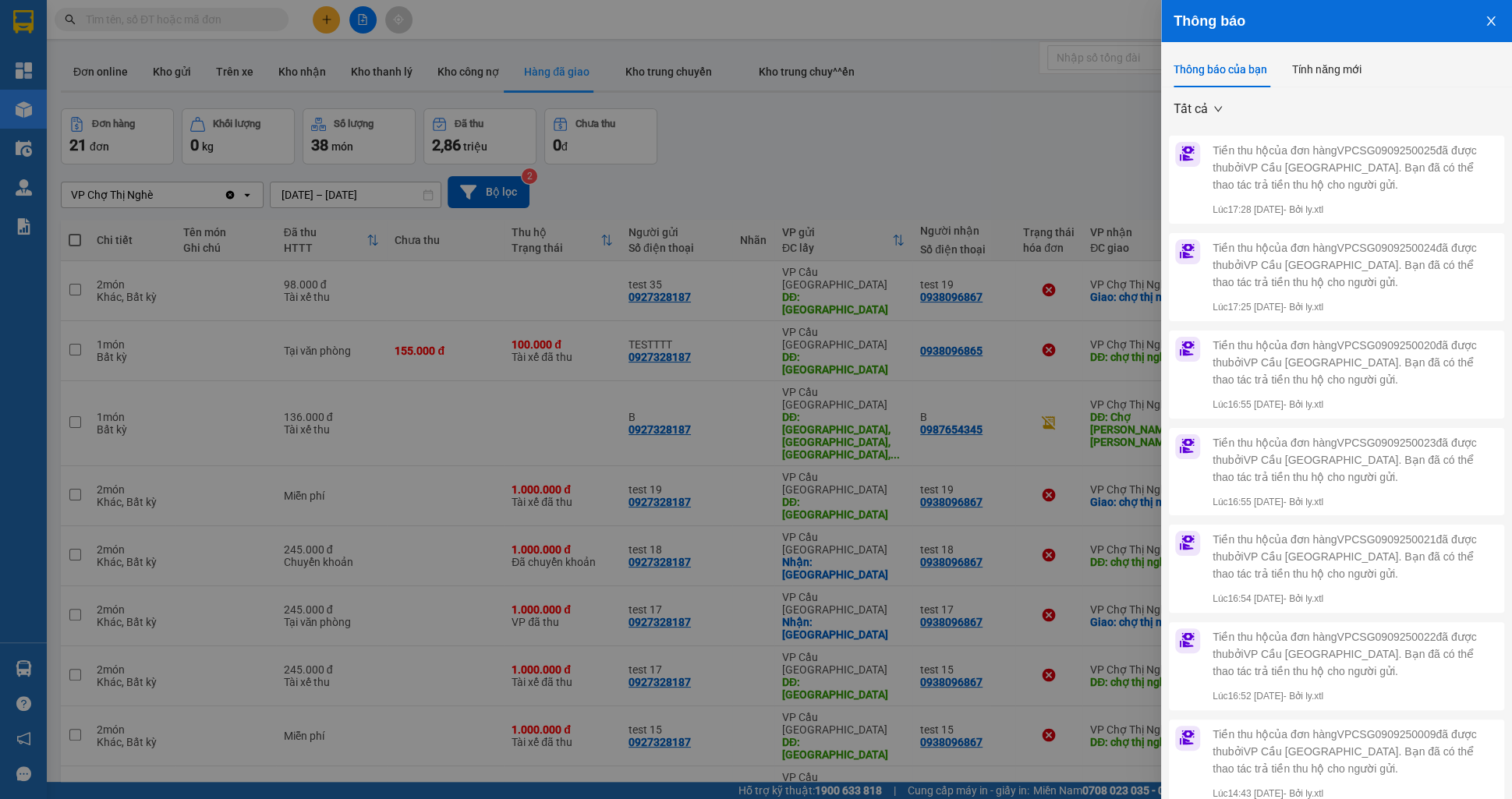
click at [1498, 32] on button "Close" at bounding box center [1491, 20] width 42 height 40
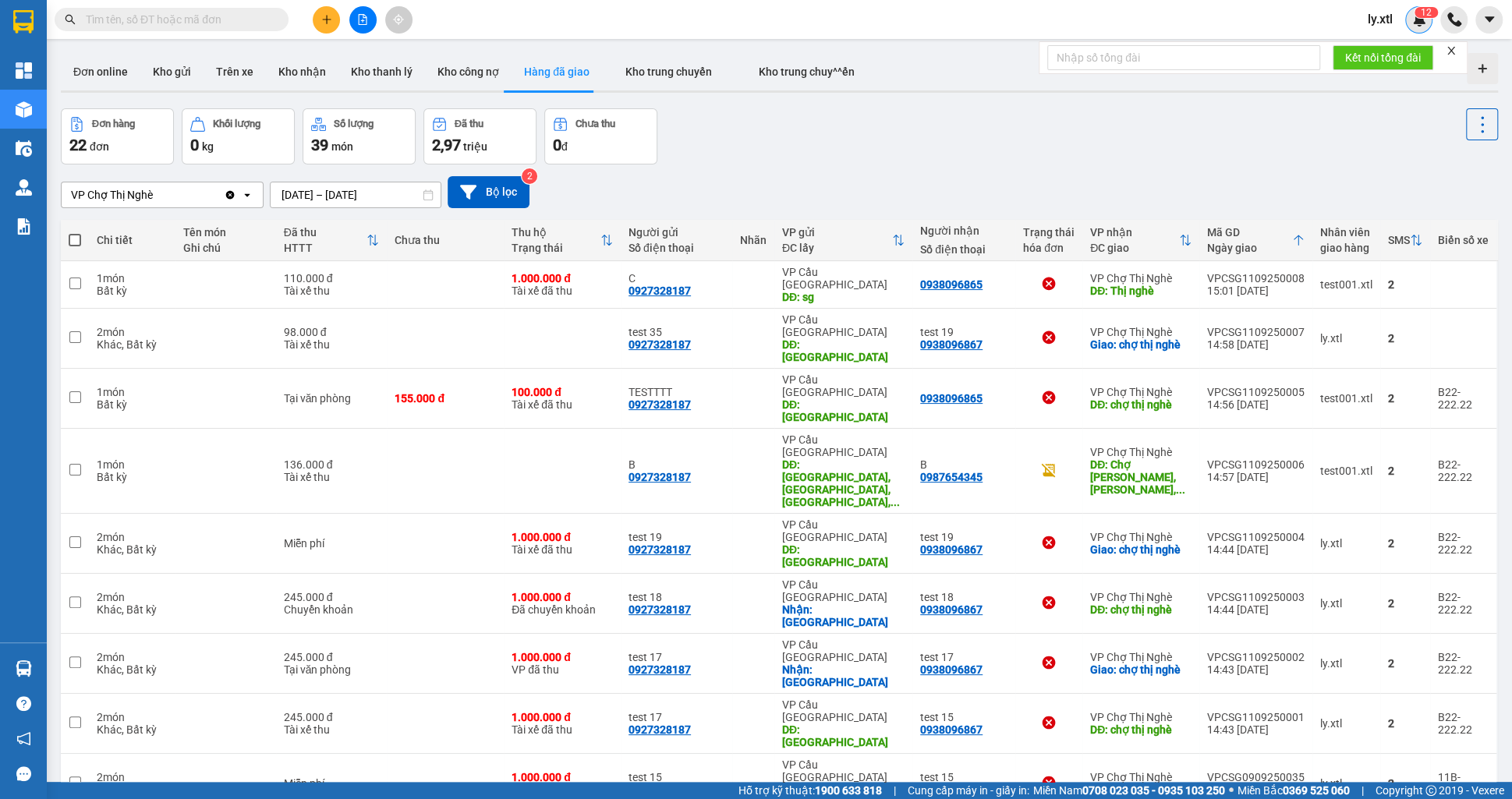
click at [1410, 28] on div "1 2" at bounding box center [1418, 20] width 27 height 27
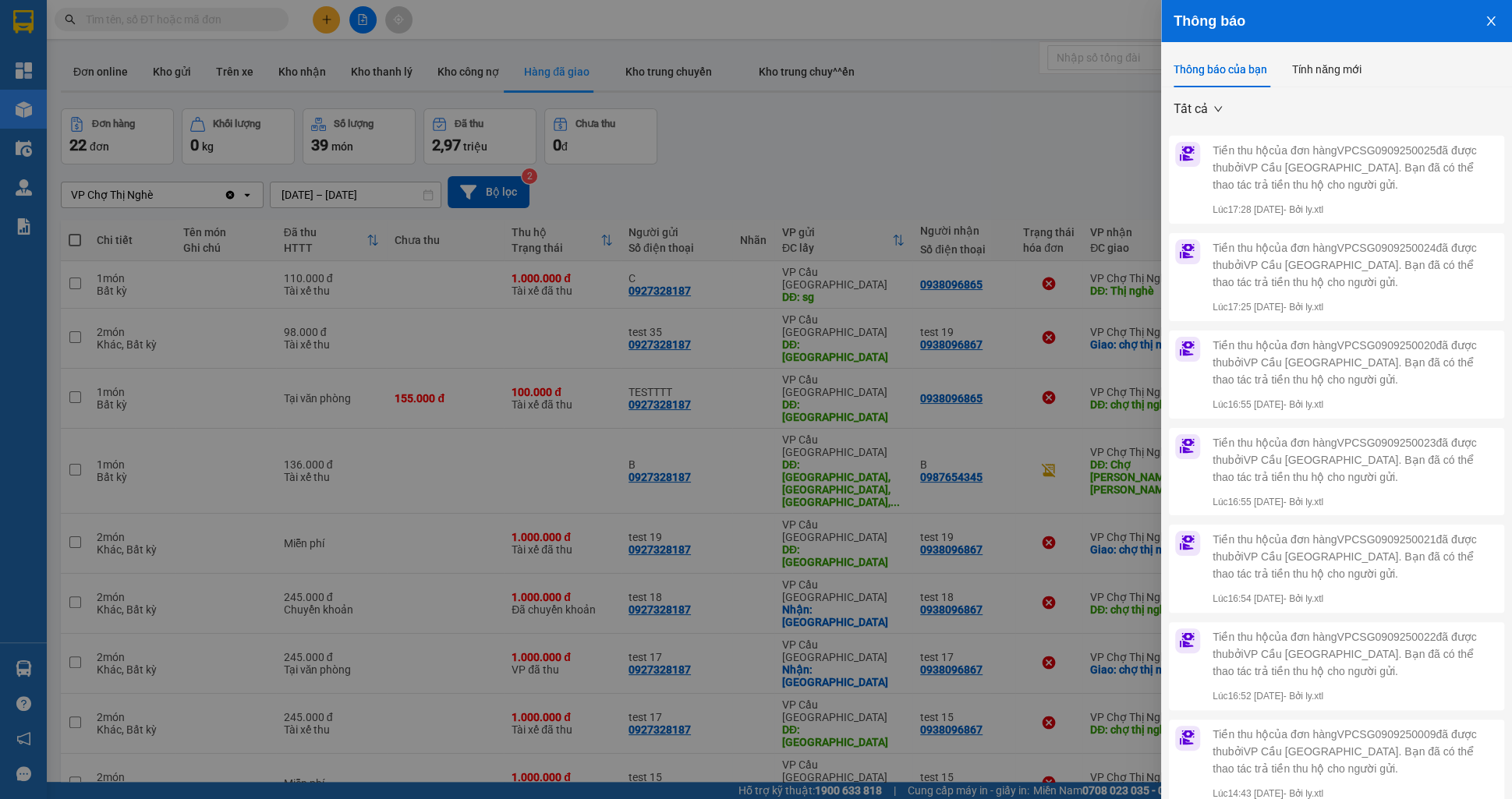
click at [1284, 73] on div "Thông báo của bạn Tính năng mới" at bounding box center [1267, 69] width 188 height 36
click at [1316, 65] on div "Tính năng mới" at bounding box center [1327, 70] width 70 height 17
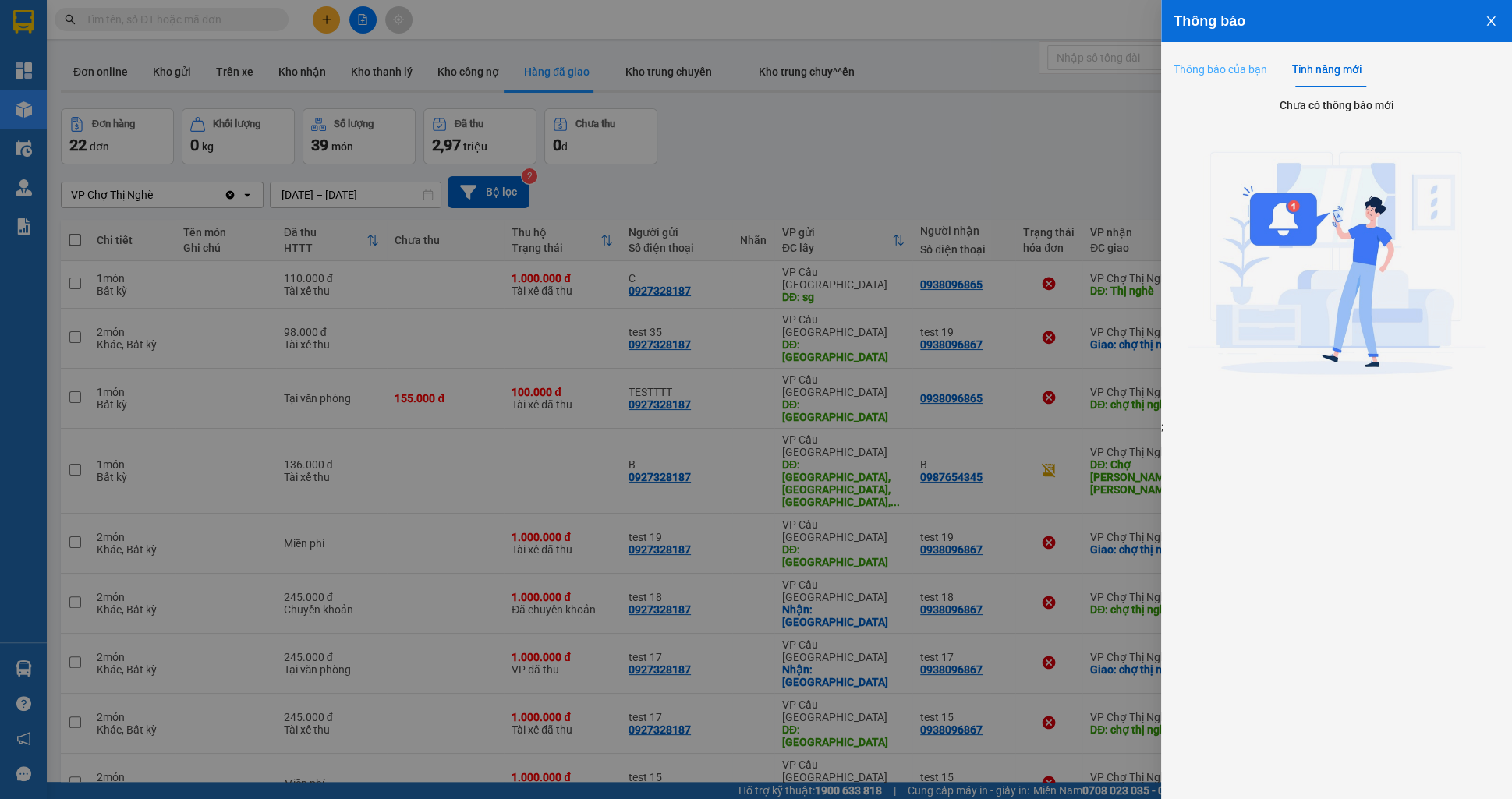
click at [1240, 84] on div "Thông báo của bạn" at bounding box center [1220, 69] width 94 height 36
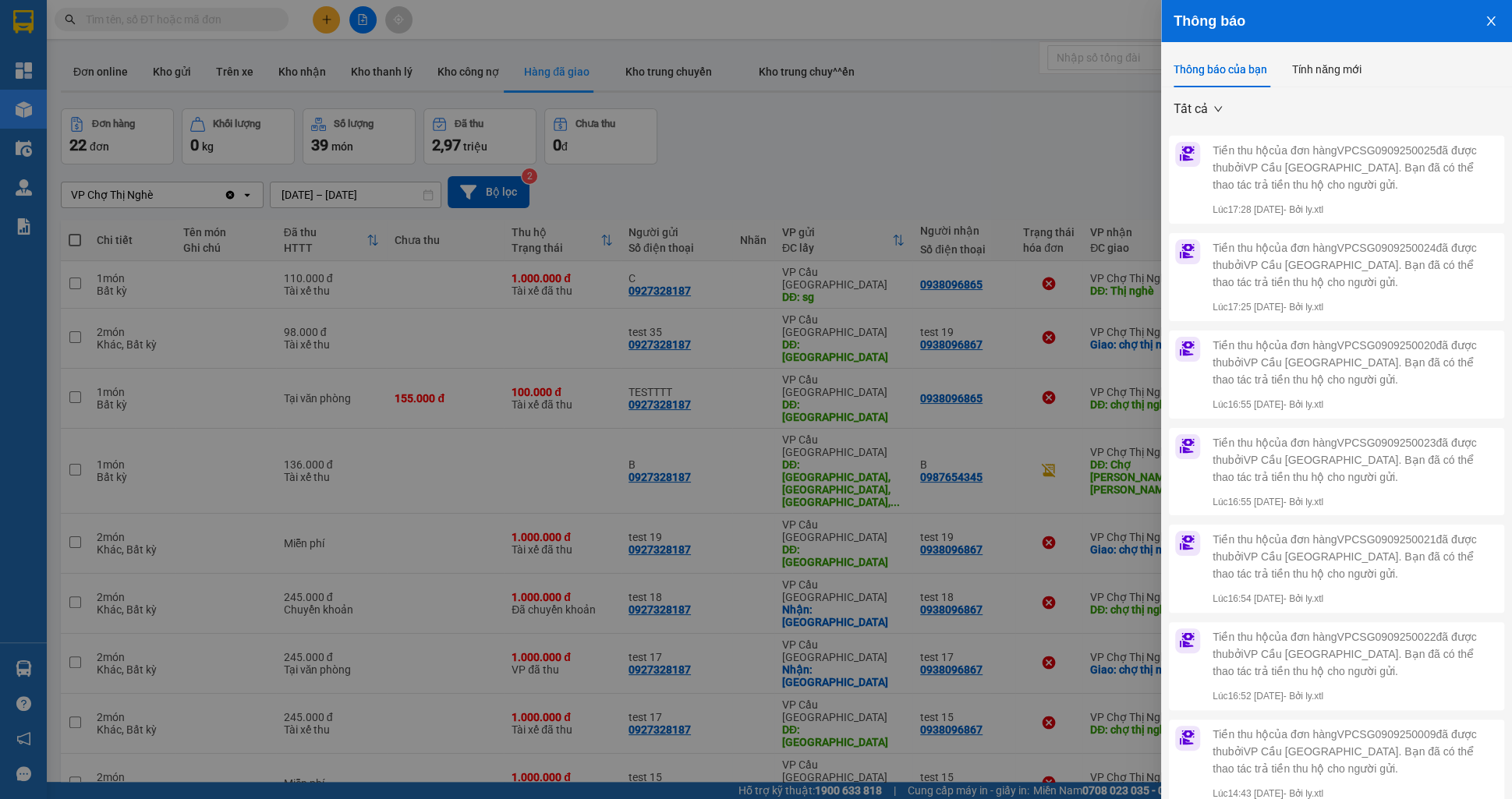
click at [1497, 26] on button "Close" at bounding box center [1491, 20] width 42 height 40
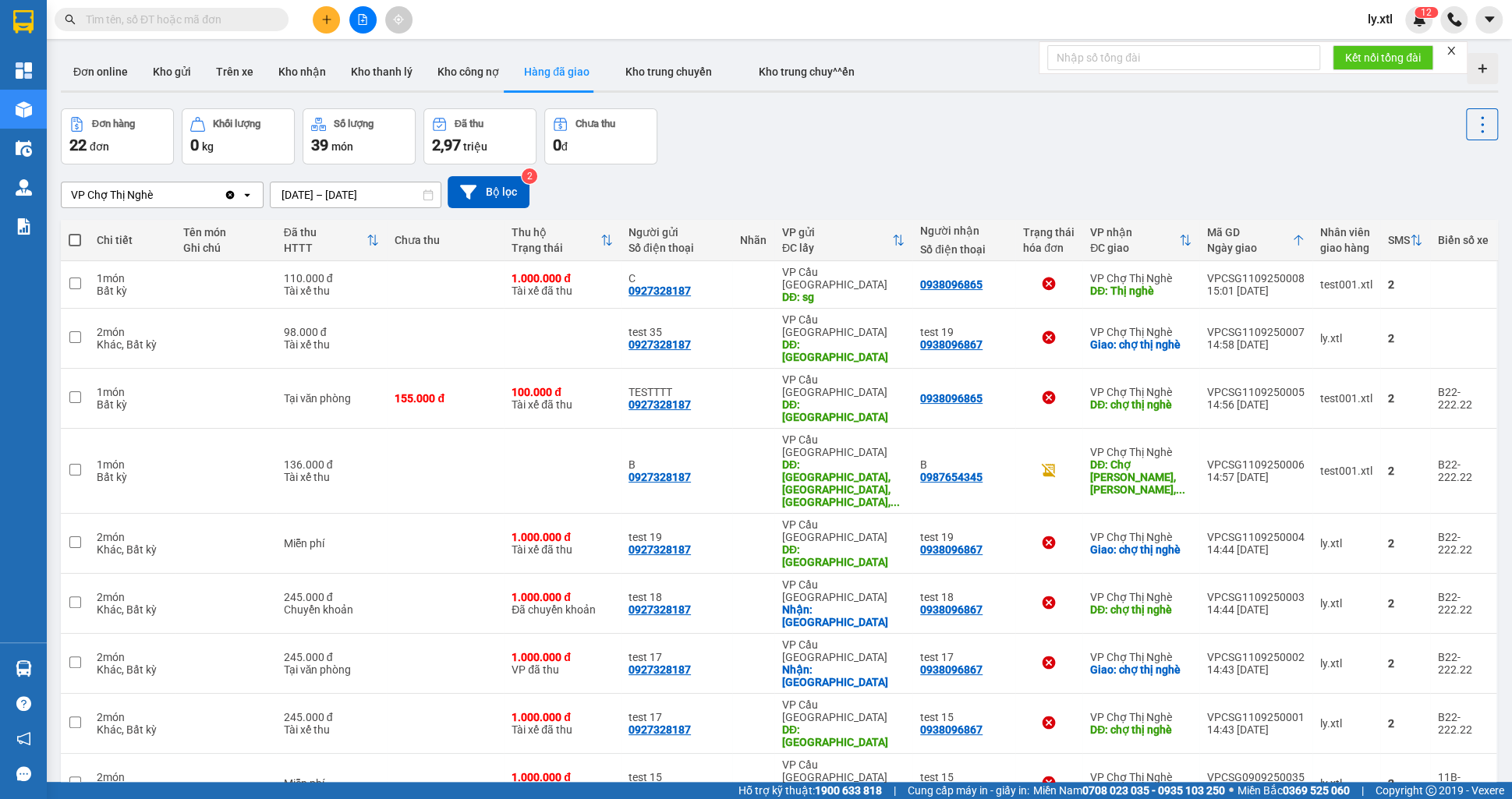
click at [1423, 19] on img at bounding box center [1419, 20] width 14 height 14
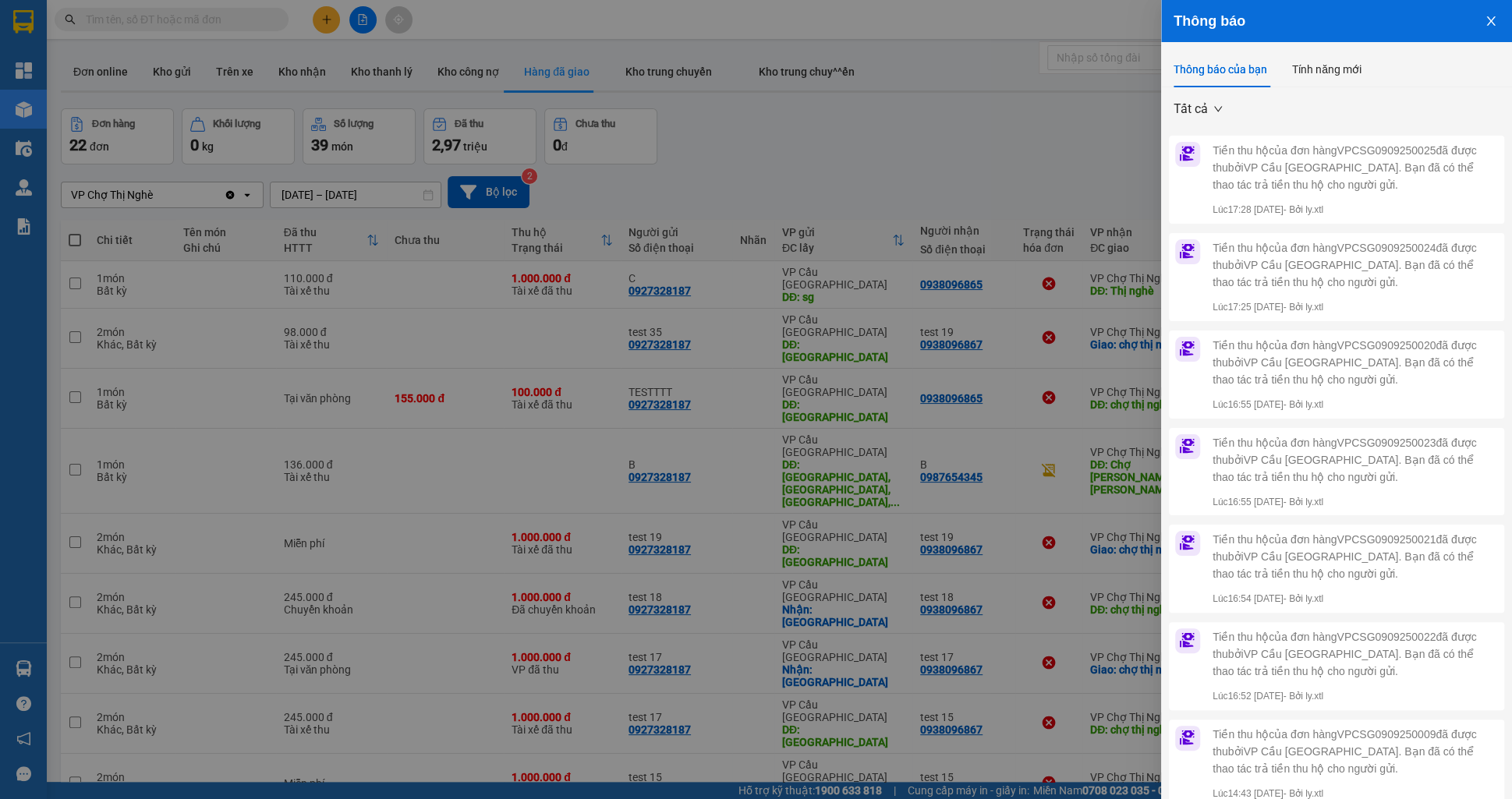
click at [1480, 32] on button "Close" at bounding box center [1491, 20] width 42 height 40
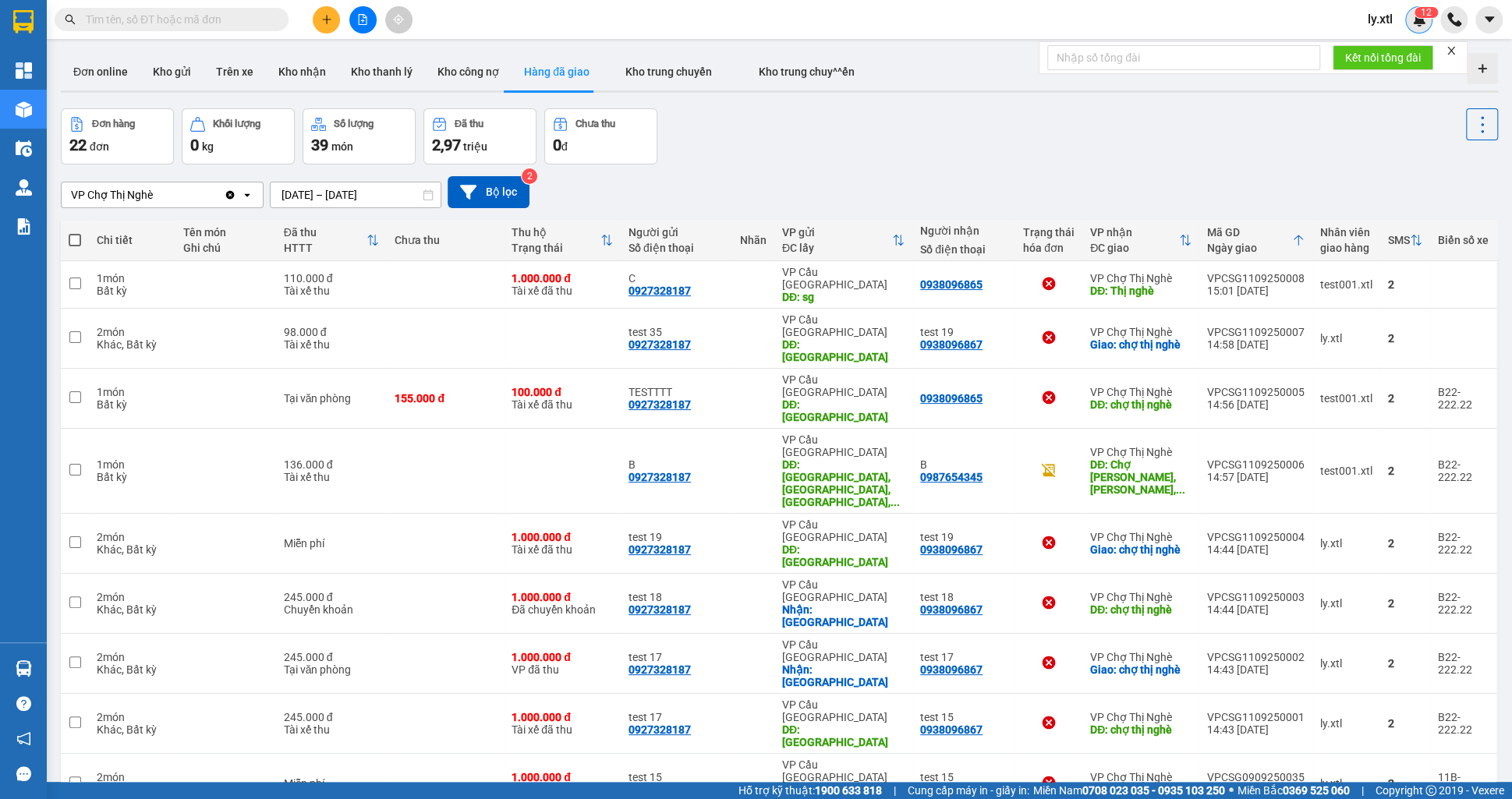
click at [1421, 19] on img at bounding box center [1419, 20] width 14 height 14
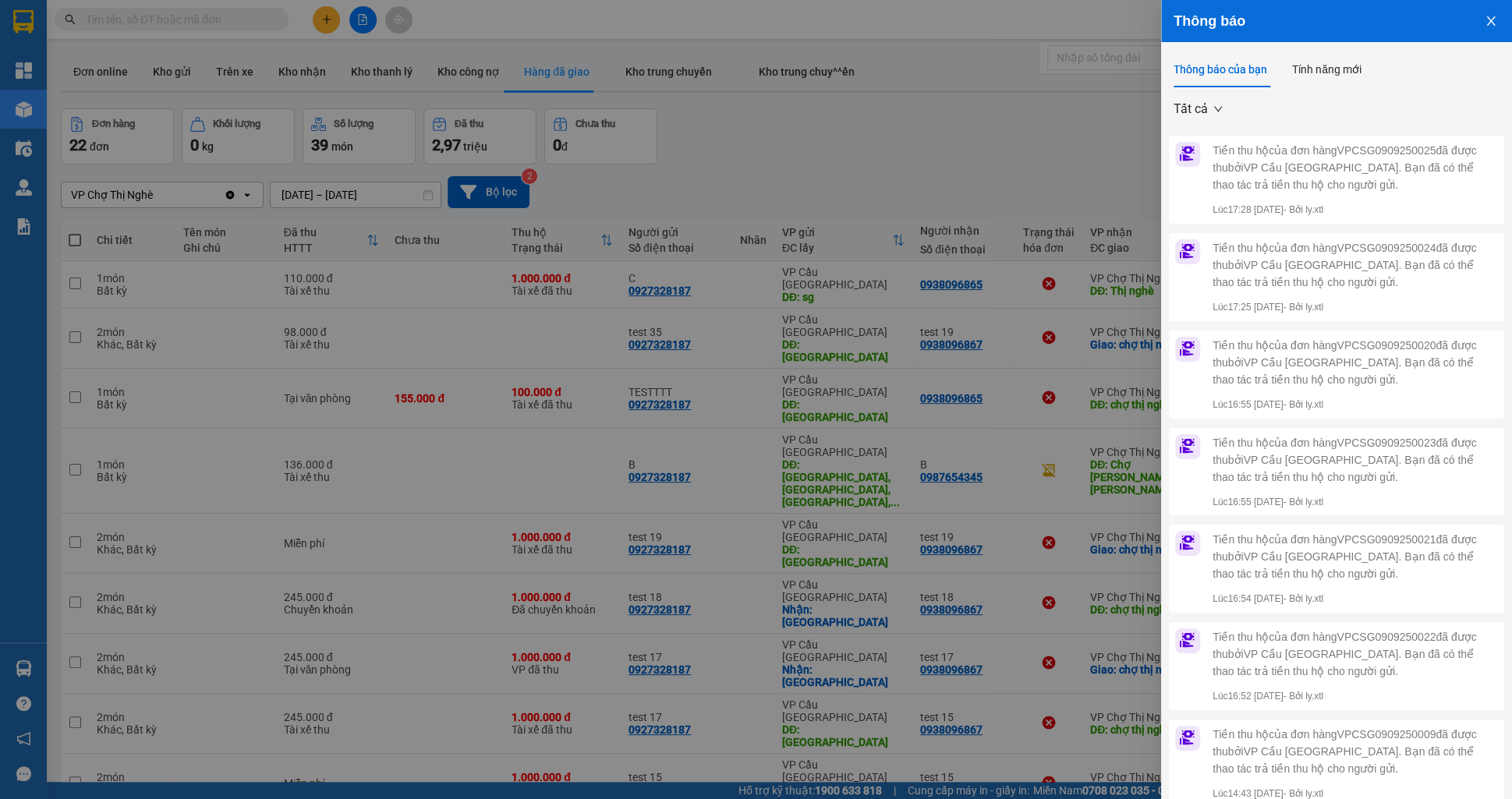
click at [1491, 29] on button "Close" at bounding box center [1491, 20] width 42 height 40
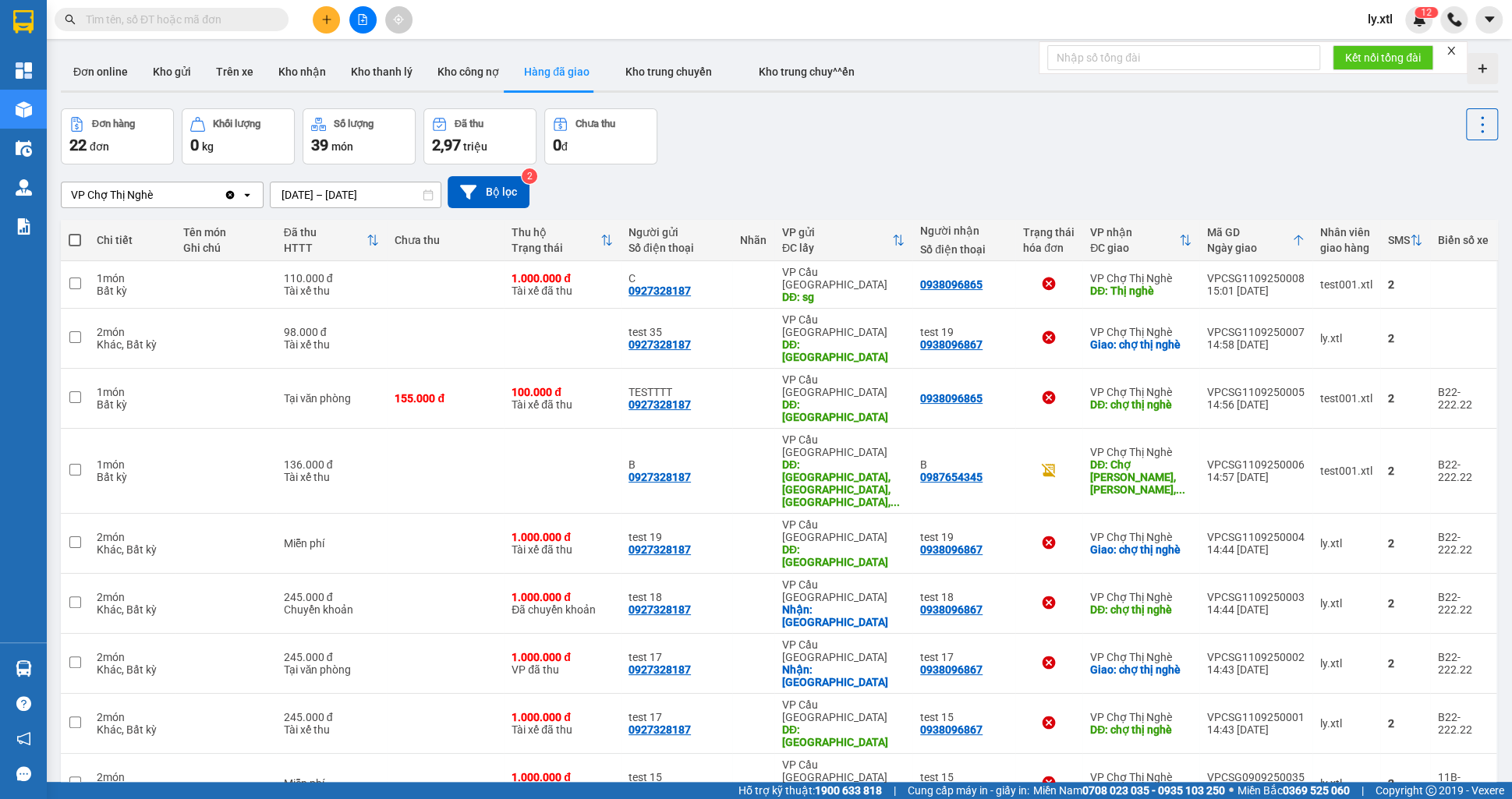
click at [1421, 17] on span "1" at bounding box center [1423, 13] width 6 height 11
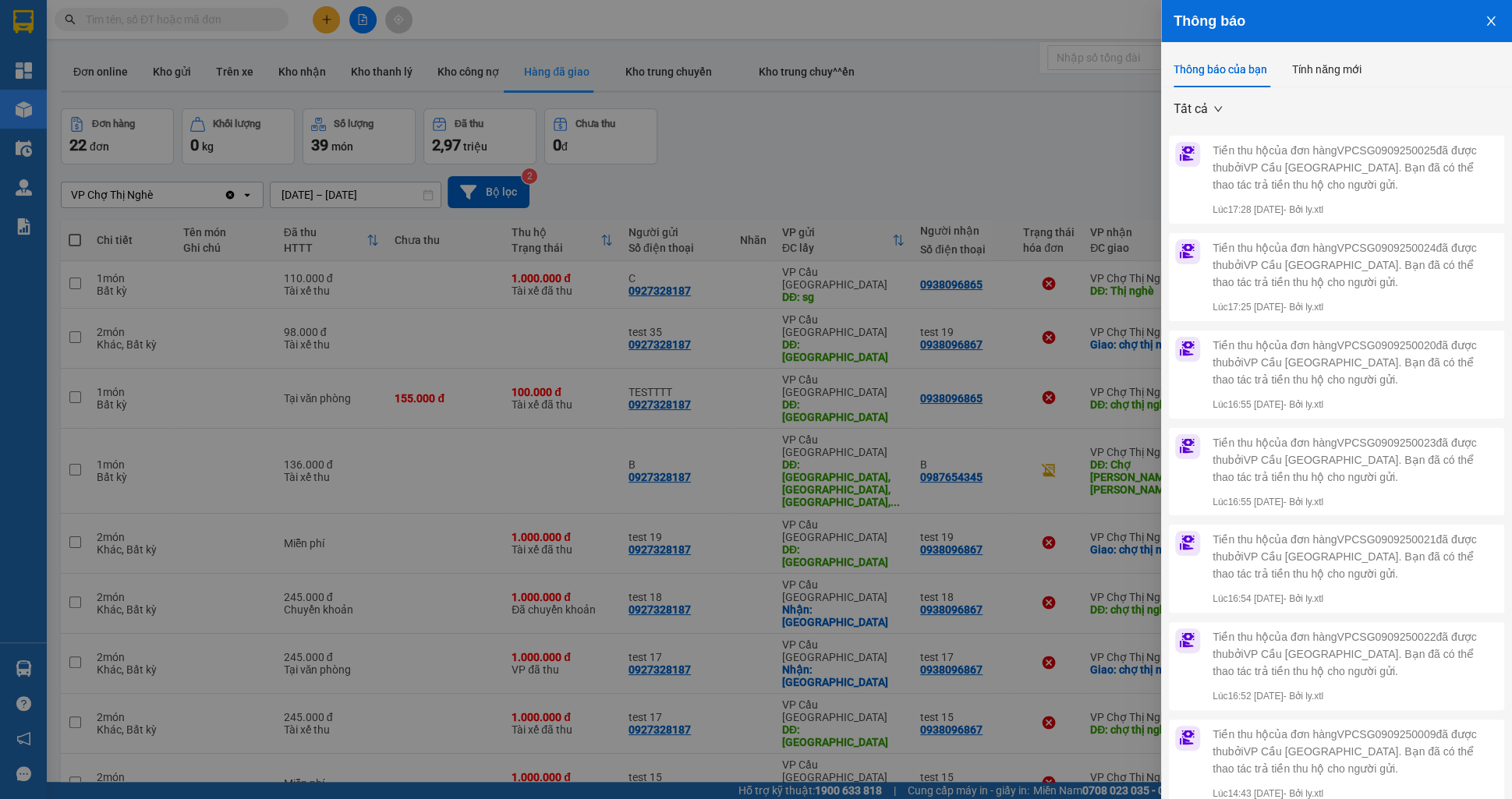
click at [1485, 23] on icon "close" at bounding box center [1491, 21] width 13 height 13
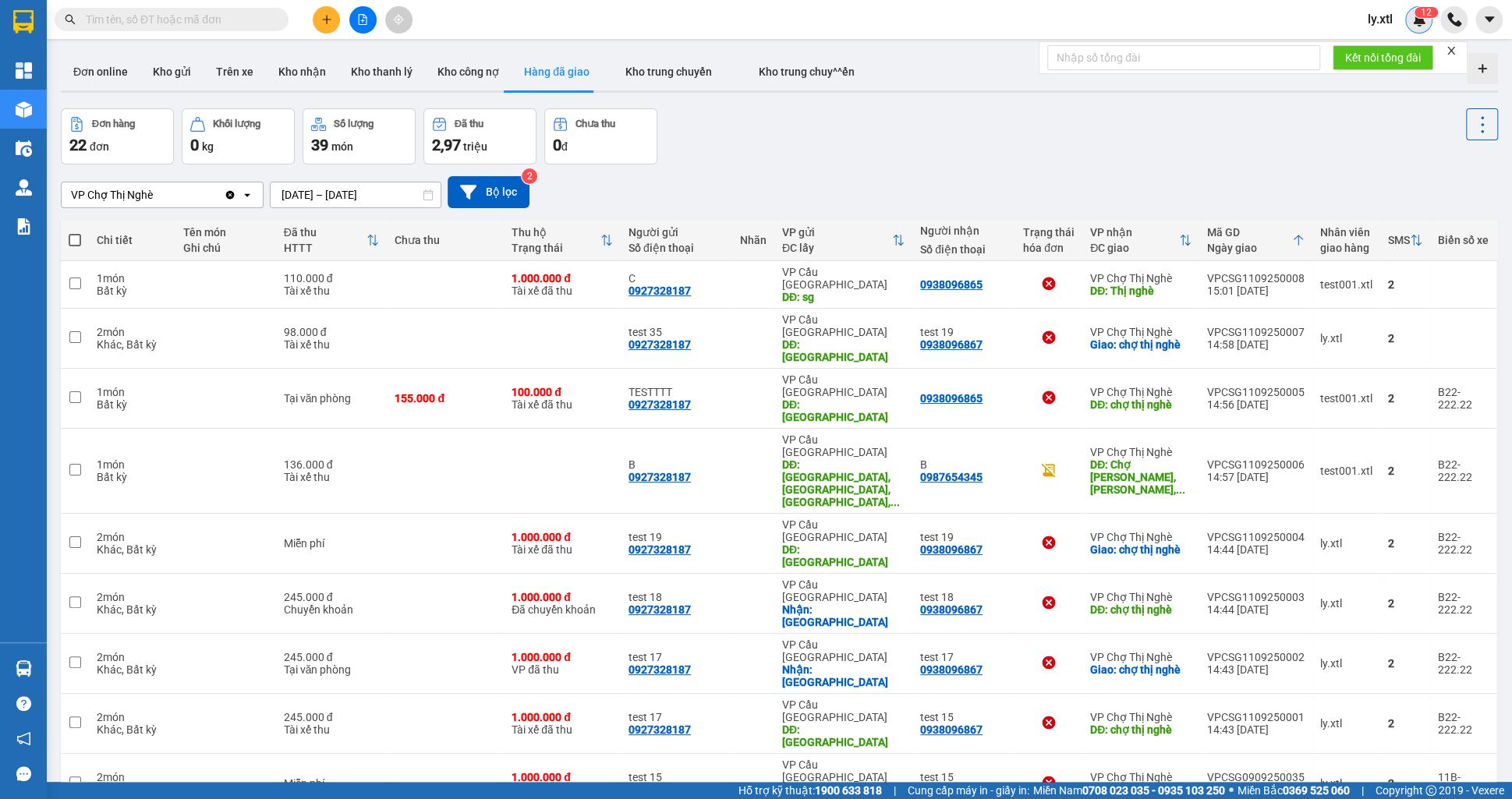
click at [1410, 25] on div "1 2" at bounding box center [1418, 20] width 27 height 27
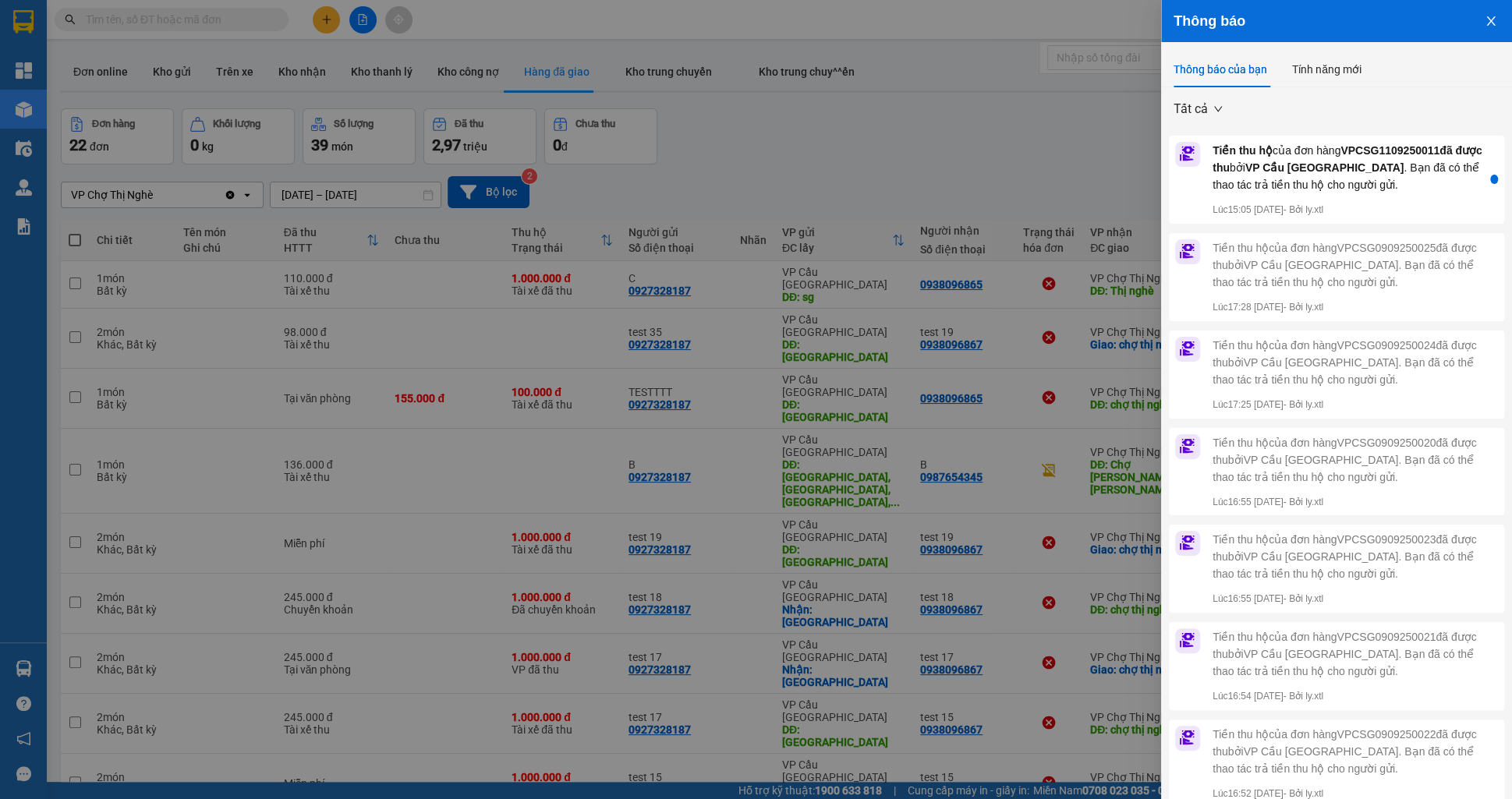
click at [1371, 181] on div "Tiền thu hộ của đơn hàng VPCSG1109250011 đã được thu bởi VP Cầu [GEOGRAPHIC_DAT…" at bounding box center [1348, 167] width 271 height 52
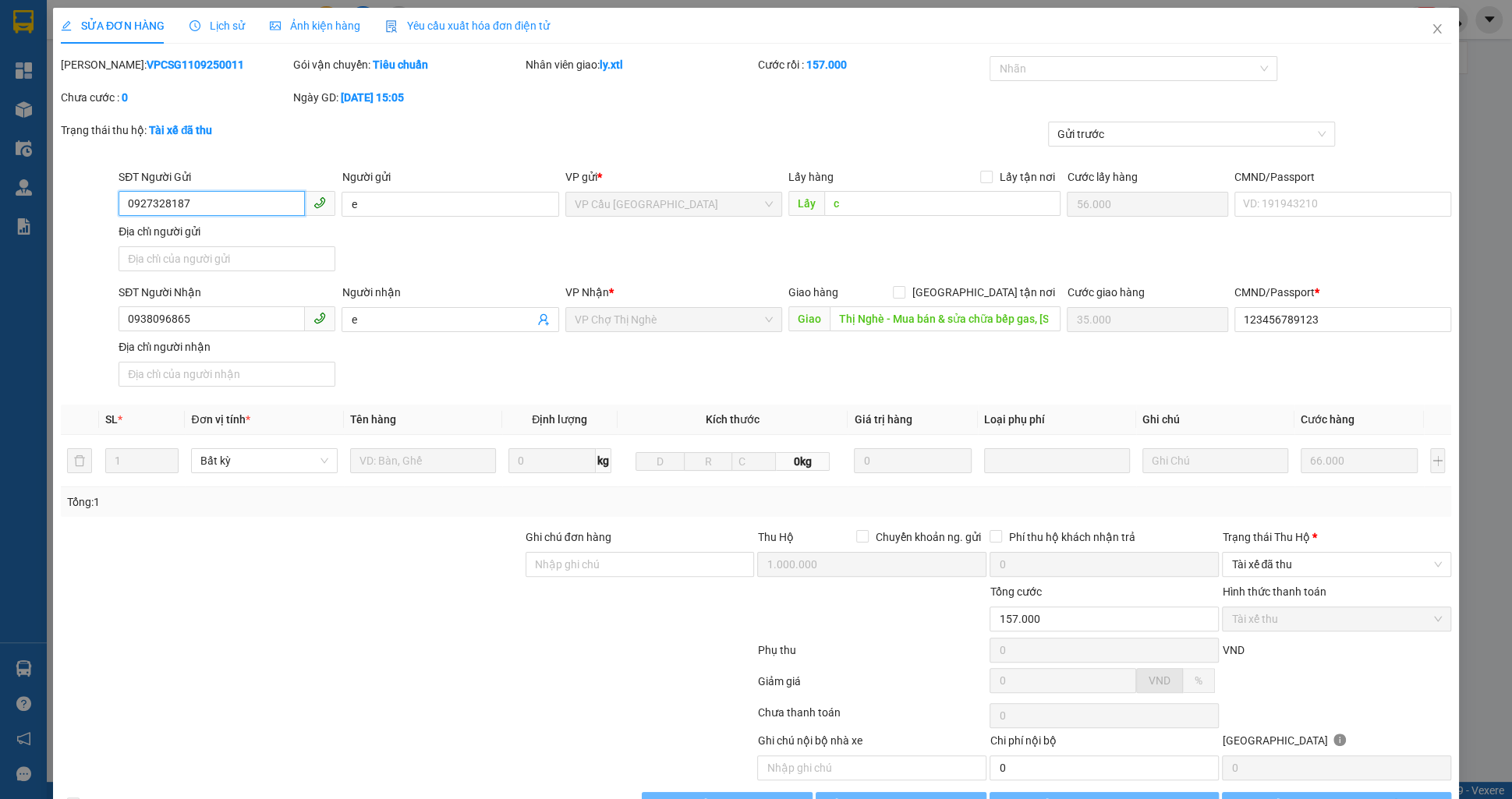
type input "0927328187"
type input "e"
type input "c"
type input "56.000"
type input "0938096865"
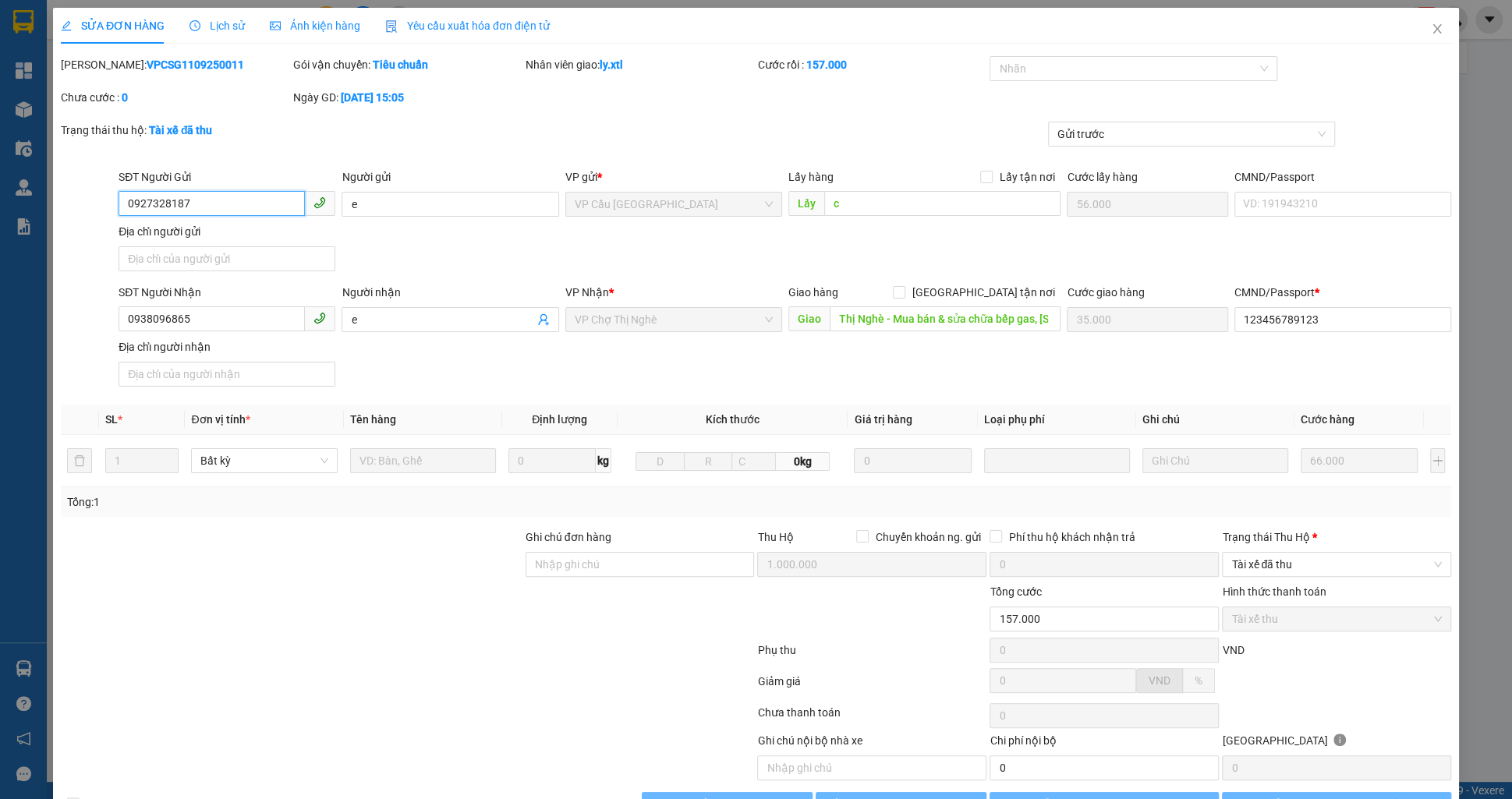
type input "e"
type input "Thị Nghè - Mua bán & sửa chữa bếp gas, [STREET_ADDRESS][PERSON_NAME]"
type input "35.000"
type input "123456789123"
type input "1.000.000"
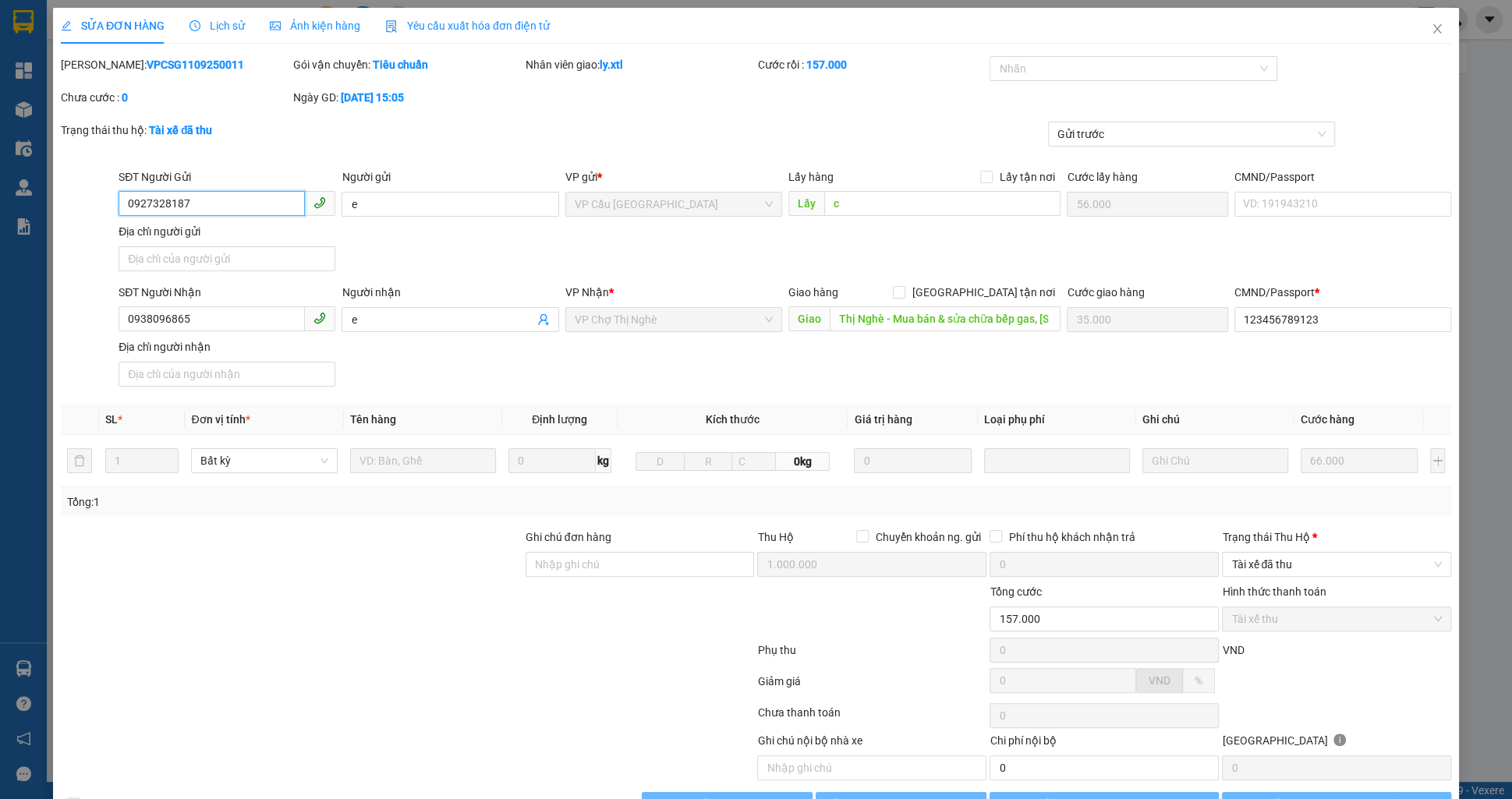
type input "157.000"
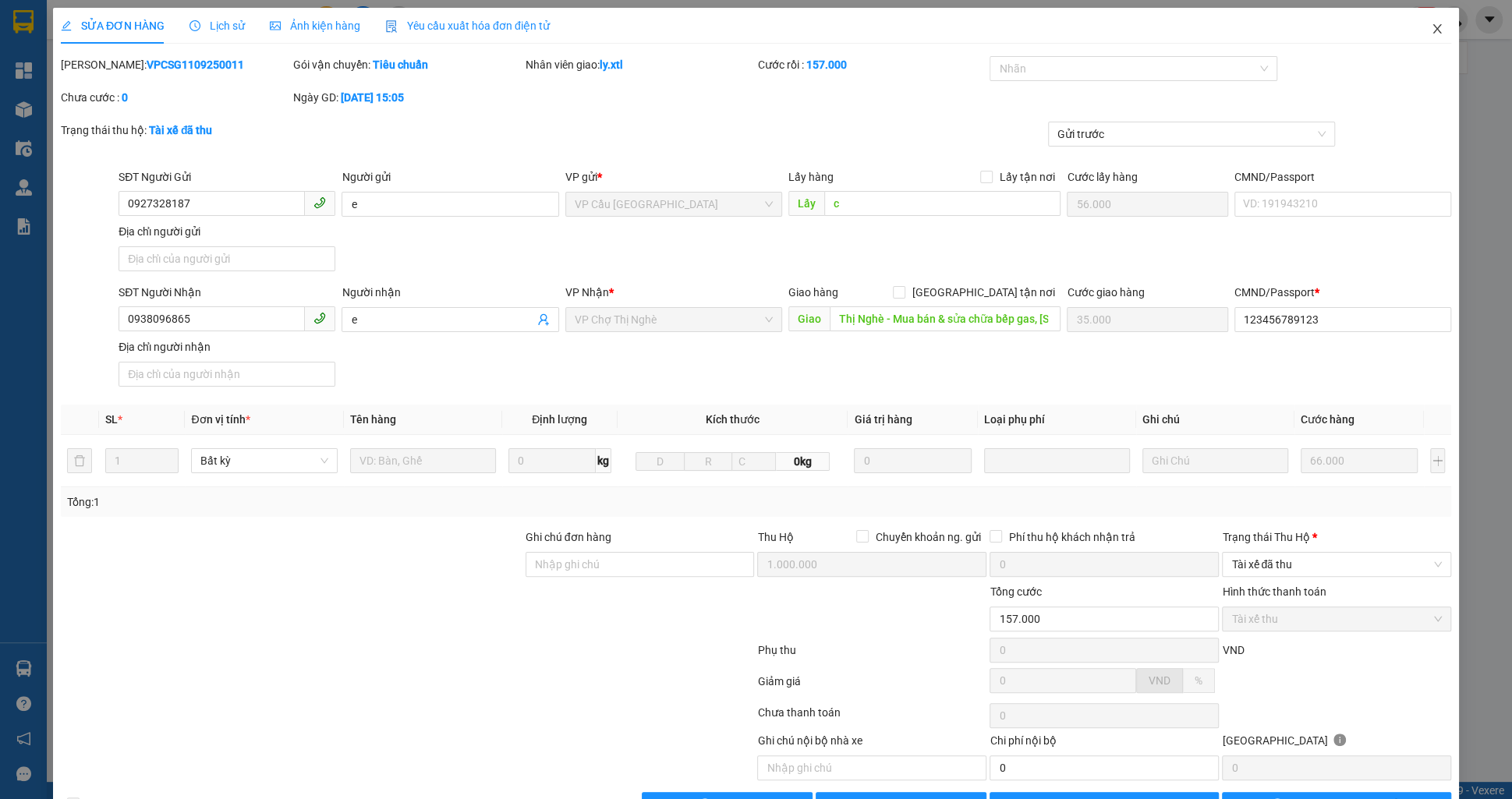
click at [1441, 34] on icon "close" at bounding box center [1437, 29] width 13 height 13
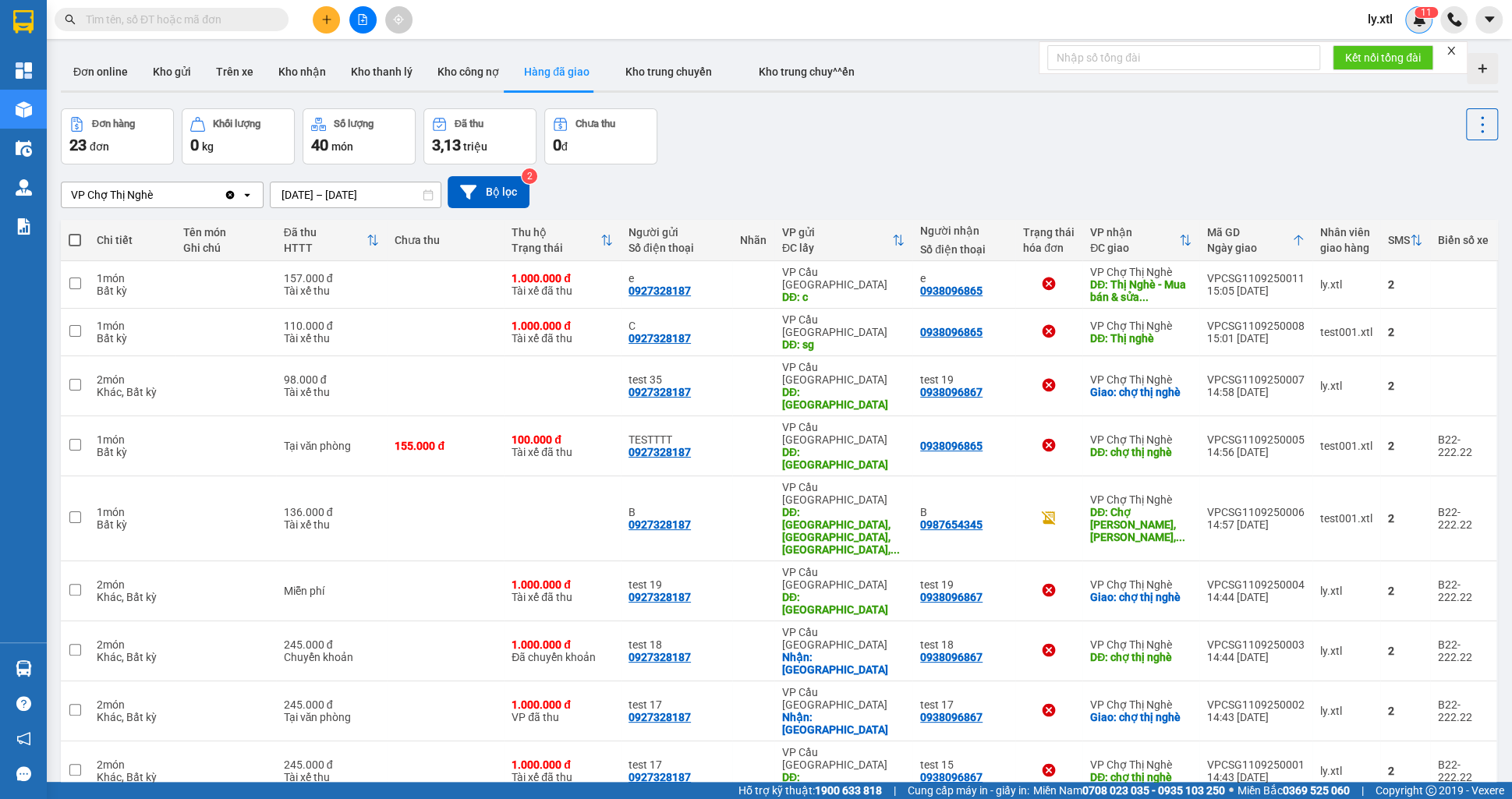
click at [1418, 11] on sup "1 1" at bounding box center [1426, 13] width 24 height 11
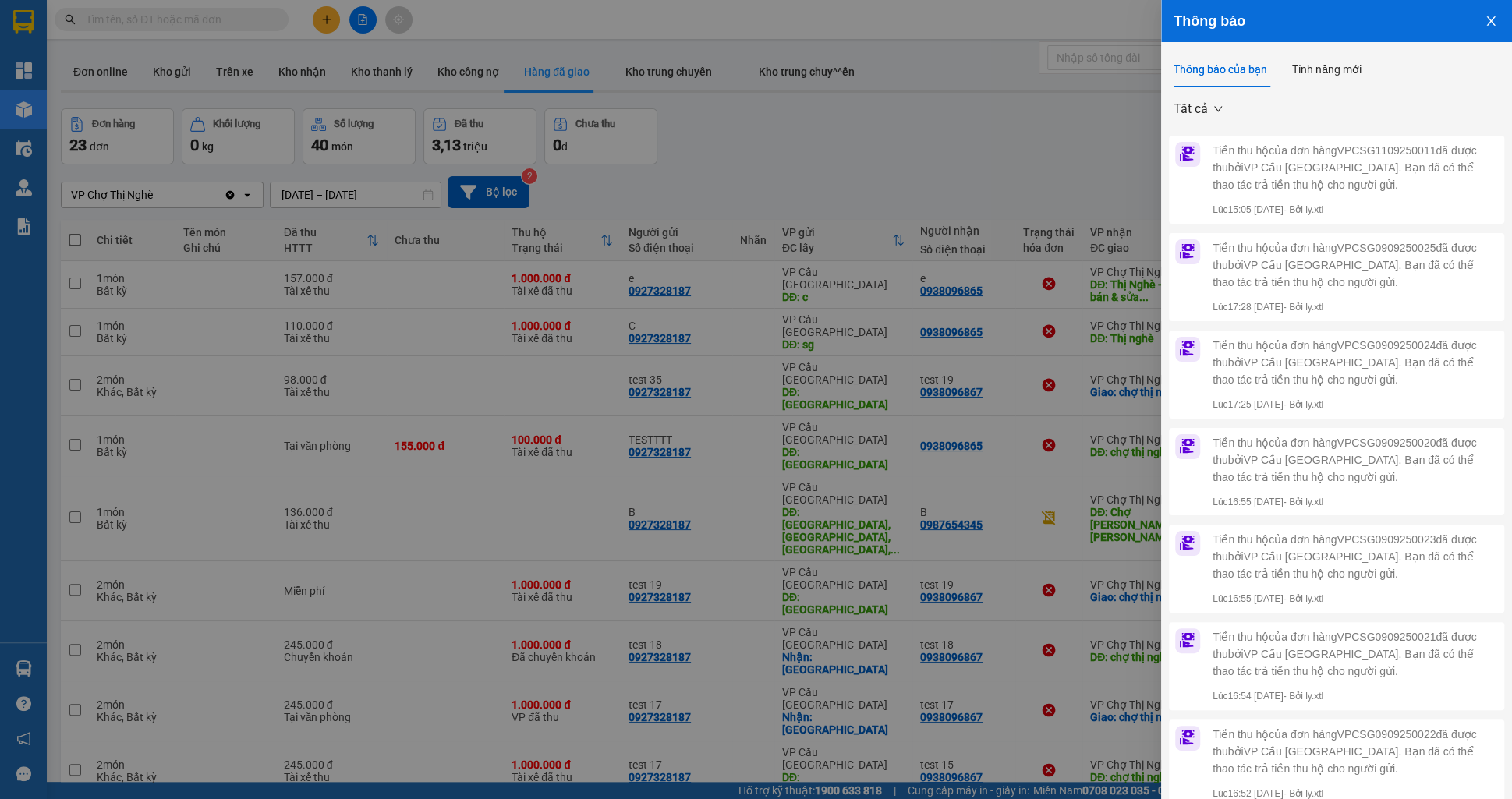
click at [1494, 15] on icon "close" at bounding box center [1491, 21] width 13 height 13
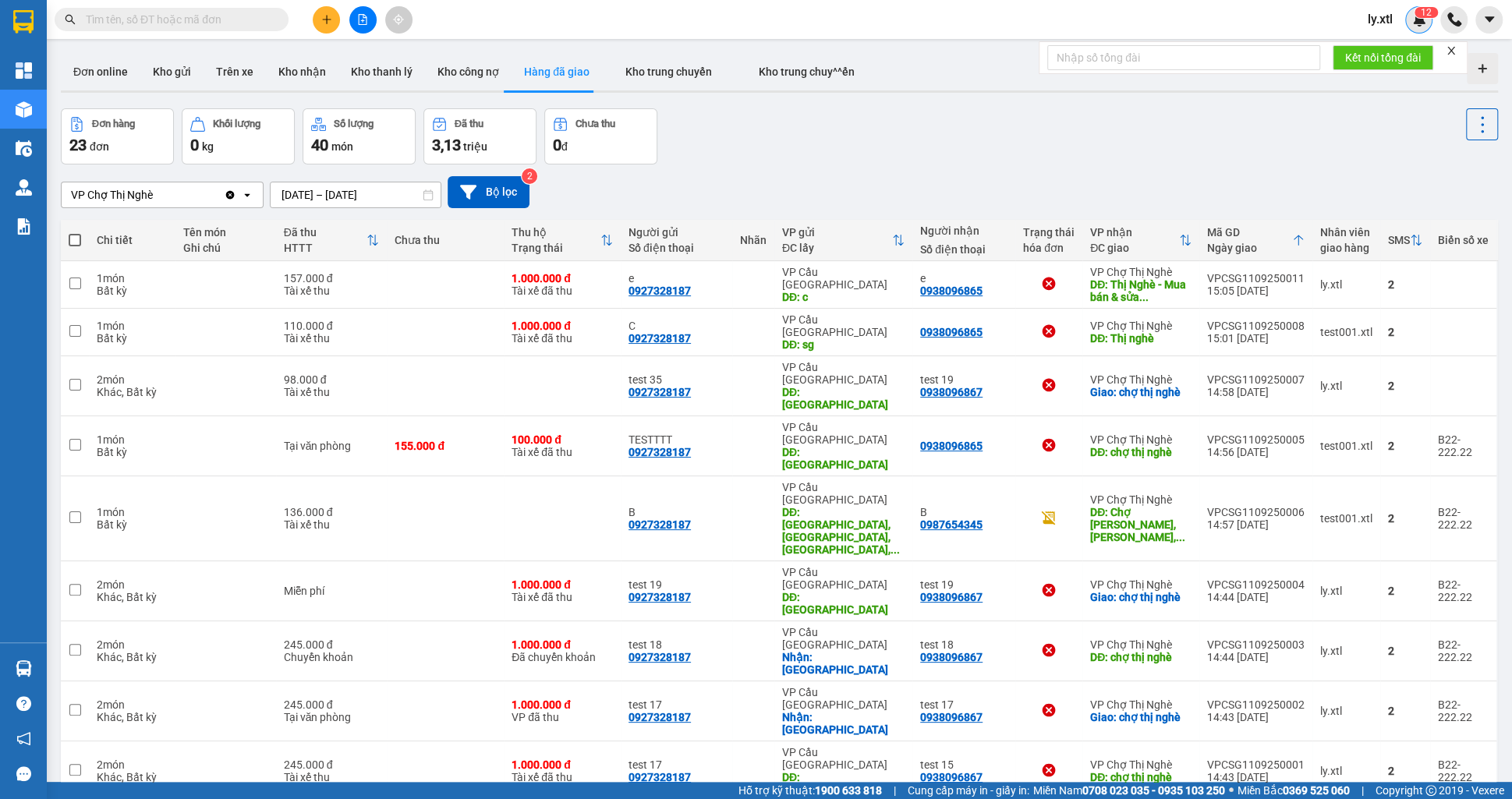
click at [1430, 23] on div "1 2" at bounding box center [1418, 20] width 27 height 27
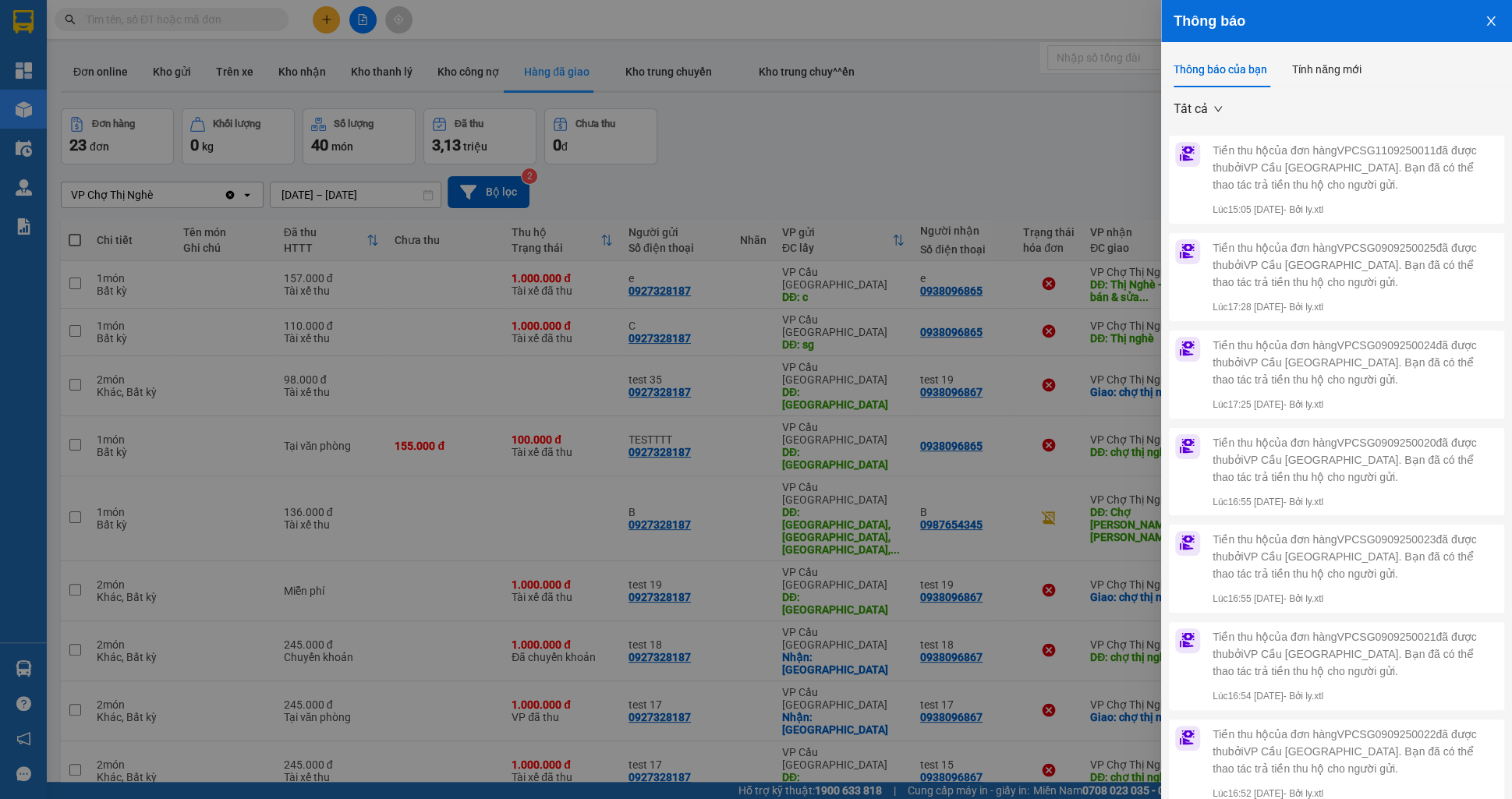
click at [1497, 20] on icon "close" at bounding box center [1491, 21] width 13 height 13
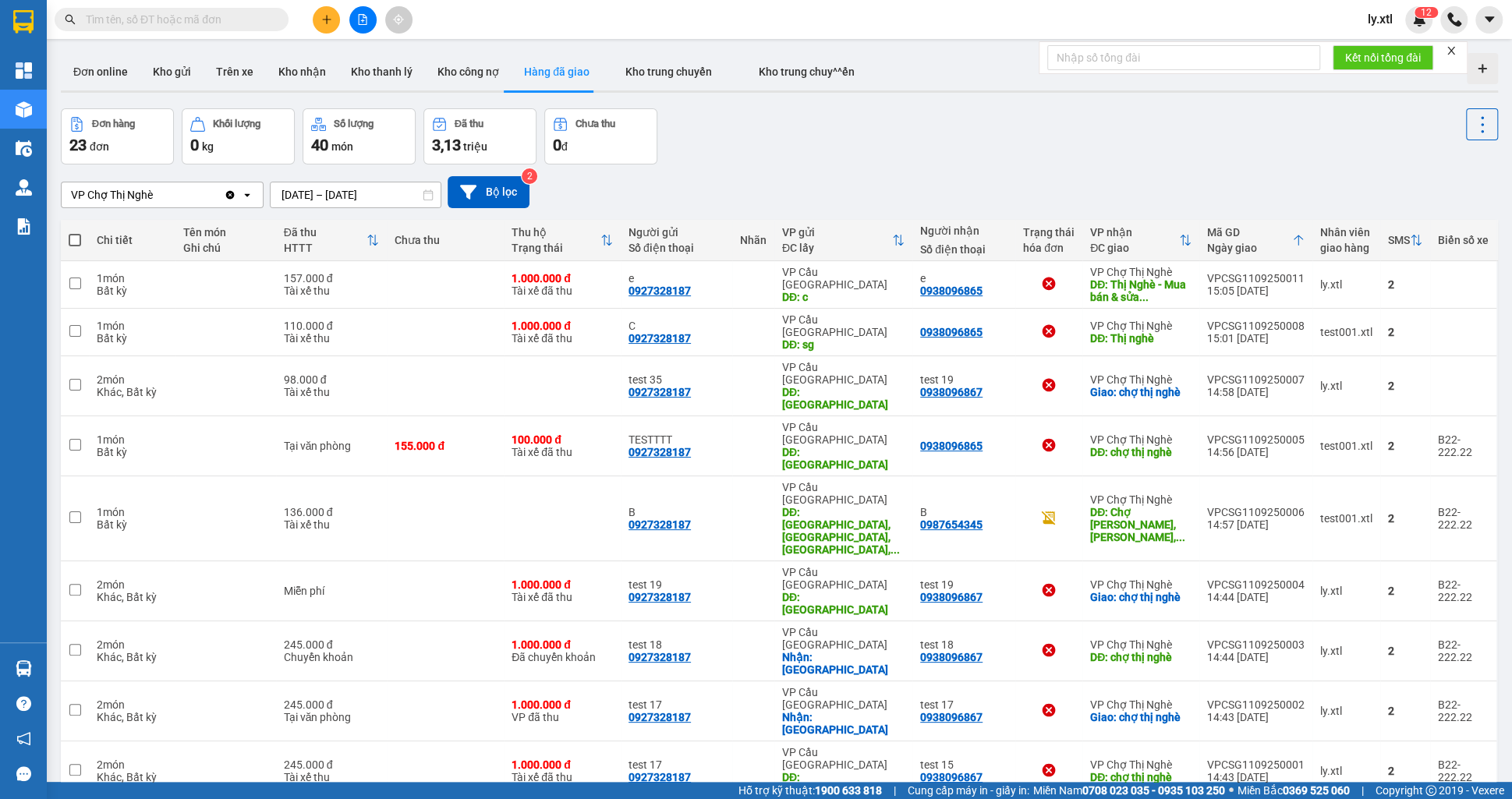
click at [1422, 18] on img at bounding box center [1419, 20] width 14 height 14
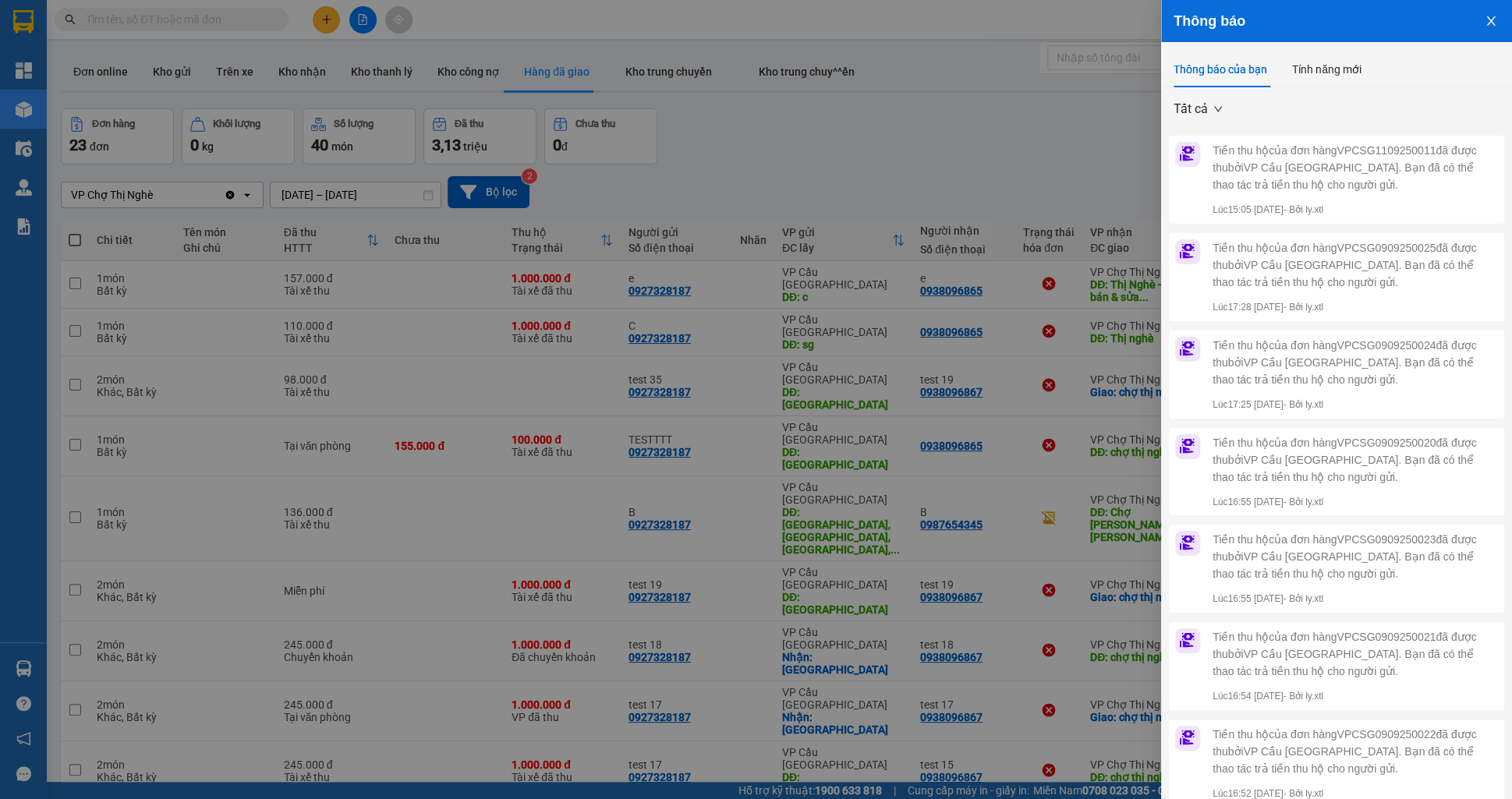
click at [1480, 30] on button "Close" at bounding box center [1491, 20] width 42 height 40
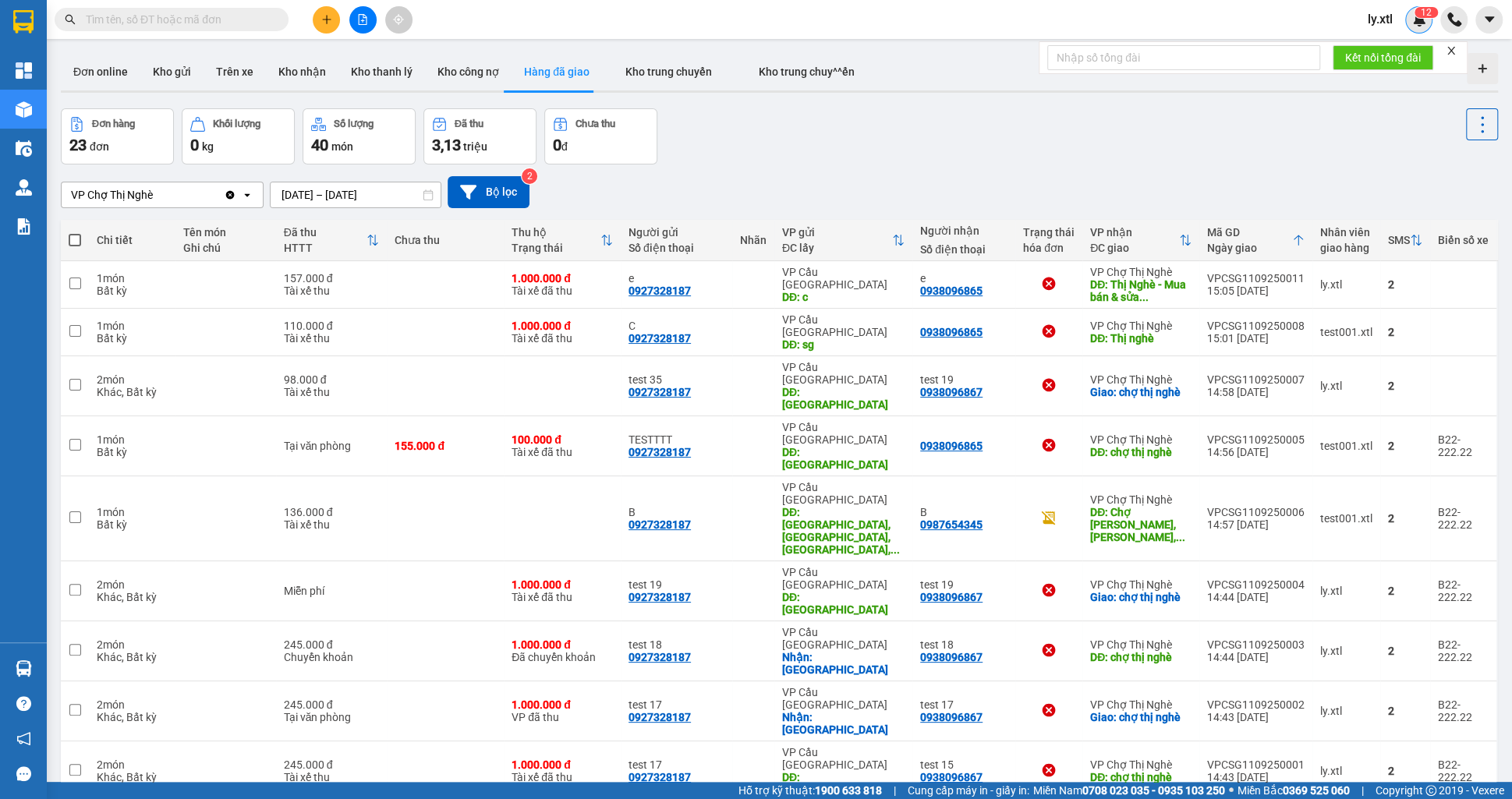
click at [1421, 24] on img at bounding box center [1419, 20] width 14 height 14
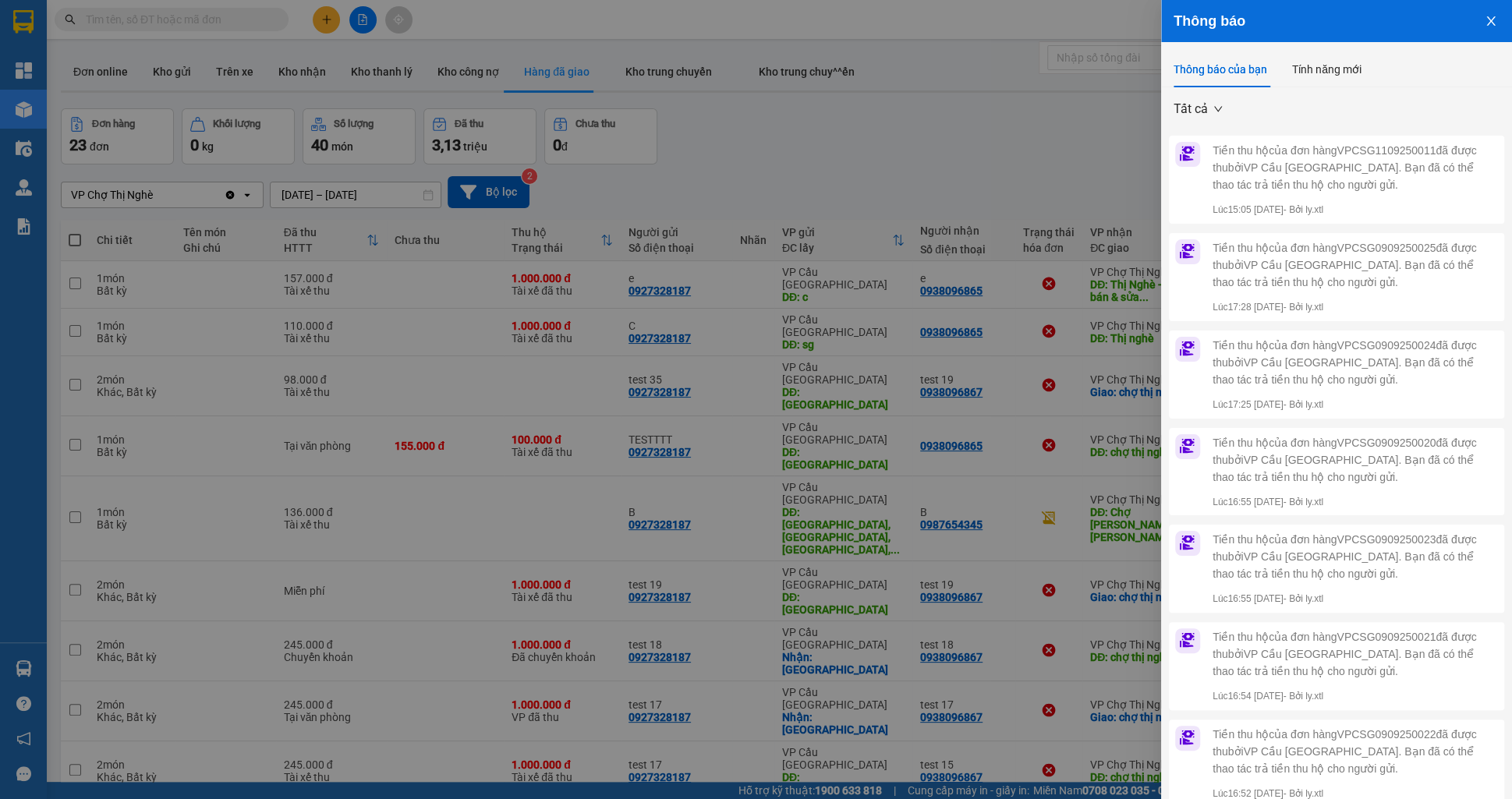
click at [1480, 29] on button "Close" at bounding box center [1491, 20] width 42 height 40
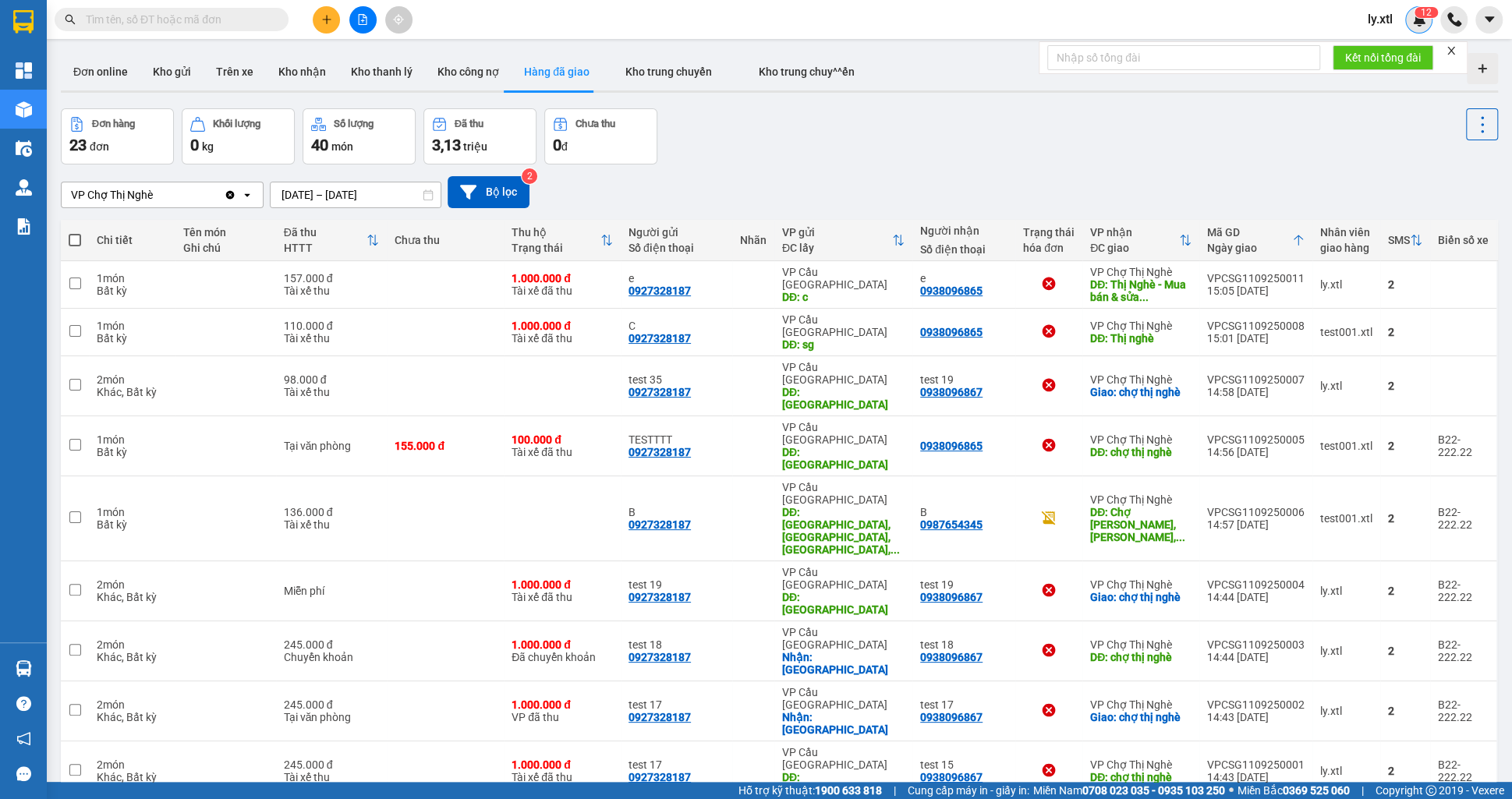
click at [1412, 22] on img at bounding box center [1419, 20] width 14 height 14
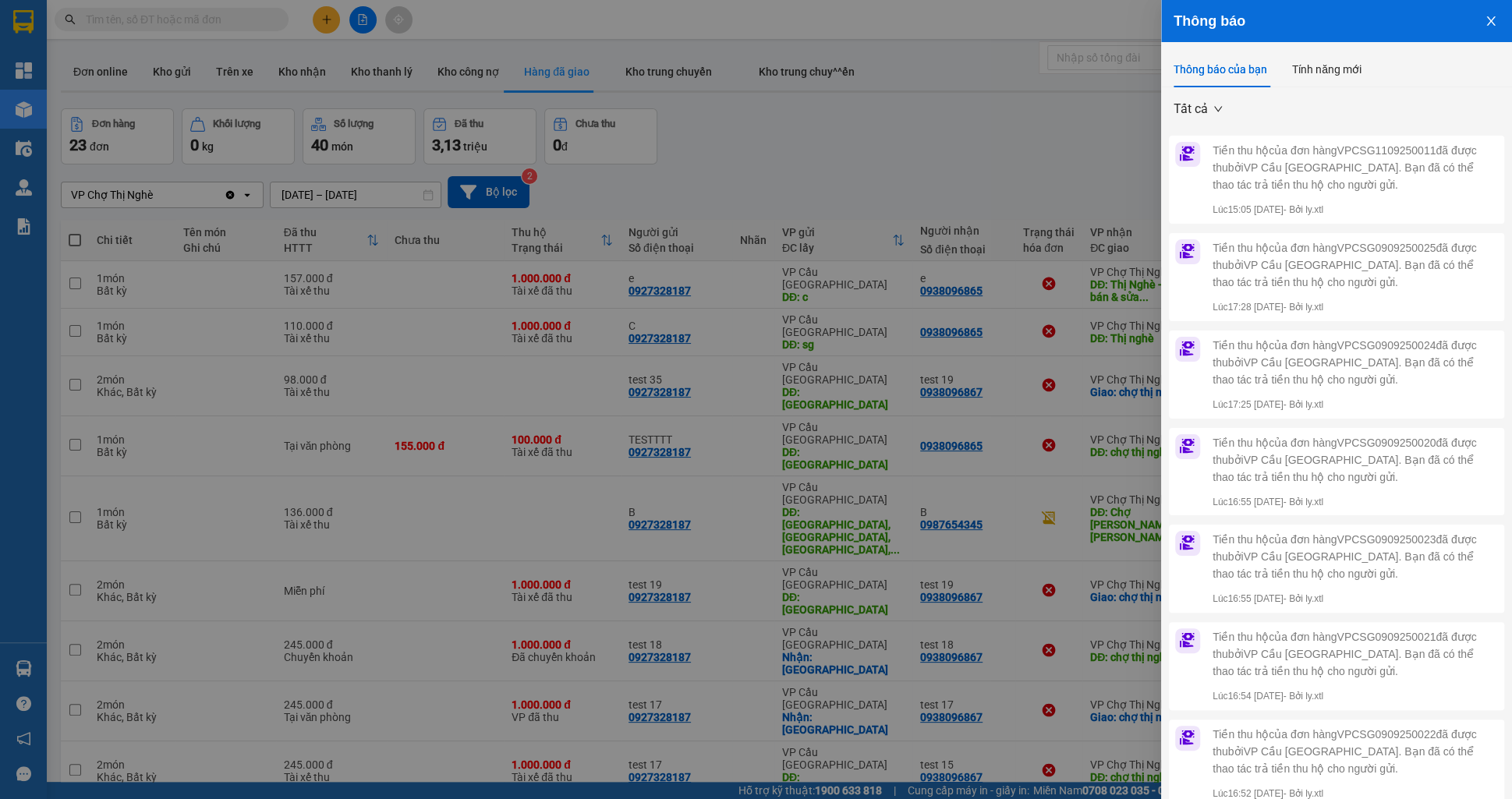
click at [1499, 28] on button "Close" at bounding box center [1491, 20] width 42 height 40
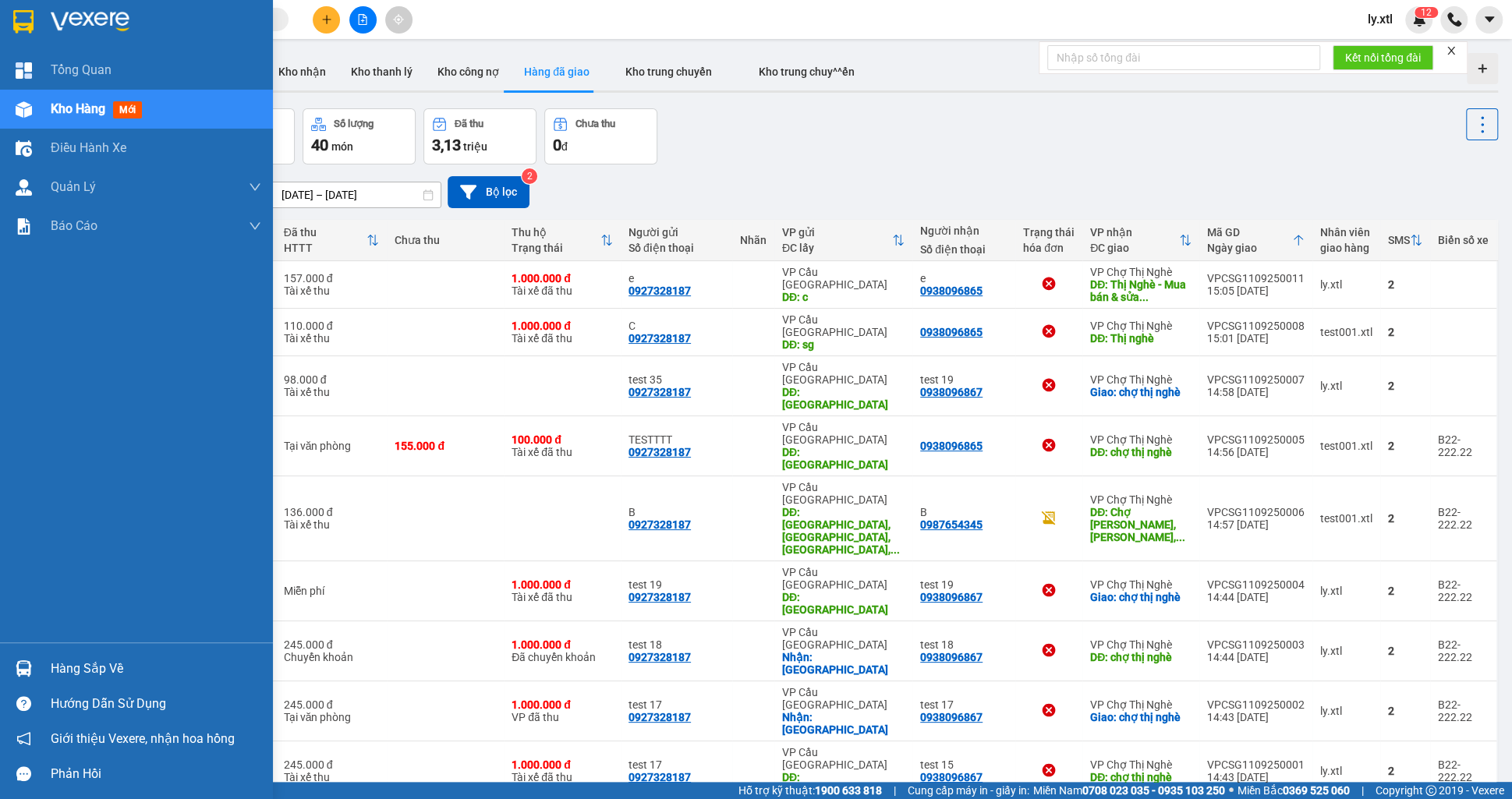
click at [61, 103] on span "Kho hàng" at bounding box center [78, 109] width 55 height 15
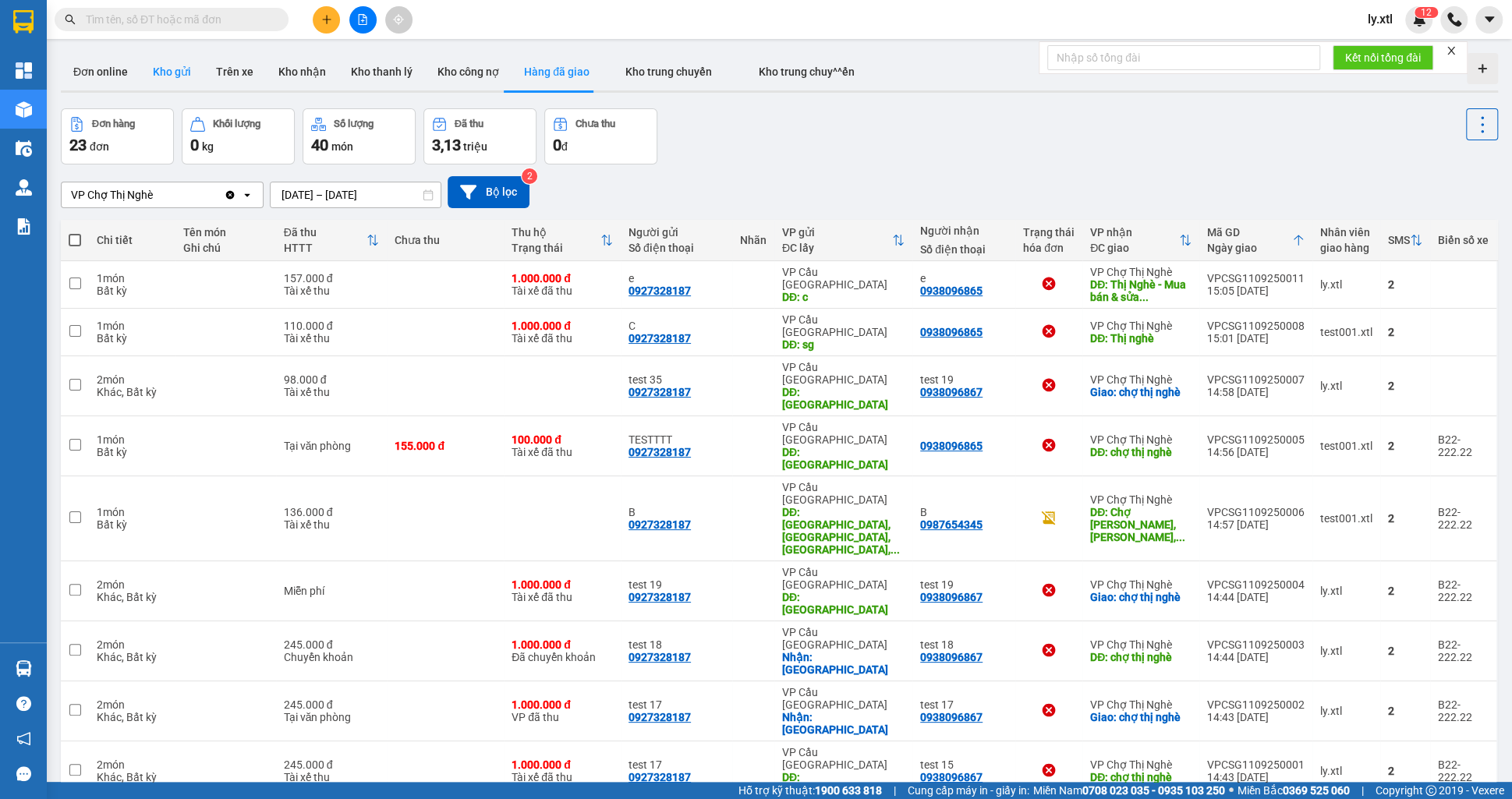
click at [186, 67] on button "Kho gửi" at bounding box center [172, 71] width 63 height 37
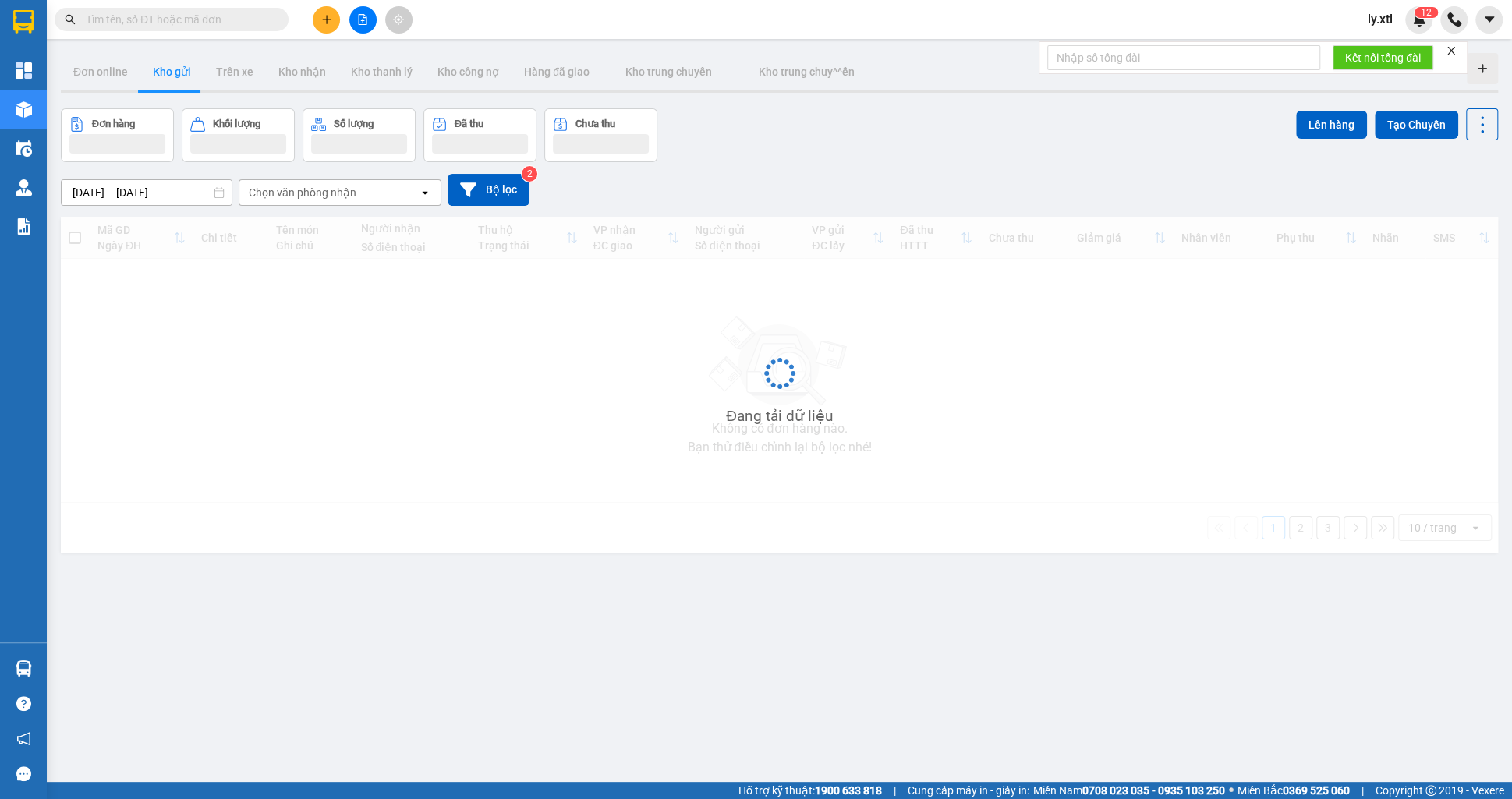
click at [315, 26] on button at bounding box center [326, 20] width 27 height 27
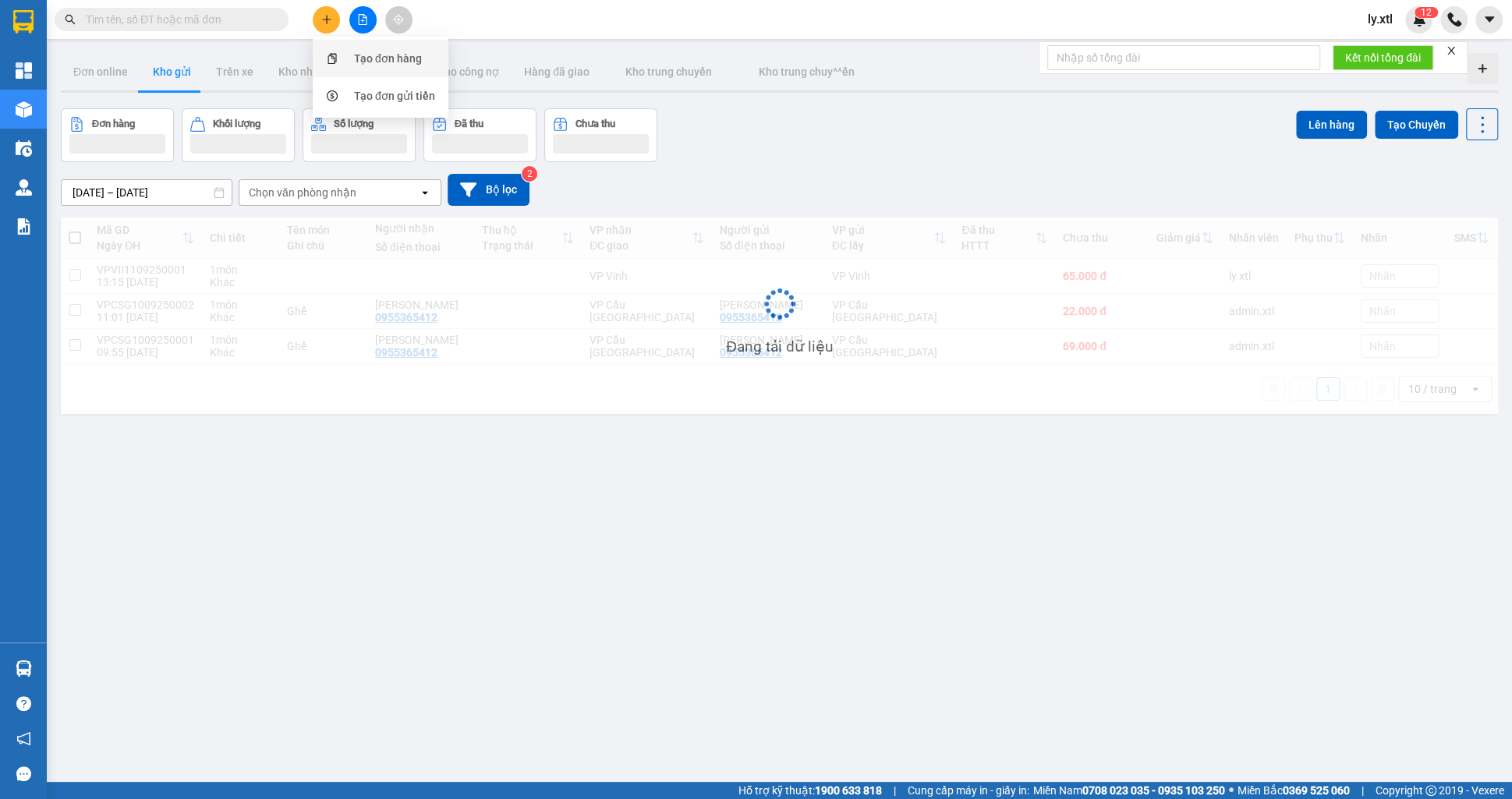
click at [345, 54] on div "Tạo đơn hàng" at bounding box center [381, 58] width 117 height 29
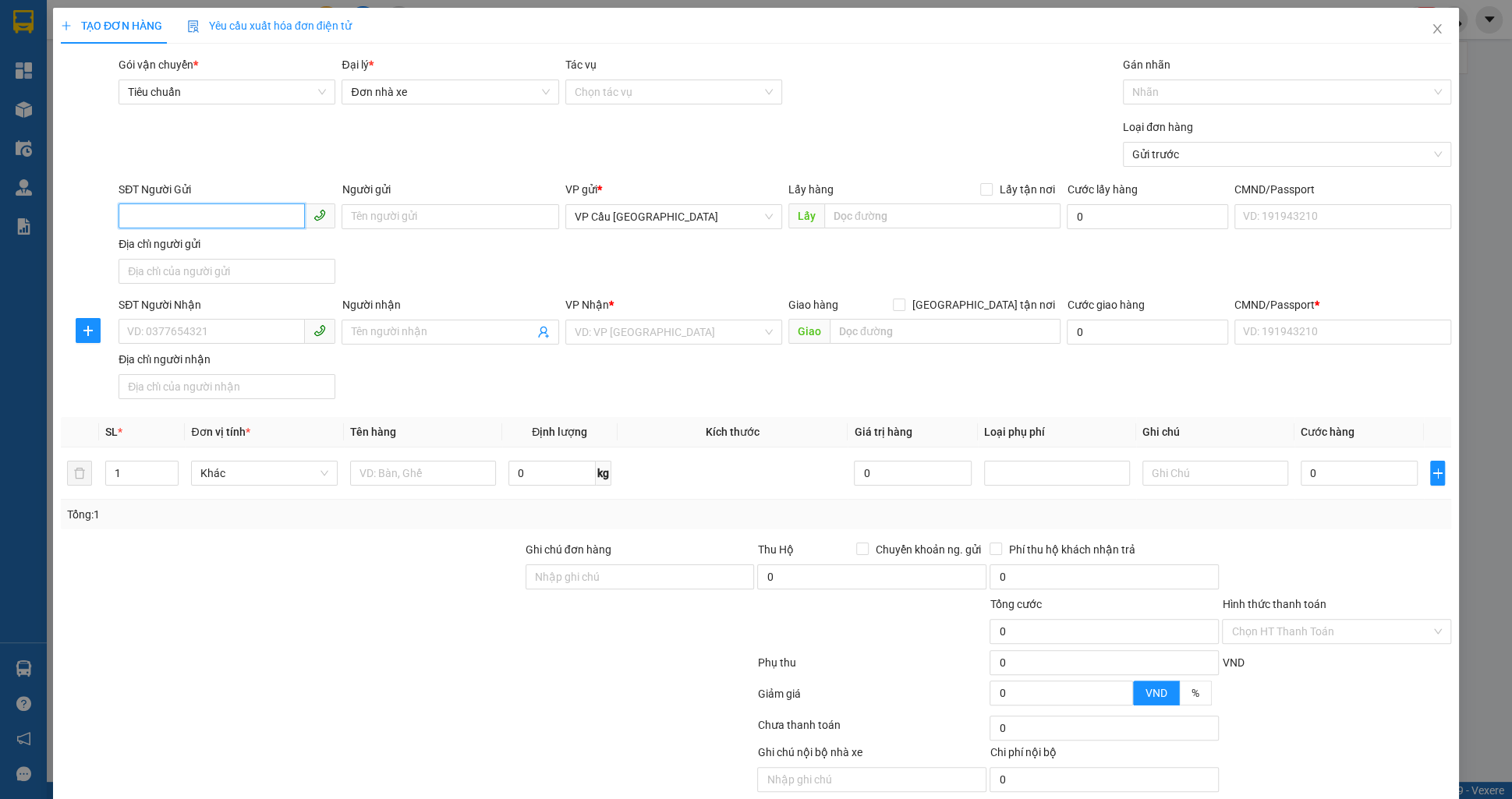
paste input "0927328187"
type input "0927328187"
click at [240, 243] on div "0927328187 - C" at bounding box center [227, 247] width 198 height 17
type input "C"
type input "c"
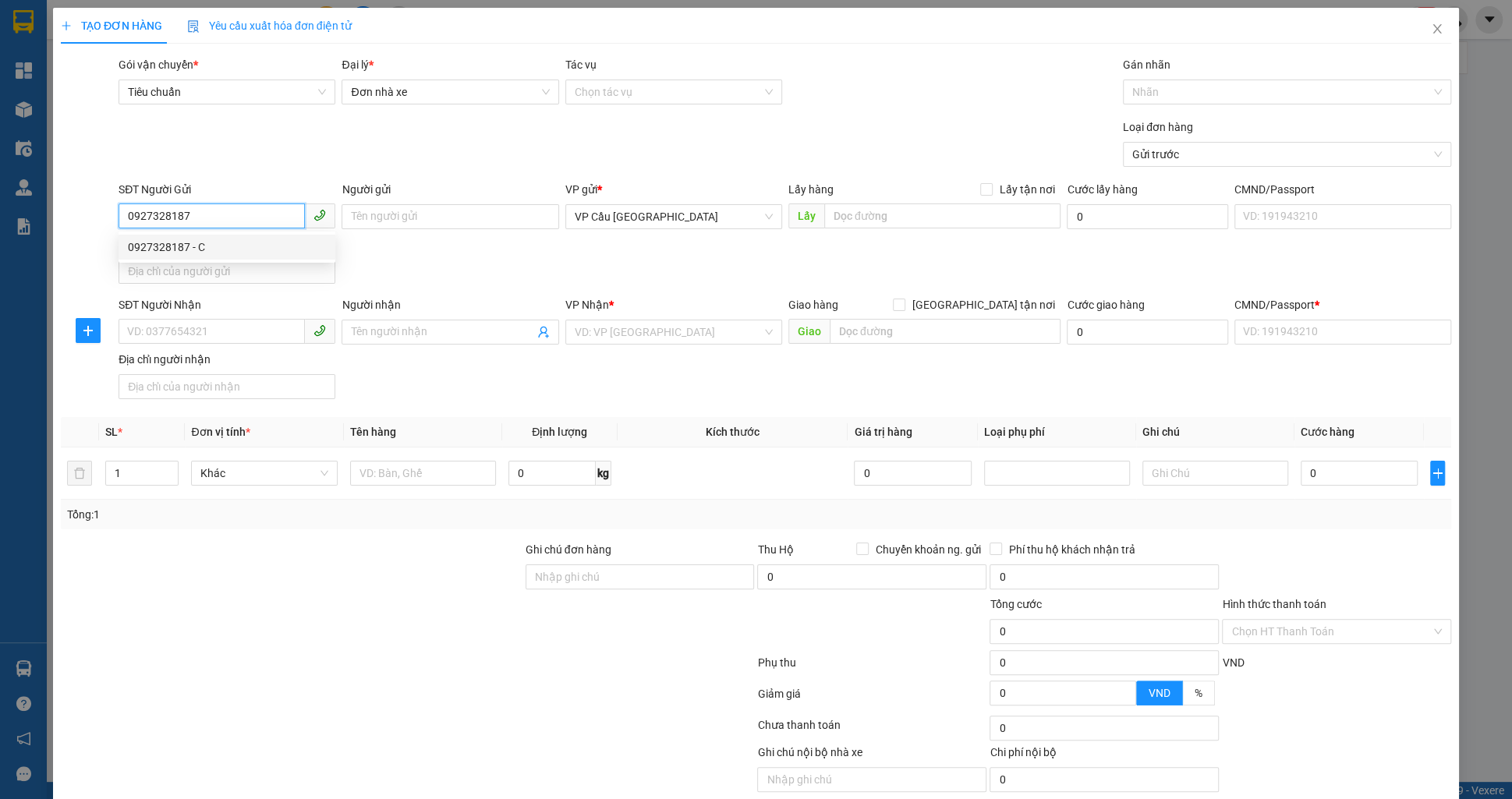
type input "56.000"
type input "0938096865"
type input "Thị Nghè - Mua bán & sửa chữa bếp gas, [STREET_ADDRESS][PERSON_NAME]"
type input "35.000"
type input "123456789123"
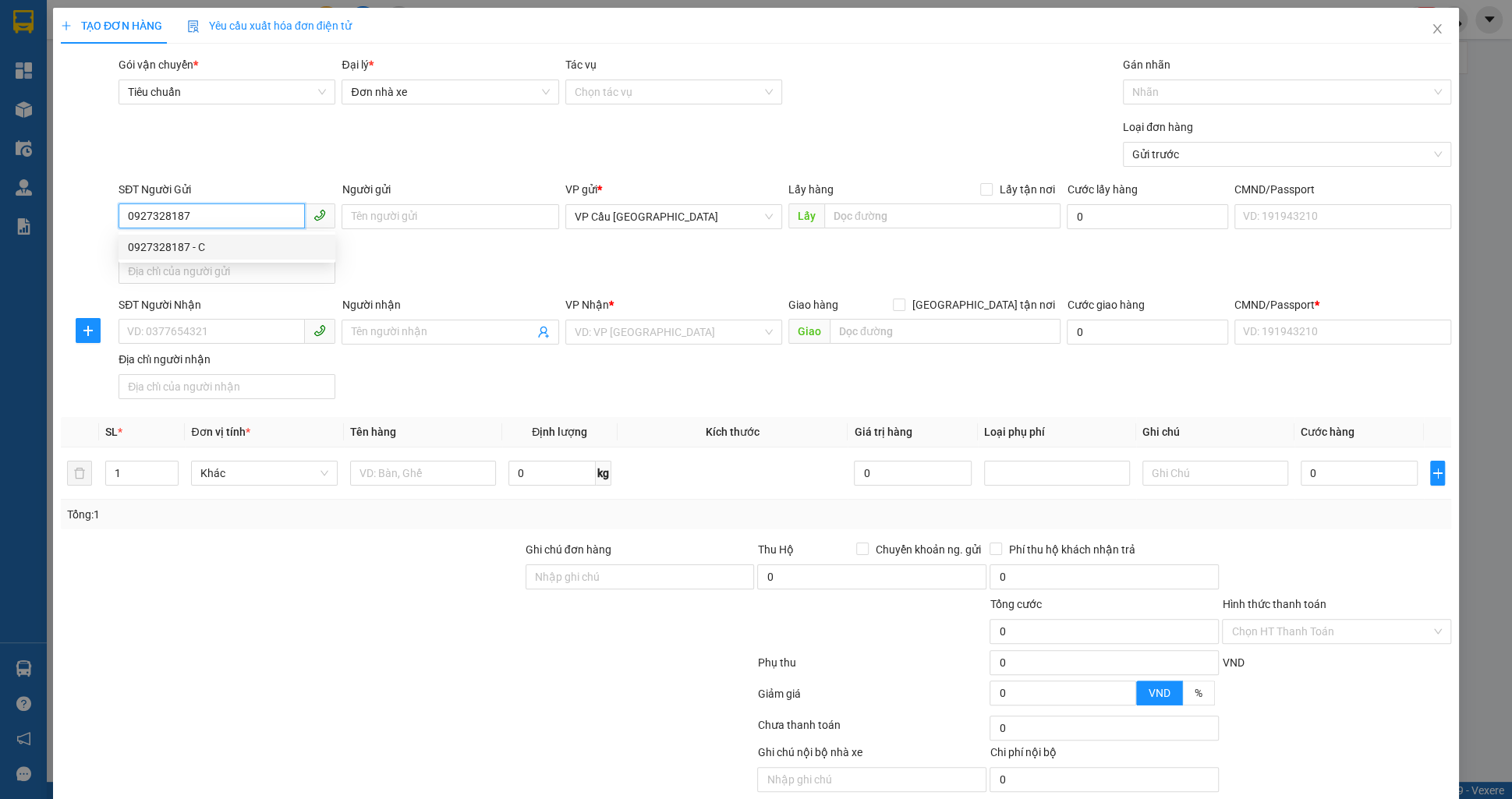
type input "1.000.000"
type input "91.000"
type input "157.000"
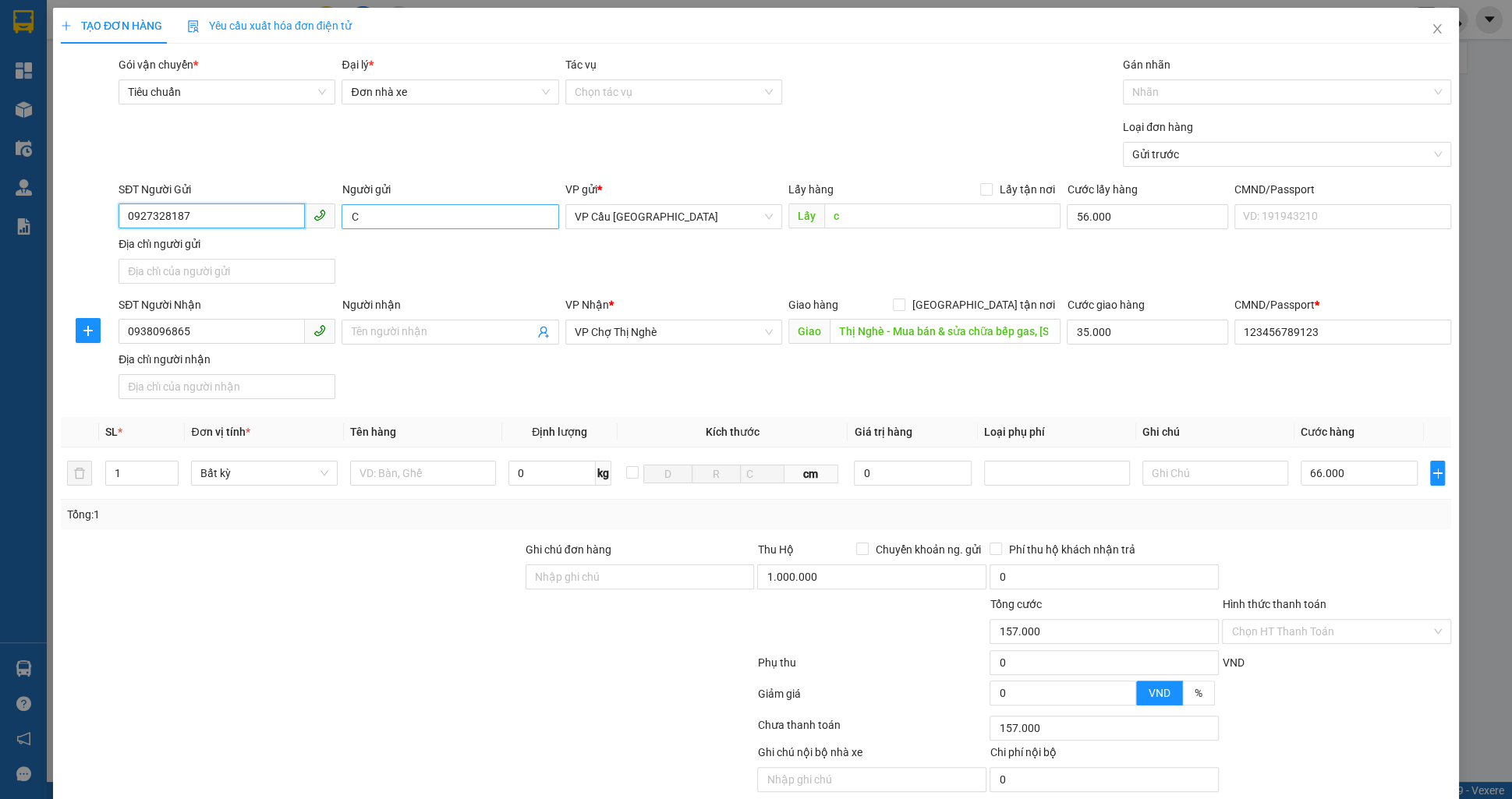
type input "0927328187"
click at [377, 224] on input "C" at bounding box center [450, 216] width 216 height 25
type input "test 20"
click at [499, 326] on input "Người nhận" at bounding box center [442, 332] width 182 height 17
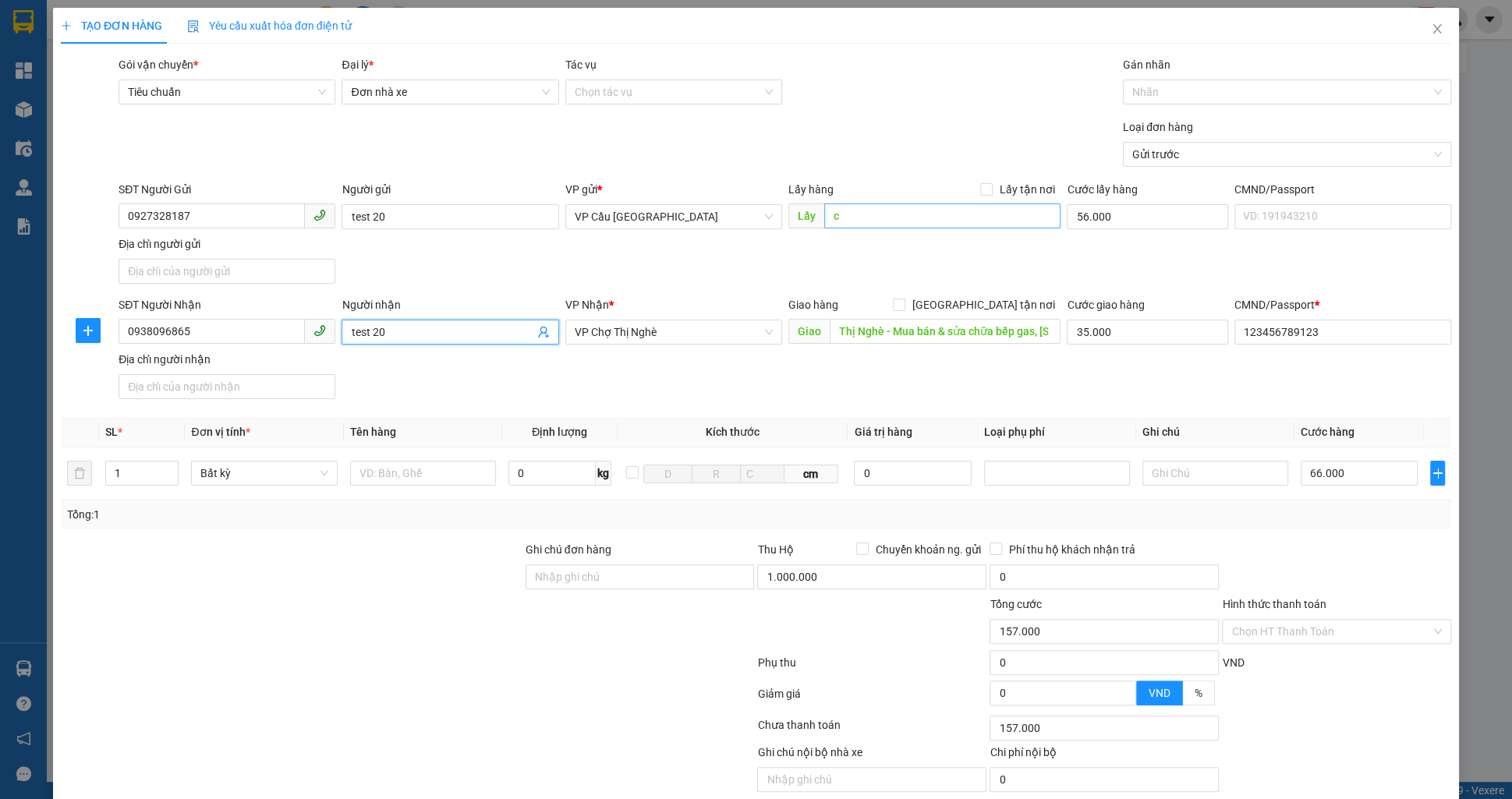
type input "test 20"
click at [873, 217] on input "c" at bounding box center [943, 216] width 237 height 25
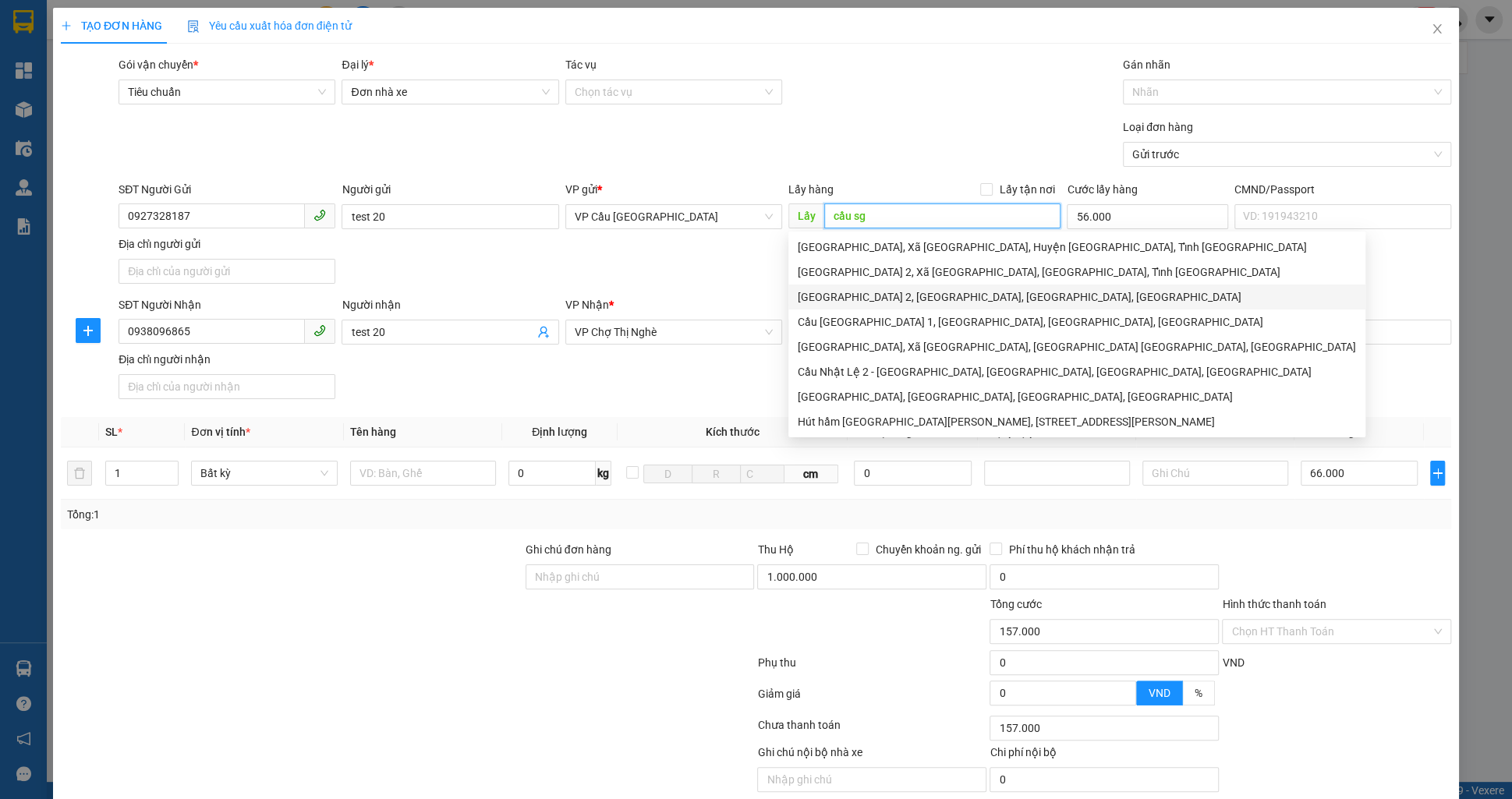
click at [1143, 298] on div "[GEOGRAPHIC_DATA] 2, [GEOGRAPHIC_DATA], [GEOGRAPHIC_DATA], [GEOGRAPHIC_DATA]" at bounding box center [1077, 297] width 558 height 17
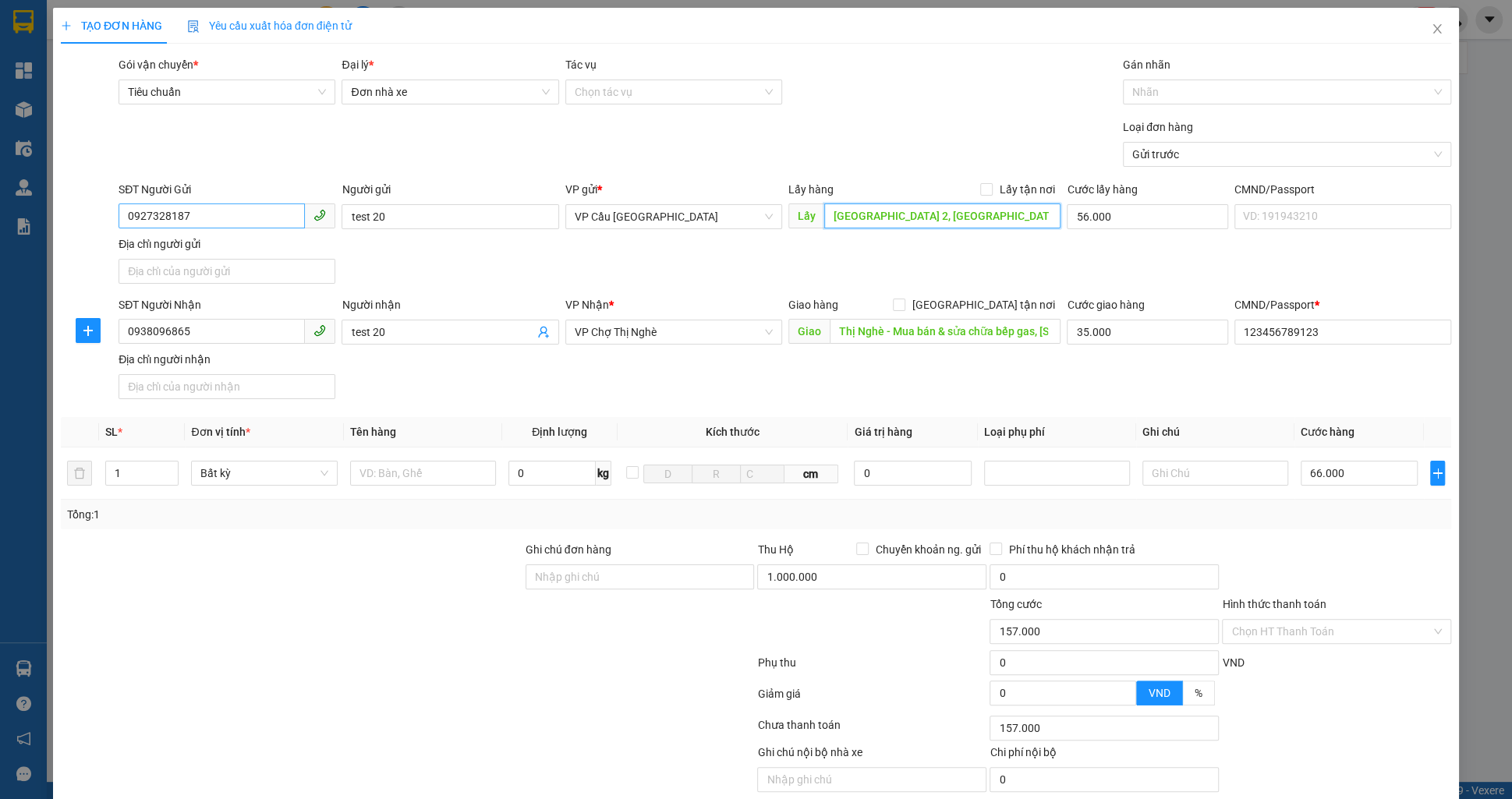
type input "[GEOGRAPHIC_DATA] 2, [GEOGRAPHIC_DATA], [GEOGRAPHIC_DATA], [GEOGRAPHIC_DATA]"
click at [278, 214] on input "0927328187" at bounding box center [212, 216] width 186 height 25
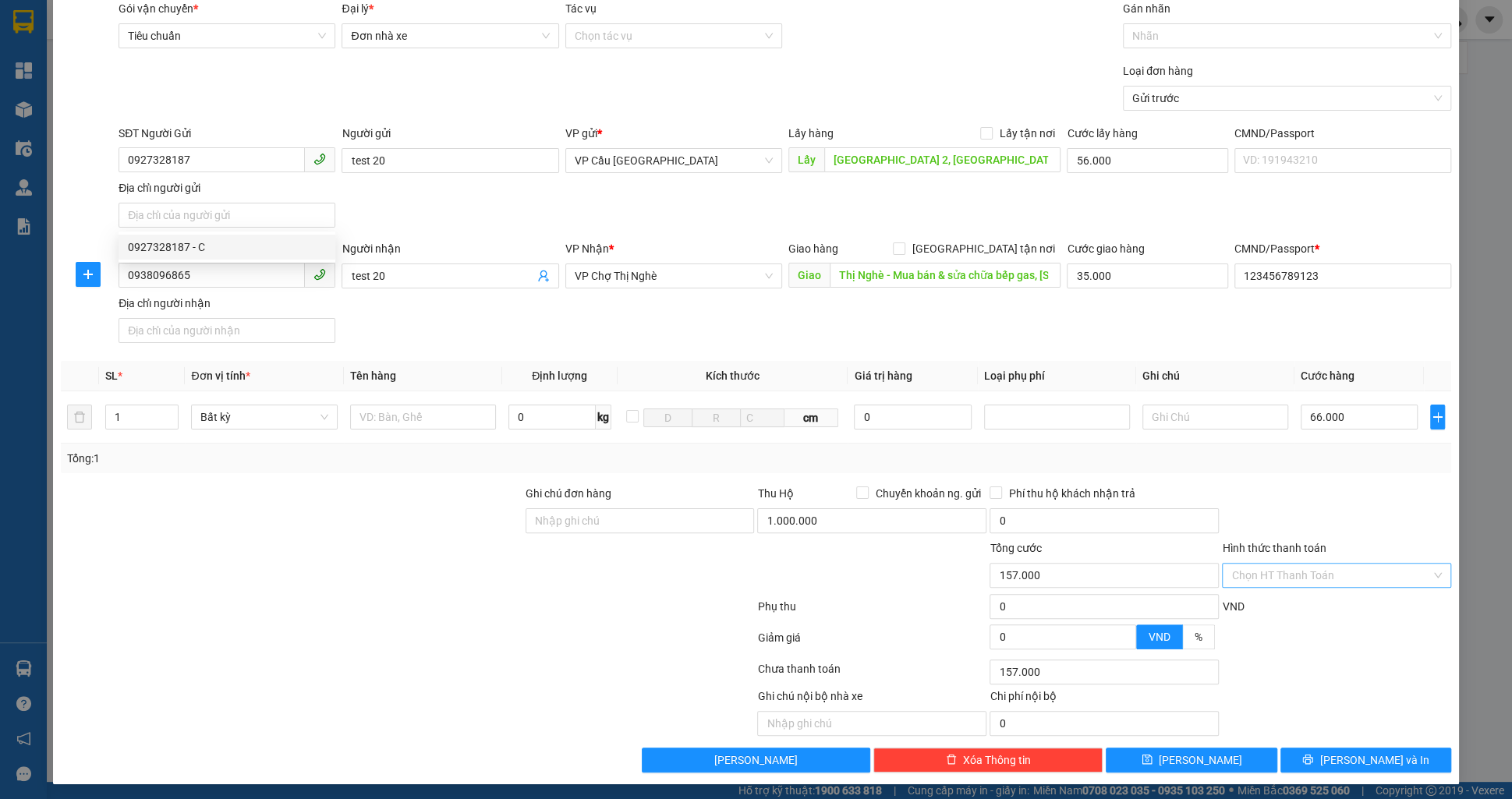
click at [1303, 572] on input "Hình thức thanh toán" at bounding box center [1331, 575] width 200 height 24
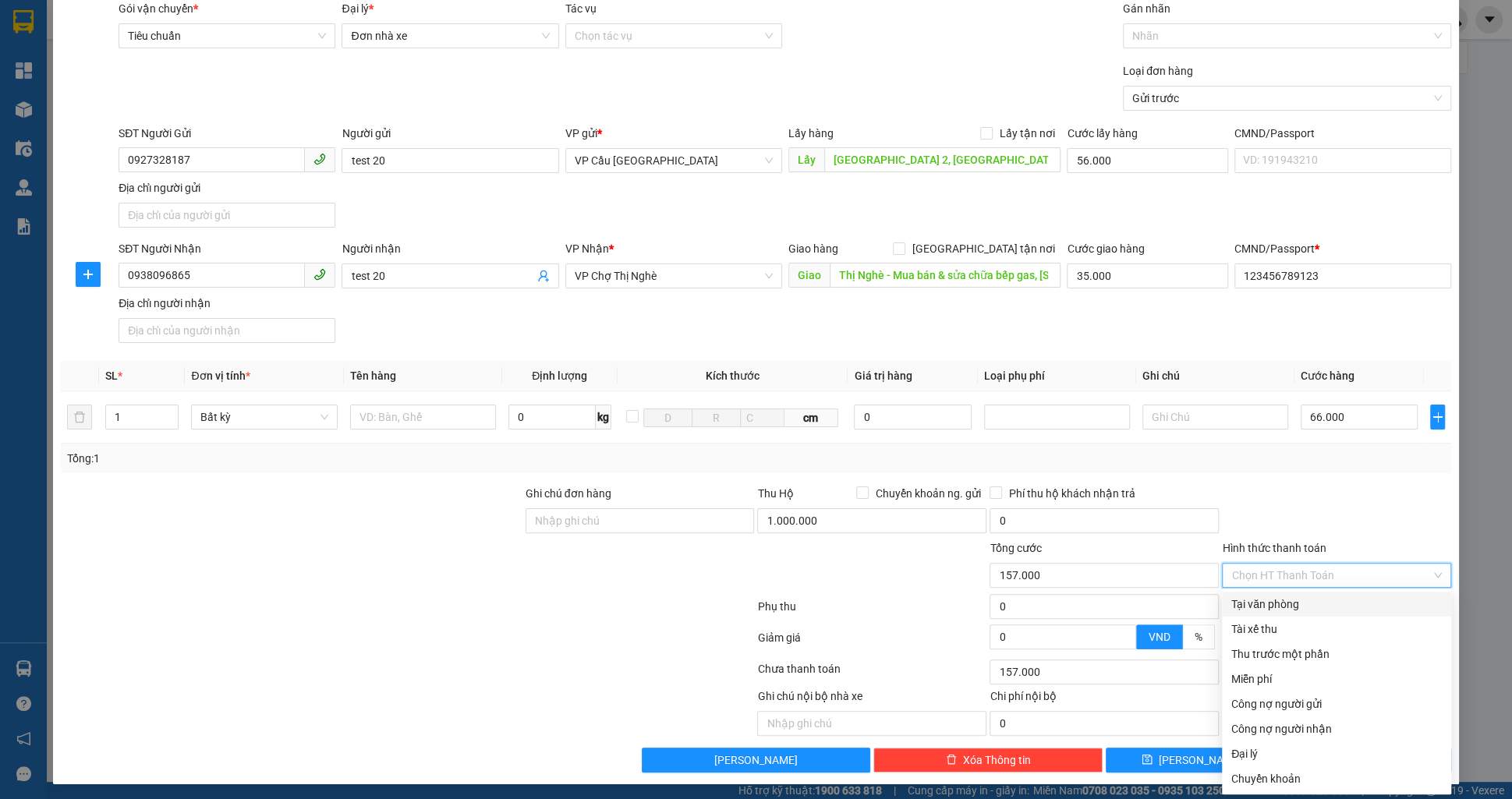
click at [1292, 599] on div "Tại văn phòng" at bounding box center [1337, 604] width 211 height 17
type input "0"
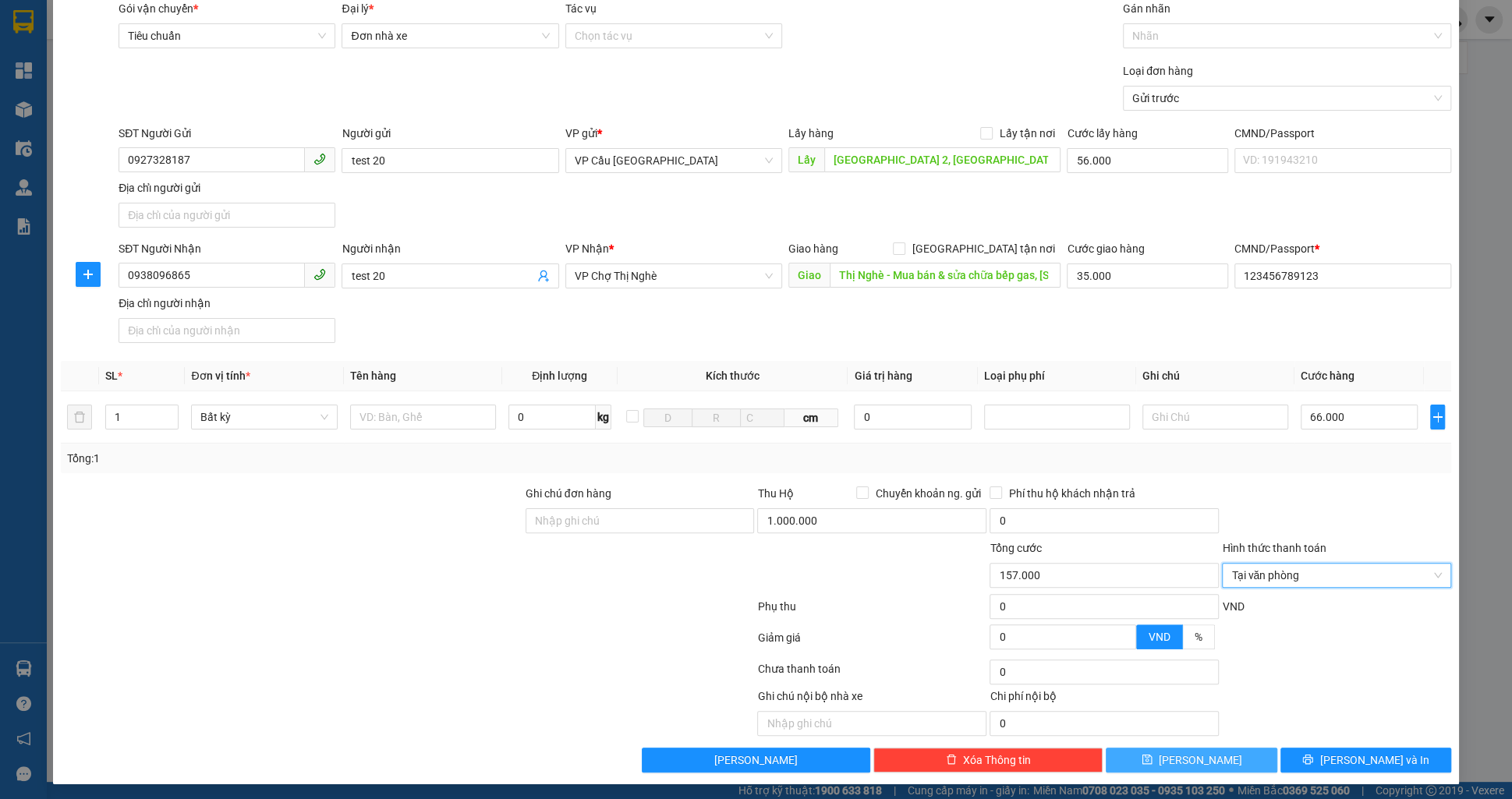
click at [1167, 752] on button "[PERSON_NAME]" at bounding box center [1191, 759] width 170 height 25
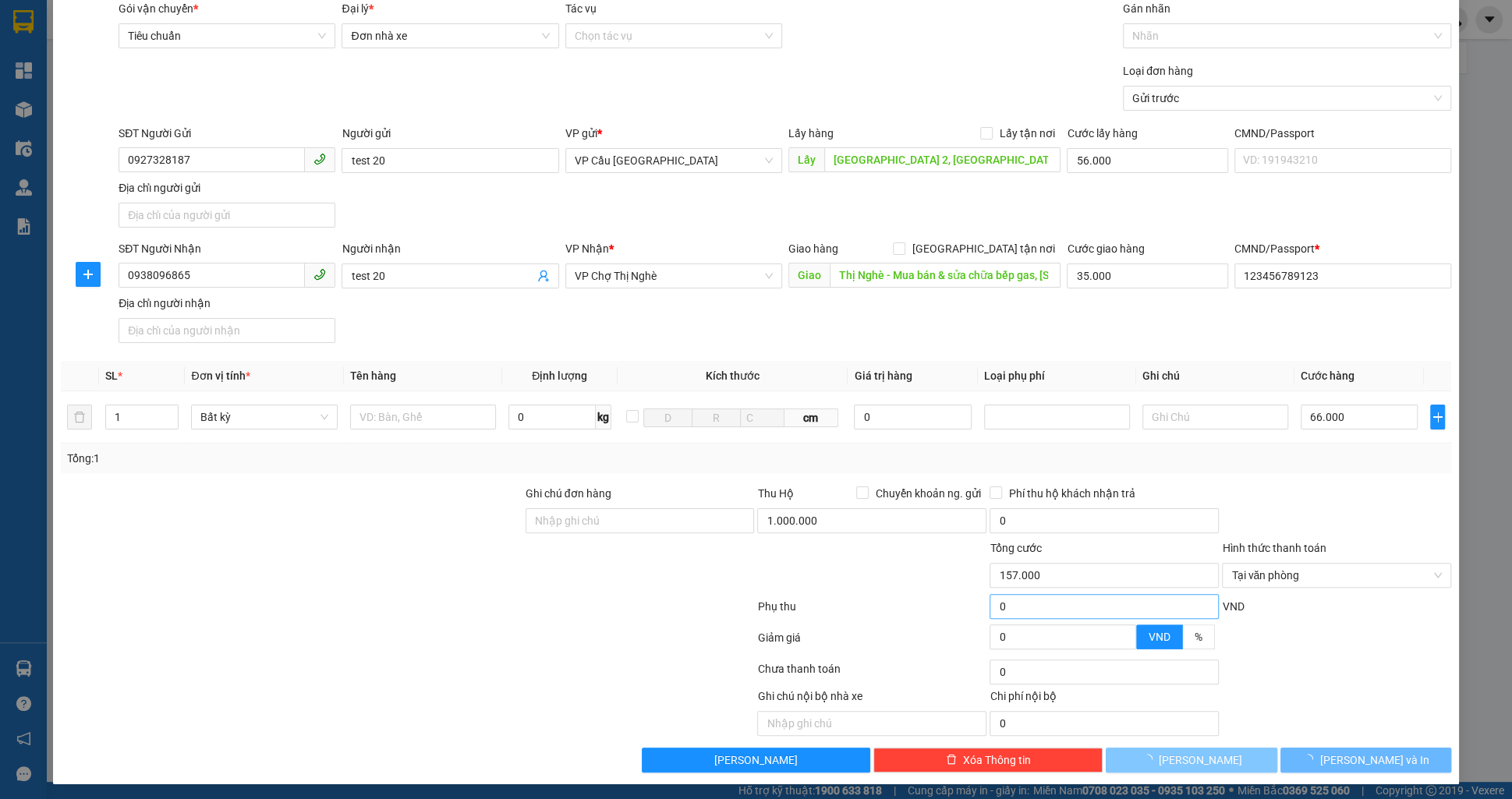
type input "0"
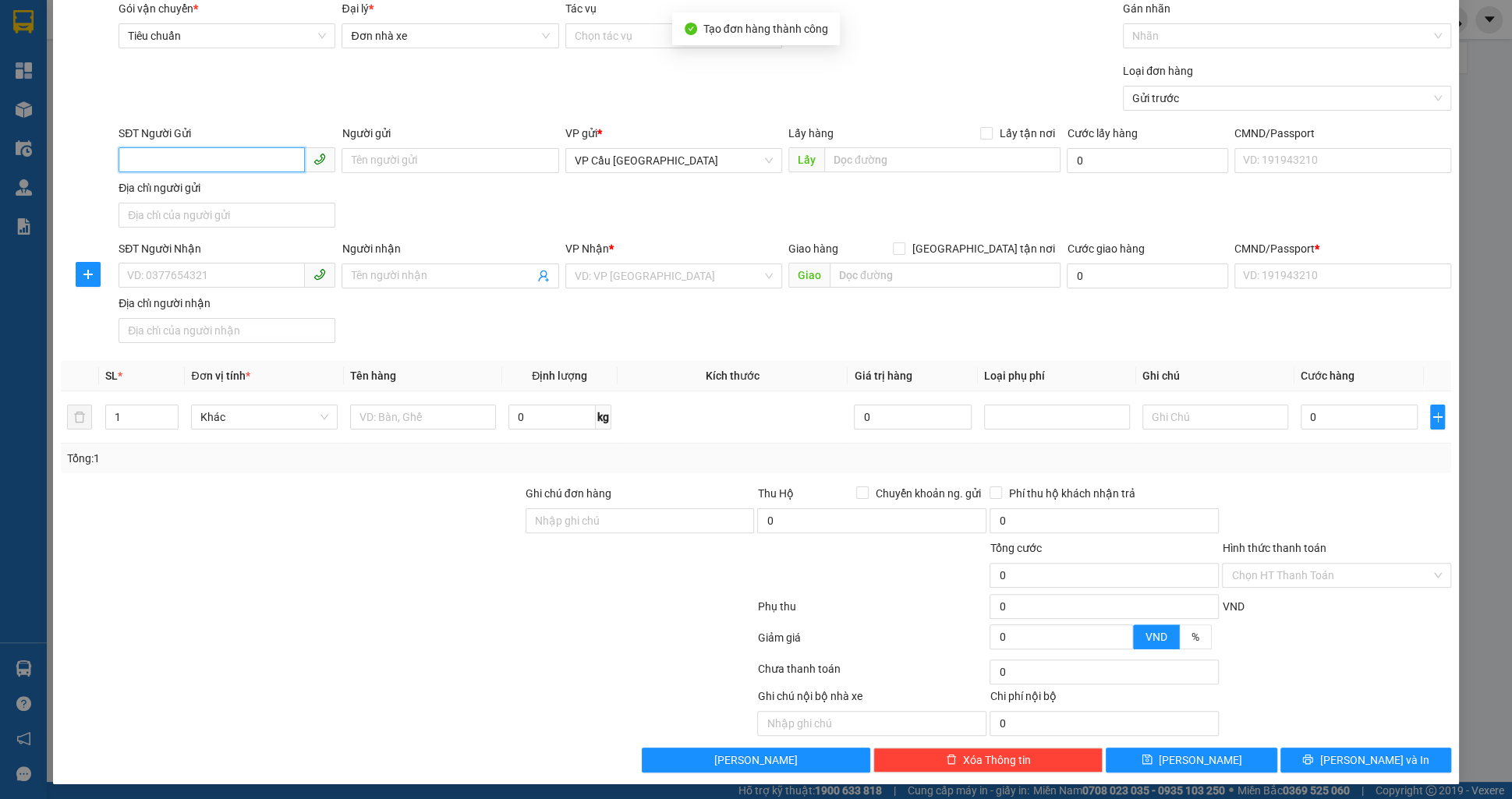
click at [286, 163] on input "SĐT Người Gửi" at bounding box center [212, 159] width 186 height 25
paste input "0927328187"
type input "0927328187"
click at [281, 193] on div "0927328187 - e" at bounding box center [227, 191] width 198 height 17
type input "e"
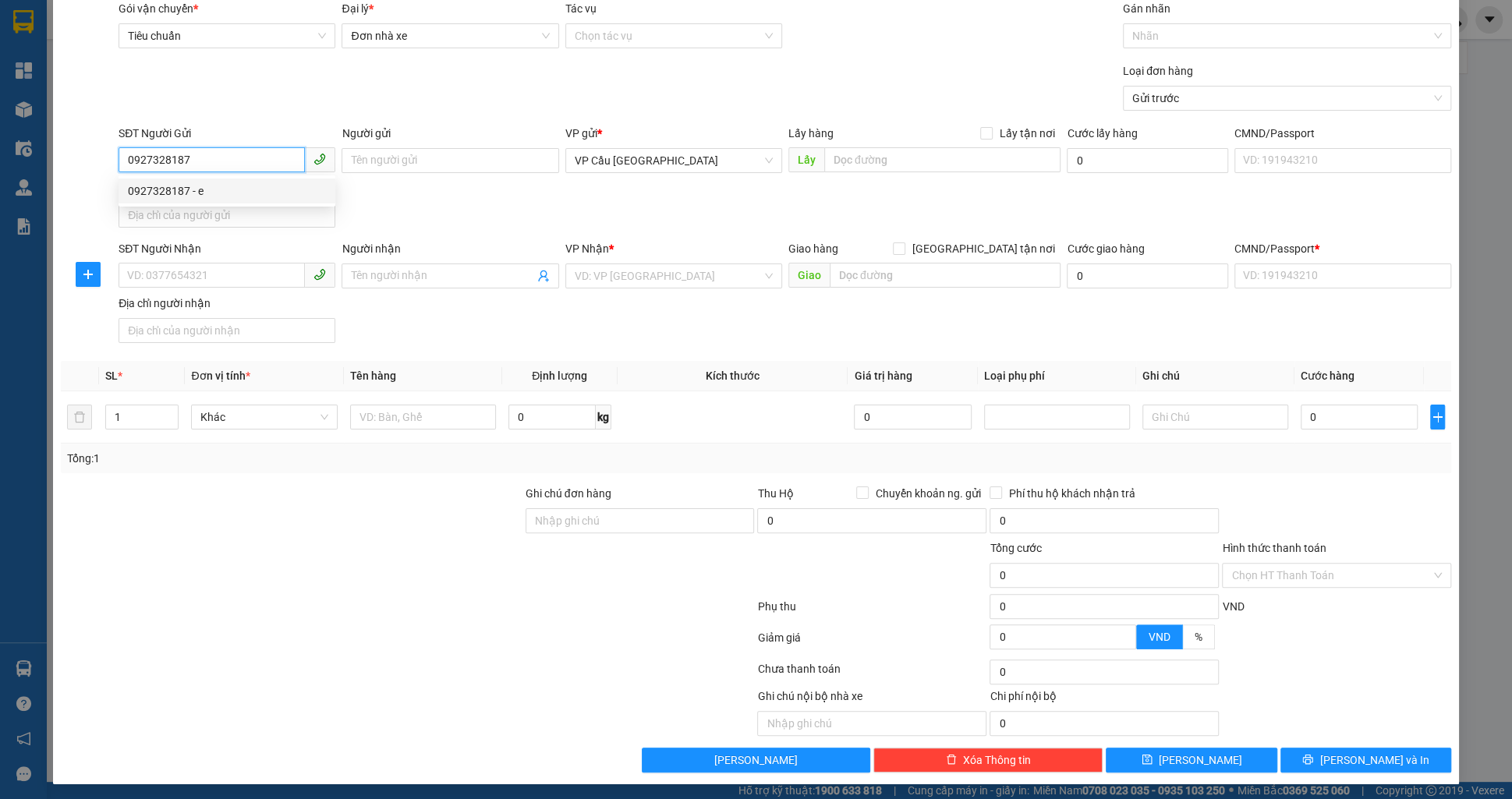
type input "[GEOGRAPHIC_DATA] 2, [GEOGRAPHIC_DATA], [GEOGRAPHIC_DATA], [GEOGRAPHIC_DATA]"
type input "56.000"
type input "0938096865"
type input "e"
type input "Thị Nghè - Mua bán & sửa chữa bếp gas, [STREET_ADDRESS][PERSON_NAME]"
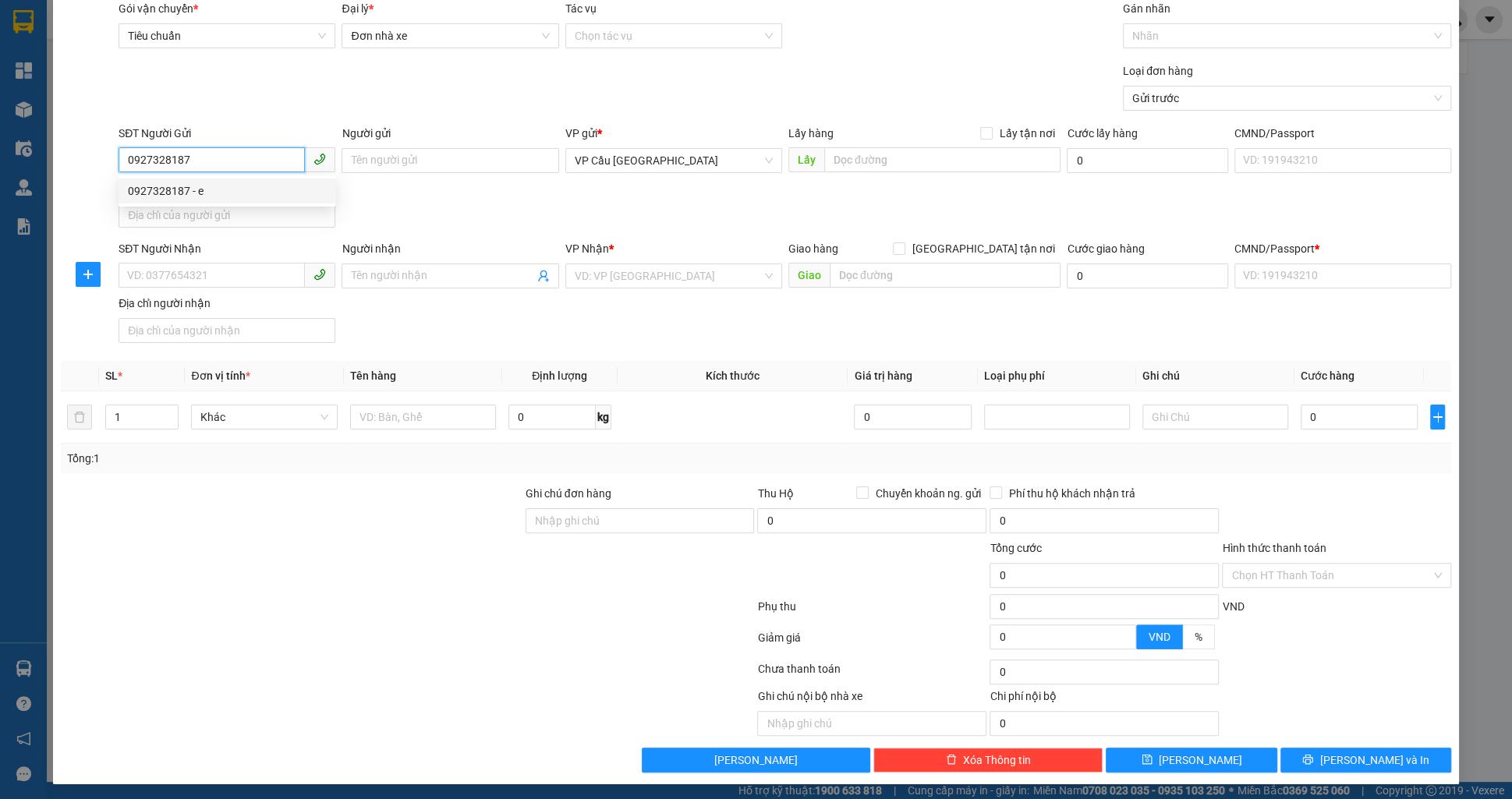
type input "35.000"
type input "123456789123"
type input "1.000.000"
type input "91.000"
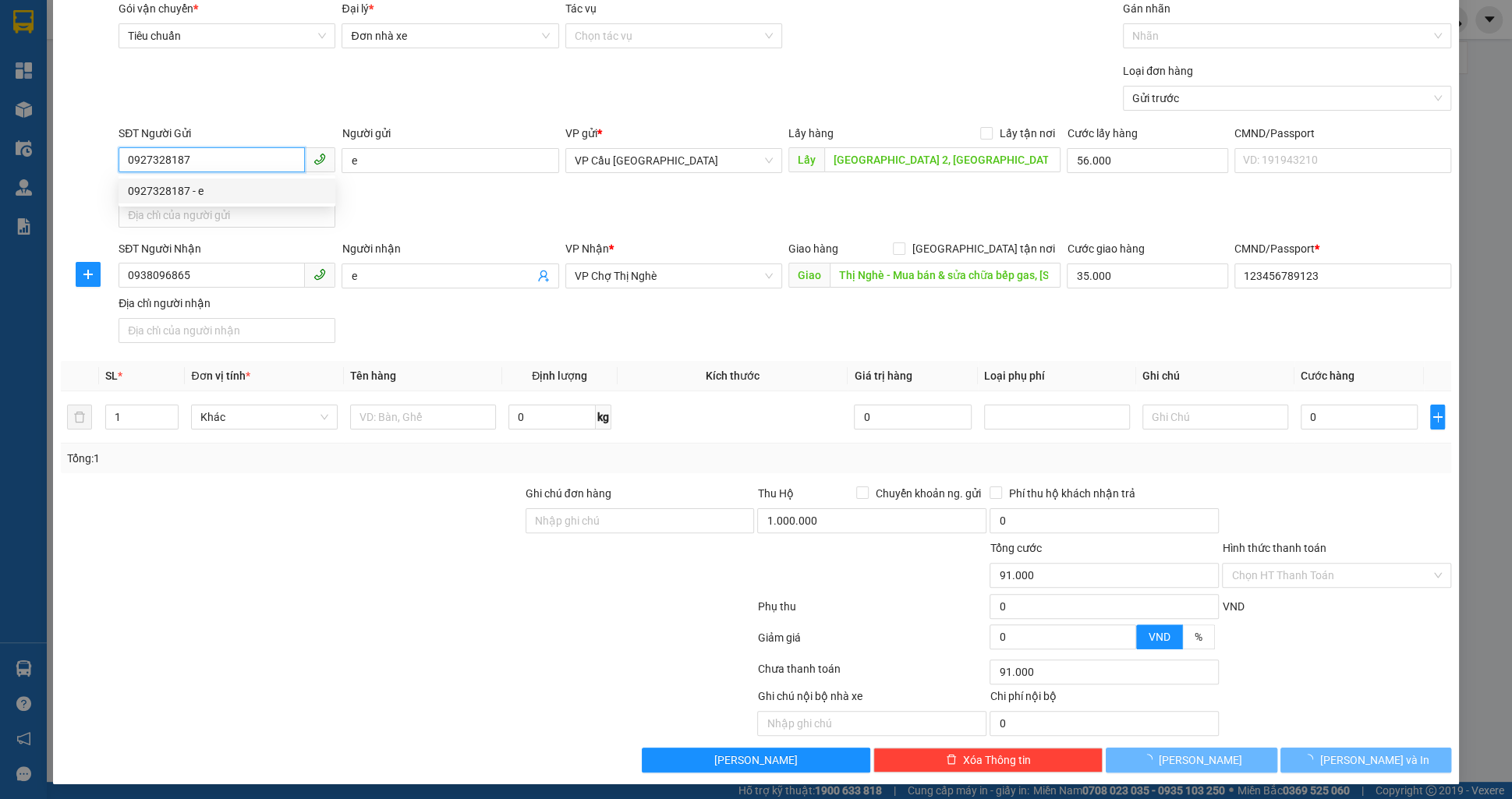
type input "157.000"
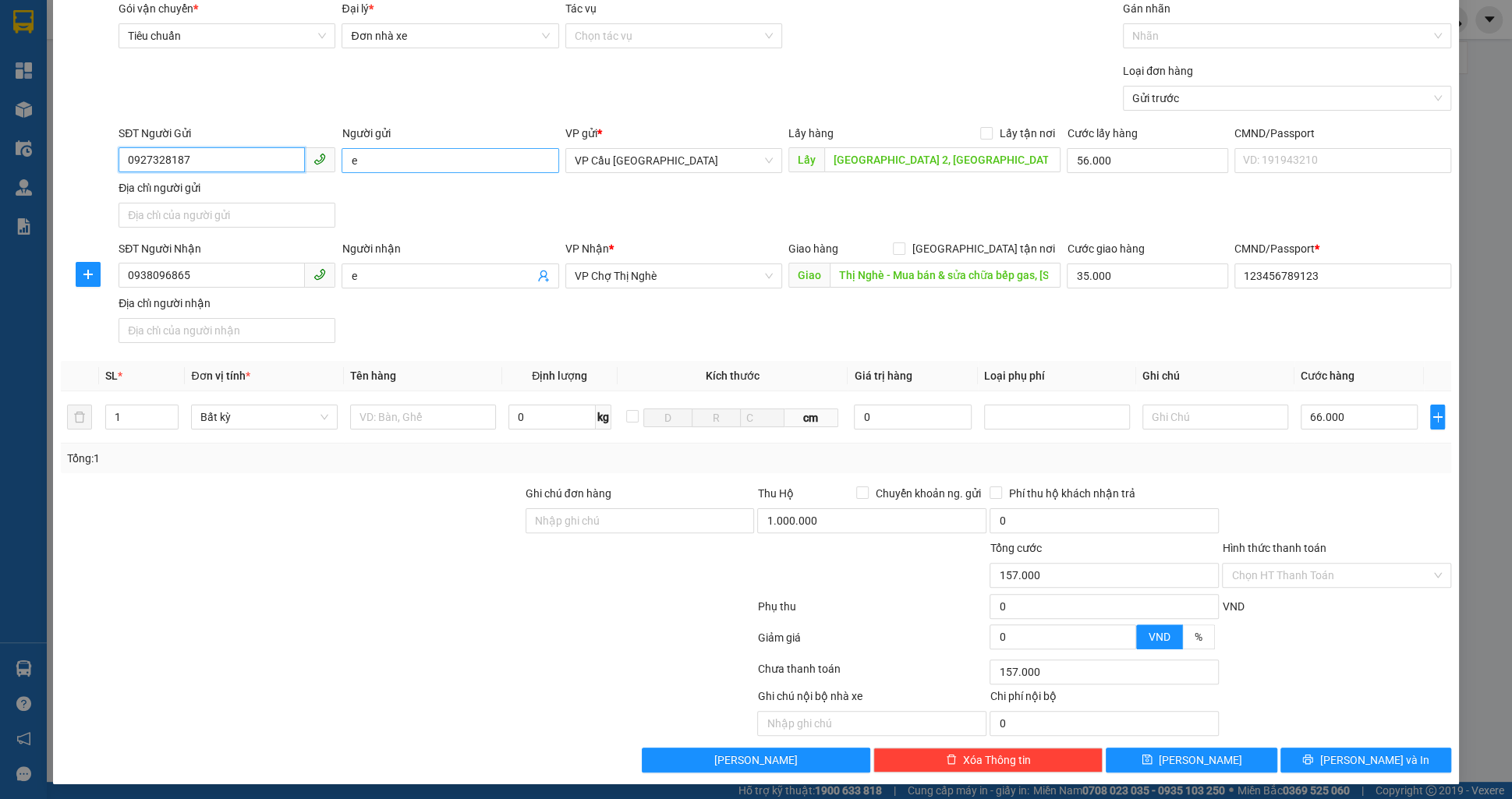
type input "0927328187"
click at [376, 163] on input "e" at bounding box center [450, 160] width 216 height 25
type input "test 21"
click at [390, 279] on input "e" at bounding box center [442, 276] width 182 height 17
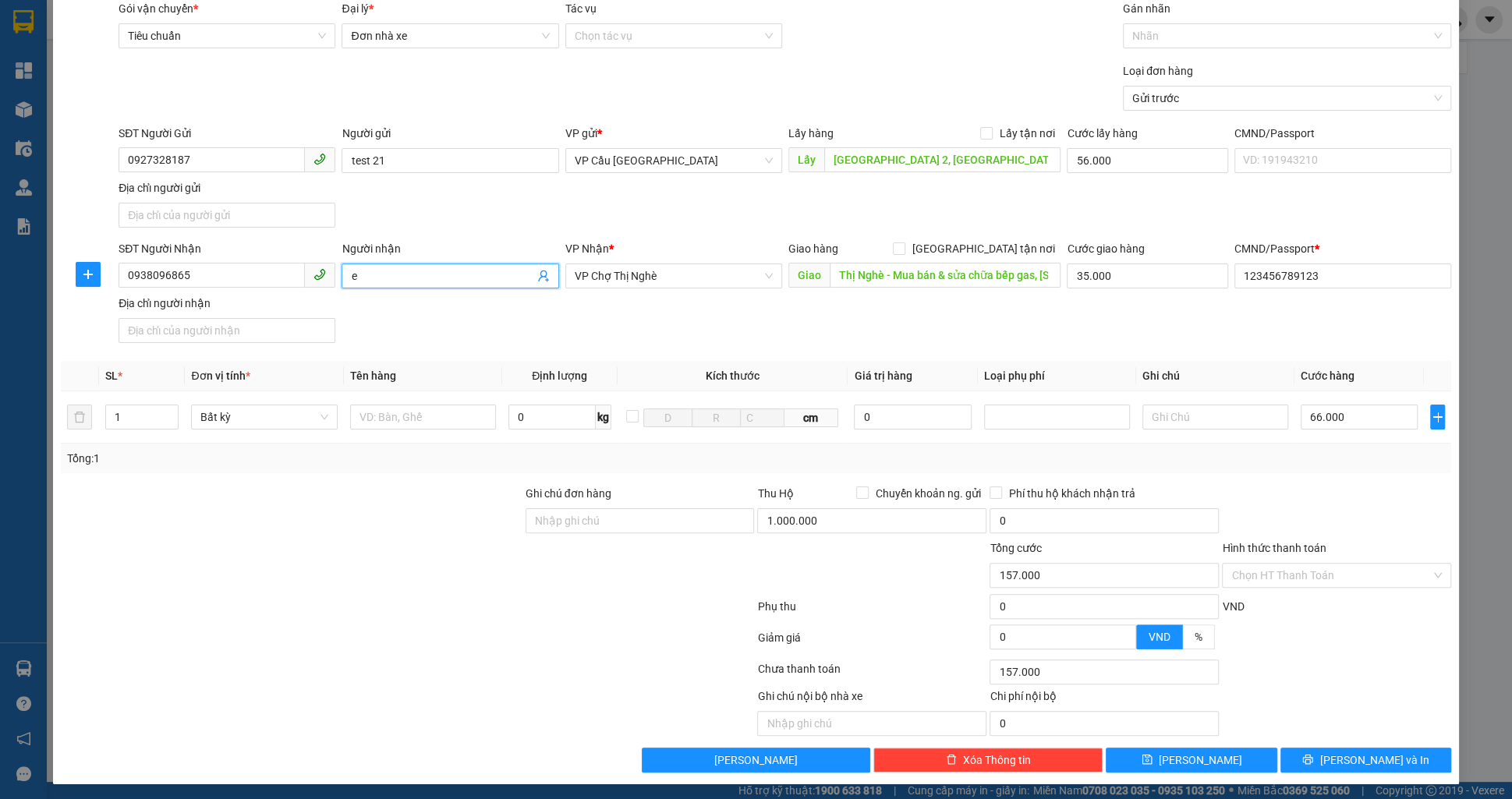
click at [390, 279] on input "e" at bounding box center [442, 276] width 182 height 17
type input "test 21"
click at [816, 518] on input "1.000.000" at bounding box center [871, 520] width 229 height 25
type input "0"
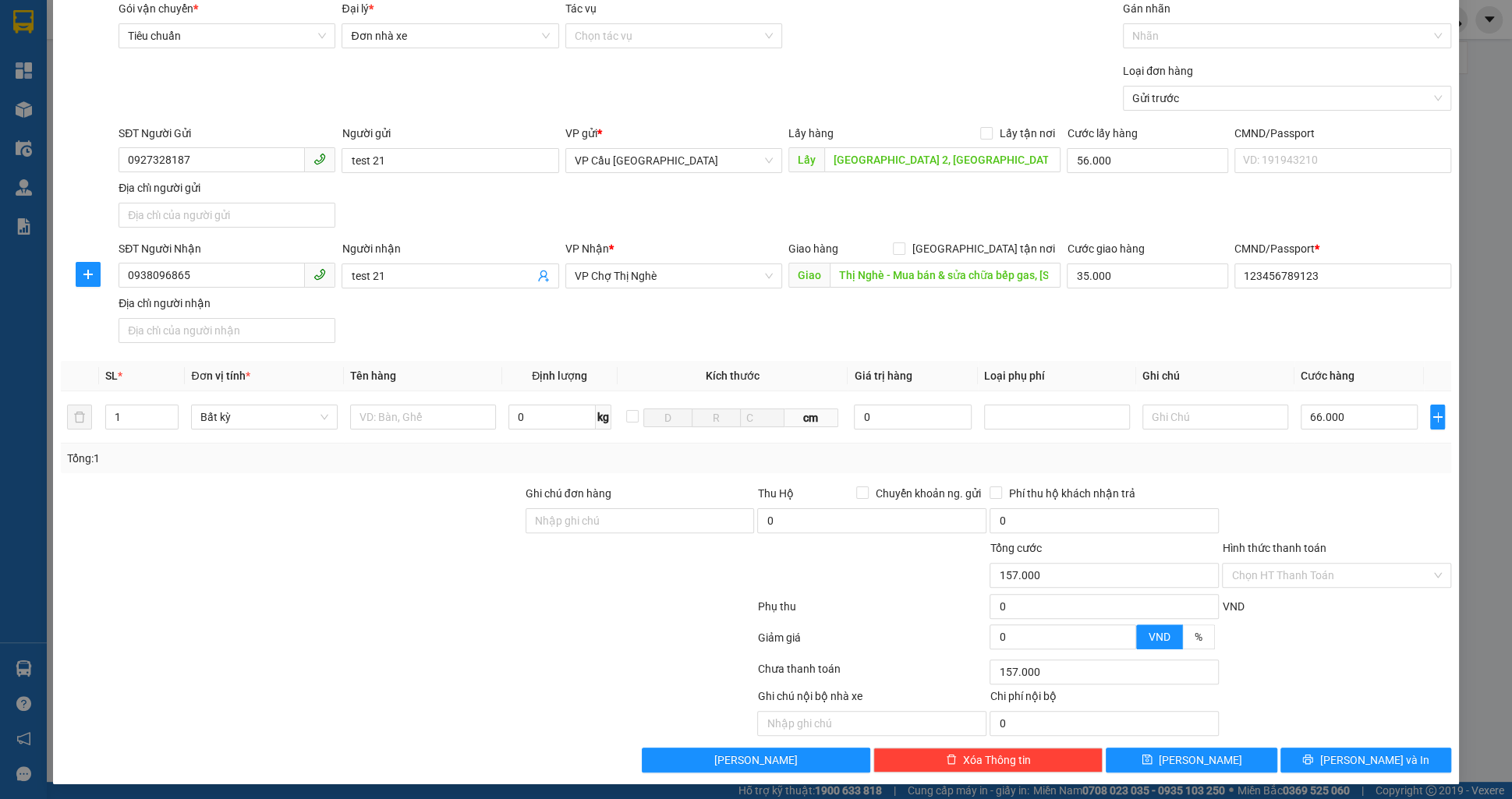
click at [923, 575] on div at bounding box center [871, 567] width 232 height 55
click at [1297, 565] on input "Hình thức thanh toán" at bounding box center [1331, 575] width 200 height 24
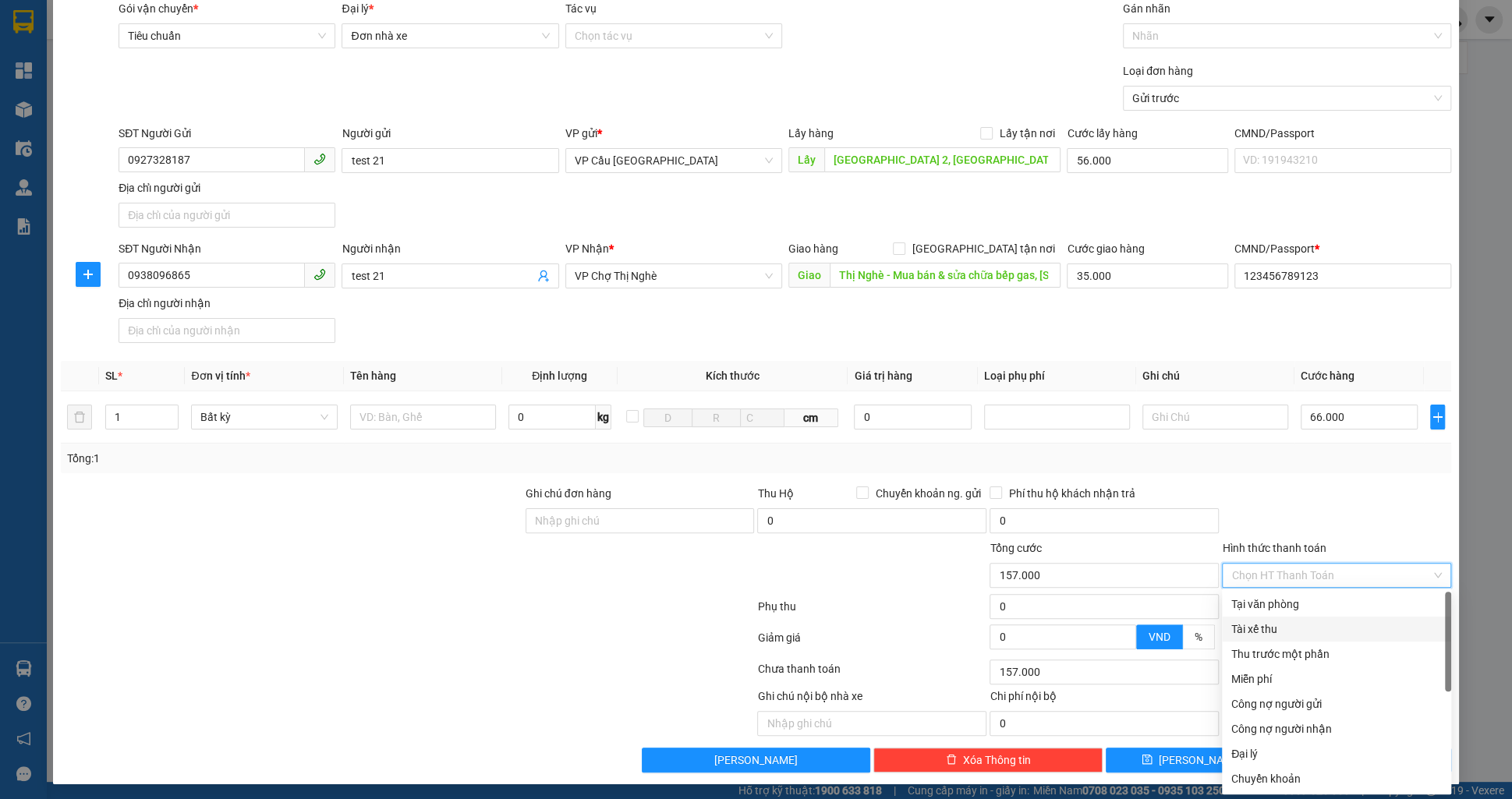
click at [1295, 629] on div "Tài xế thu" at bounding box center [1337, 629] width 211 height 17
type input "0"
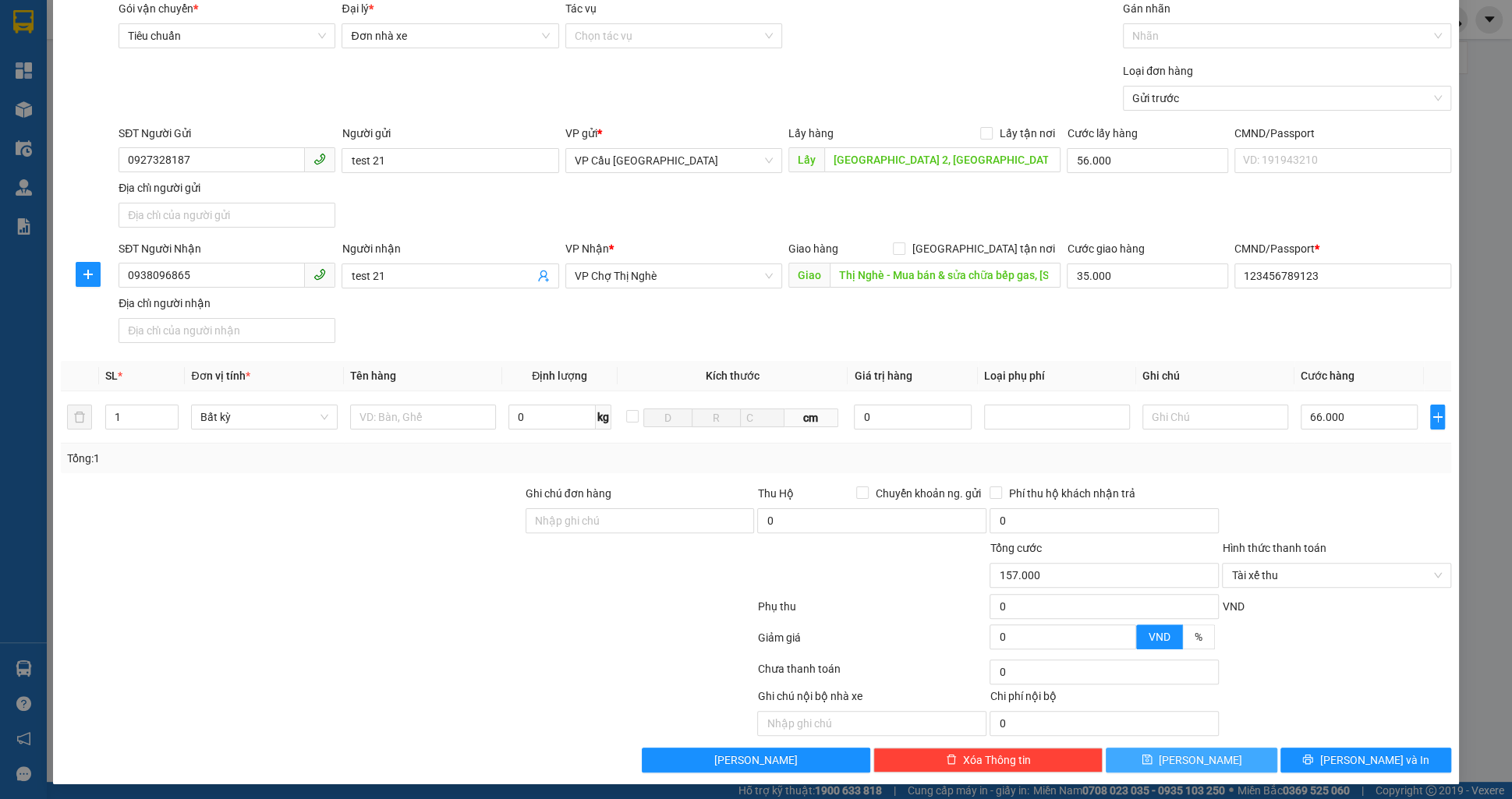
click at [1189, 750] on button "[PERSON_NAME]" at bounding box center [1191, 759] width 170 height 25
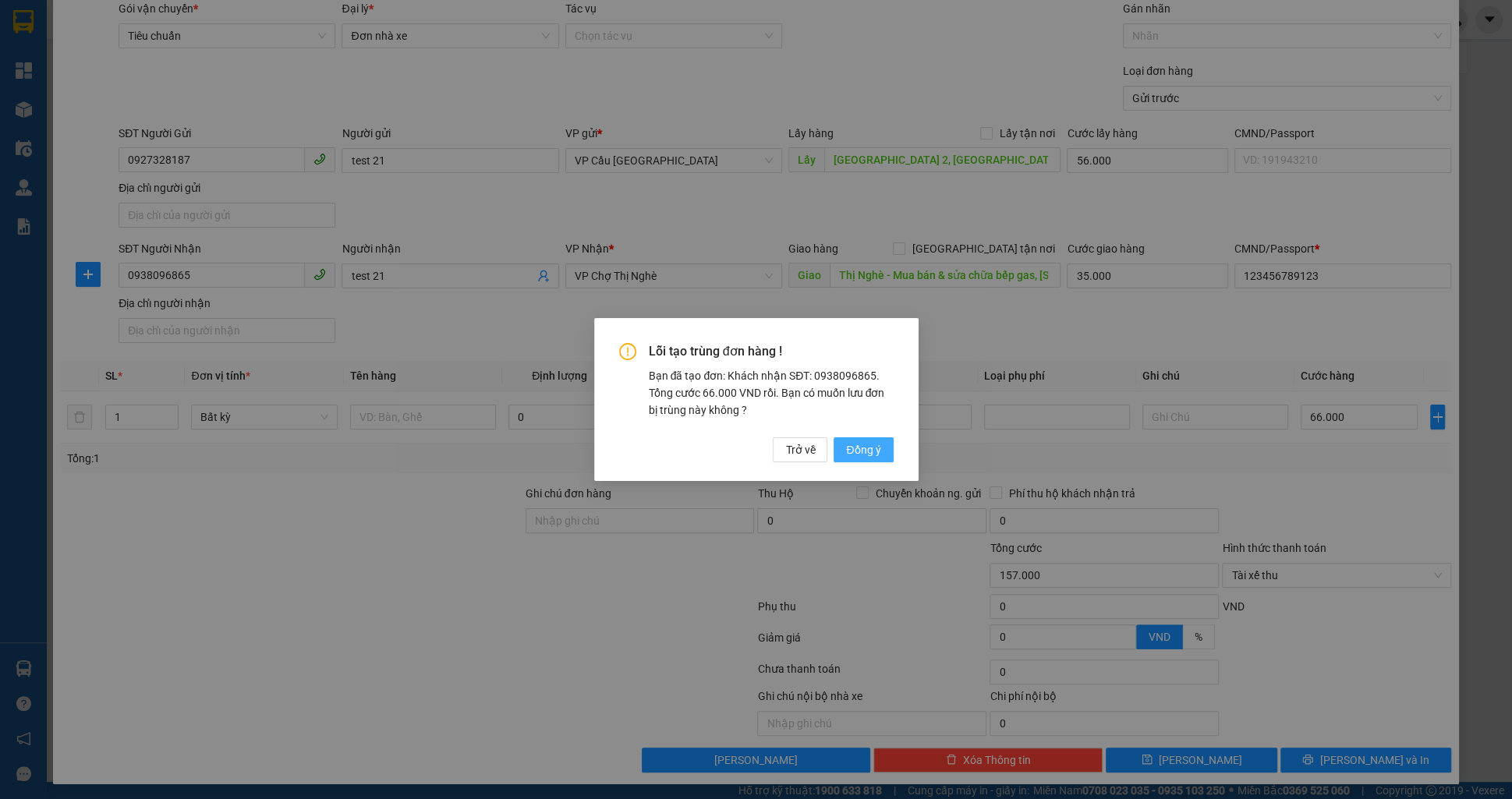
click at [858, 444] on span "Đồng ý" at bounding box center [863, 450] width 34 height 17
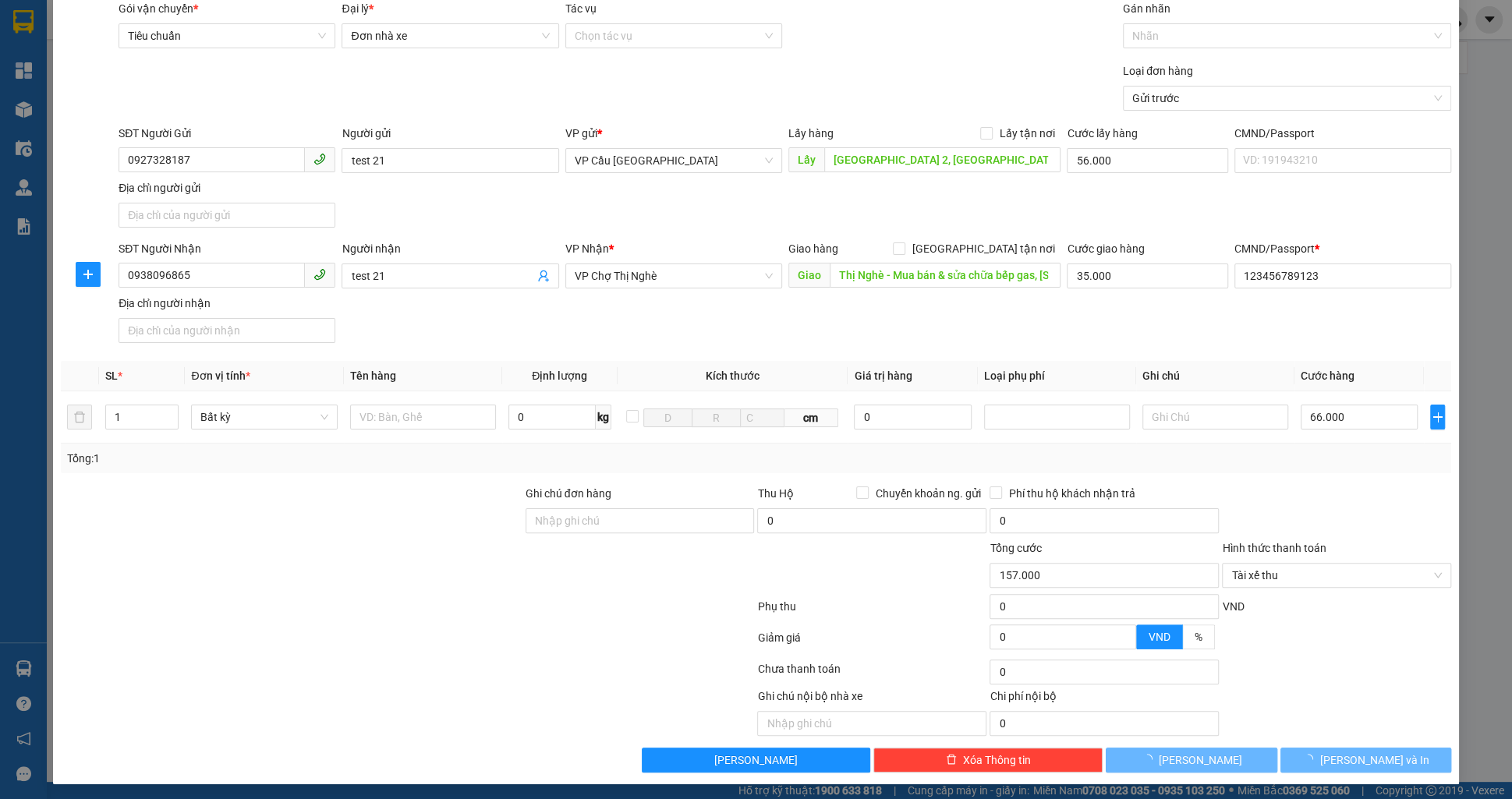
type input "0"
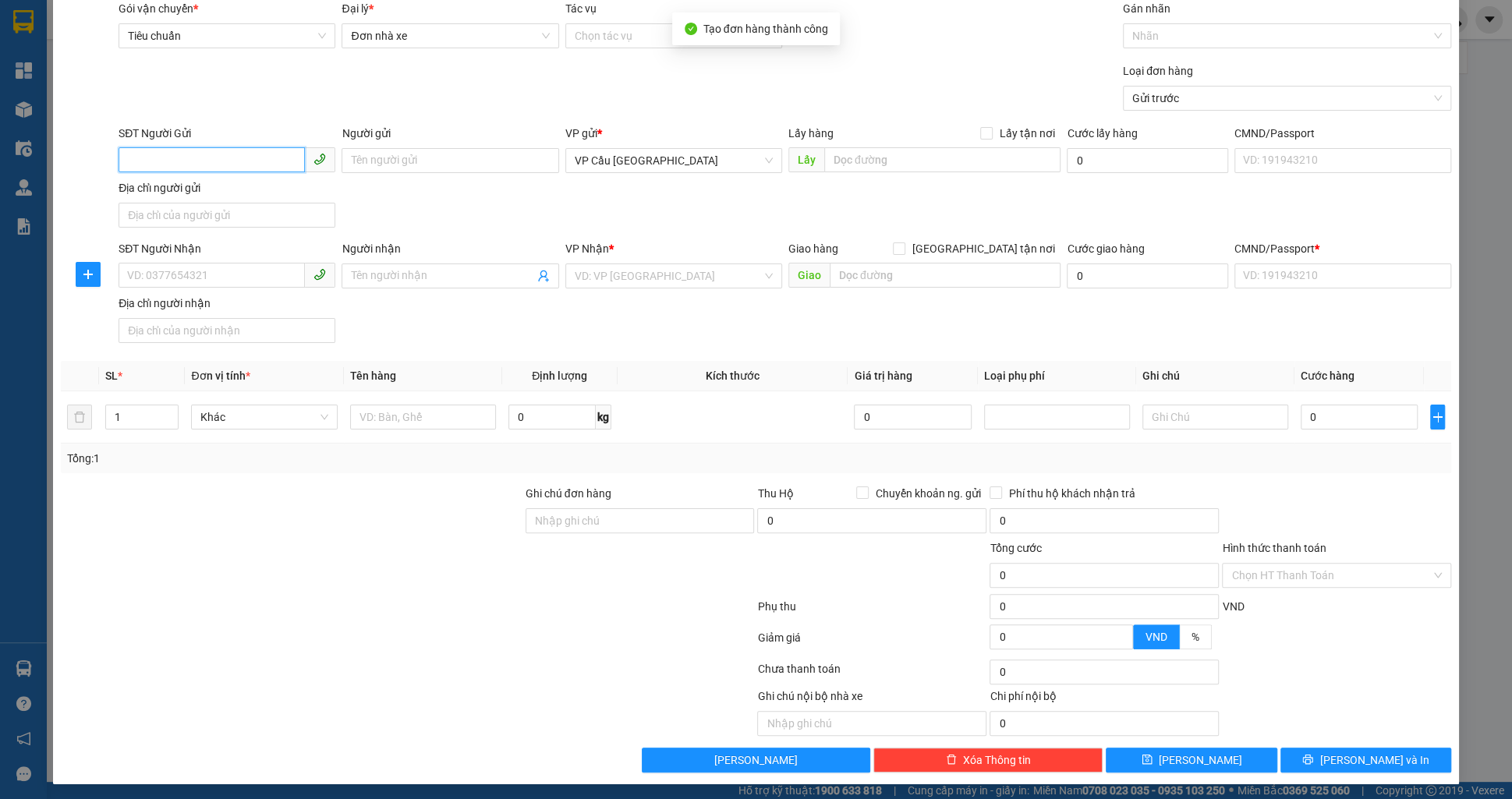
click at [259, 160] on input "SĐT Người Gửi" at bounding box center [212, 159] width 186 height 25
paste input "0927328187"
type input "0927328187"
click at [274, 182] on div "0927328187 - test 20" at bounding box center [227, 190] width 216 height 25
type input "test 20"
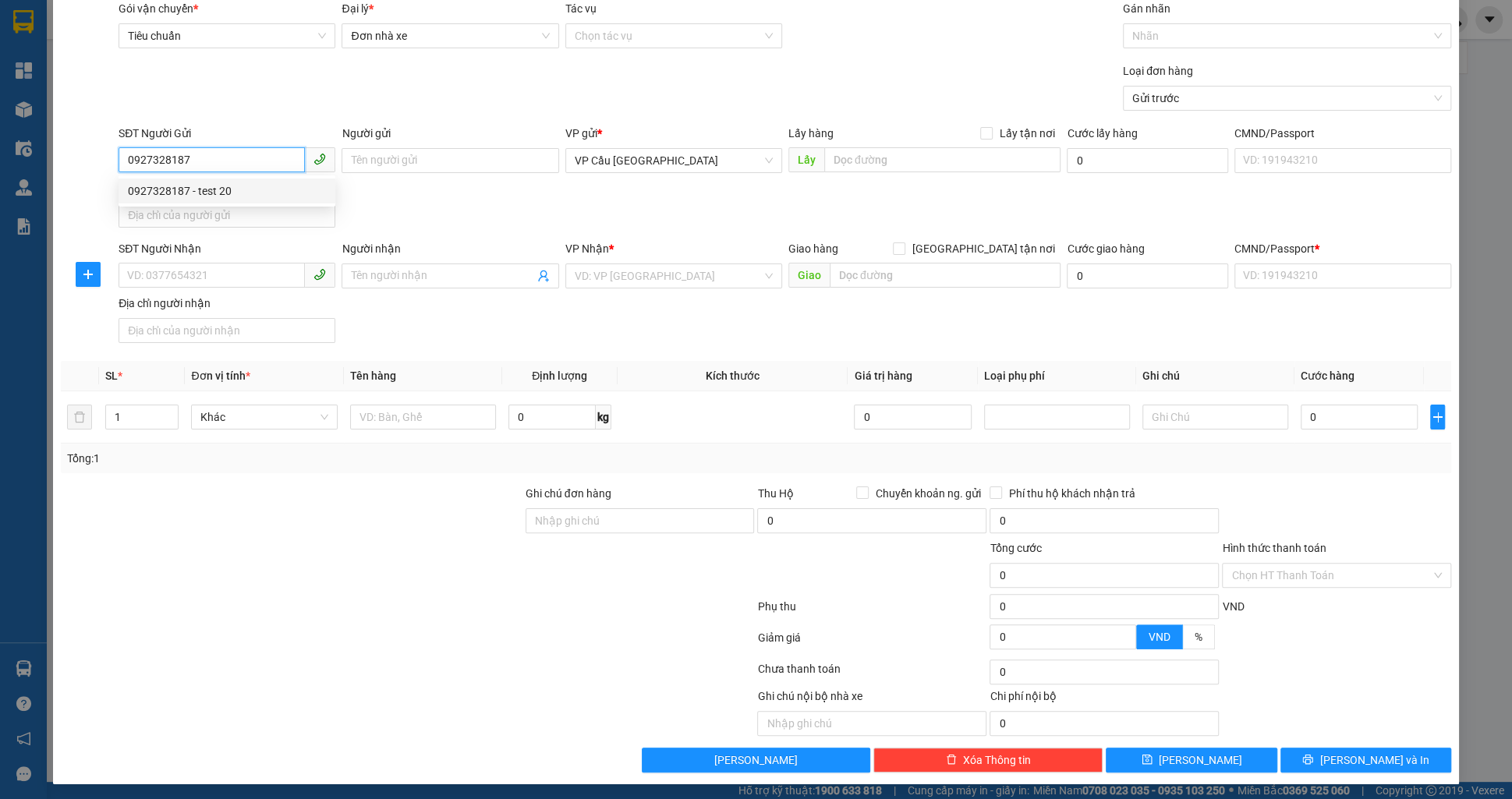
type input "[GEOGRAPHIC_DATA] 2, [GEOGRAPHIC_DATA], [GEOGRAPHIC_DATA], [GEOGRAPHIC_DATA]"
type input "56.000"
type input "0938096865"
type input "test 20"
type input "Thị Nghè - Mua bán & sửa chữa bếp gas, [STREET_ADDRESS][PERSON_NAME]"
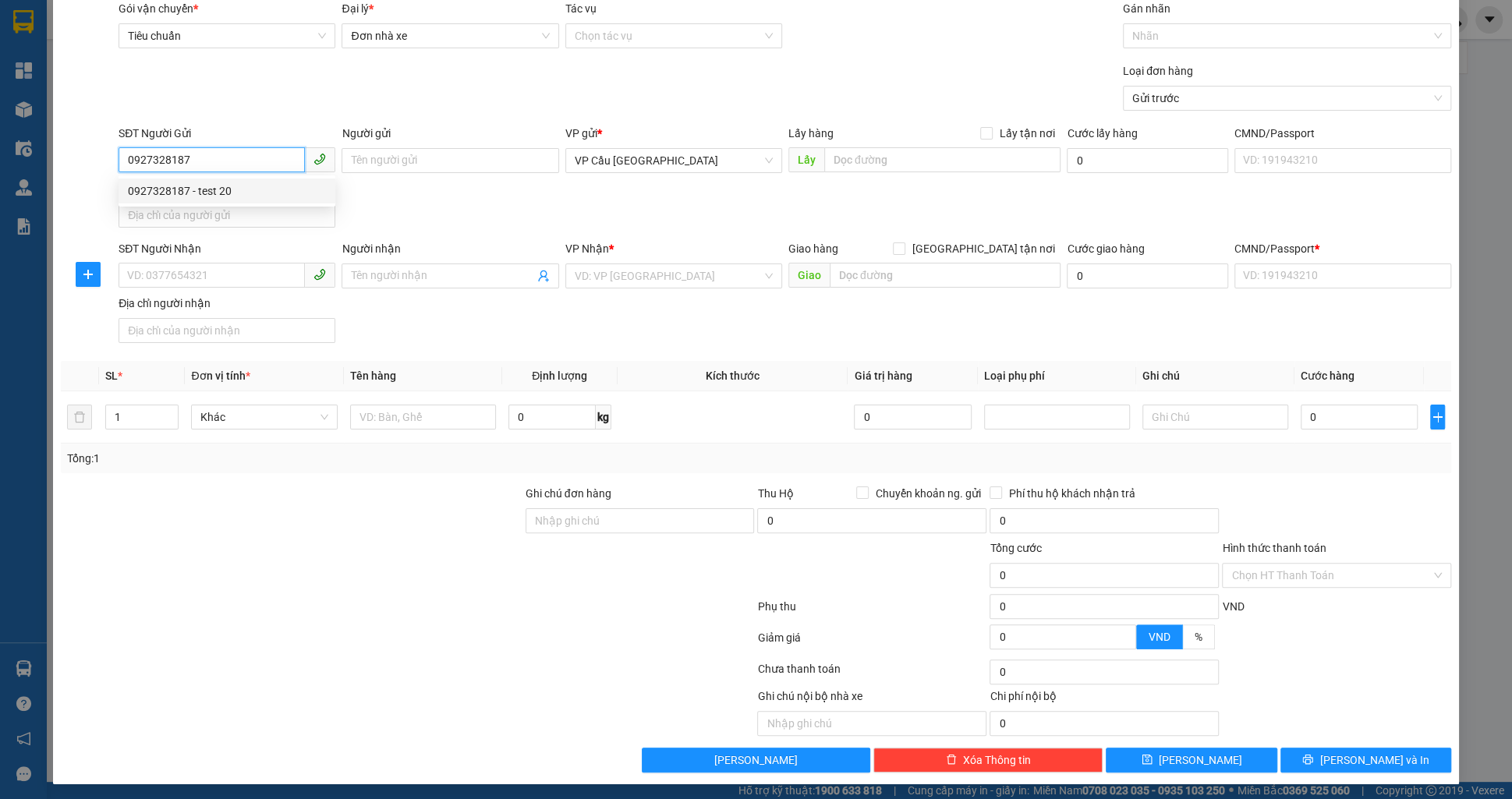
type input "35.000"
type input "123456789123"
type input "91.000"
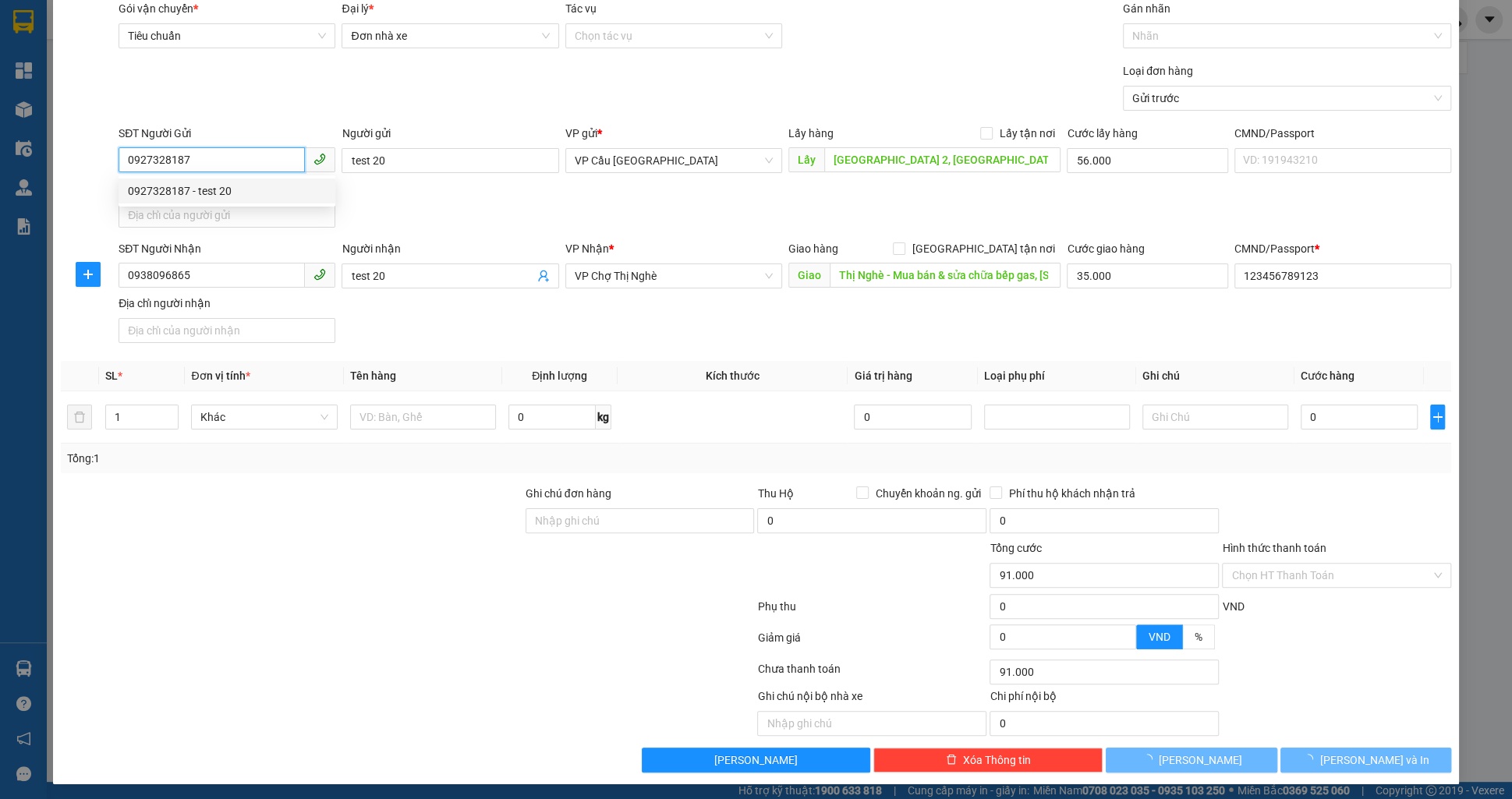
type input "157.000"
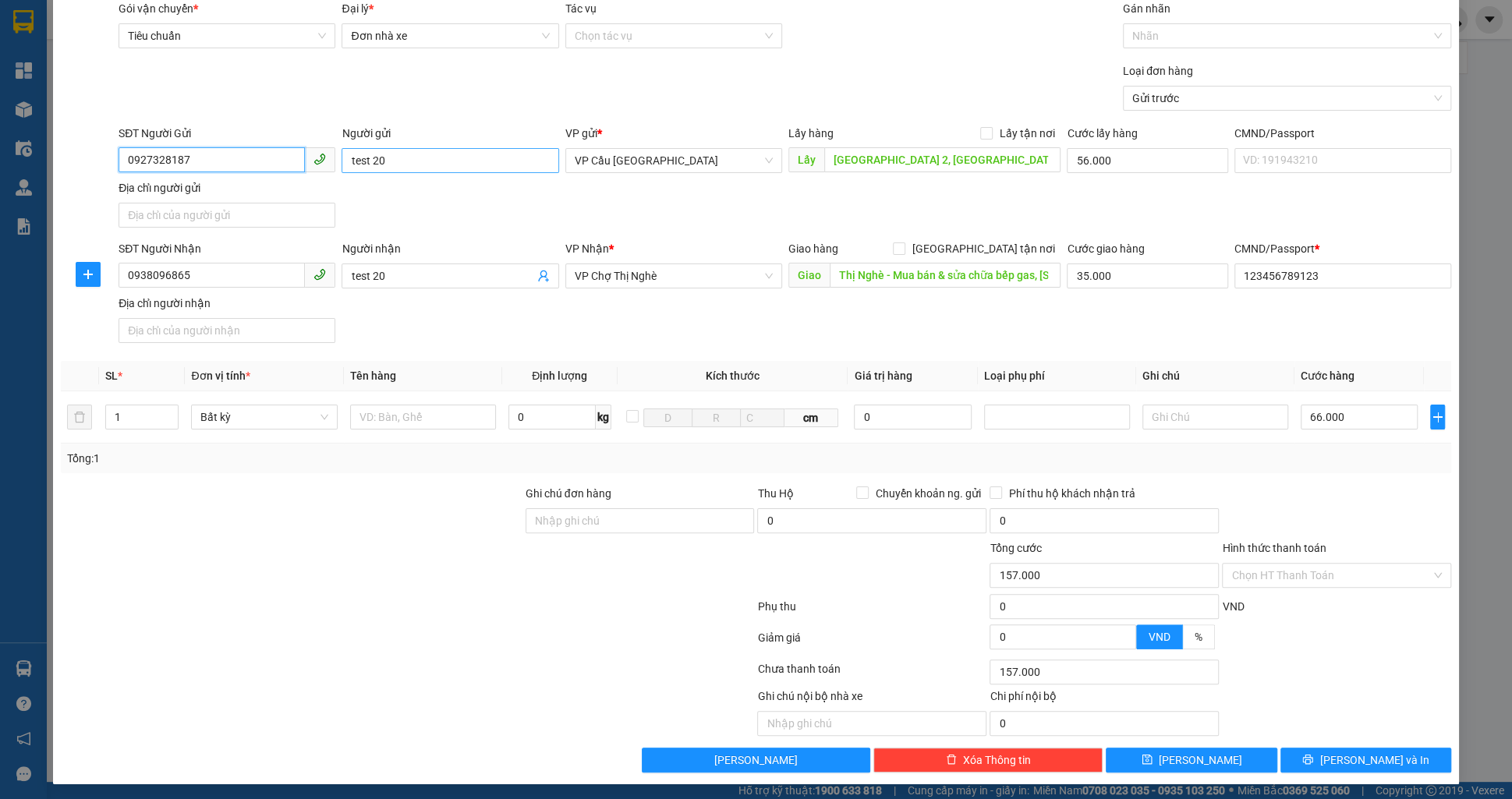
type input "0927328187"
click at [431, 157] on input "test 20" at bounding box center [450, 160] width 216 height 25
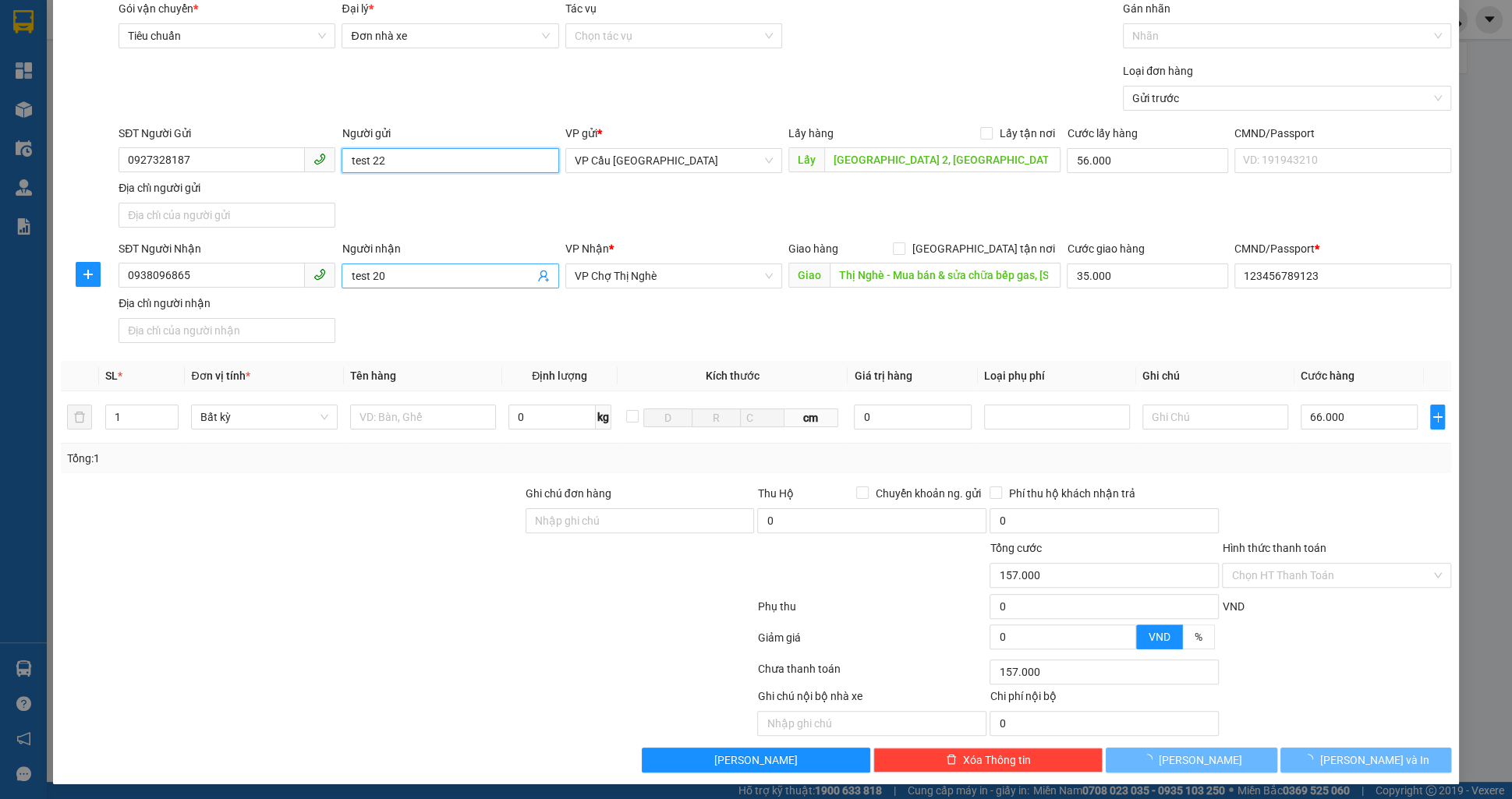
type input "test 22"
click at [430, 276] on input "test 20" at bounding box center [442, 276] width 182 height 17
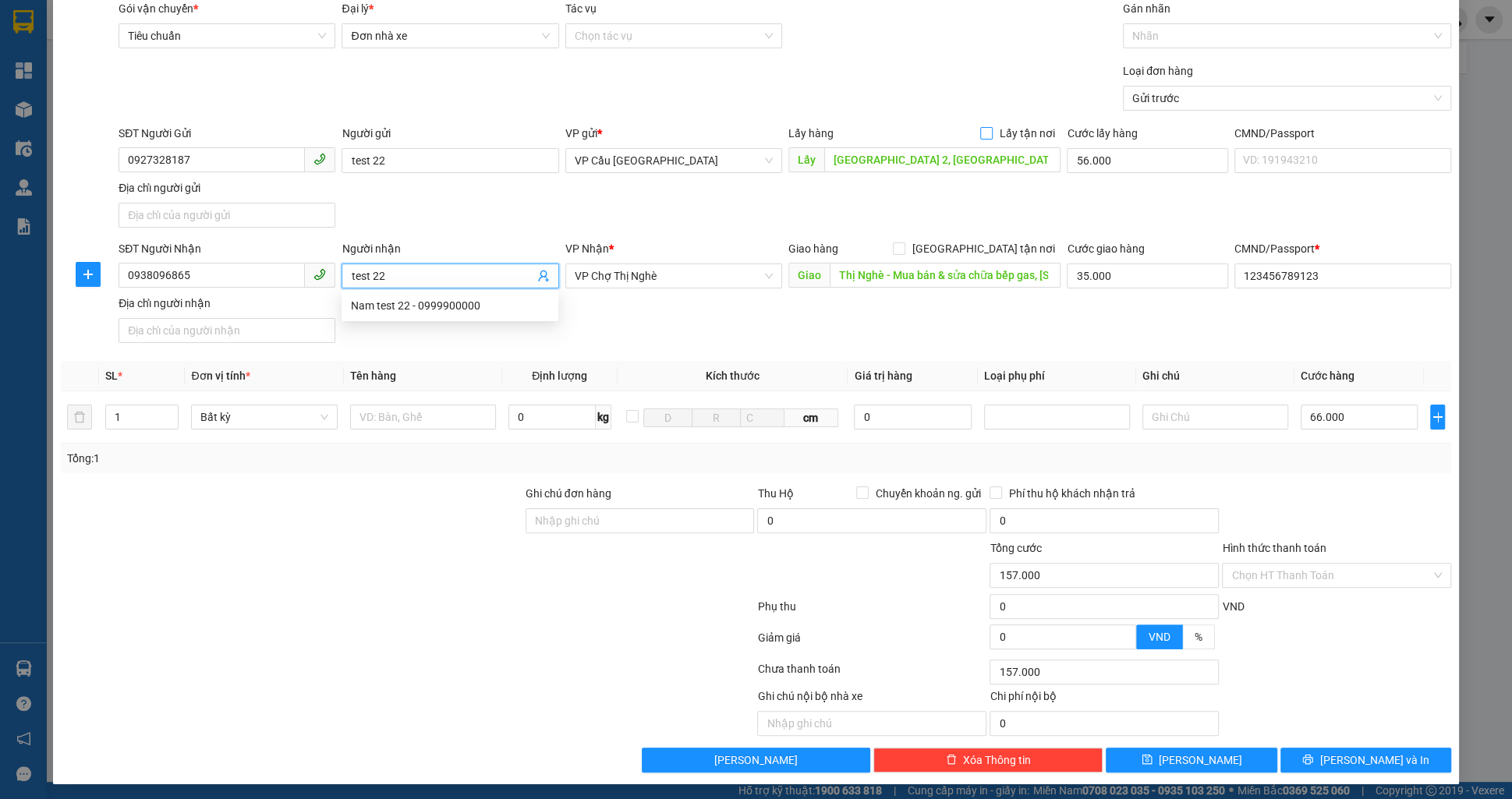
type input "test 22"
click at [983, 129] on input "Lấy tận nơi" at bounding box center [986, 132] width 11 height 11
checkbox input "true"
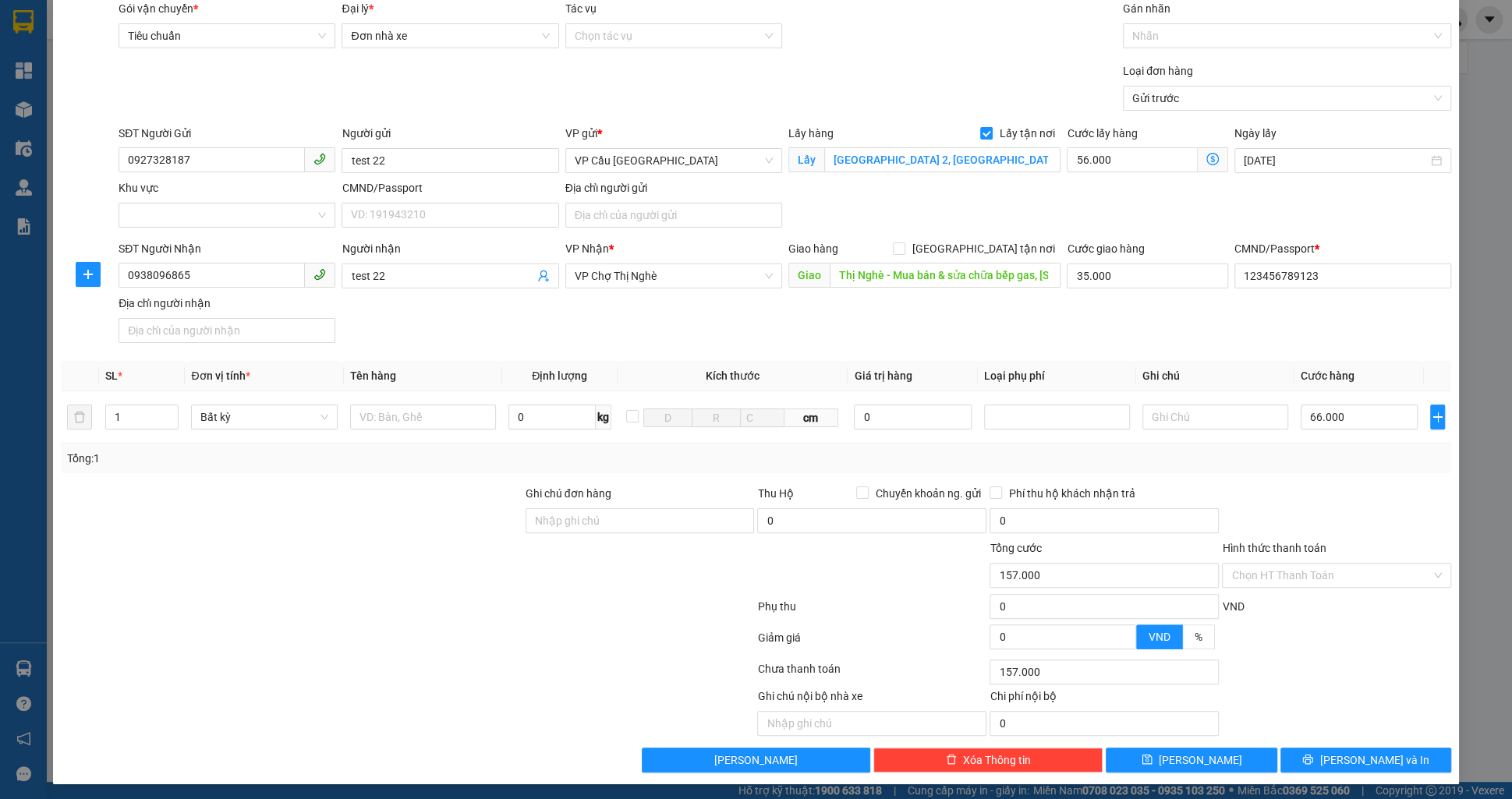
scroll to position [57, 0]
click at [913, 512] on input "0" at bounding box center [871, 519] width 229 height 25
type input "1.000.000"
click at [1265, 579] on input "Hình thức thanh toán" at bounding box center [1331, 575] width 200 height 24
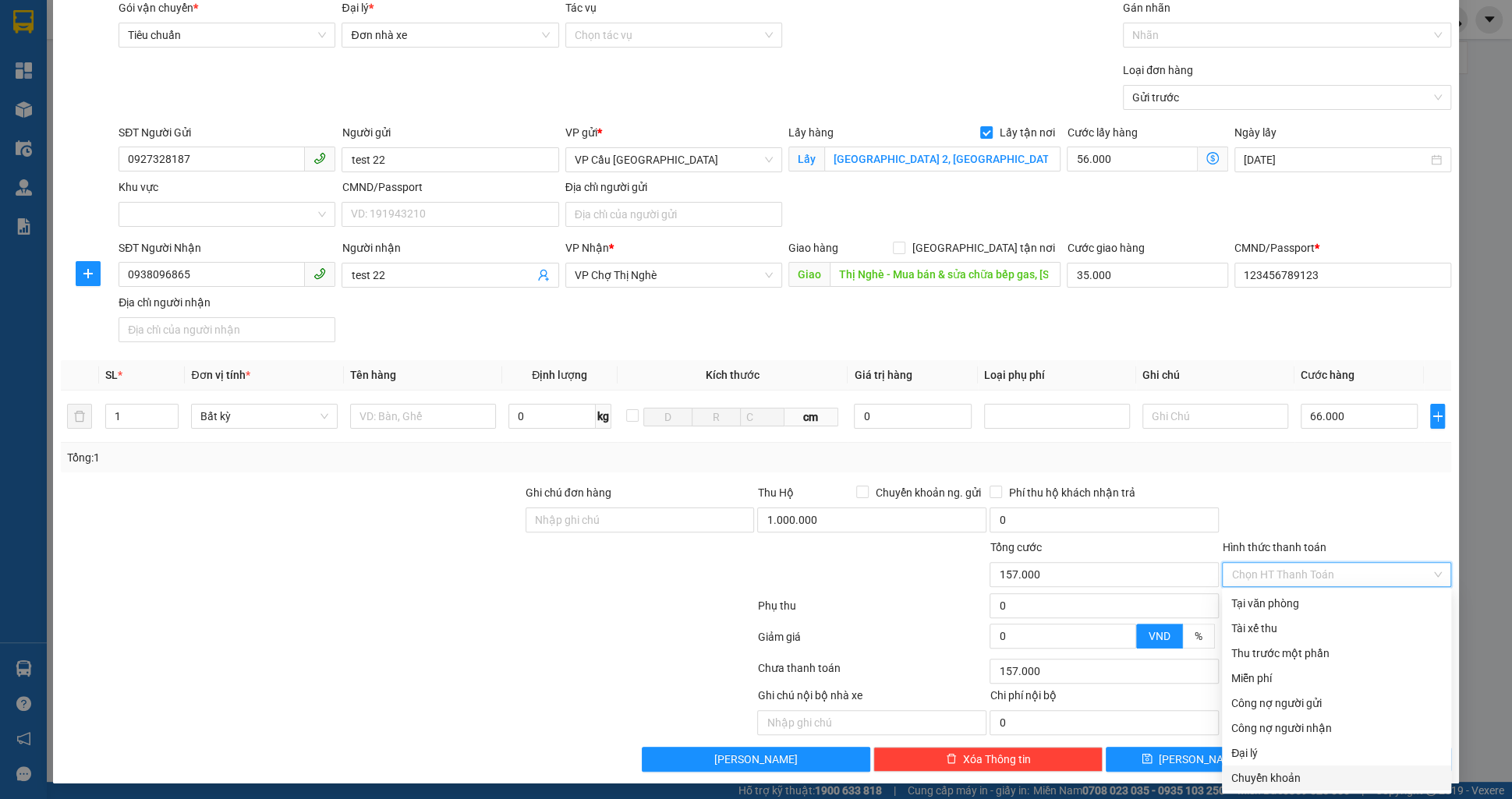
click at [1265, 774] on div "Chuyển khoản" at bounding box center [1337, 778] width 211 height 17
type input "0"
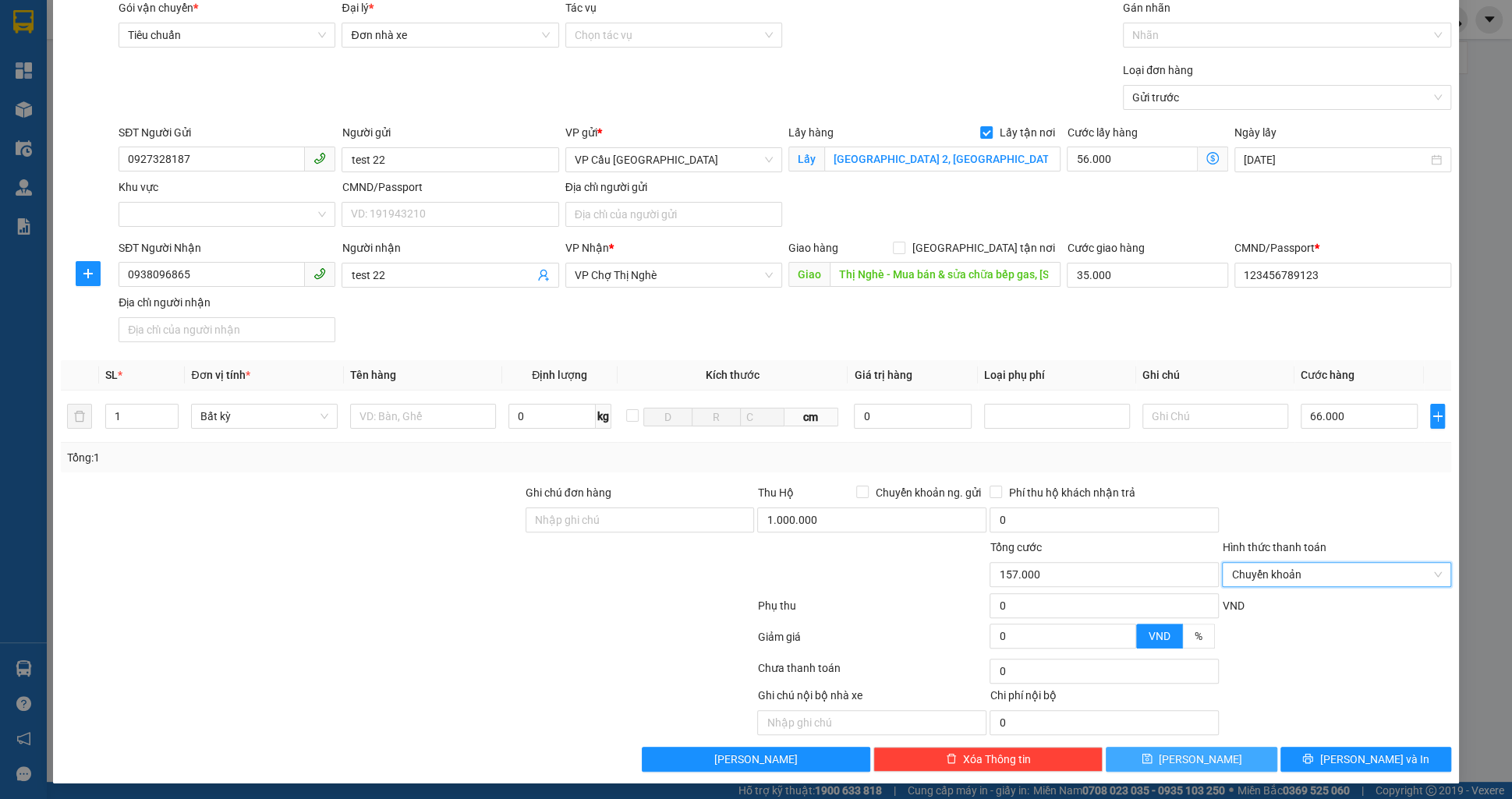
click at [1182, 766] on button "[PERSON_NAME]" at bounding box center [1191, 759] width 170 height 25
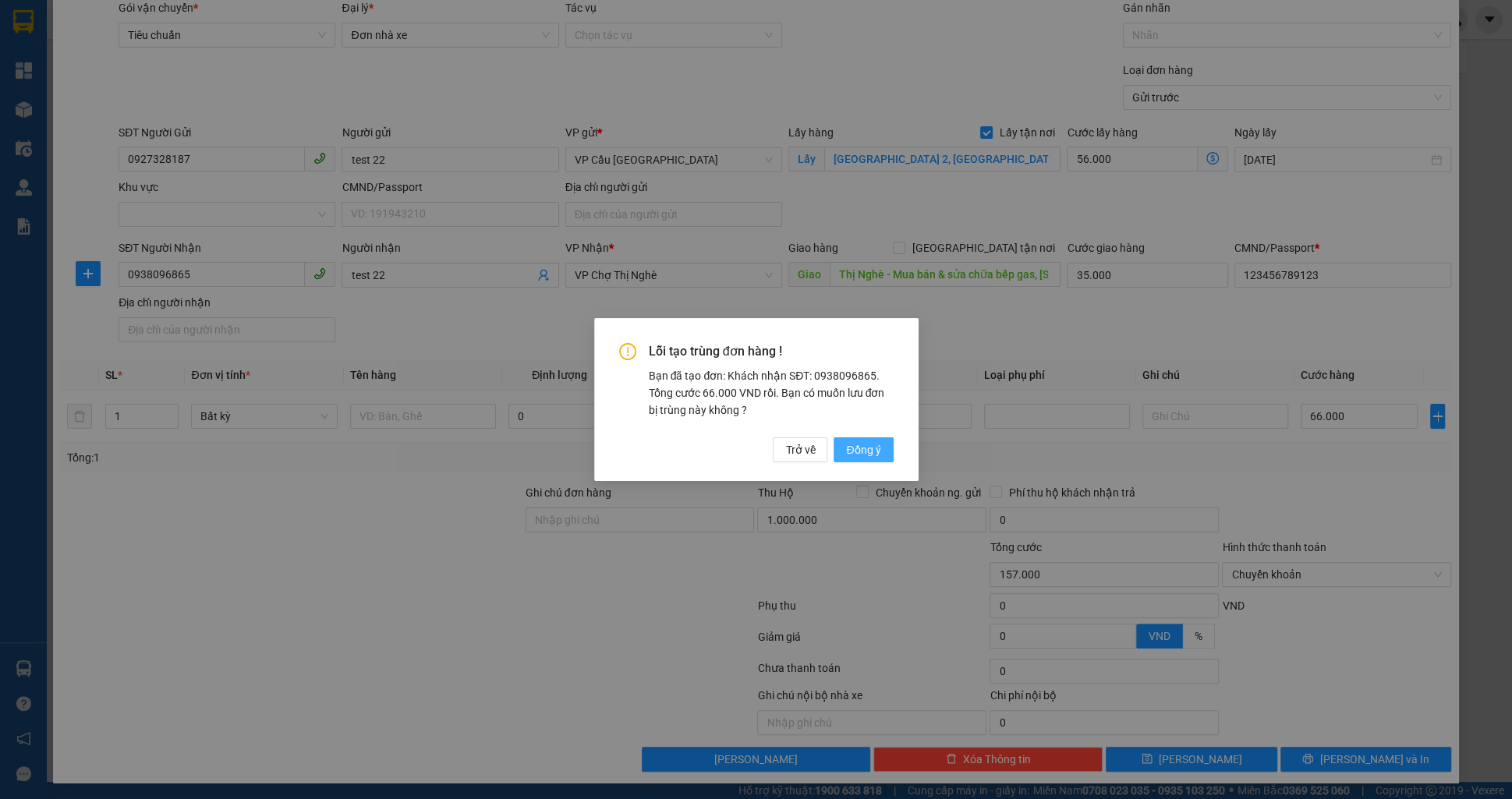
click at [878, 446] on span "Đồng ý" at bounding box center [863, 450] width 34 height 17
checkbox input "false"
type input "0"
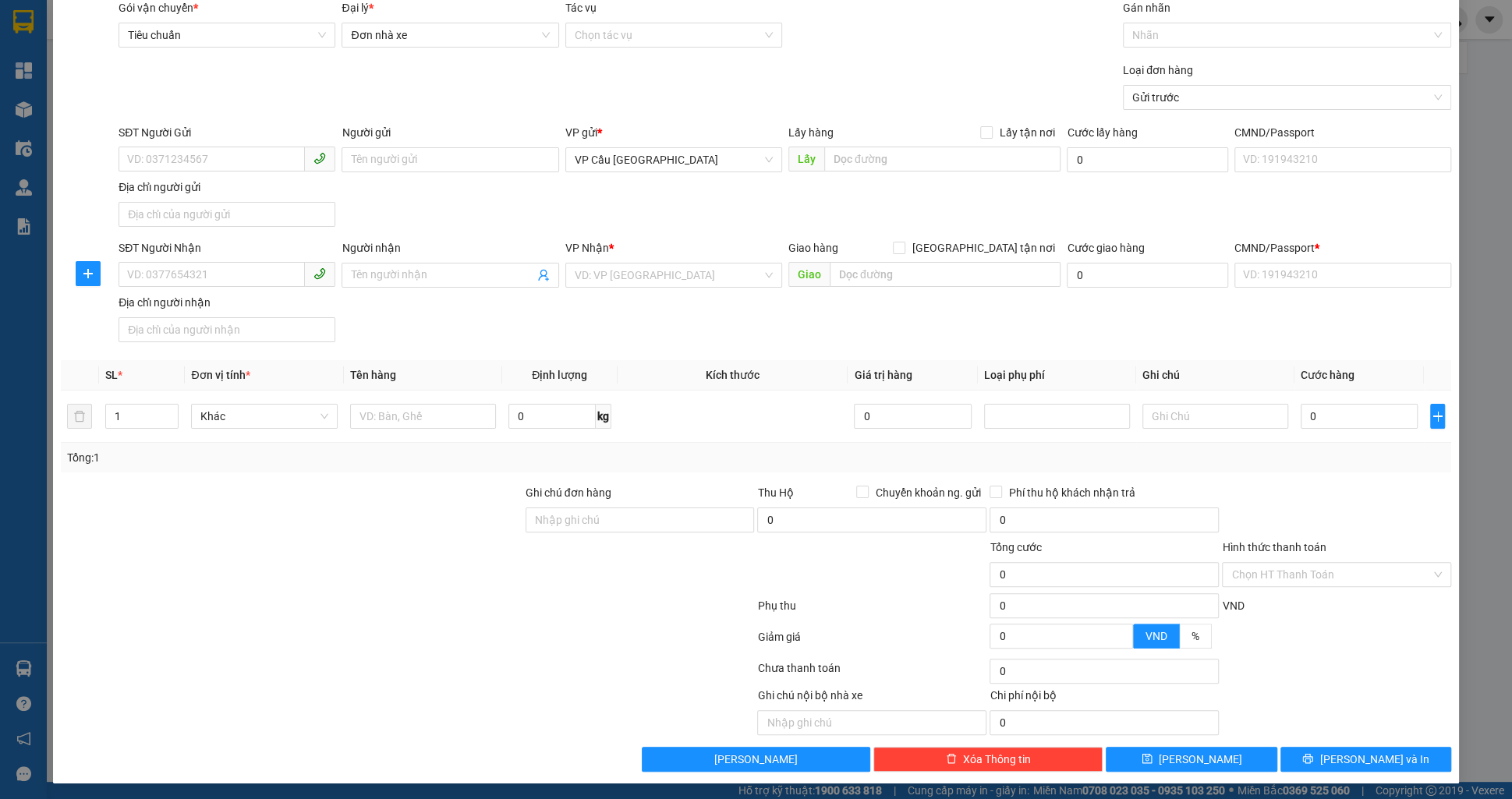
scroll to position [56, 0]
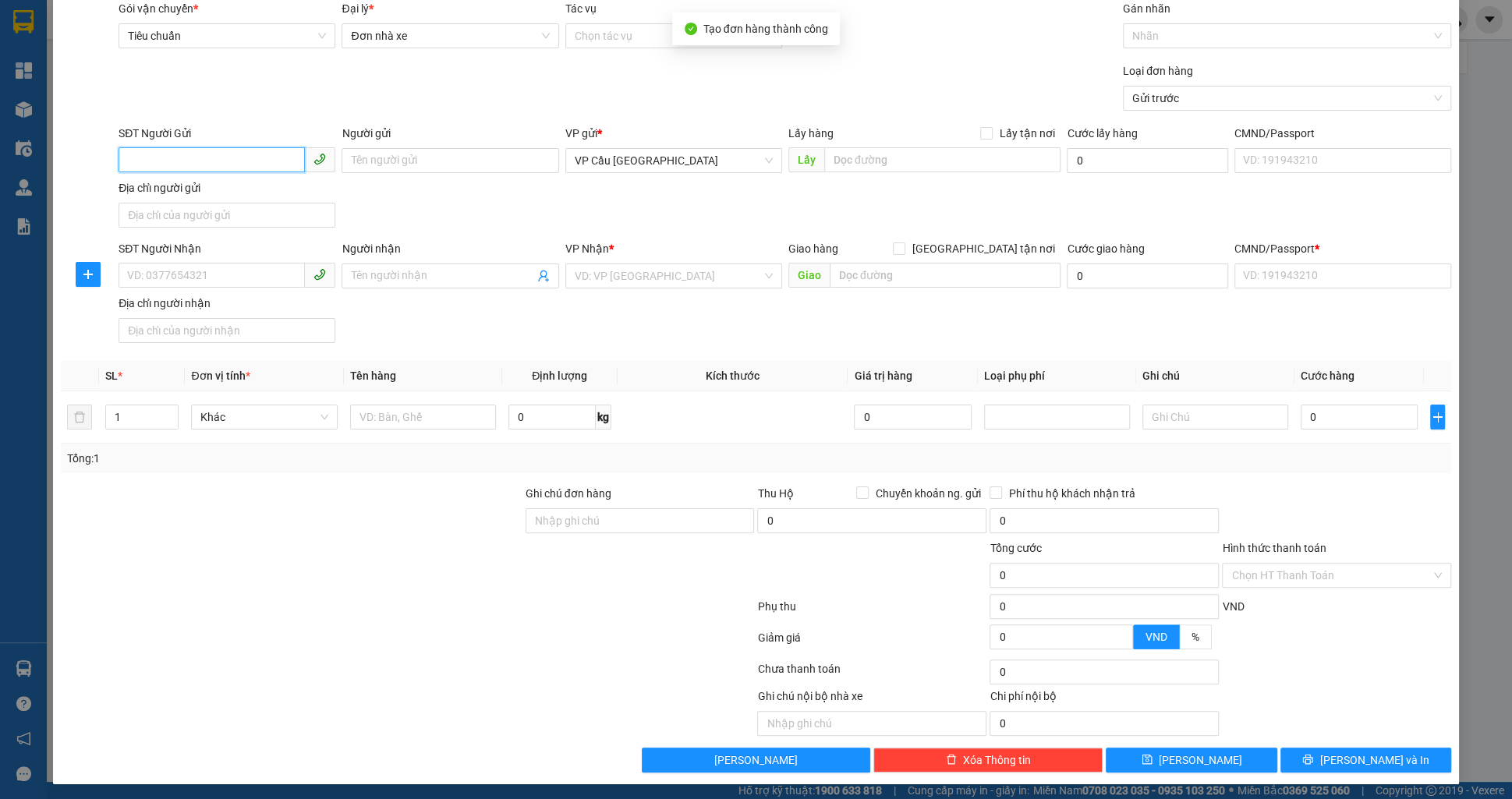
click at [191, 165] on input "SĐT Người Gửi" at bounding box center [212, 159] width 186 height 25
paste input "0927328187"
type input "0927328187"
click at [264, 185] on div "0927328187 - test 21" at bounding box center [227, 191] width 198 height 17
type input "test 21"
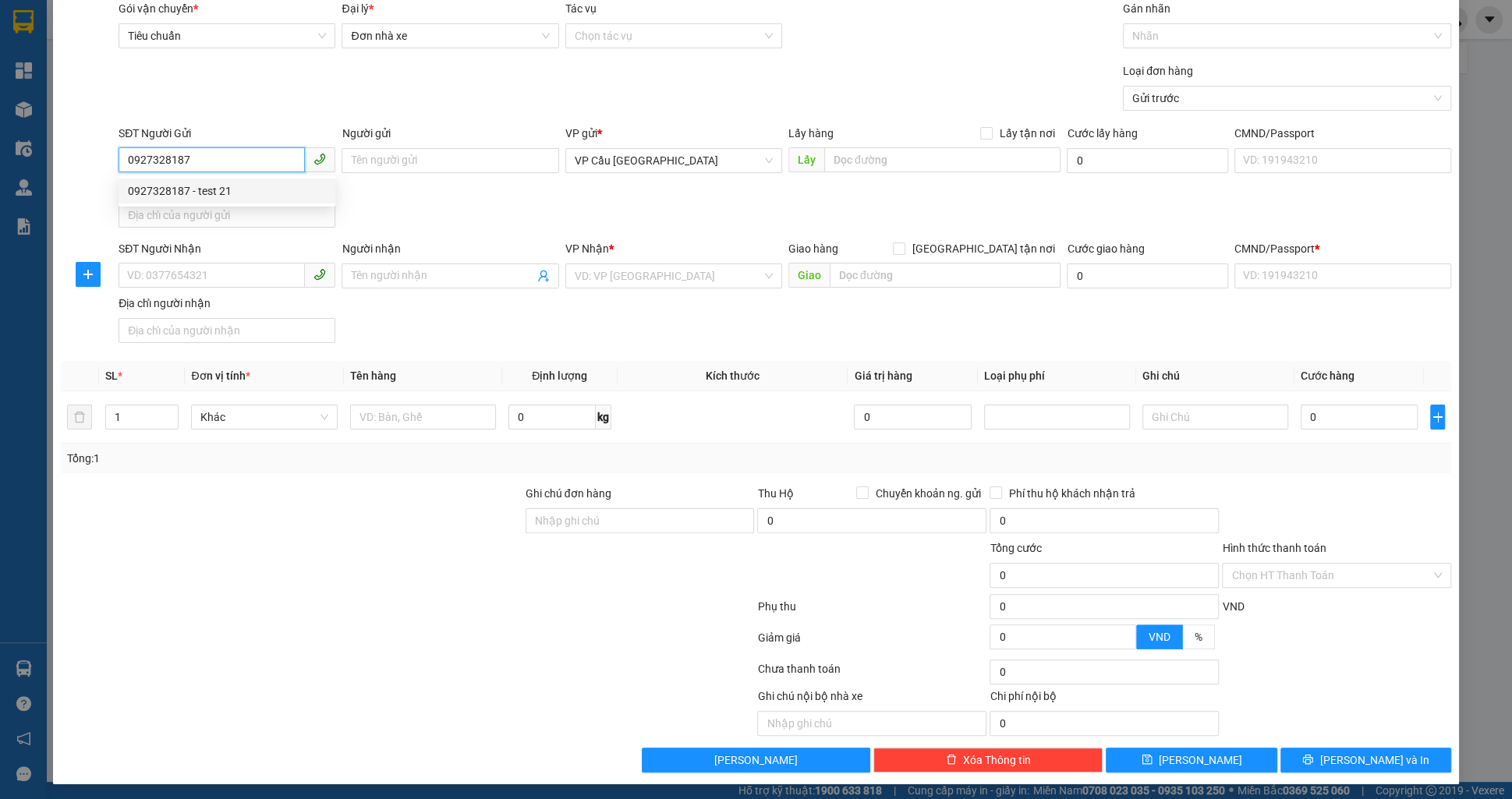
checkbox input "true"
type input "[GEOGRAPHIC_DATA] 2, [GEOGRAPHIC_DATA], [GEOGRAPHIC_DATA], [GEOGRAPHIC_DATA]"
type input "0938096865"
type input "test 21"
type input "Thị Nghè - Mua bán & sửa chữa bếp gas, [STREET_ADDRESS][PERSON_NAME]"
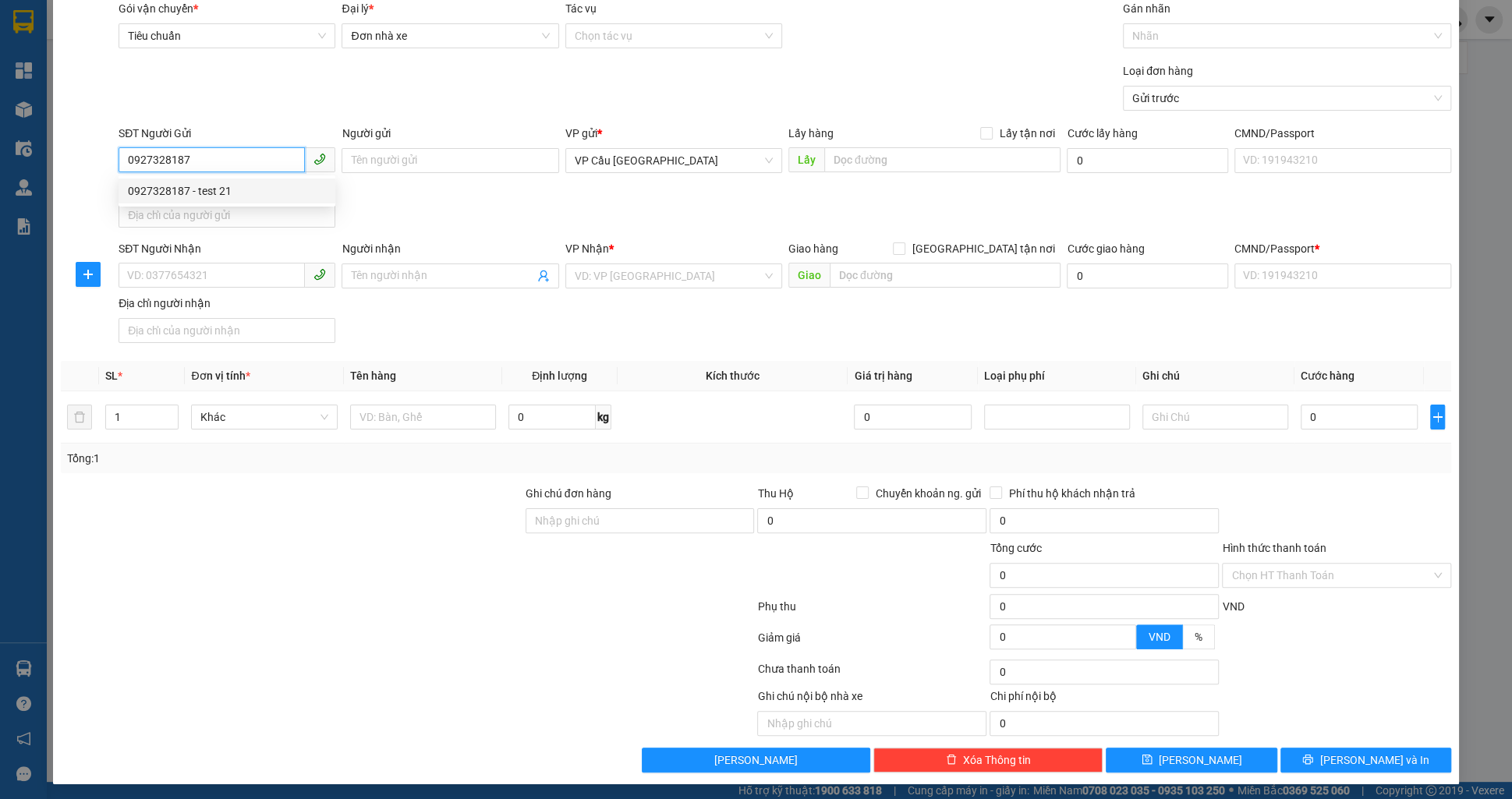
type input "35.000"
type input "123456789123"
type input "1.000.000"
type input "91.000"
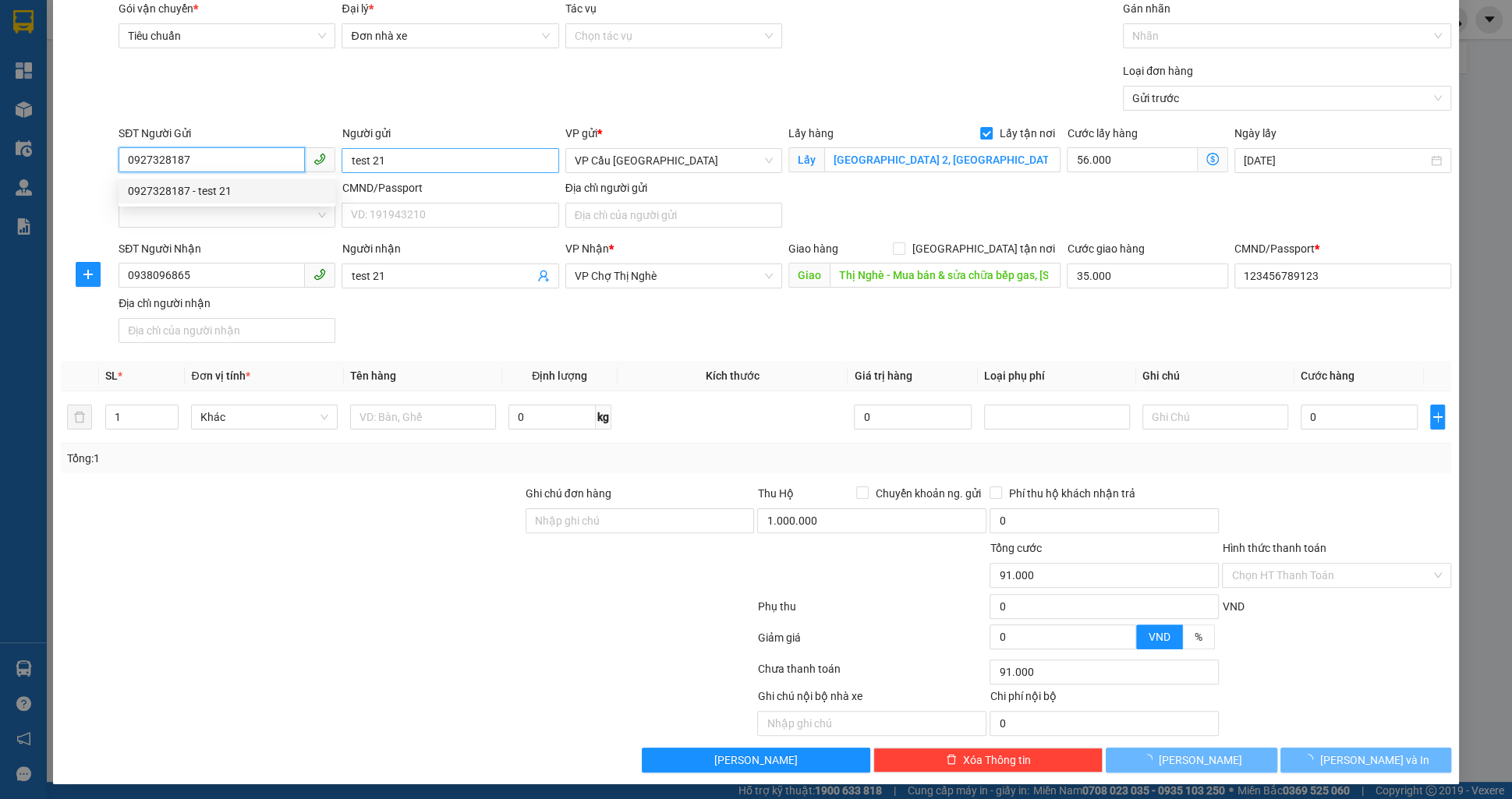
type input "157.000"
type input "0927328187"
click at [412, 154] on input "test 21" at bounding box center [450, 160] width 216 height 25
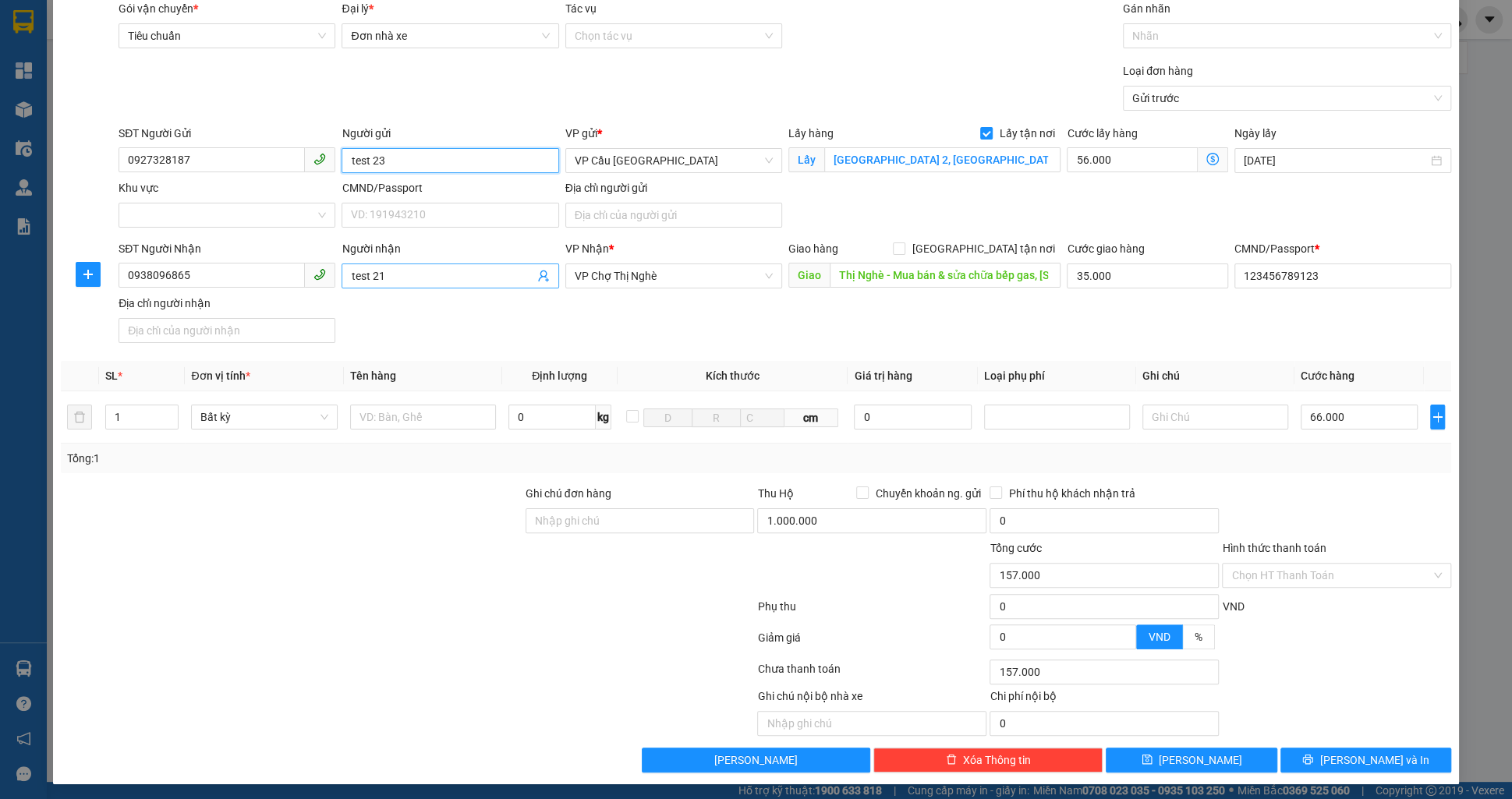
type input "test 23"
click at [454, 278] on input "test 21" at bounding box center [442, 276] width 182 height 17
type input "test 23"
click at [1005, 243] on span "[GEOGRAPHIC_DATA] tận nơi" at bounding box center [983, 249] width 155 height 17
click at [904, 243] on input "[GEOGRAPHIC_DATA] tận nơi" at bounding box center [898, 248] width 11 height 11
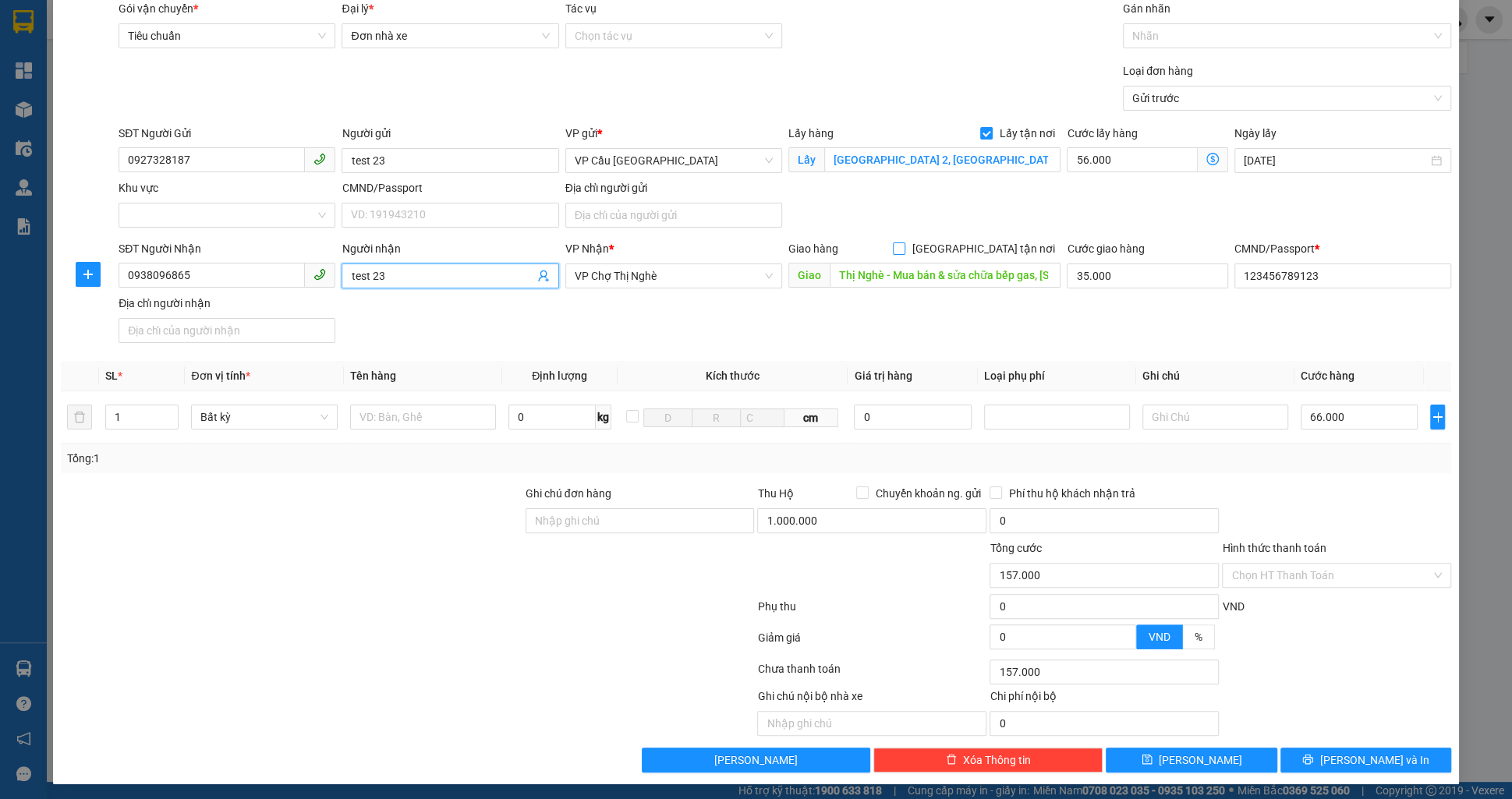
checkbox input "true"
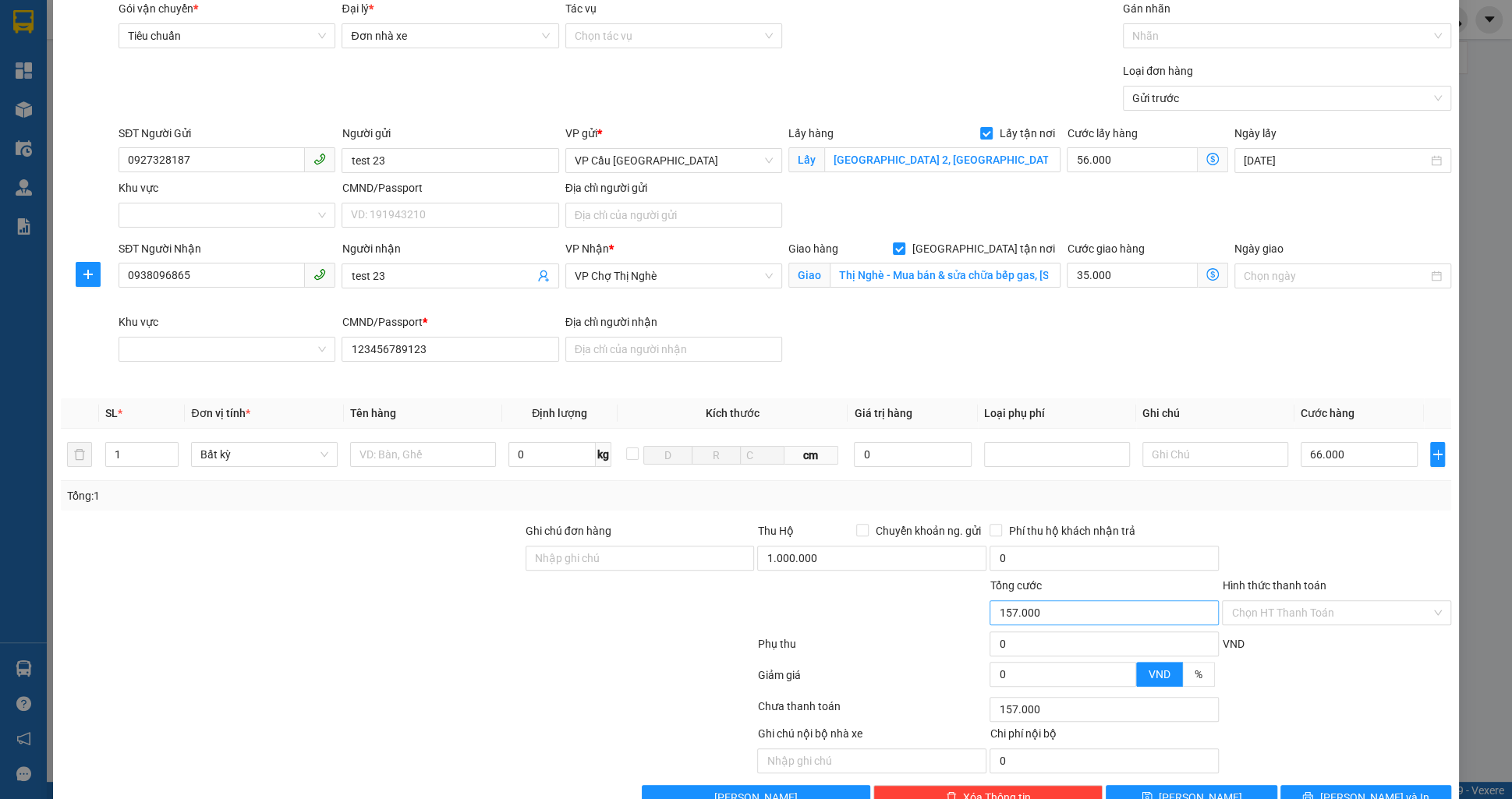
scroll to position [94, 0]
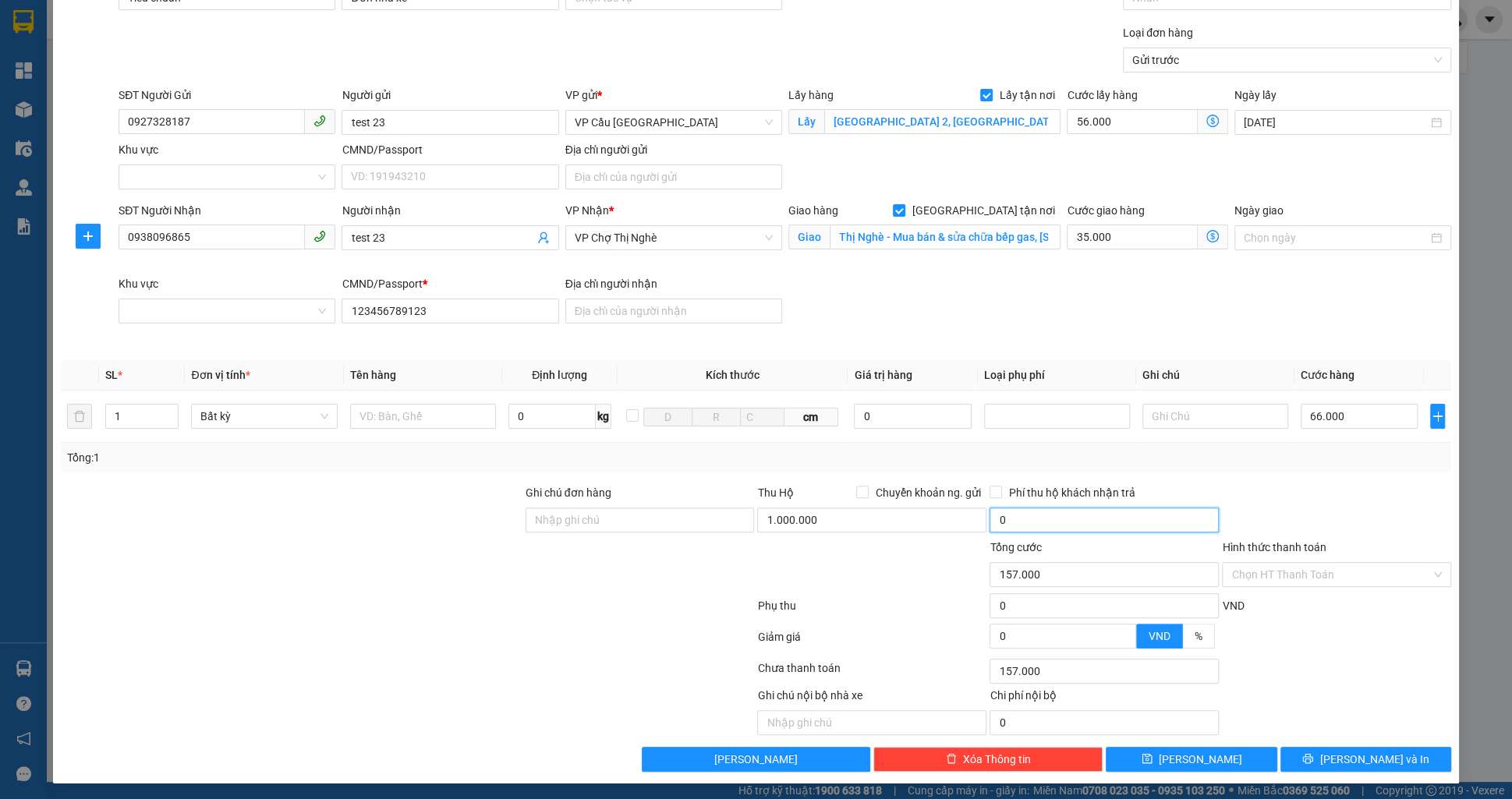
click at [1213, 522] on input "0" at bounding box center [1104, 519] width 229 height 25
type input "200.000"
click at [1363, 511] on div at bounding box center [1336, 511] width 232 height 55
click at [1351, 582] on input "Hình thức thanh toán" at bounding box center [1331, 575] width 200 height 24
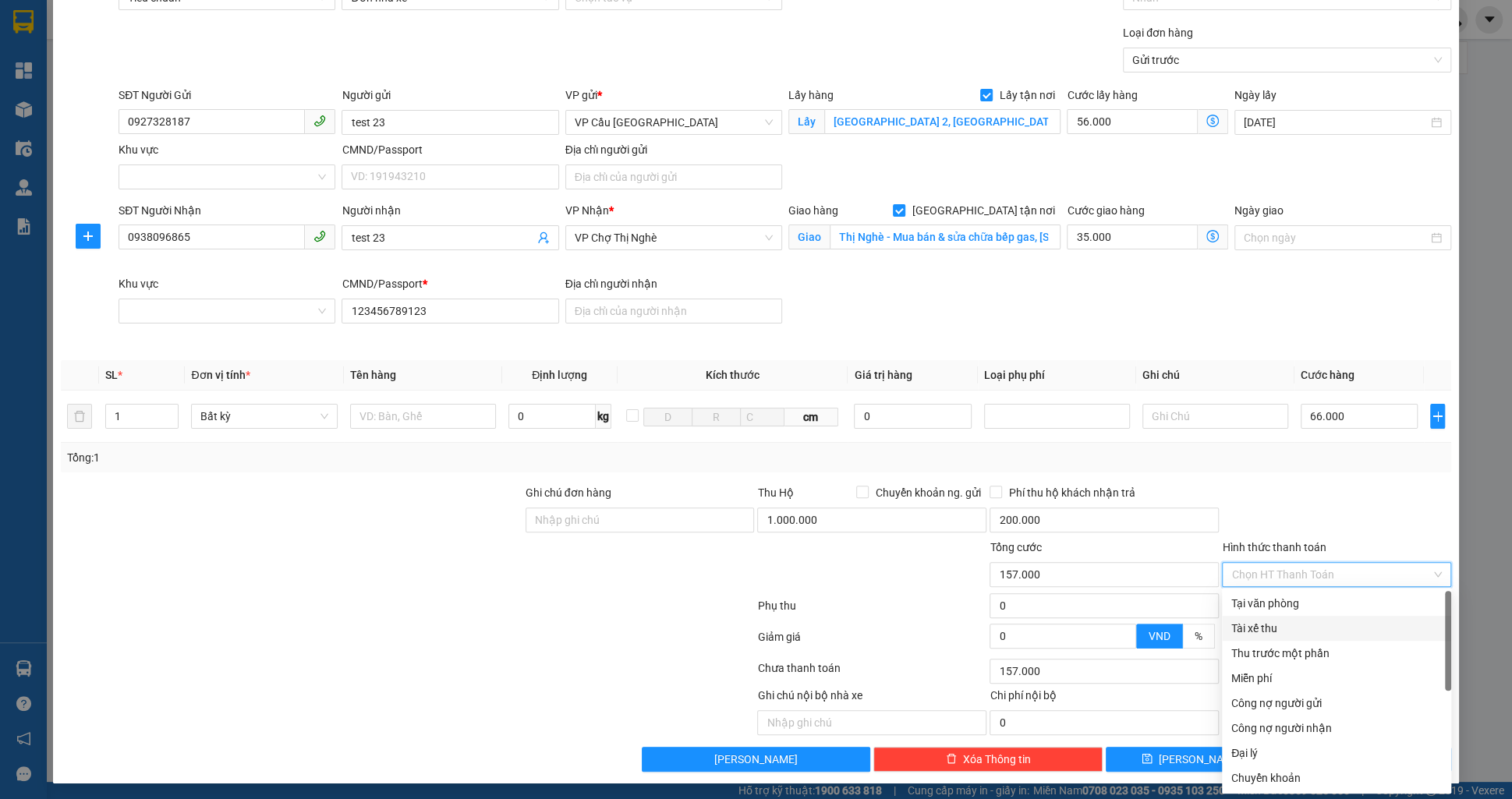
click at [1302, 622] on div "Tài xế thu" at bounding box center [1337, 629] width 211 height 17
type input "0"
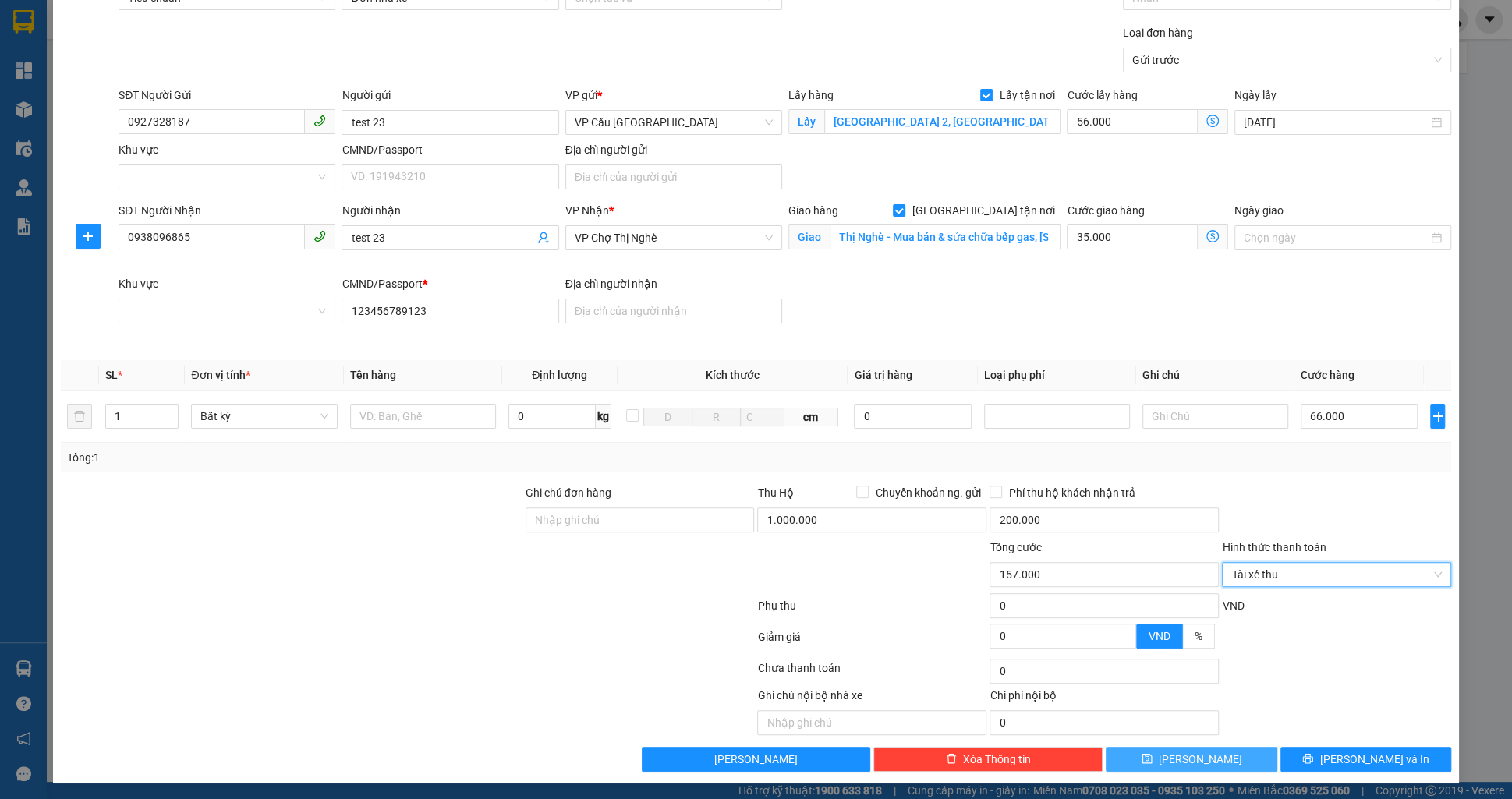
click at [1219, 754] on button "[PERSON_NAME]" at bounding box center [1191, 759] width 170 height 25
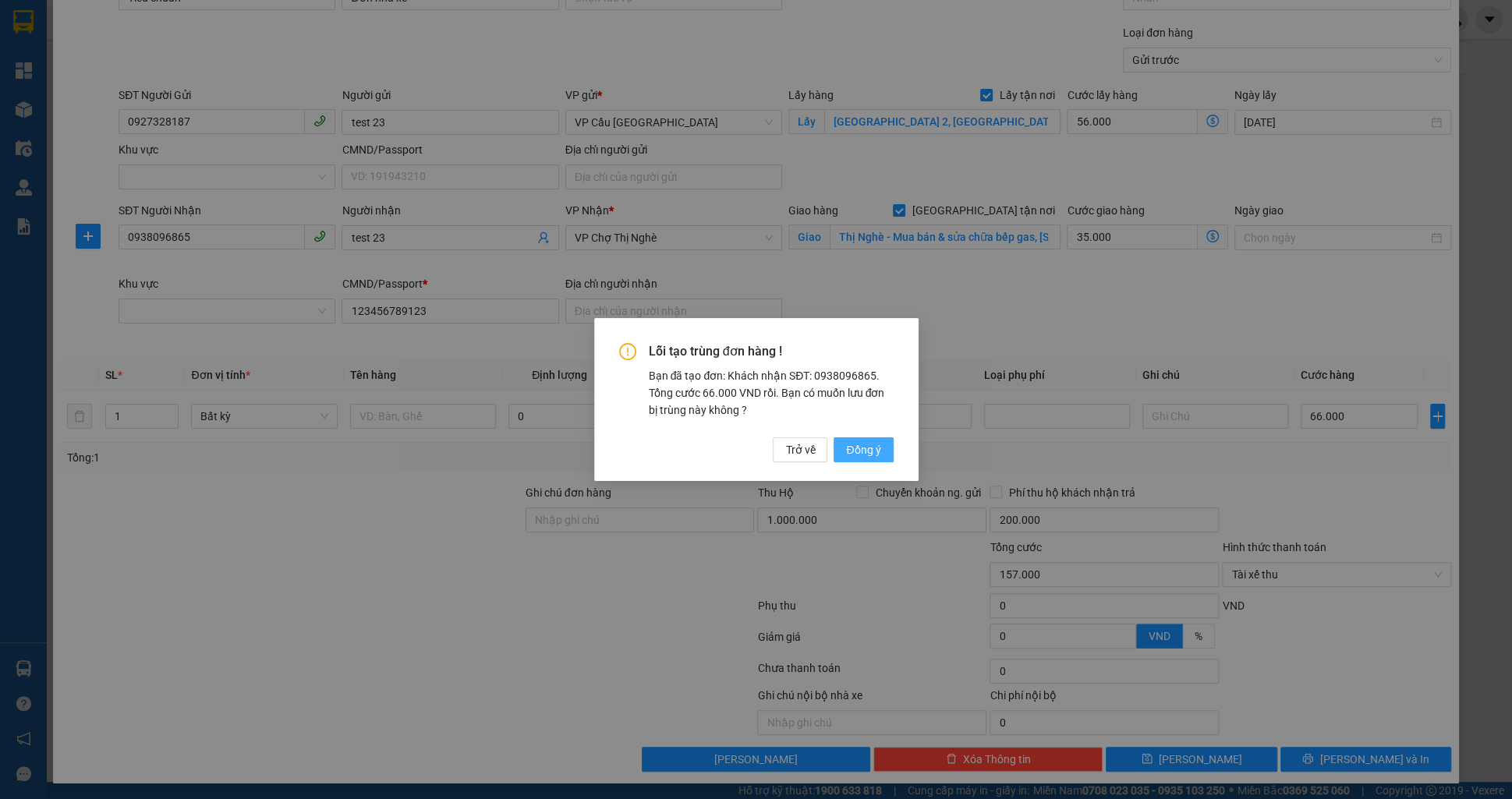
click at [844, 446] on button "Đồng ý" at bounding box center [863, 449] width 59 height 25
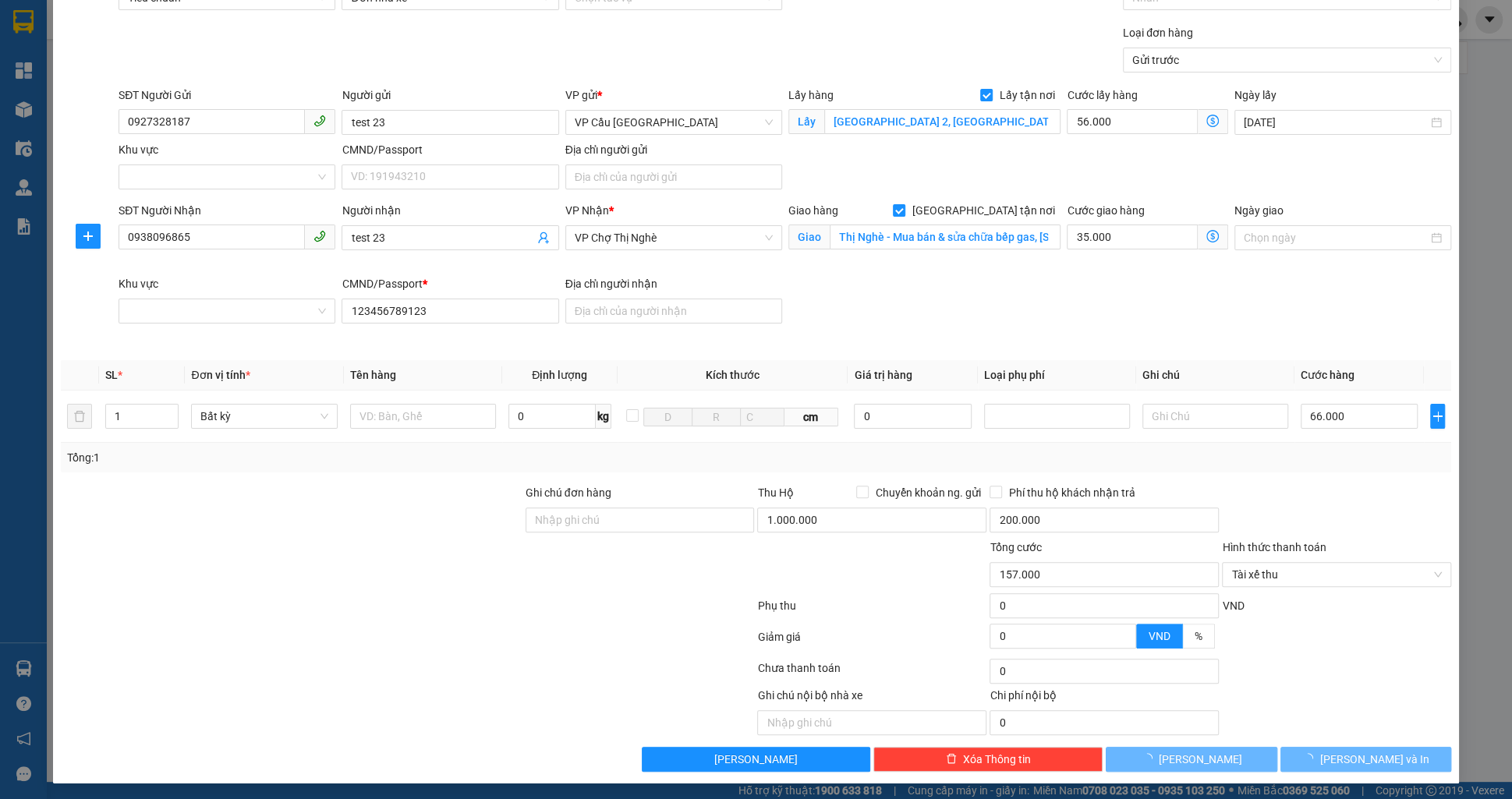
checkbox input "false"
type input "0"
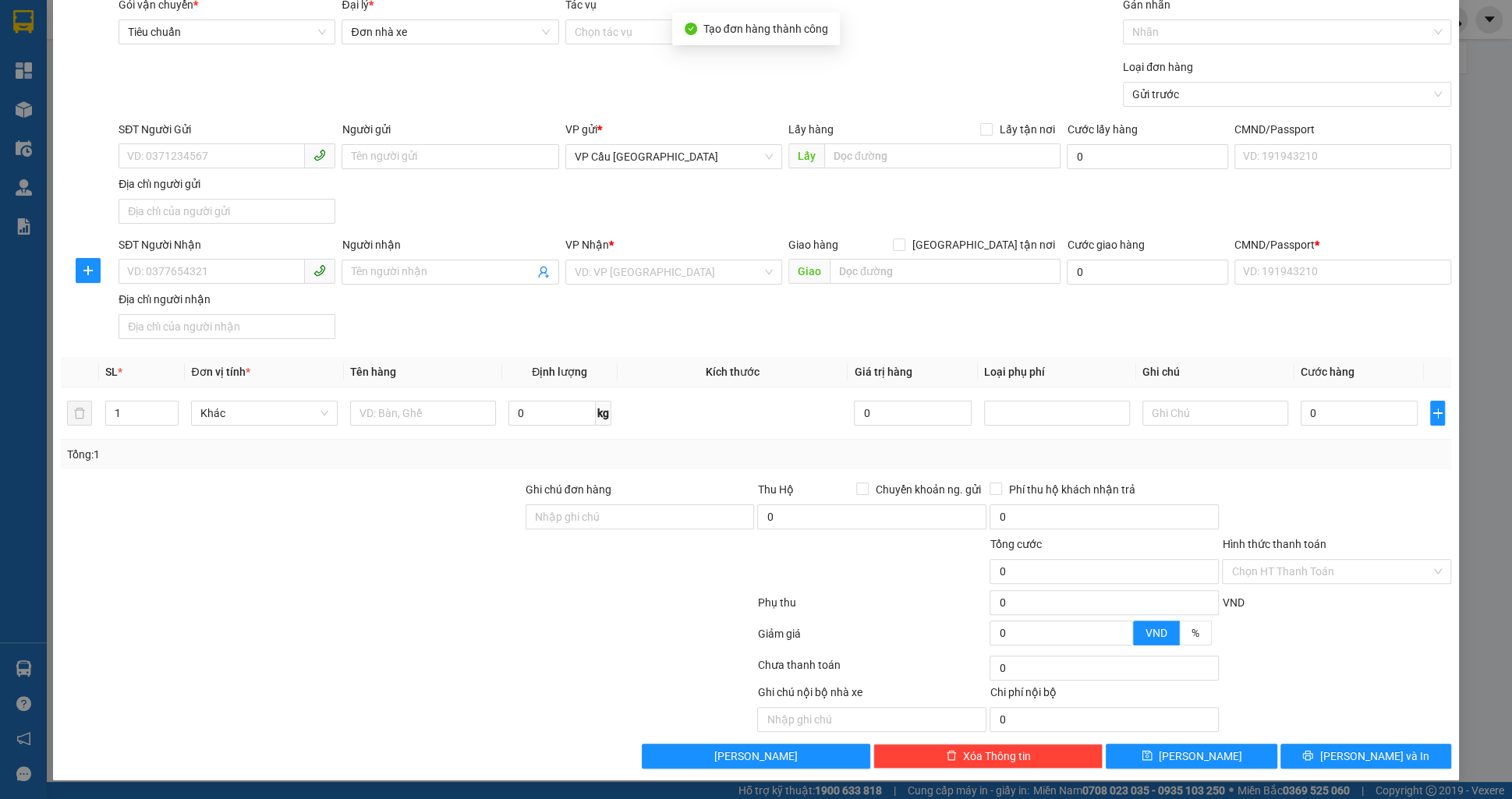
scroll to position [56, 0]
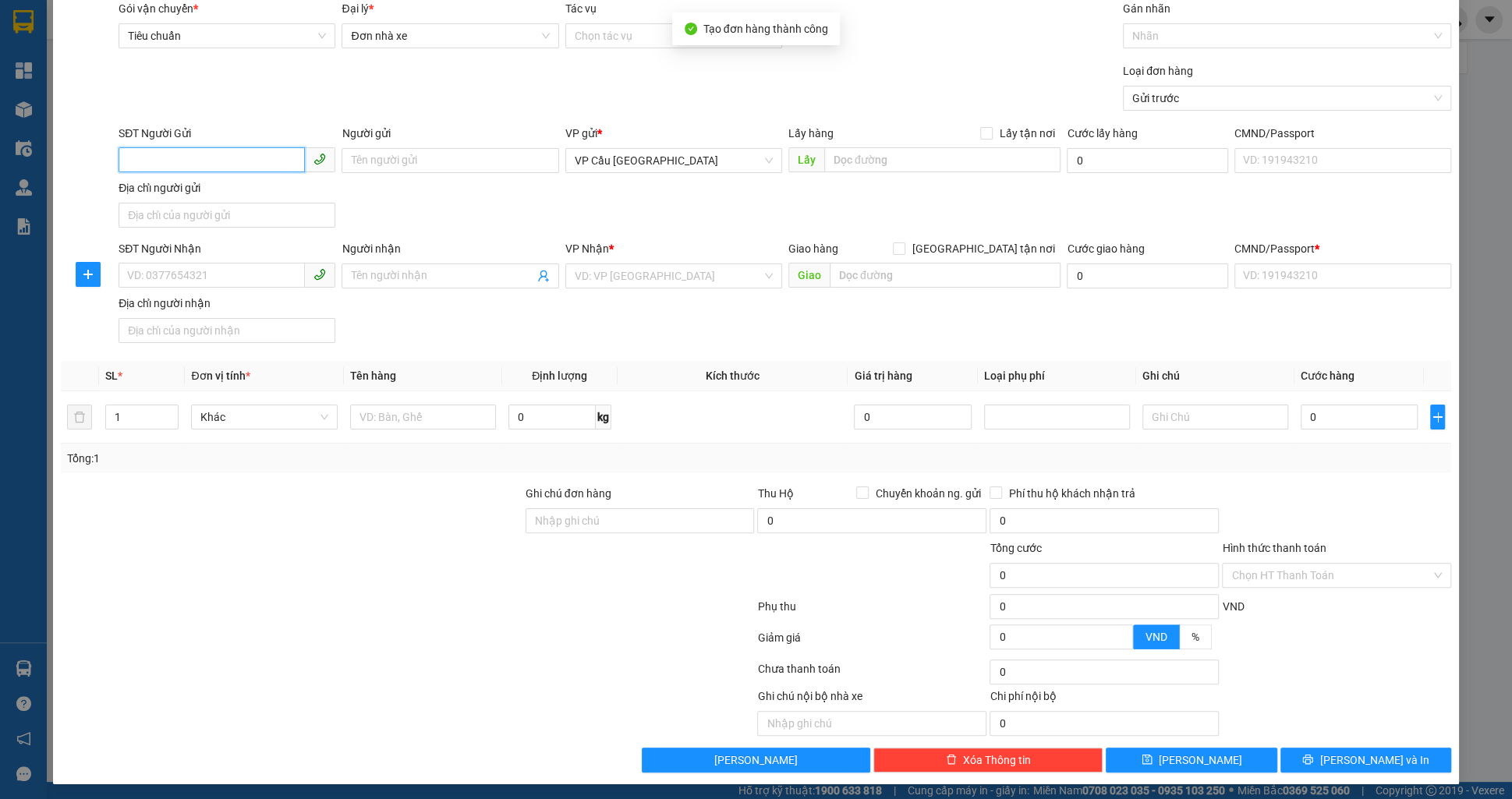
click at [224, 154] on input "SĐT Người Gửi" at bounding box center [212, 159] width 186 height 25
paste input "0927328187"
type input "0927328187"
click at [248, 180] on div "0927328187 - TESTTTT" at bounding box center [227, 190] width 216 height 25
type input "TESTTTT"
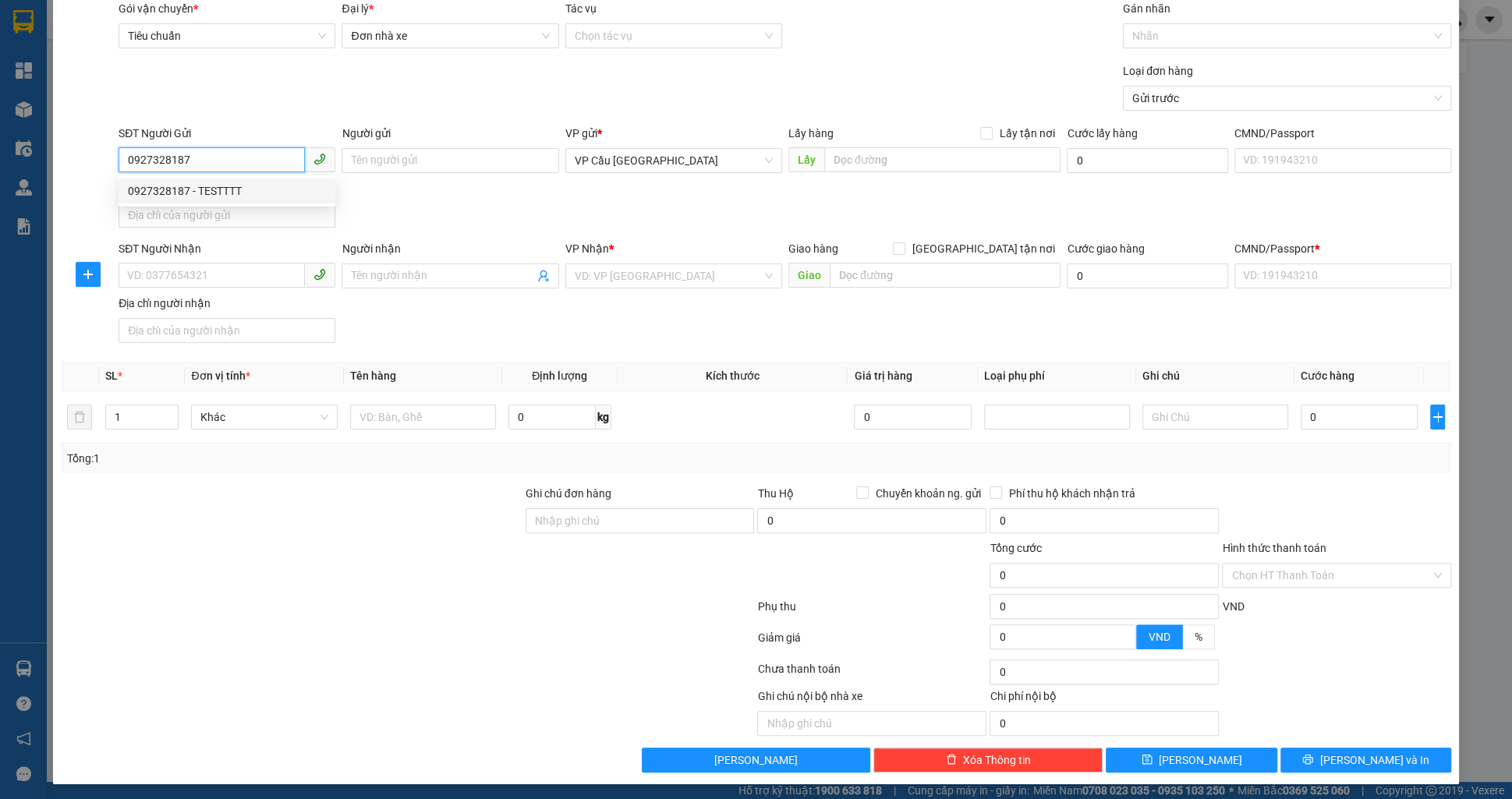
checkbox input "true"
type input "[GEOGRAPHIC_DATA] 2, [GEOGRAPHIC_DATA], [GEOGRAPHIC_DATA], [GEOGRAPHIC_DATA]"
type input "0938096865"
checkbox input "true"
type input "Thị Nghè - Mua bán & sửa chữa bếp gas, [STREET_ADDRESS][PERSON_NAME]"
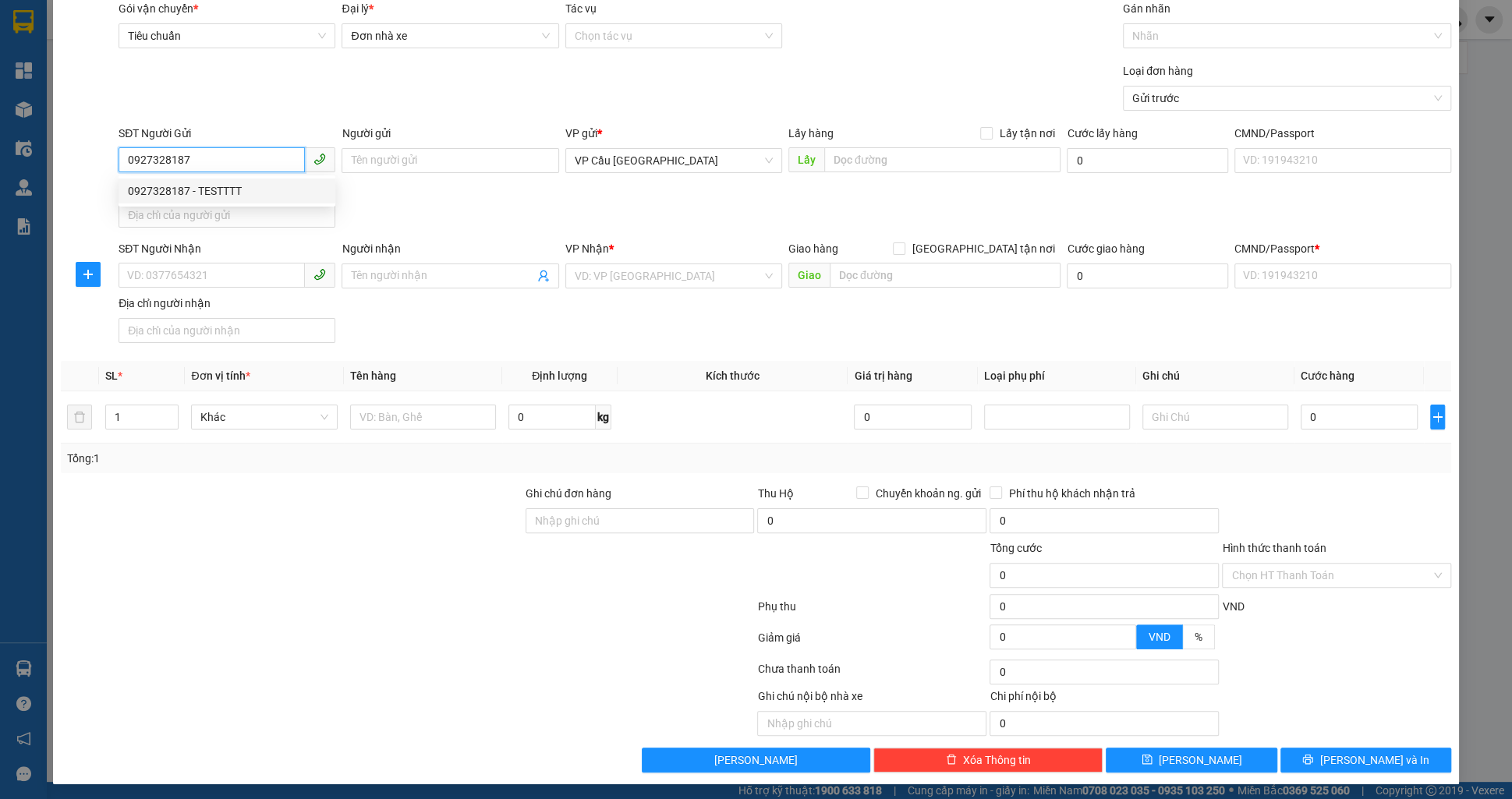
type input "123456789123"
type input "1.000.000"
type input "200.000"
type input "91.000"
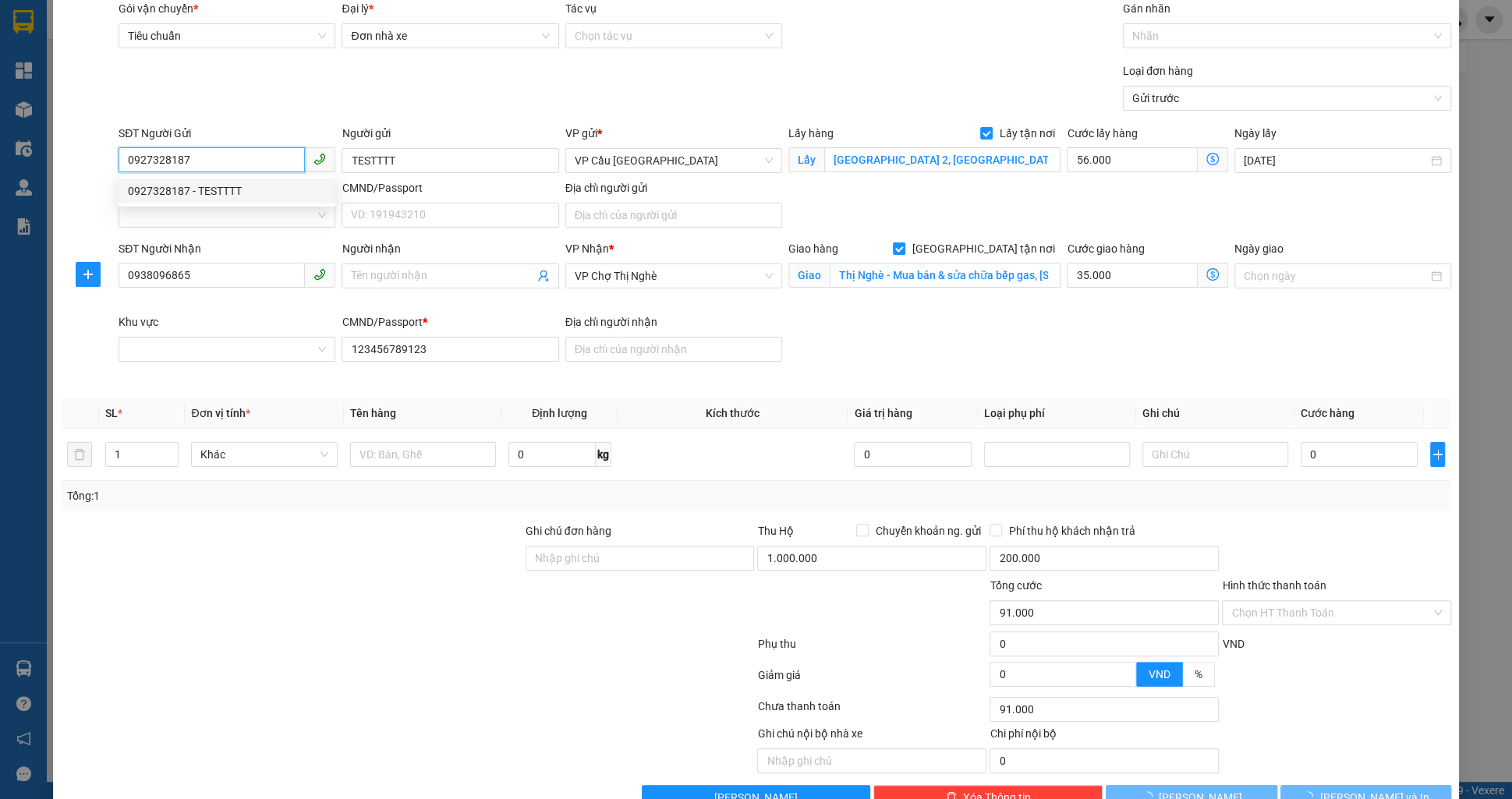
type input "157.000"
type input "0927328187"
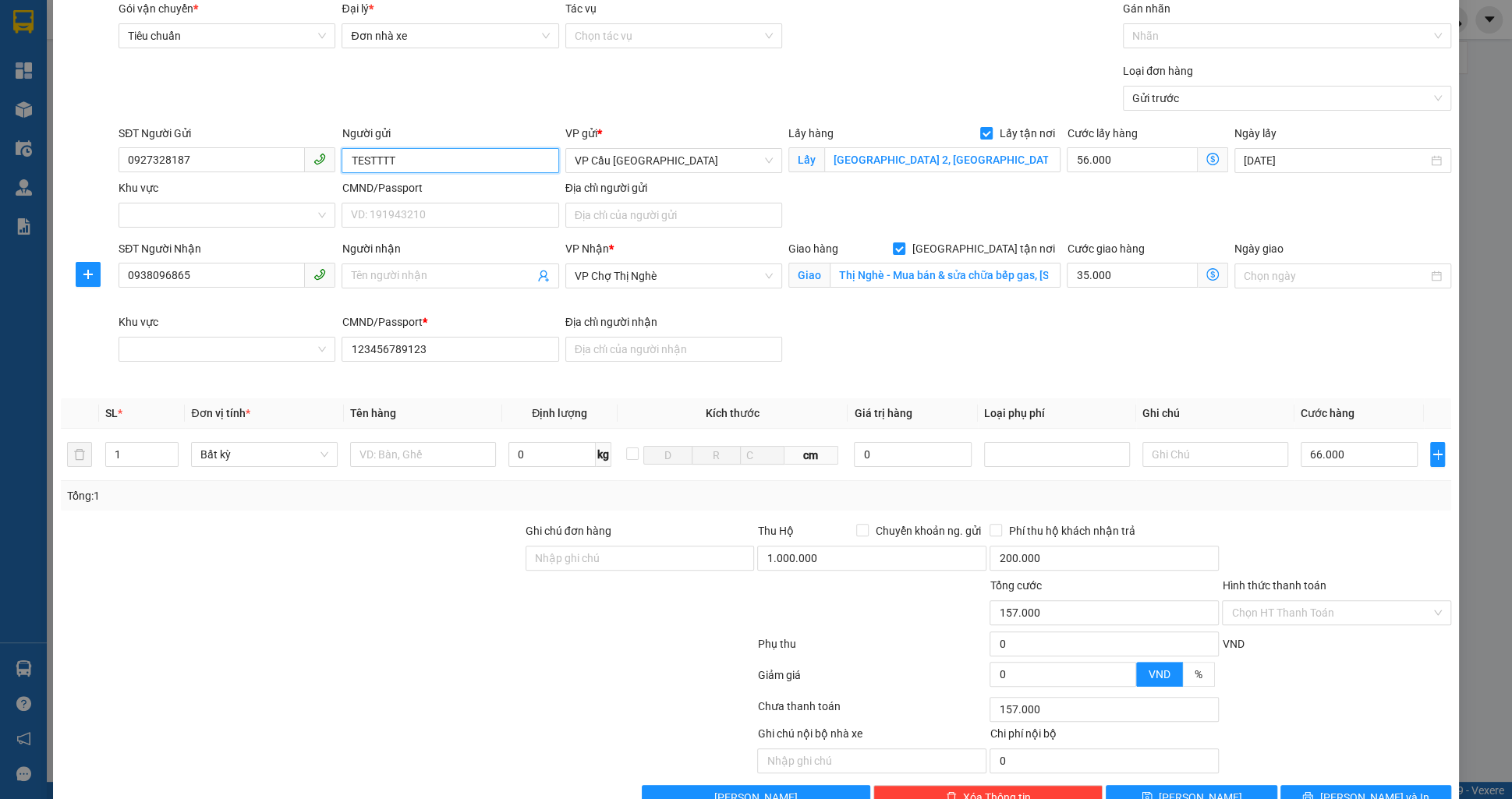
click at [440, 161] on input "TESTTTT" at bounding box center [450, 160] width 216 height 25
type input "TESTTTT 24"
click at [471, 337] on input "123456789123" at bounding box center [450, 349] width 216 height 25
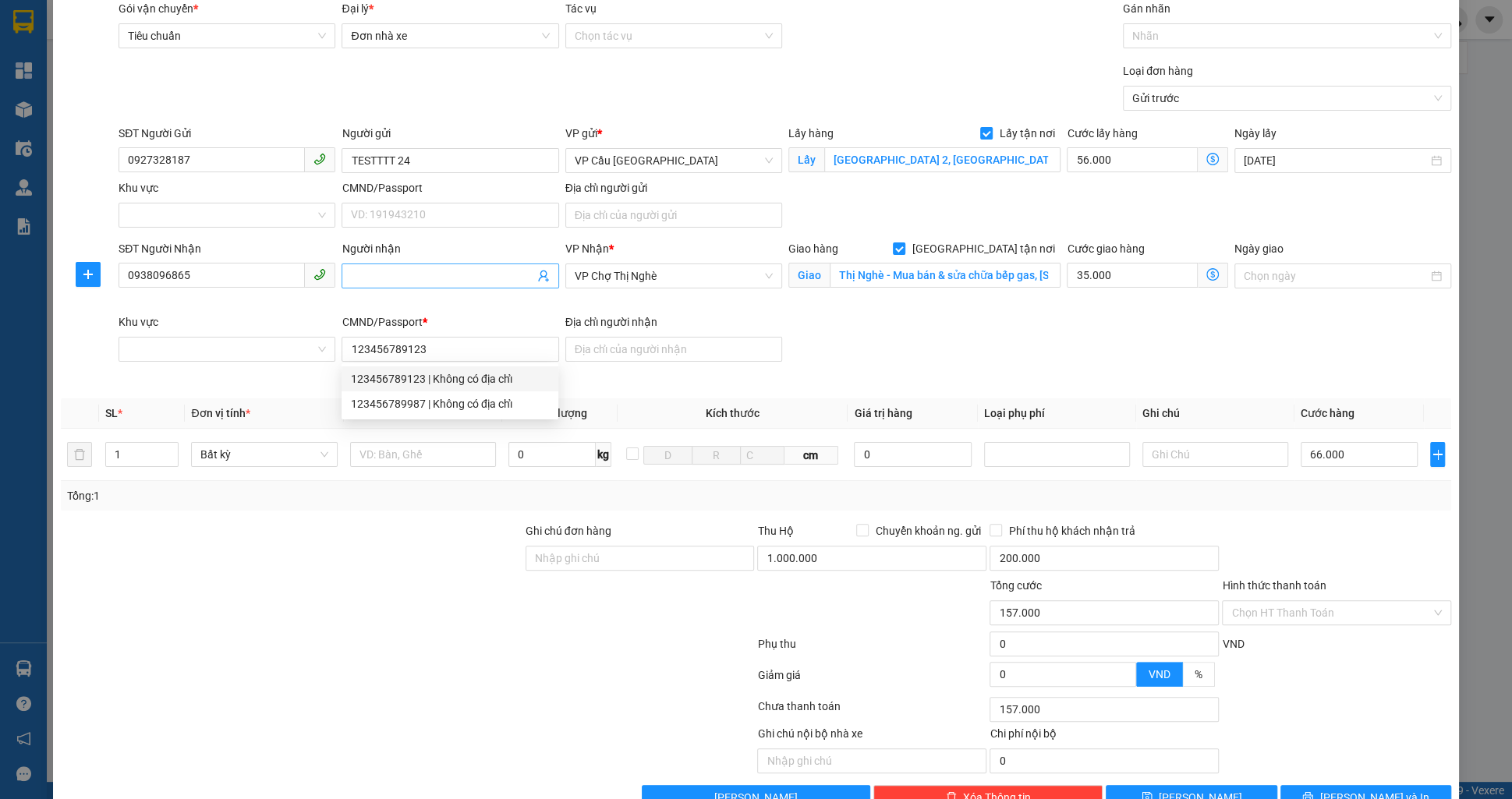
click at [448, 281] on input "Người nhận" at bounding box center [442, 276] width 182 height 17
type input "24"
click at [993, 127] on span at bounding box center [986, 133] width 13 height 13
click at [991, 127] on input "Lấy tận nơi" at bounding box center [986, 132] width 11 height 11
checkbox input "false"
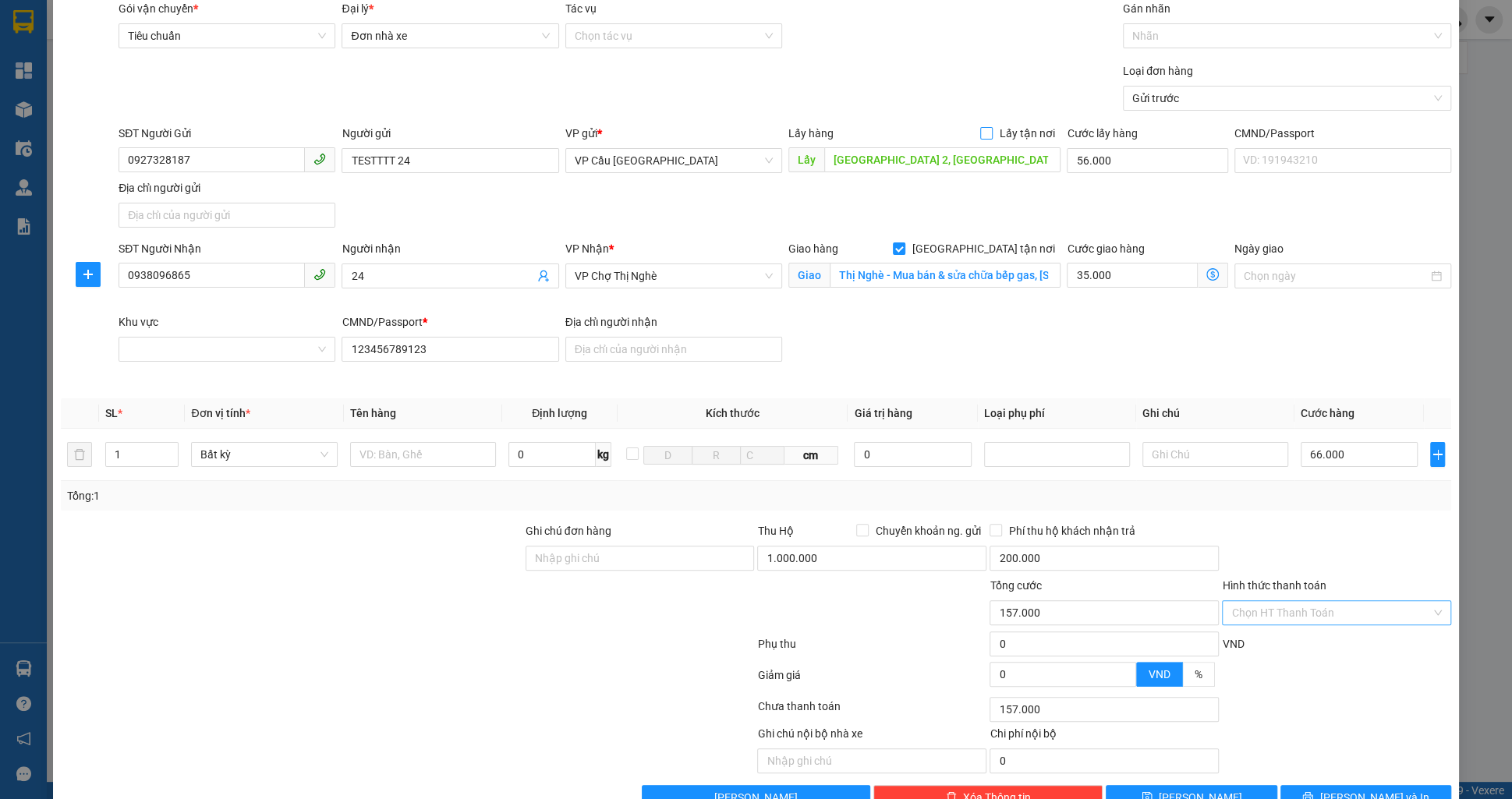
scroll to position [94, 0]
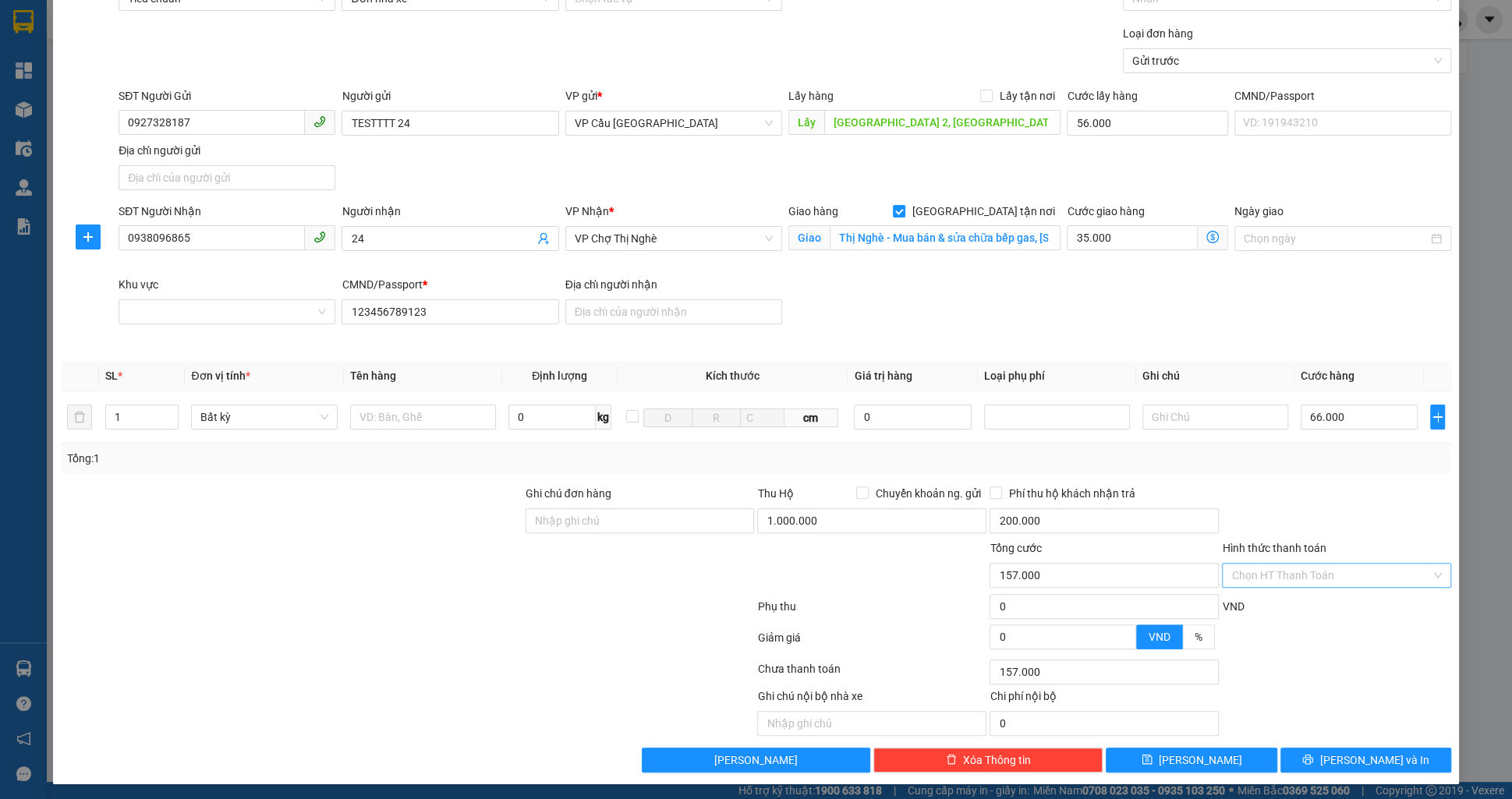
click at [1252, 565] on input "Hình thức thanh toán" at bounding box center [1331, 575] width 200 height 24
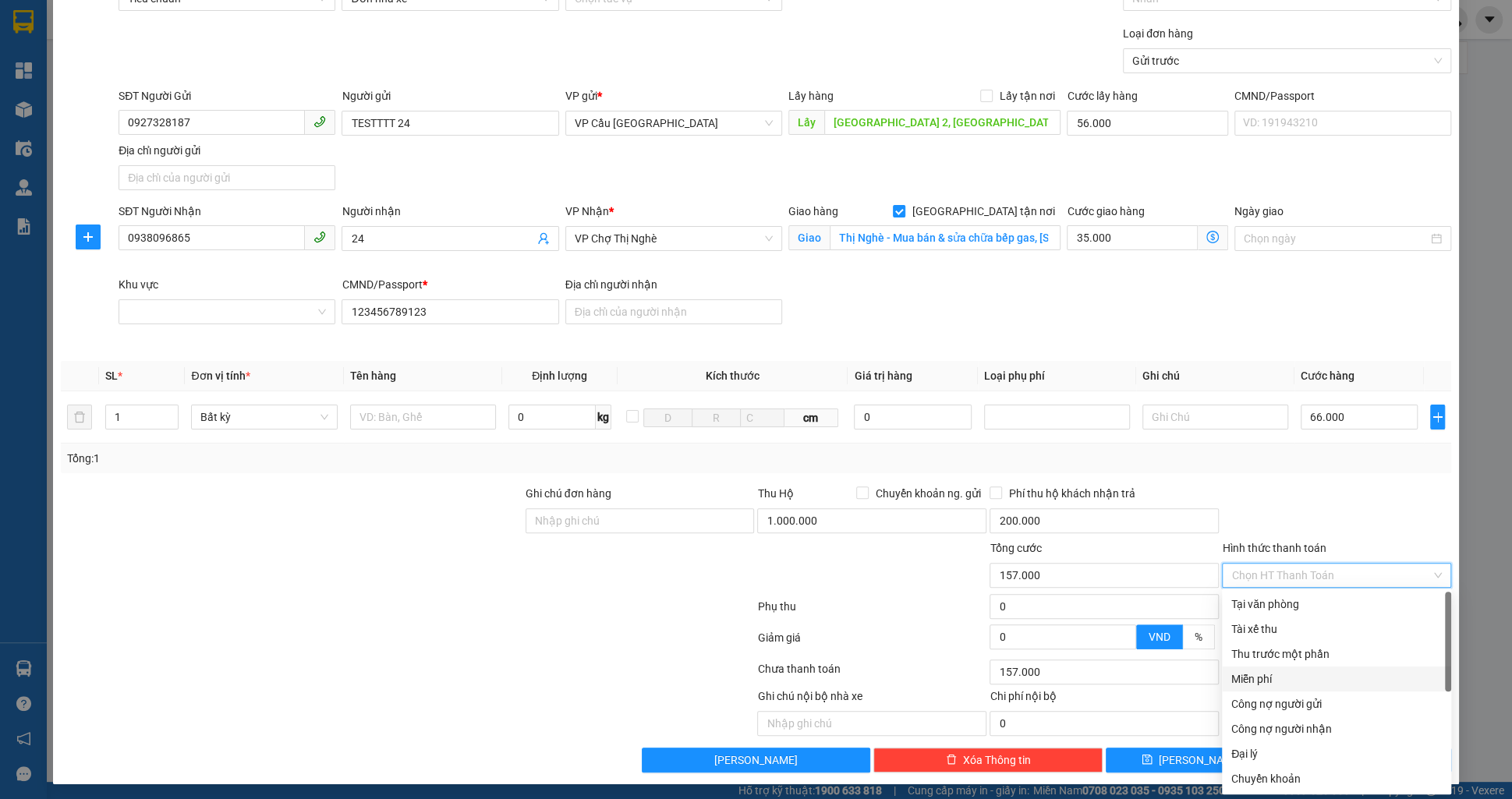
click at [1283, 667] on div "Miễn phí" at bounding box center [1336, 679] width 229 height 25
type input "0"
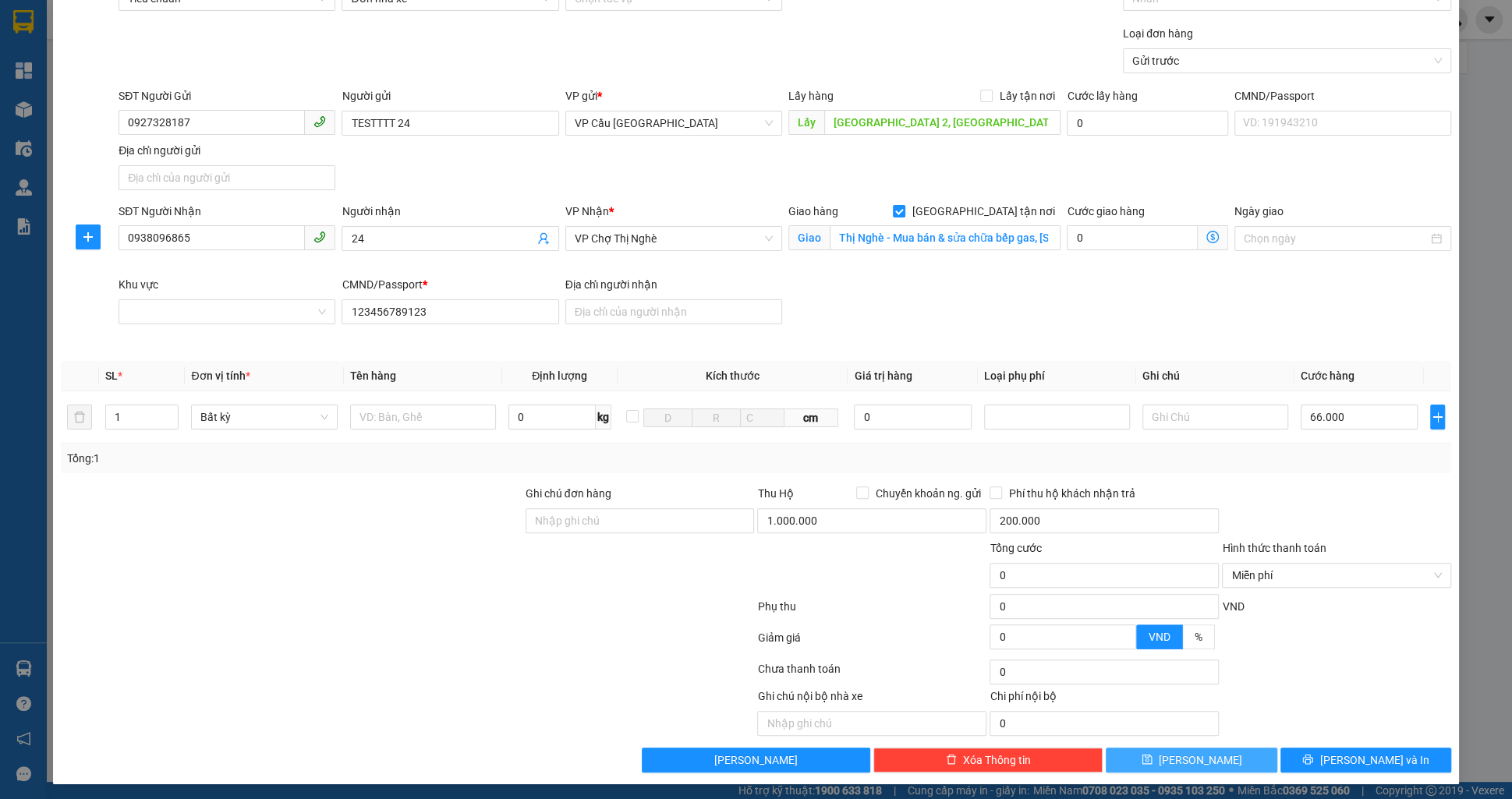
click at [1200, 755] on span "[PERSON_NAME]" at bounding box center [1200, 760] width 83 height 17
checkbox input "false"
type input "0"
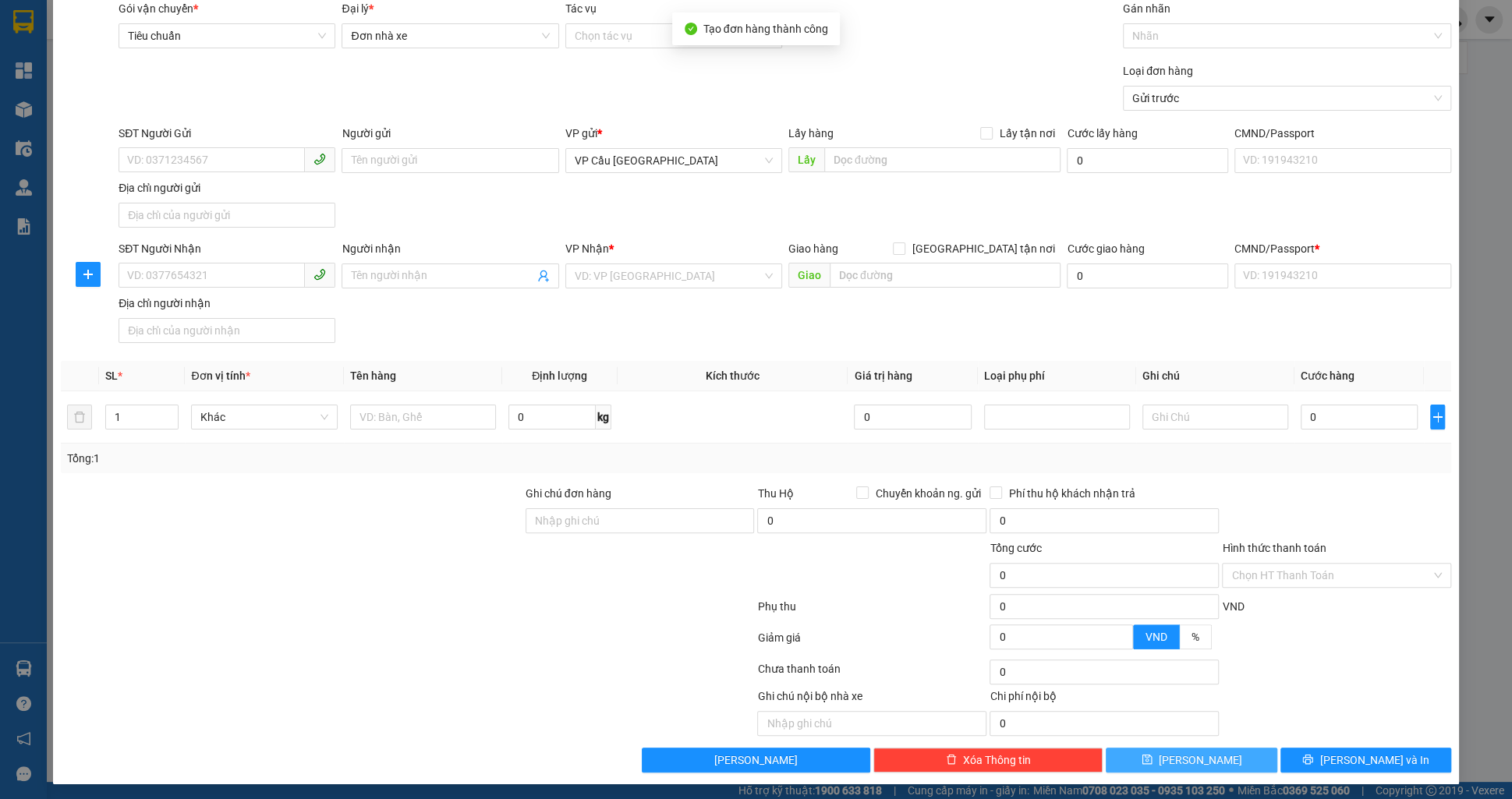
scroll to position [0, 0]
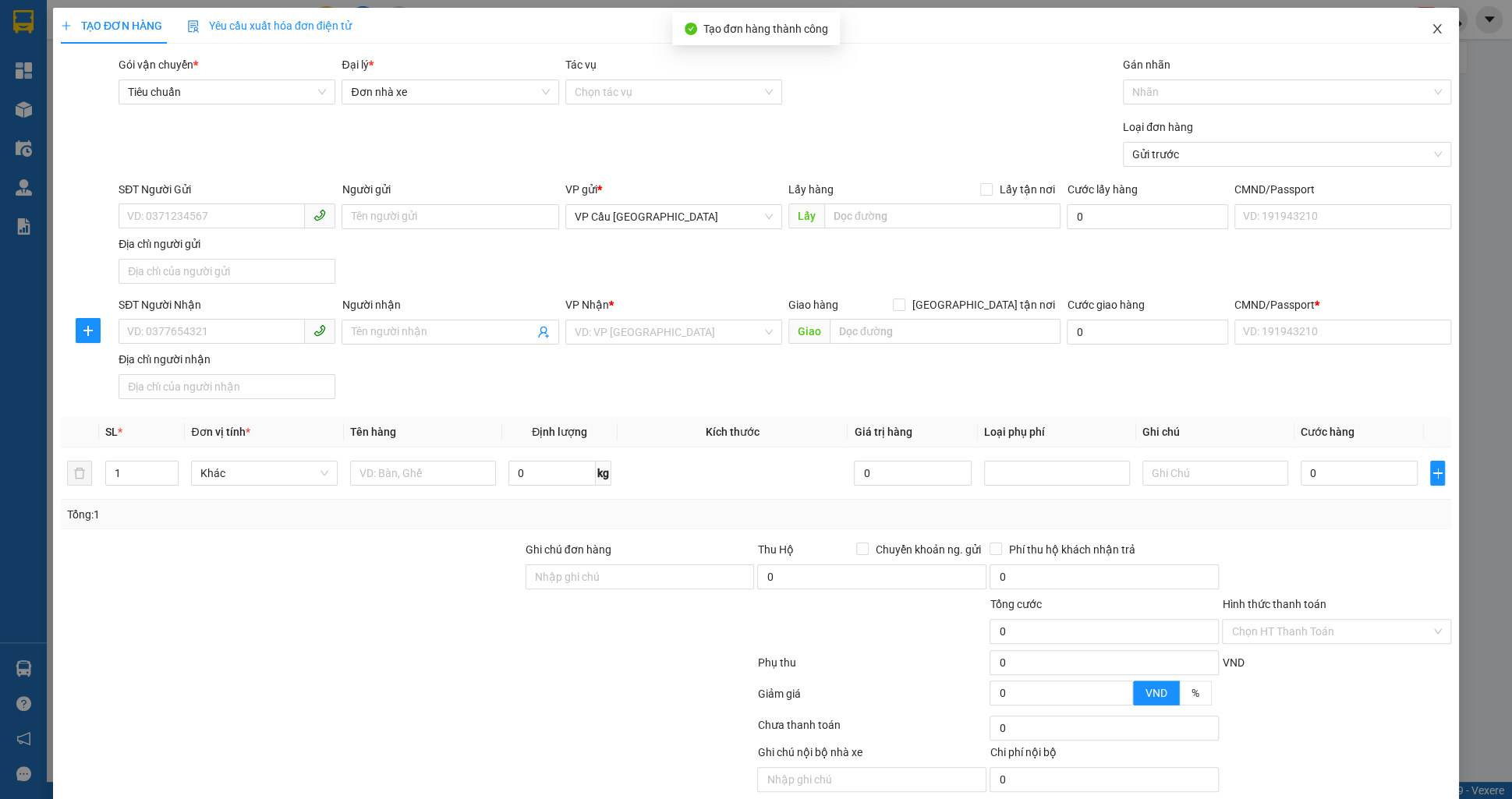
click at [1436, 29] on icon "close" at bounding box center [1437, 29] width 9 height 10
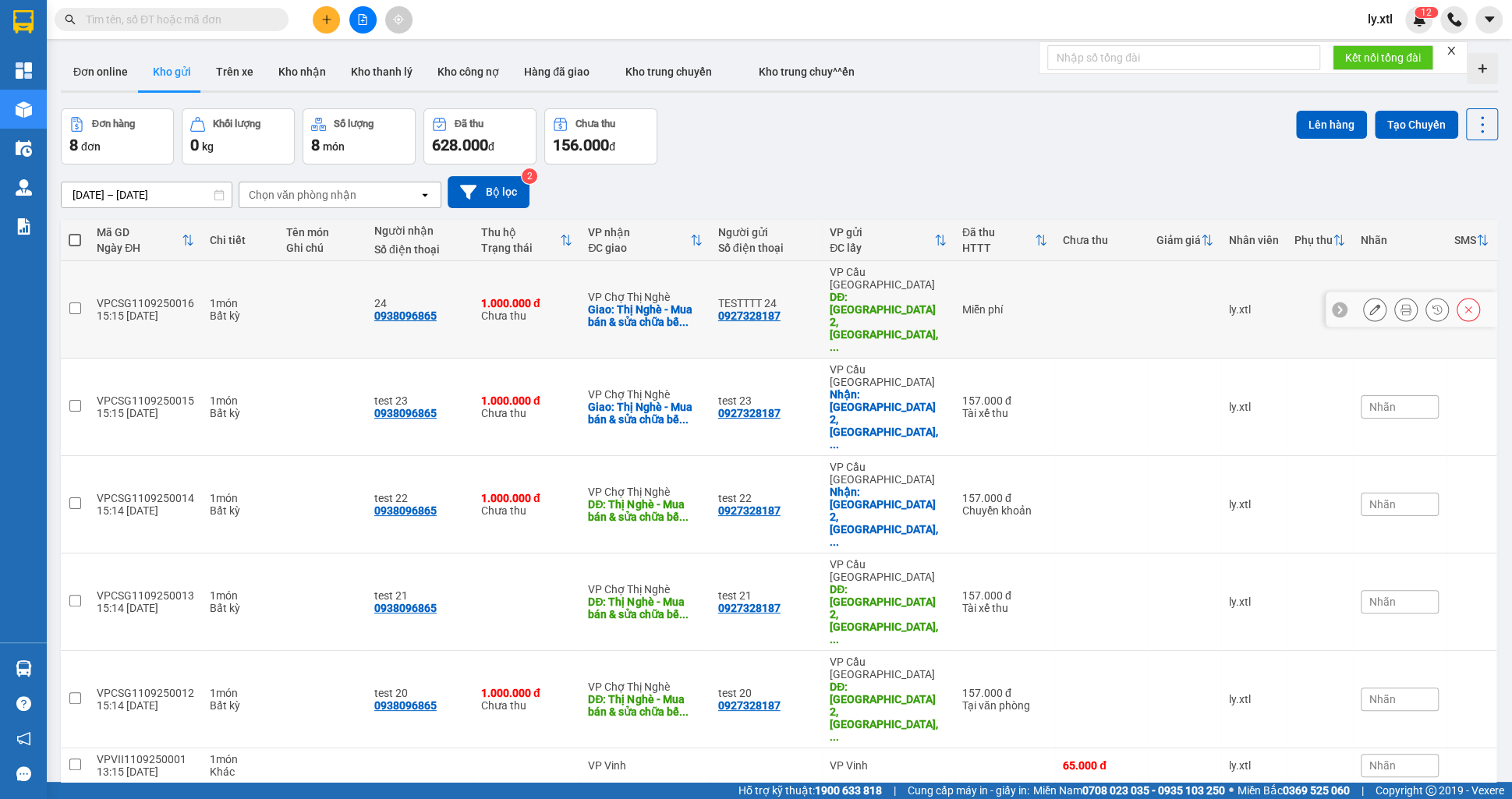
click at [76, 303] on input "checkbox" at bounding box center [75, 308] width 12 height 12
checkbox input "true"
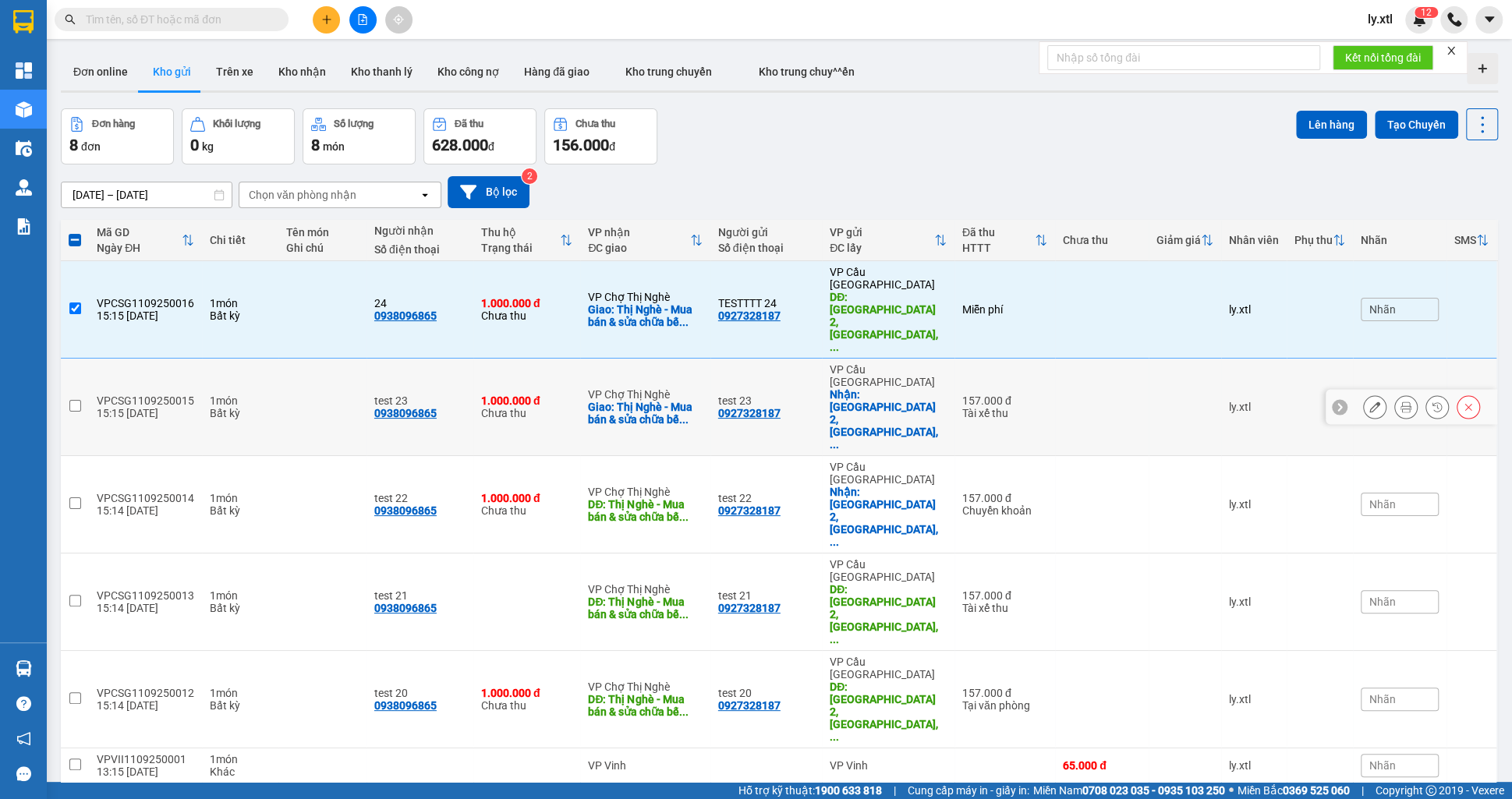
click at [73, 400] on input "checkbox" at bounding box center [75, 406] width 12 height 12
checkbox input "true"
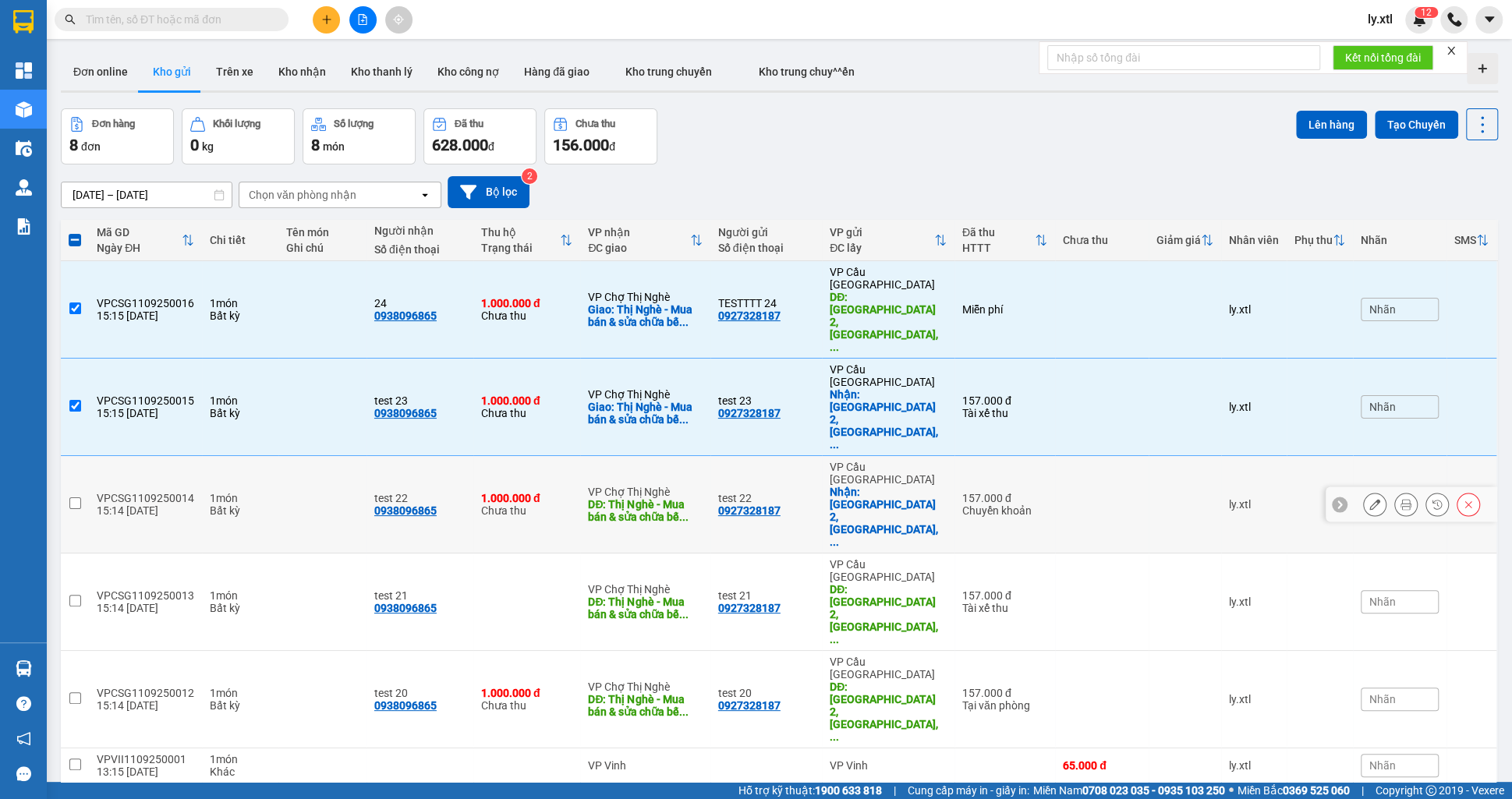
click at [79, 456] on td at bounding box center [75, 504] width 28 height 97
checkbox input "true"
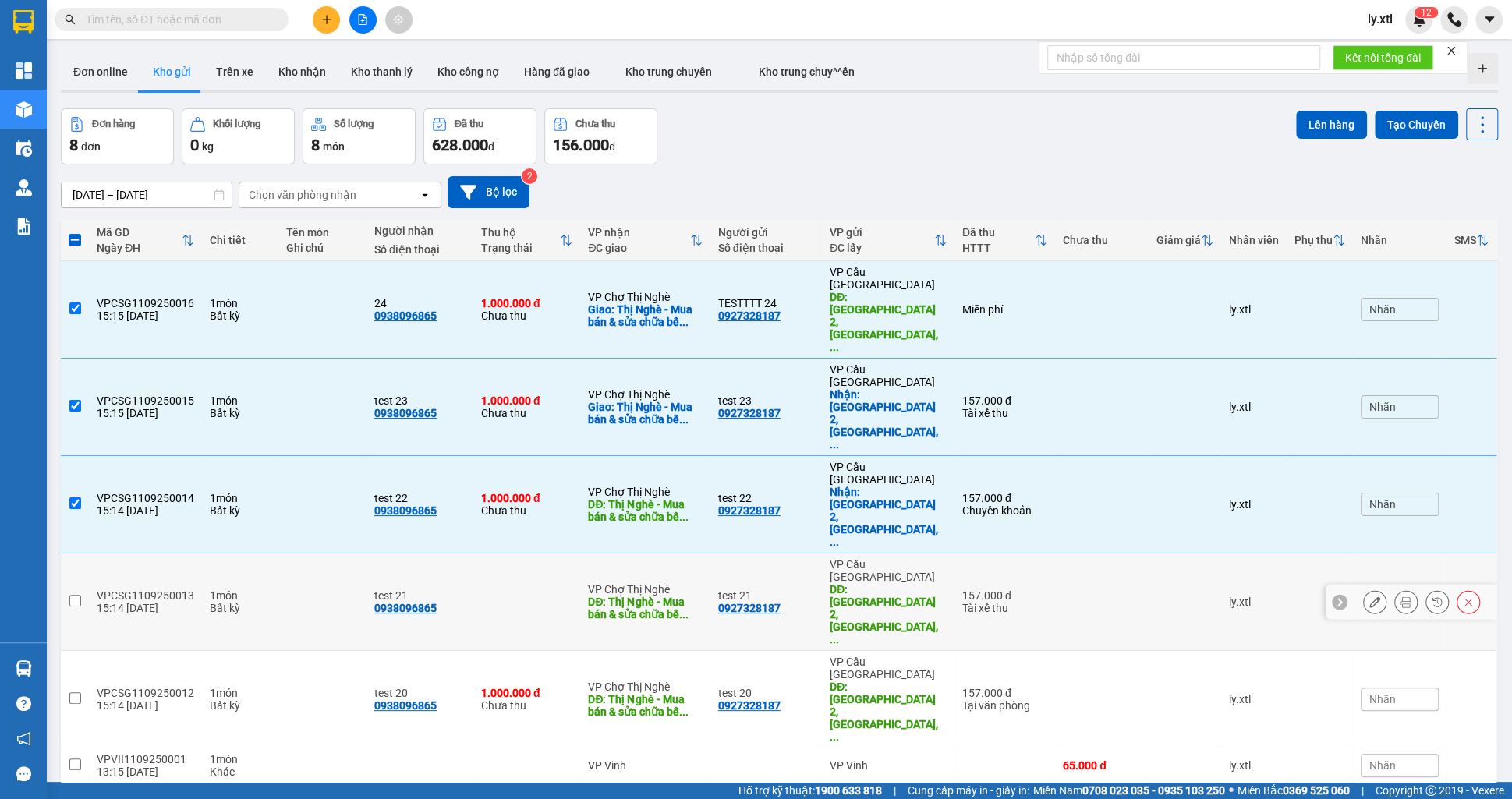
click at [71, 594] on input "checkbox" at bounding box center [75, 600] width 12 height 12
checkbox input "true"
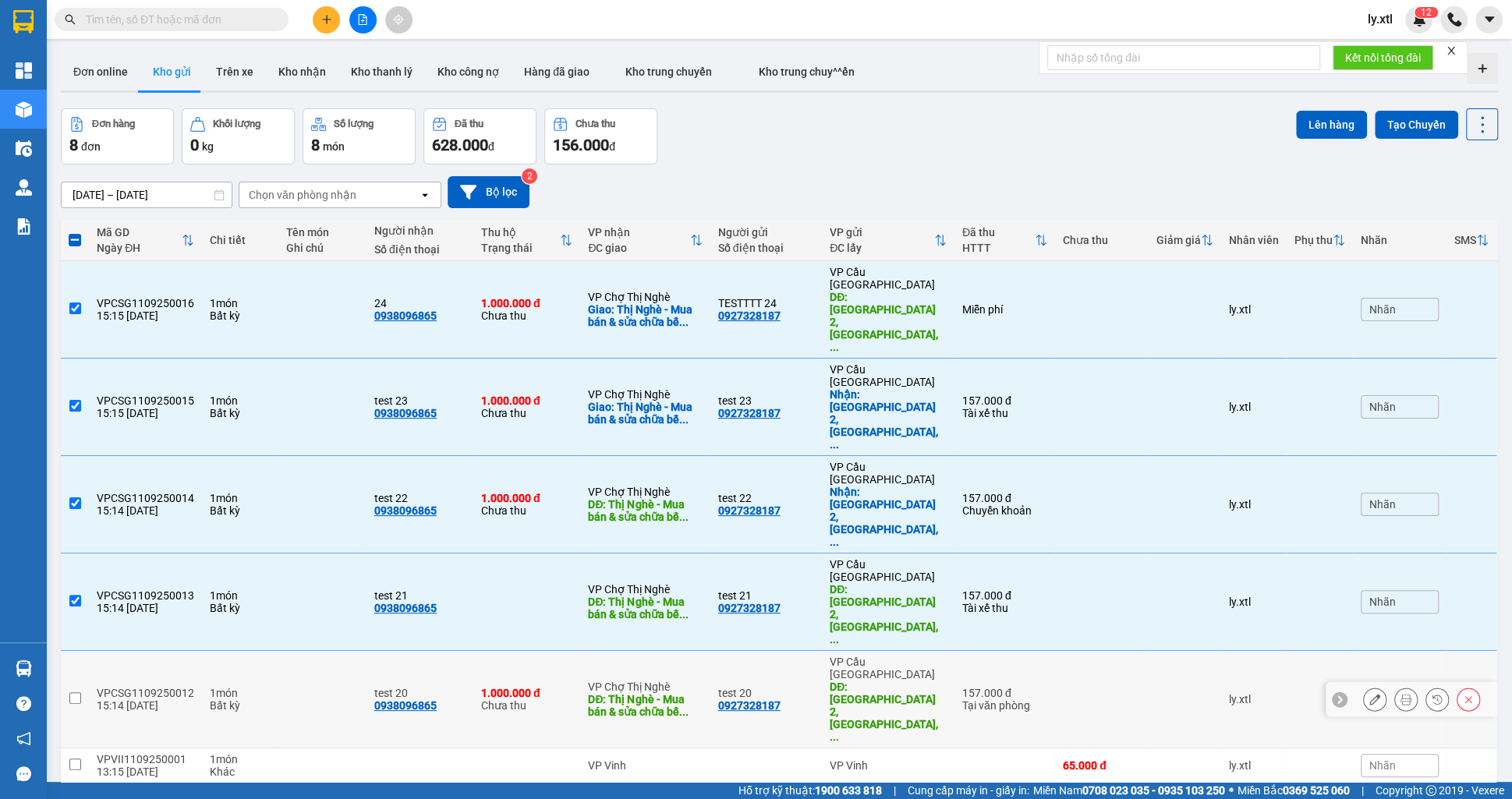
click at [74, 651] on td at bounding box center [75, 699] width 28 height 97
checkbox input "true"
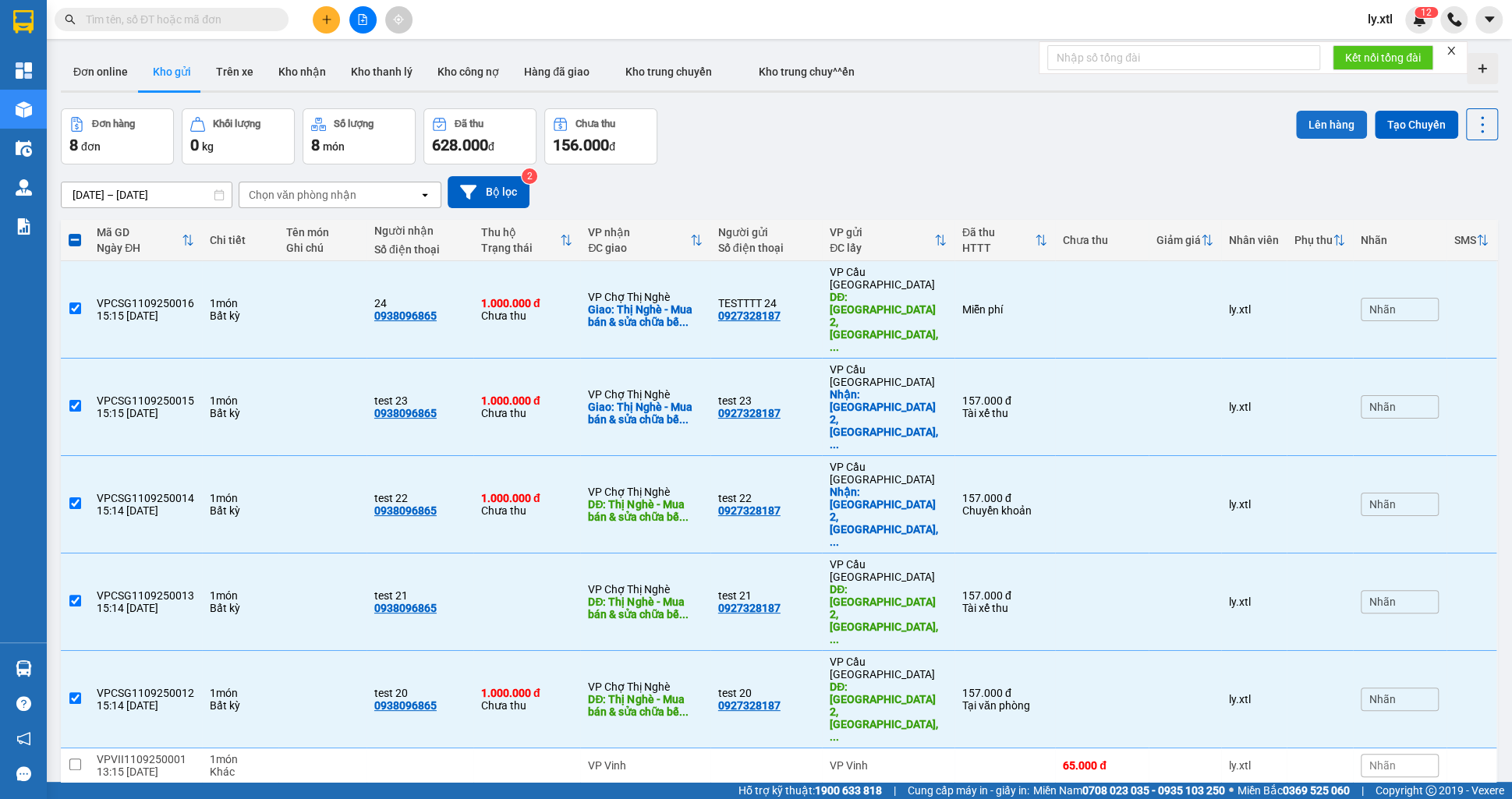
click at [1348, 119] on button "Lên hàng" at bounding box center [1332, 124] width 71 height 28
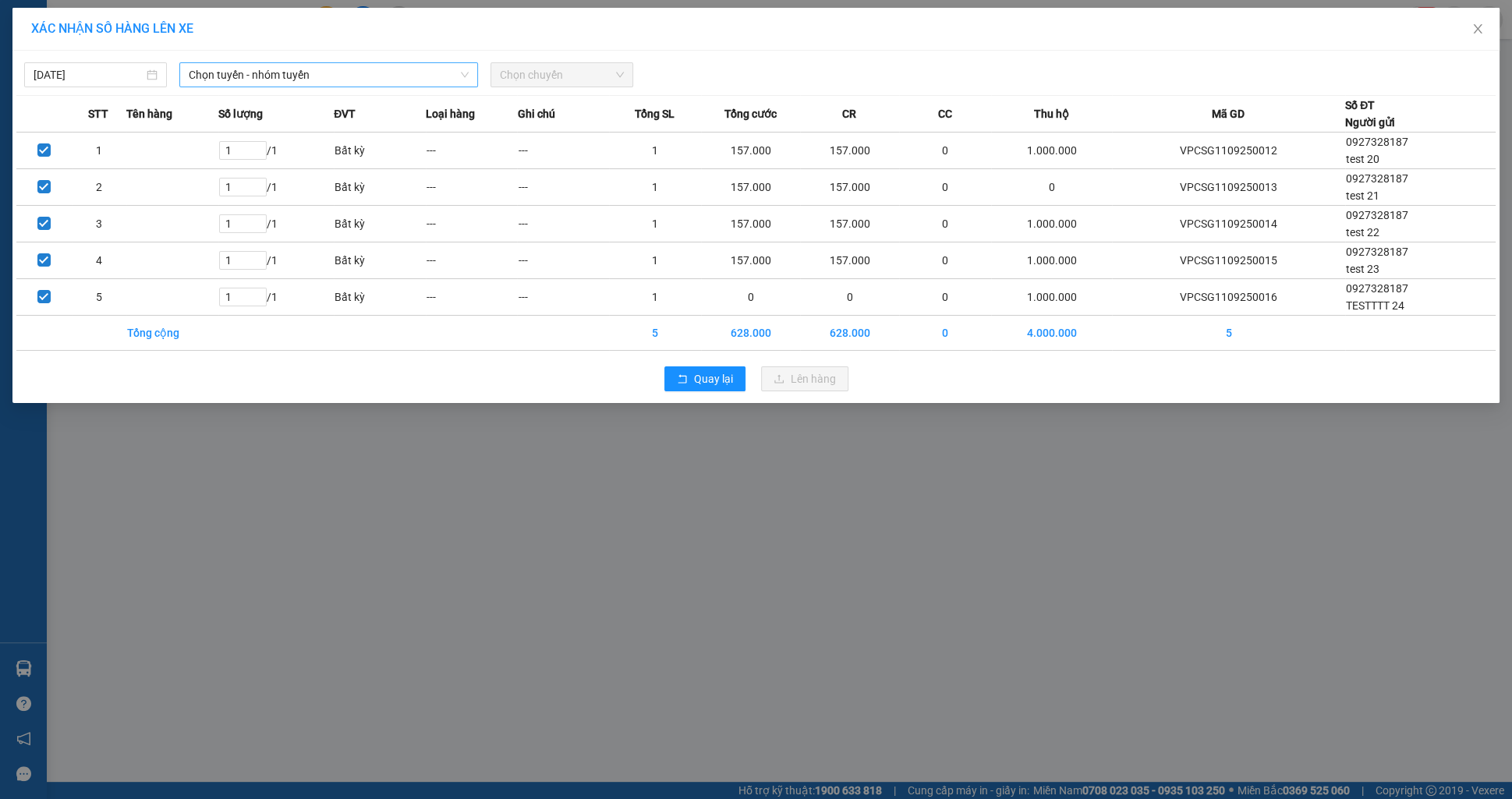
click at [421, 70] on span "Chọn tuyến - nhóm tuyến" at bounding box center [328, 75] width 280 height 24
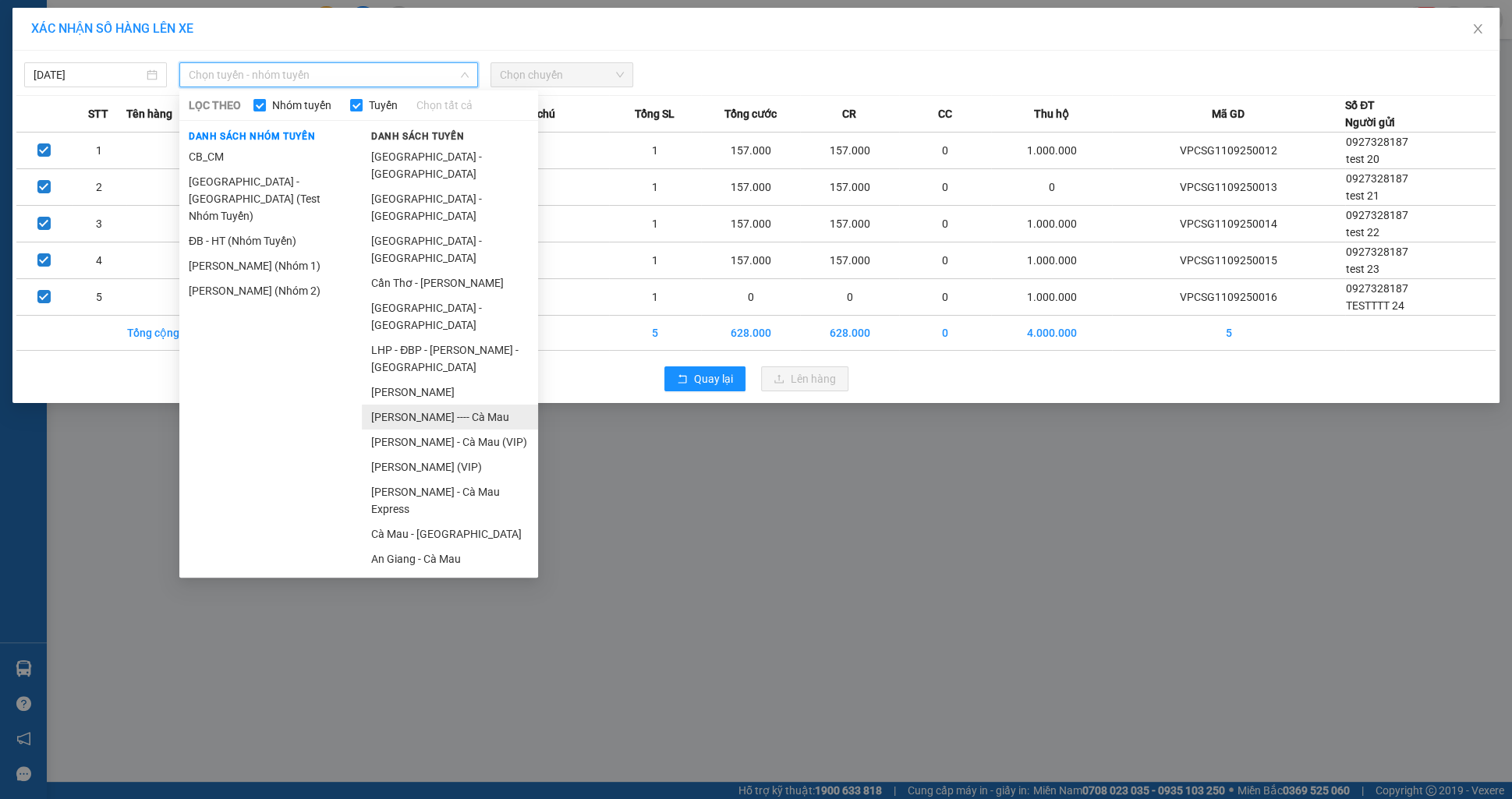
click at [419, 404] on li "[PERSON_NAME] ---- Cà Mau" at bounding box center [450, 416] width 176 height 25
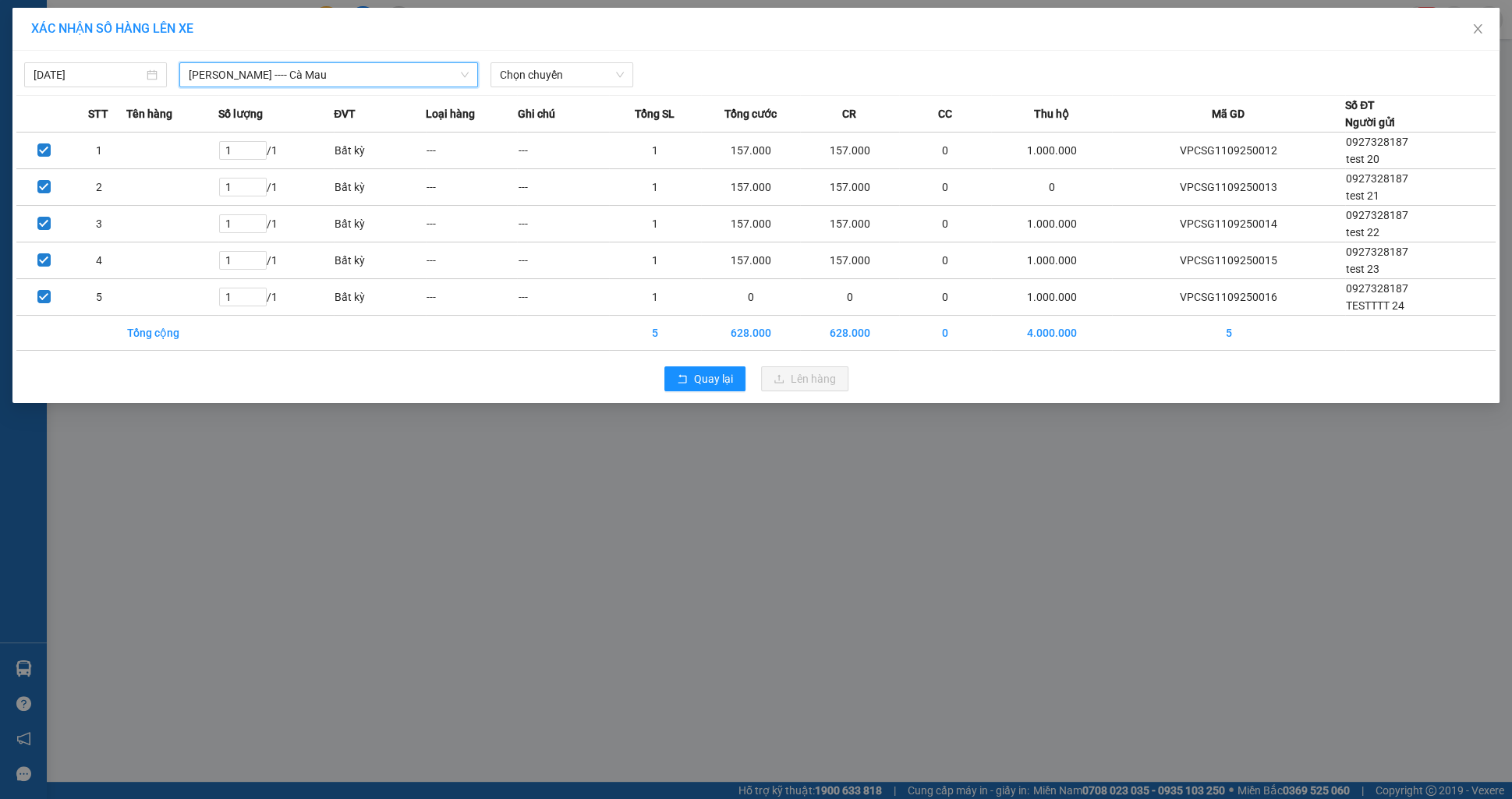
click at [514, 88] on div "[DATE] [GEOGRAPHIC_DATA] ---- [GEOGRAPHIC_DATA] [GEOGRAPHIC_DATA] ---- [GEOGRAP…" at bounding box center [756, 227] width 1487 height 353
click at [519, 82] on span "Chọn chuyến" at bounding box center [561, 75] width 124 height 24
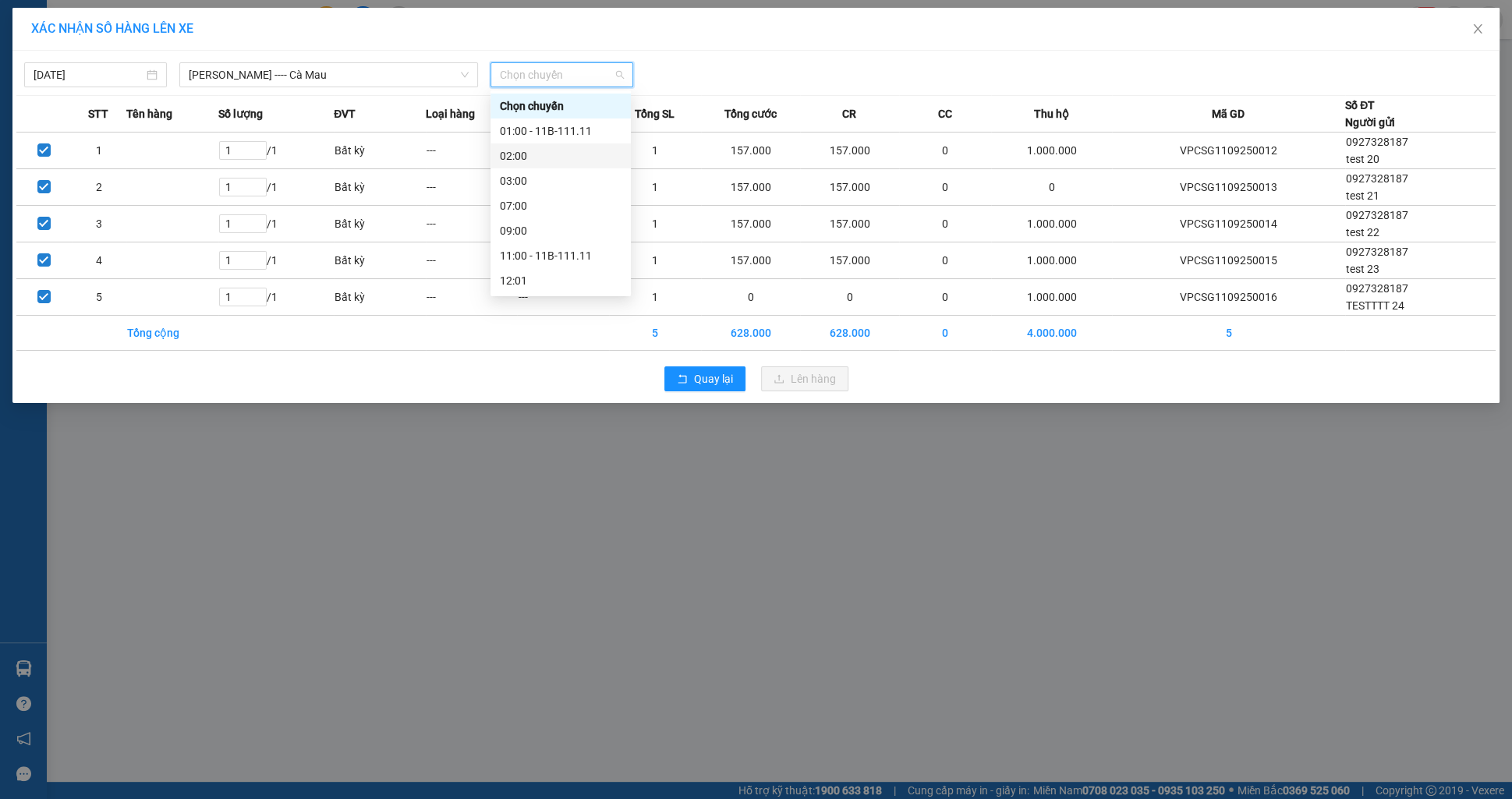
scroll to position [250, 0]
click at [531, 286] on div "20:02 (TC)" at bounding box center [560, 281] width 121 height 17
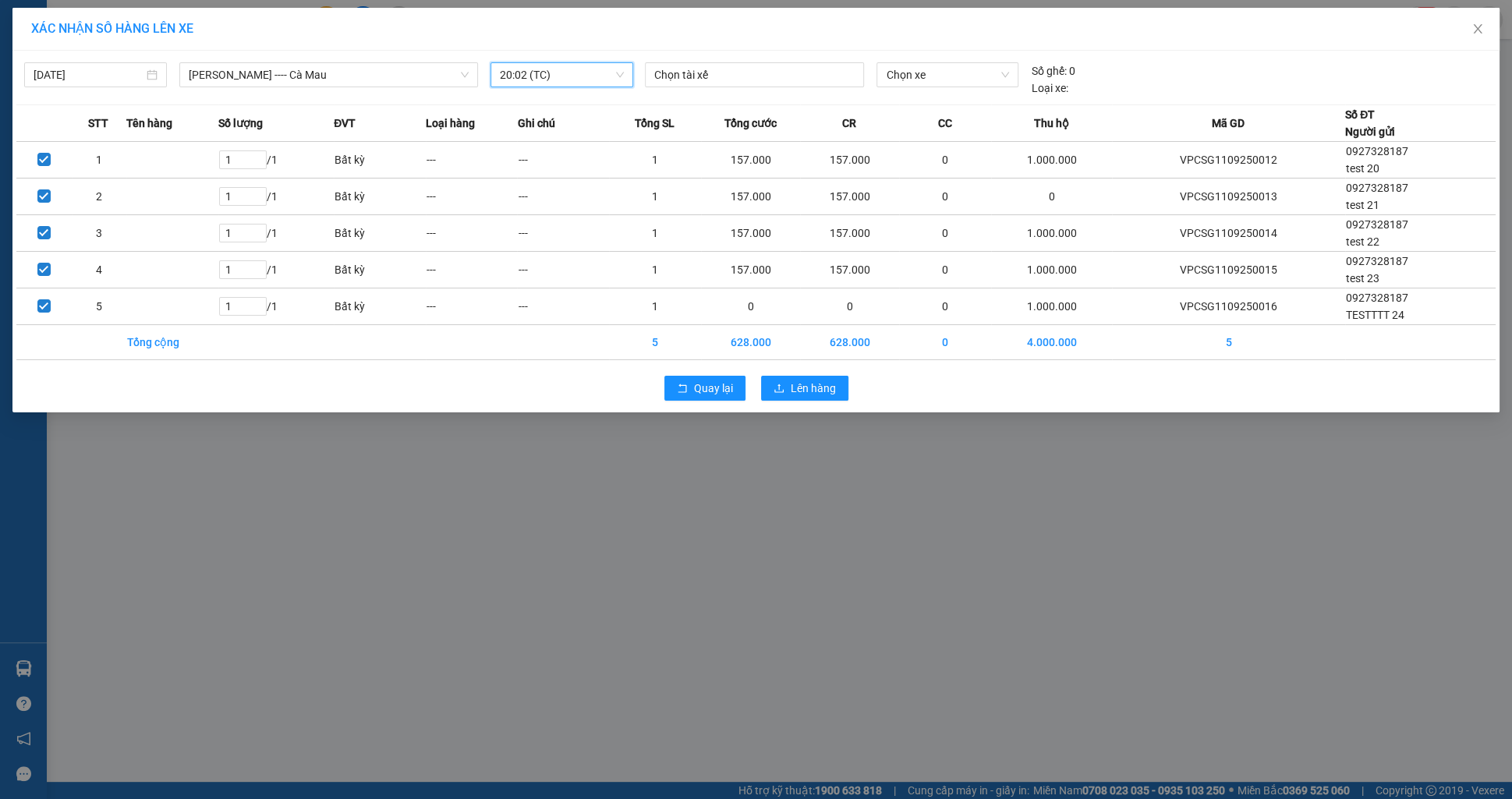
click at [741, 89] on div "Chọn tài xế" at bounding box center [755, 79] width 232 height 34
click at [742, 82] on div at bounding box center [754, 75] width 212 height 19
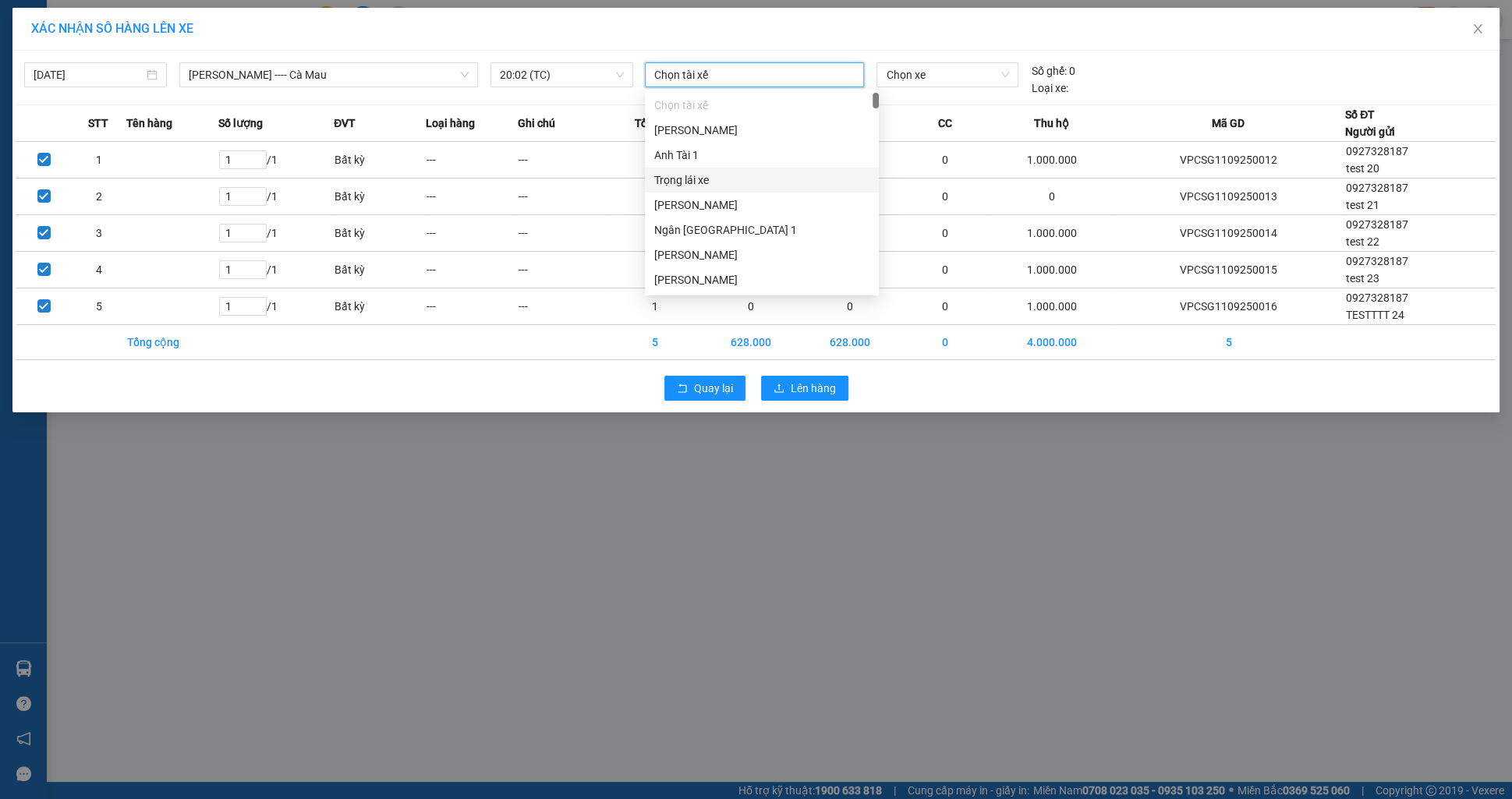
click at [737, 173] on div "Trọng lái xe" at bounding box center [761, 180] width 215 height 17
click at [600, 79] on span "20:02 (TC)" at bounding box center [561, 75] width 124 height 24
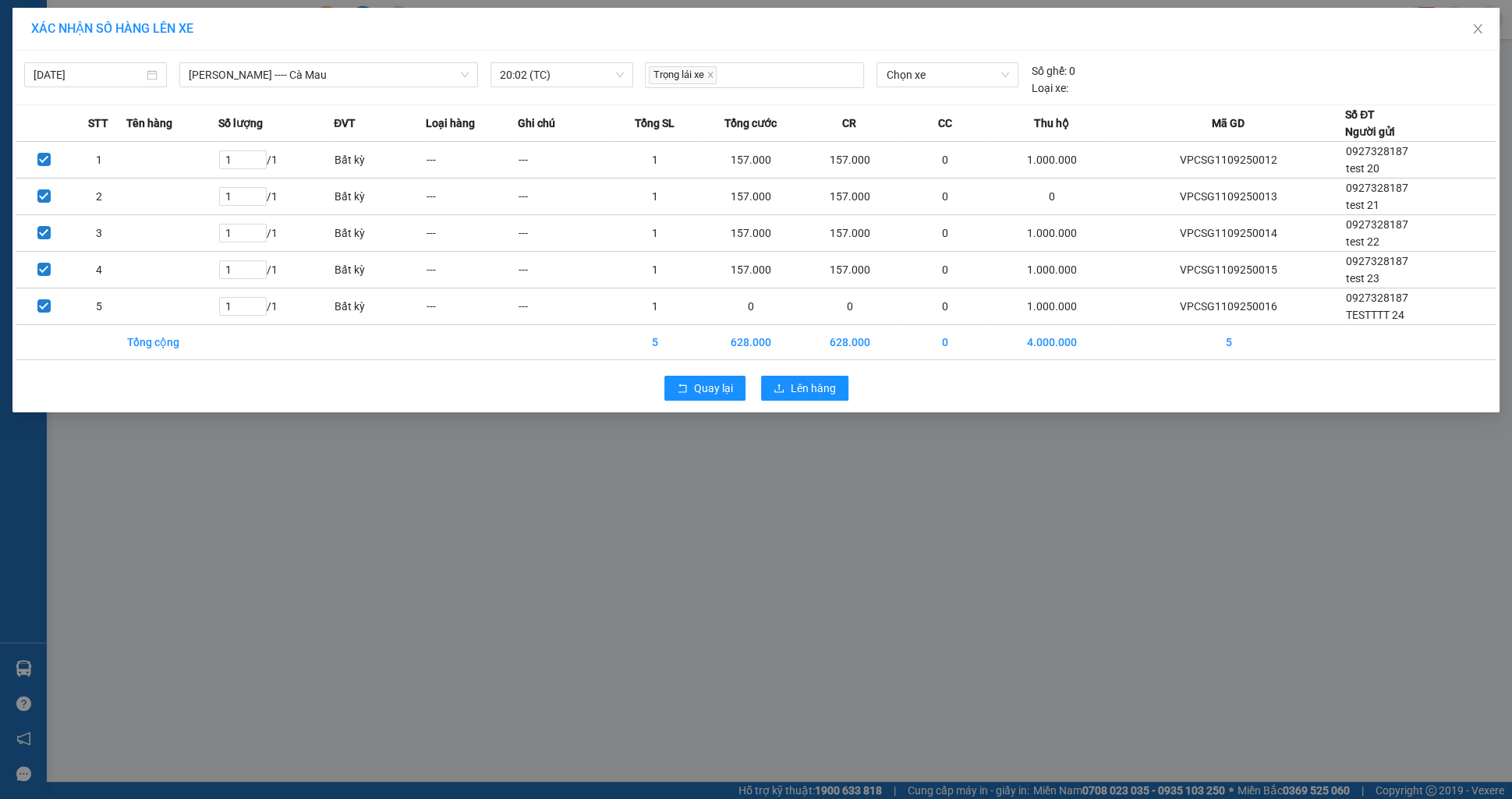
click at [392, 88] on div "[DATE] [GEOGRAPHIC_DATA] ---- Cà Mau LỌC THEO Nhóm tuyến Tuyến Chọn tất cả Danh…" at bounding box center [330, 79] width 613 height 34
click at [384, 83] on span "[PERSON_NAME] ---- Cà Mau" at bounding box center [328, 75] width 280 height 24
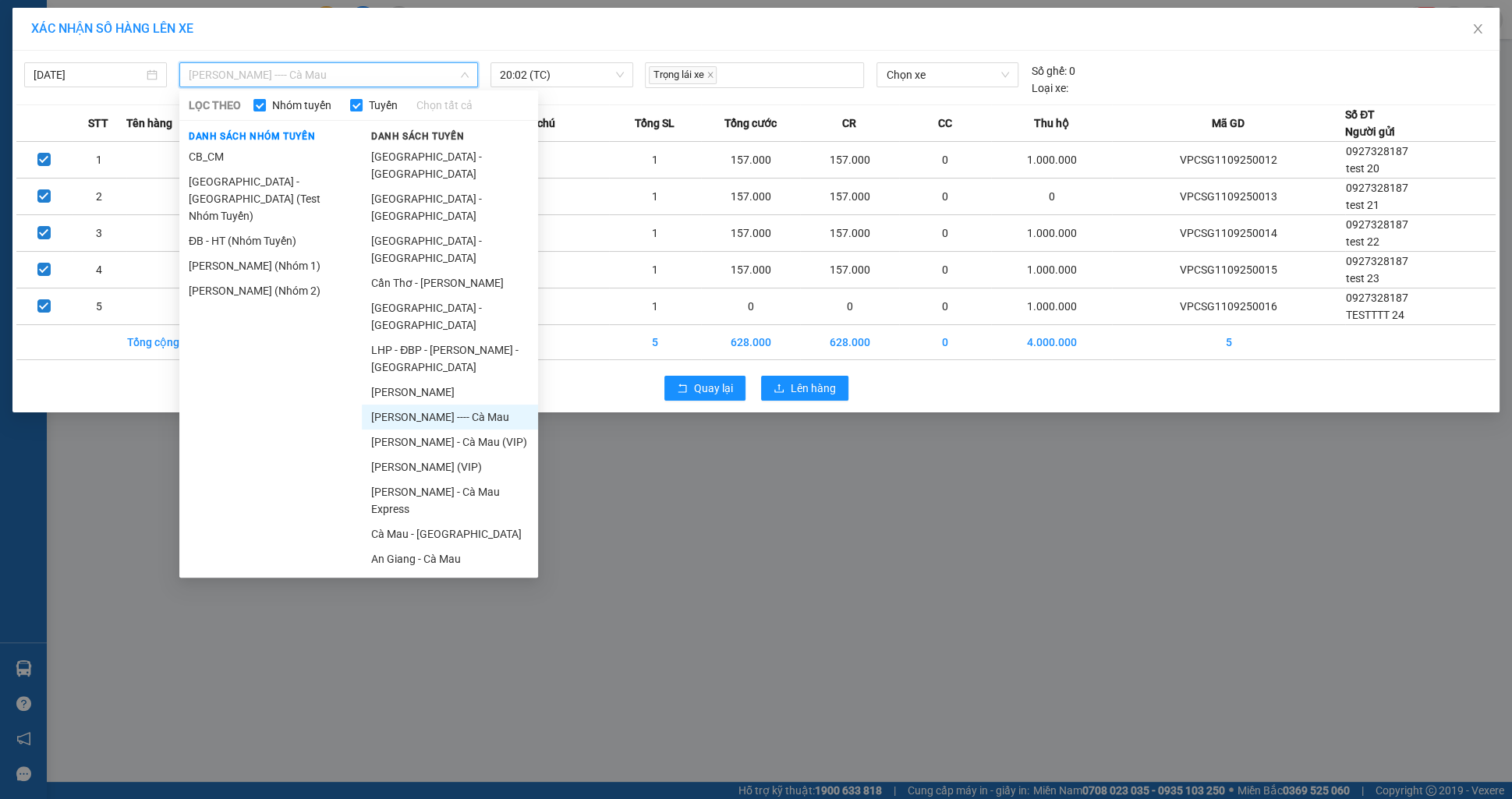
click at [593, 40] on div "XÁC NHẬN SỐ HÀNG LÊN XE" at bounding box center [756, 29] width 1487 height 43
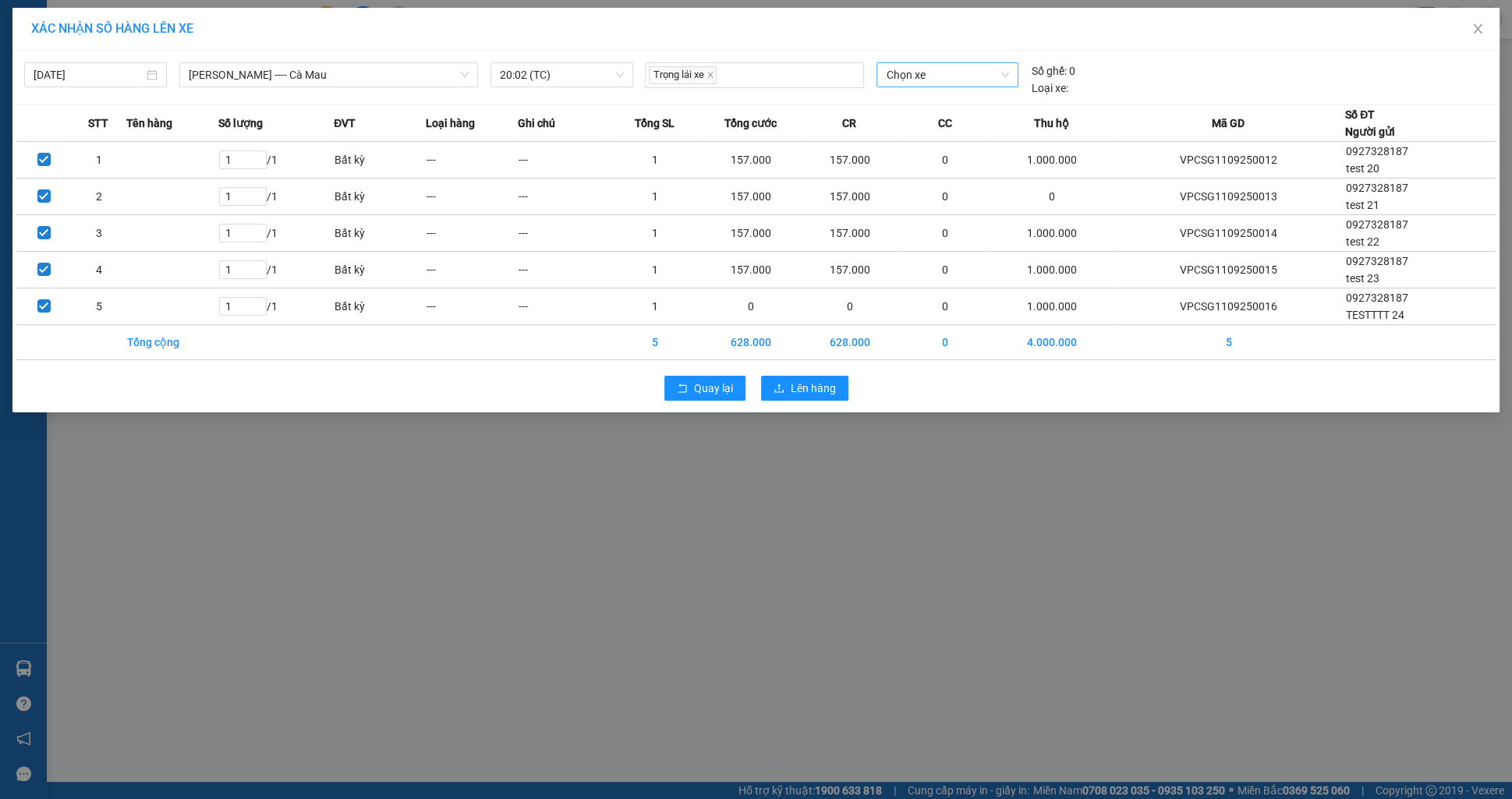
click at [913, 69] on span "Chọn xe" at bounding box center [947, 75] width 123 height 24
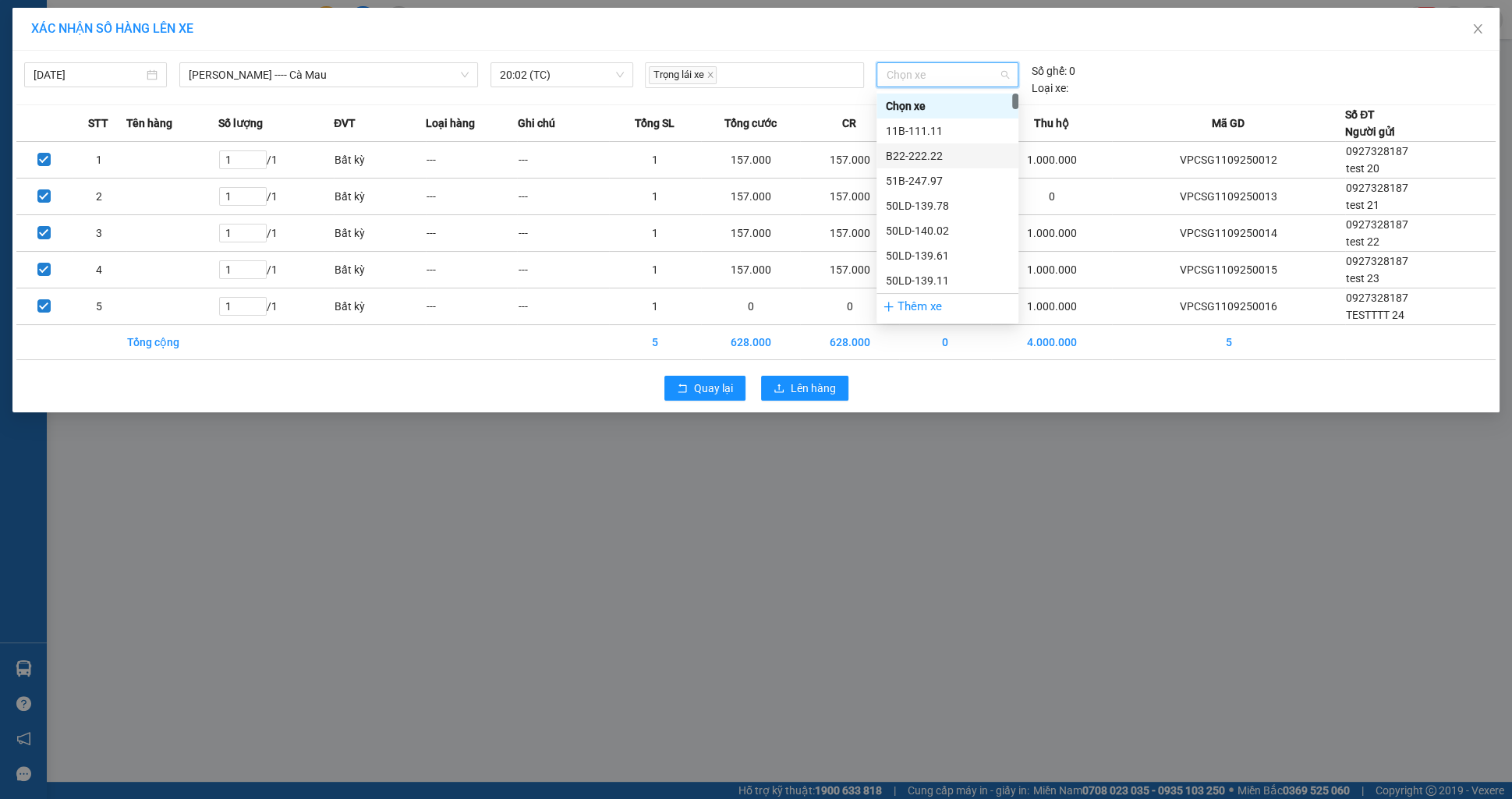
click at [968, 153] on div "B22-222.22" at bounding box center [947, 156] width 123 height 17
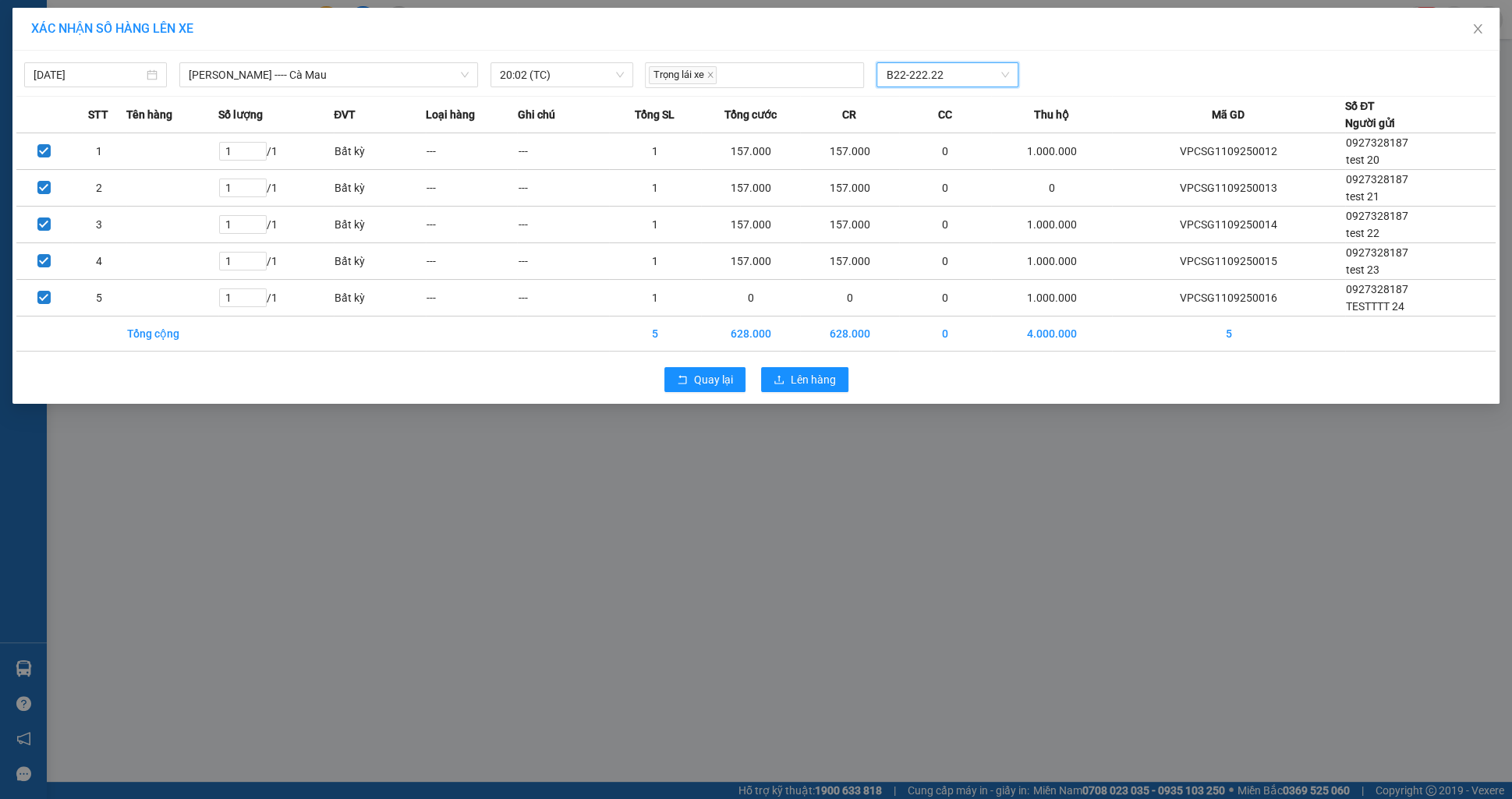
click at [814, 359] on div "Quay lại Lên hàng" at bounding box center [756, 379] width 1479 height 40
click at [817, 367] on button "Lên hàng" at bounding box center [805, 379] width 87 height 25
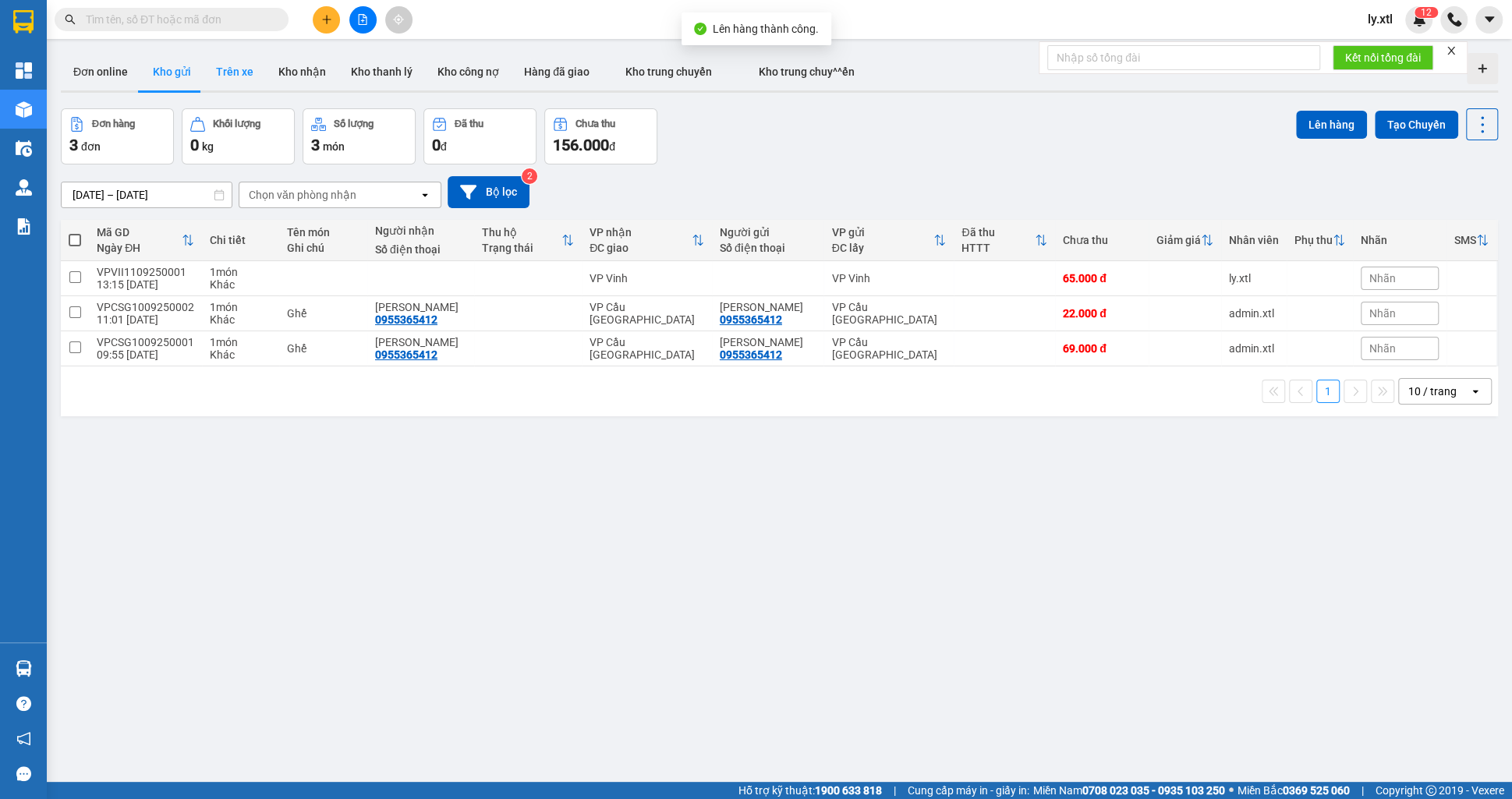
click at [212, 86] on button "Trên xe" at bounding box center [235, 71] width 63 height 37
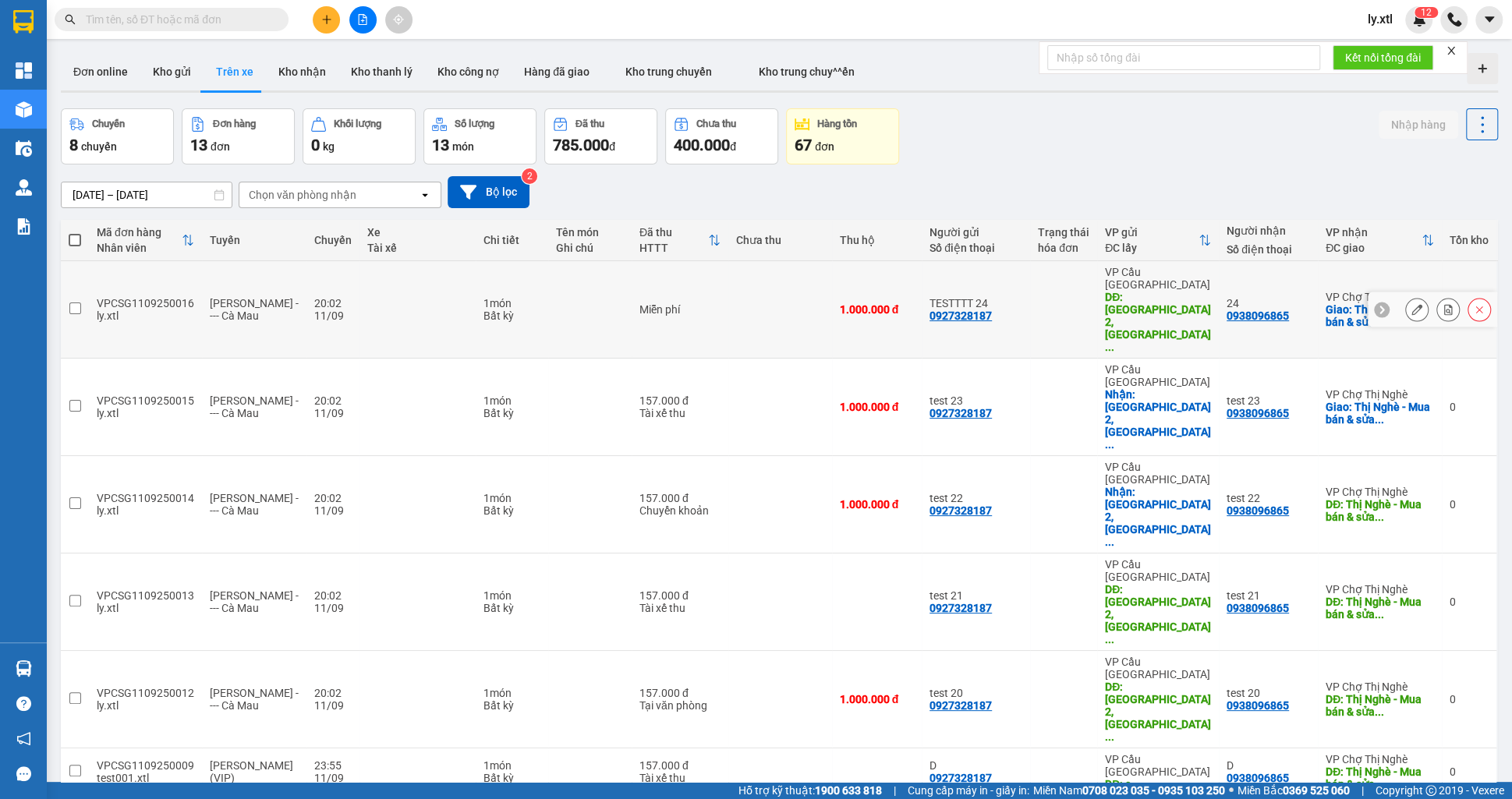
click at [81, 281] on td at bounding box center [75, 310] width 28 height 97
checkbox input "true"
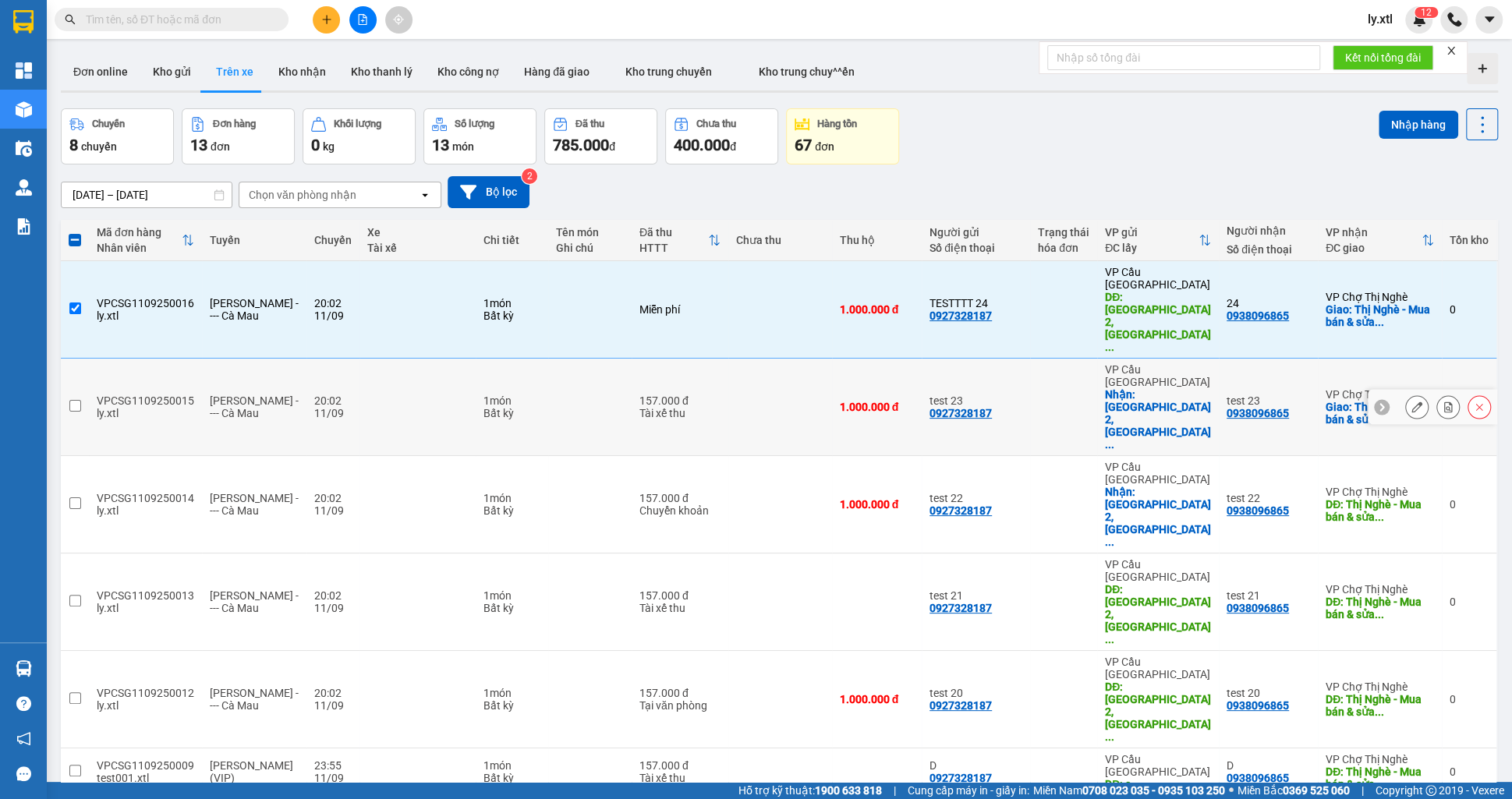
click at [71, 400] on input "checkbox" at bounding box center [75, 406] width 12 height 12
checkbox input "true"
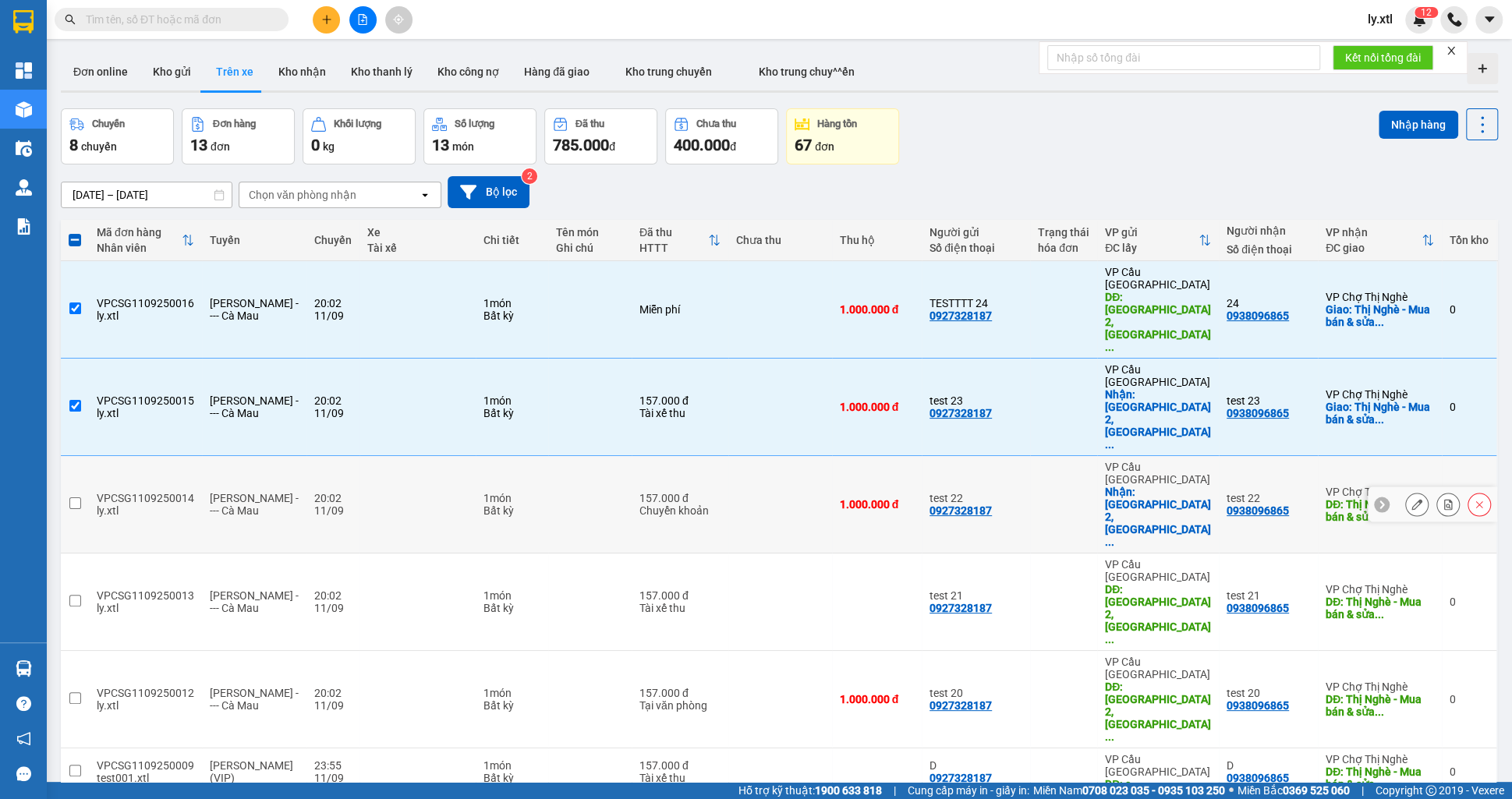
click at [74, 456] on td at bounding box center [75, 504] width 28 height 97
checkbox input "true"
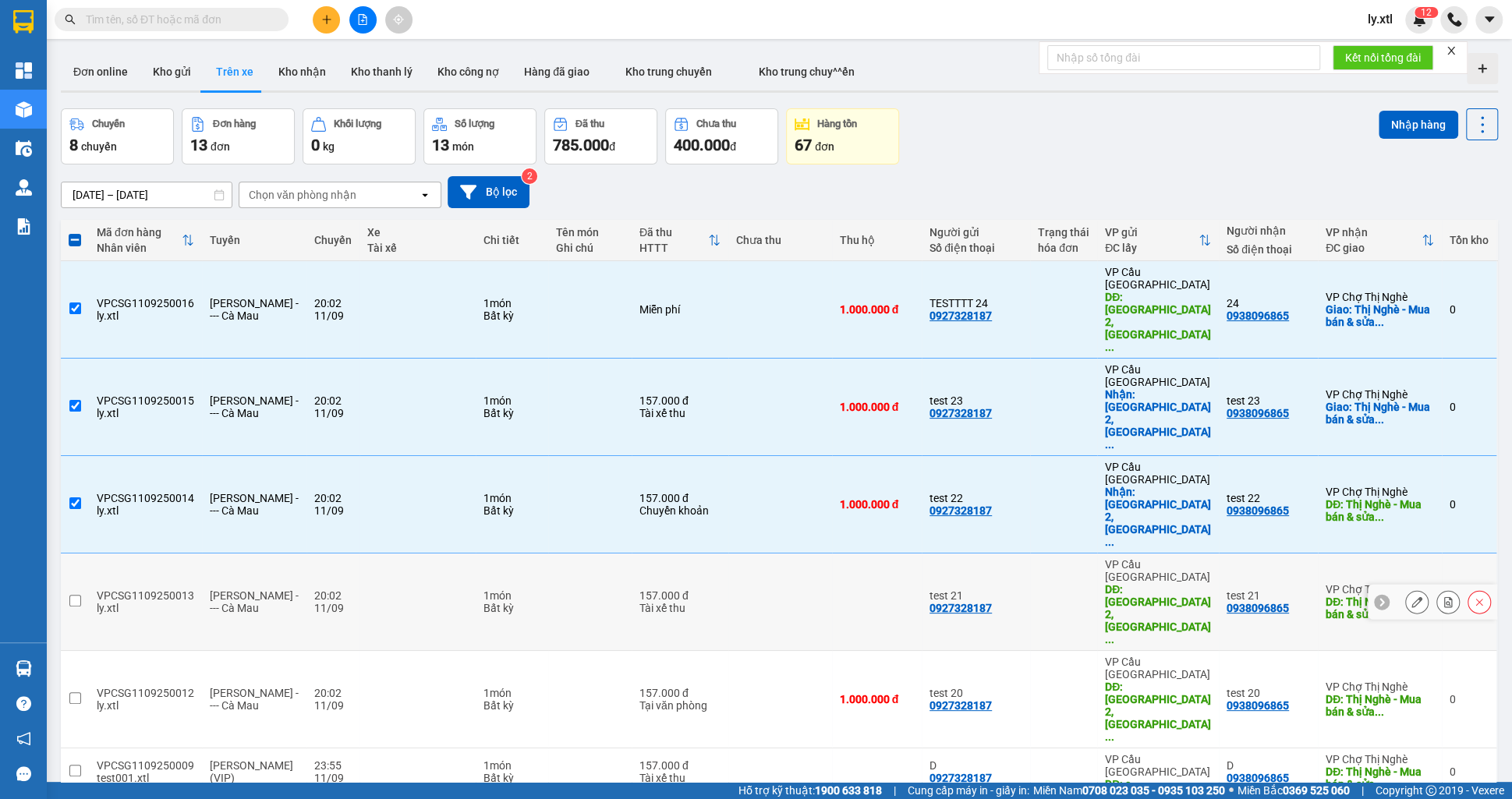
click at [82, 553] on td at bounding box center [75, 602] width 28 height 97
checkbox input "true"
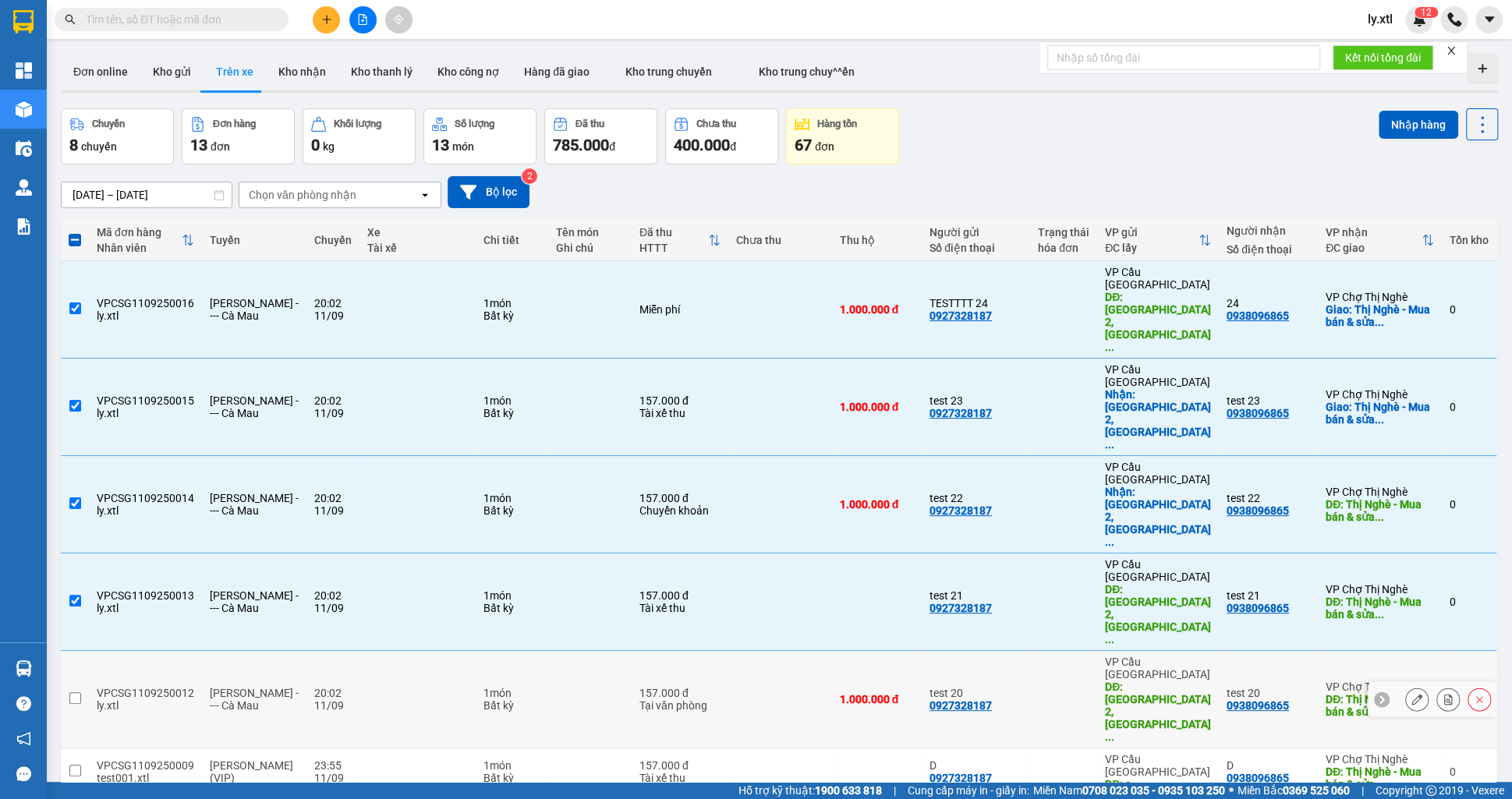
click at [70, 692] on input "checkbox" at bounding box center [75, 698] width 12 height 12
checkbox input "true"
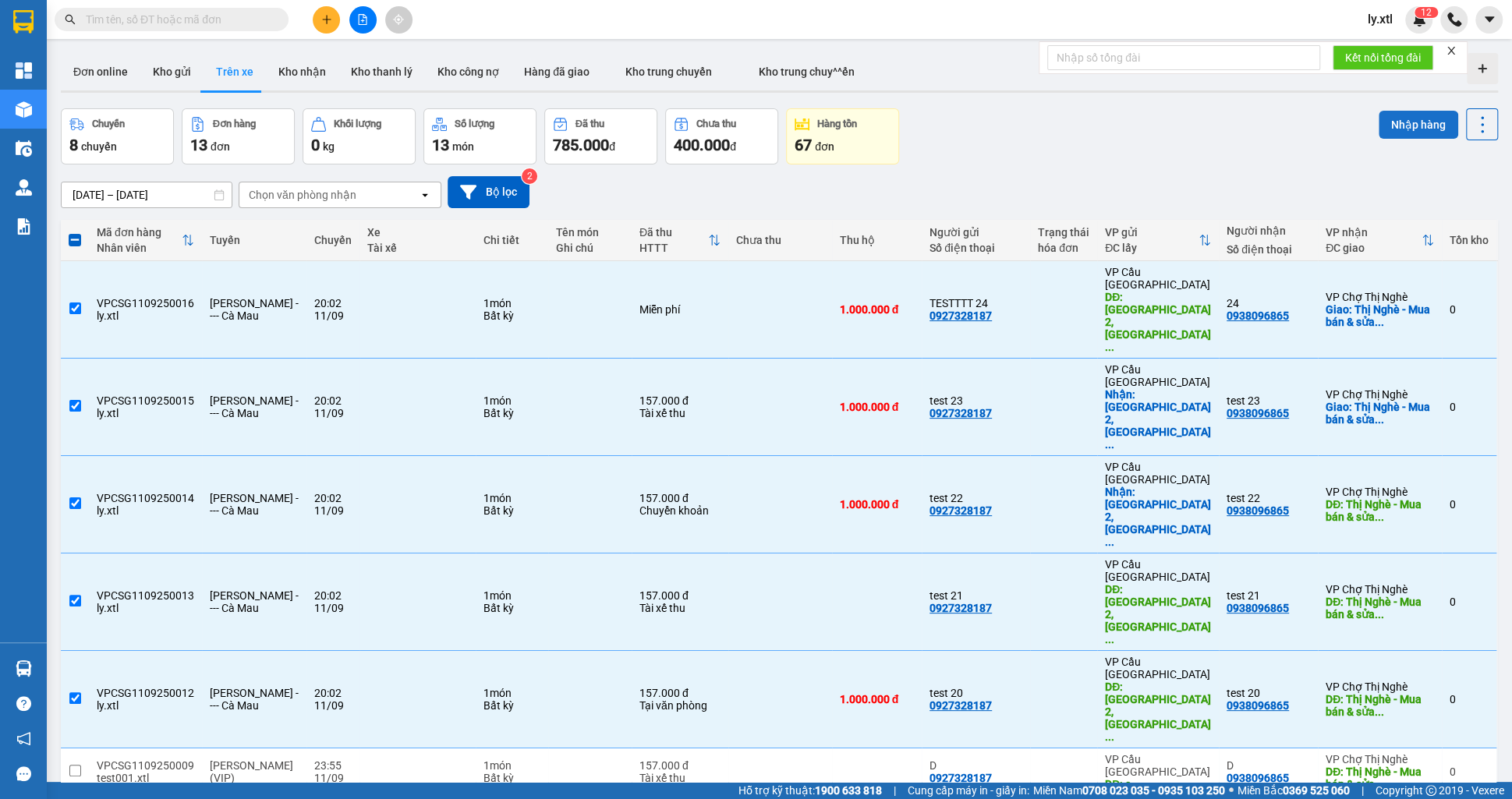
click at [1428, 111] on button "Nhập hàng" at bounding box center [1418, 124] width 79 height 28
click at [1428, 118] on button "Nhập hàng" at bounding box center [1418, 124] width 79 height 28
checkbox input "false"
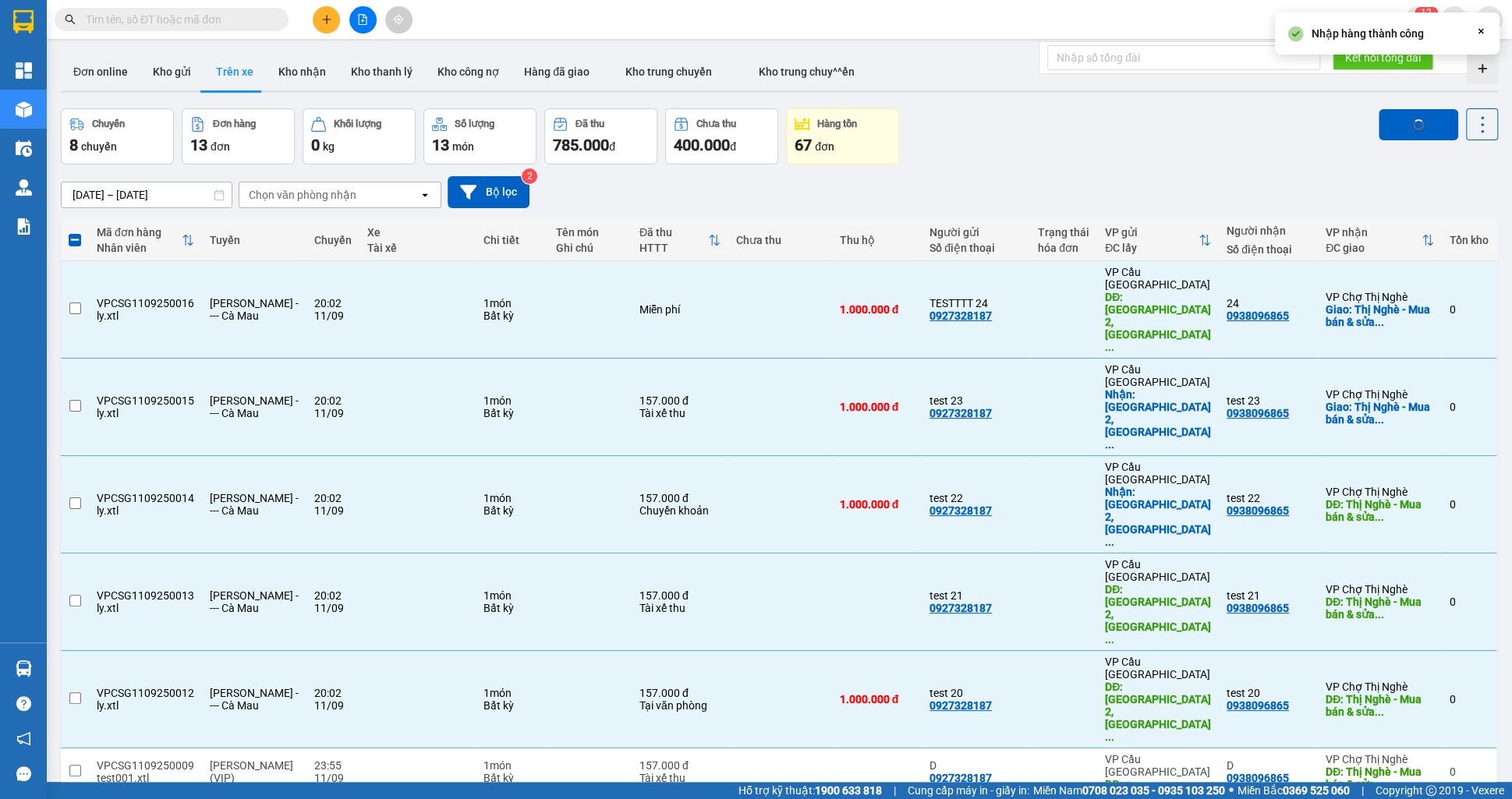
checkbox input "false"
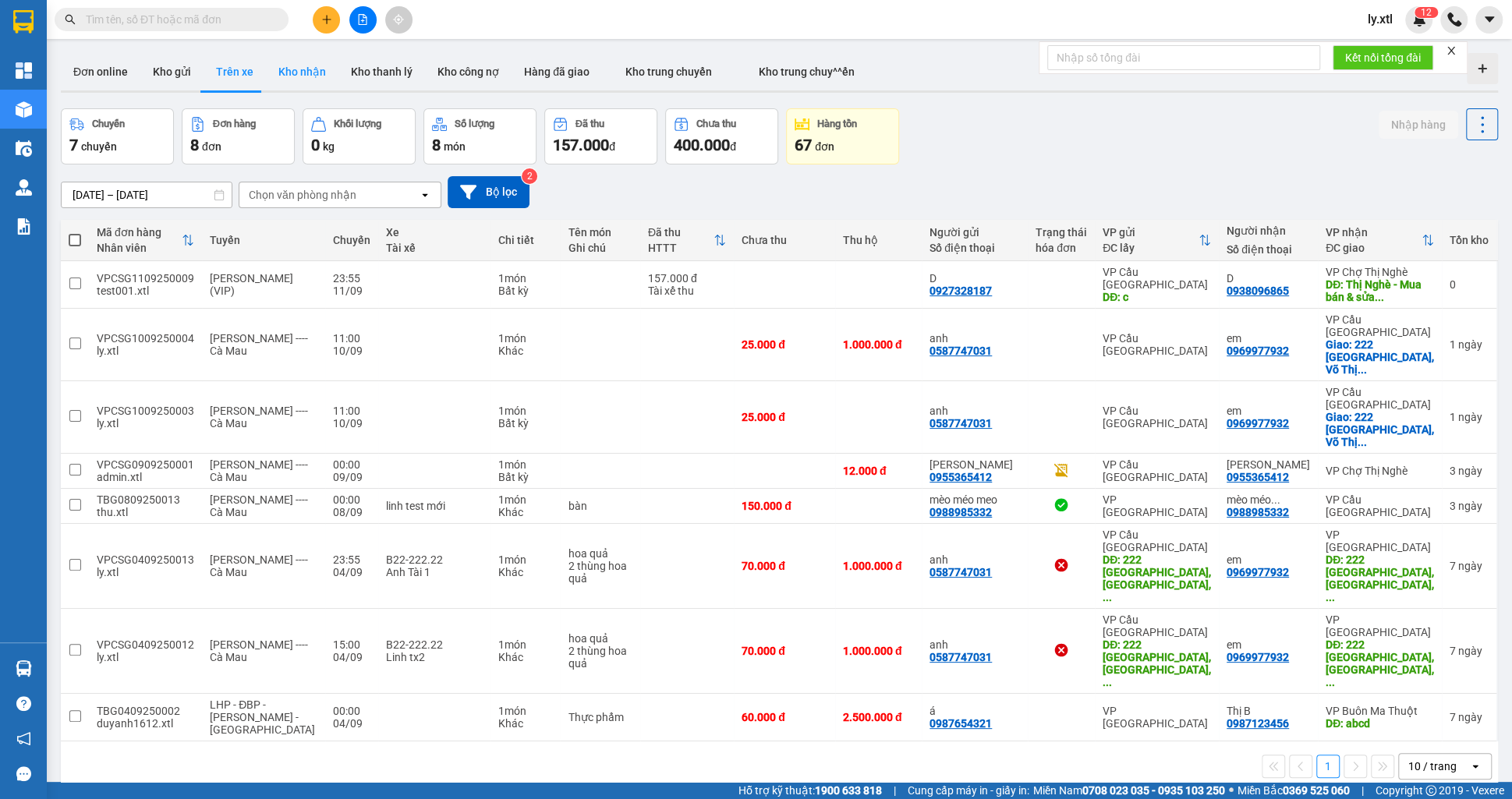
click at [299, 86] on button "Kho nhận" at bounding box center [301, 71] width 72 height 37
type input "[DATE] – [DATE]"
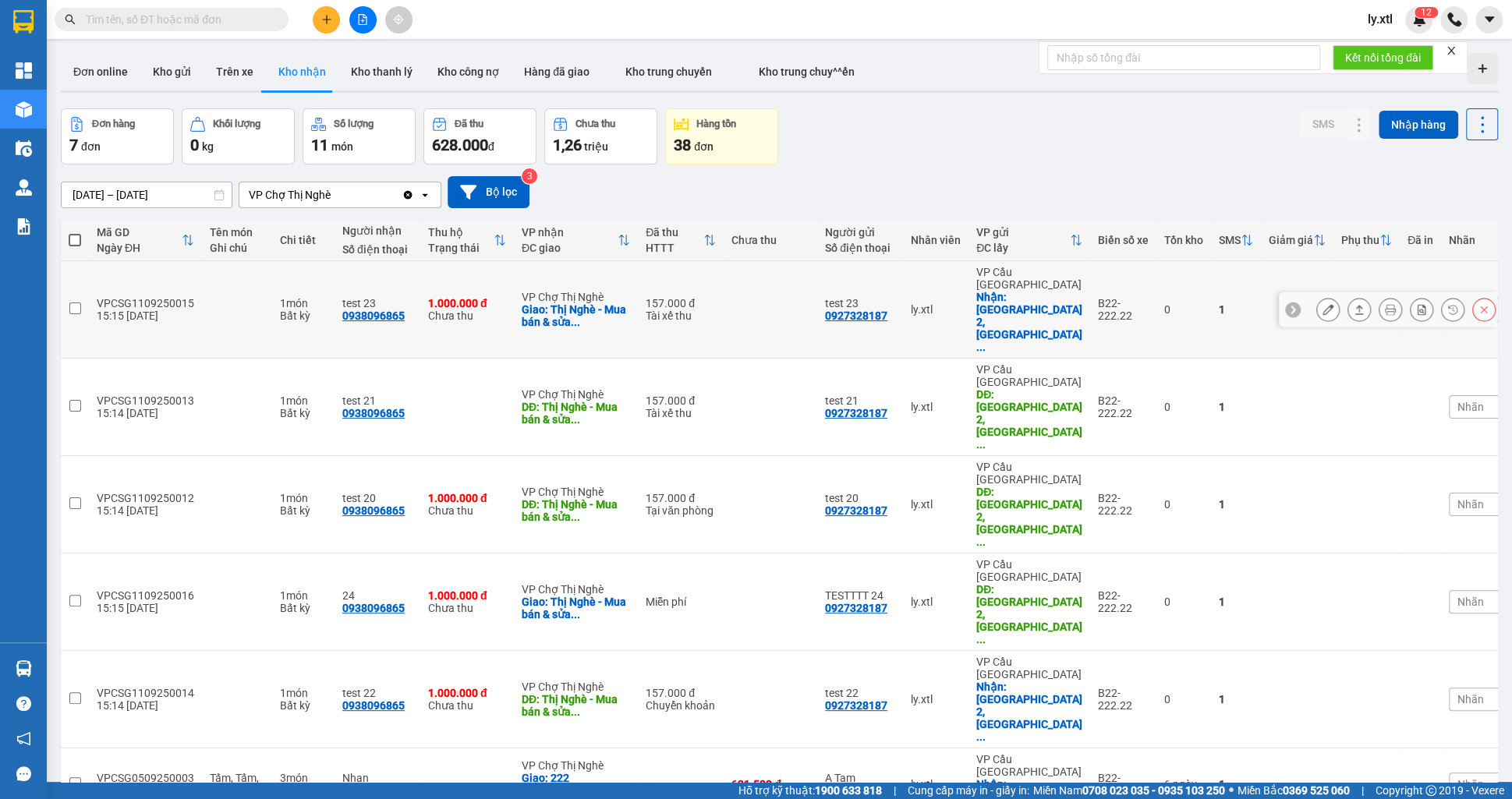
click at [1359, 296] on button at bounding box center [1360, 310] width 22 height 27
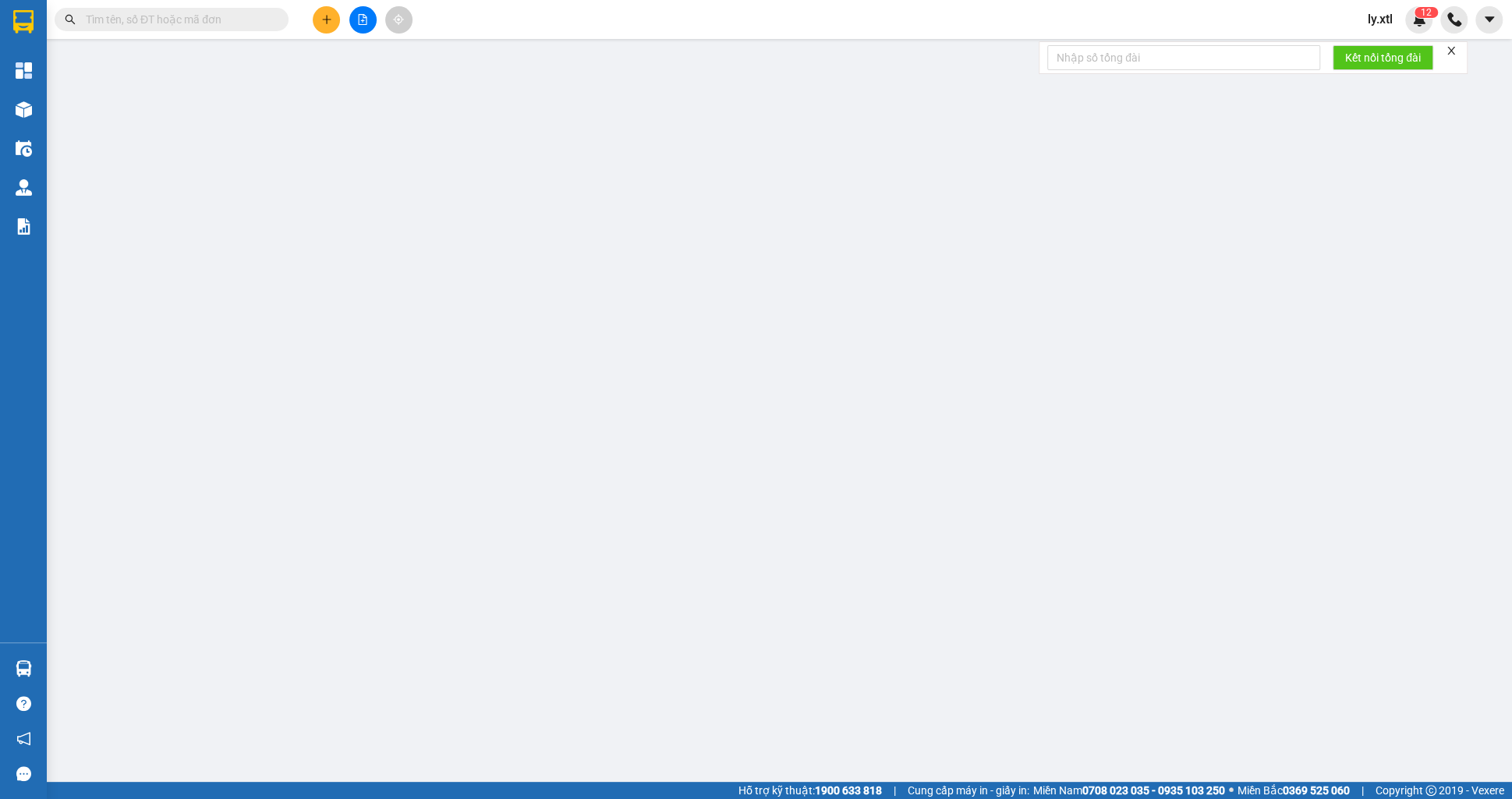
type input "0927328187"
type input "test 23"
checkbox input "true"
type input "[GEOGRAPHIC_DATA] 2, [GEOGRAPHIC_DATA], [GEOGRAPHIC_DATA], [GEOGRAPHIC_DATA]"
type input "56.000"
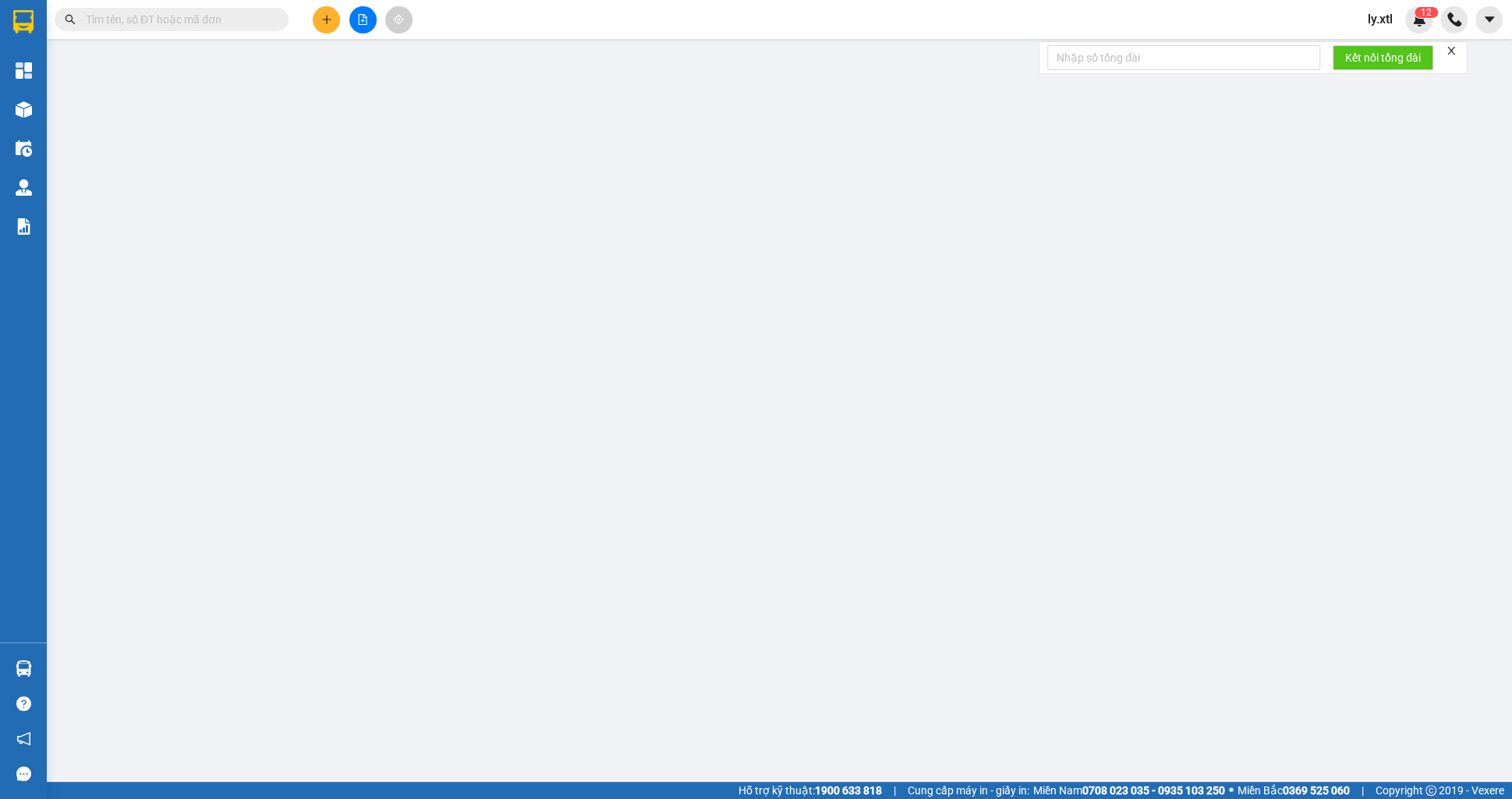
type input "0938096865"
type input "test 23"
checkbox input "true"
type input "Thị Nghè - Mua bán & sửa chữa bếp gas, [STREET_ADDRESS][PERSON_NAME]"
type input "123456789123"
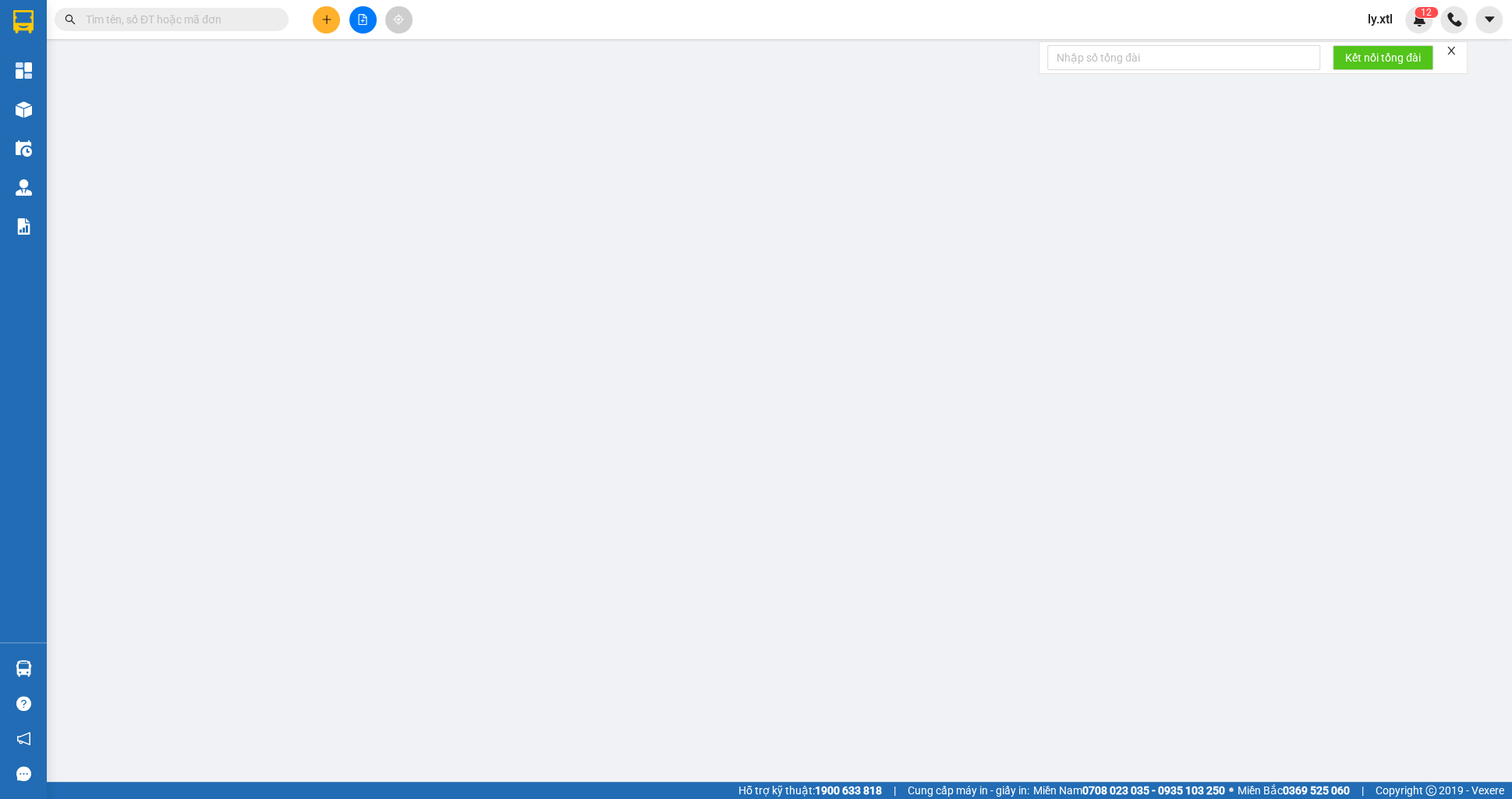
type input "157.000"
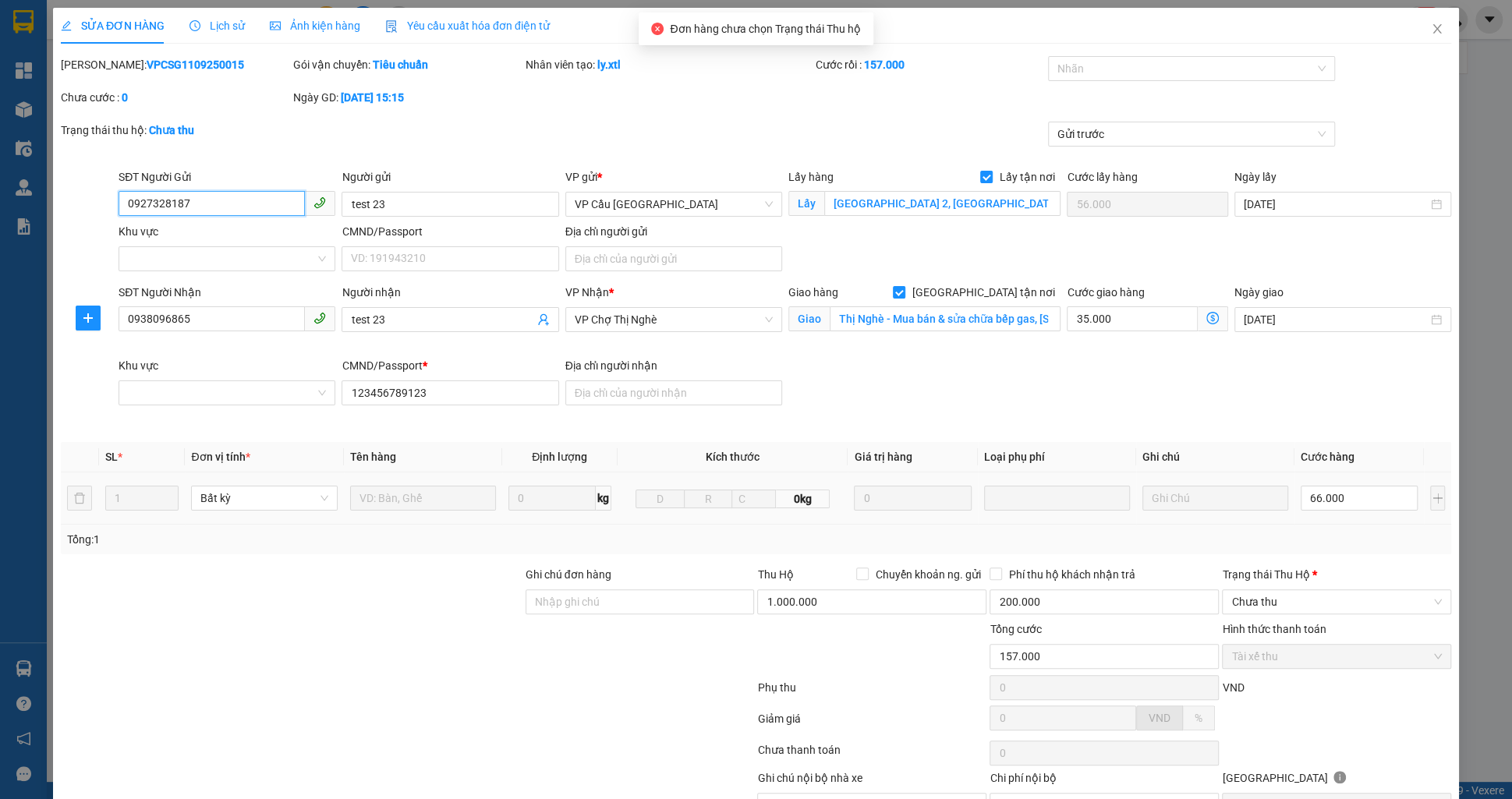
scroll to position [82, 0]
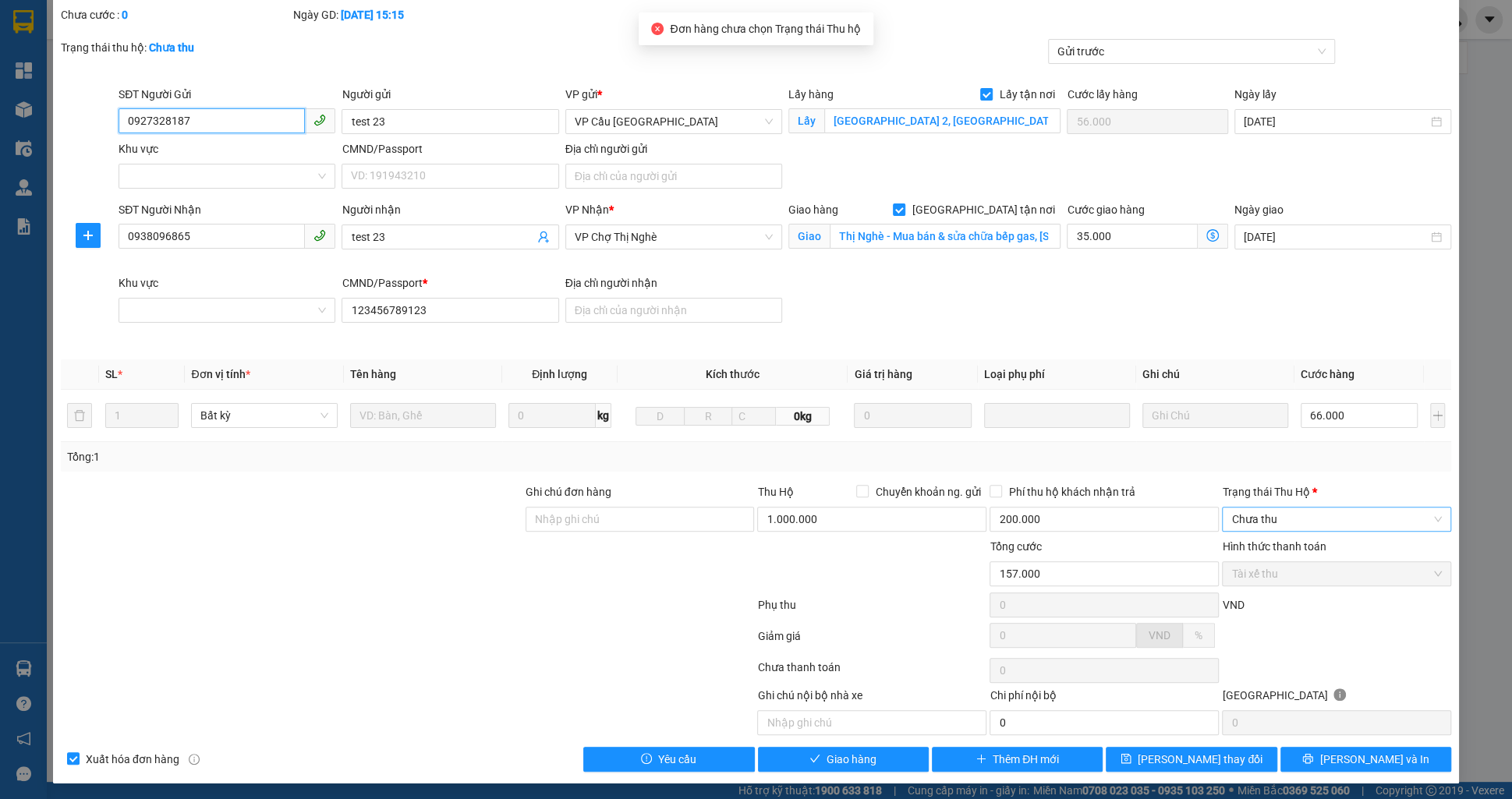
click at [1282, 517] on span "Chưa thu" at bounding box center [1337, 519] width 211 height 24
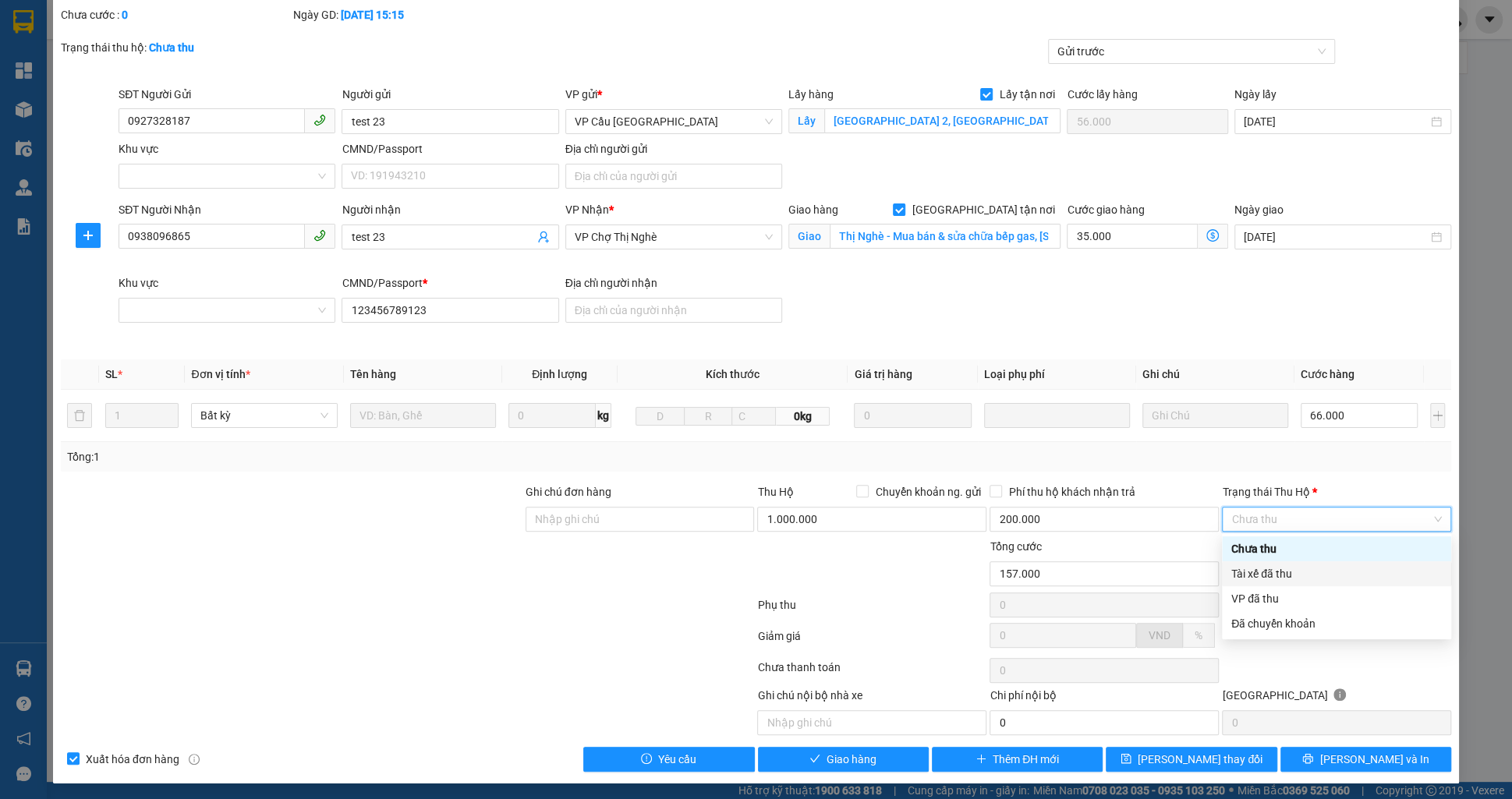
click at [1284, 568] on div "Tài xế đã thu" at bounding box center [1337, 574] width 211 height 17
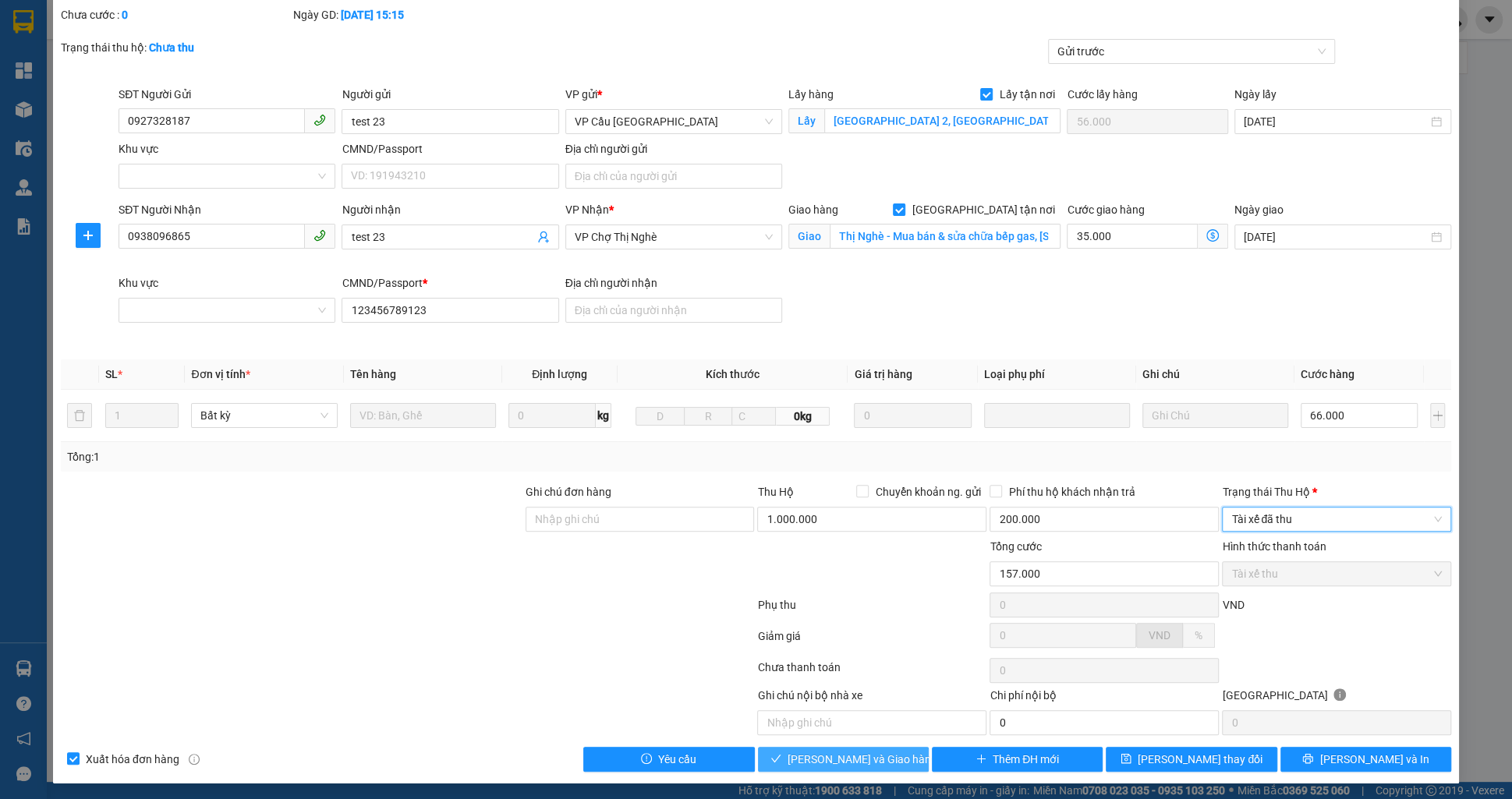
click at [859, 762] on span "[PERSON_NAME] và Giao hàng" at bounding box center [862, 759] width 150 height 17
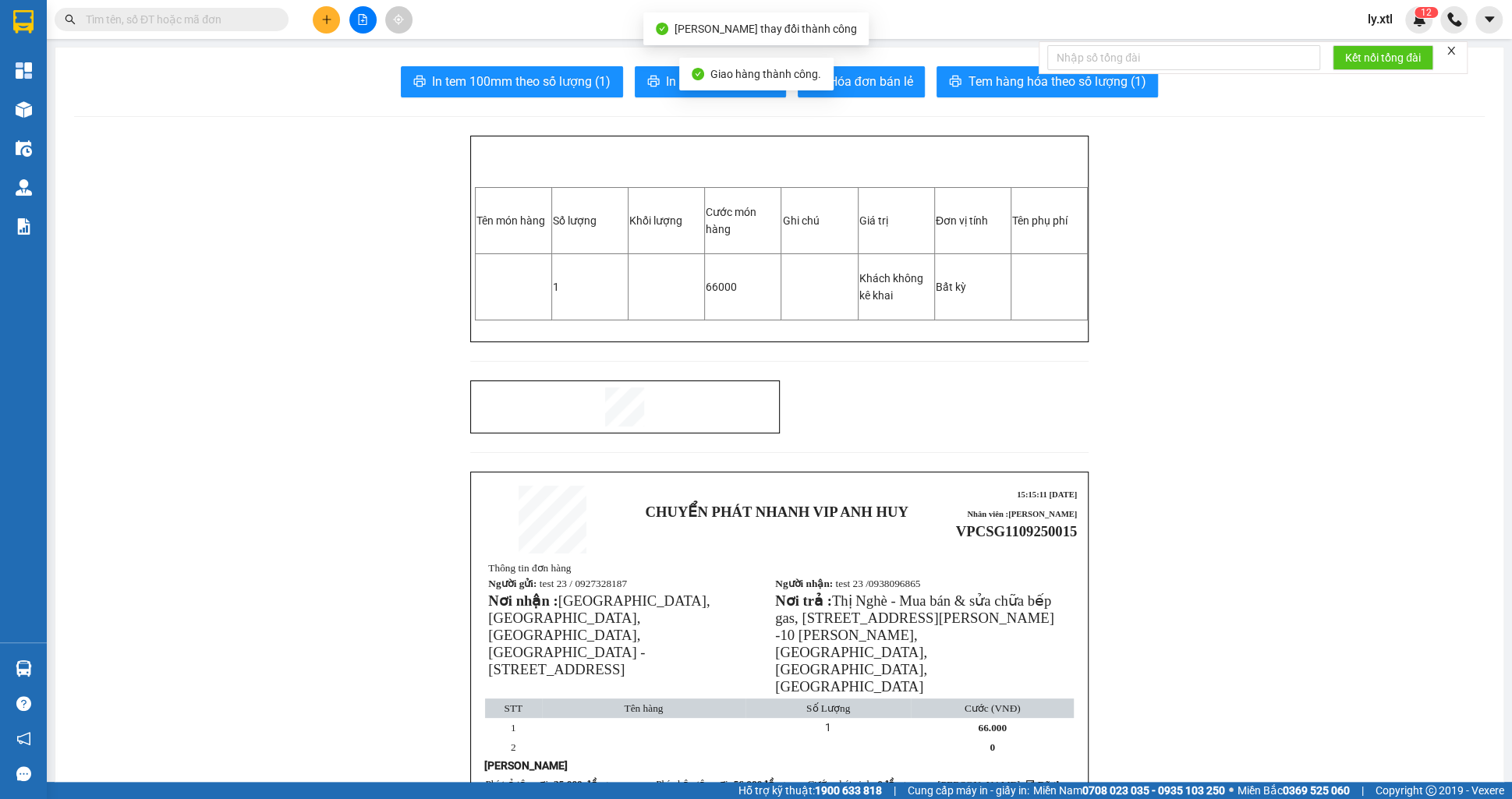
click at [1002, 527] on span "VPCSG1109250015" at bounding box center [1016, 531] width 121 height 17
copy span "VPCSG1109250015"
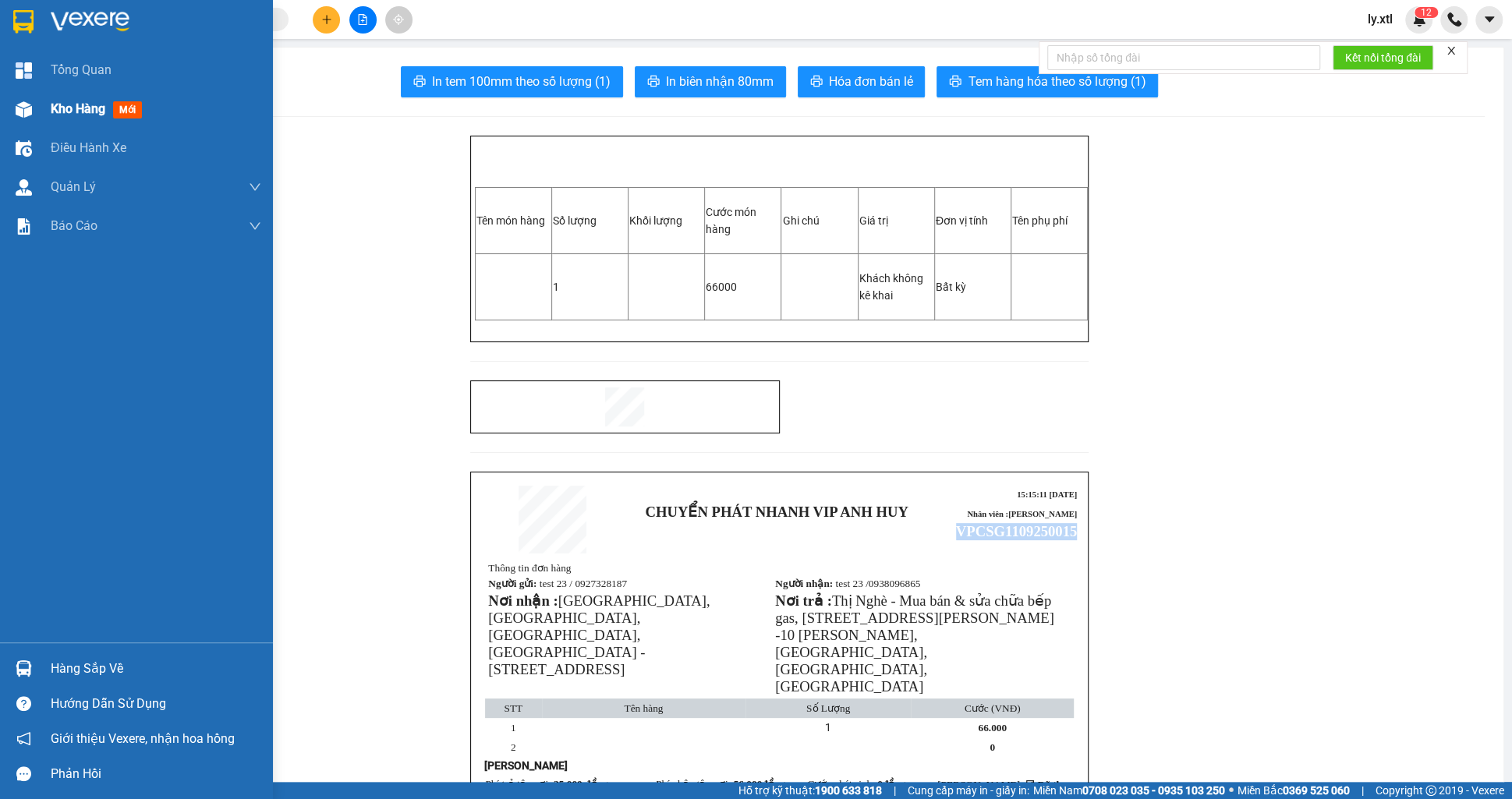
click at [58, 97] on div "Kho hàng mới" at bounding box center [156, 109] width 211 height 39
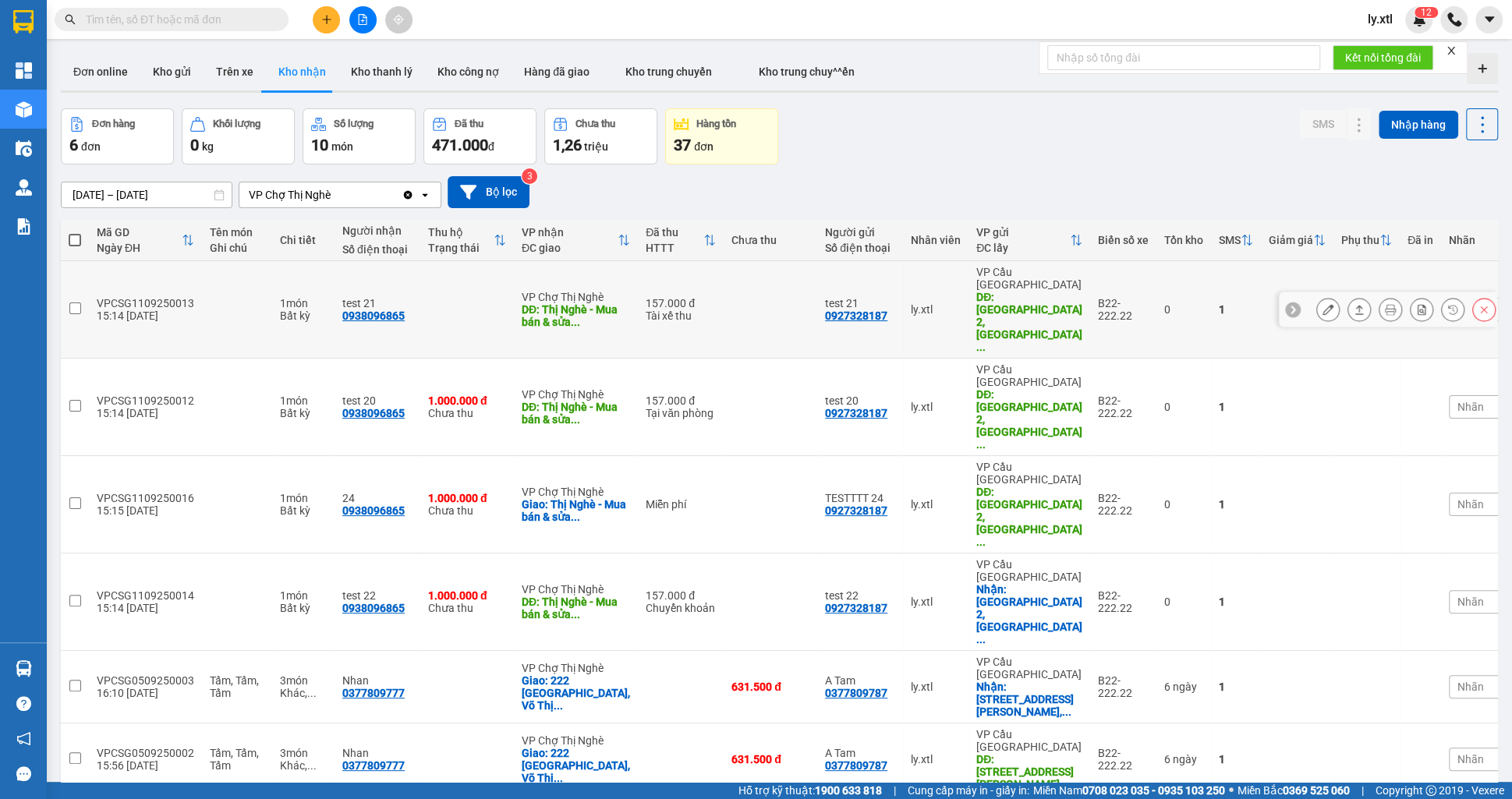
click at [1357, 304] on icon at bounding box center [1360, 310] width 11 height 11
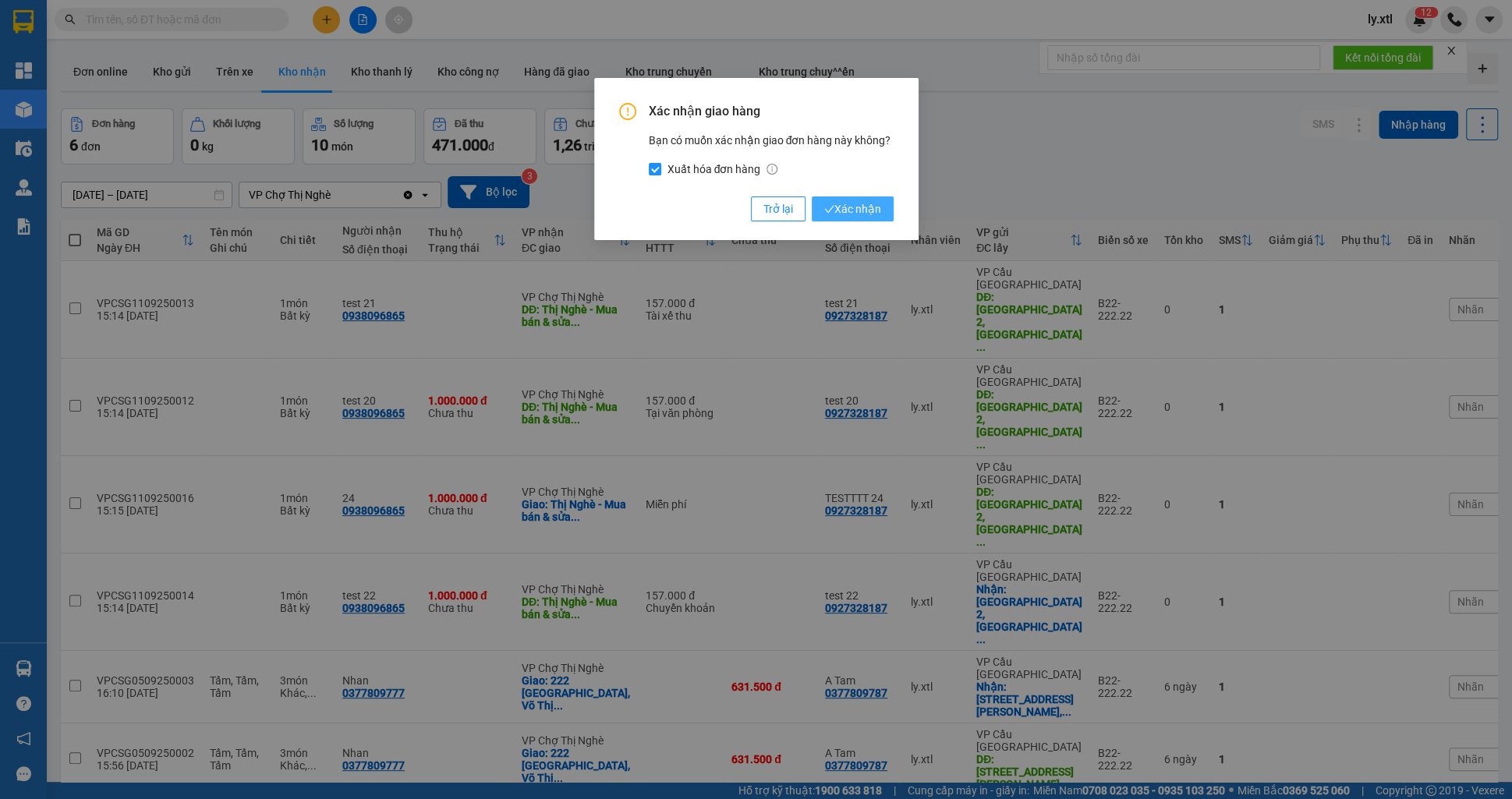
click at [847, 220] on button "Xác nhận" at bounding box center [852, 208] width 82 height 25
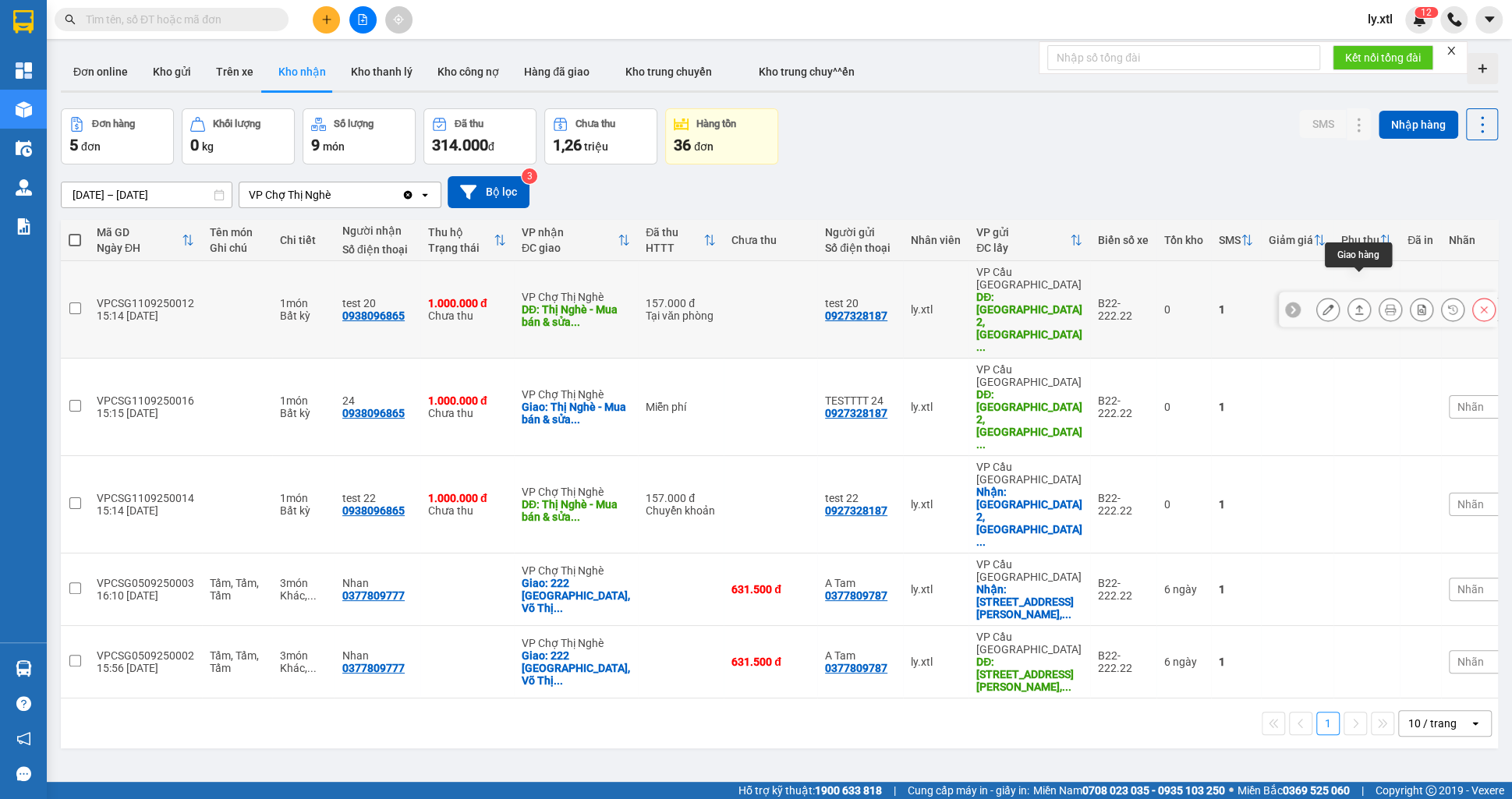
click at [1350, 296] on button at bounding box center [1360, 310] width 22 height 27
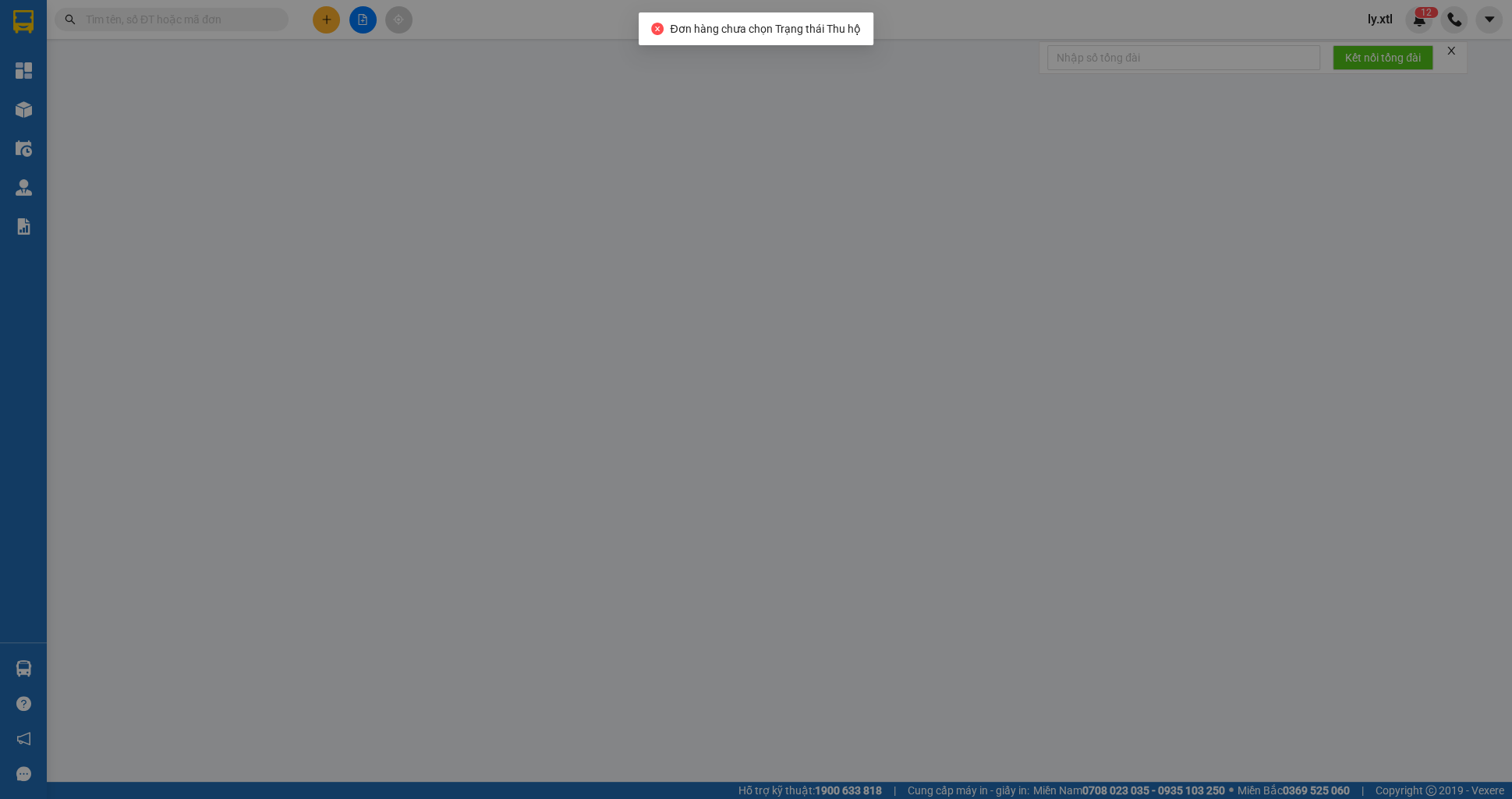
type input "0927328187"
type input "test 20"
type input "[GEOGRAPHIC_DATA] 2, [GEOGRAPHIC_DATA], [GEOGRAPHIC_DATA], [GEOGRAPHIC_DATA]"
type input "56.000"
type input "0938096865"
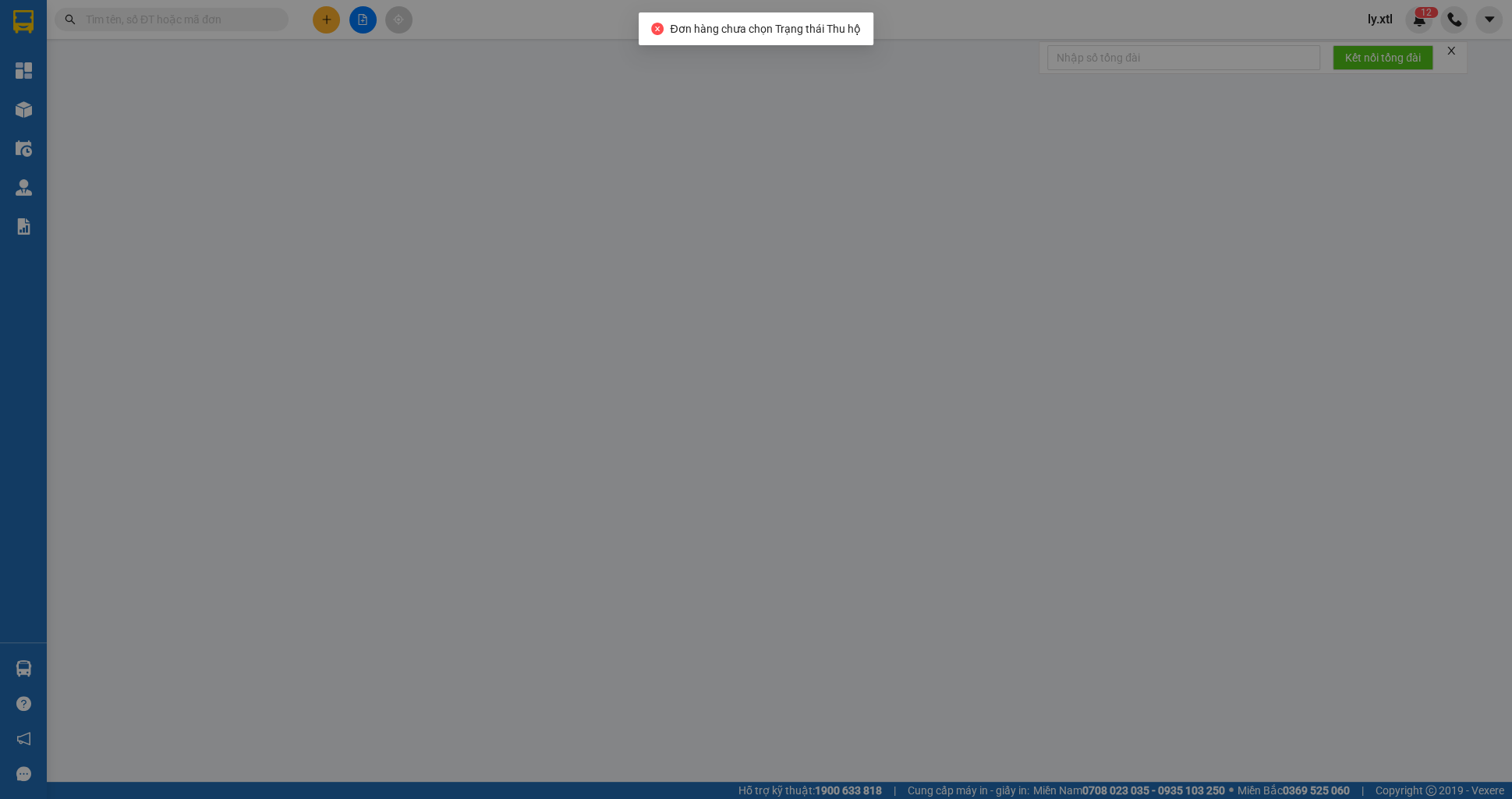
type input "test 20"
type input "Thị Nghè - Mua bán & sửa chữa bếp gas, [STREET_ADDRESS][PERSON_NAME]"
type input "35.000"
type input "123456789123"
type input "157.000"
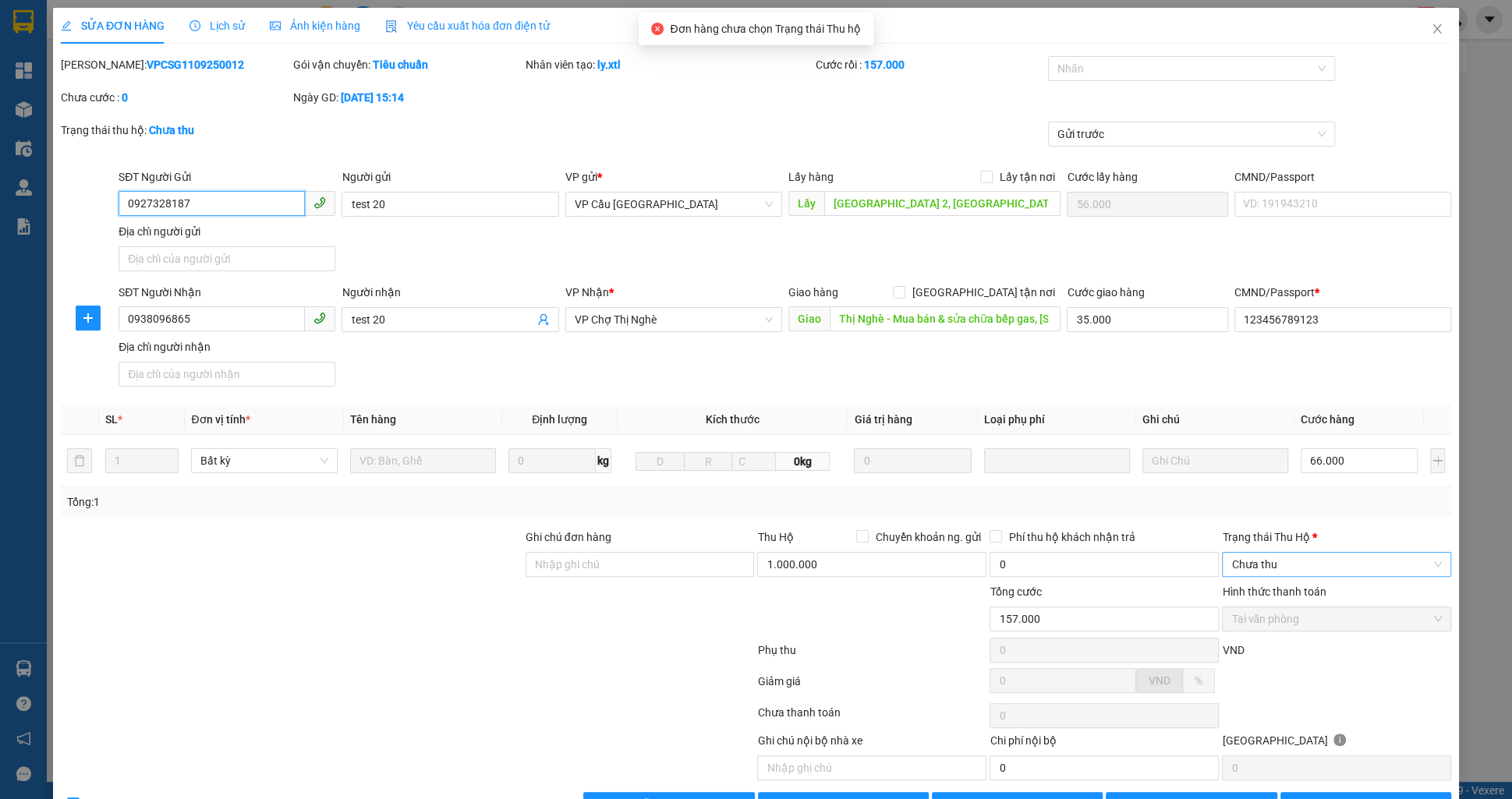
click at [1297, 564] on span "Chưa thu" at bounding box center [1337, 564] width 211 height 24
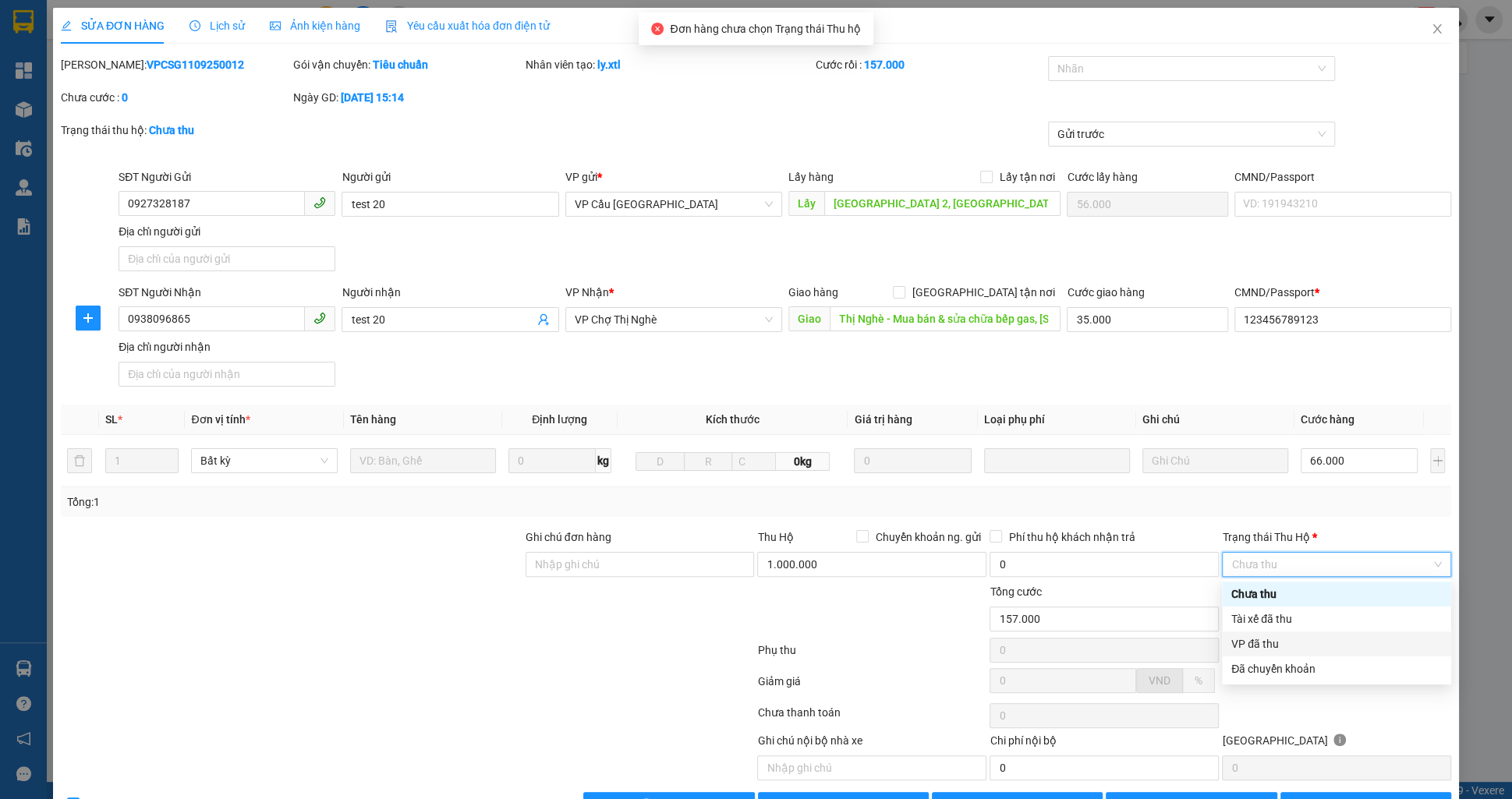
click at [1272, 646] on div "VP đã thu" at bounding box center [1337, 644] width 211 height 17
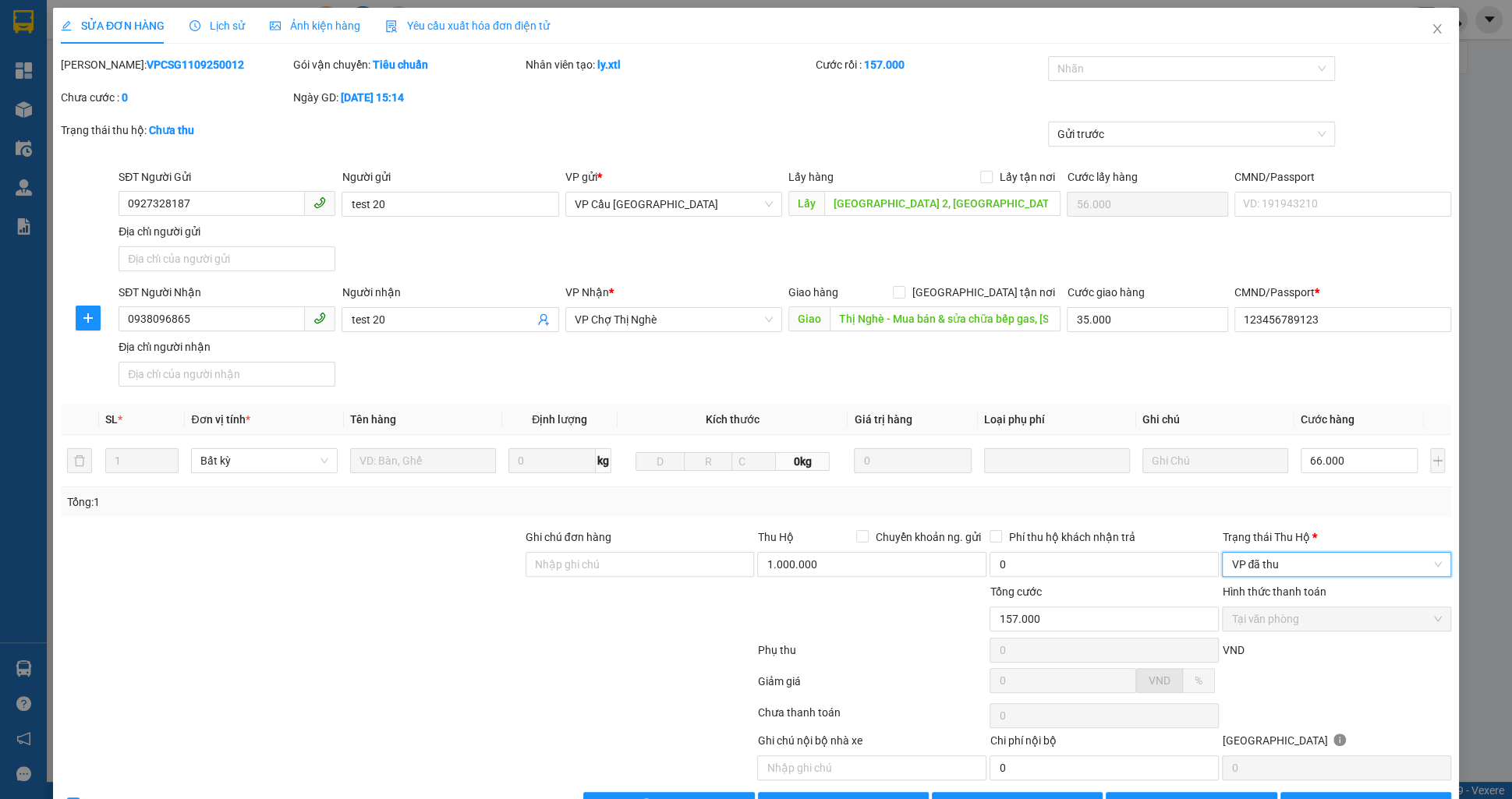
scroll to position [45, 0]
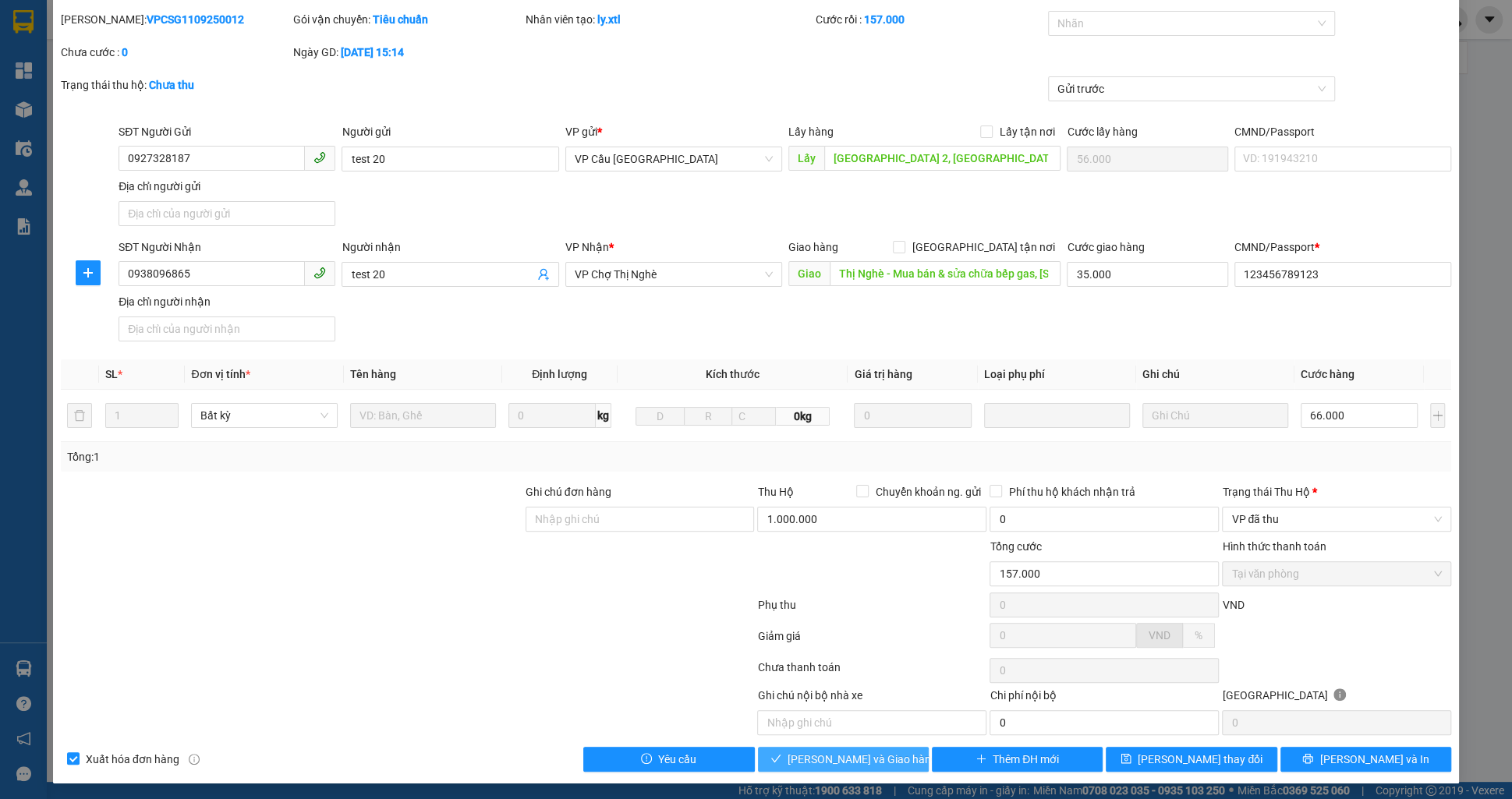
click at [853, 747] on button "[PERSON_NAME] và Giao hàng" at bounding box center [843, 759] width 170 height 25
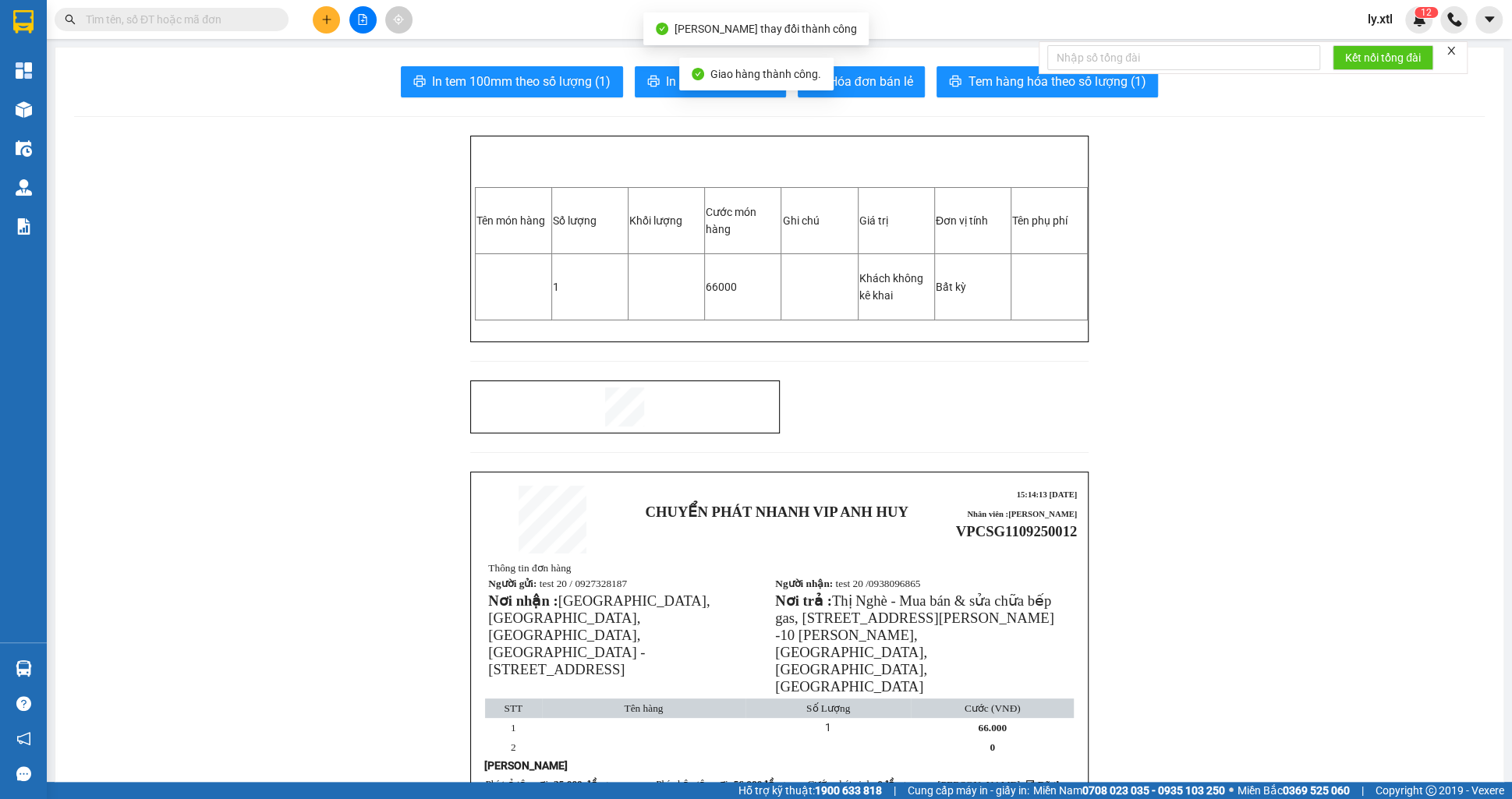
click at [1023, 533] on span "VPCSG1109250012" at bounding box center [1016, 531] width 121 height 17
copy span "VPCSG1109250012"
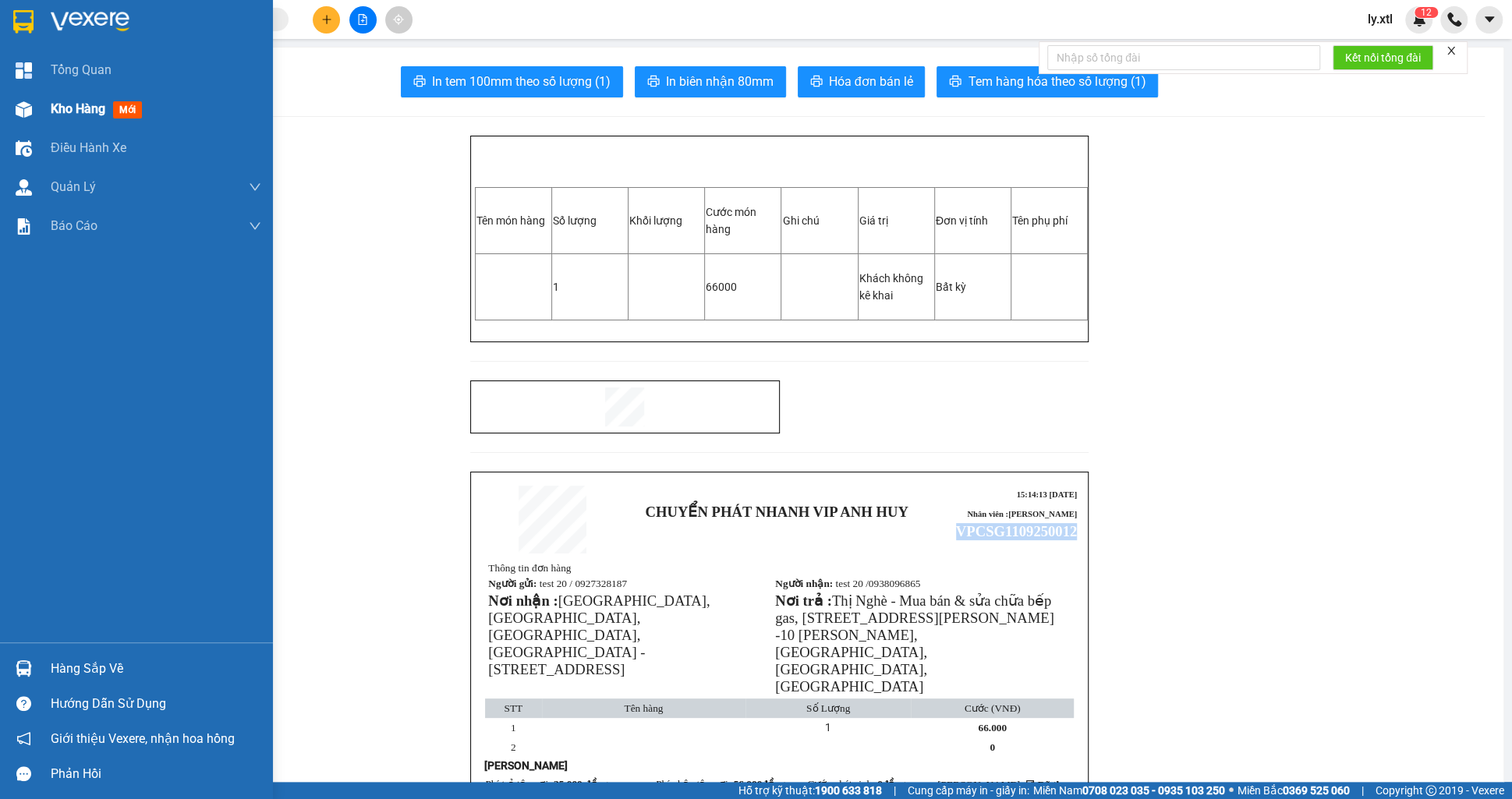
click at [20, 105] on img at bounding box center [24, 109] width 17 height 17
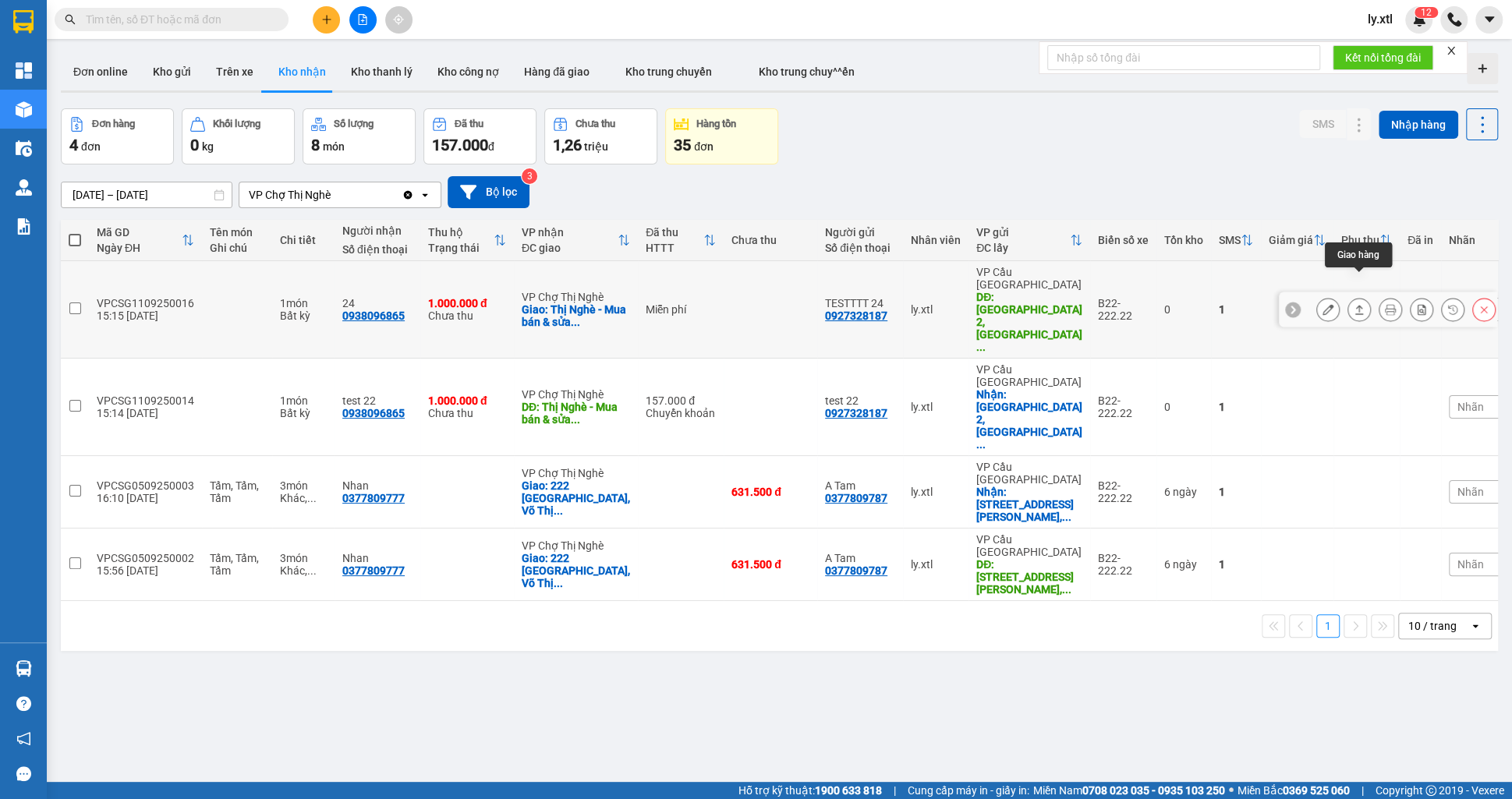
click at [1367, 296] on button at bounding box center [1360, 310] width 22 height 27
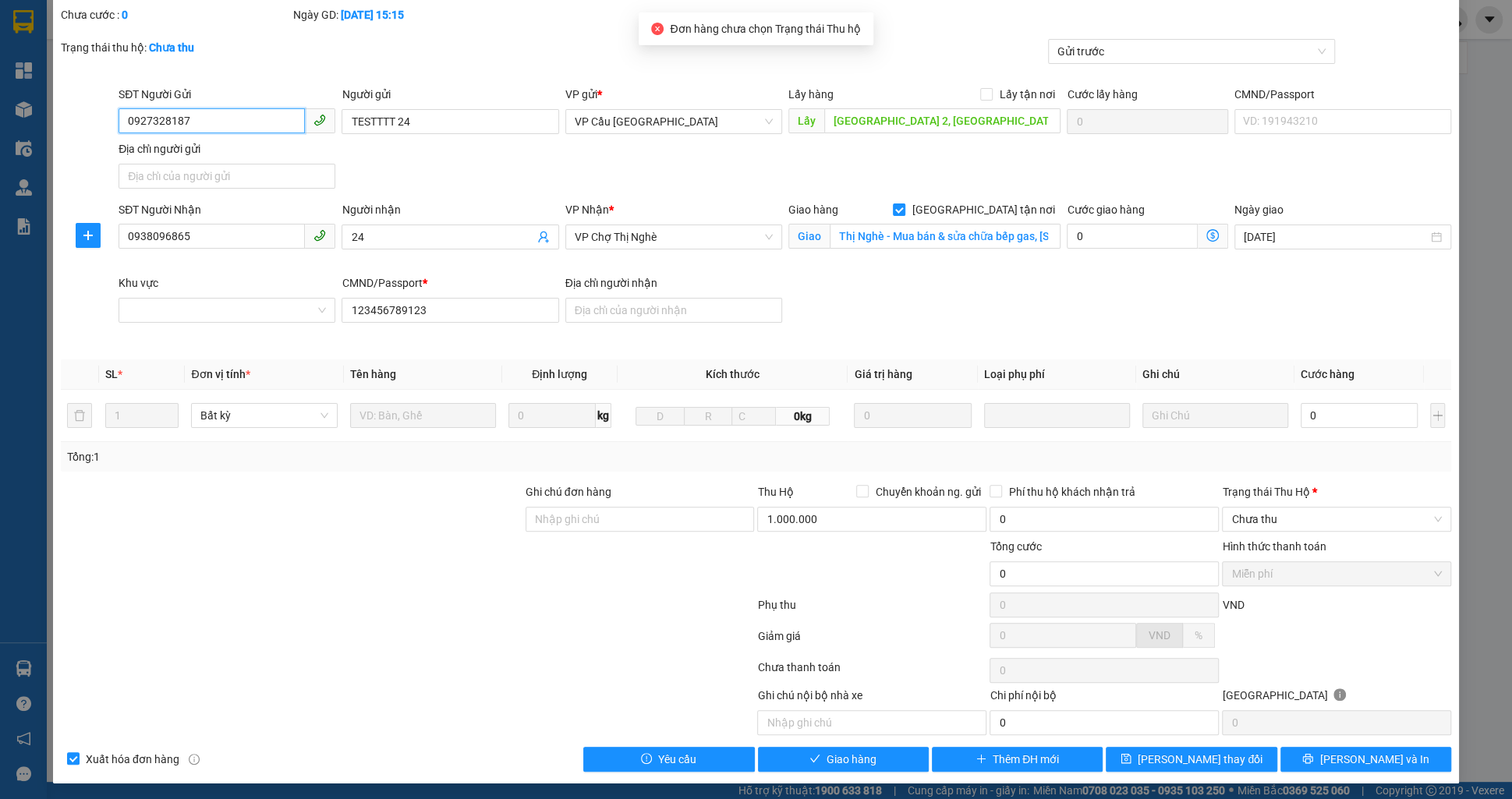
scroll to position [82, 0]
click at [1249, 522] on span "Chưa thu" at bounding box center [1337, 519] width 211 height 24
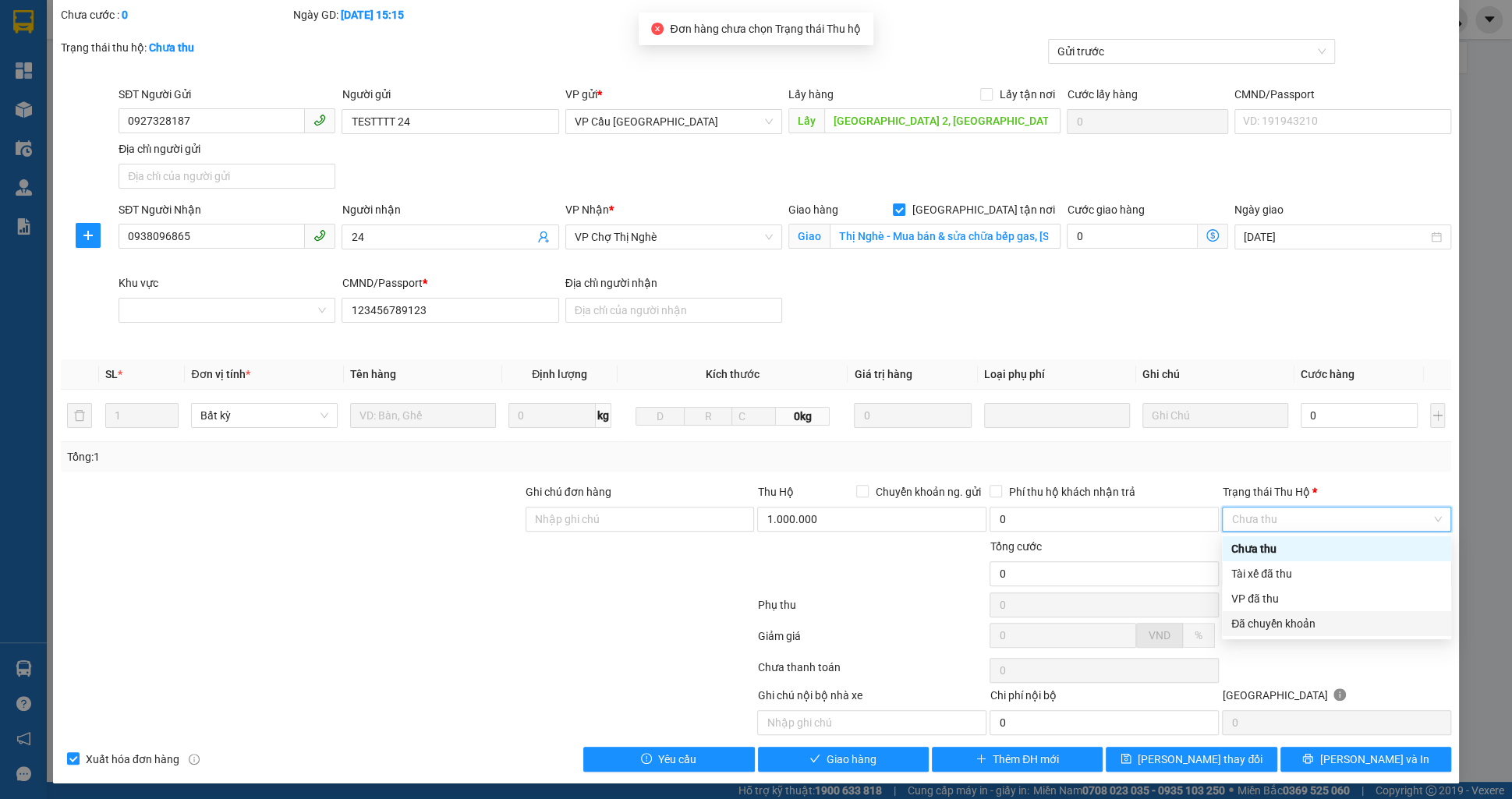
click at [1254, 628] on div "Đã chuyển khoản" at bounding box center [1337, 624] width 211 height 17
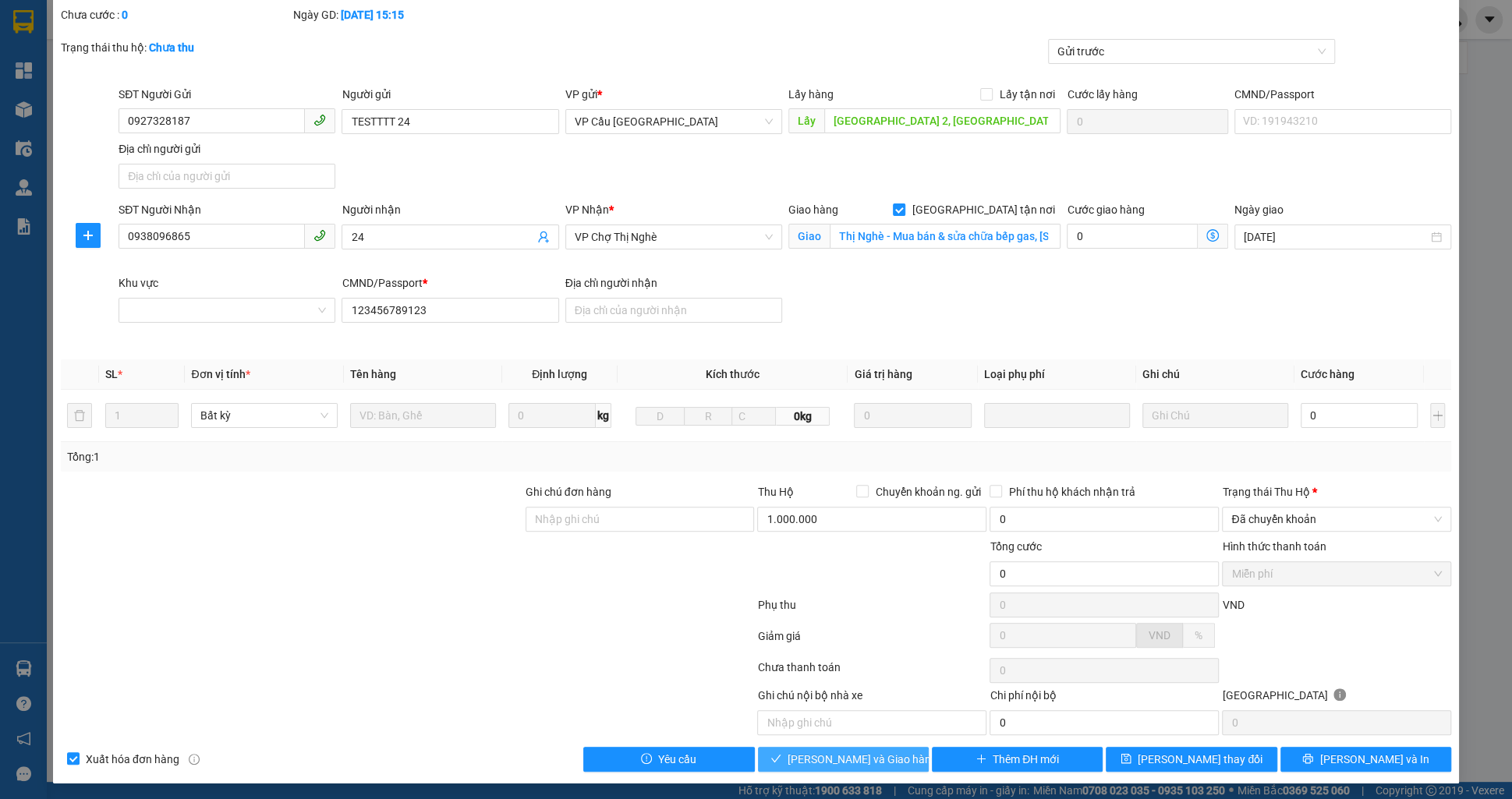
click at [837, 765] on button "[PERSON_NAME] và Giao hàng" at bounding box center [843, 759] width 170 height 25
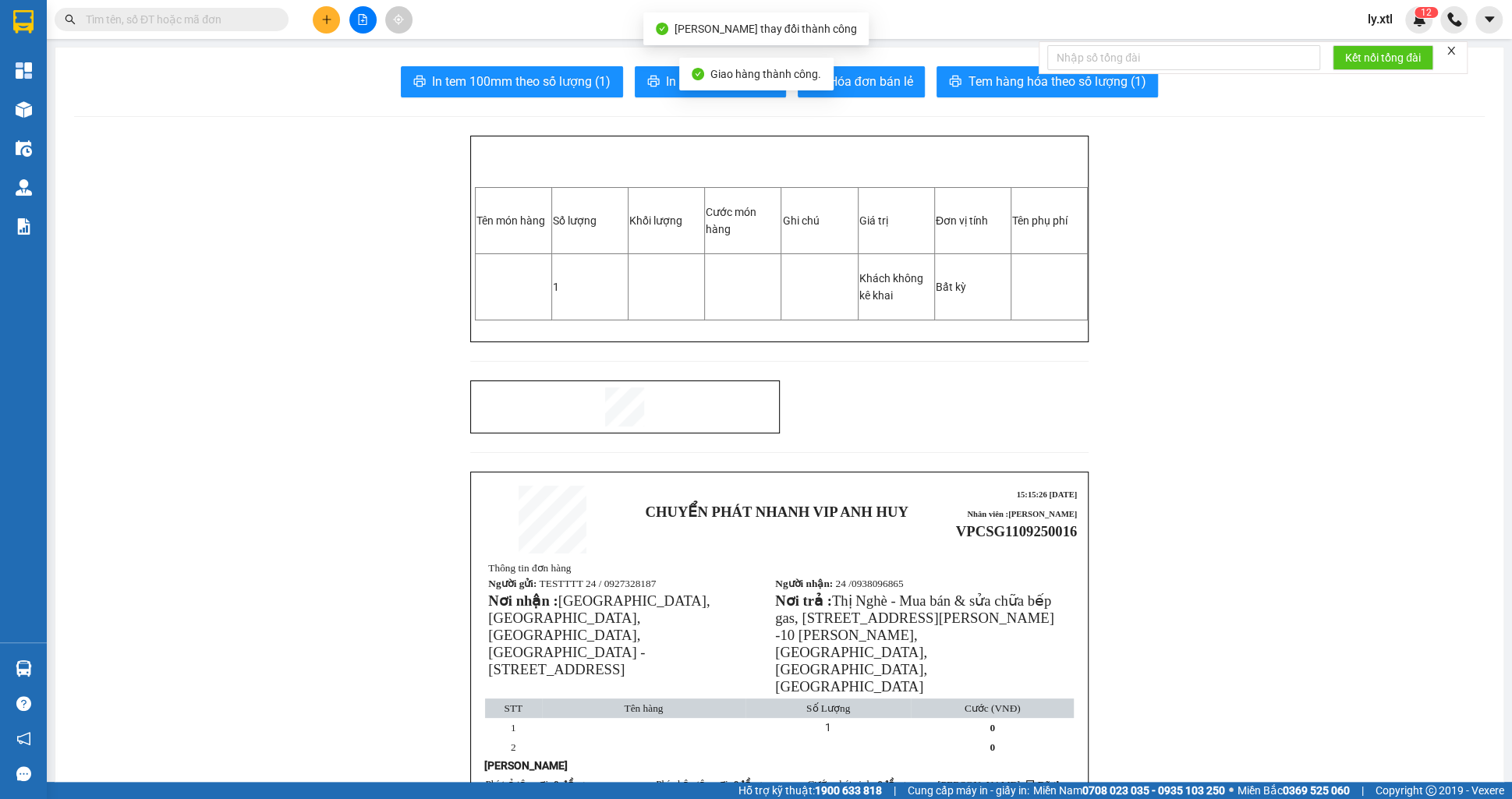
click at [1012, 523] on span "VPCSG1109250016" at bounding box center [1016, 531] width 121 height 17
copy span "VPCSG1109250016"
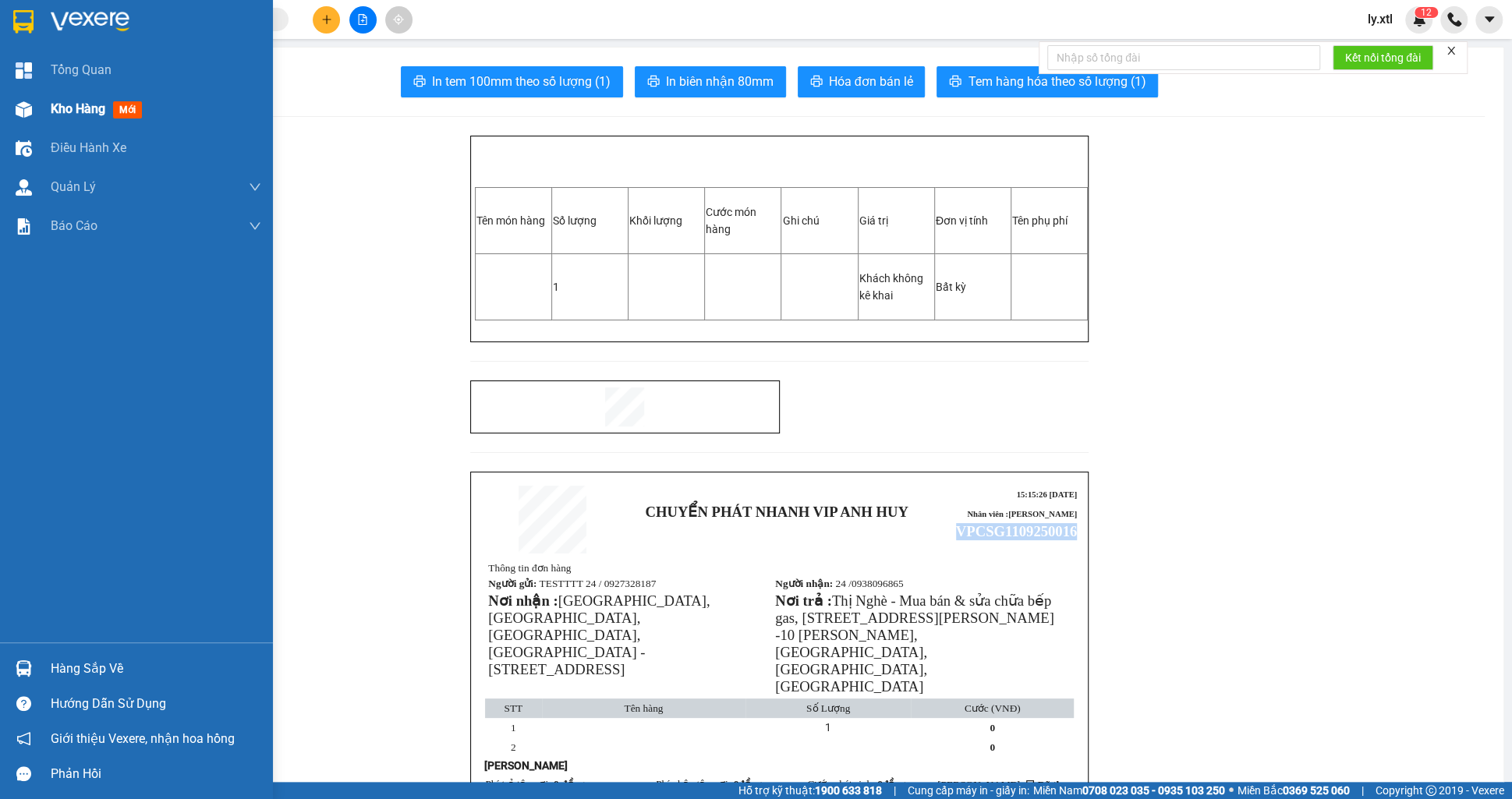
click at [29, 108] on img at bounding box center [24, 109] width 17 height 17
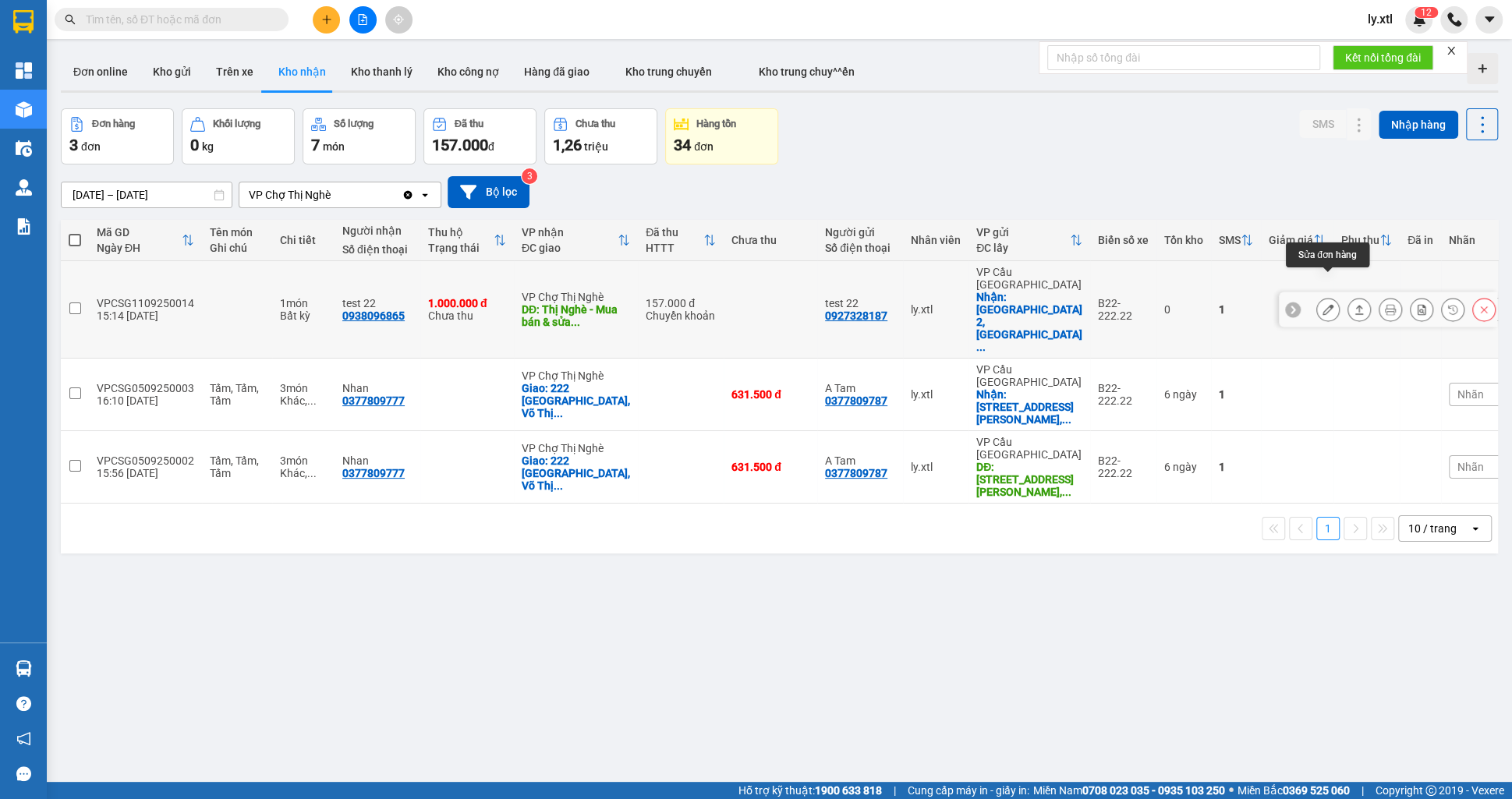
click at [1334, 296] on button at bounding box center [1328, 310] width 22 height 27
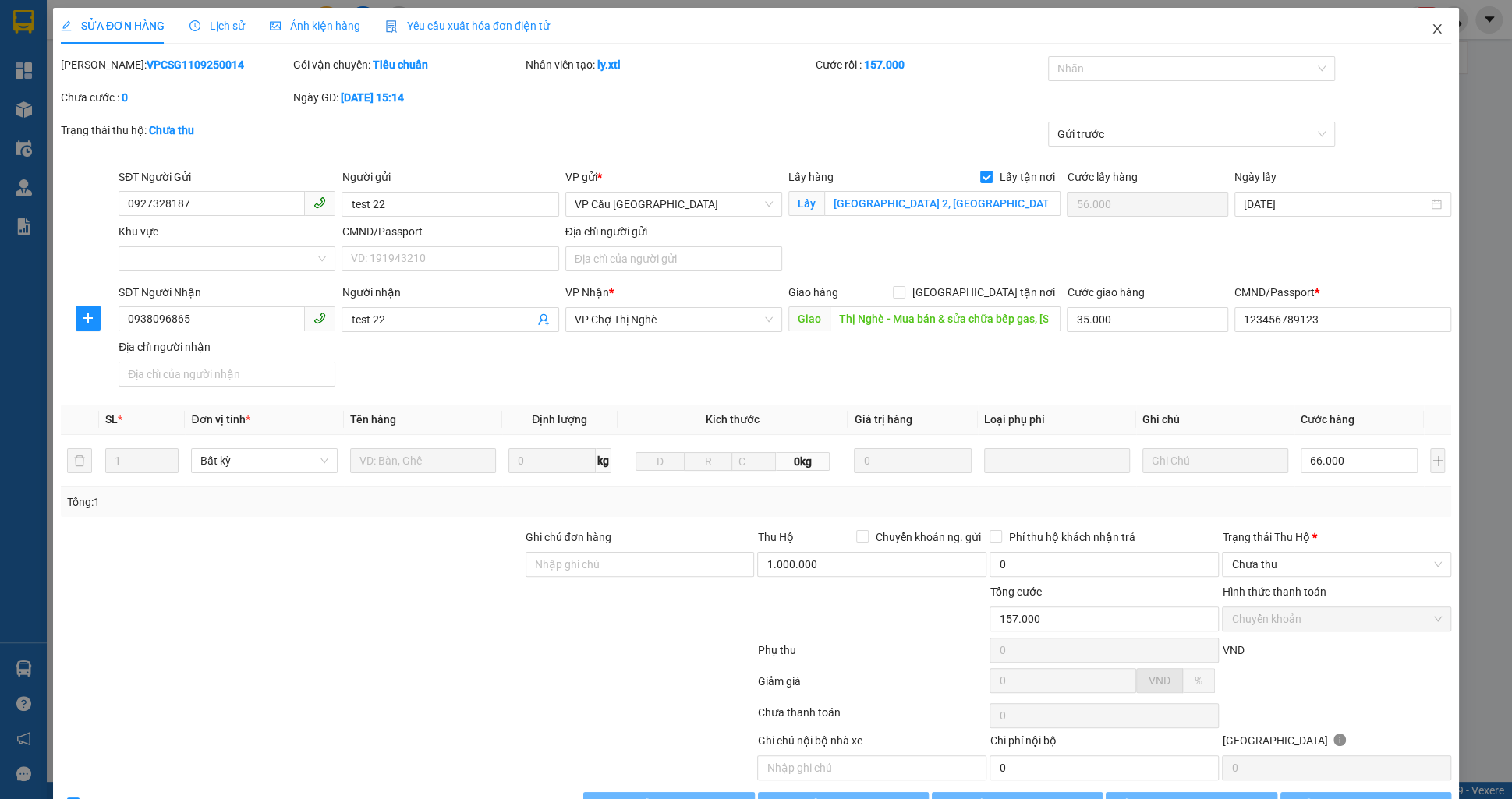
click at [1431, 28] on icon "close" at bounding box center [1437, 29] width 13 height 13
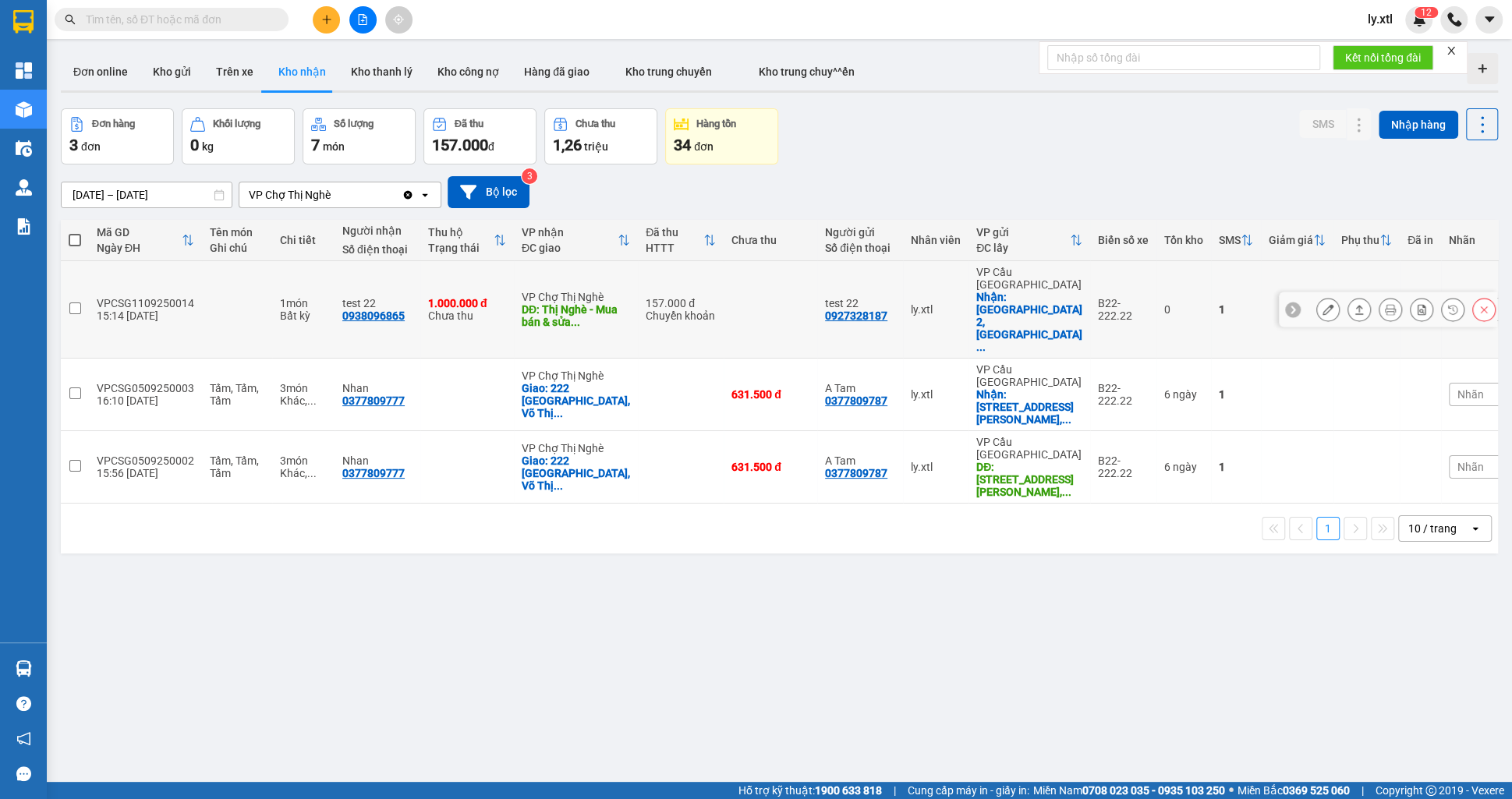
click at [1359, 304] on icon at bounding box center [1360, 310] width 11 height 11
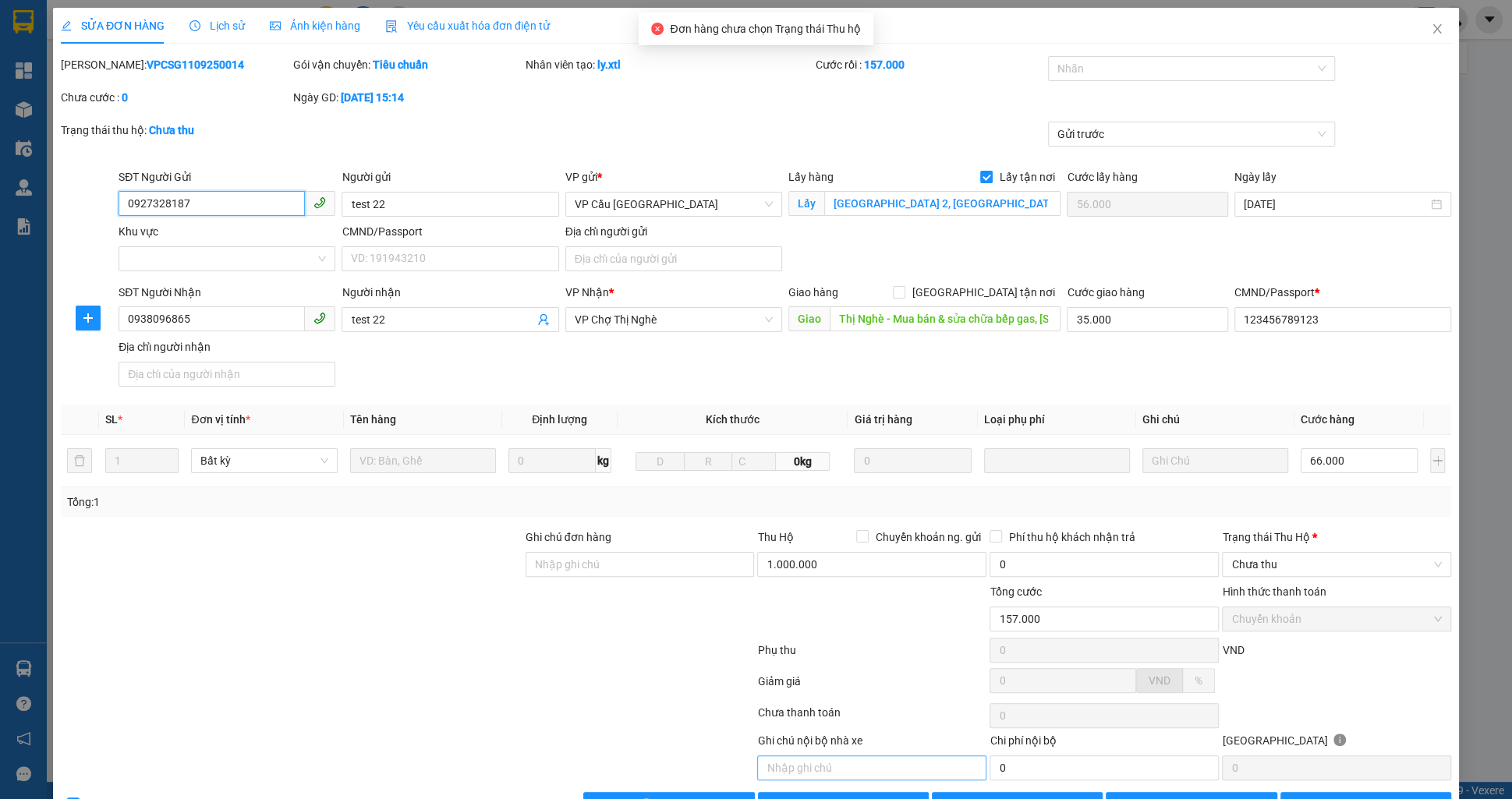
scroll to position [45, 0]
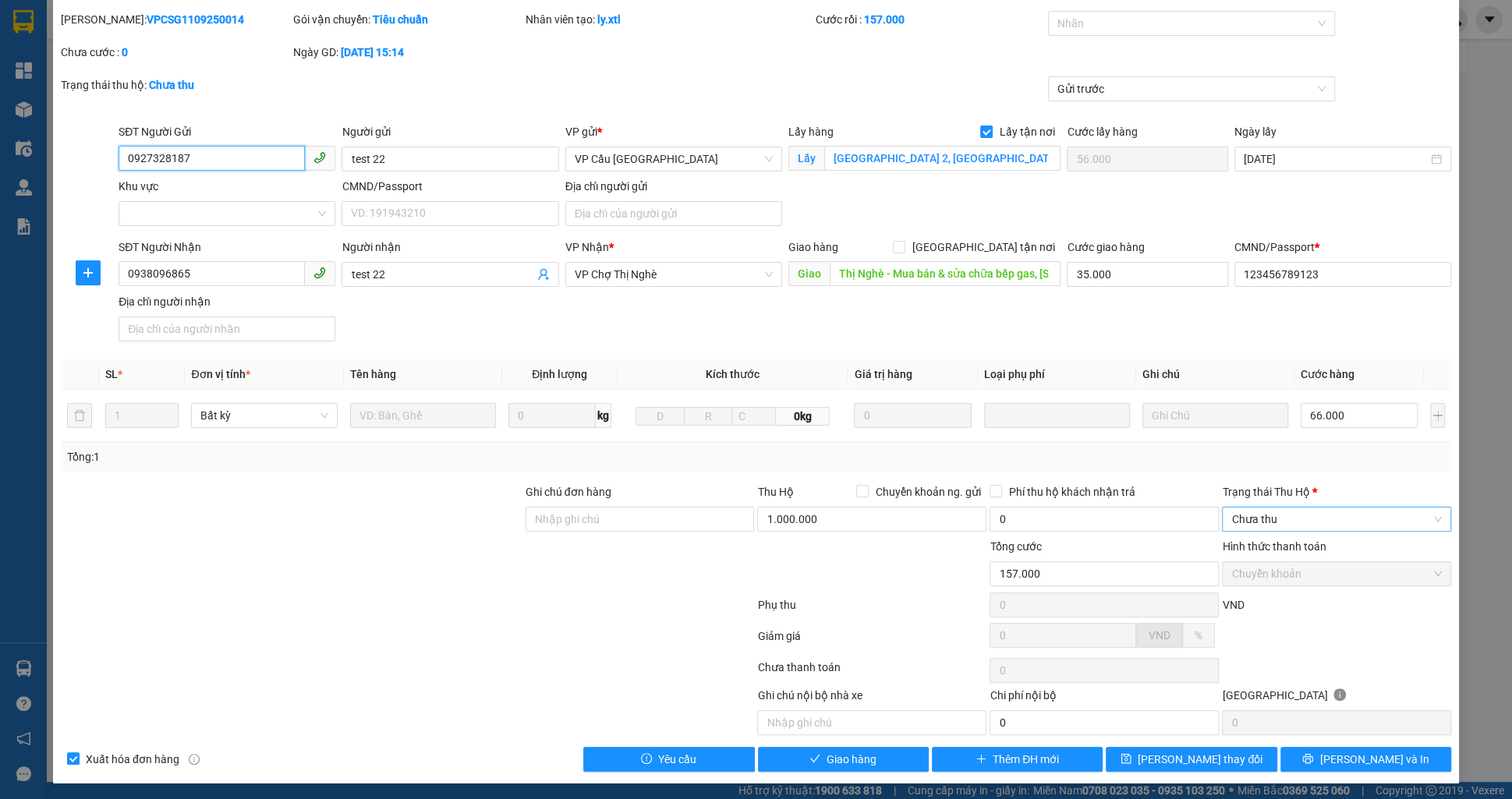
click at [1244, 521] on span "Chưa thu" at bounding box center [1337, 519] width 211 height 24
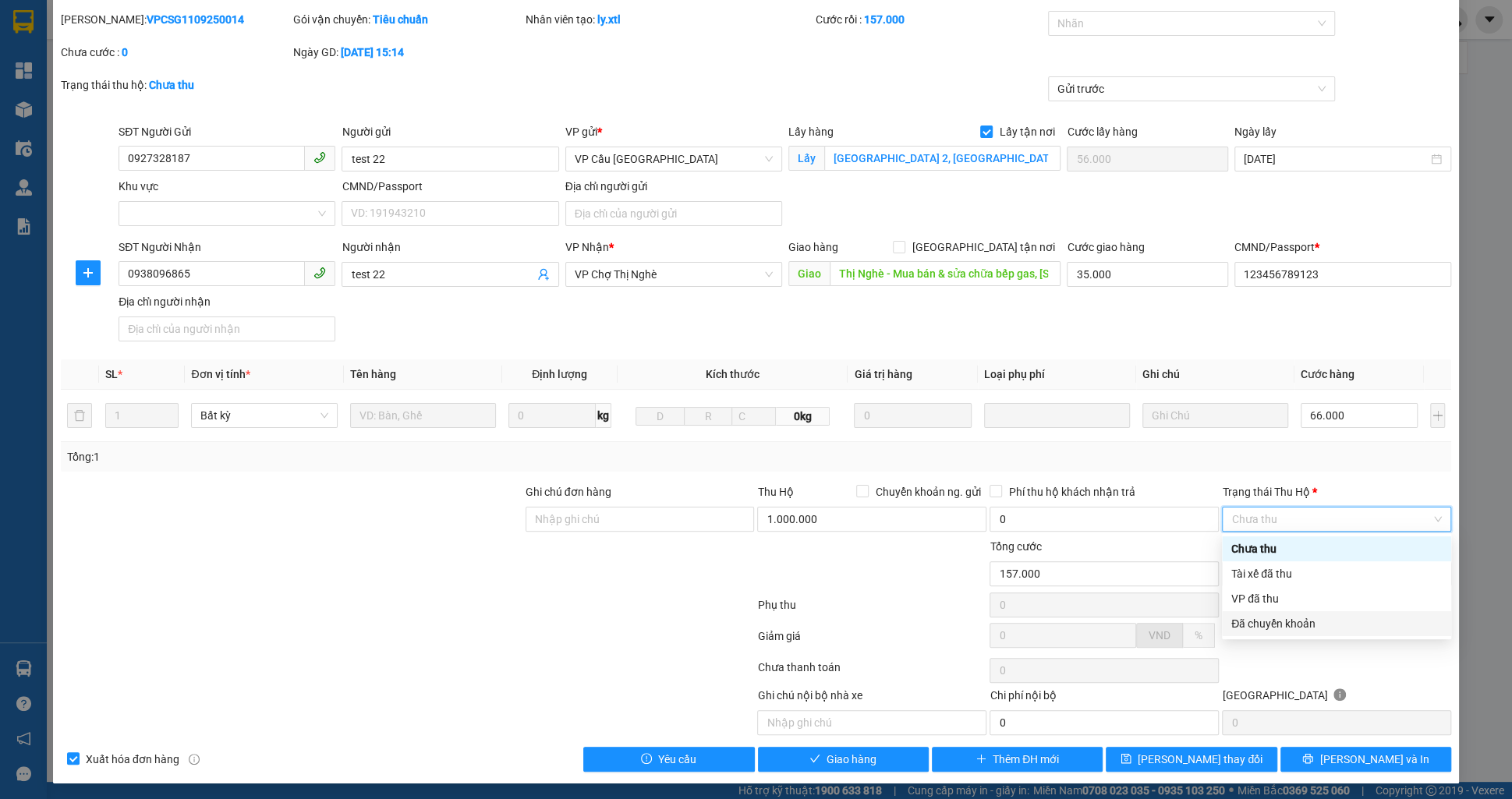
click at [1313, 614] on div "Đã chuyển khoản" at bounding box center [1336, 623] width 229 height 25
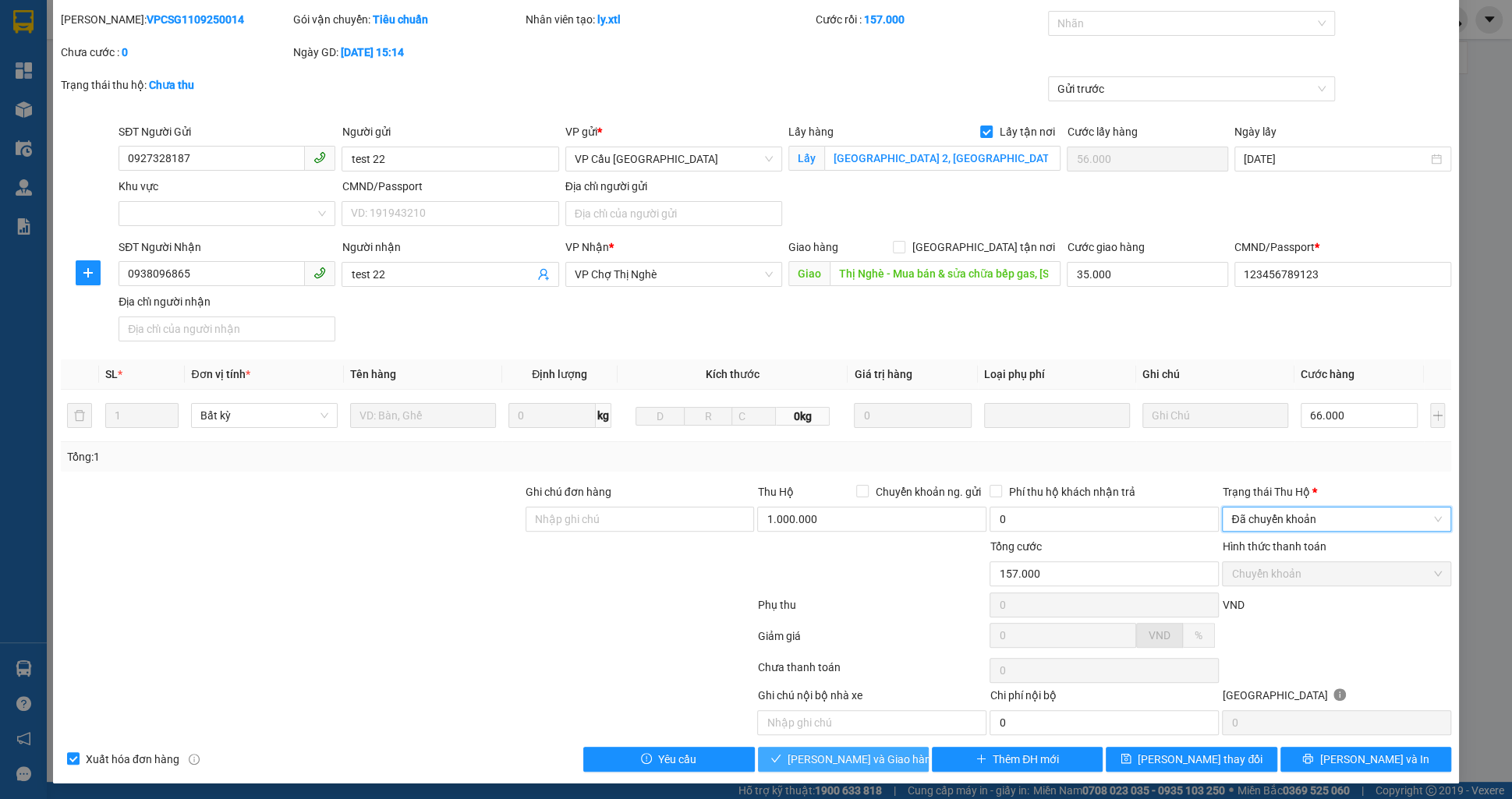
click at [806, 759] on button "[PERSON_NAME] và Giao hàng" at bounding box center [843, 759] width 170 height 25
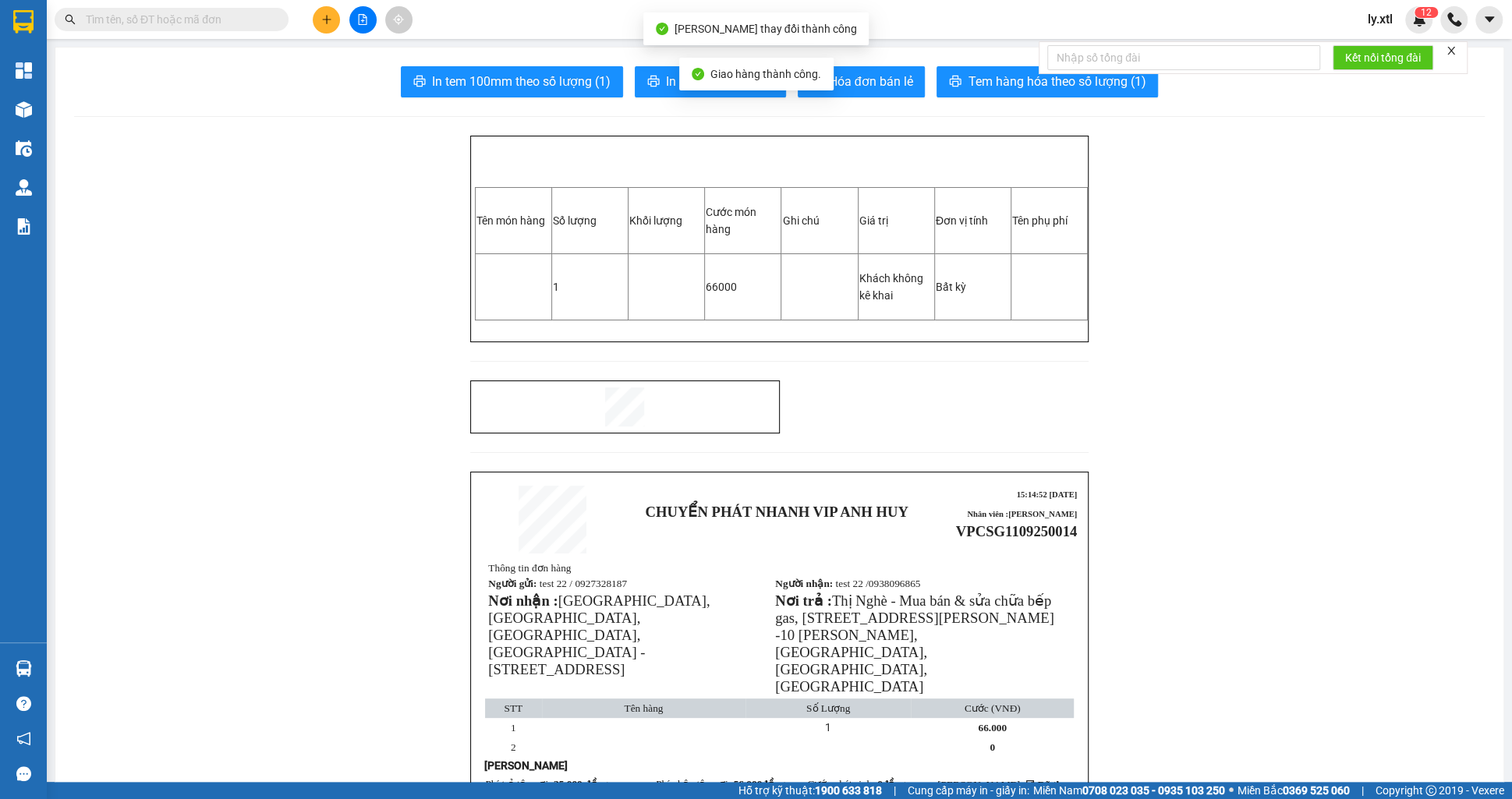
click at [1005, 526] on span "VPCSG1109250014" at bounding box center [1016, 531] width 121 height 17
copy span "VPCSG1109250014"
